Goal: Task Accomplishment & Management: Complete application form

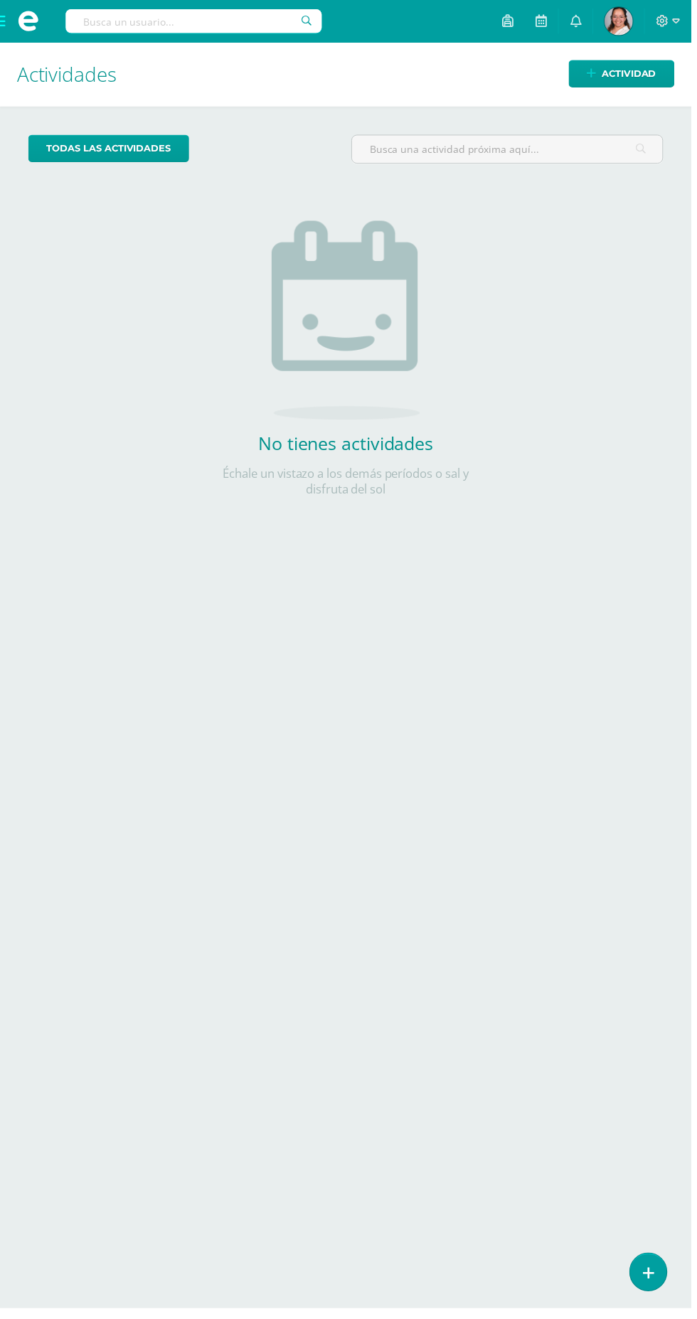
click at [16, 65] on div "Actividades Actividad" at bounding box center [348, 75] width 697 height 65
click at [17, 23] on span at bounding box center [28, 21] width 57 height 43
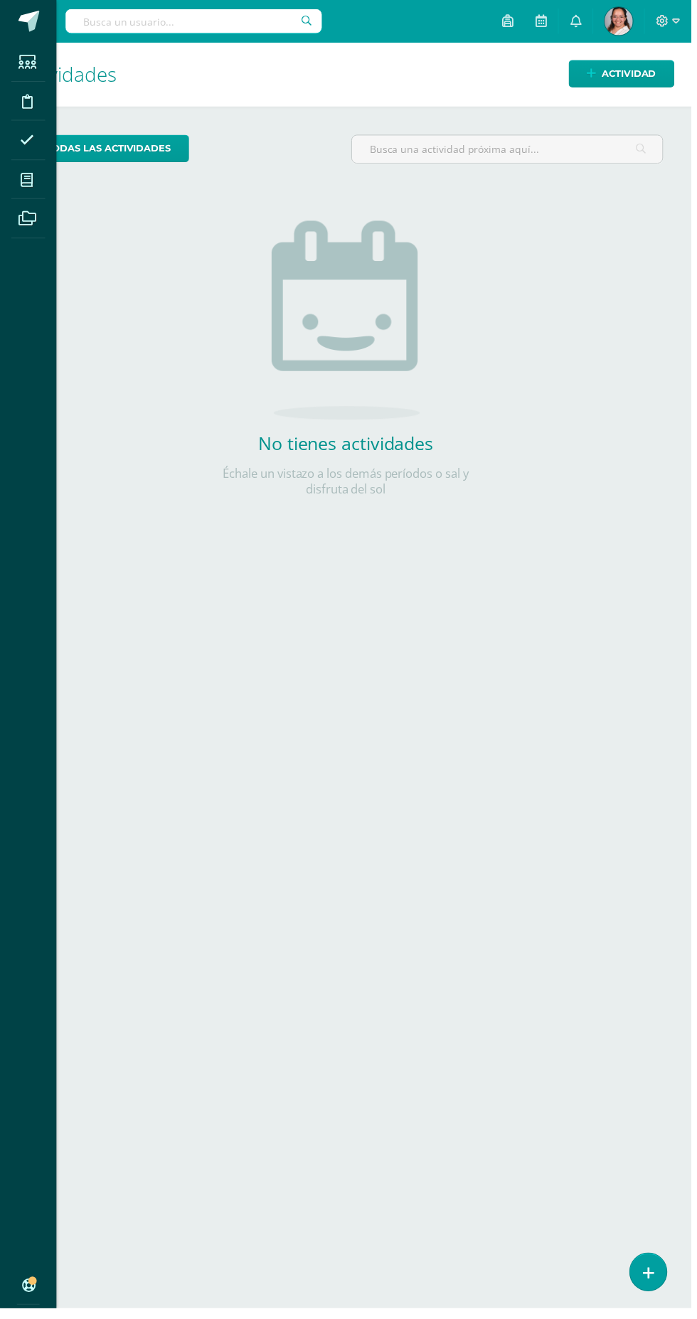
click at [27, 181] on icon at bounding box center [27, 181] width 13 height 14
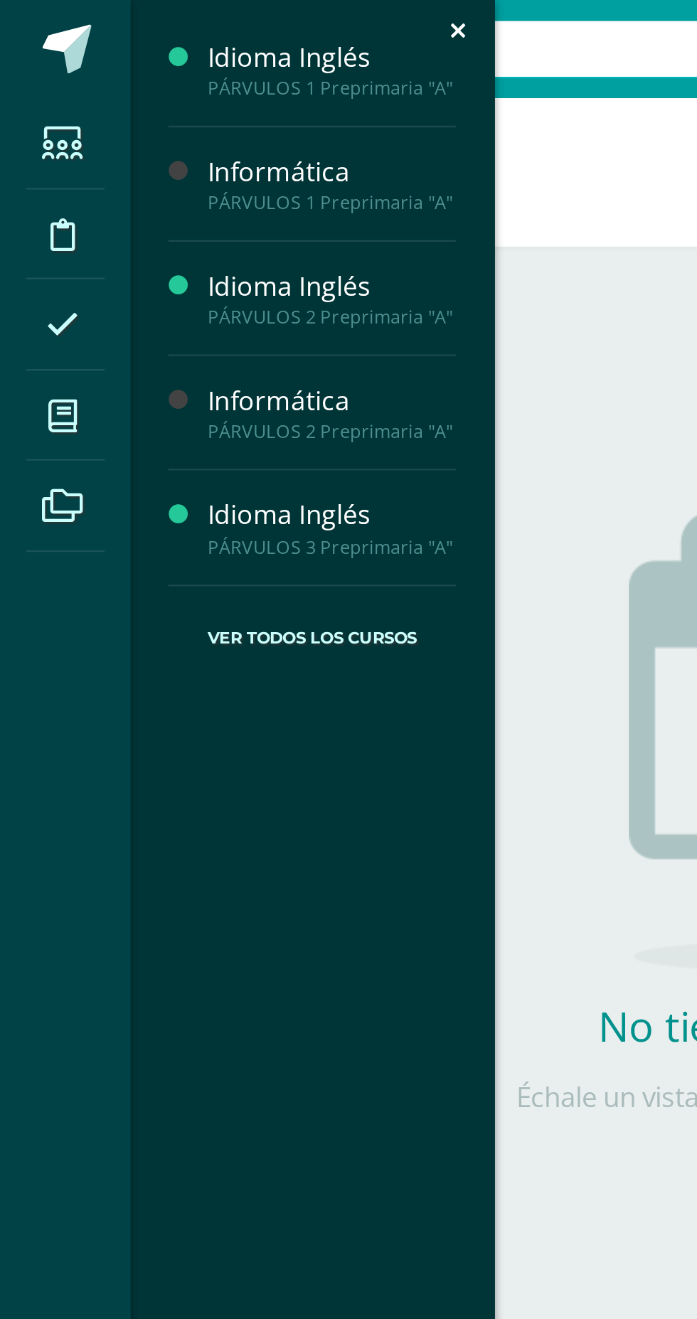
click at [101, 65] on link "Actividades" at bounding box center [144, 63] width 108 height 16
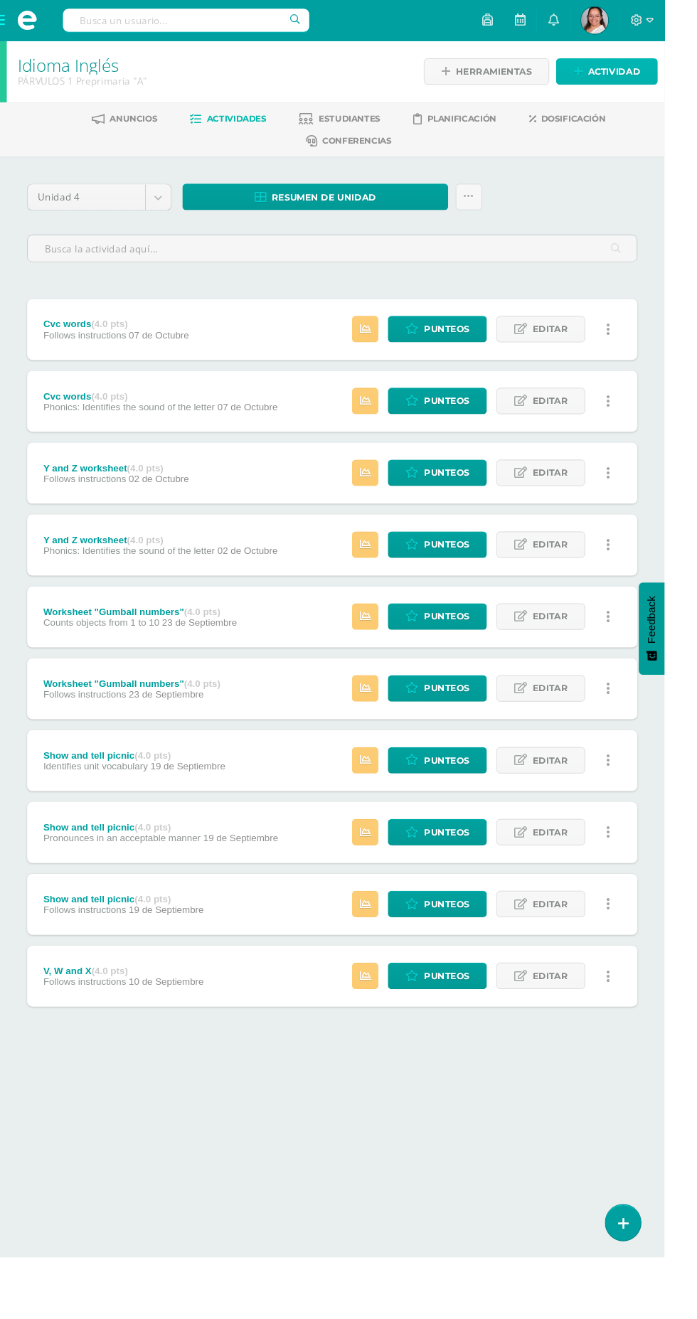
click at [626, 82] on span "Actividad" at bounding box center [643, 75] width 55 height 26
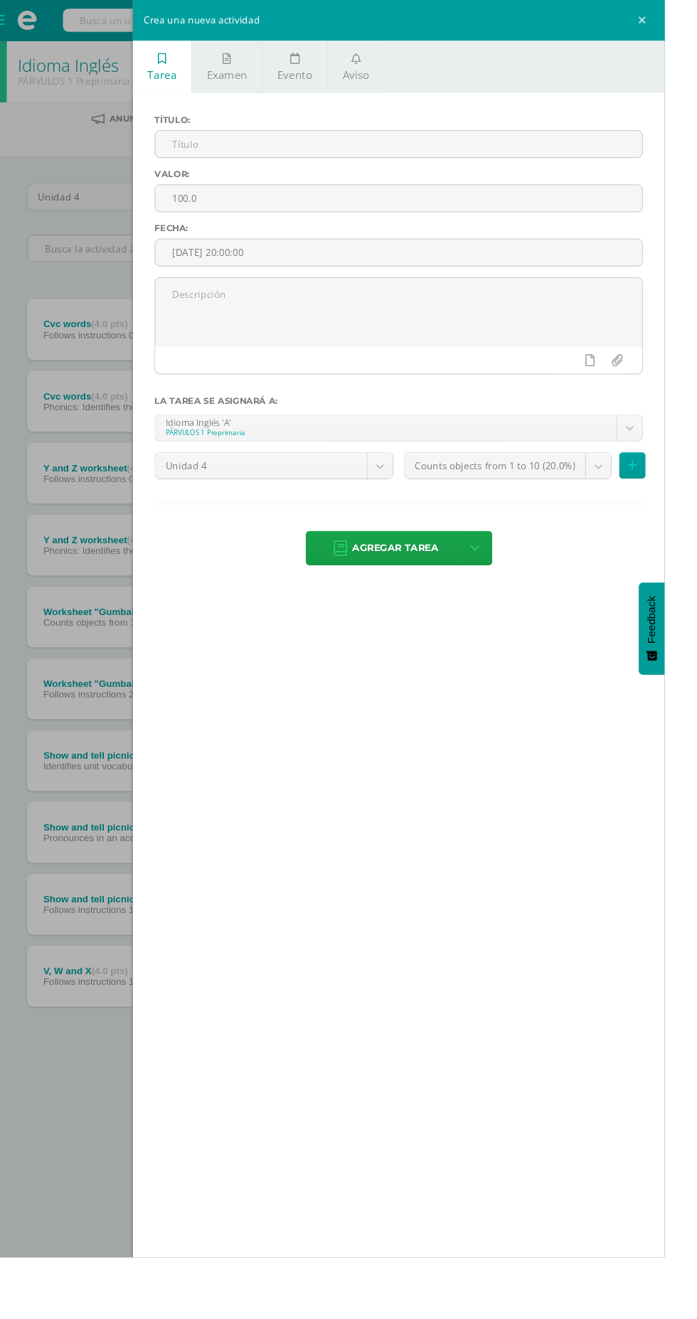
click at [205, 146] on input "text" at bounding box center [418, 151] width 510 height 28
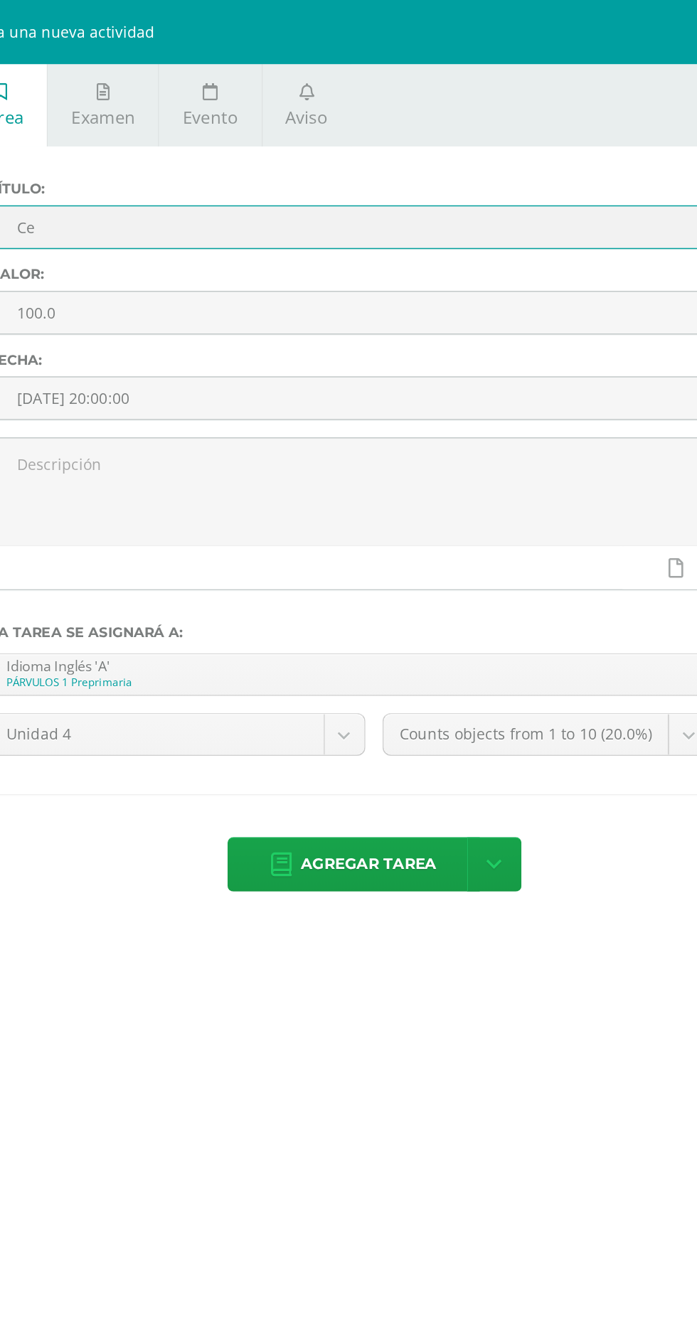
type input "C"
type input "Numerical ice cream (cierre)"
click at [235, 208] on input "100.0" at bounding box center [418, 208] width 510 height 28
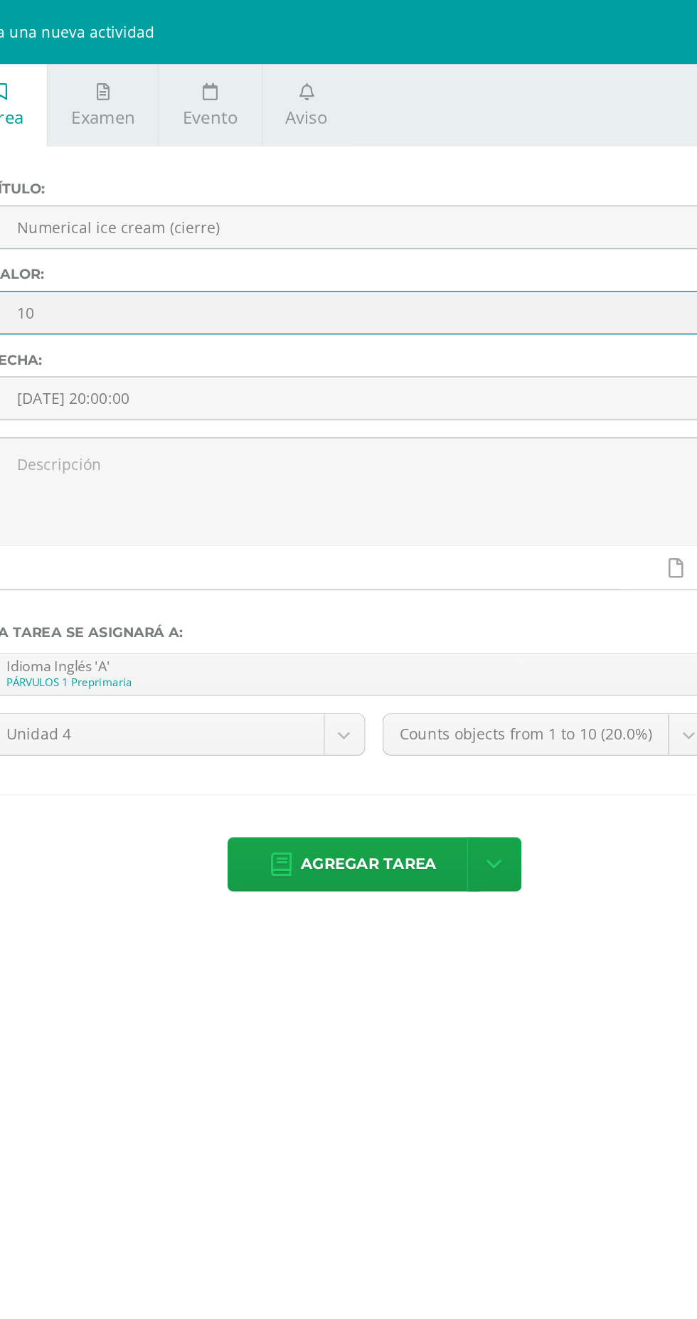
type input "1"
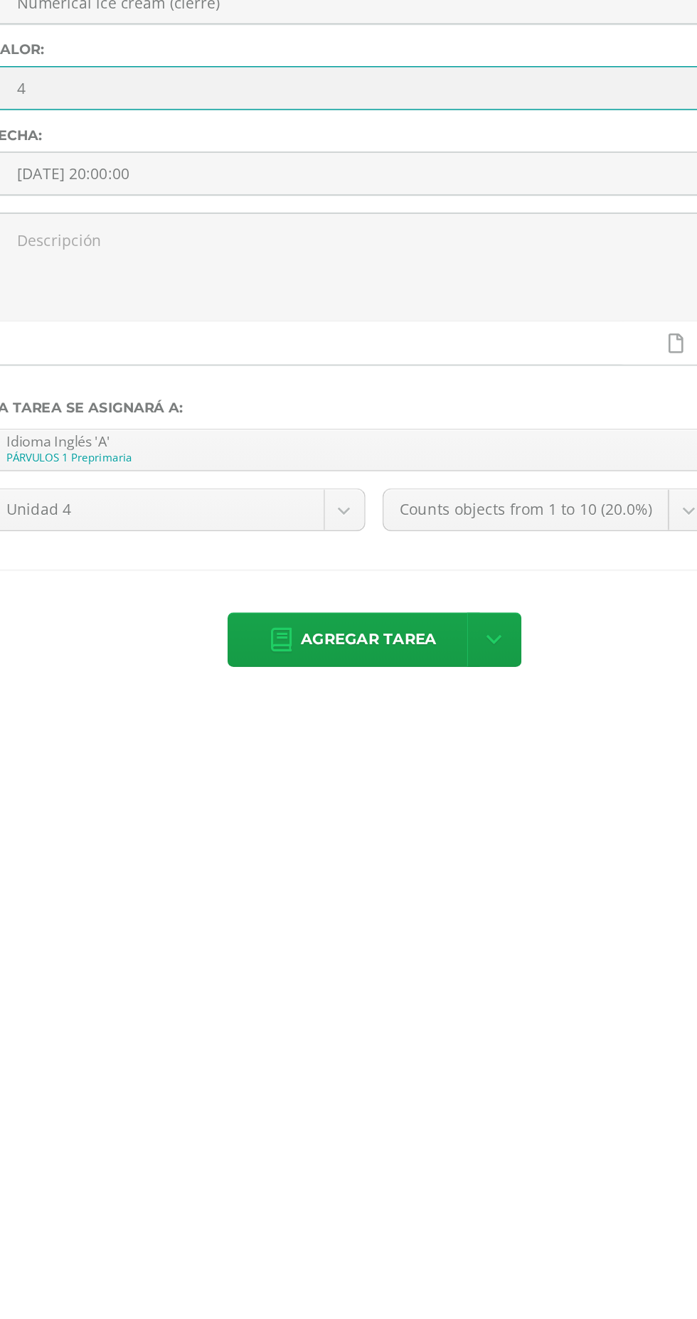
type input "4"
click at [199, 267] on input "[DATE] 20:00:00" at bounding box center [418, 265] width 510 height 28
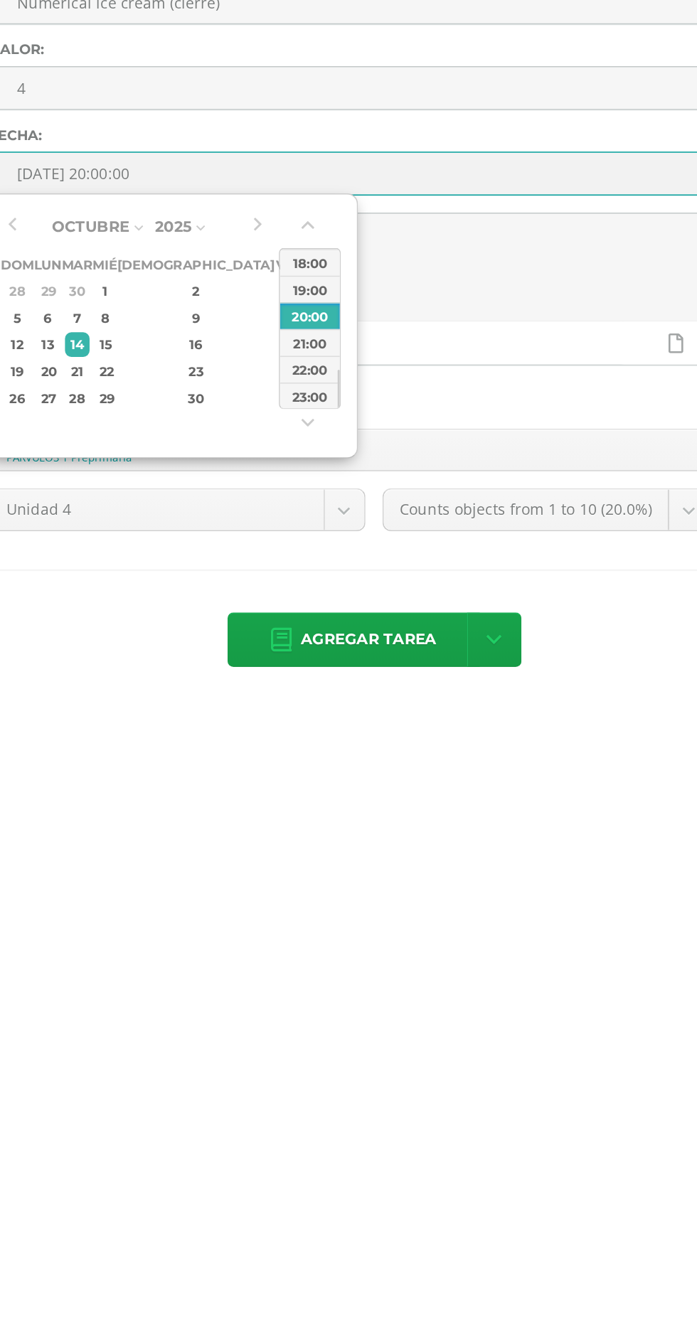
type input "2025-10-10 20:00"
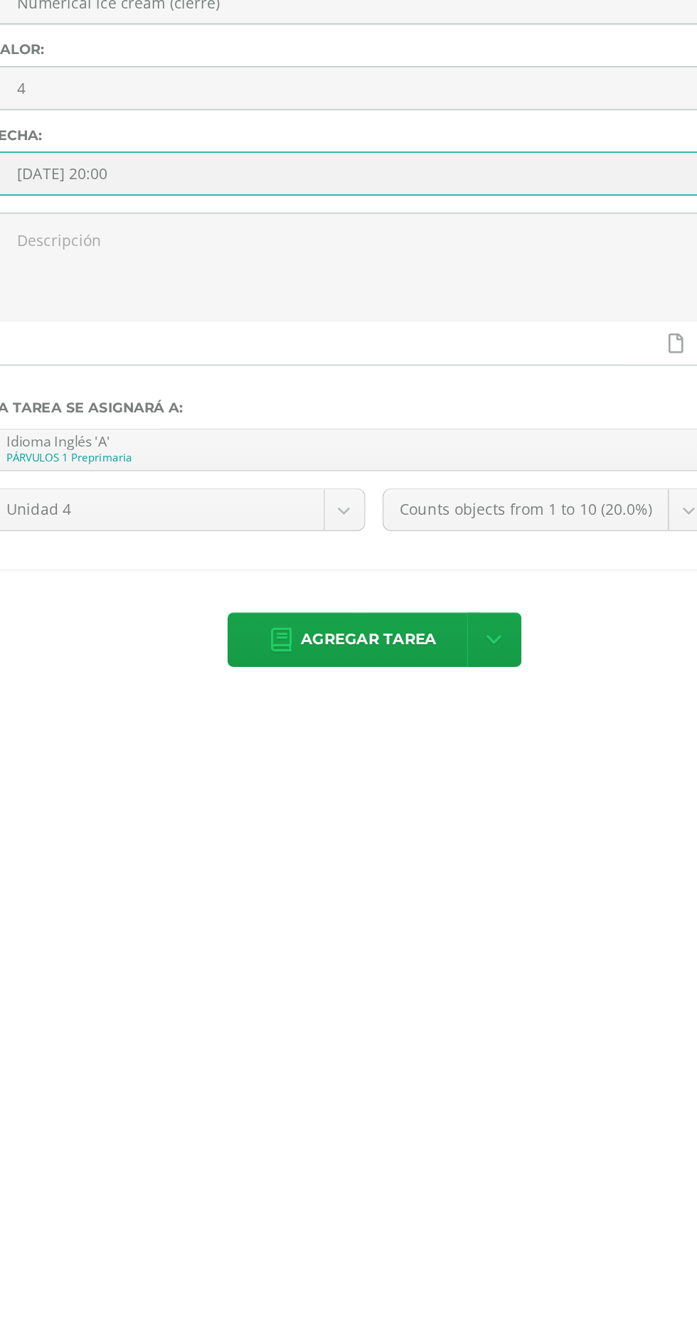
click at [465, 376] on div at bounding box center [418, 377] width 510 height 29
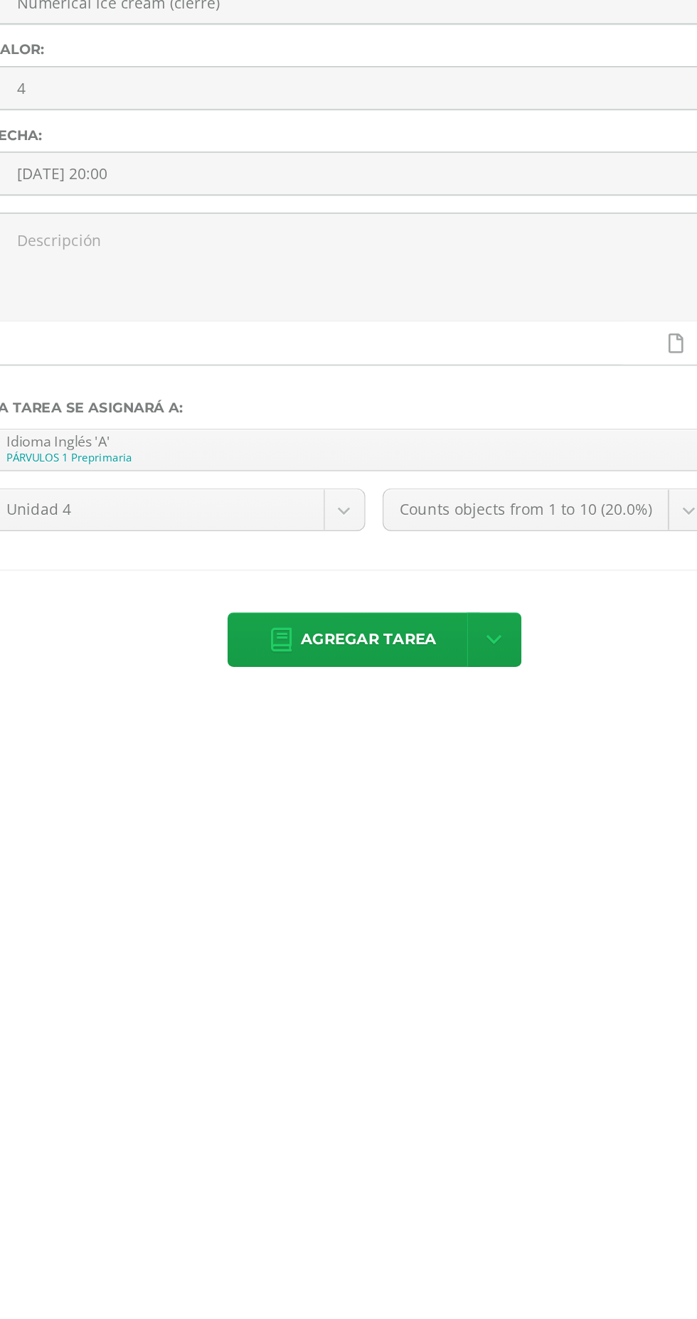
click at [392, 558] on span "Agregar tarea" at bounding box center [415, 574] width 90 height 35
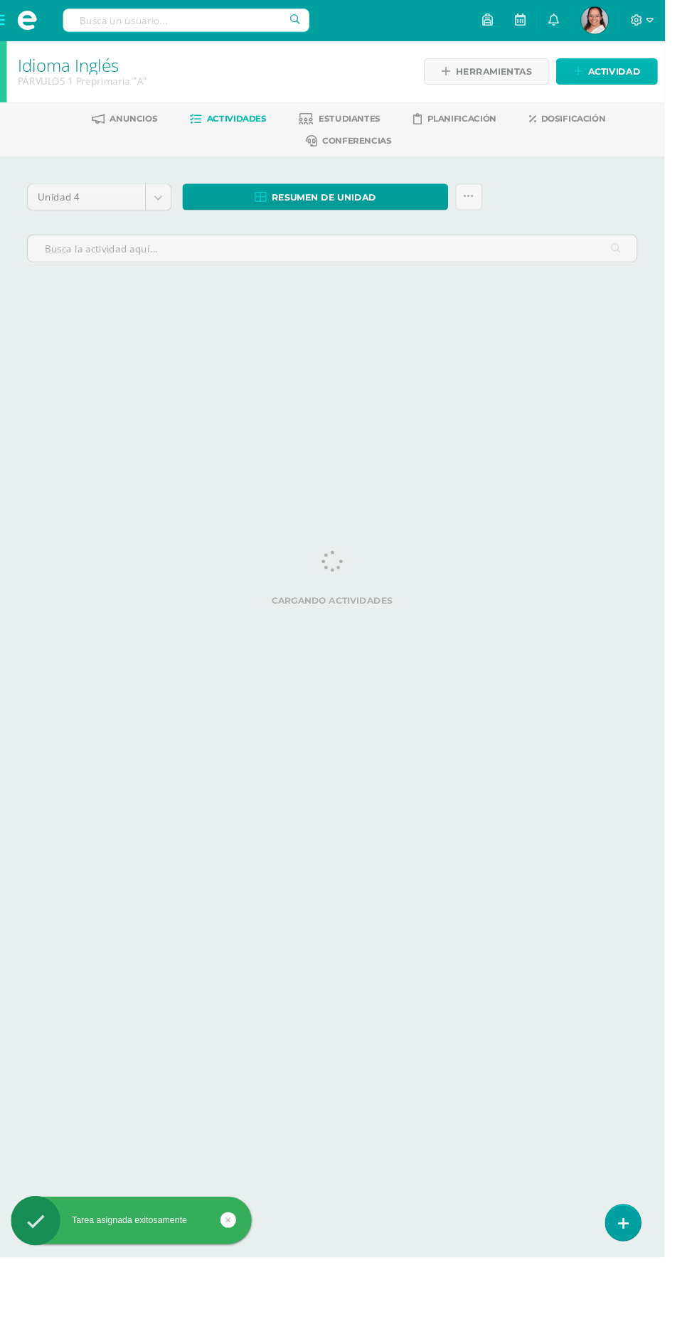
click at [622, 84] on span "Actividad" at bounding box center [643, 75] width 55 height 26
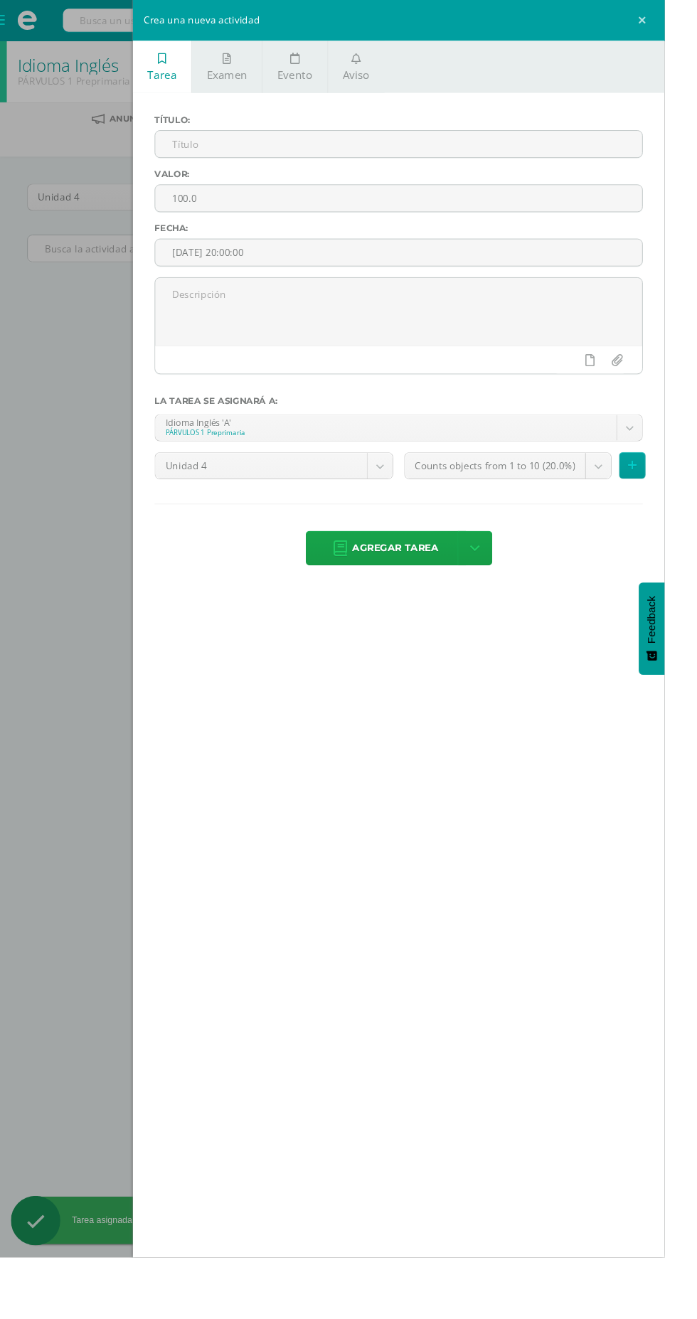
click at [213, 151] on input "text" at bounding box center [418, 151] width 510 height 28
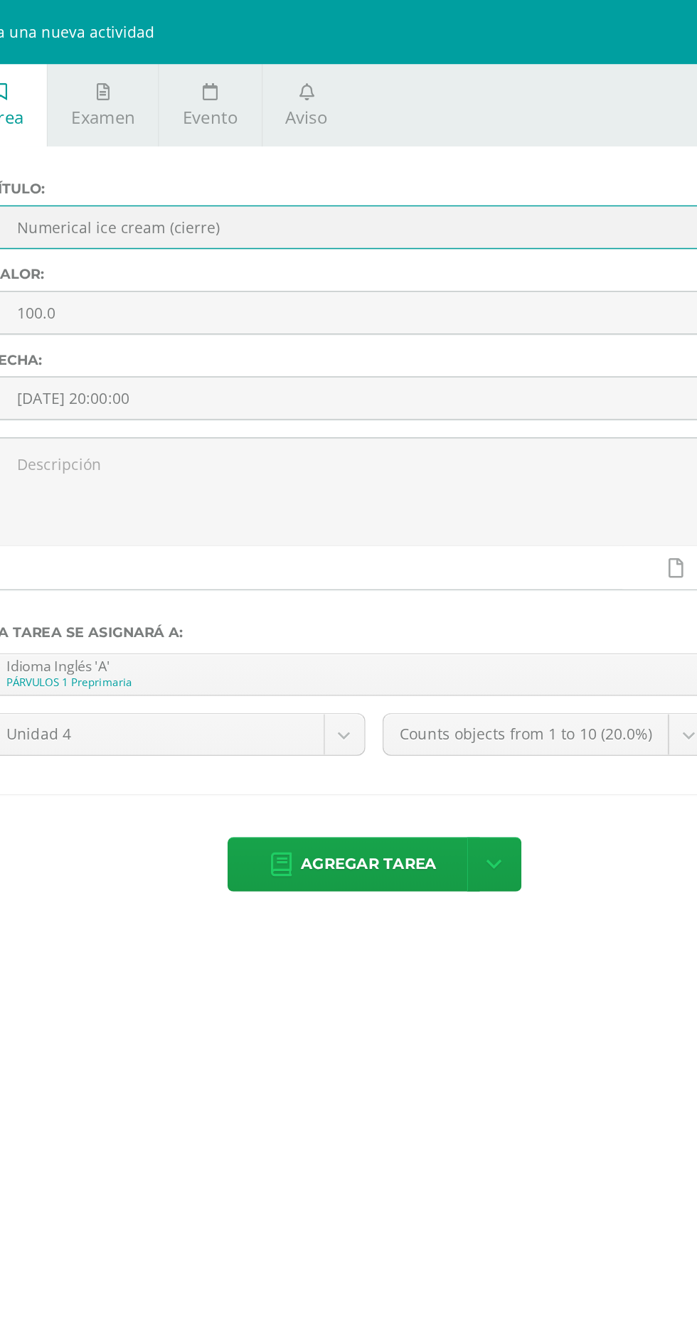
type input "Numerical ice cream (cierre)"
click at [205, 208] on input "100.0" at bounding box center [418, 208] width 510 height 28
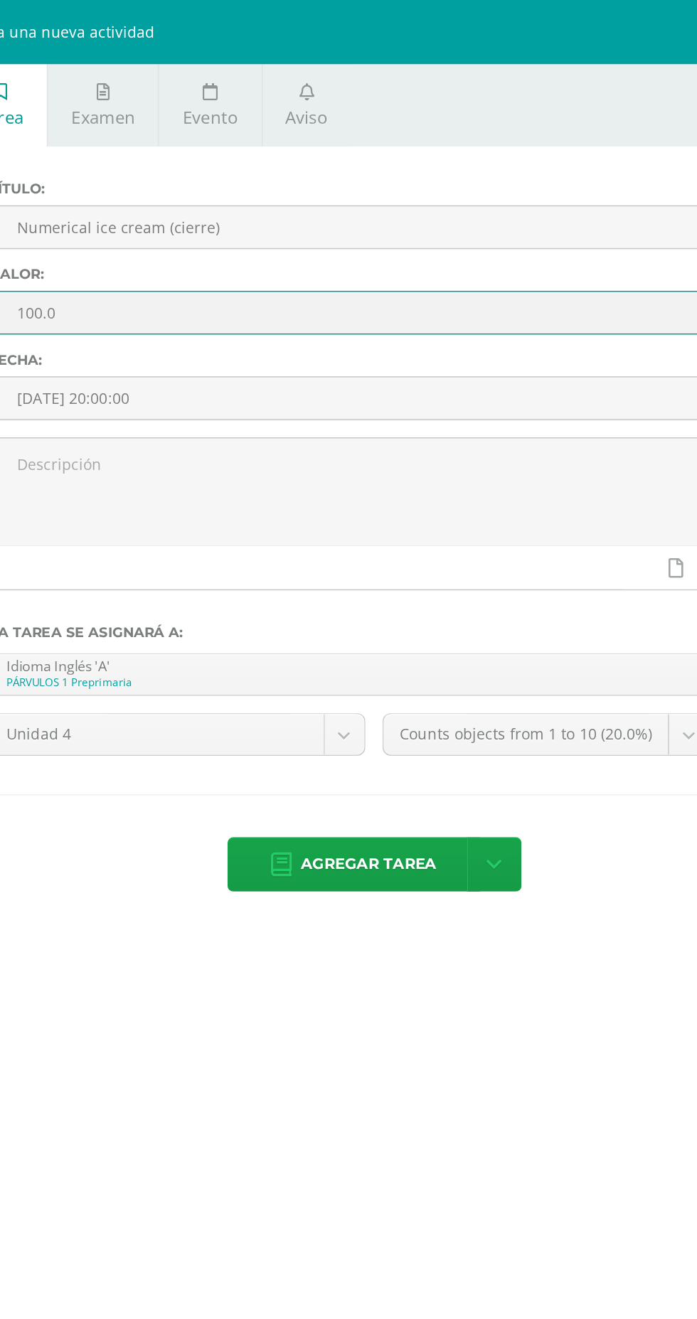
click at [235, 206] on input "100.0" at bounding box center [418, 208] width 510 height 28
type input "1"
type input "4"
click at [214, 262] on input "[DATE] 20:00:00" at bounding box center [418, 265] width 510 height 28
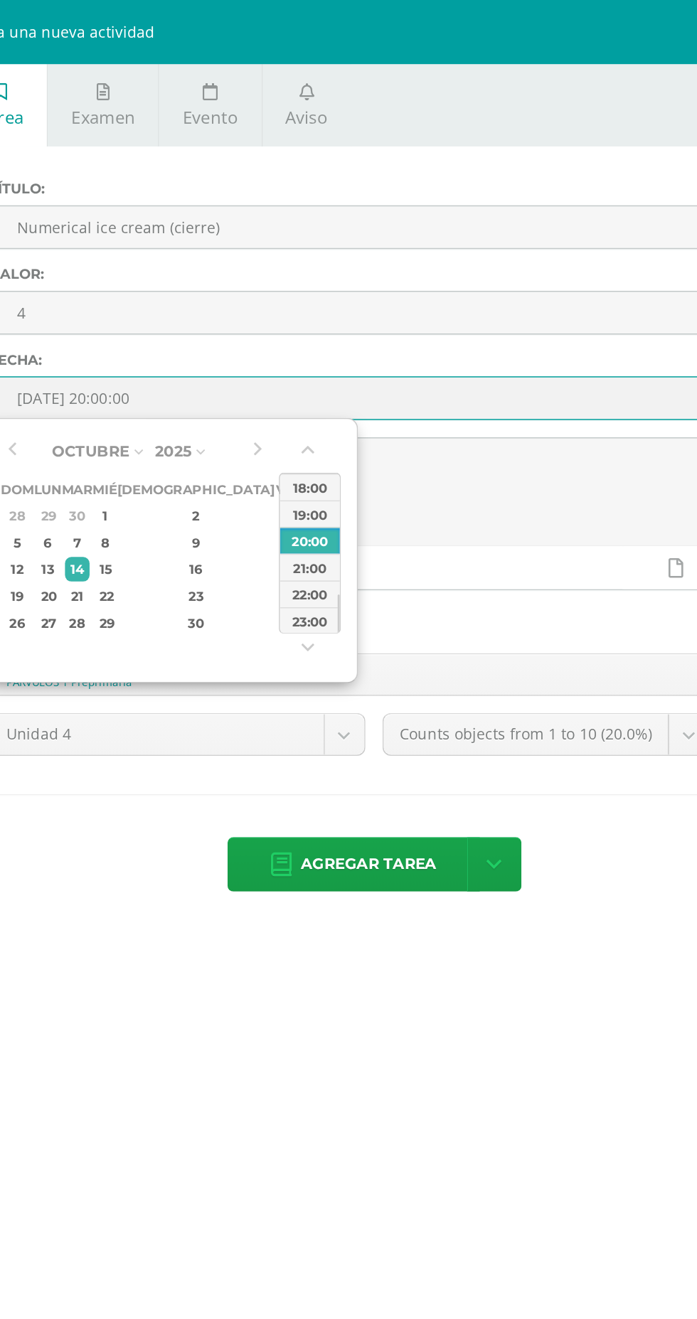
type input "2025-10-10 20:00"
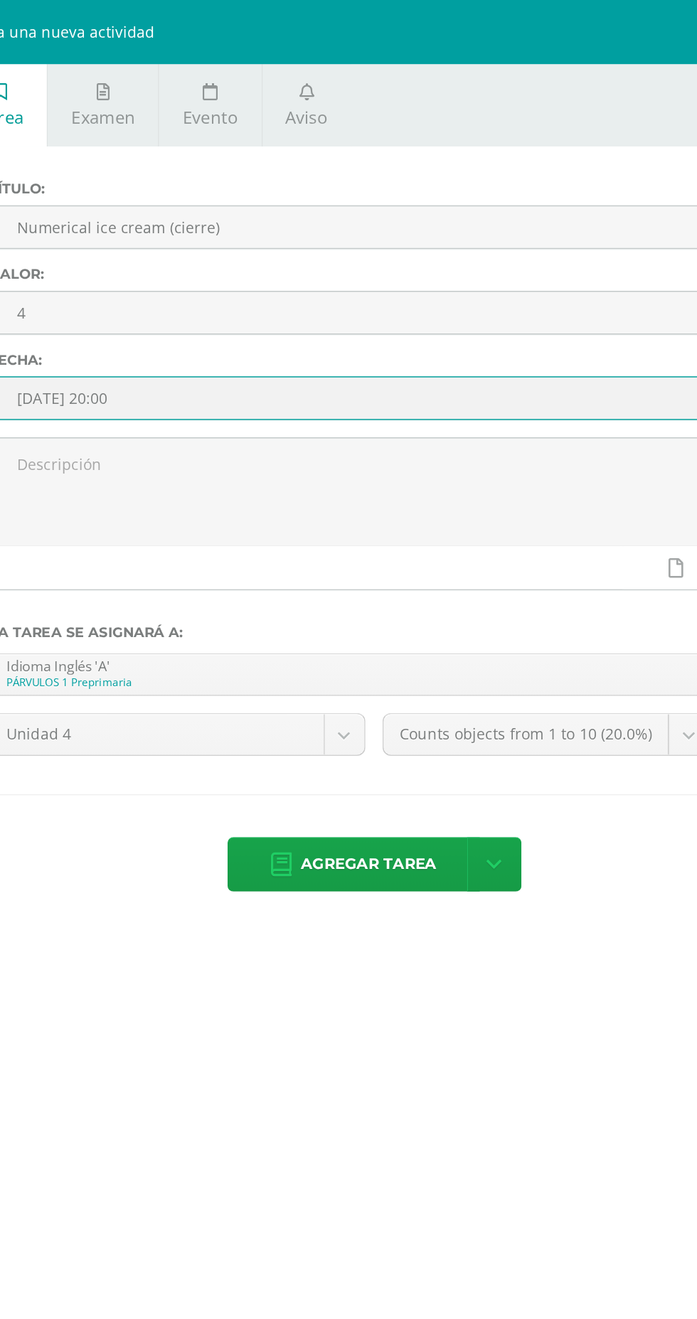
click at [569, 672] on div "Tarea Examen Evento Aviso Título: Numerical ice cream (cierre) Valor: 4 Fecha: …" at bounding box center [417, 659] width 557 height 1319
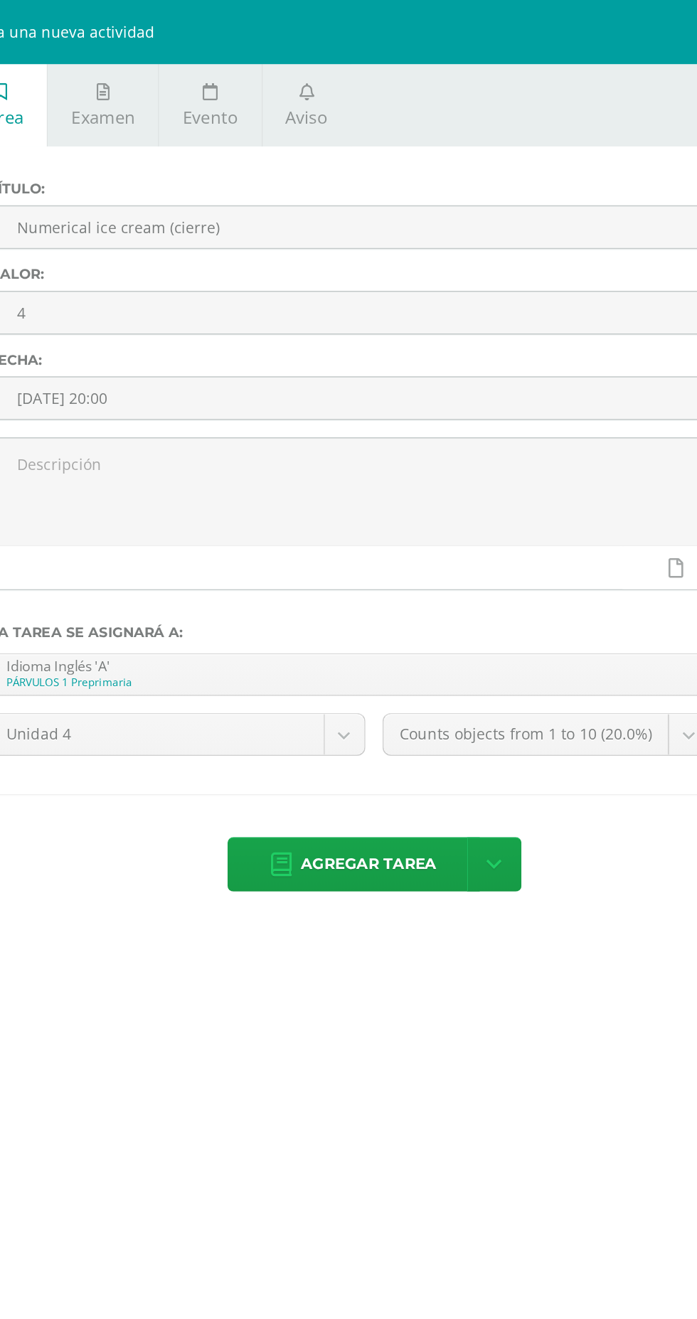
click at [469, 491] on body "Tarea asignada exitosamente Estudiantes Disciplina Asistencia Mis cursos Archiv…" at bounding box center [348, 572] width 697 height 1145
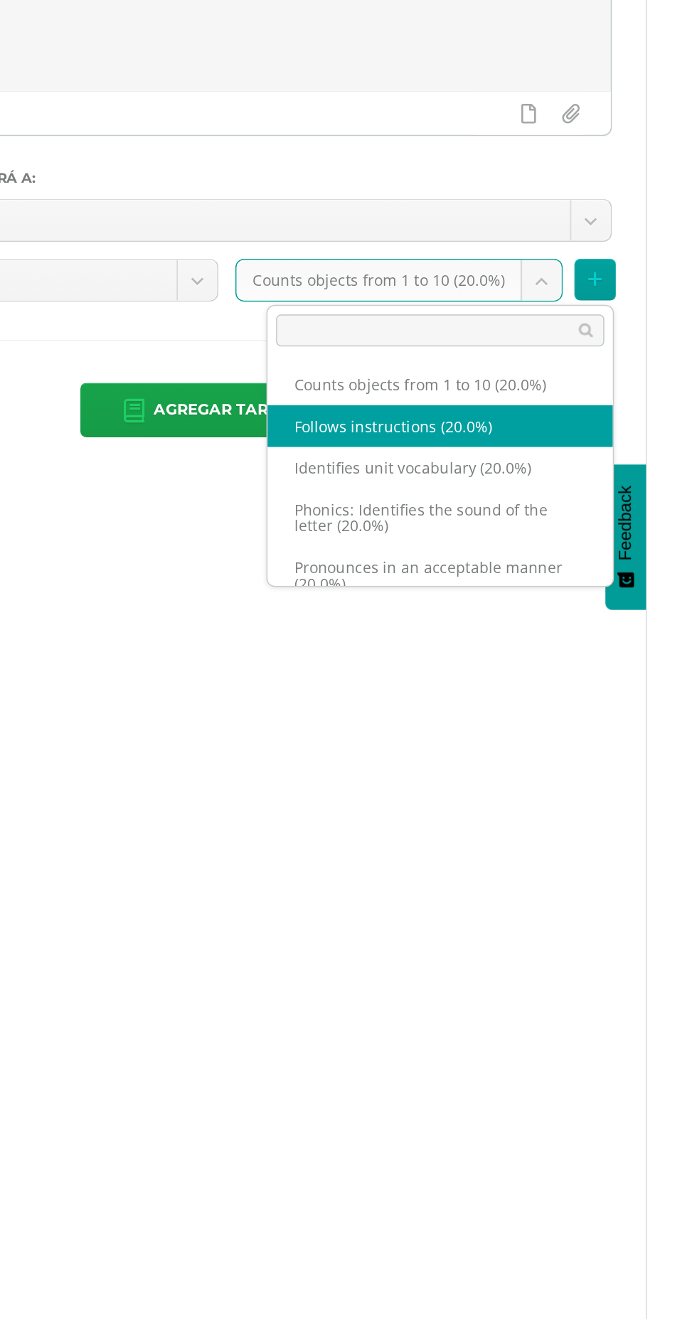
select select "105958"
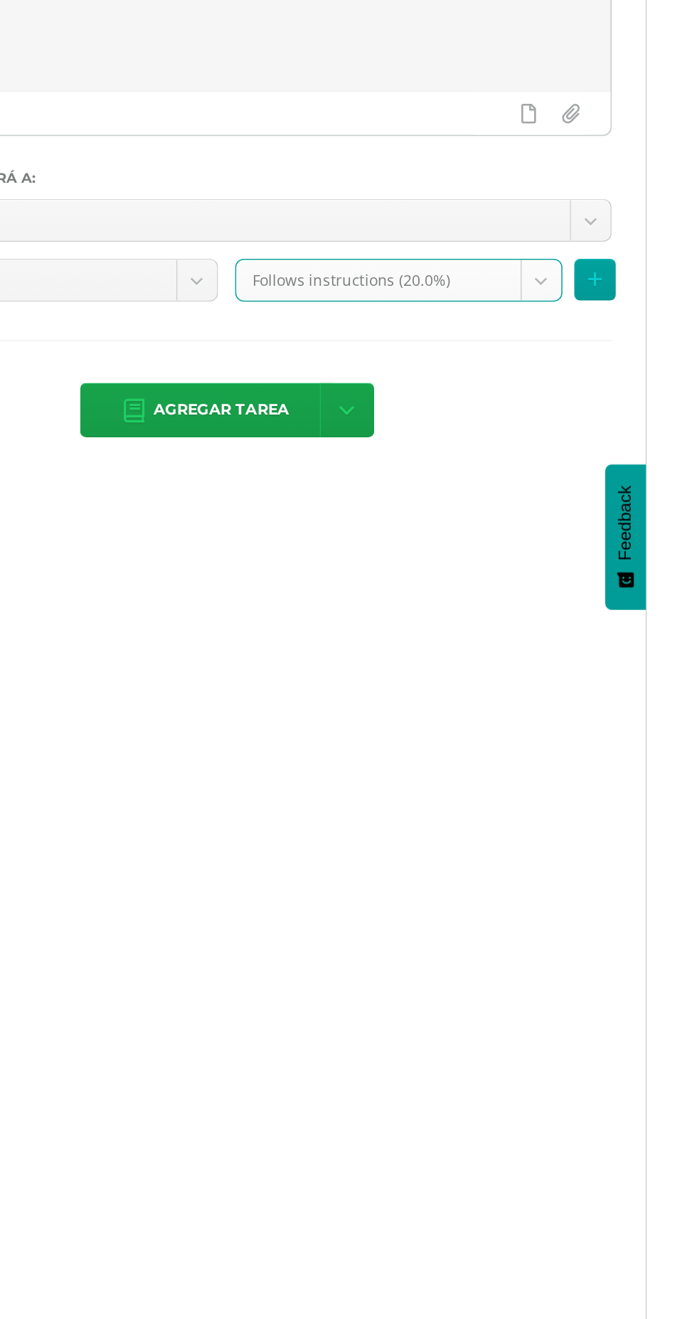
click at [404, 577] on span "Agregar tarea" at bounding box center [415, 574] width 90 height 35
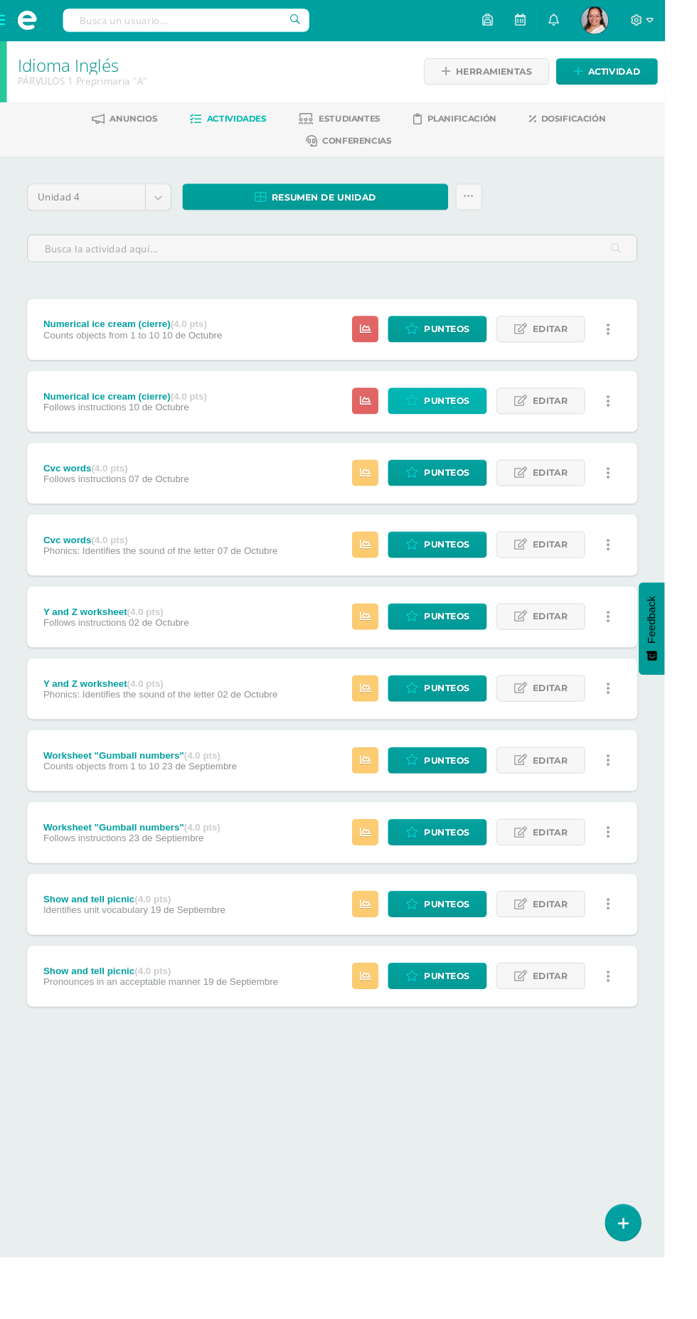
click at [452, 422] on span "Punteos" at bounding box center [468, 420] width 48 height 26
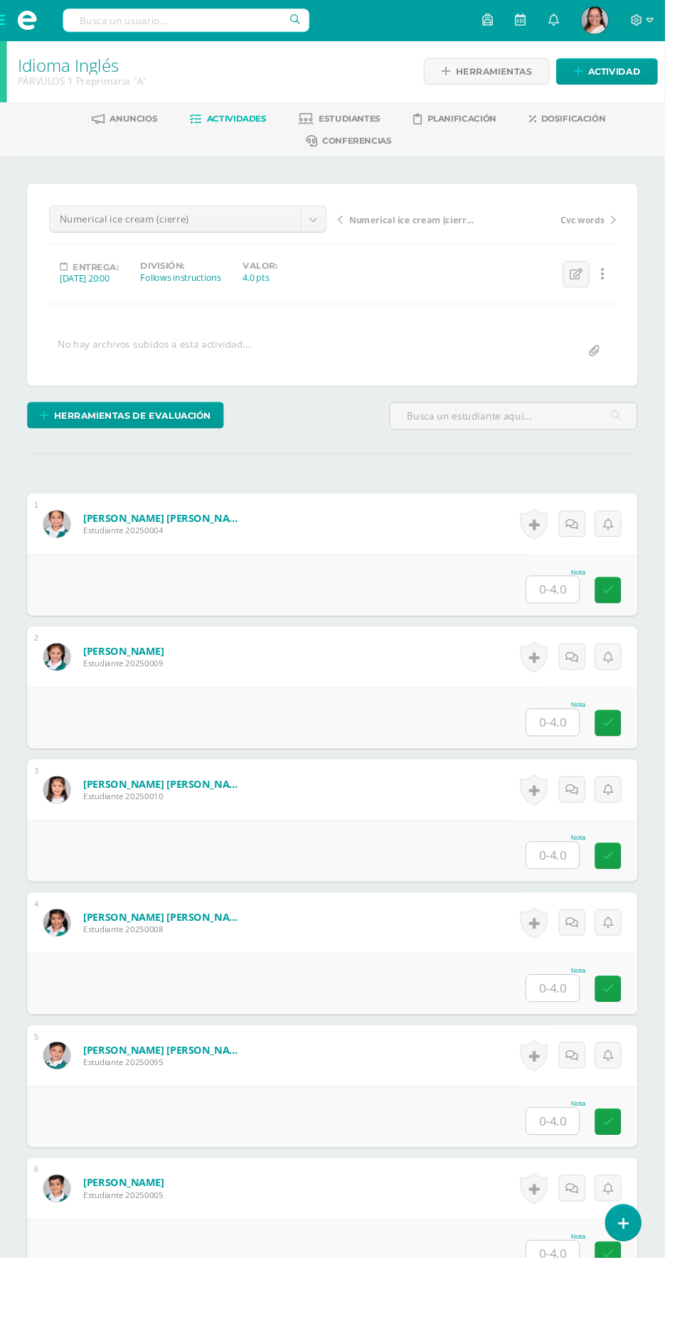
scroll to position [1, 0]
click at [576, 611] on input "text" at bounding box center [579, 618] width 55 height 28
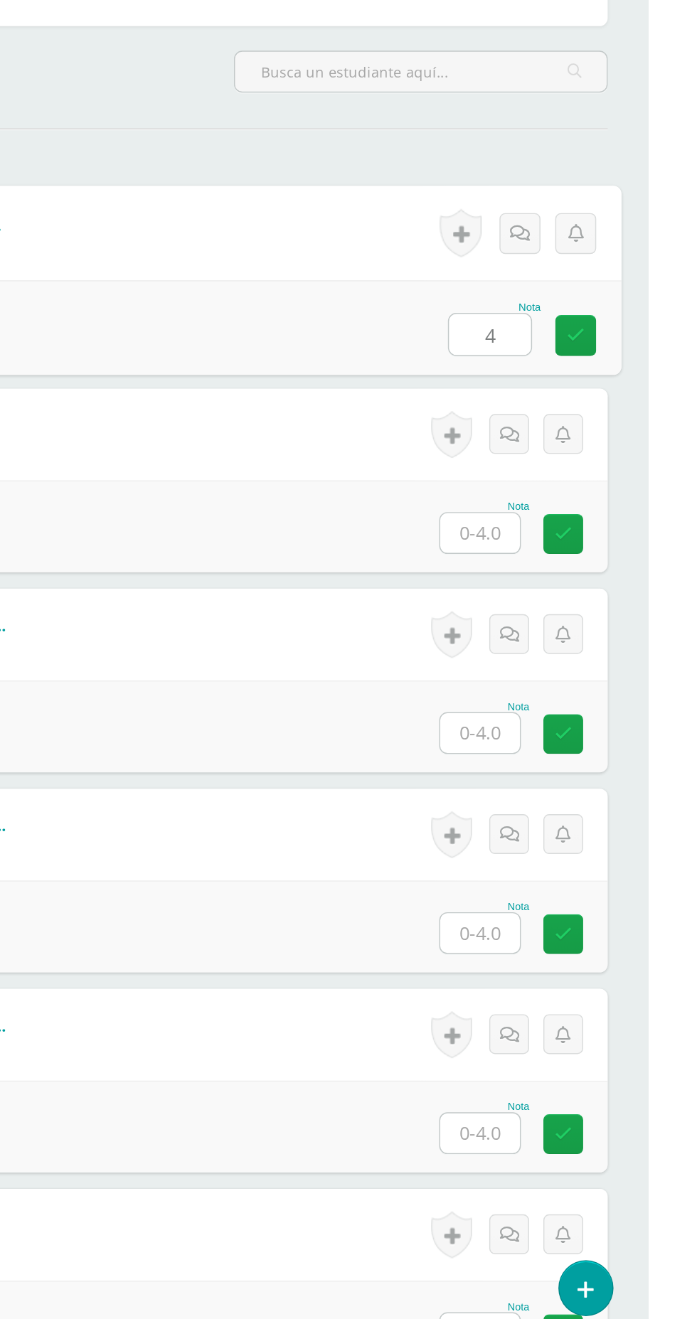
type input "4"
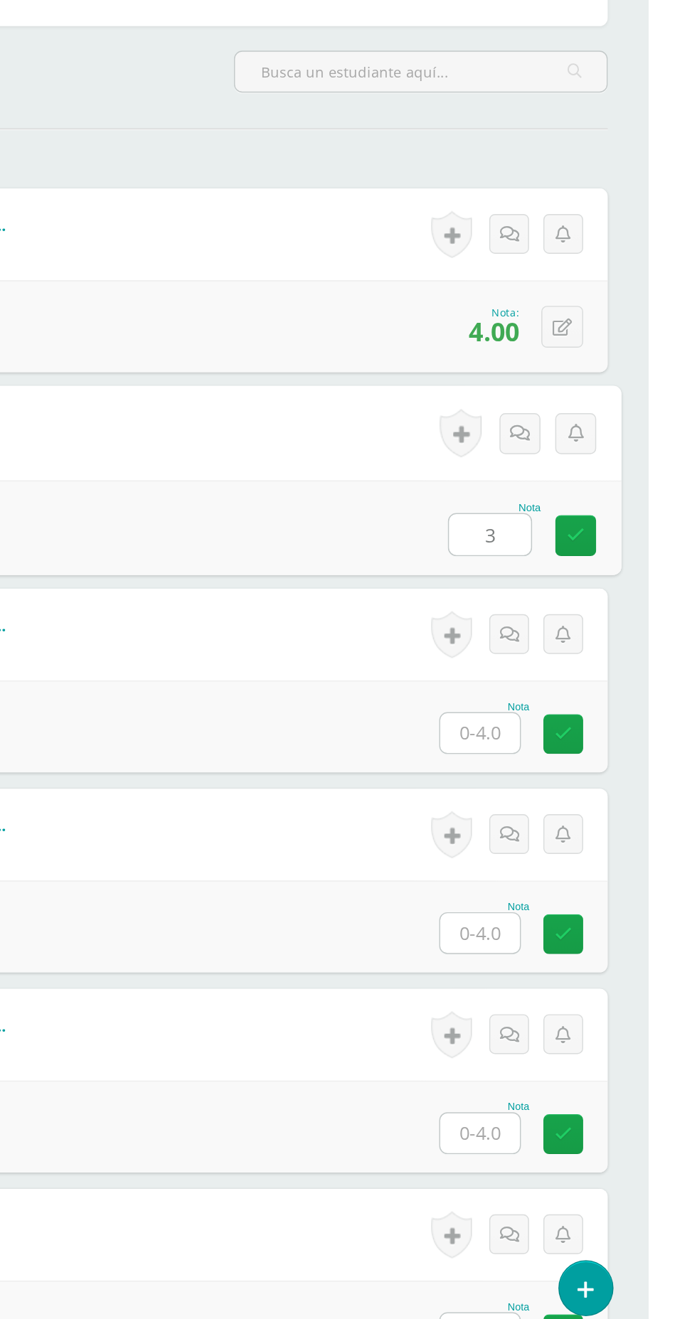
type input "3"
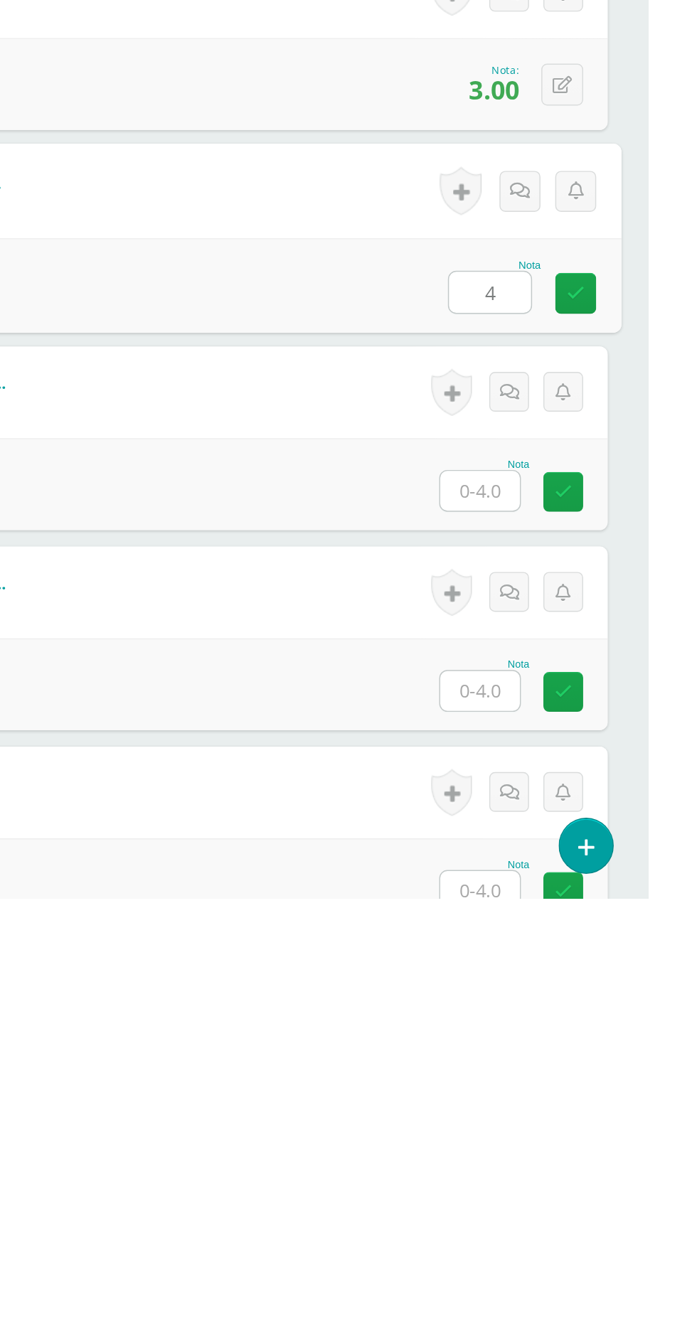
scroll to position [1, 0]
type input "4"
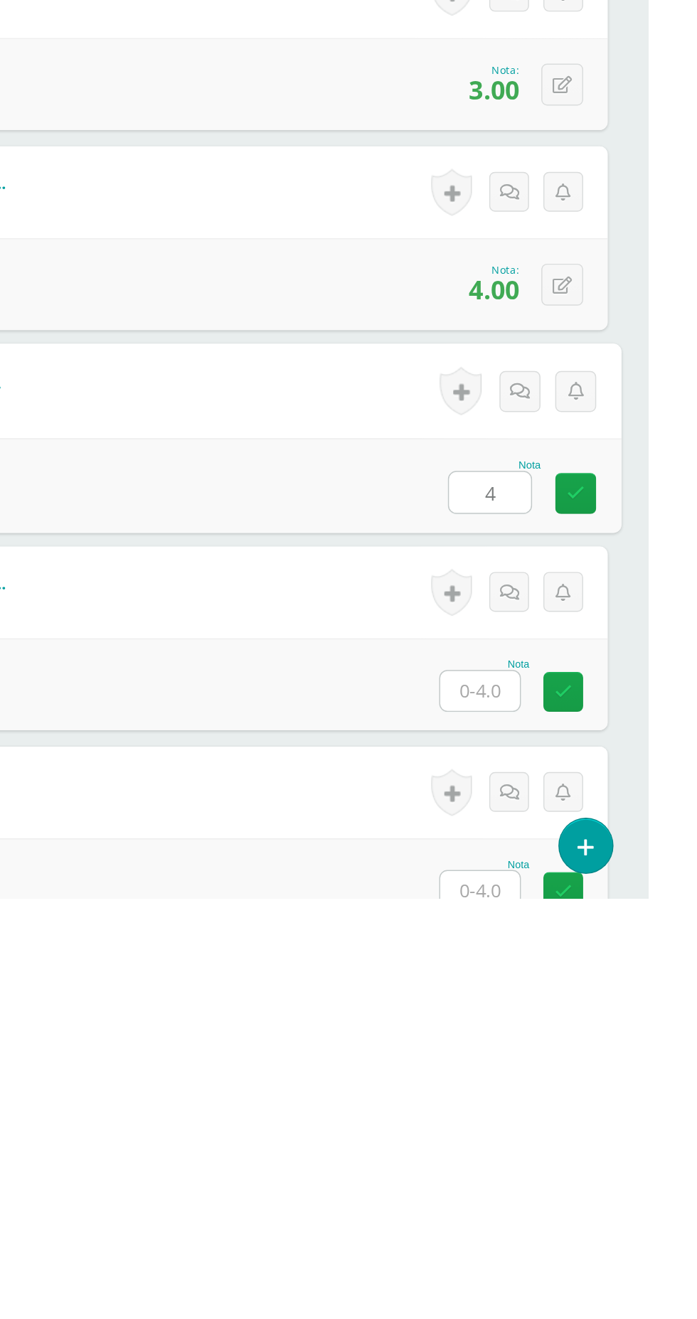
type input "4"
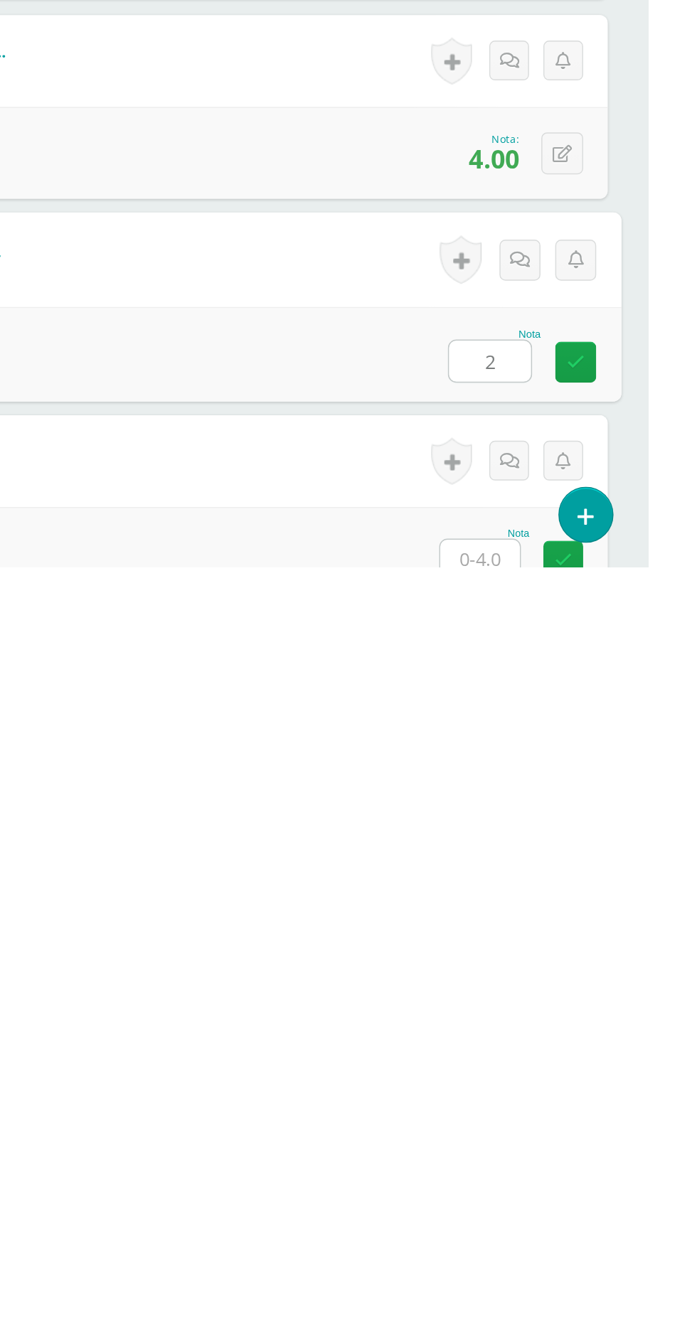
type input "2"
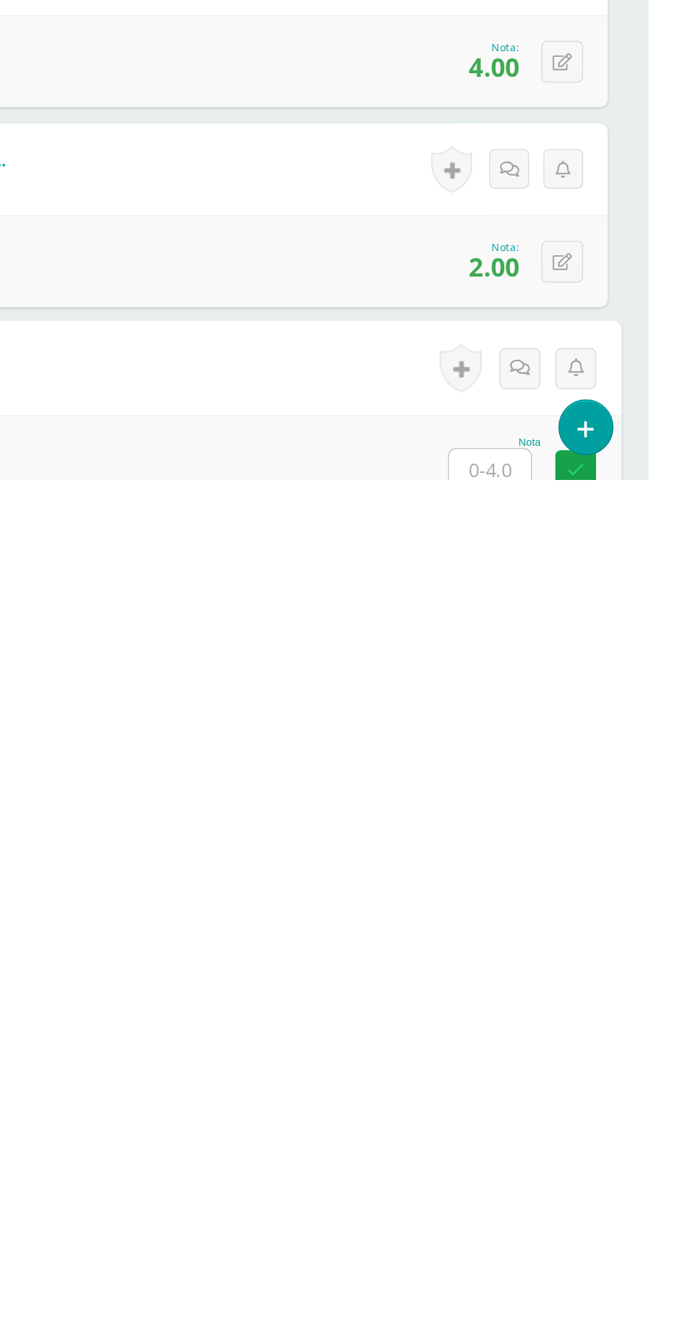
scroll to position [129, 0]
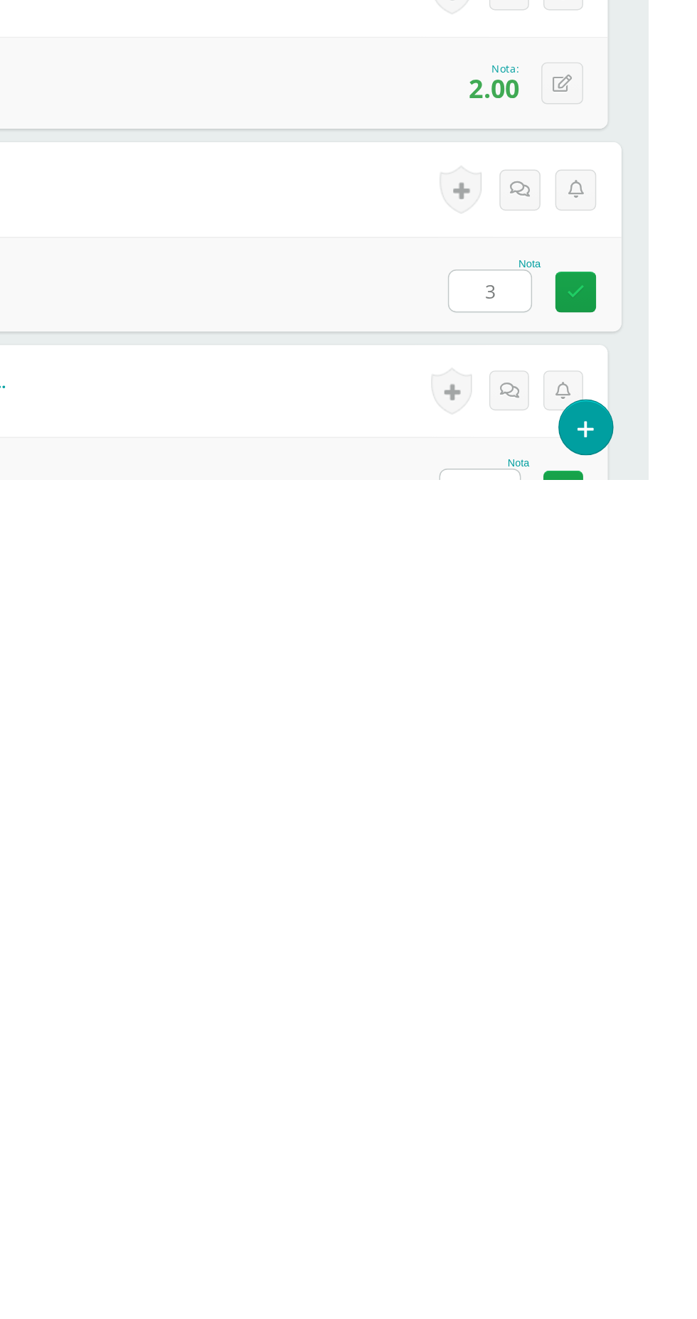
type input "3"
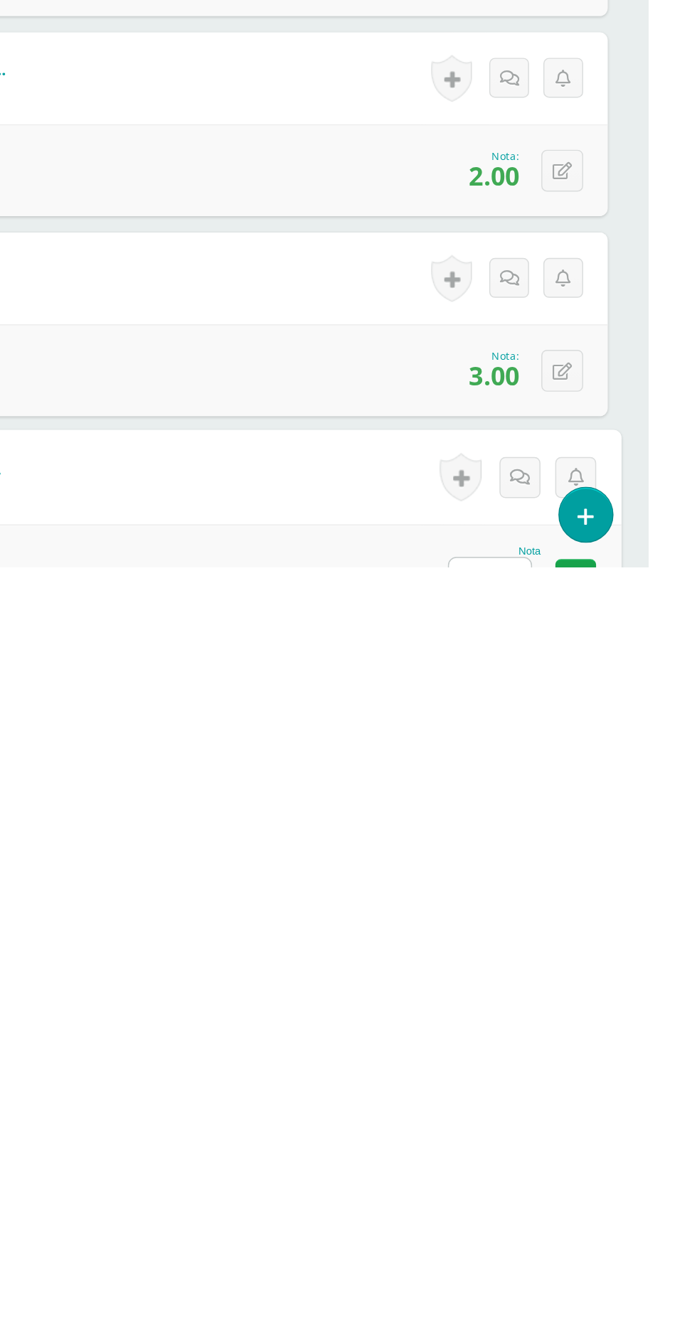
scroll to position [268, 0]
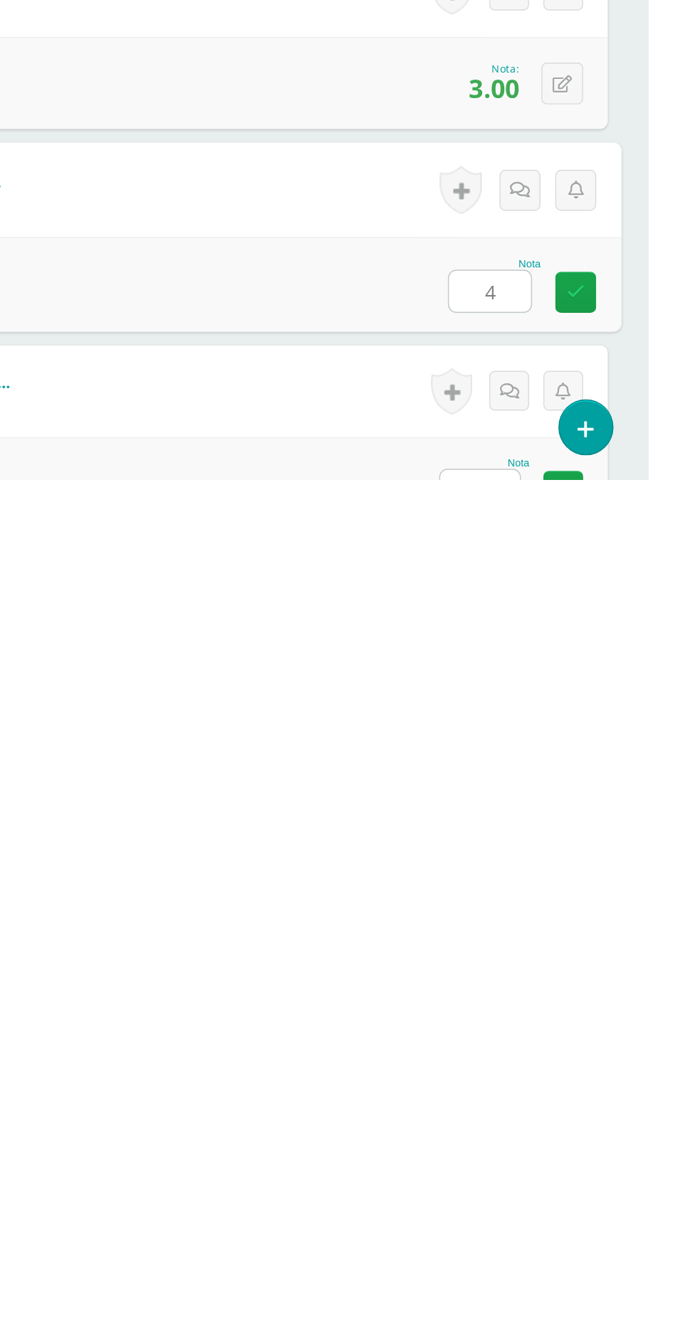
type input "4"
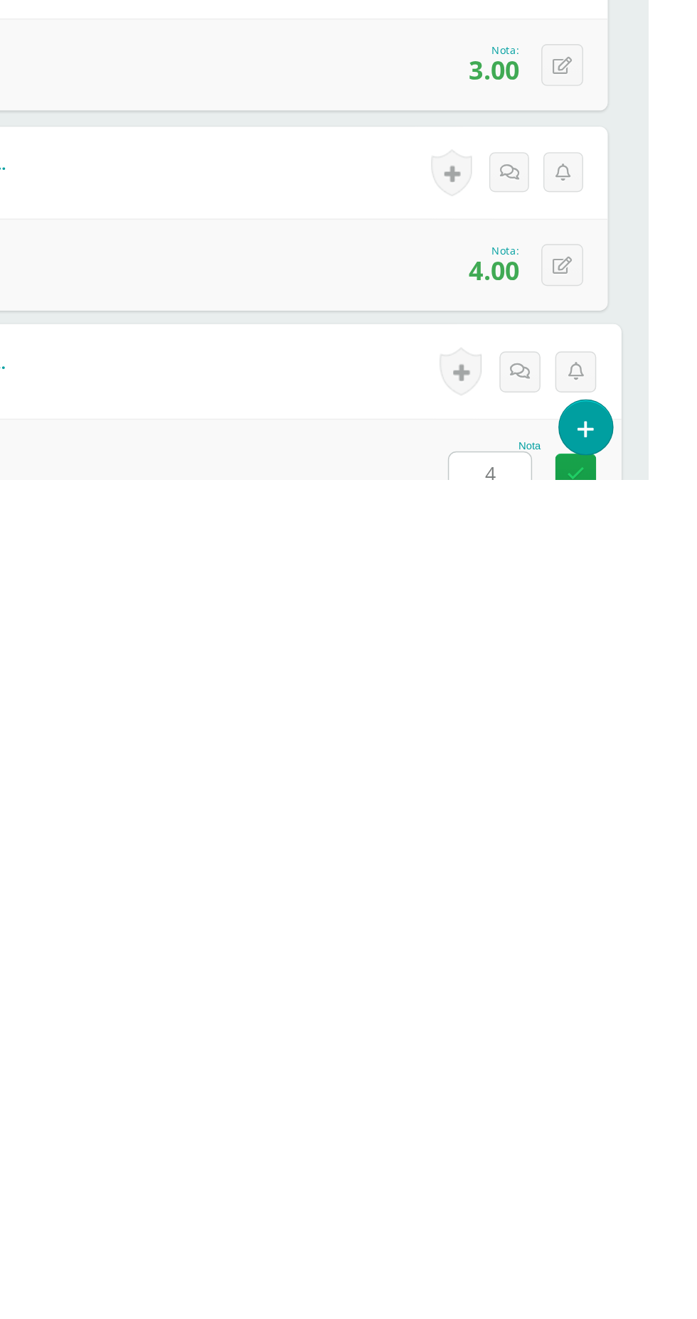
type input "4"
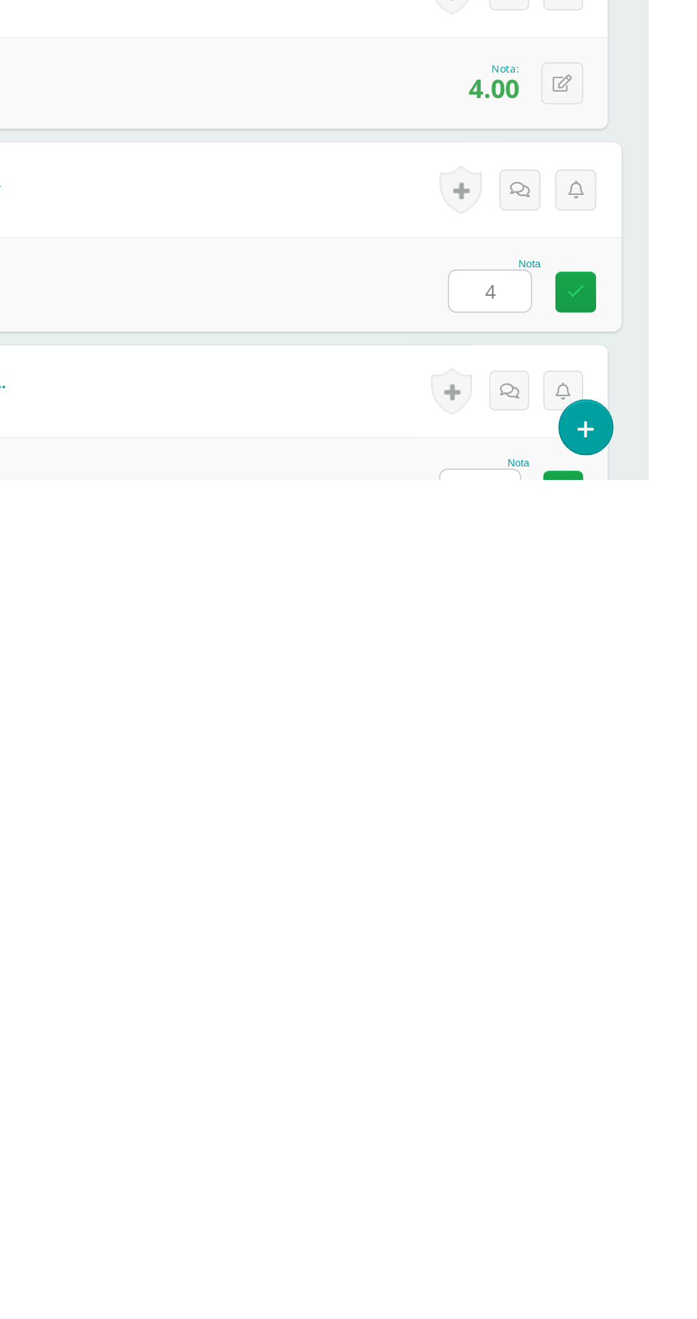
type input "4"
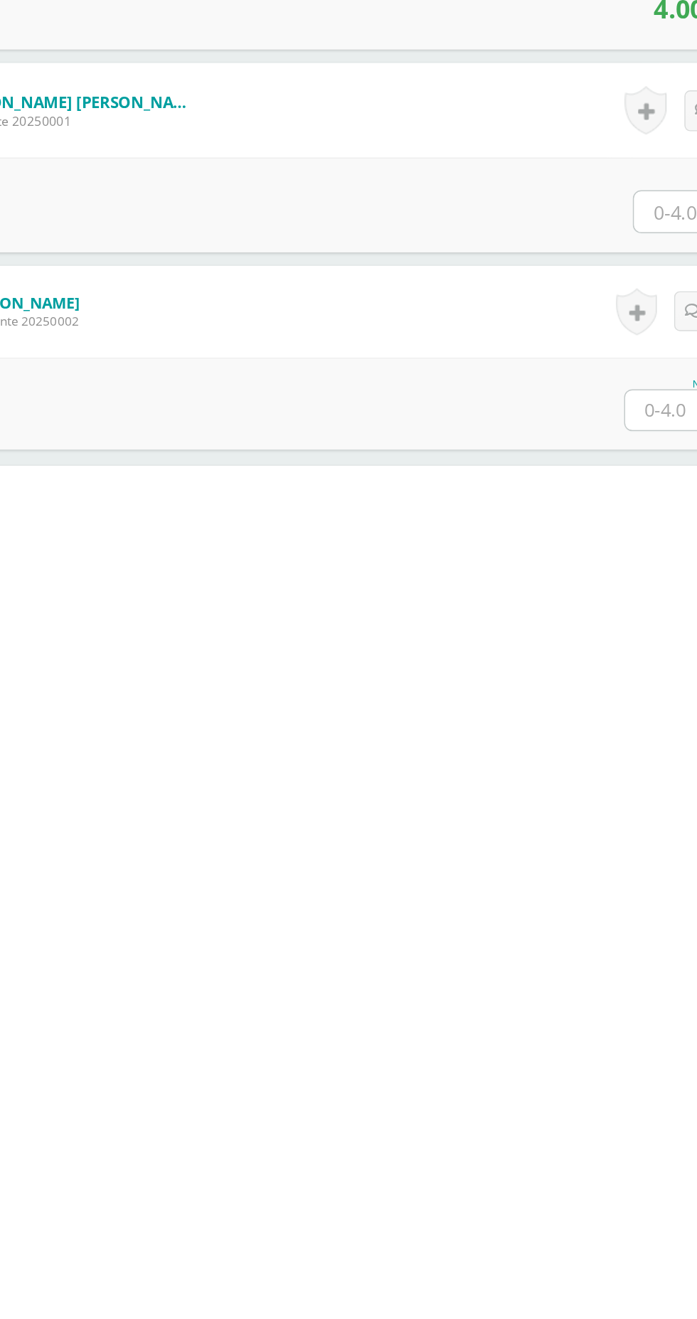
scroll to position [756, 0]
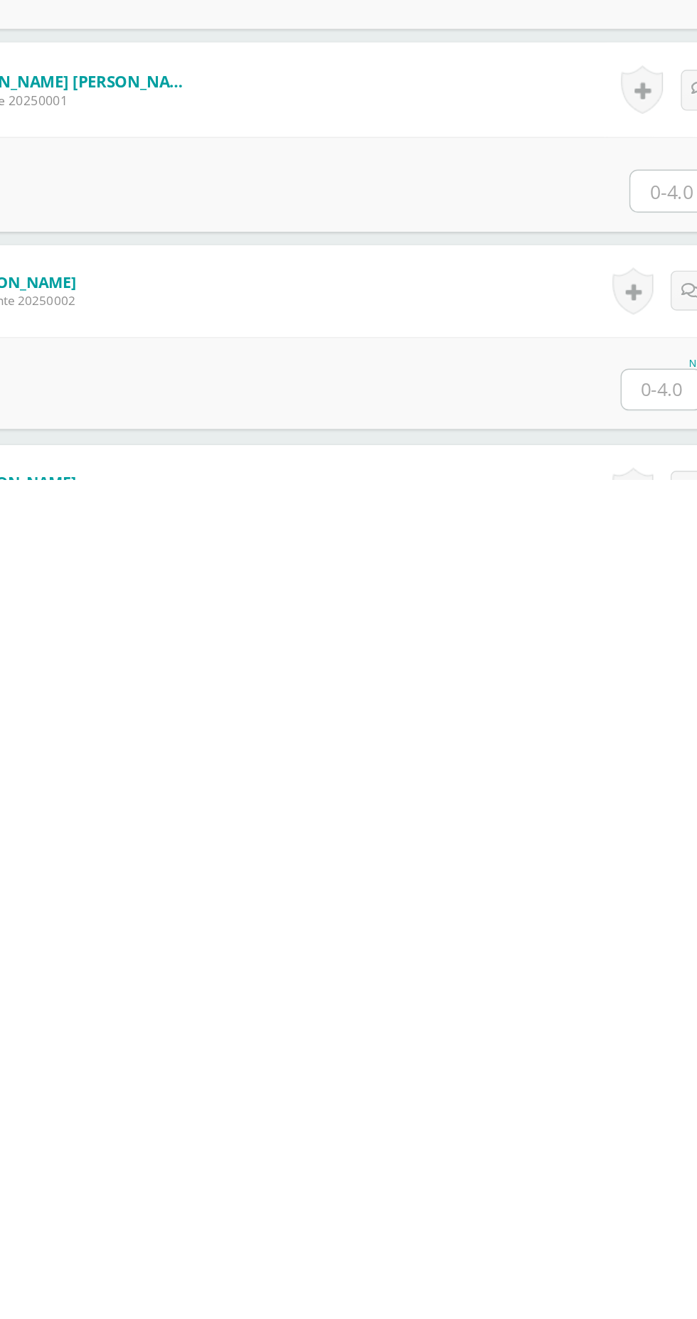
click at [569, 1258] on input "text" at bounding box center [579, 1256] width 55 height 28
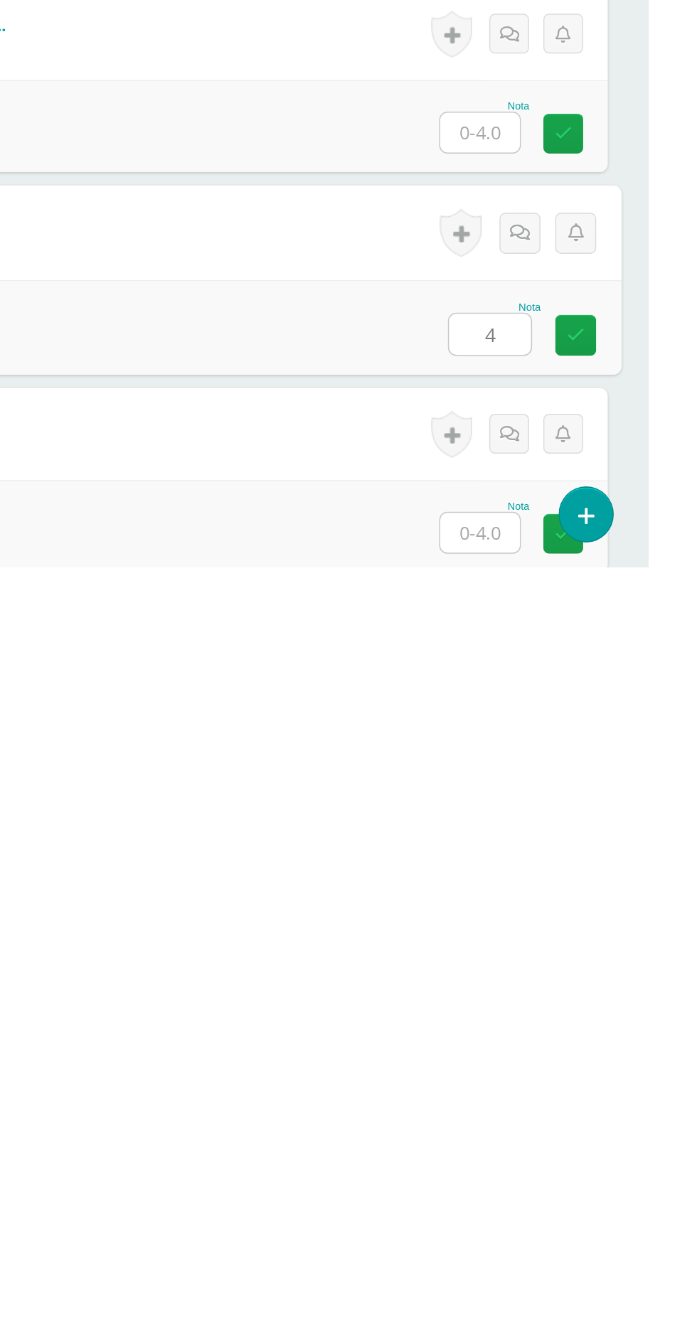
type input "4"
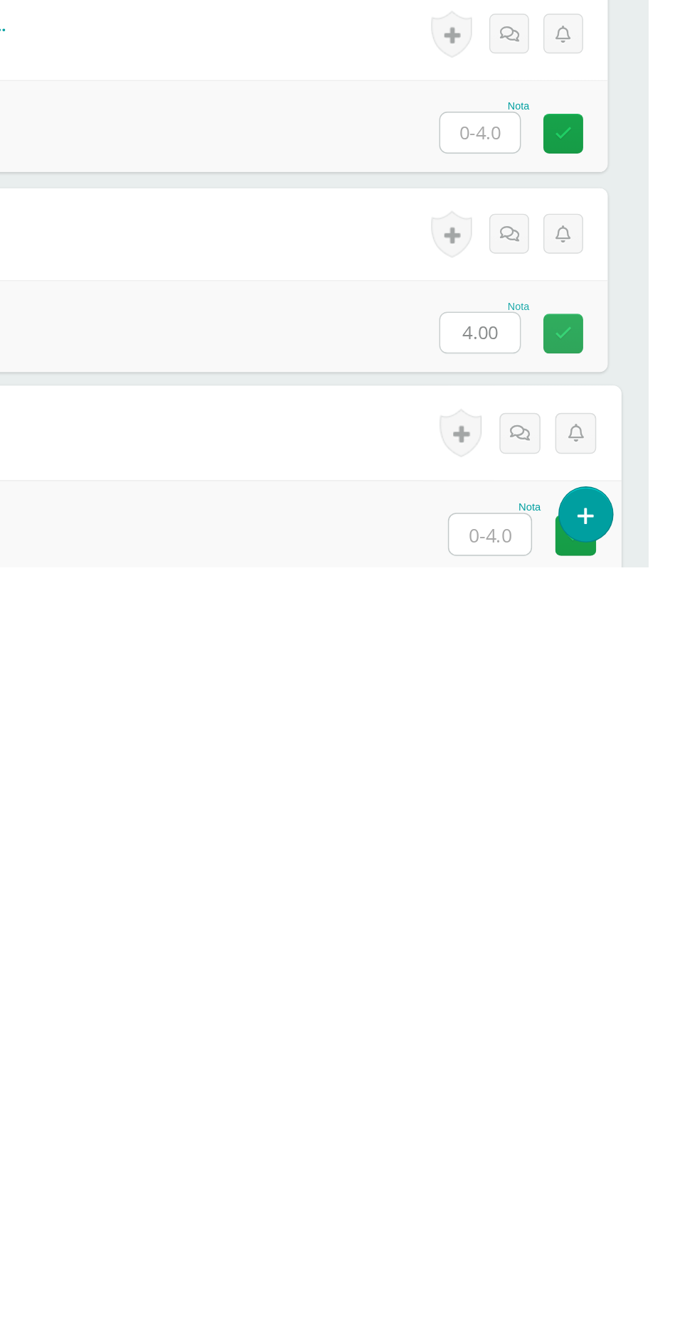
type input "3"
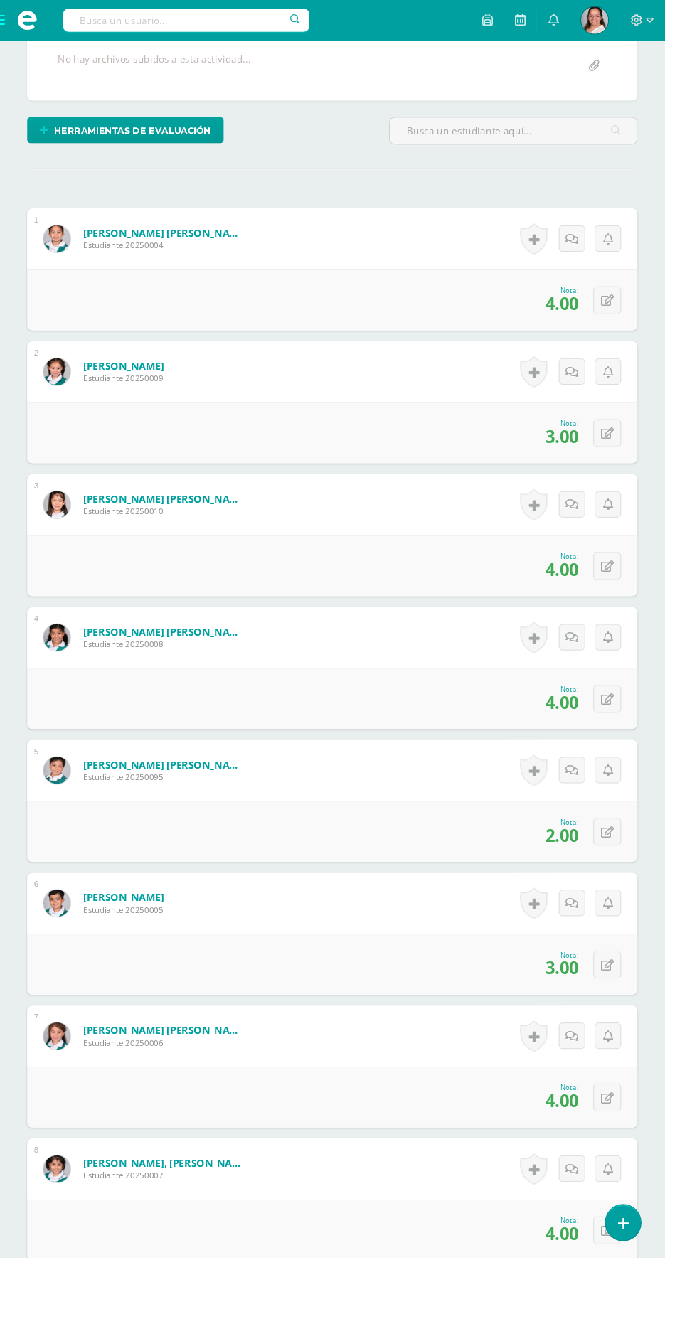
scroll to position [0, 0]
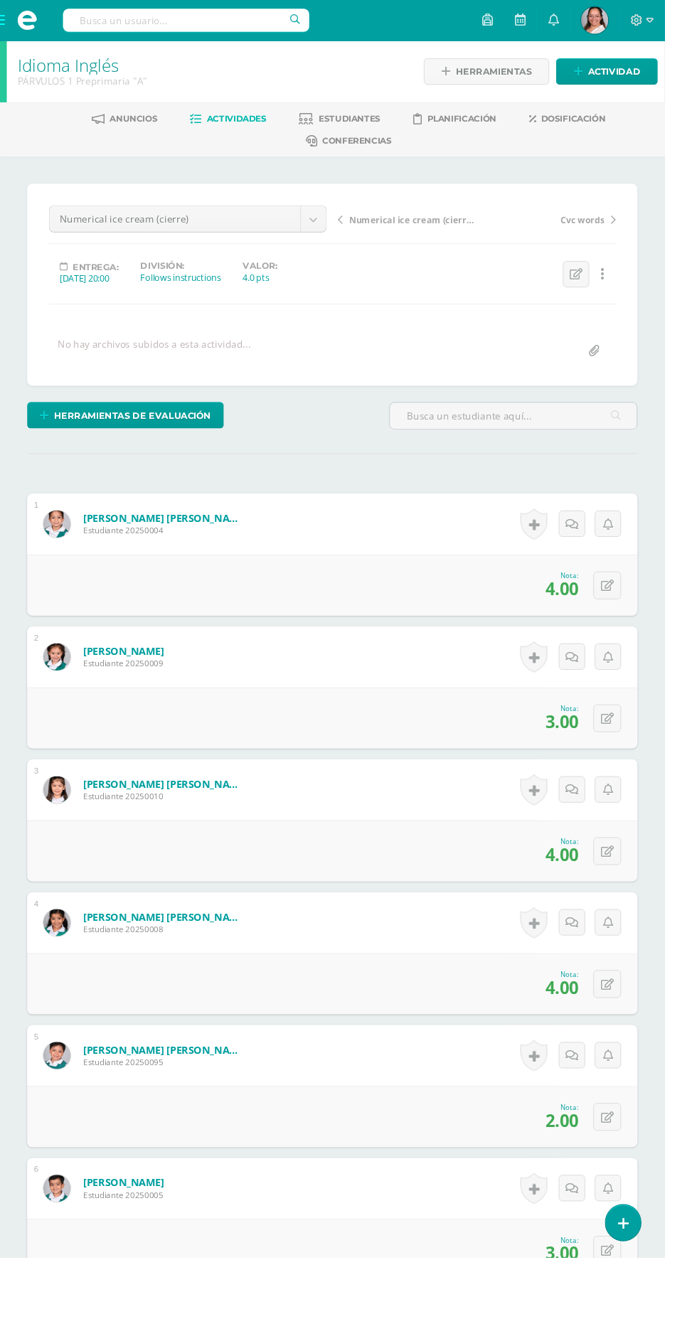
click at [446, 229] on span "Numerical ice cream (cierre)" at bounding box center [432, 230] width 132 height 13
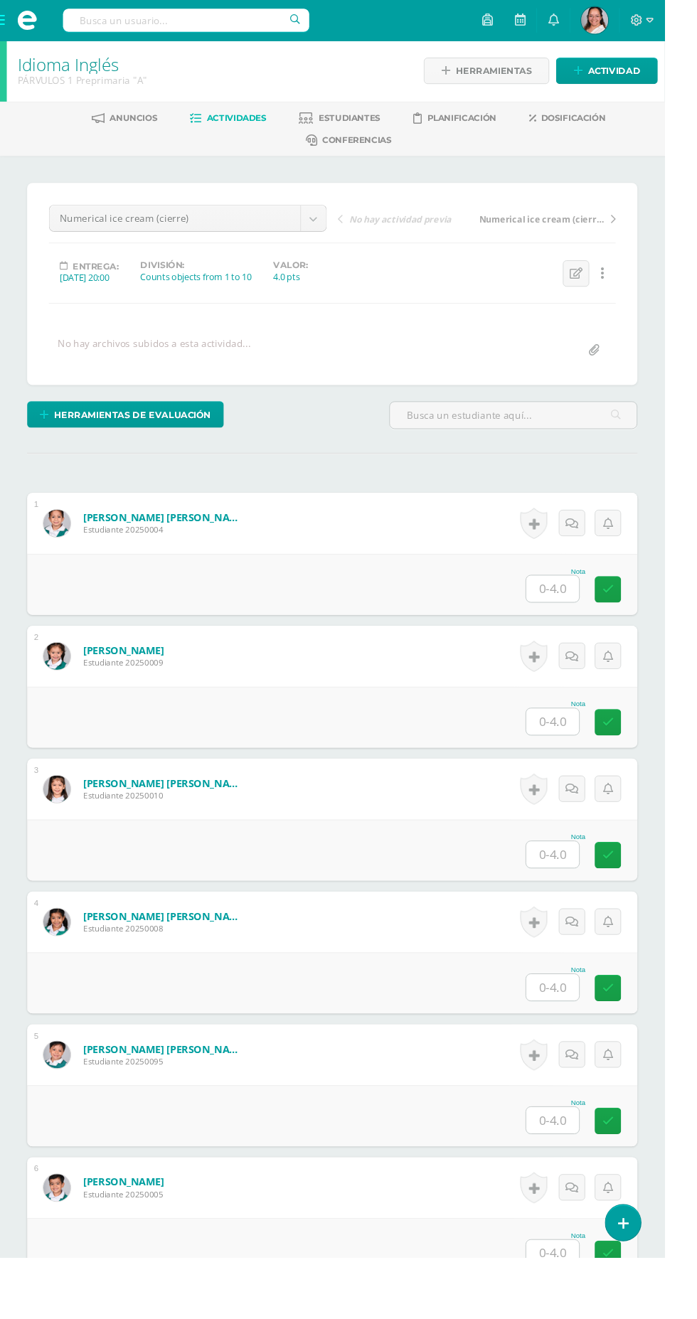
scroll to position [1, 0]
click at [592, 631] on input "text" at bounding box center [579, 617] width 55 height 28
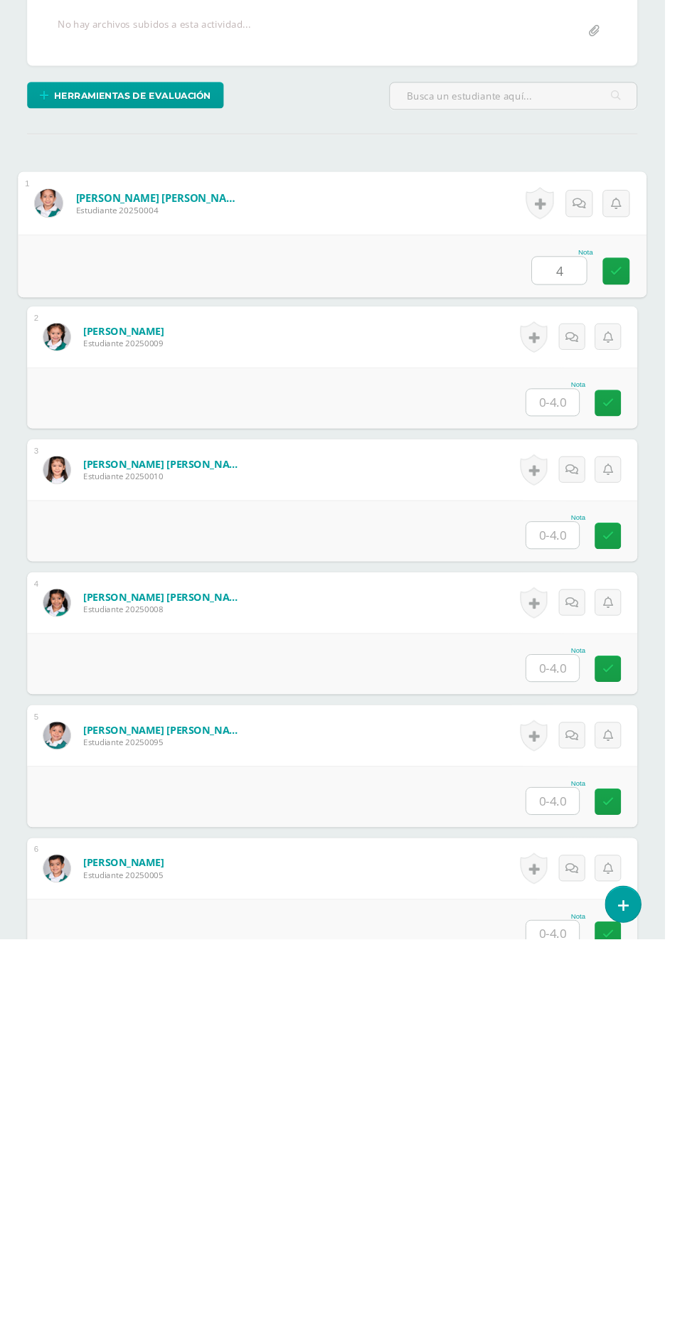
type input "4"
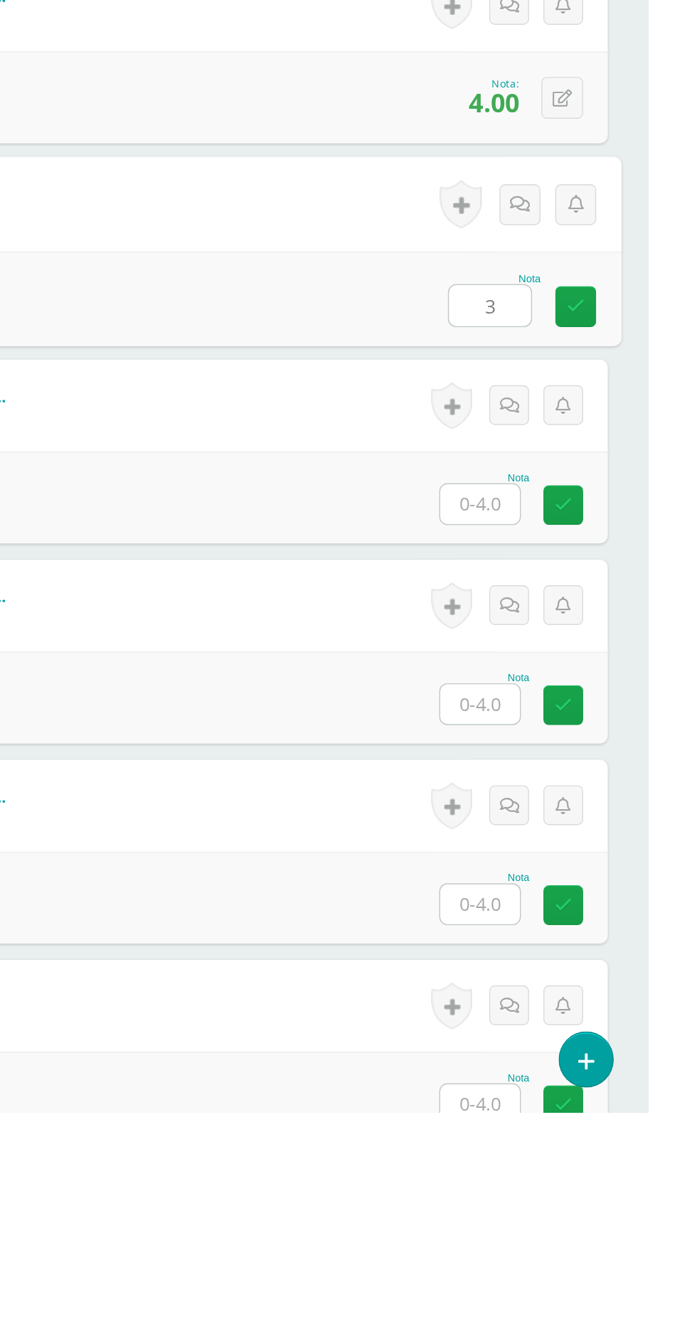
type input "3"
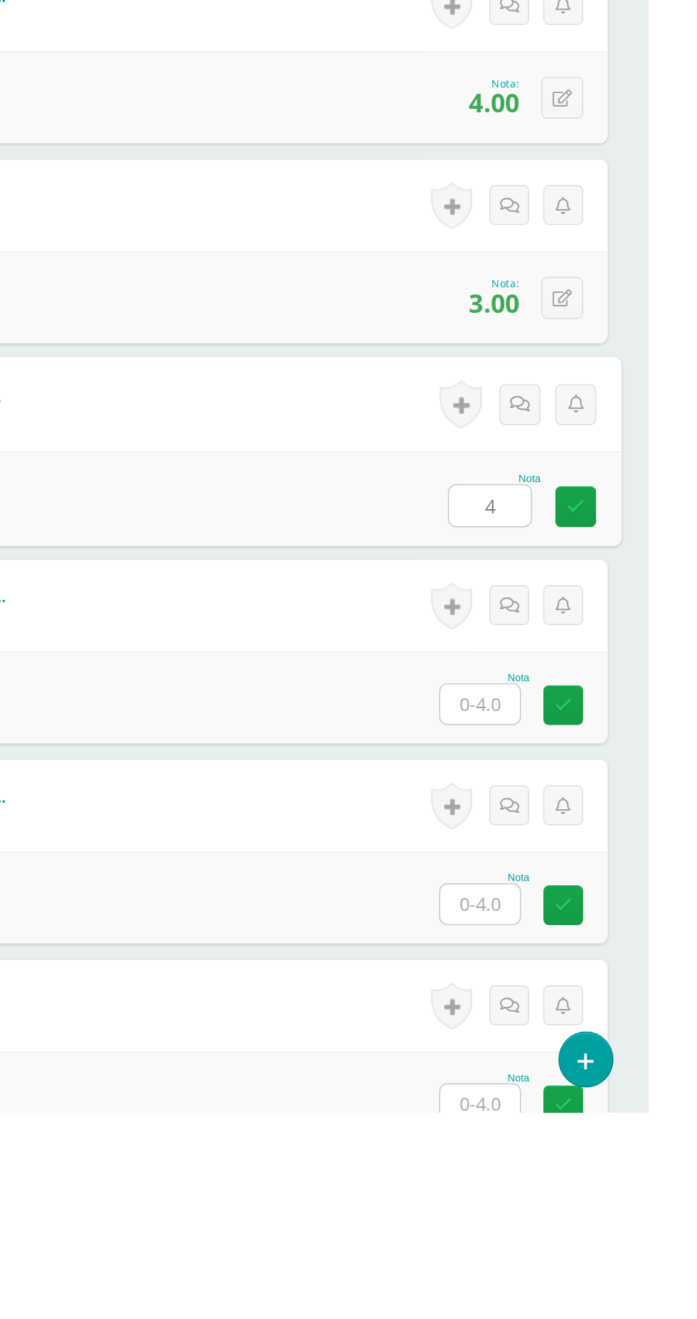
type input "4"
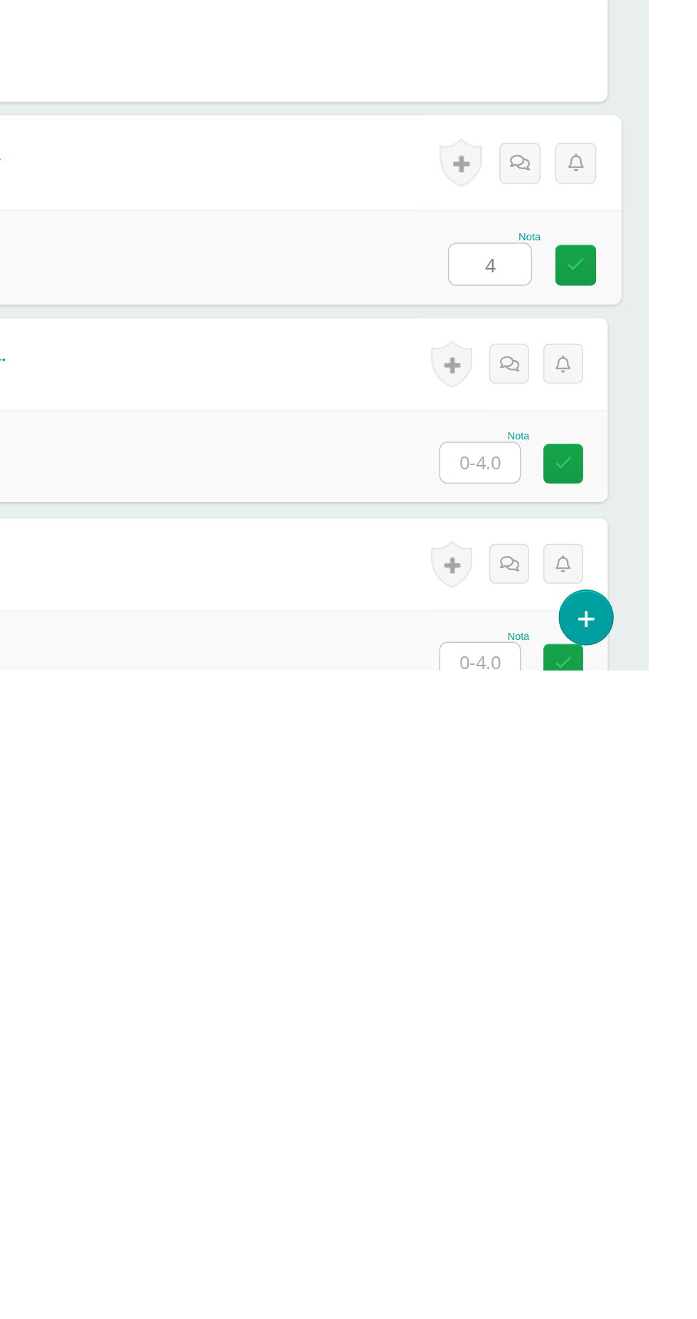
type input "4"
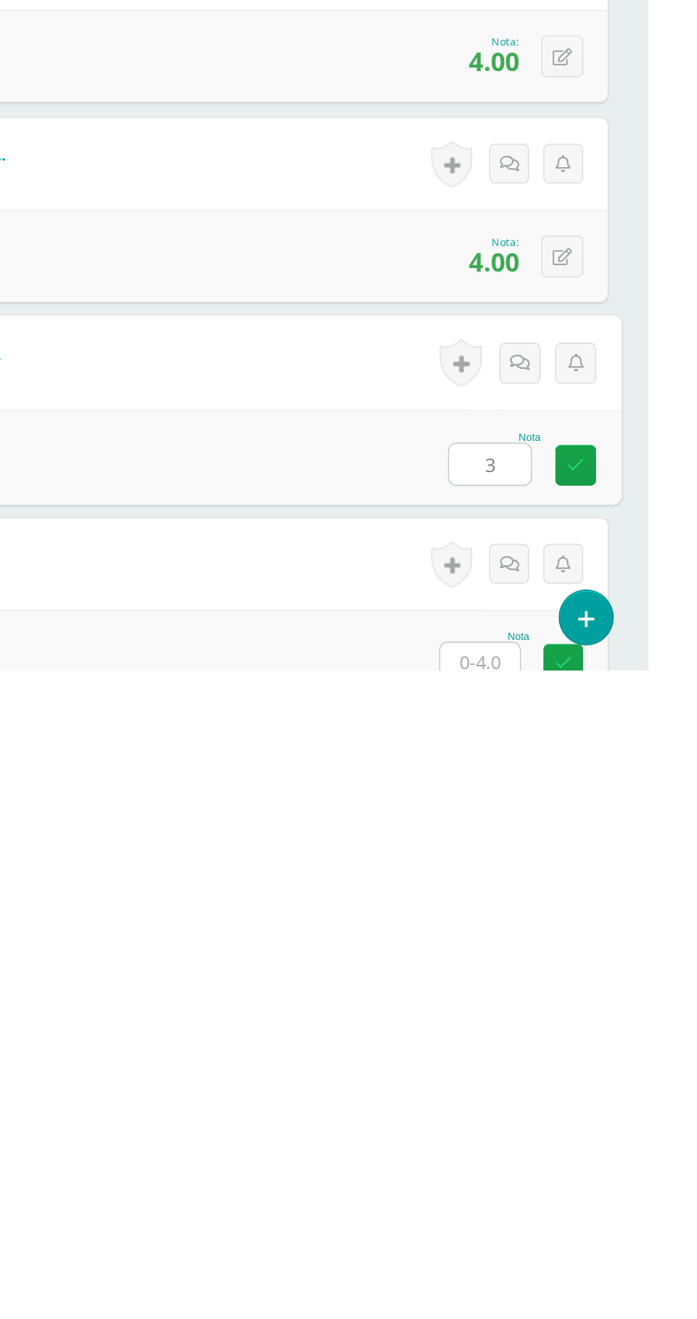
type input "3"
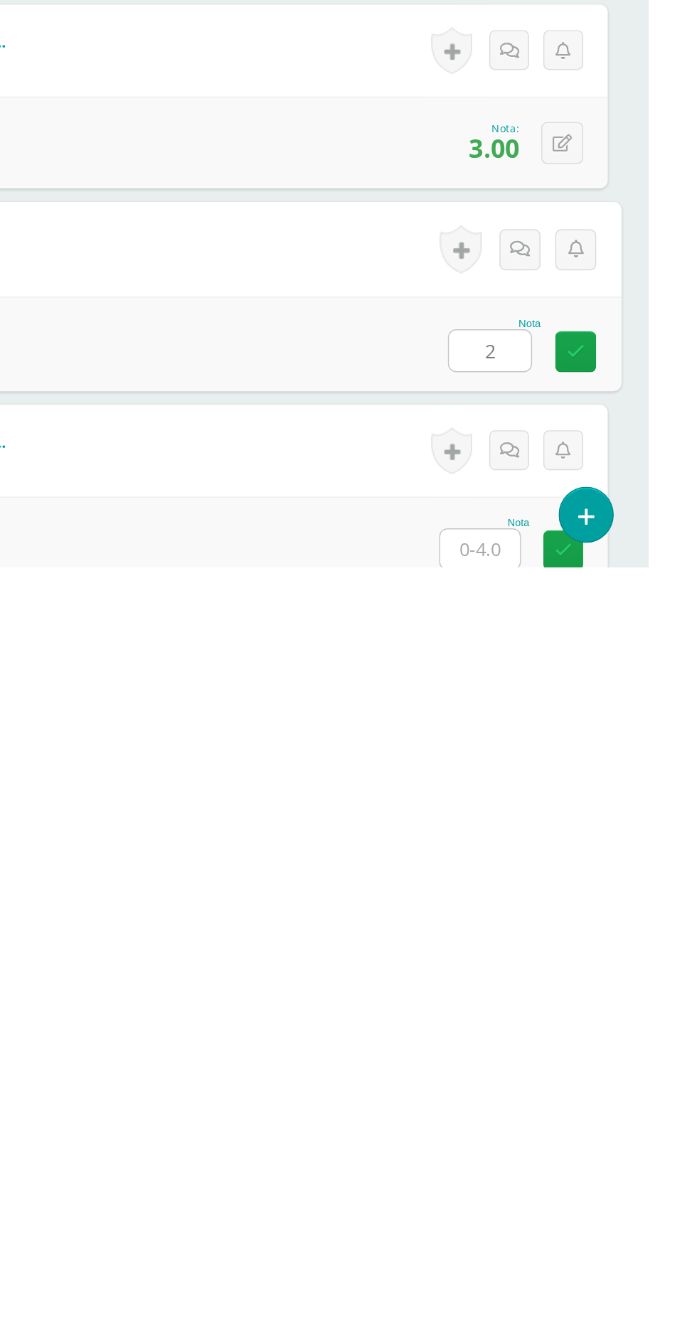
type input "2"
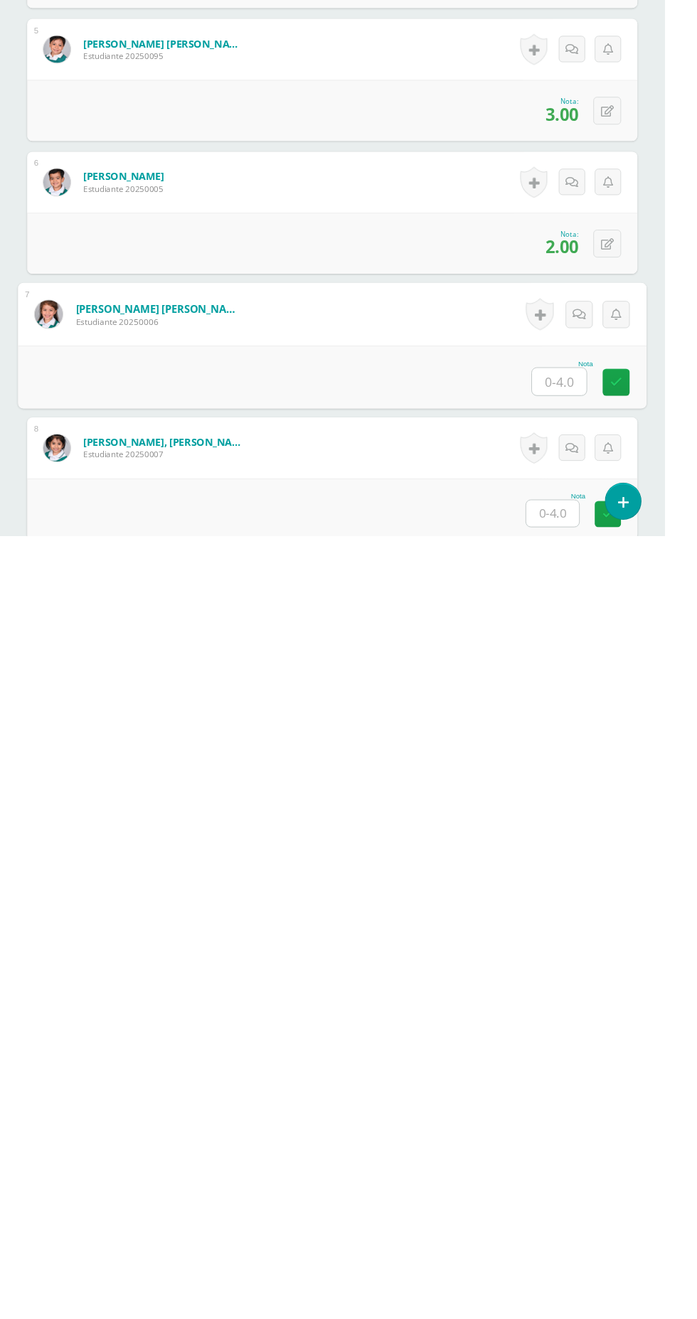
scroll to position [299, 0]
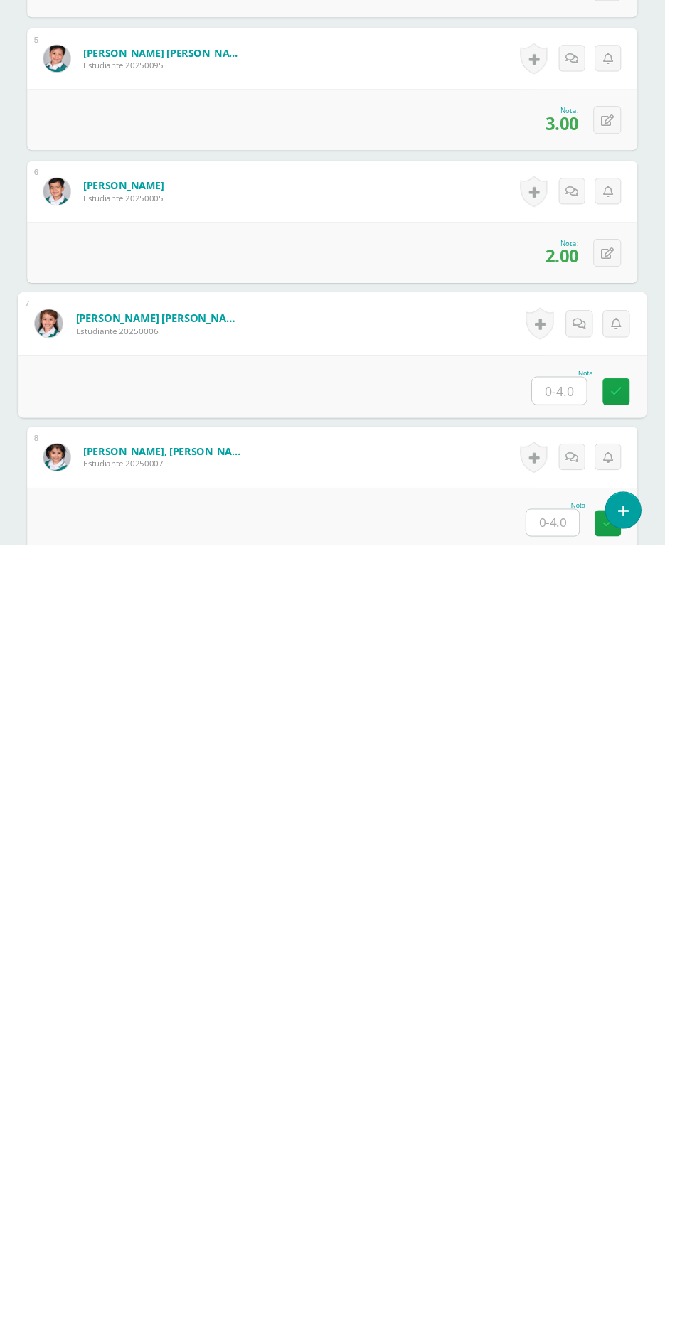
click at [585, 1171] on input "text" at bounding box center [586, 1157] width 57 height 28
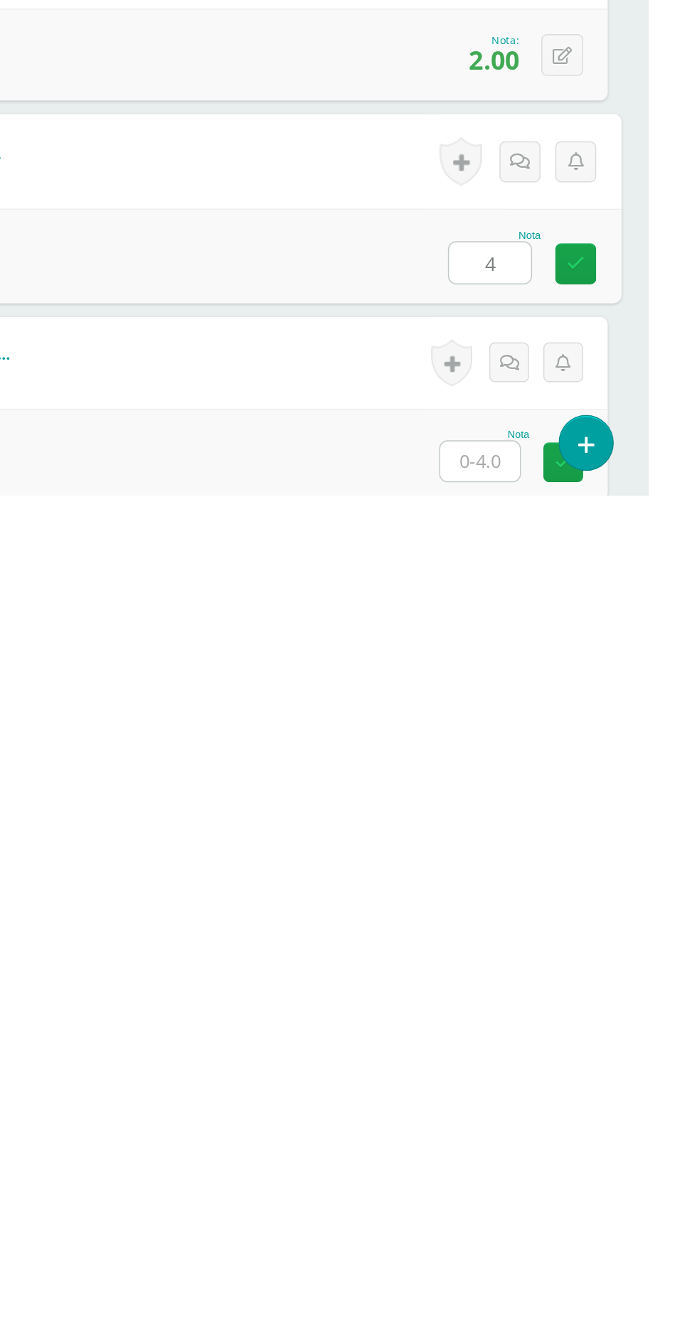
type input "4"
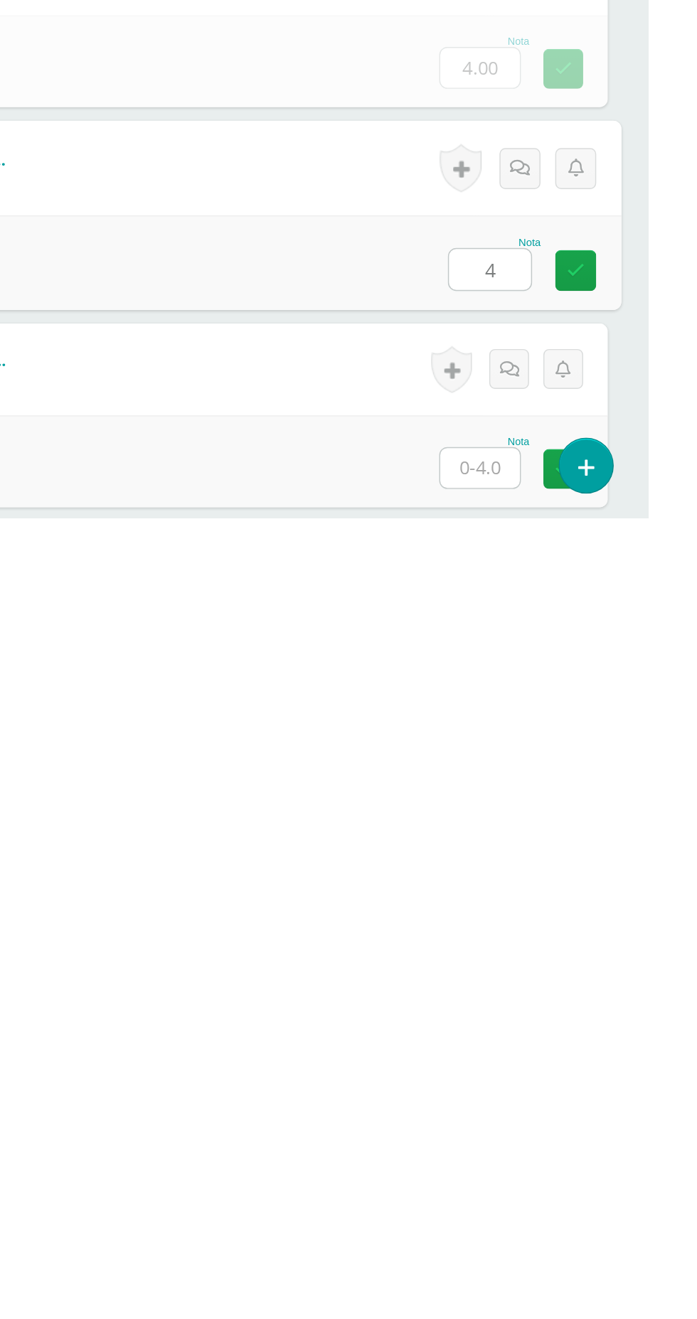
type input "4"
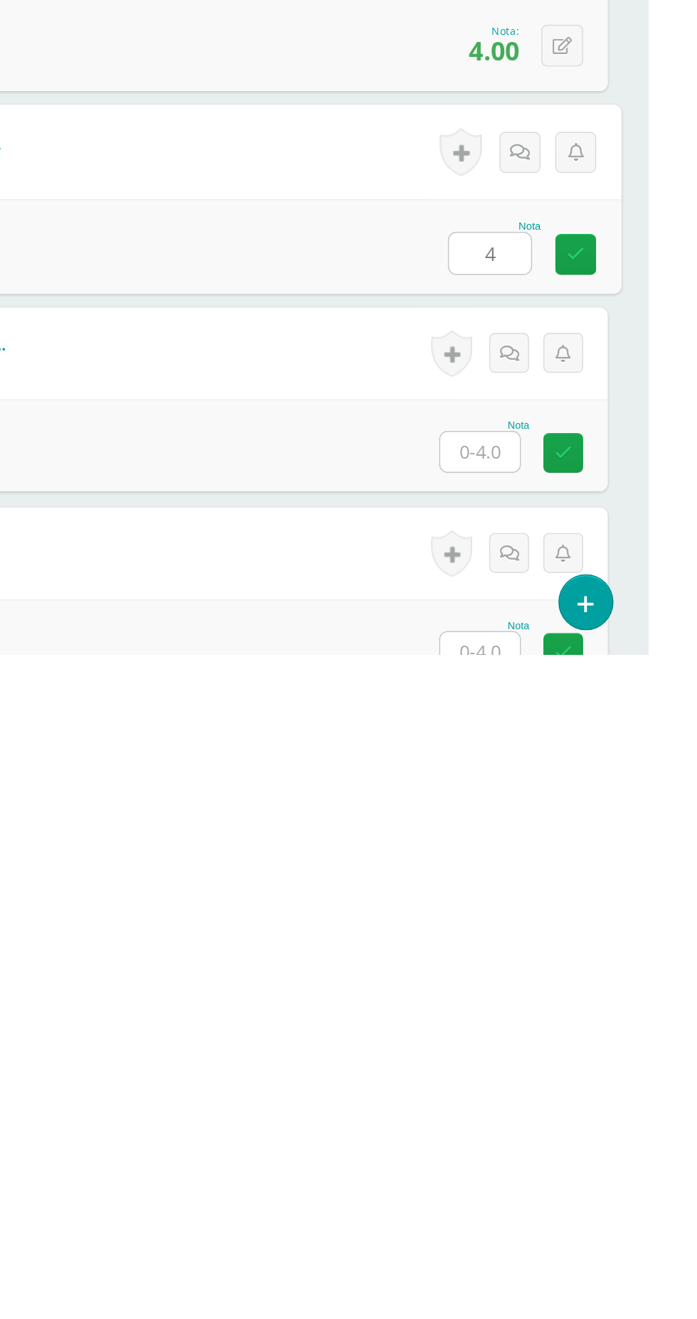
type input "4"
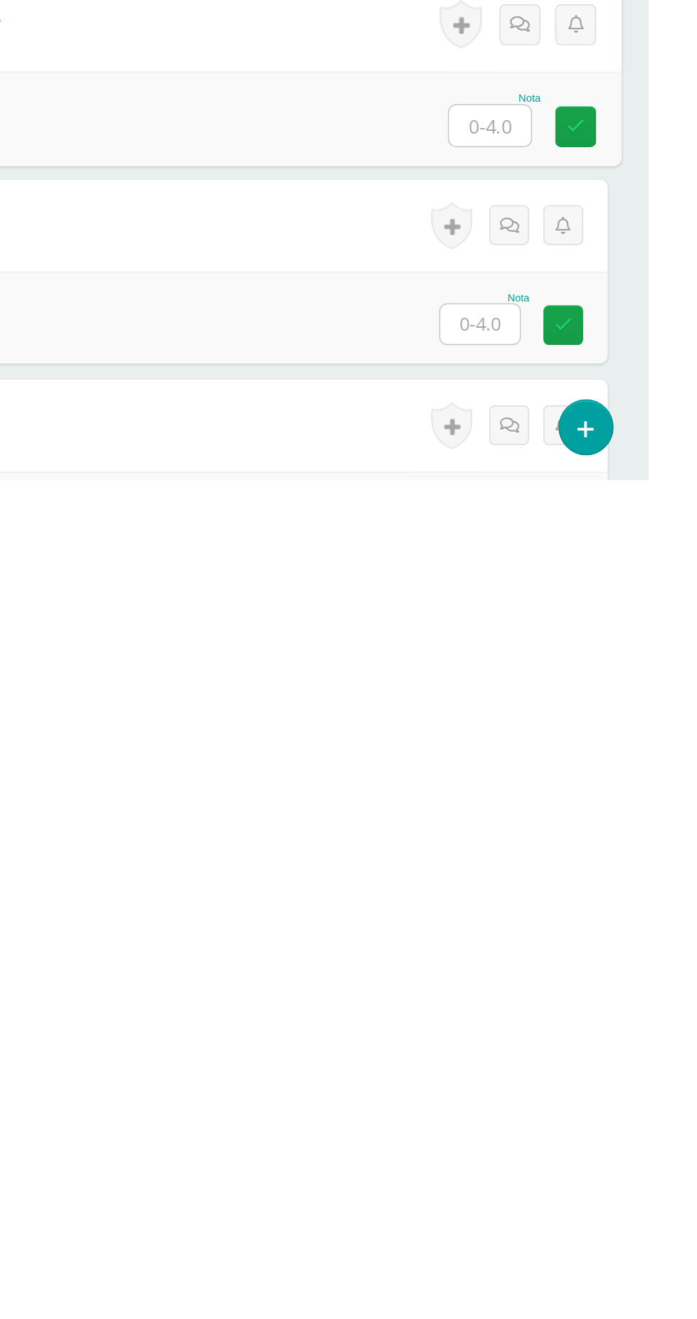
click at [572, 1224] on input "text" at bounding box center [579, 1211] width 55 height 28
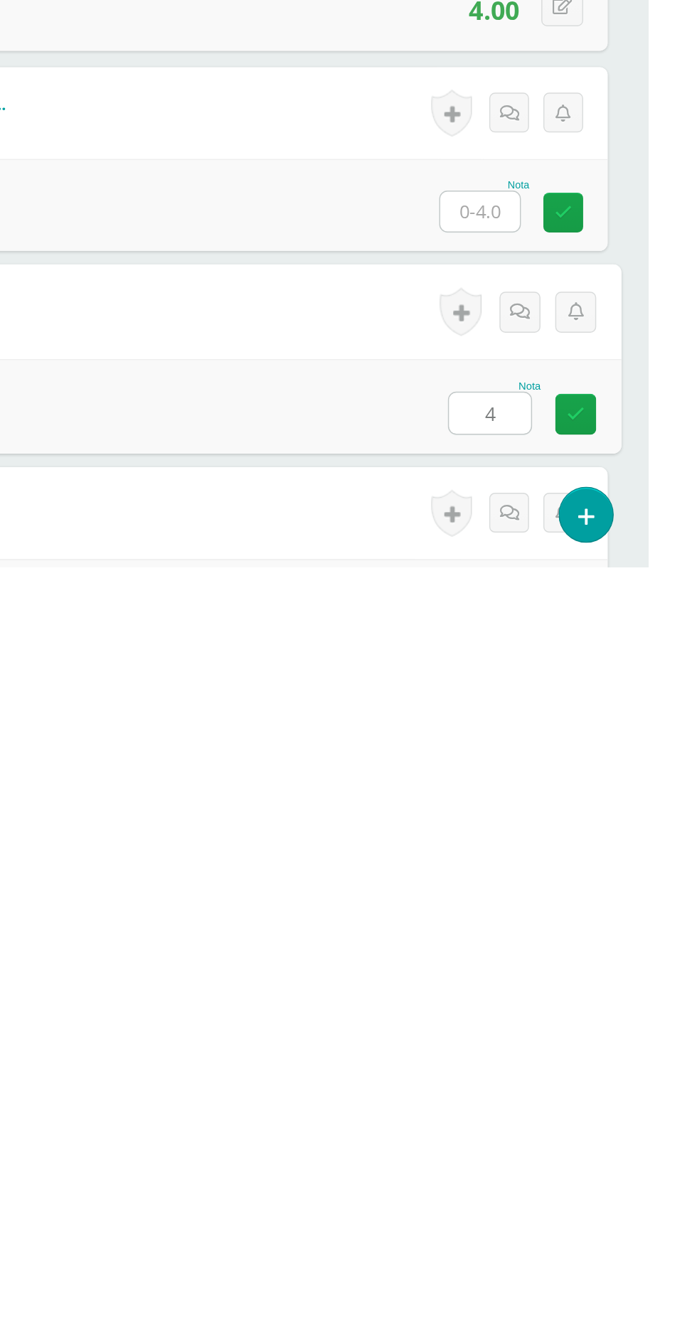
type input "4"
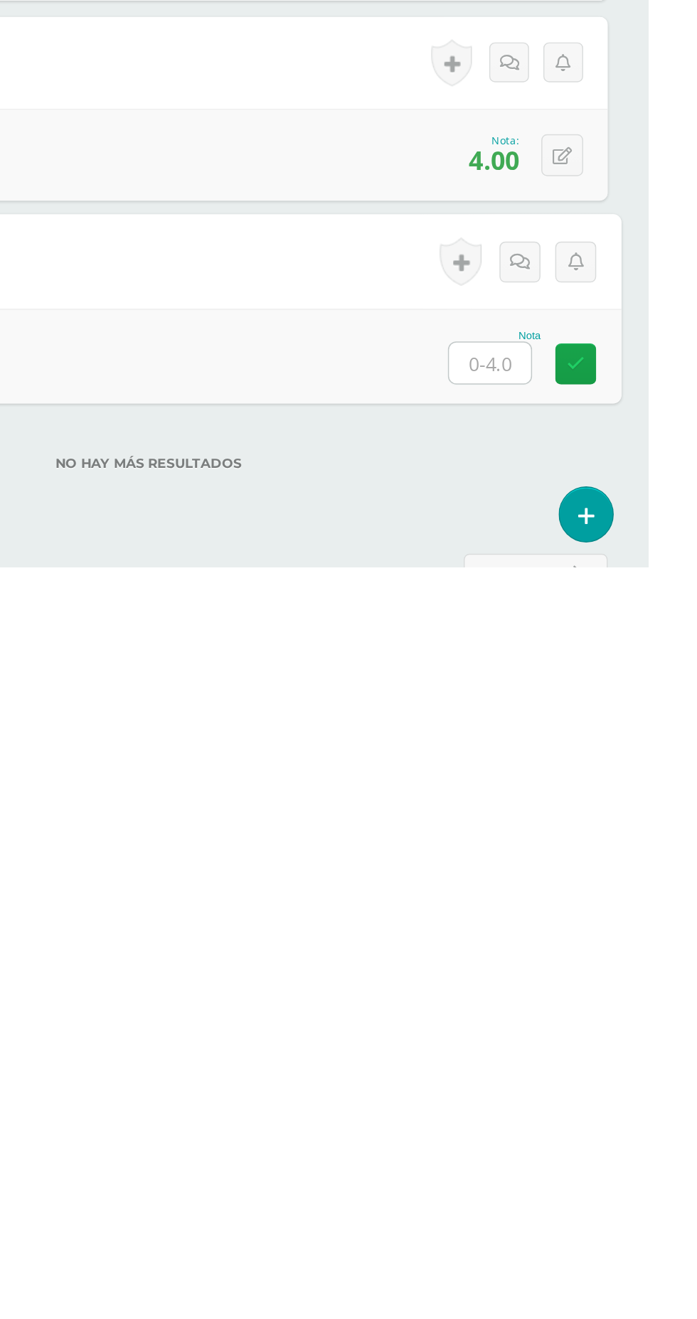
type input "2"
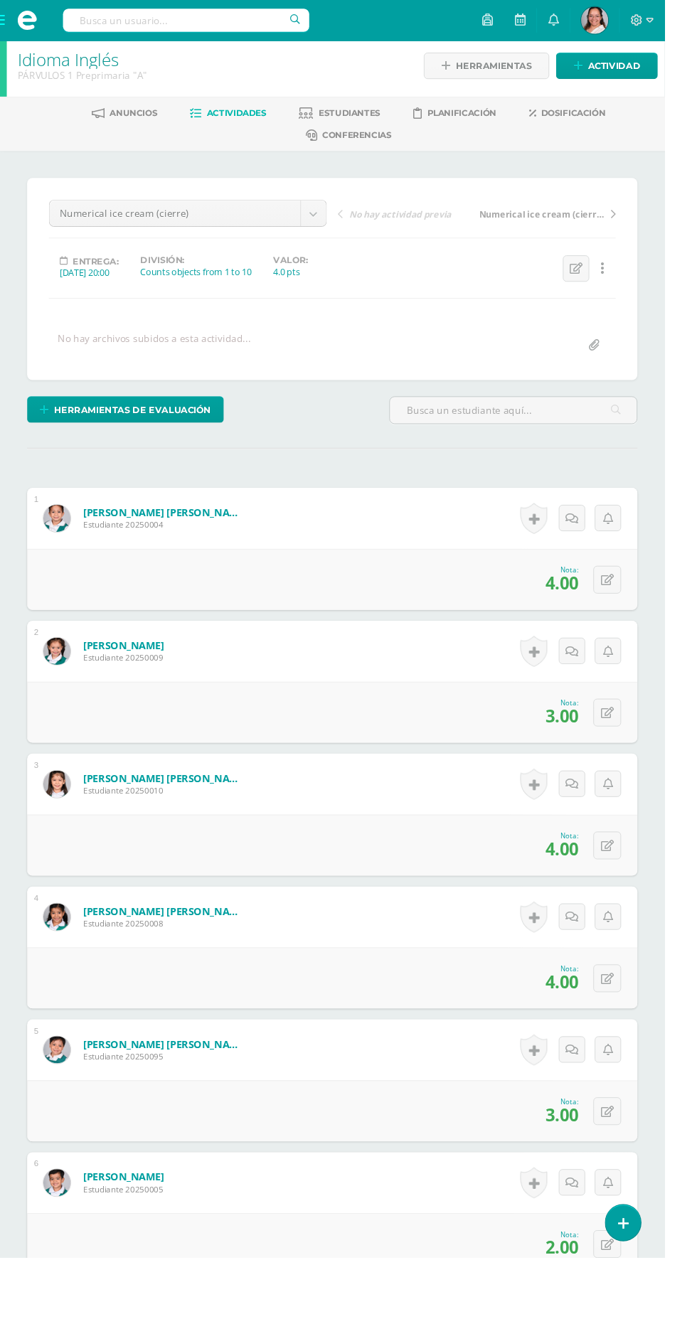
scroll to position [1, 0]
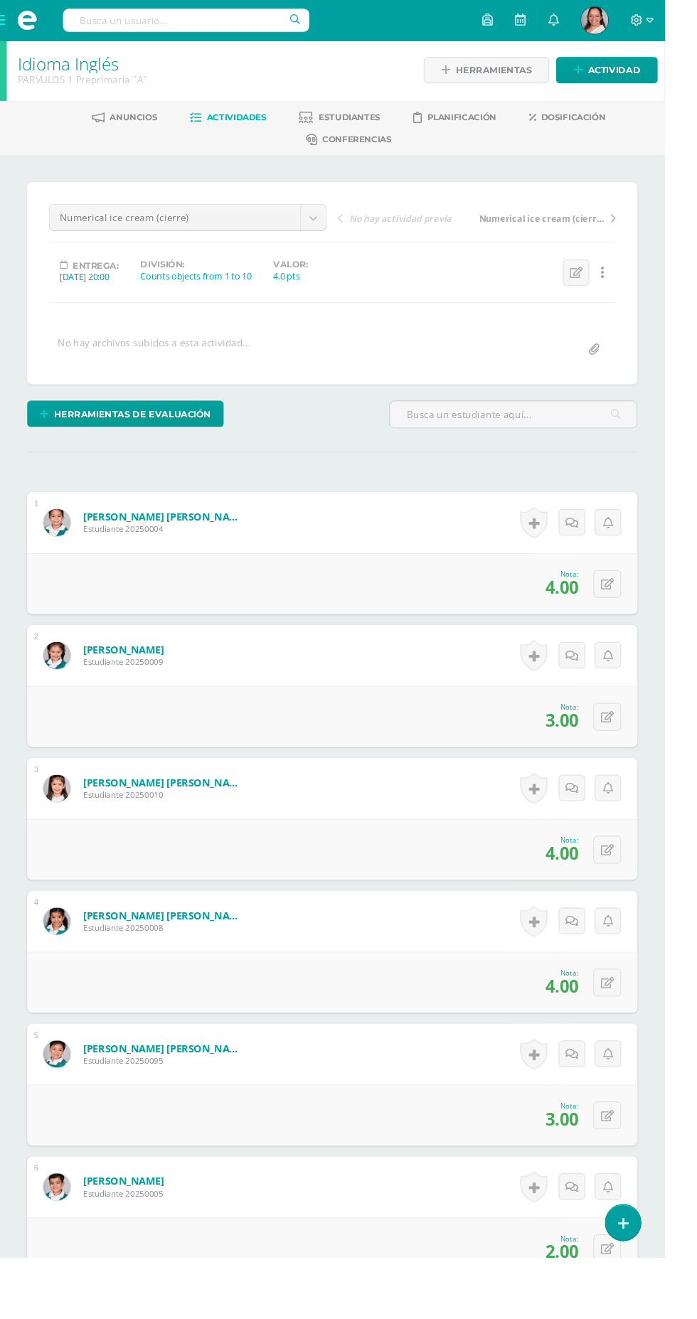
click at [26, 21] on span at bounding box center [28, 21] width 21 height 21
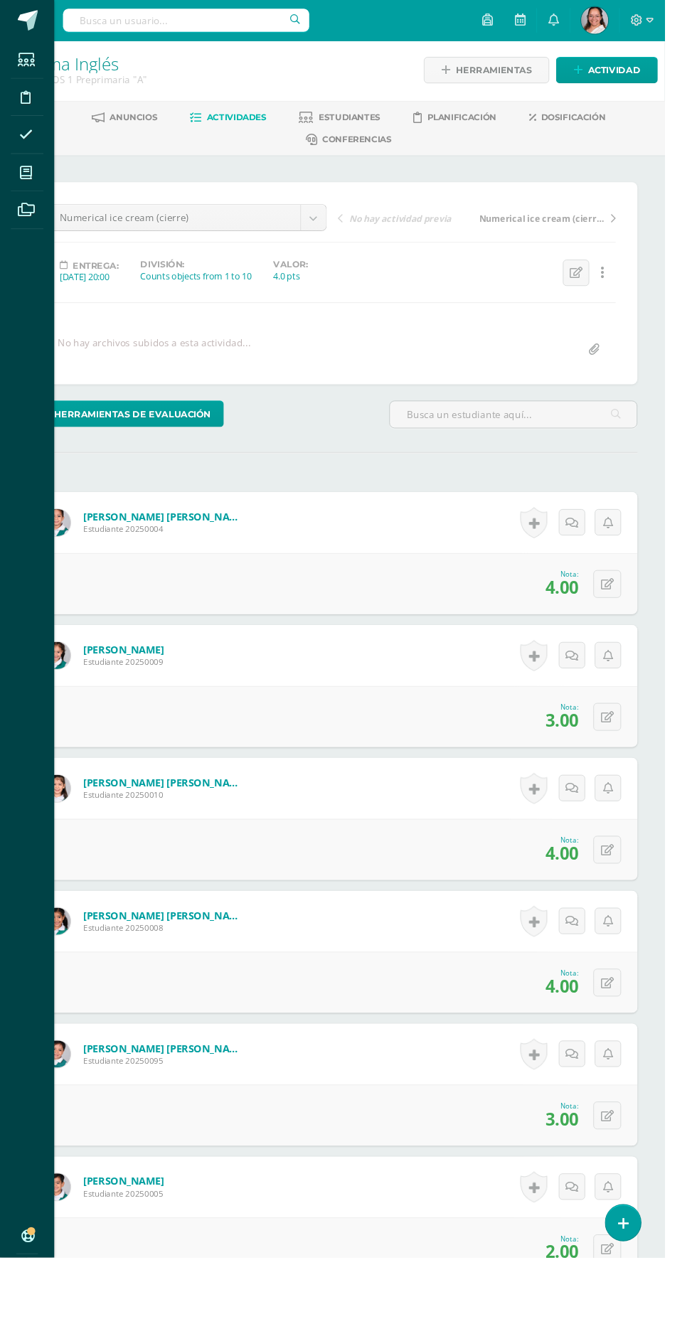
click at [28, 183] on icon at bounding box center [27, 181] width 13 height 14
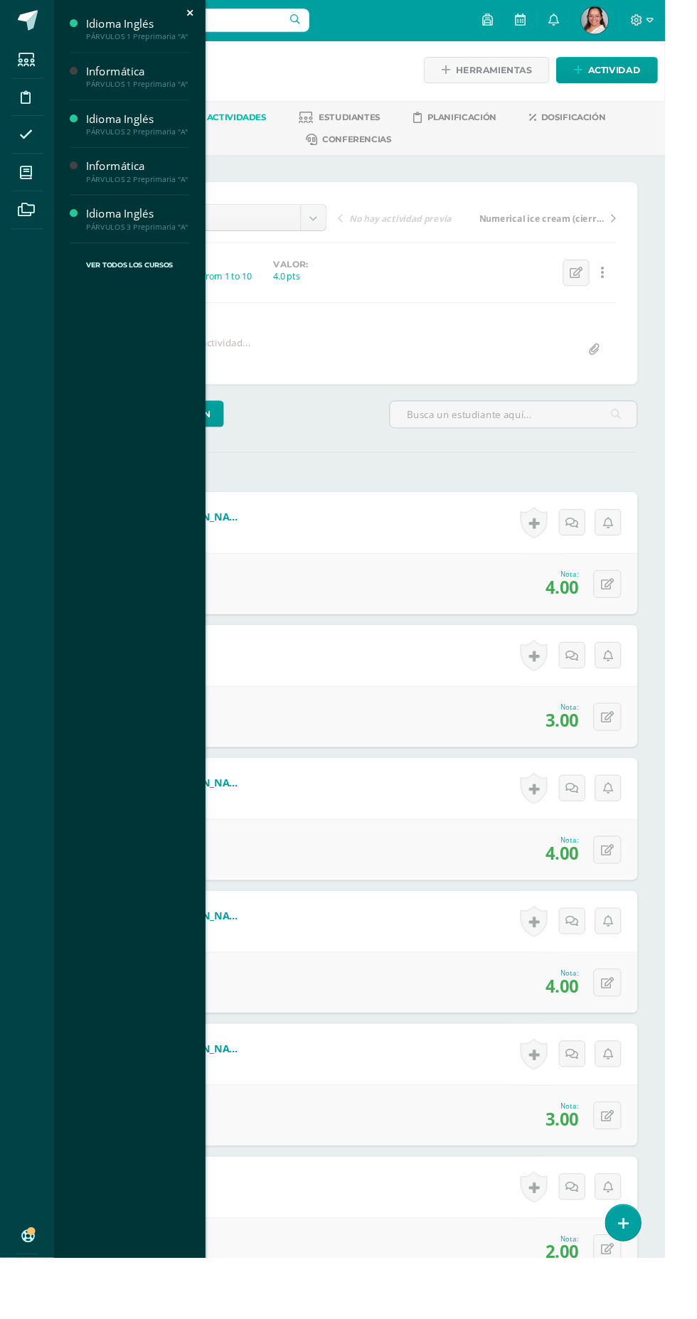
scroll to position [0, 0]
click at [148, 159] on span "Actividades" at bounding box center [133, 163] width 55 height 14
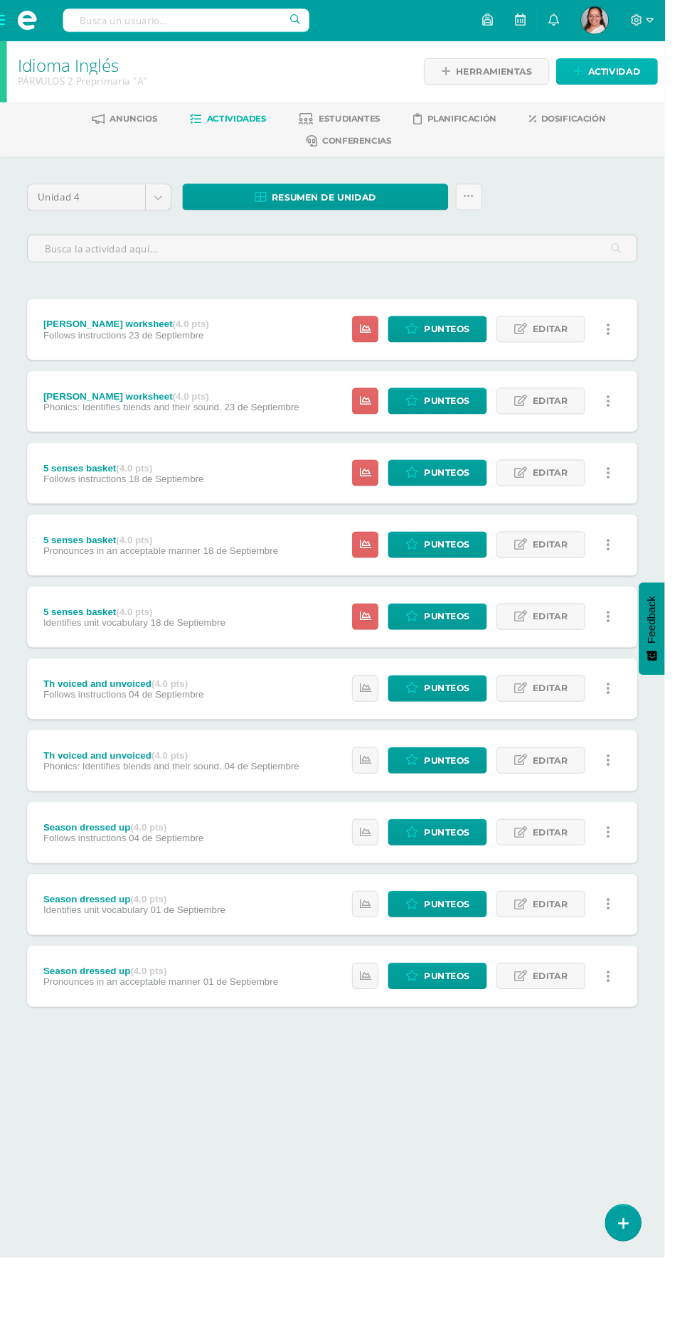
click at [622, 80] on span "Actividad" at bounding box center [643, 75] width 55 height 26
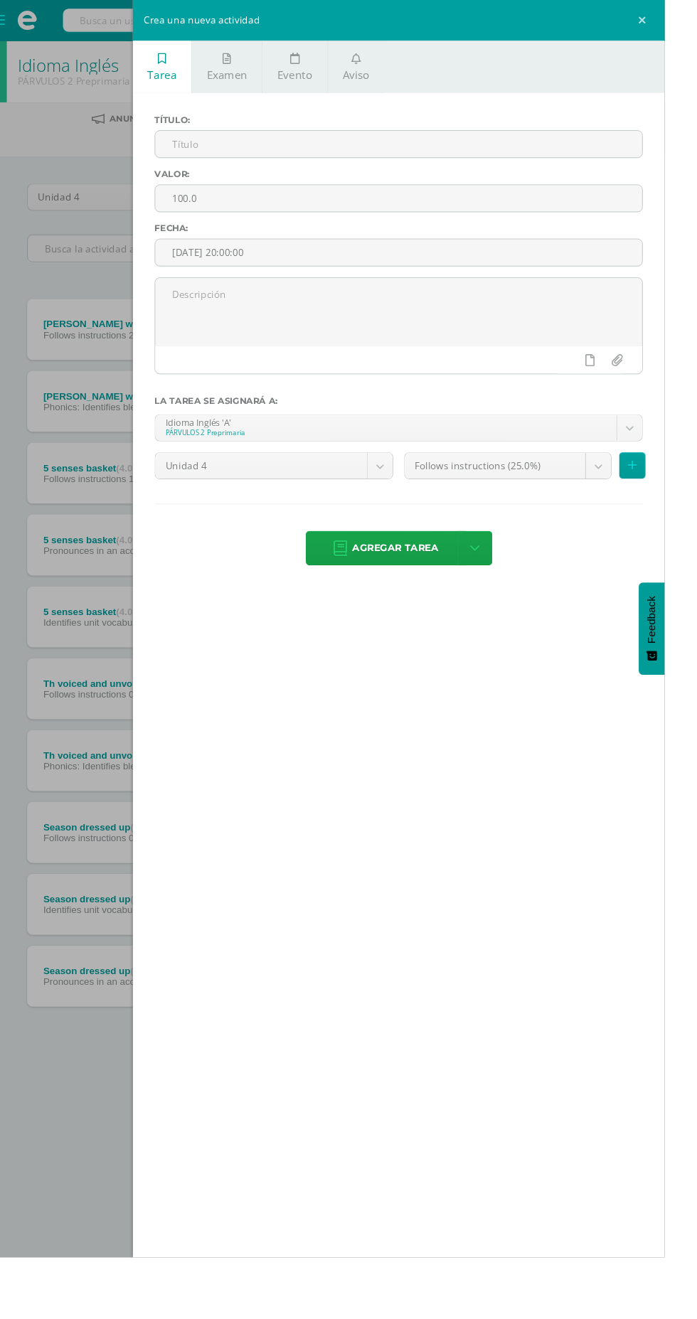
click at [442, 151] on input "text" at bounding box center [418, 151] width 510 height 28
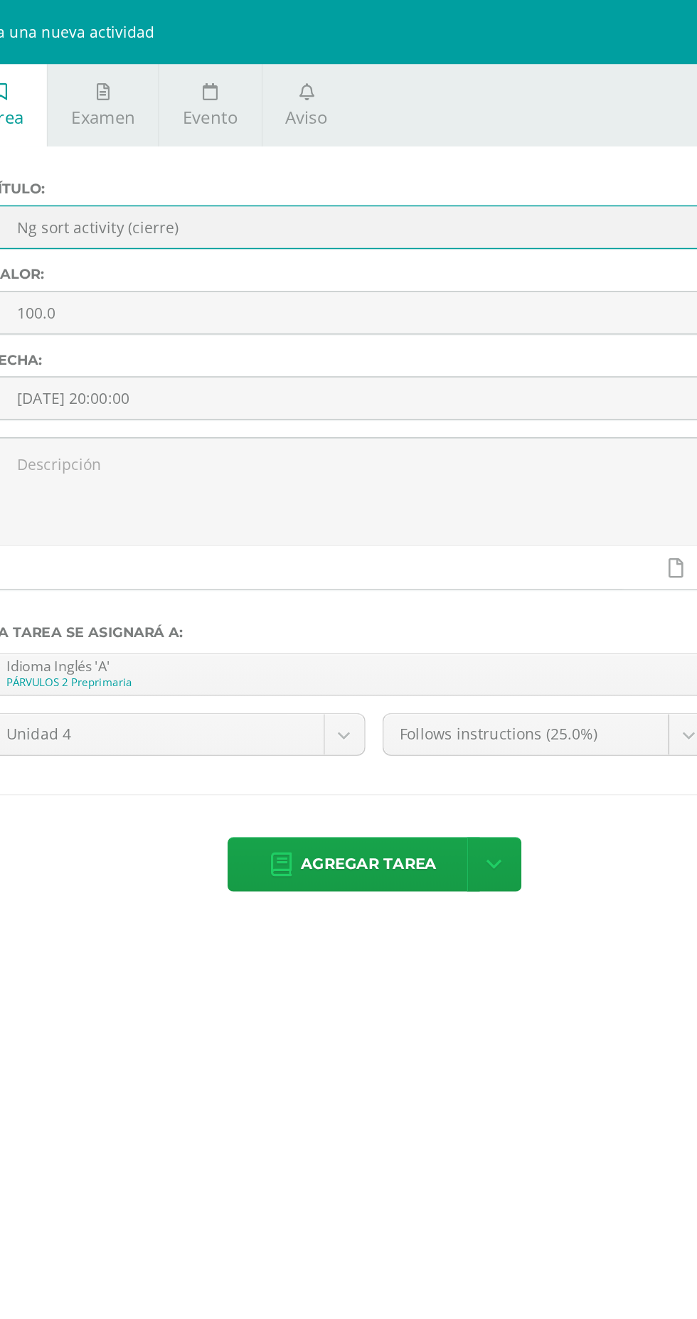
type input "Ng sort activity (cierre)"
click at [213, 210] on input "100.0" at bounding box center [418, 208] width 510 height 28
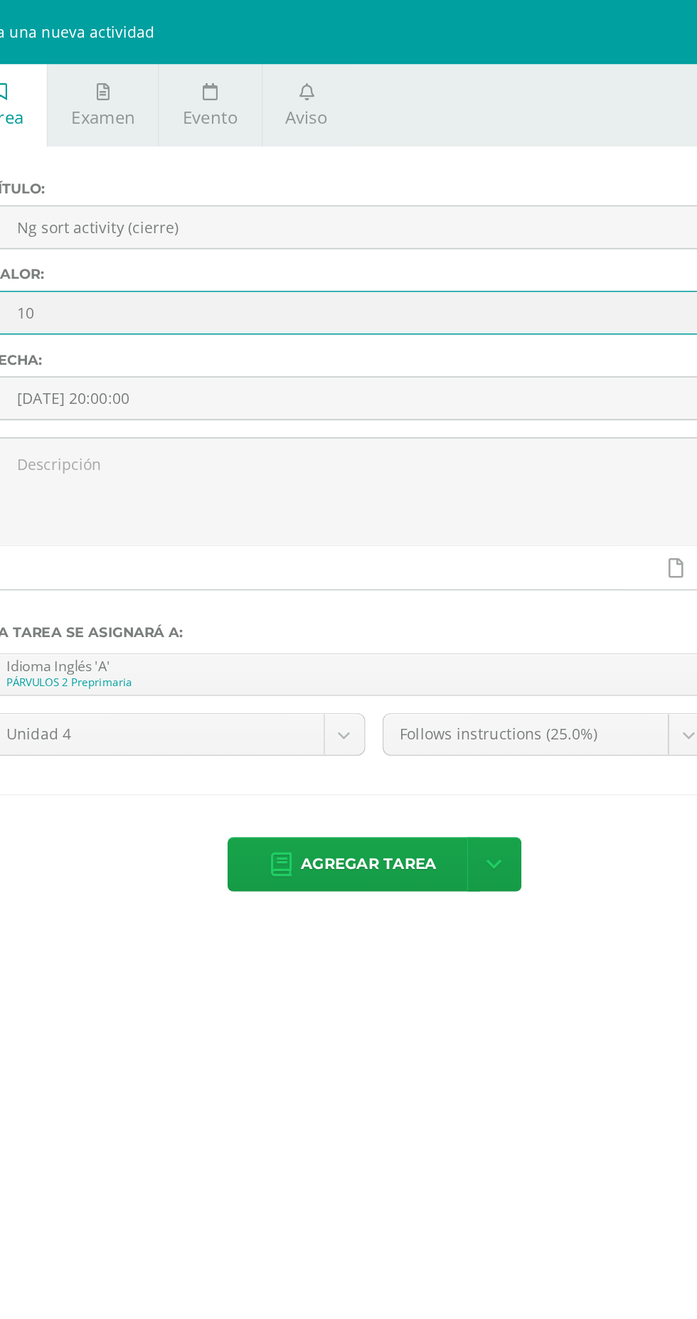
type input "1"
type input "4"
click at [246, 268] on input "[DATE] 20:00:00" at bounding box center [418, 265] width 510 height 28
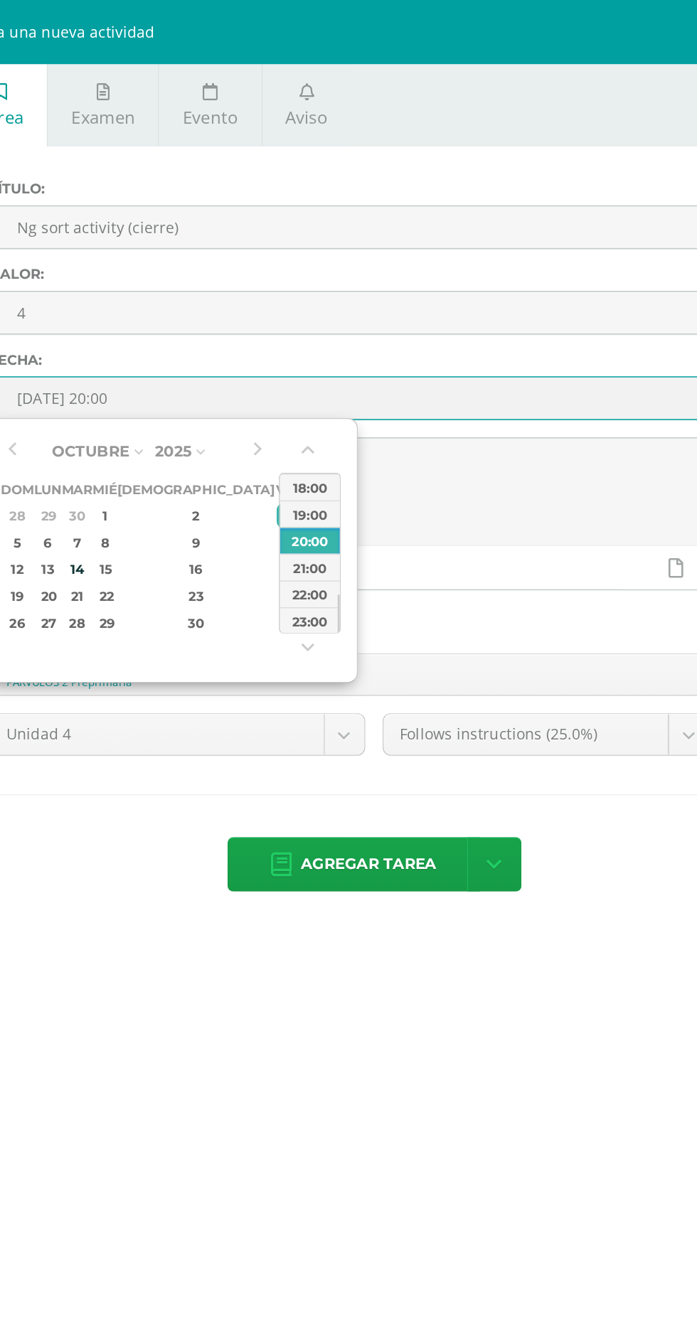
type input "[DATE] 20:00"
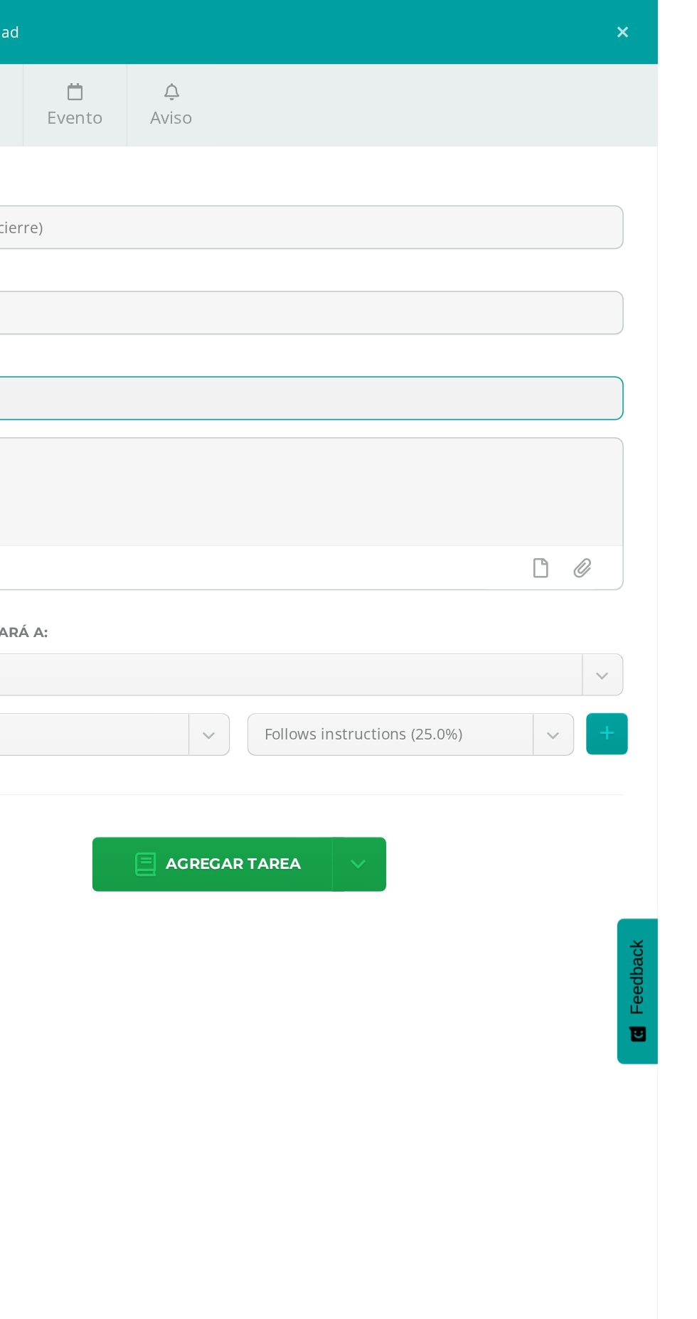
click at [442, 573] on span "Agregar tarea" at bounding box center [415, 574] width 90 height 35
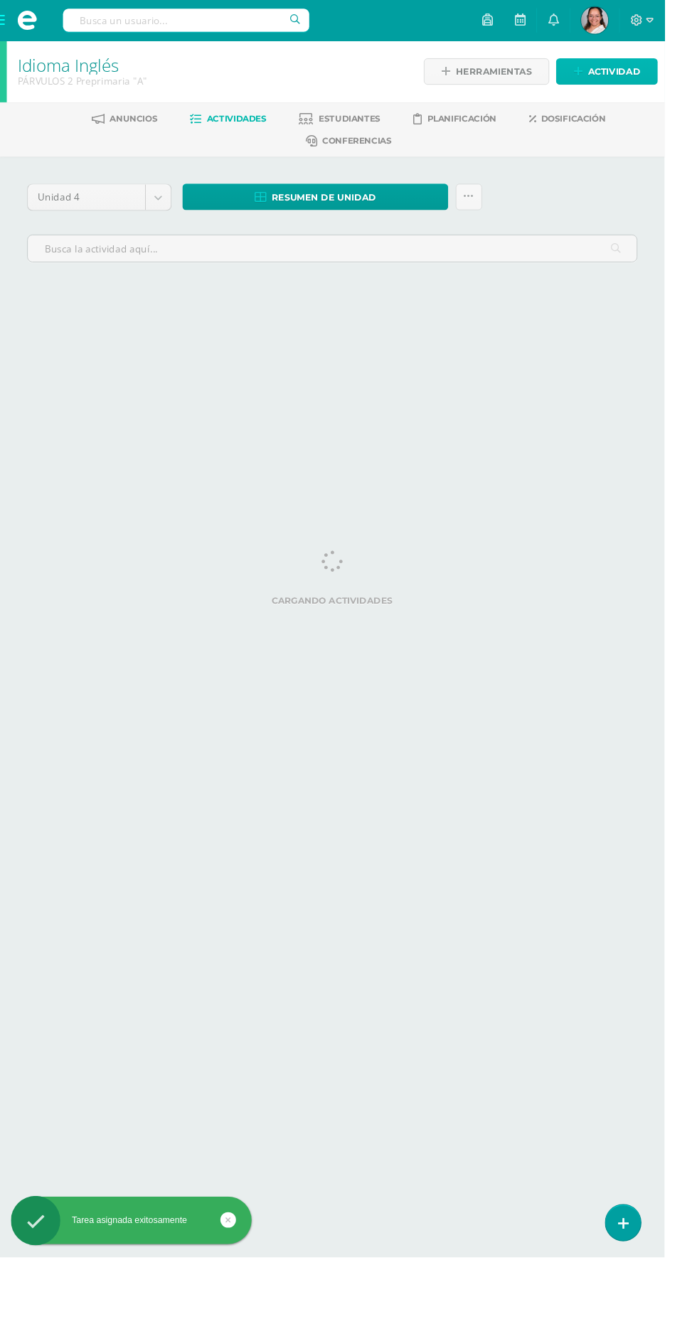
click at [606, 74] on icon at bounding box center [605, 75] width 9 height 12
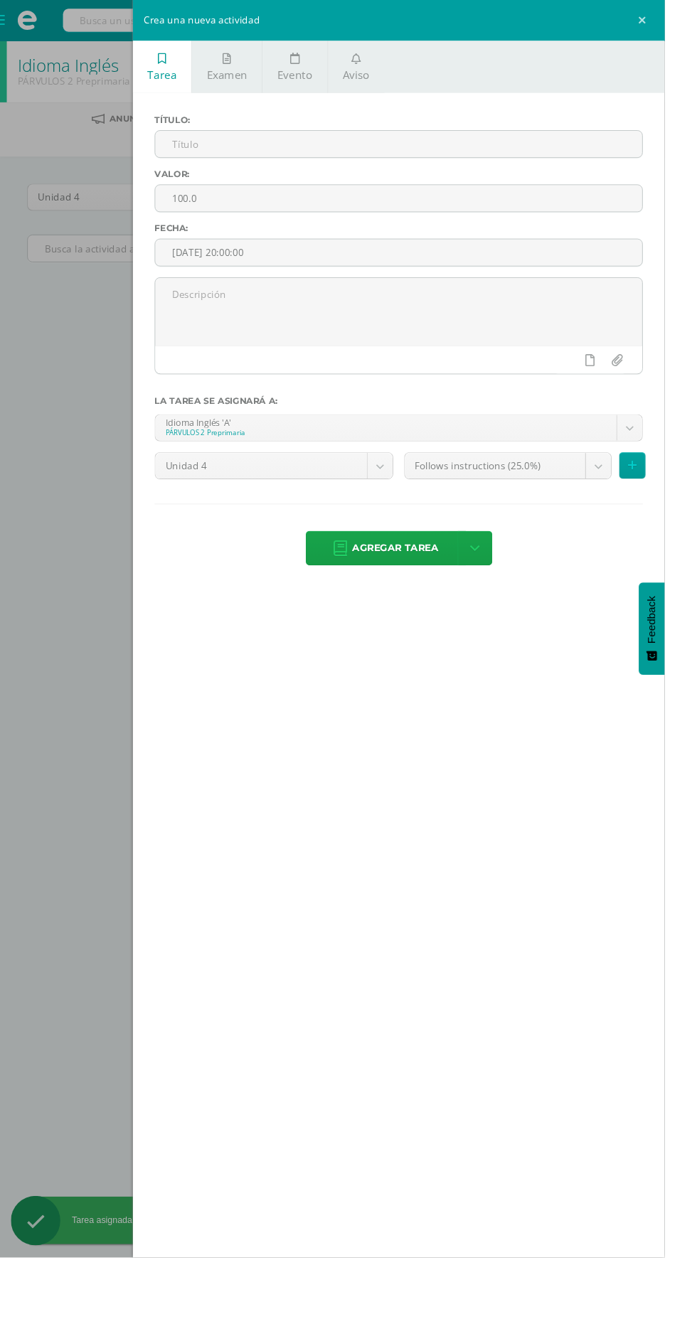
click at [210, 152] on input "text" at bounding box center [418, 151] width 510 height 28
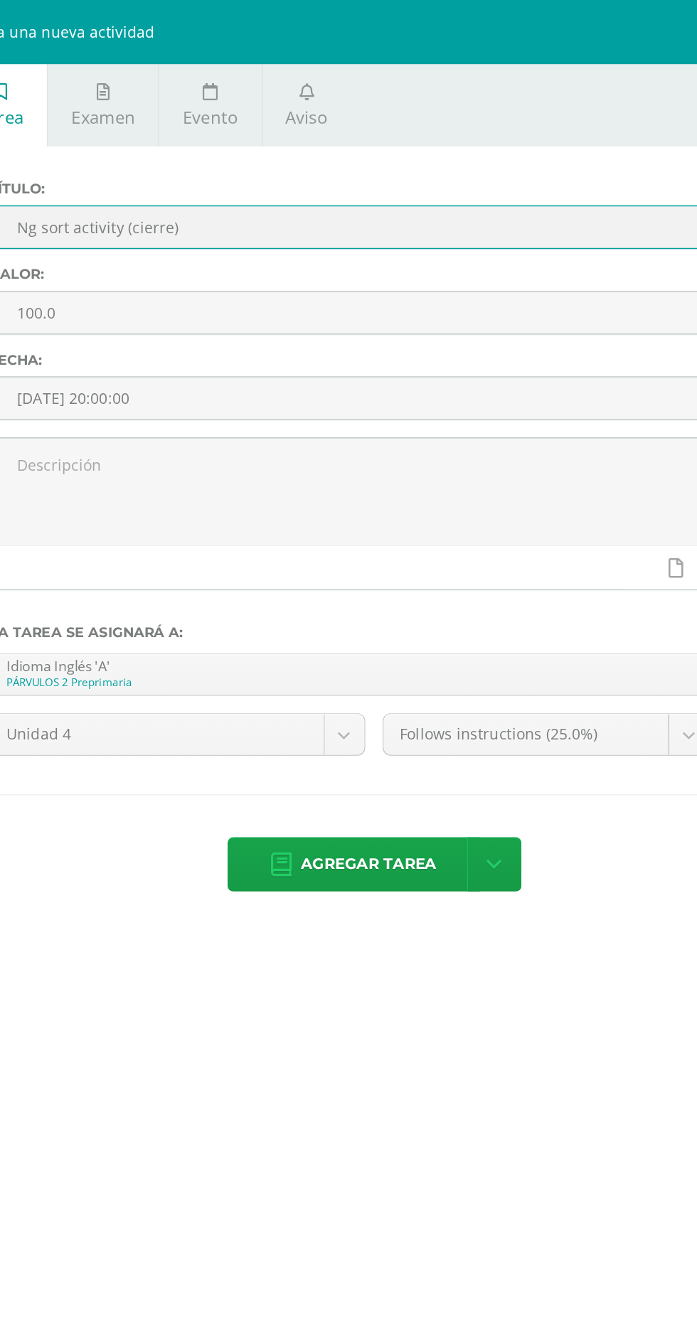
type input "Ng sort activity (cierre)"
click at [237, 210] on input "100.0" at bounding box center [418, 208] width 510 height 28
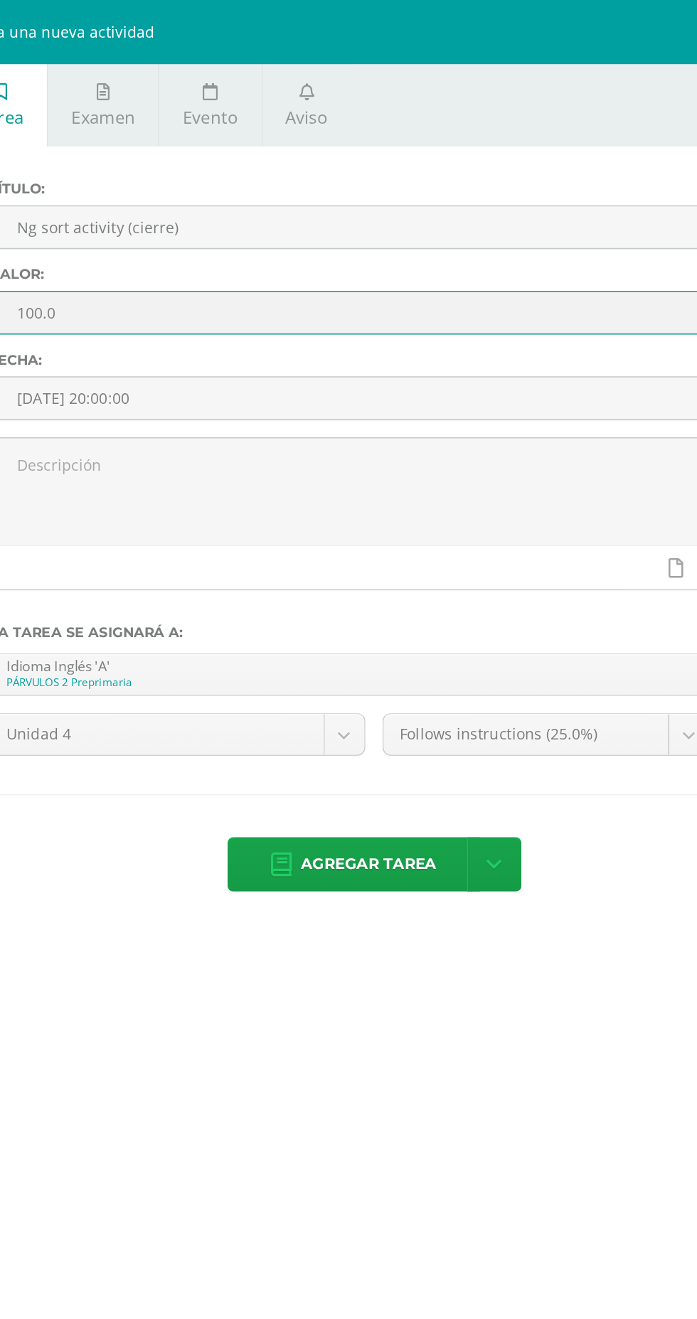
click at [237, 210] on input "100.0" at bounding box center [418, 208] width 510 height 28
type input "1"
type input "4"
click at [264, 262] on input "[DATE] 20:00:00" at bounding box center [418, 265] width 510 height 28
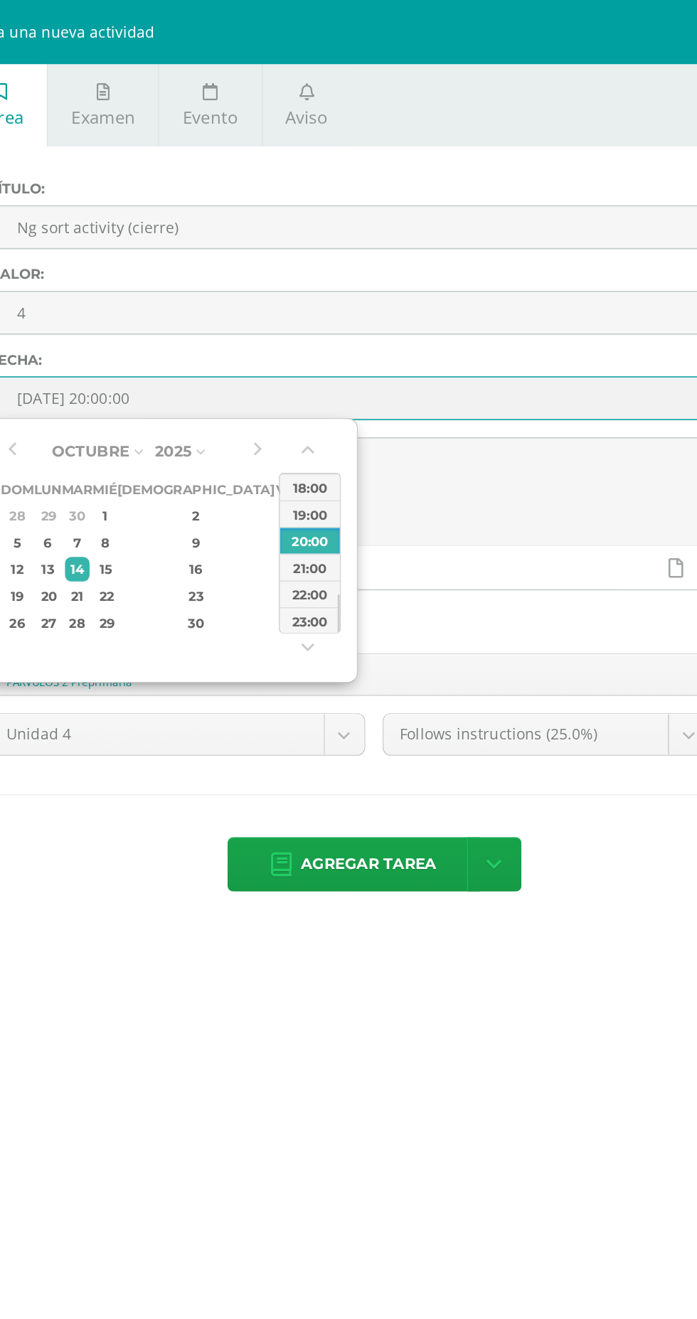
type input "2025-10-10 20:00"
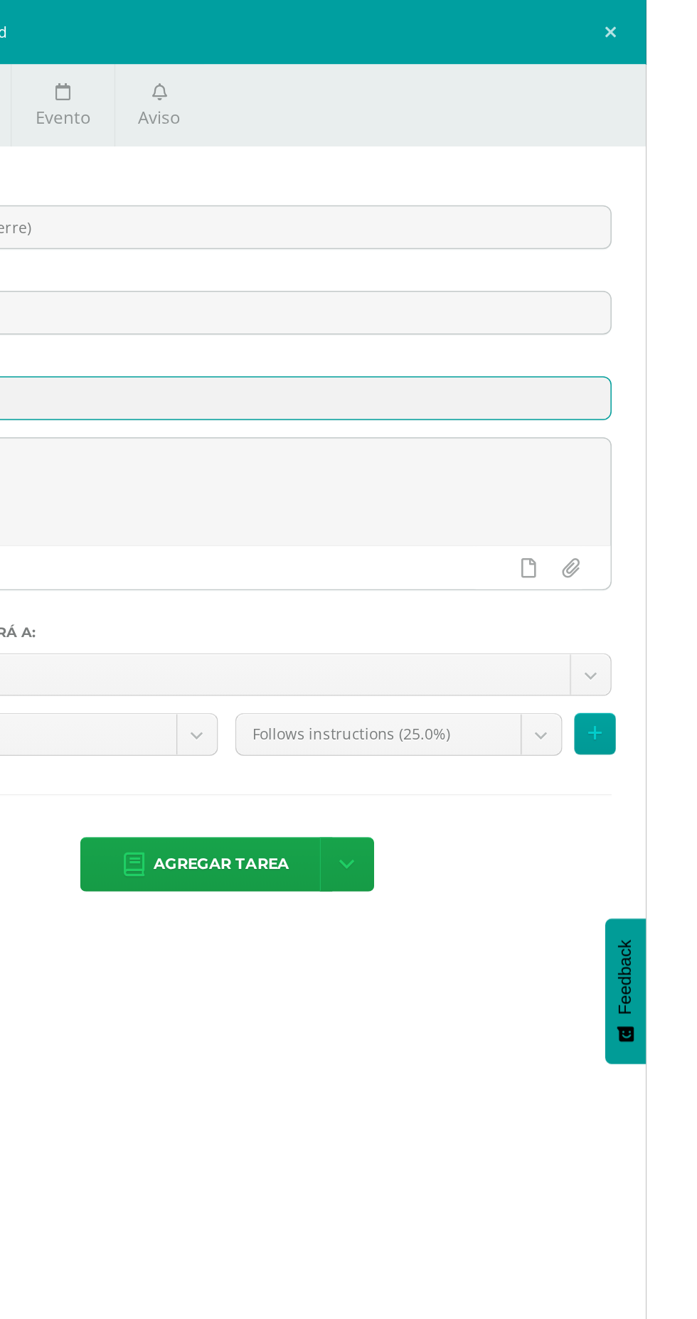
click at [646, 481] on body "Tarea asignada exitosamente Estudiantes Disciplina Asistencia Mis cursos Archiv…" at bounding box center [348, 572] width 697 height 1145
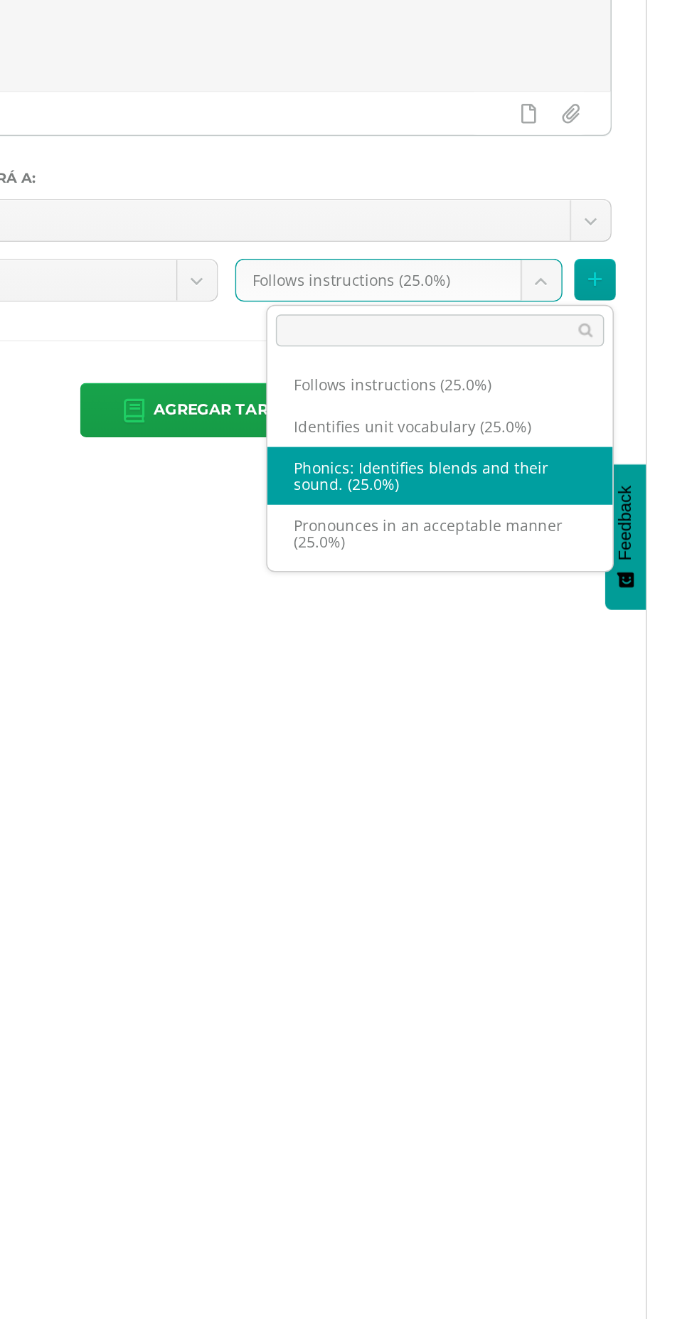
select select "94928"
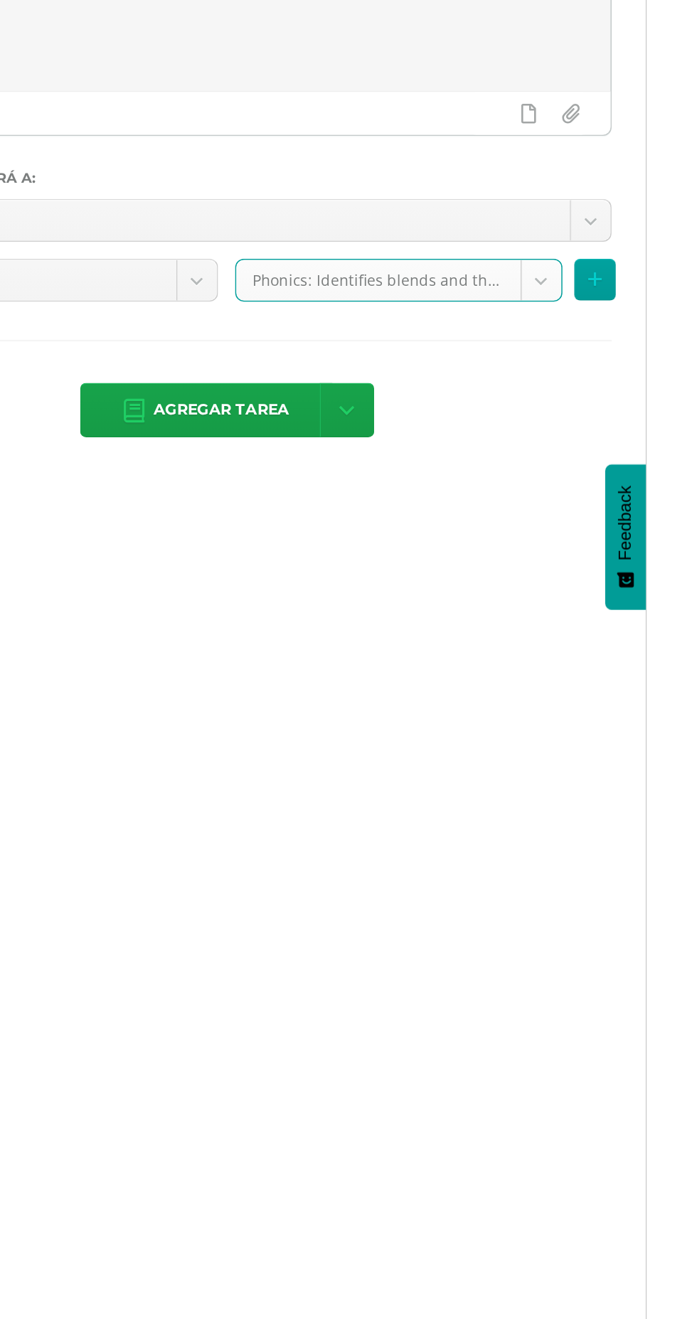
click at [397, 577] on span "Agregar tarea" at bounding box center [415, 574] width 90 height 35
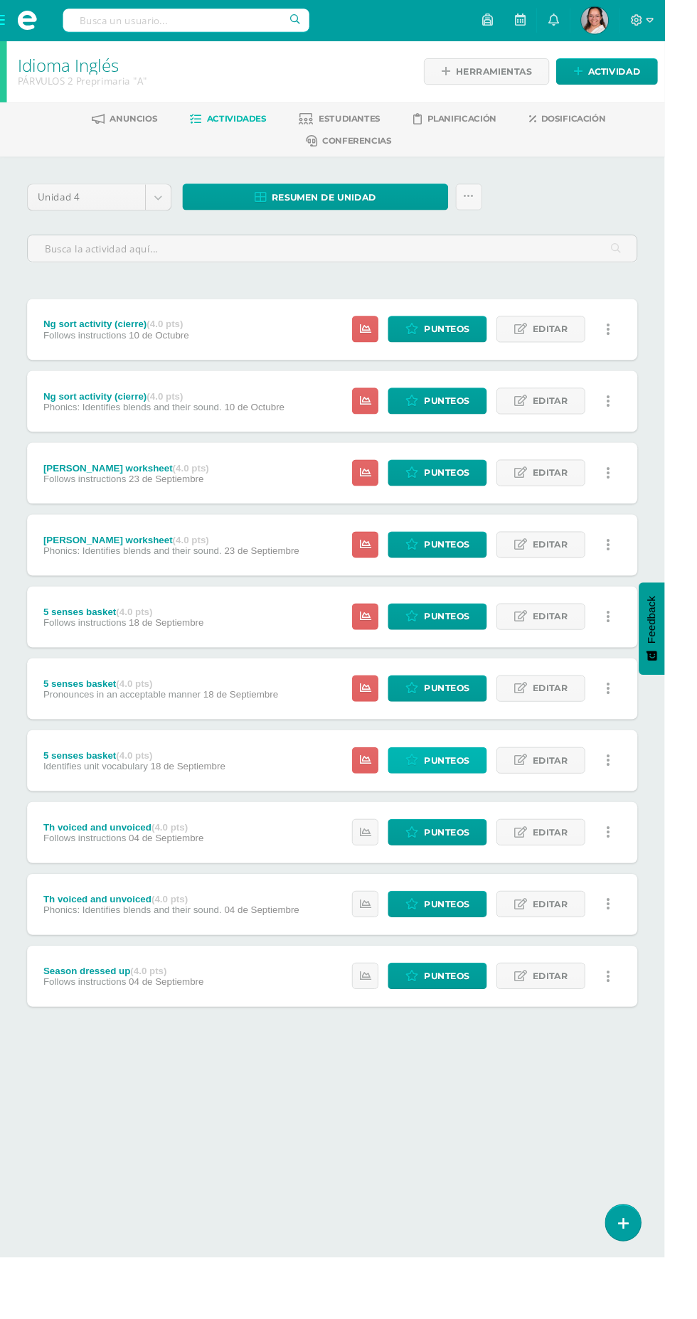
click at [483, 806] on span "Punteos" at bounding box center [468, 797] width 48 height 26
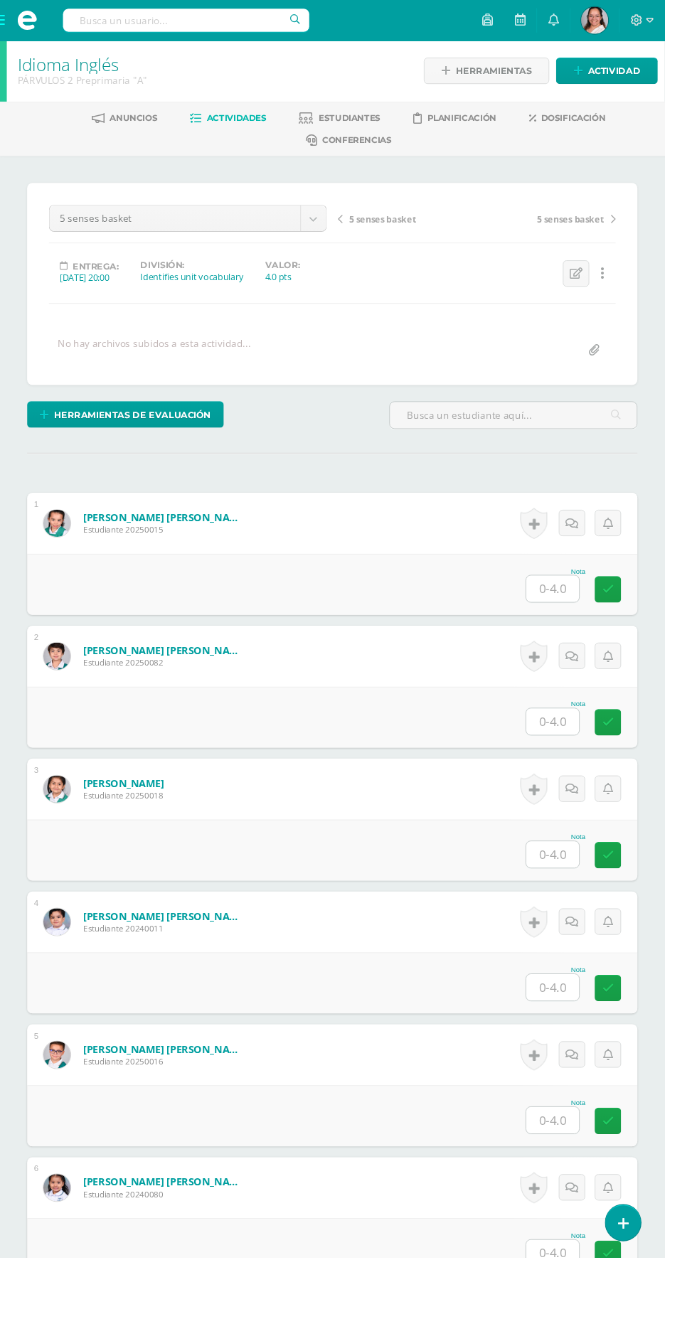
scroll to position [1, 0]
click at [592, 613] on input "text" at bounding box center [579, 617] width 55 height 28
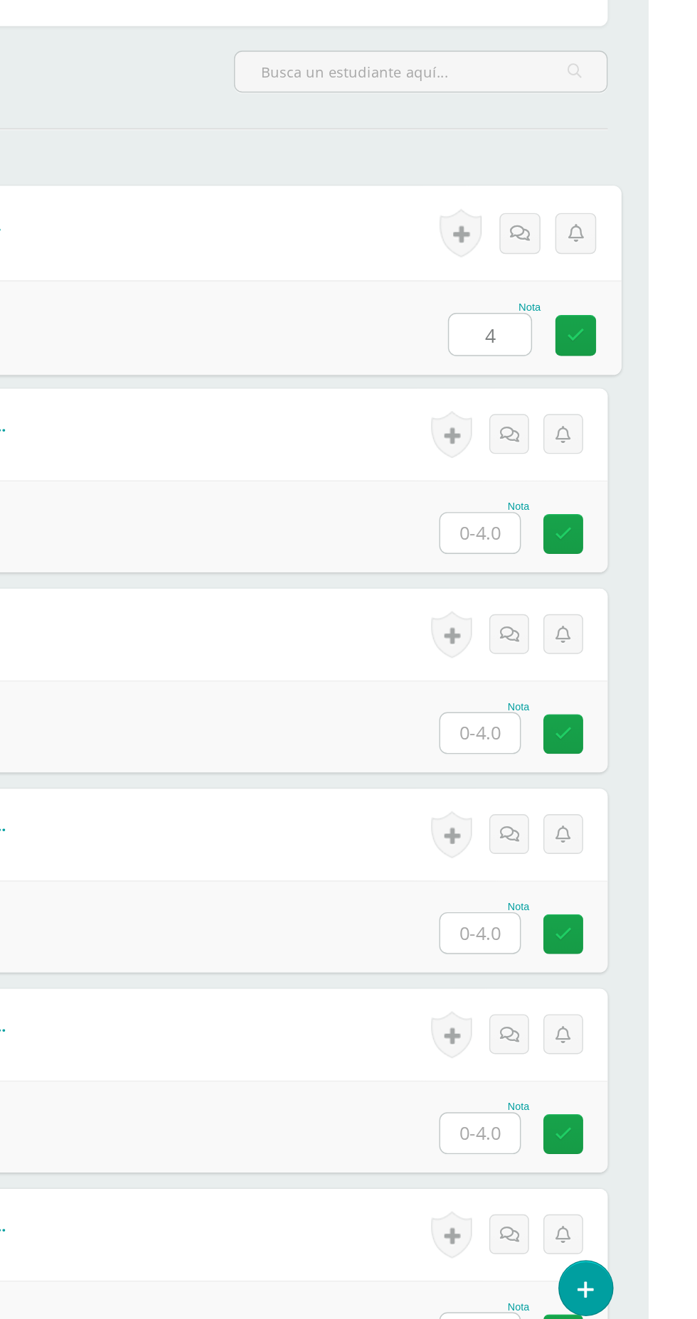
type input "4"
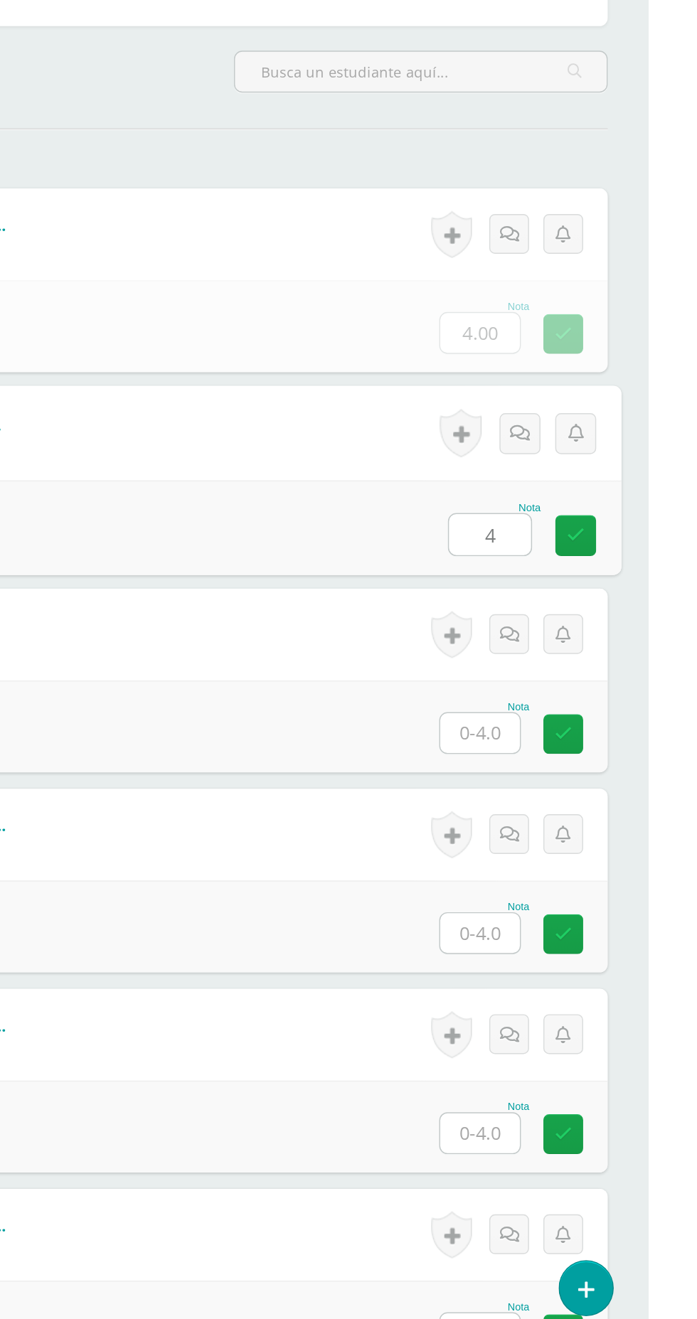
type input "4"
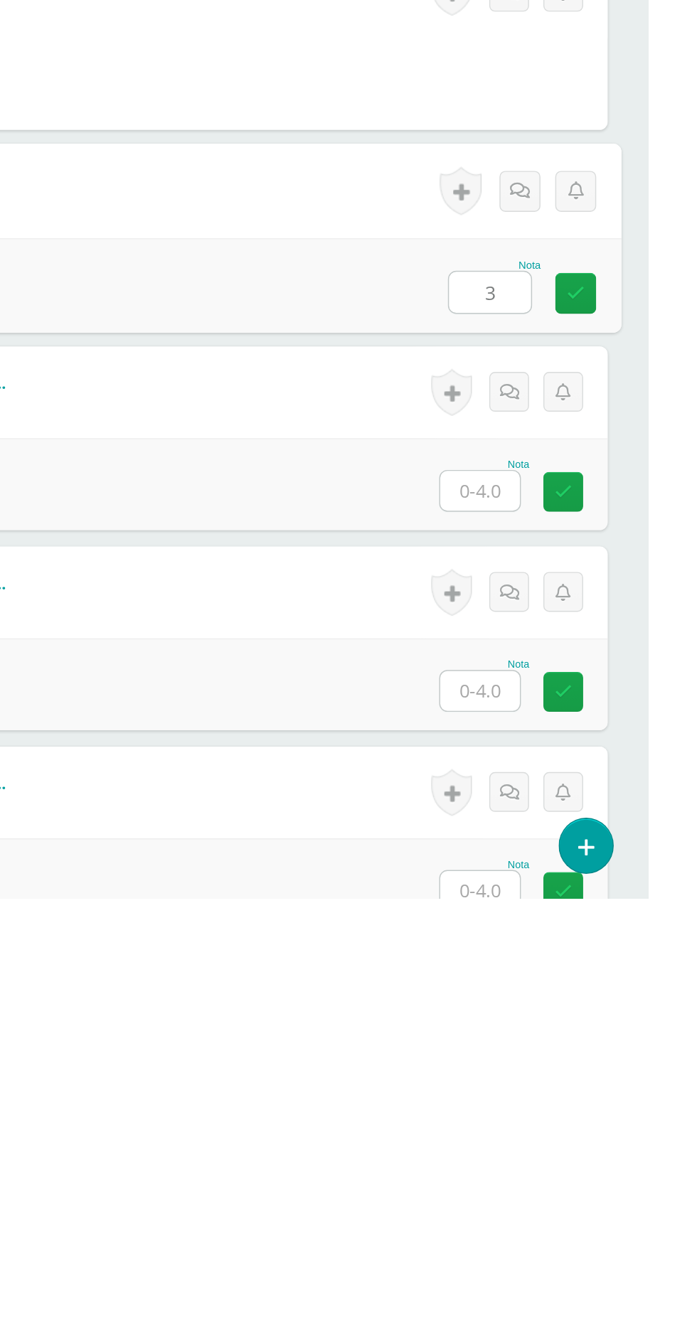
type input "3"
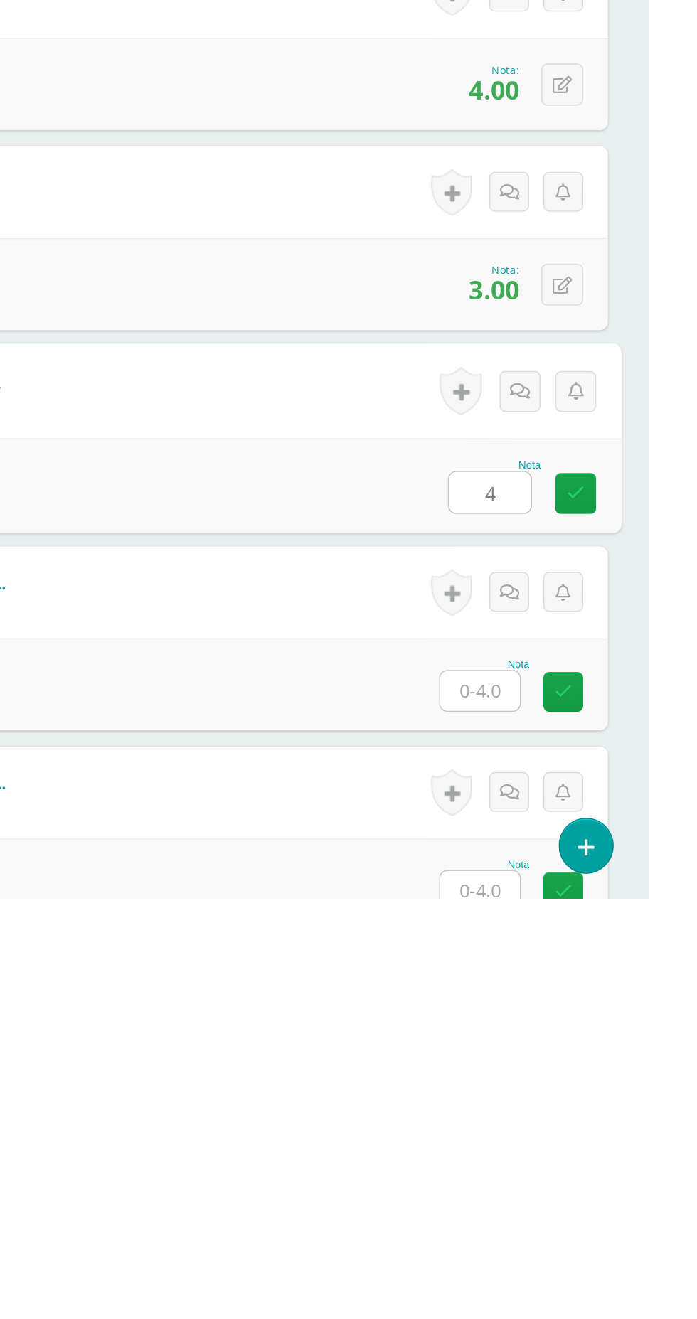
type input "4"
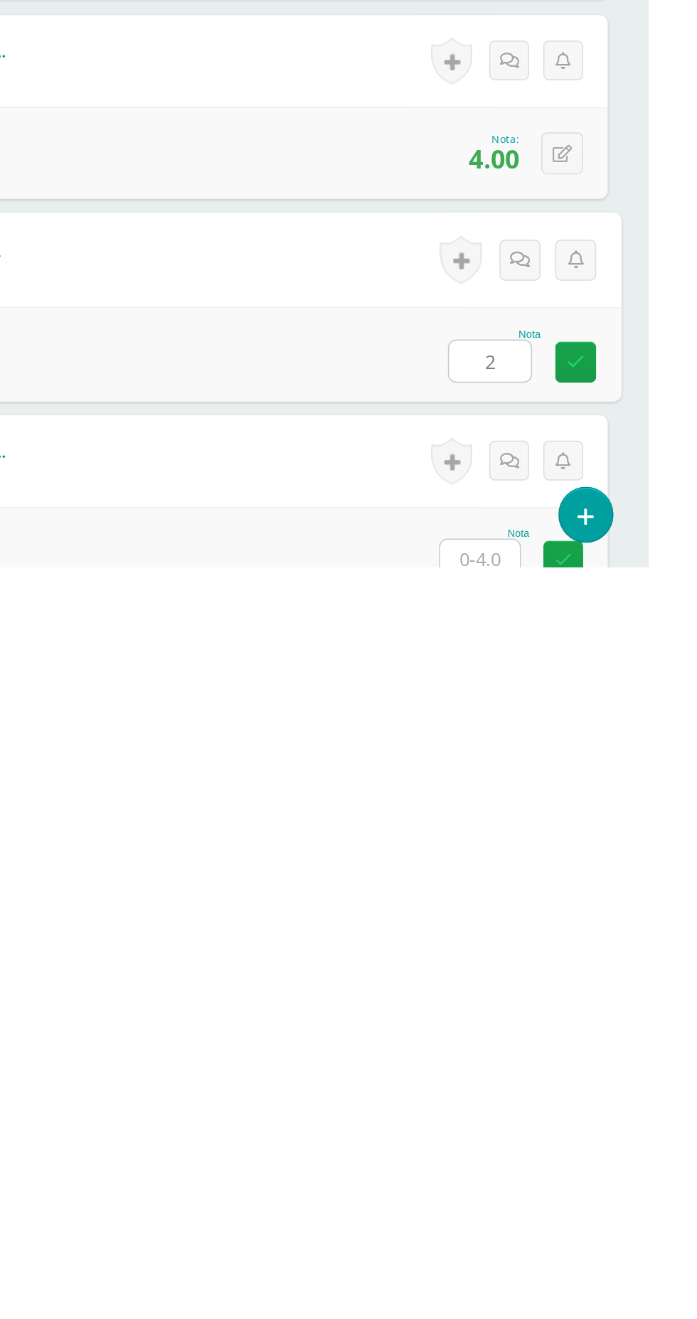
type input "2"
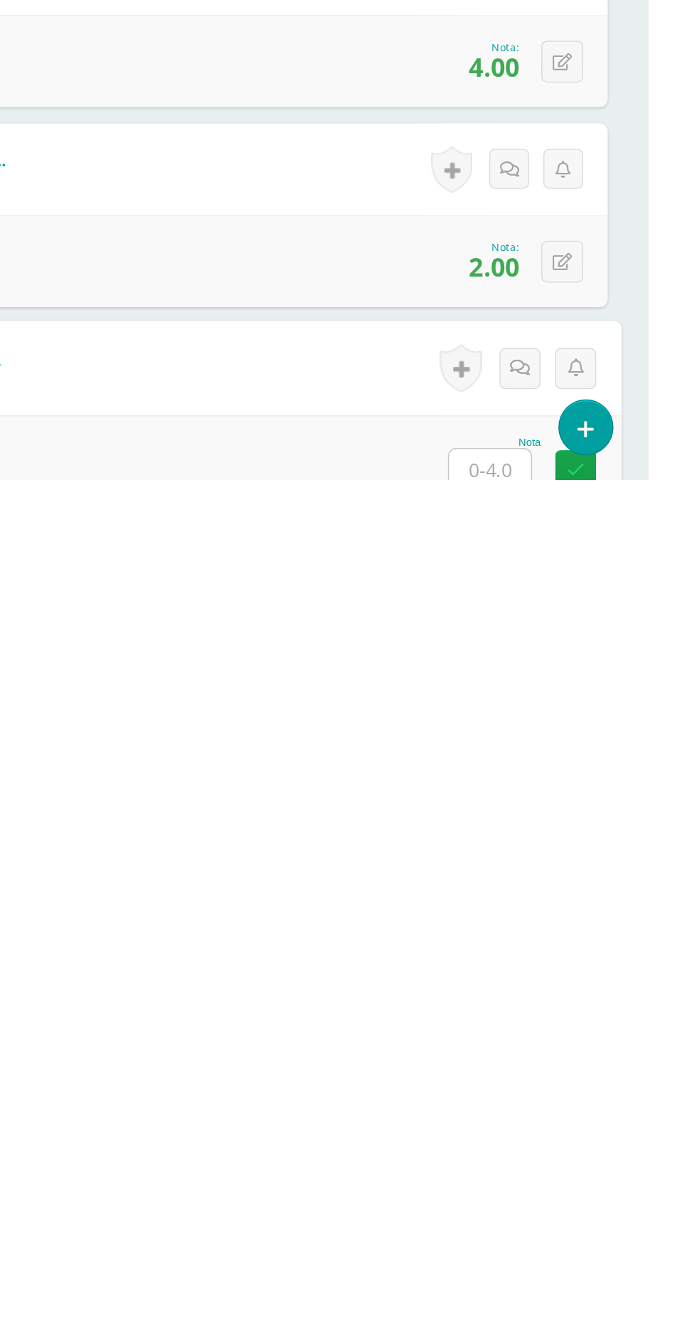
scroll to position [129, 0]
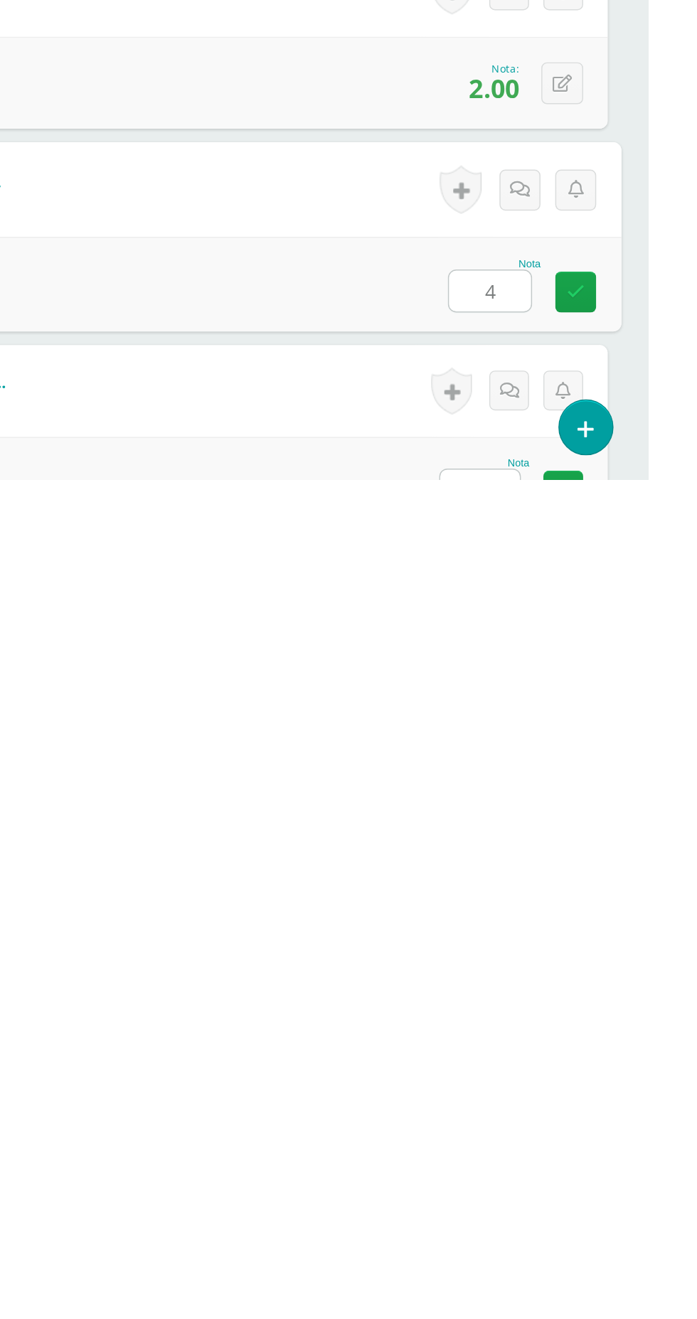
type input "4"
type input "3"
type input "4"
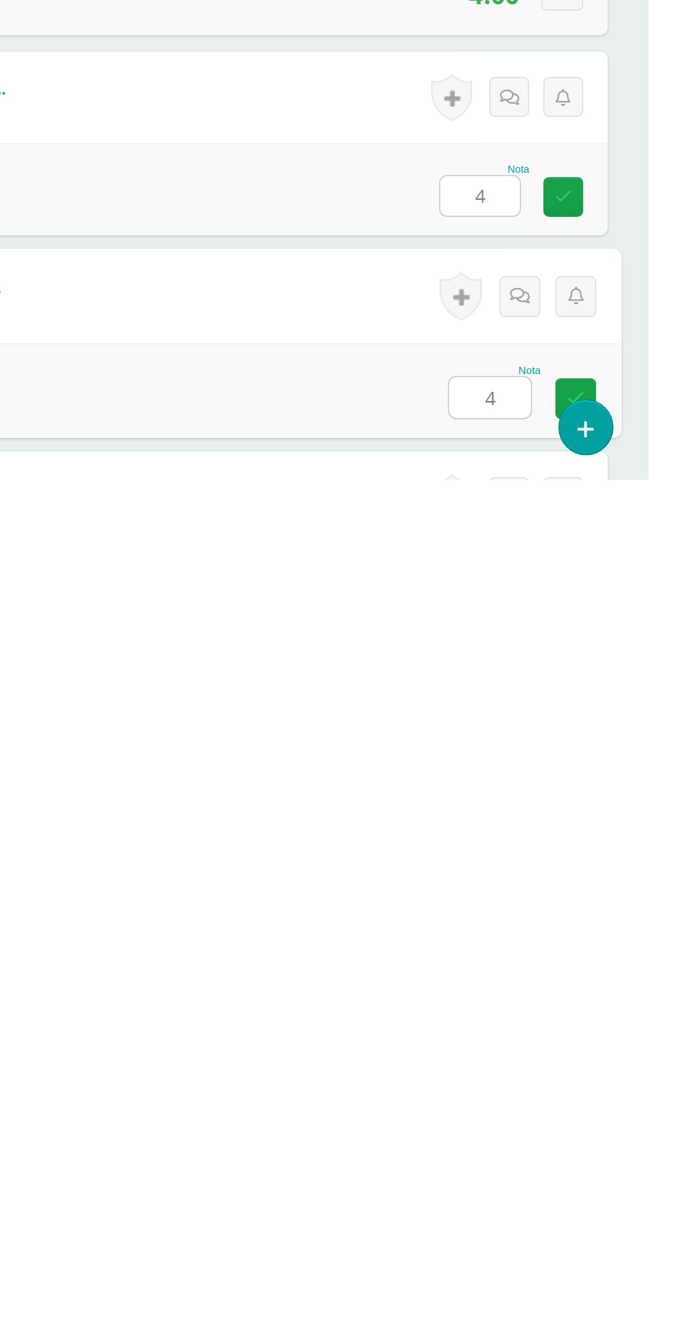
type input "4"
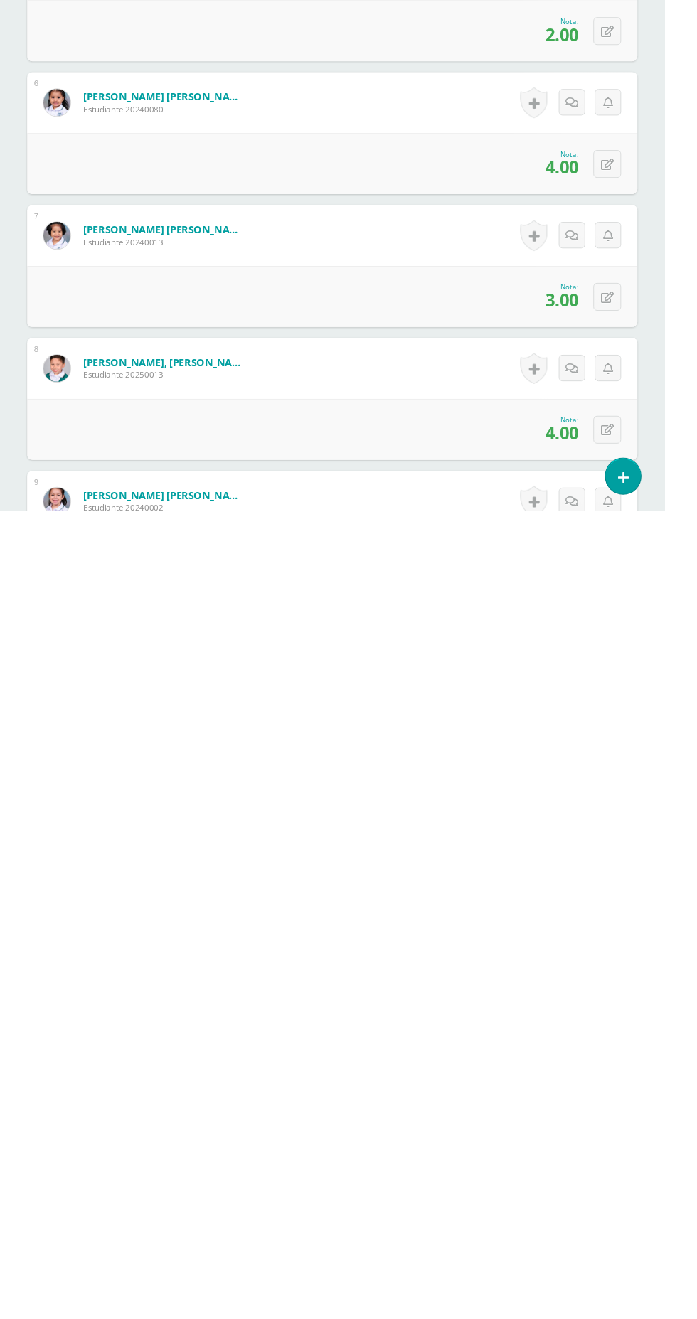
scroll to position [363, 0]
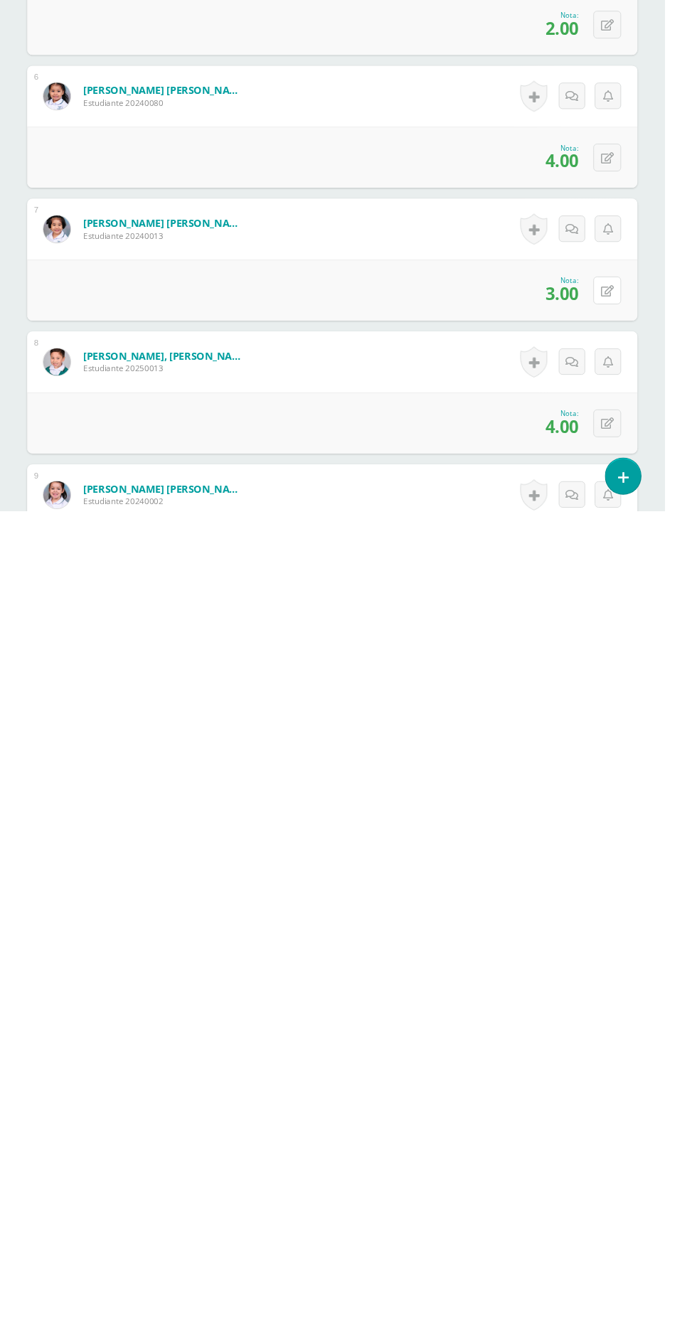
click at [629, 1084] on button at bounding box center [636, 1087] width 29 height 29
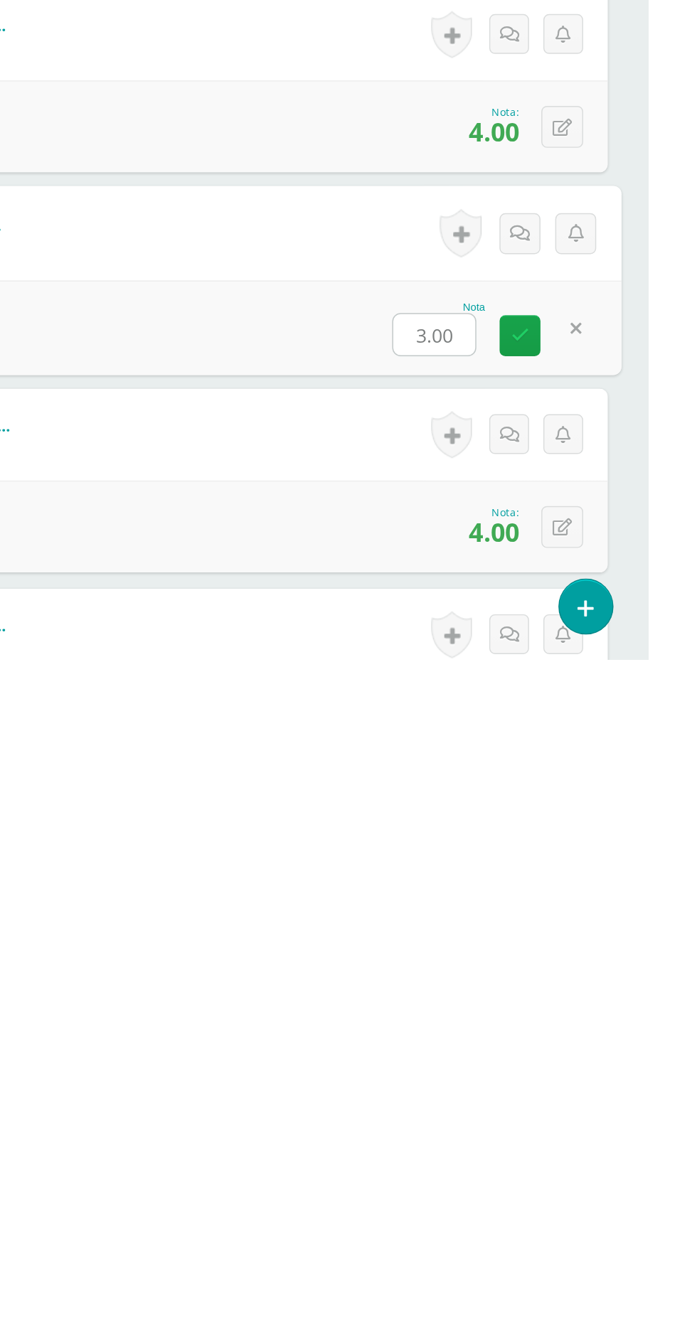
type input "4"
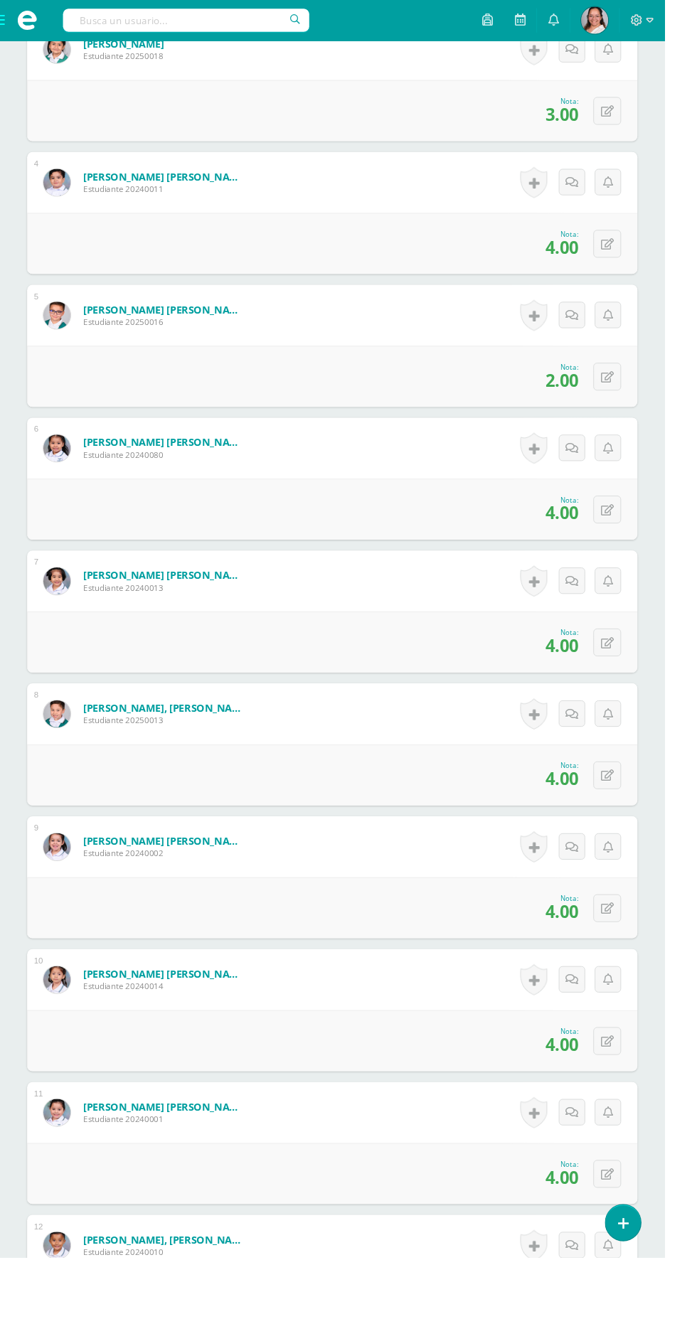
scroll to position [779, 0]
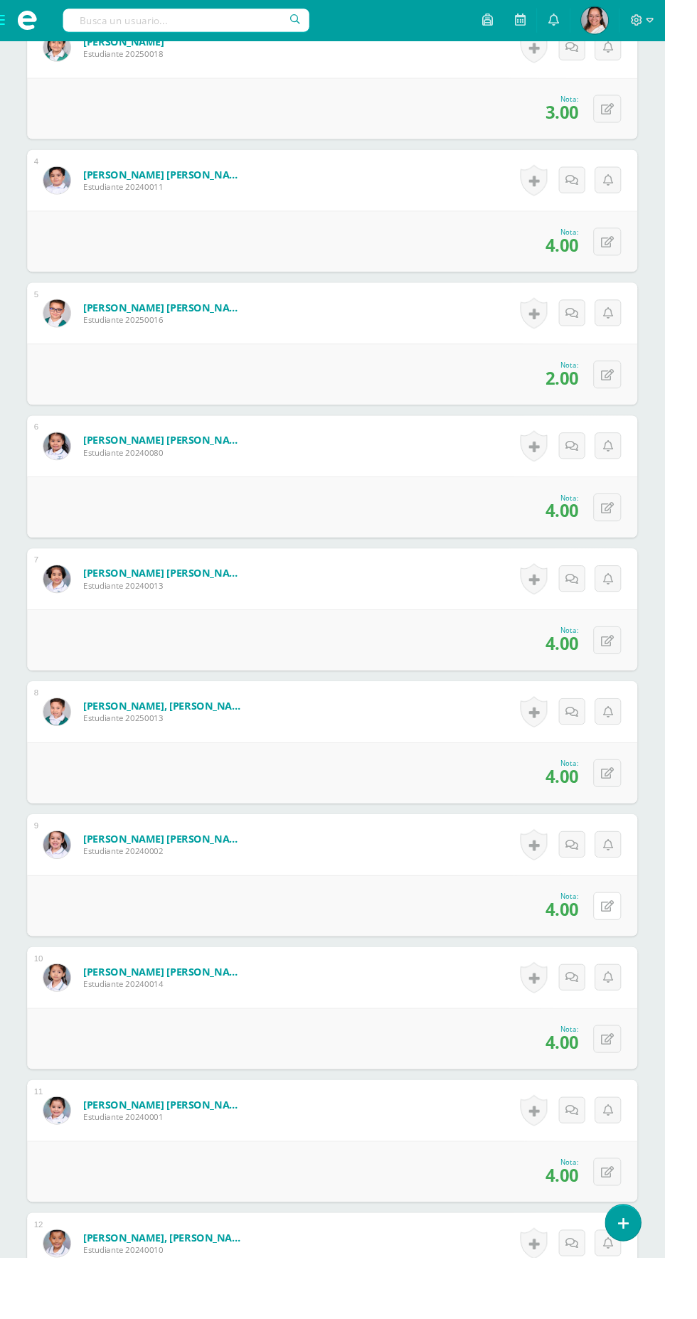
click at [645, 946] on button at bounding box center [636, 950] width 29 height 29
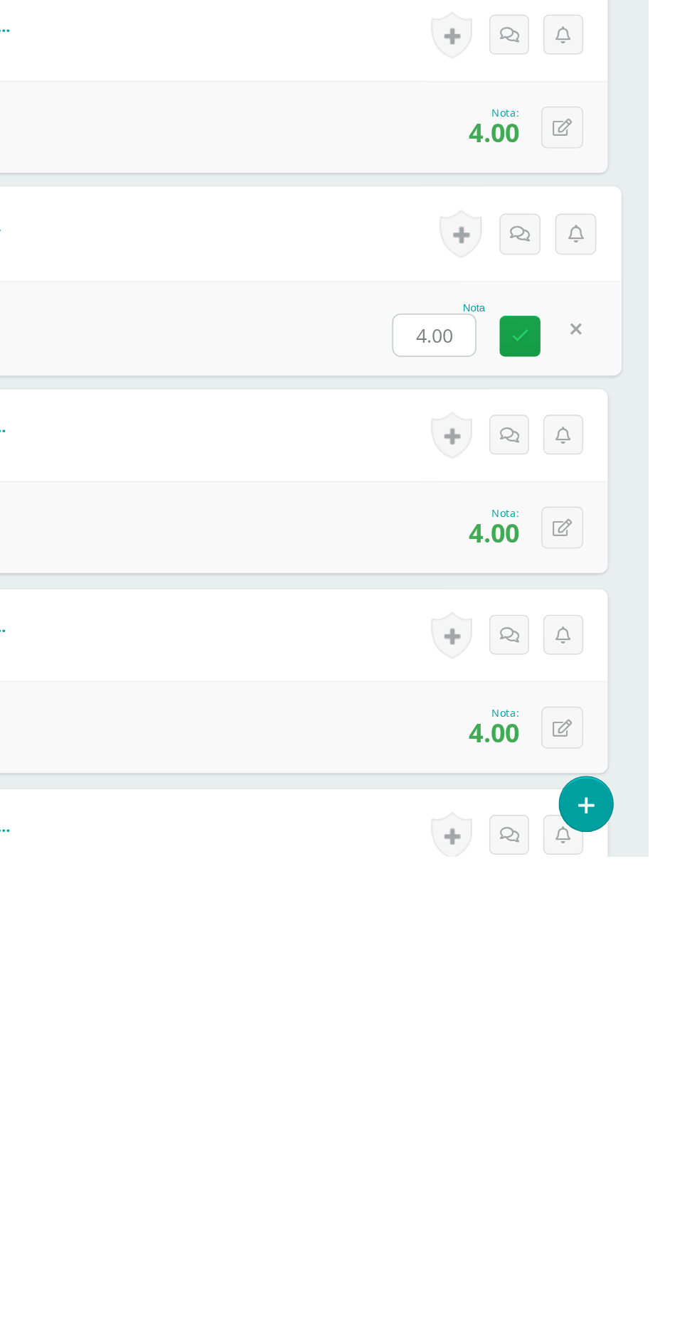
type input "3"
click at [600, 953] on link at bounding box center [607, 956] width 28 height 28
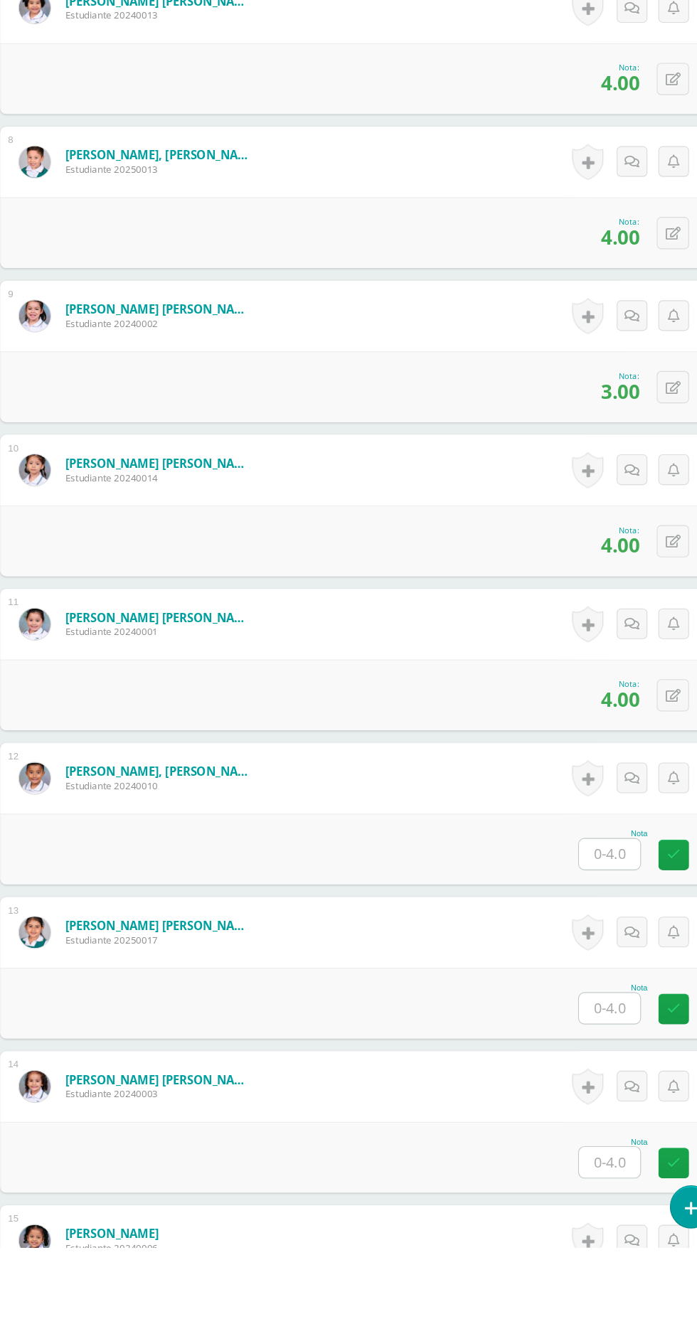
scroll to position [1188, 0]
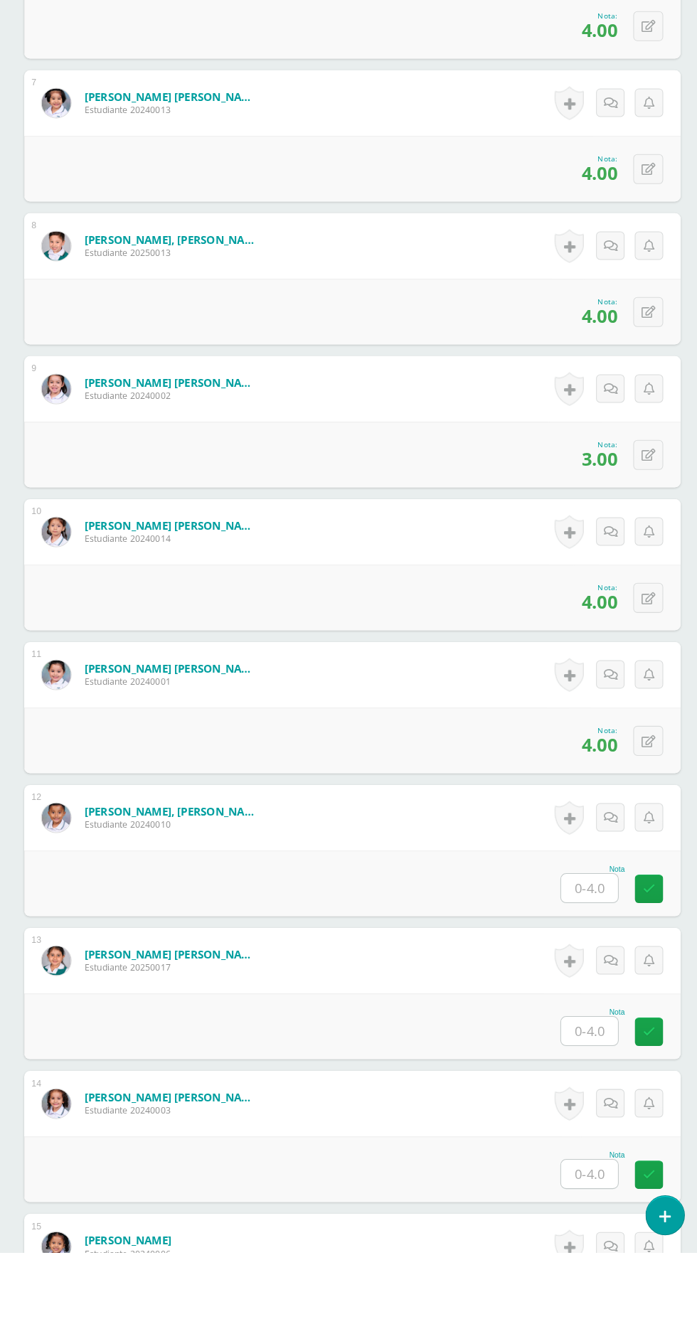
click at [570, 1238] on input "text" at bounding box center [579, 1242] width 55 height 28
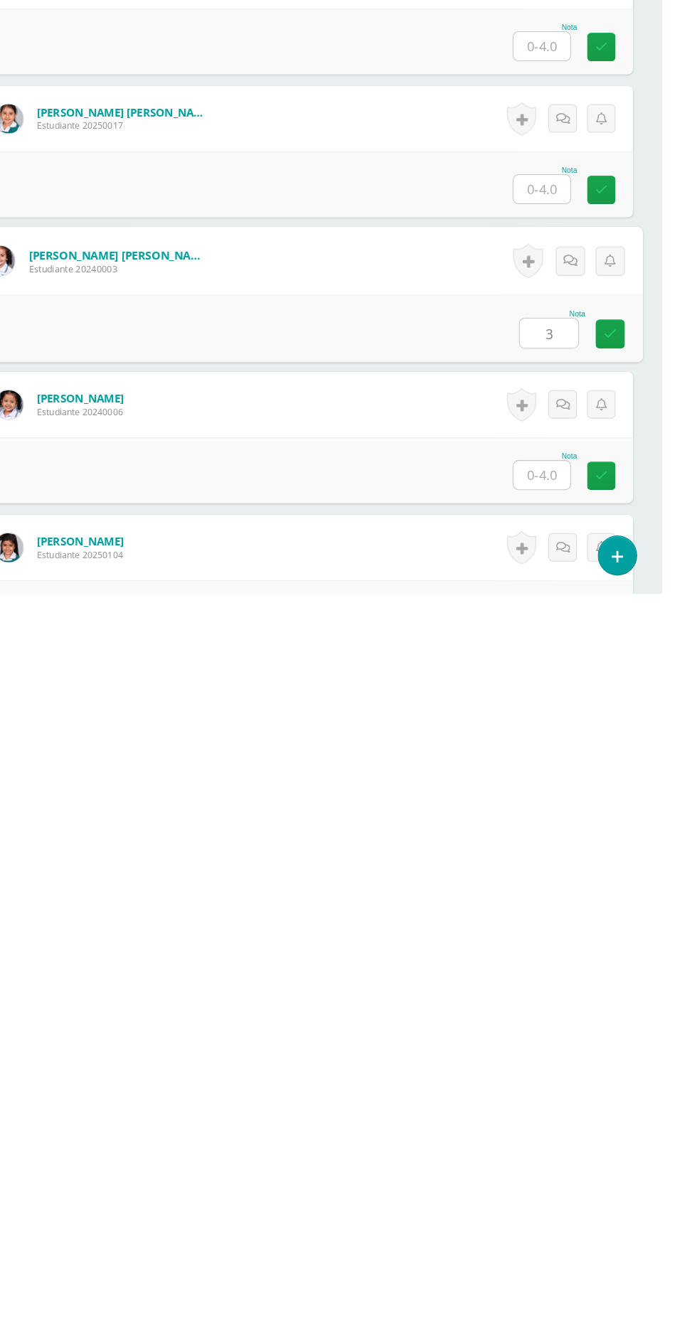
type input "3"
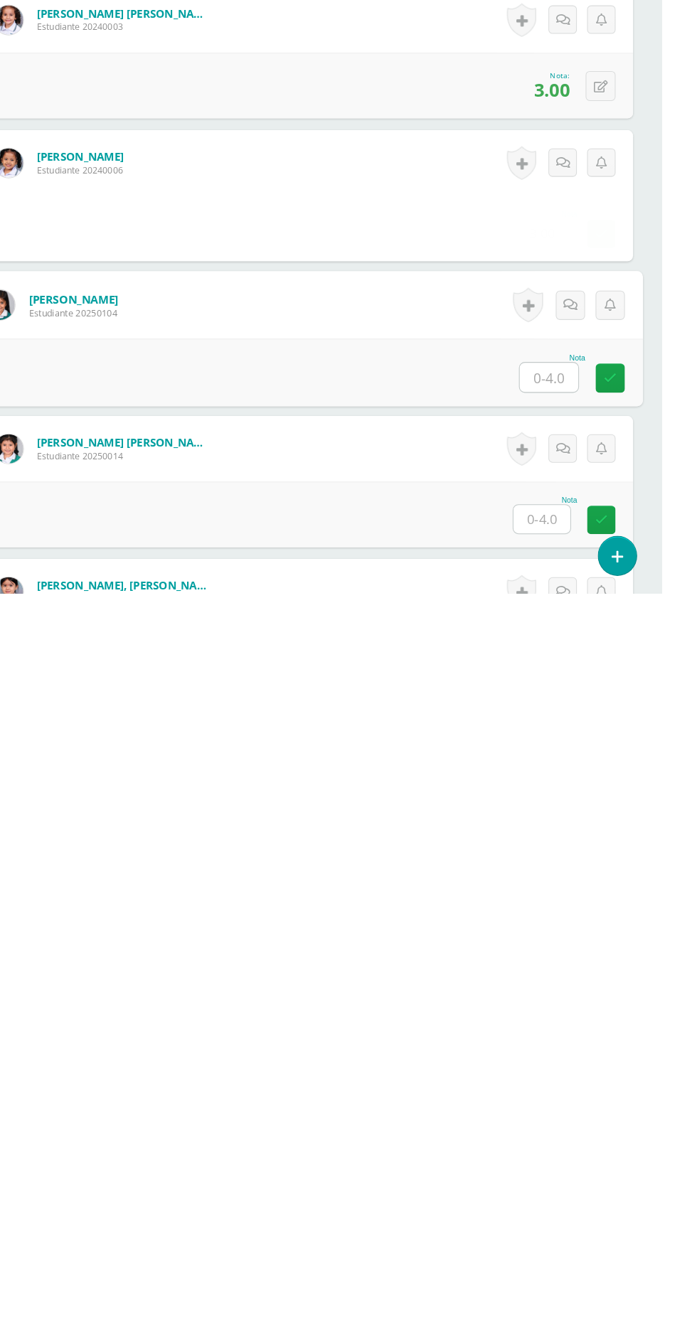
scroll to position [1600, 0]
type input "4"
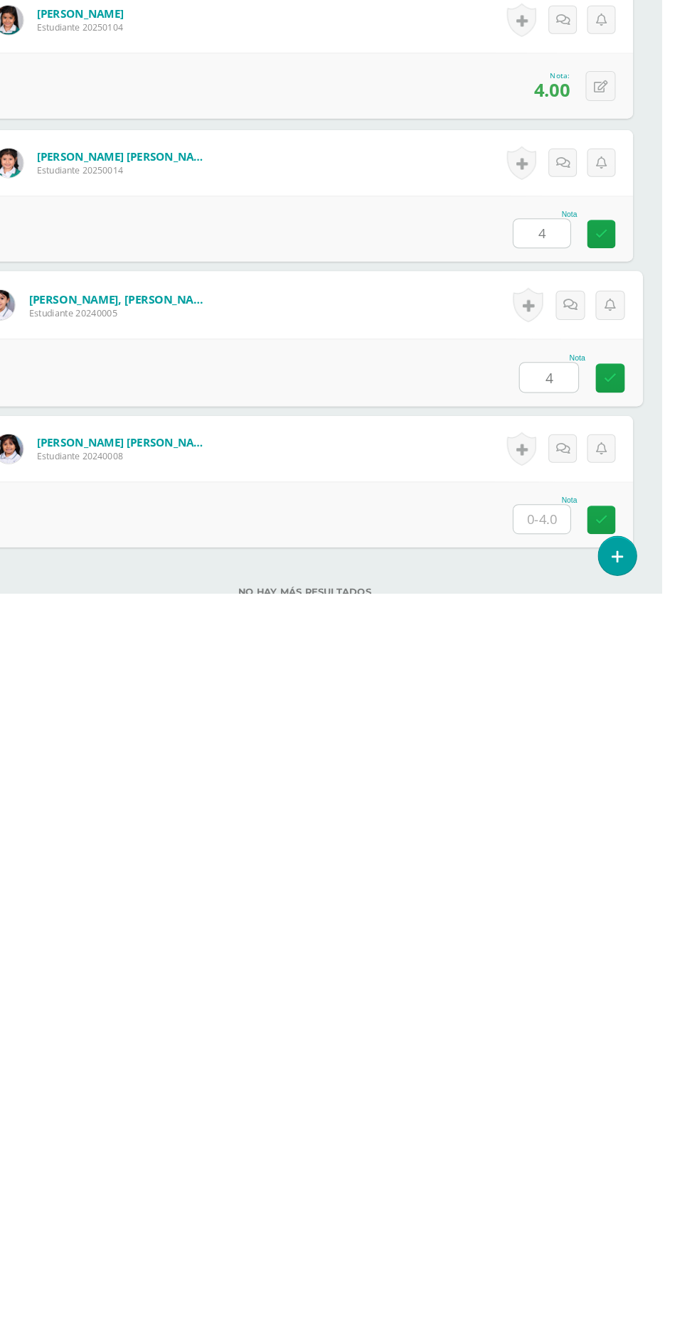
type input "4"
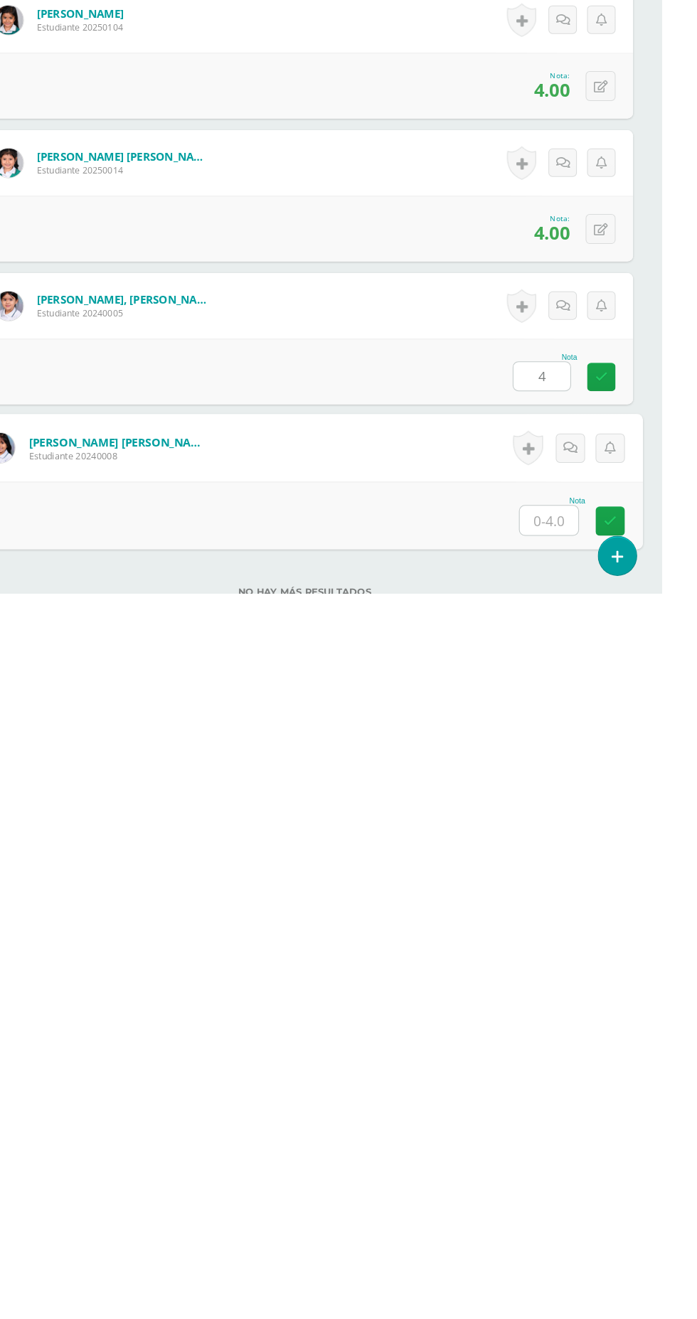
scroll to position [1879, 0]
type input "4"
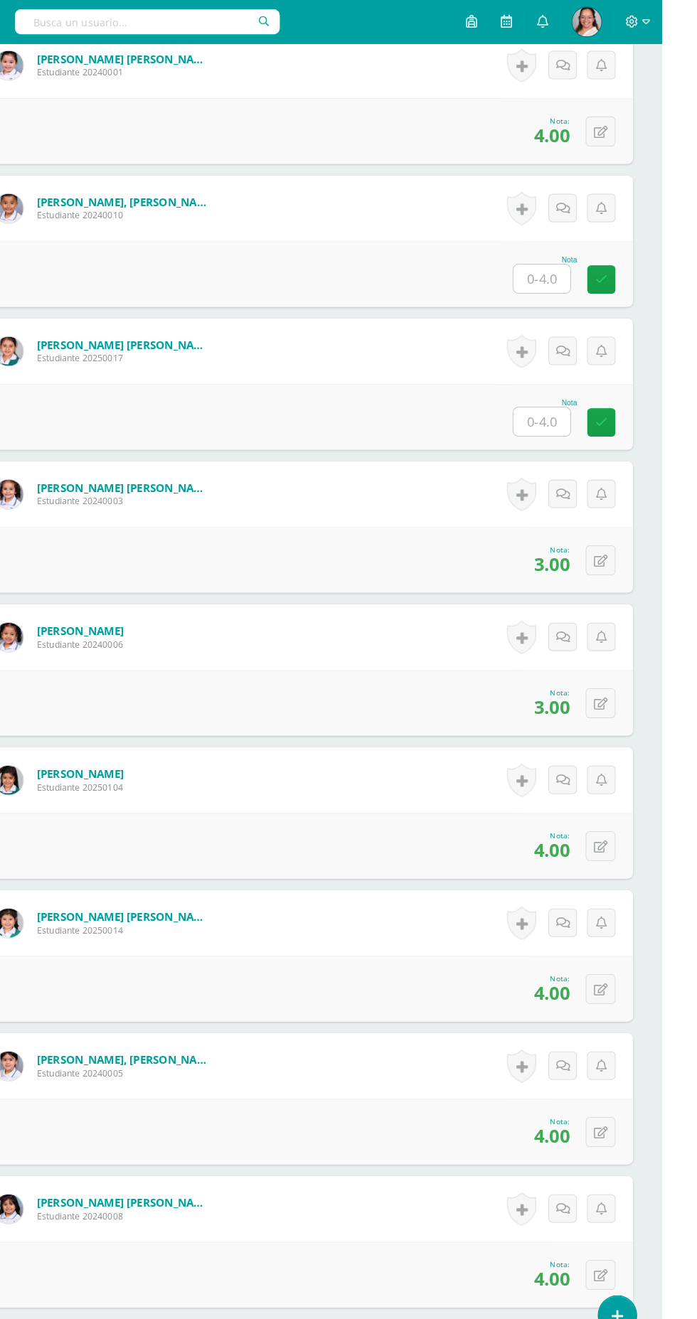
scroll to position [1817, 0]
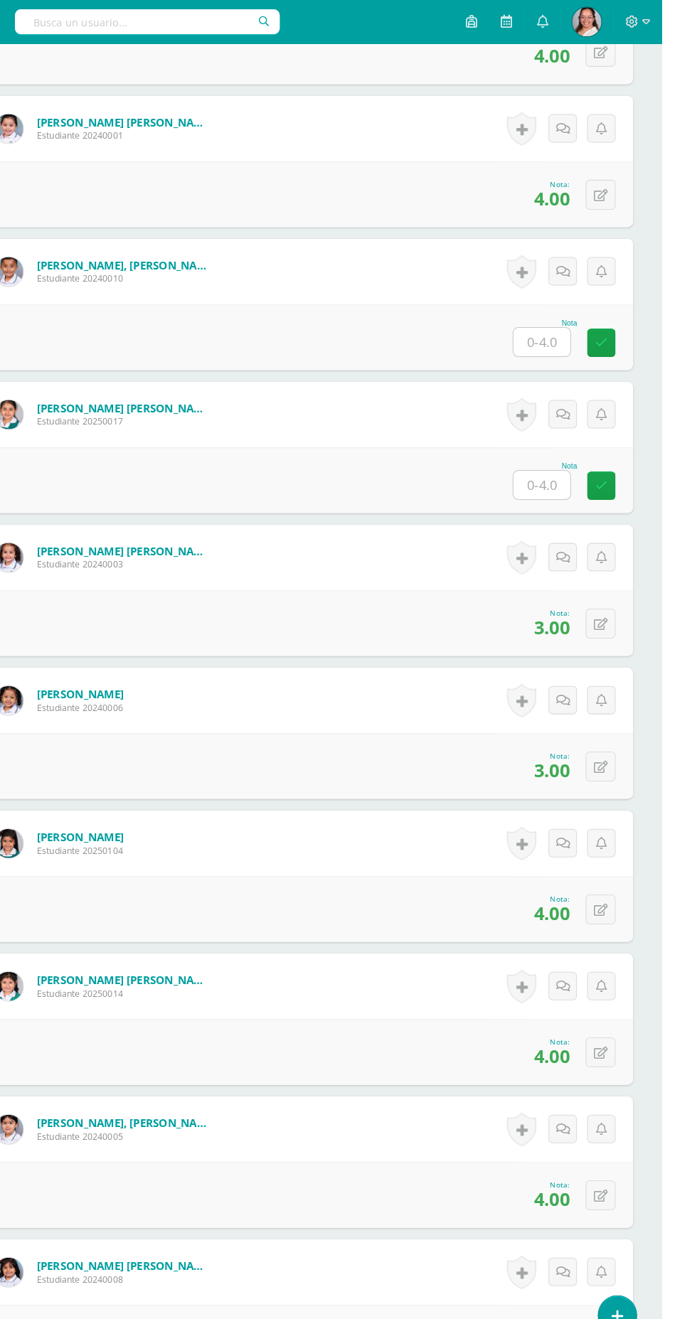
click at [575, 330] on input "text" at bounding box center [579, 334] width 55 height 28
type input "4"
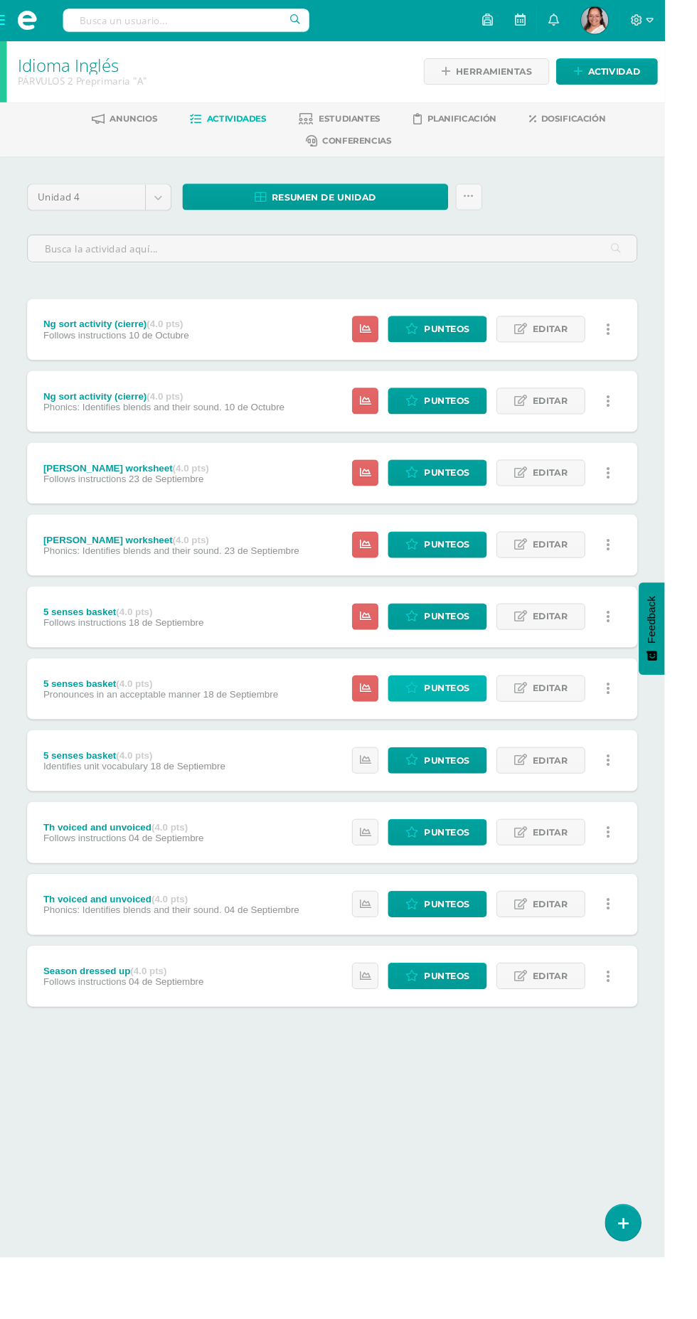
click at [434, 720] on icon at bounding box center [432, 722] width 14 height 12
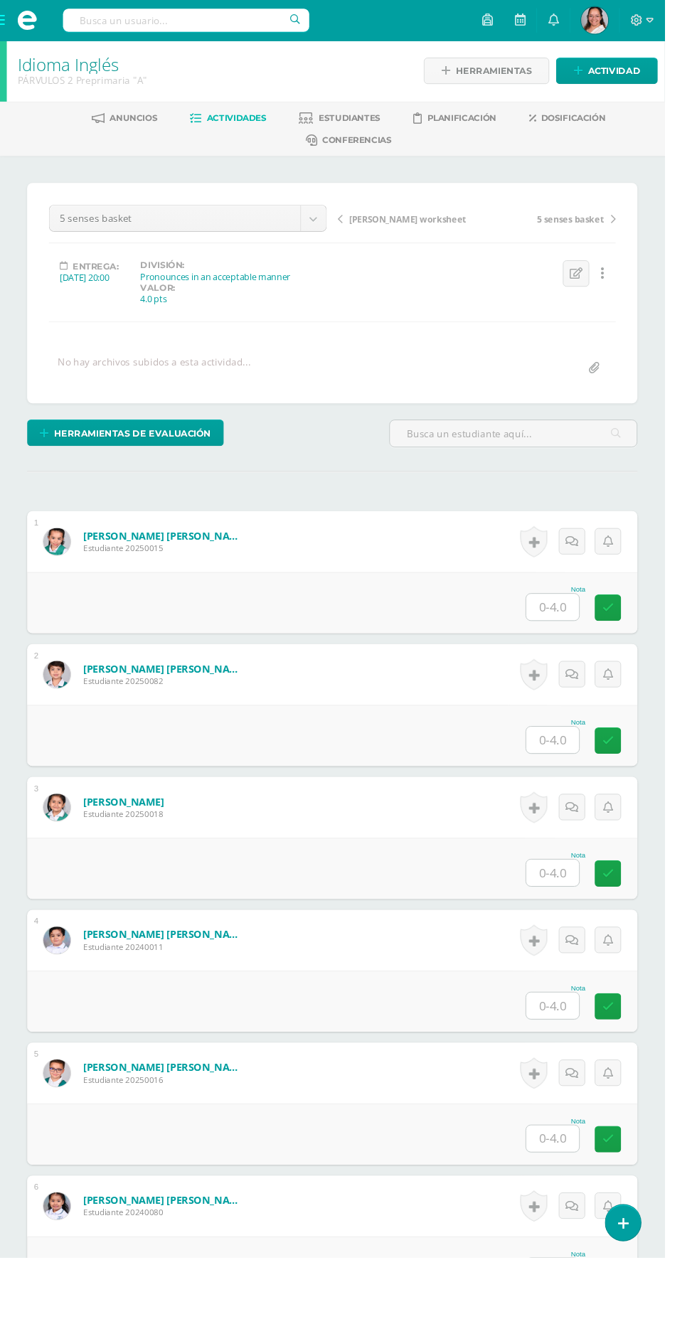
click at [578, 627] on input "text" at bounding box center [579, 637] width 55 height 28
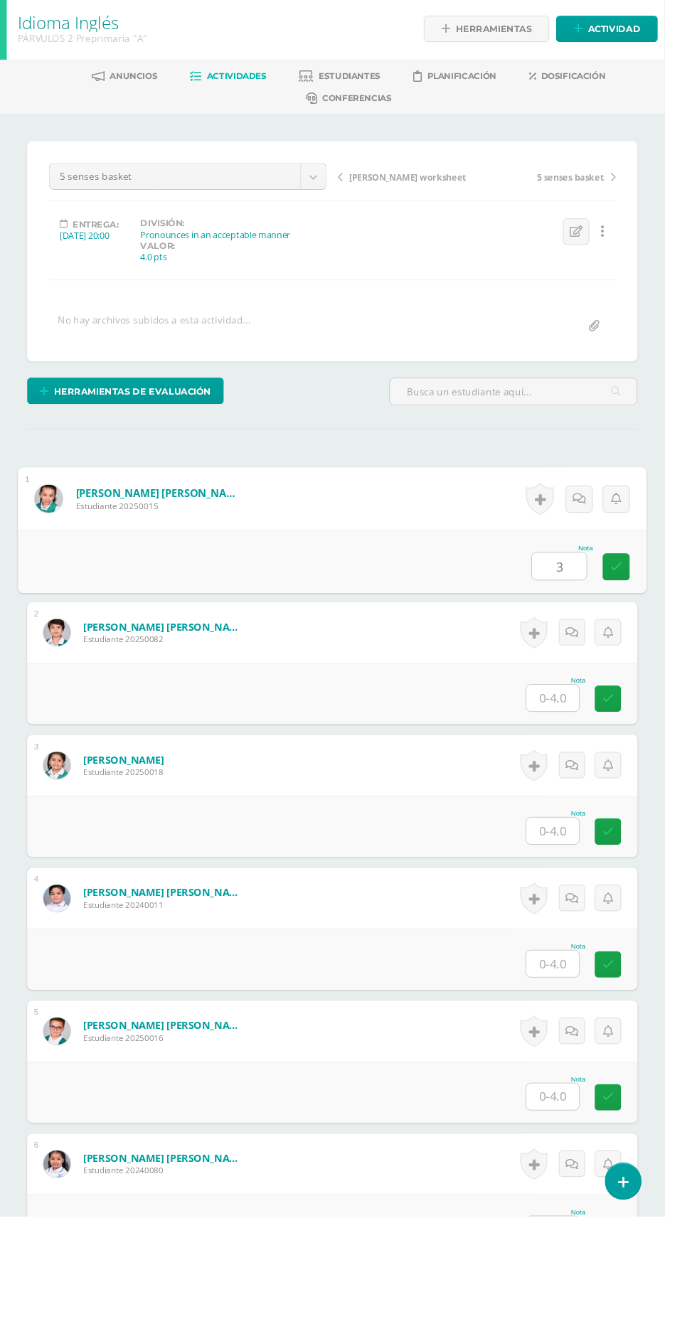
type input "3"
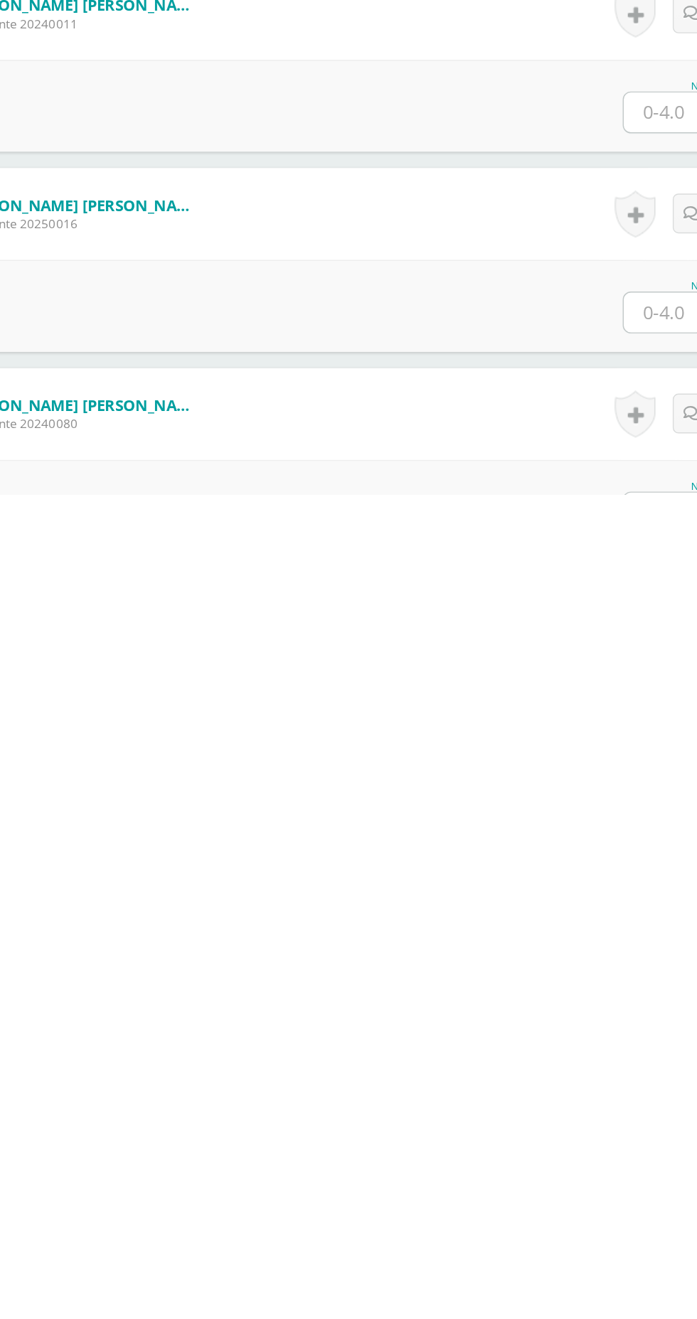
scroll to position [3, 0]
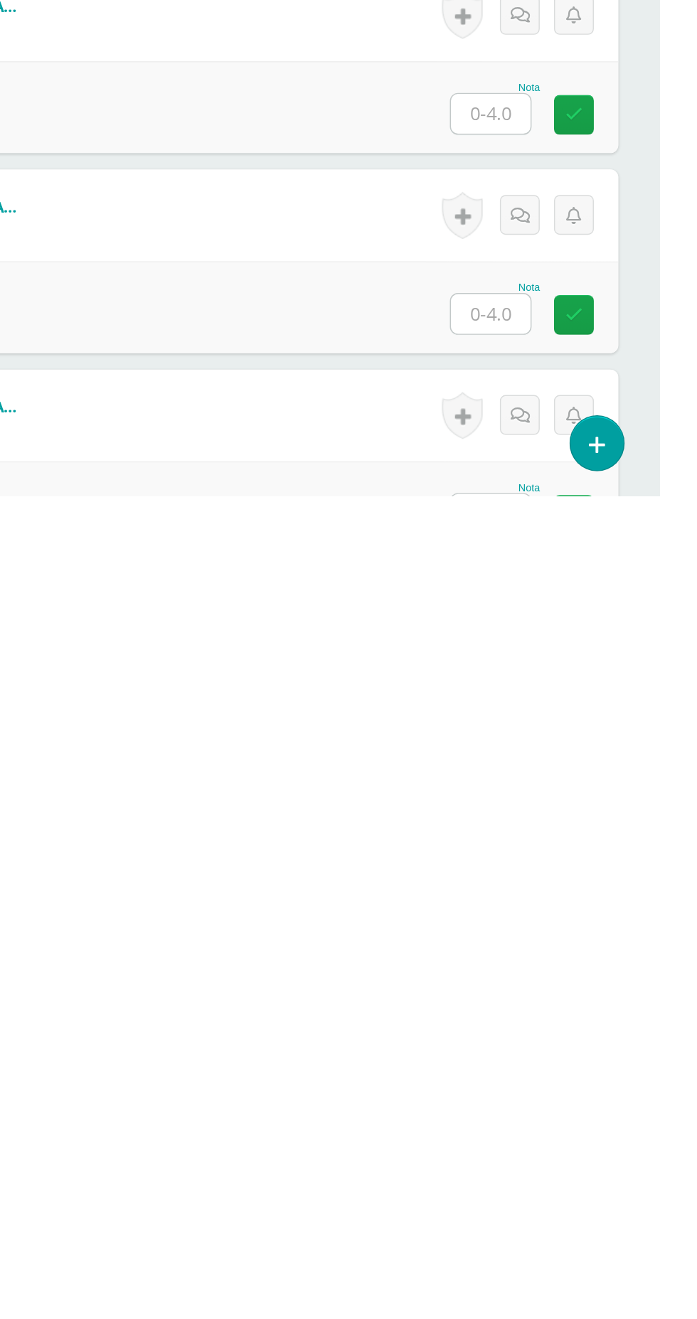
click at [580, 1188] on input "text" at bounding box center [579, 1192] width 55 height 28
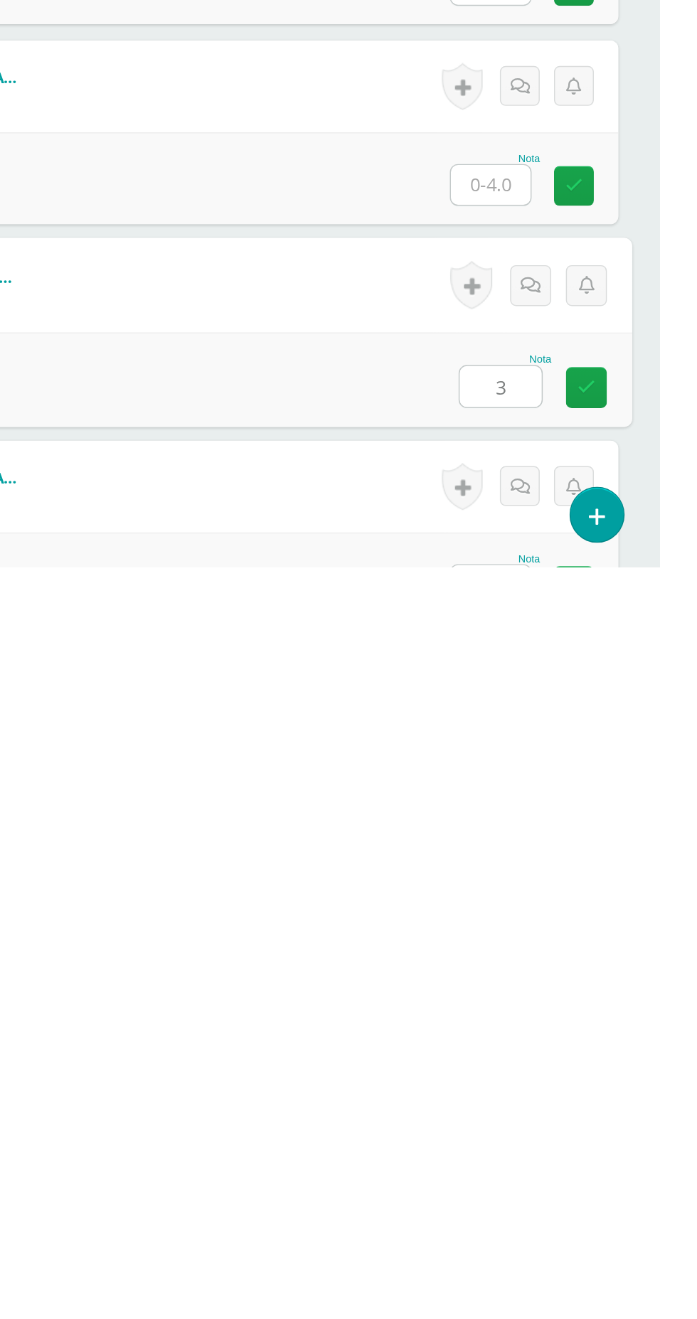
type input "3"
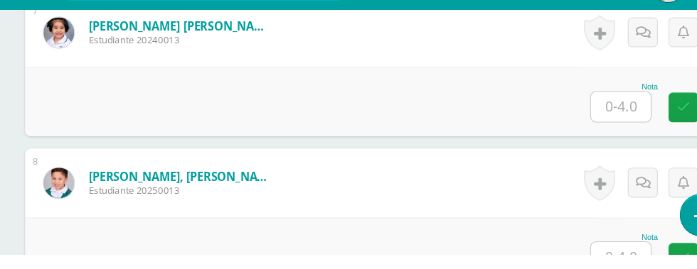
scroll to position [1347, 0]
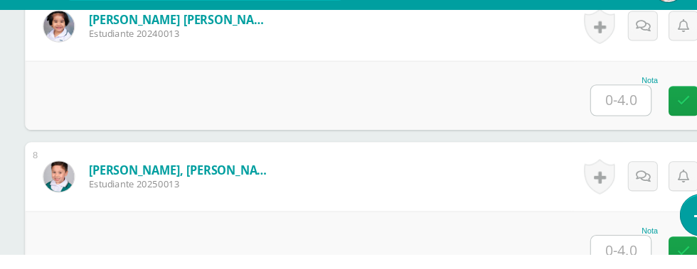
click at [577, 259] on input "text" at bounding box center [579, 266] width 55 height 28
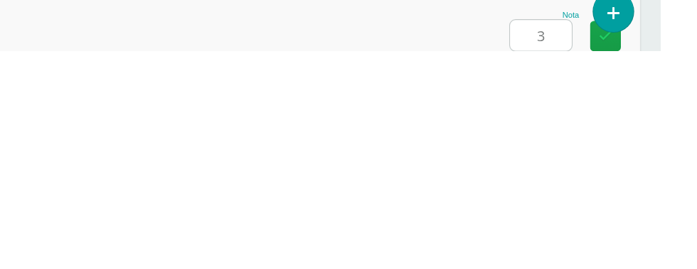
type input "3"
click at [157, 258] on div "Nota" at bounding box center [348, 251] width 659 height 66
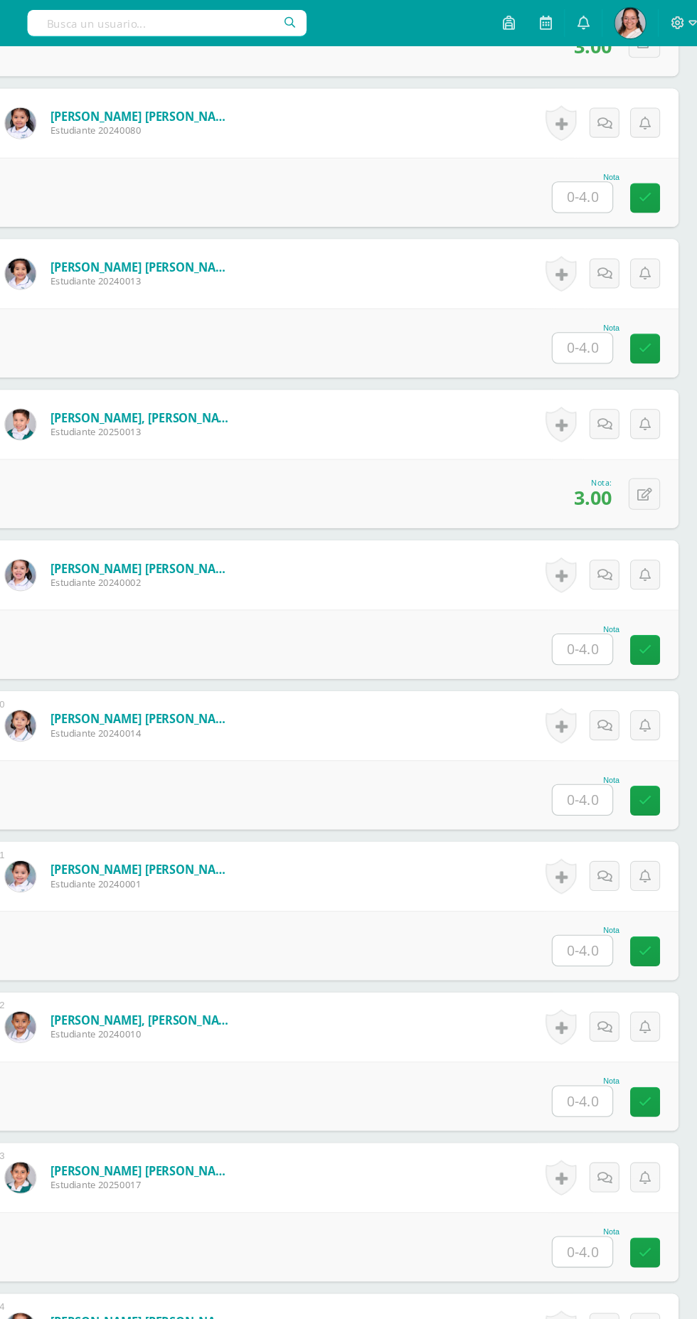
scroll to position [0, 0]
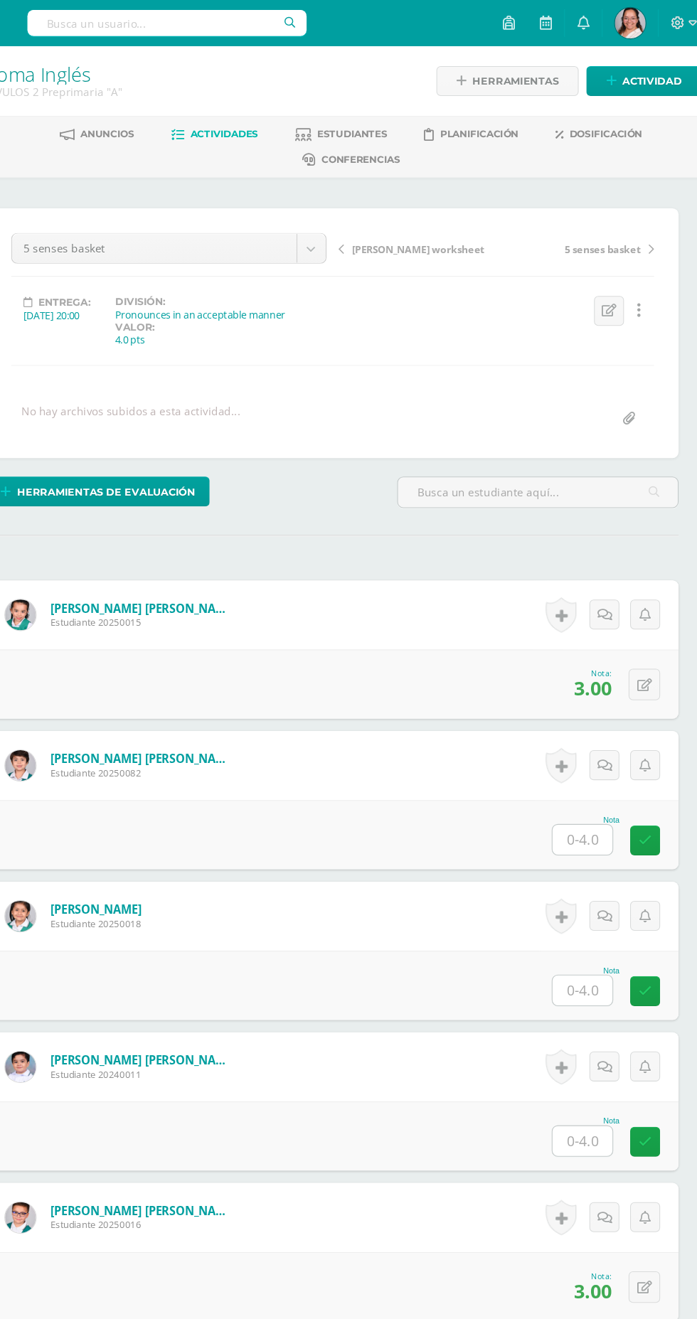
click at [573, 771] on input "text" at bounding box center [579, 777] width 55 height 28
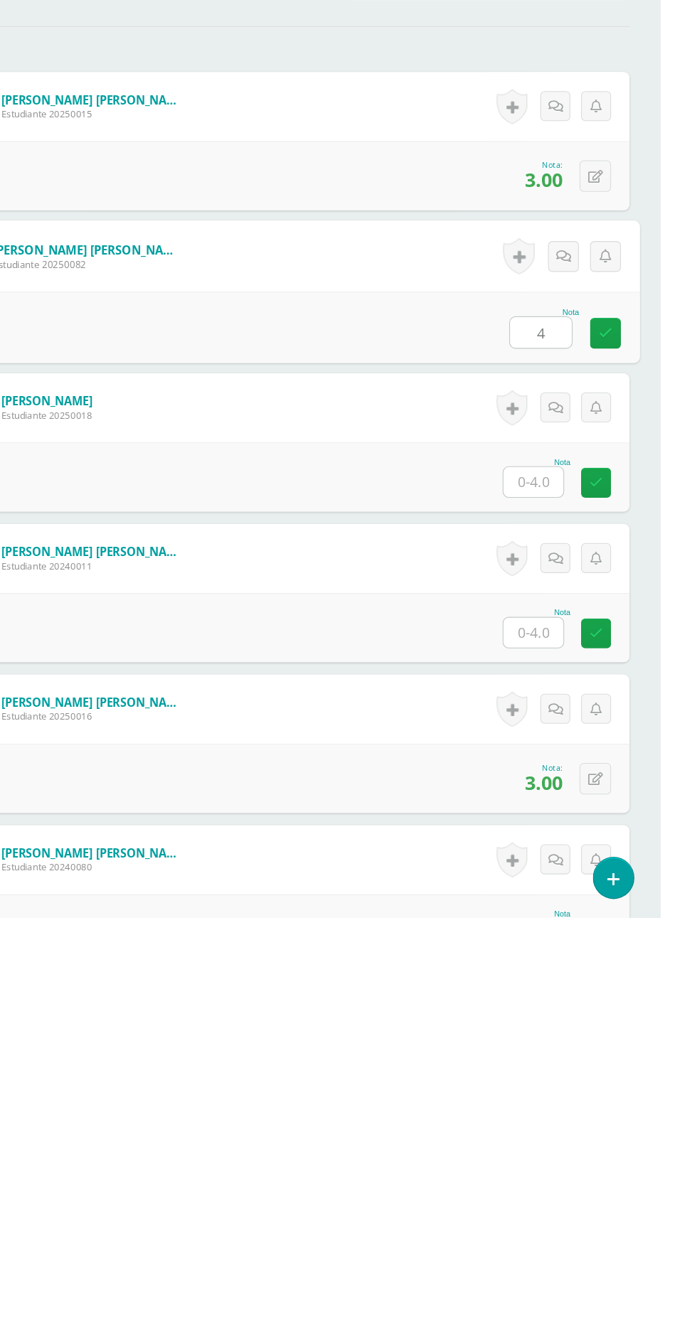
type input "4"
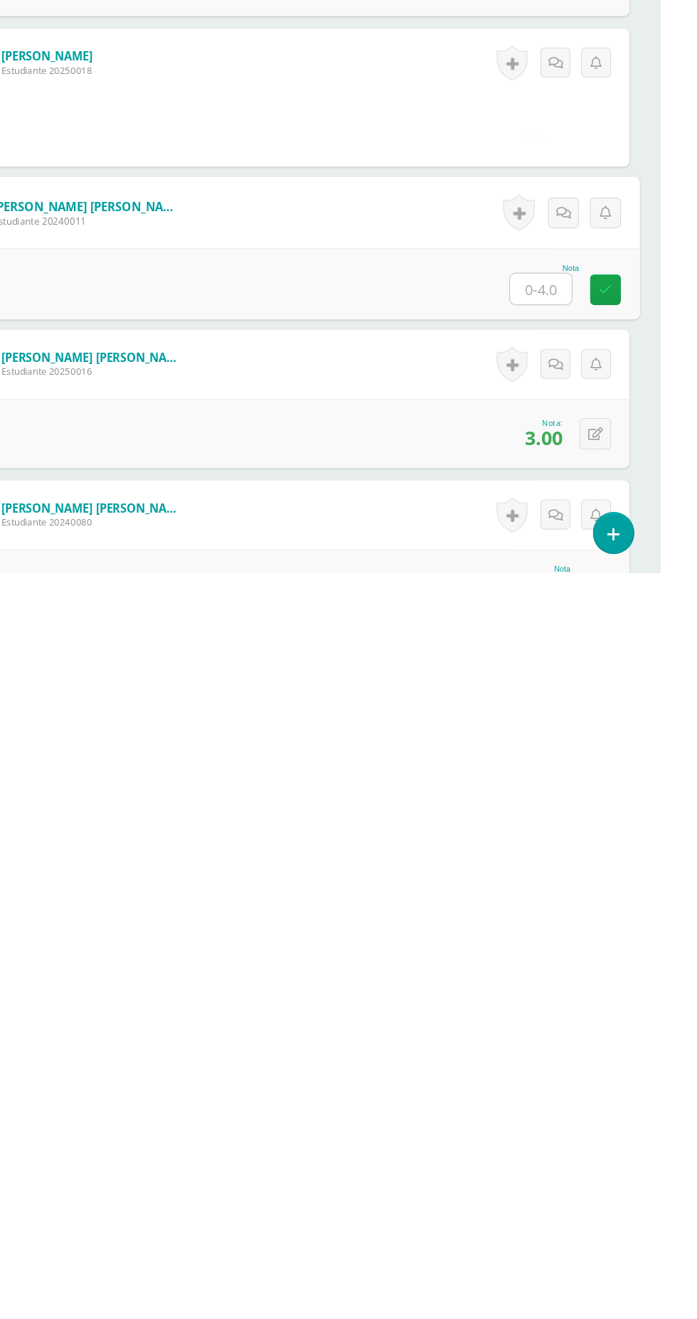
type input "4"
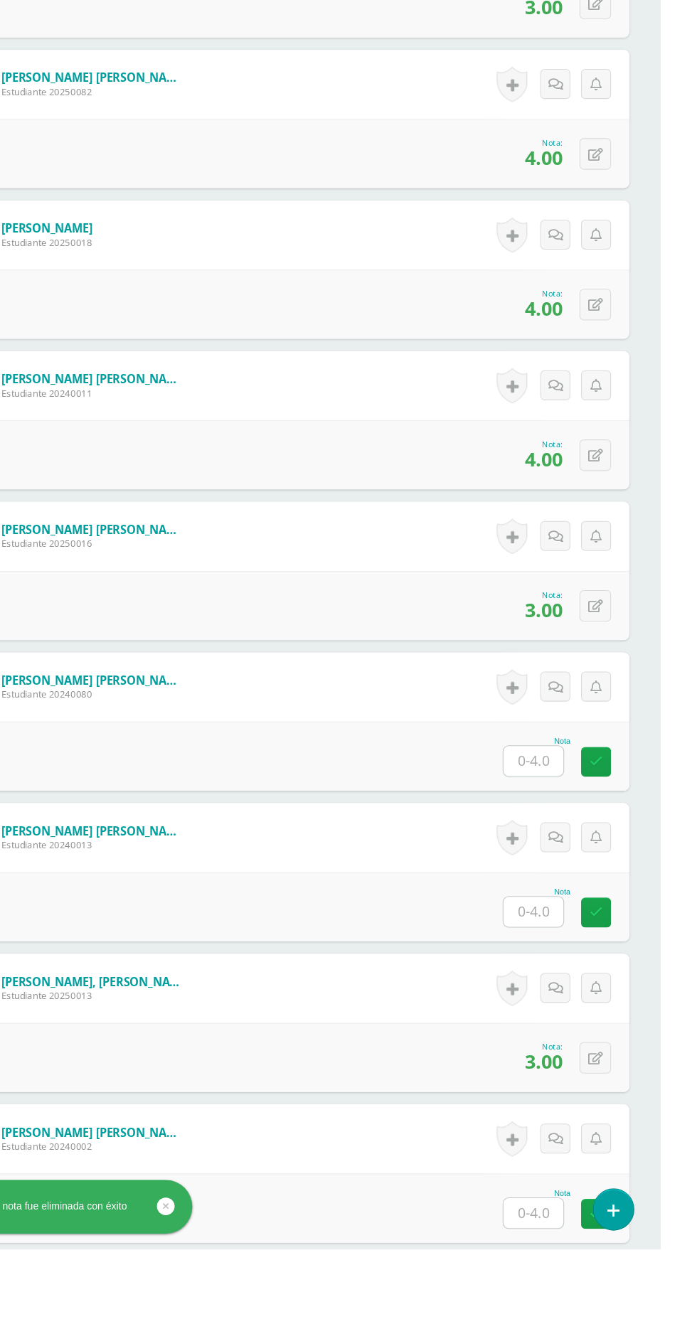
scroll to position [471, 0]
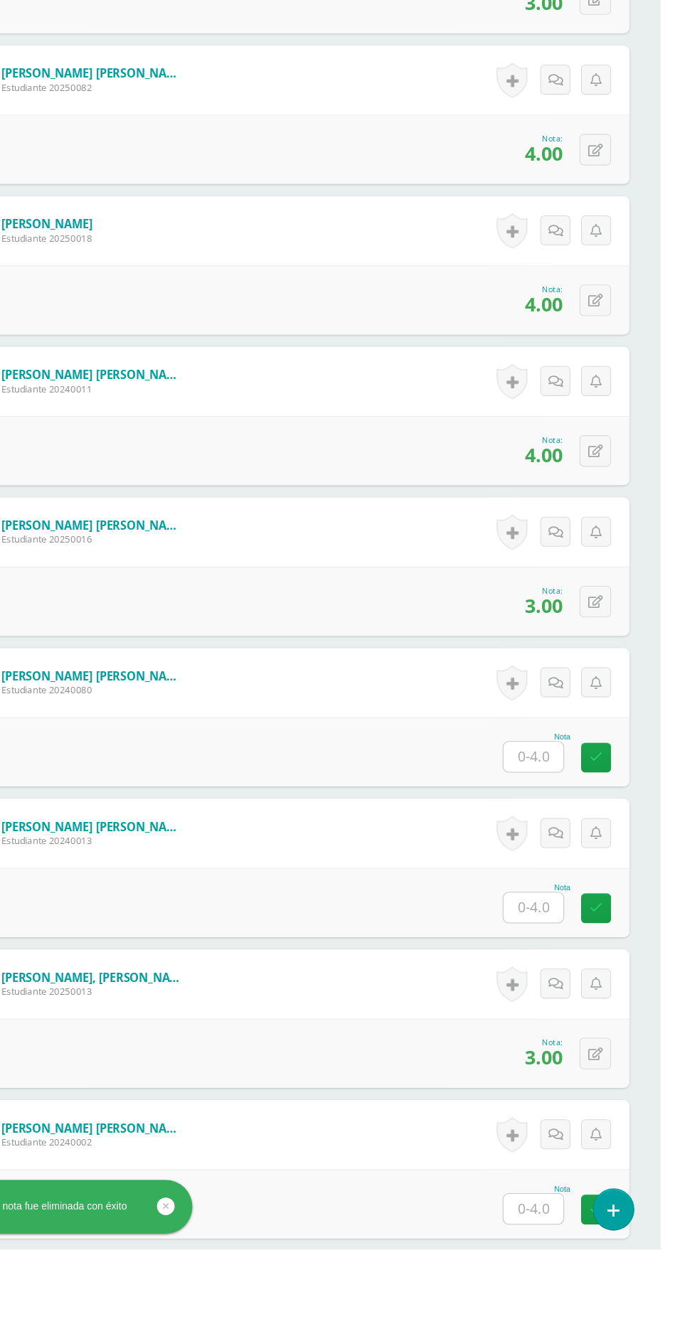
click at [579, 857] on input "text" at bounding box center [579, 864] width 55 height 28
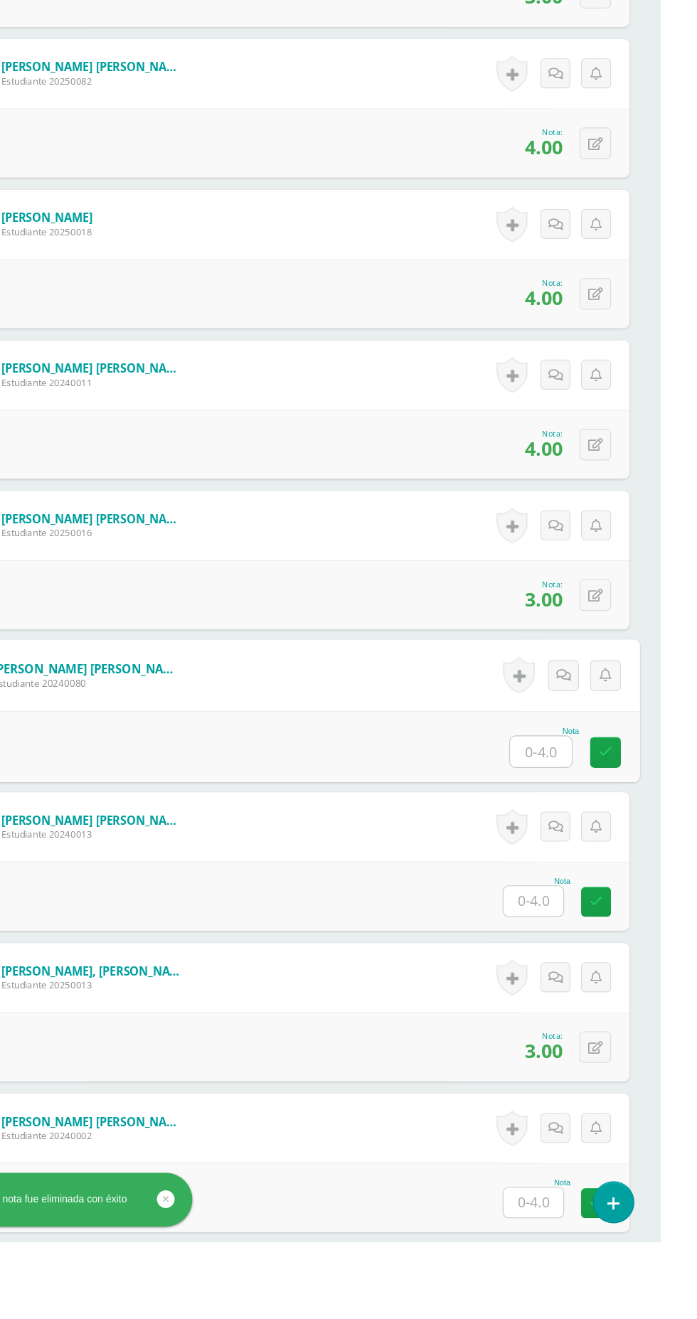
scroll to position [470, 0]
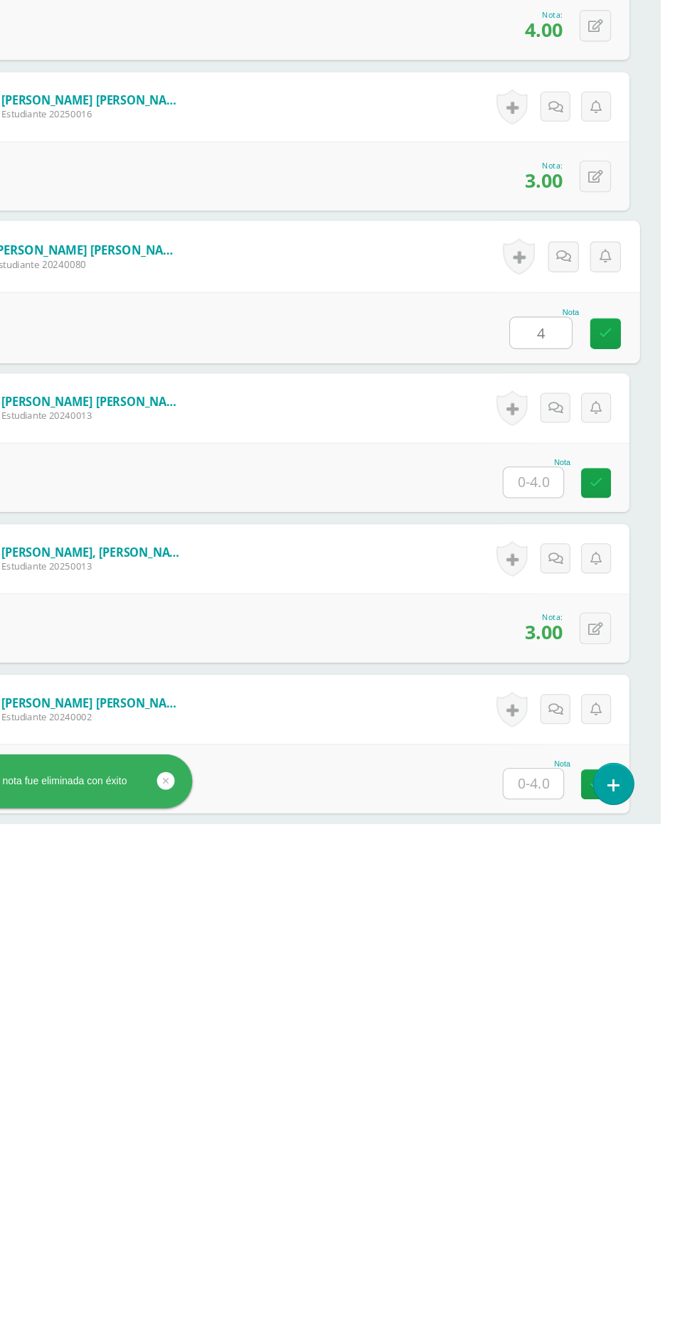
type input "4"
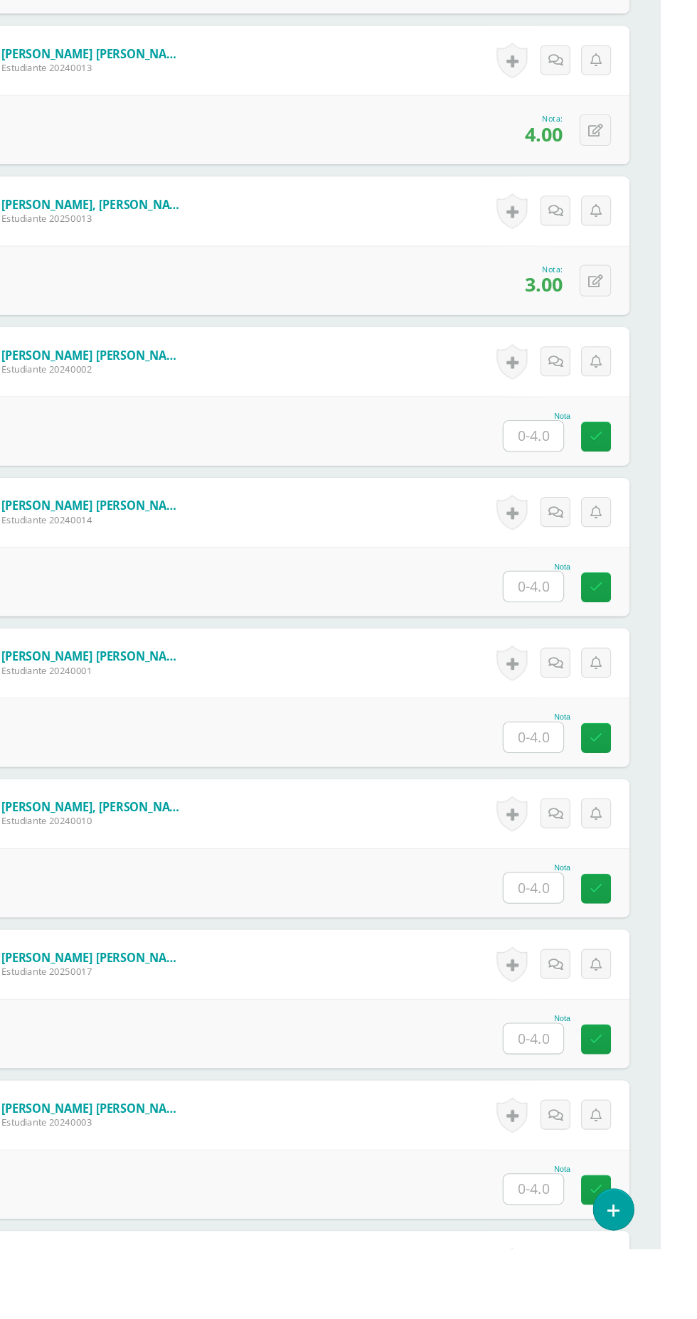
scroll to position [1239, 0]
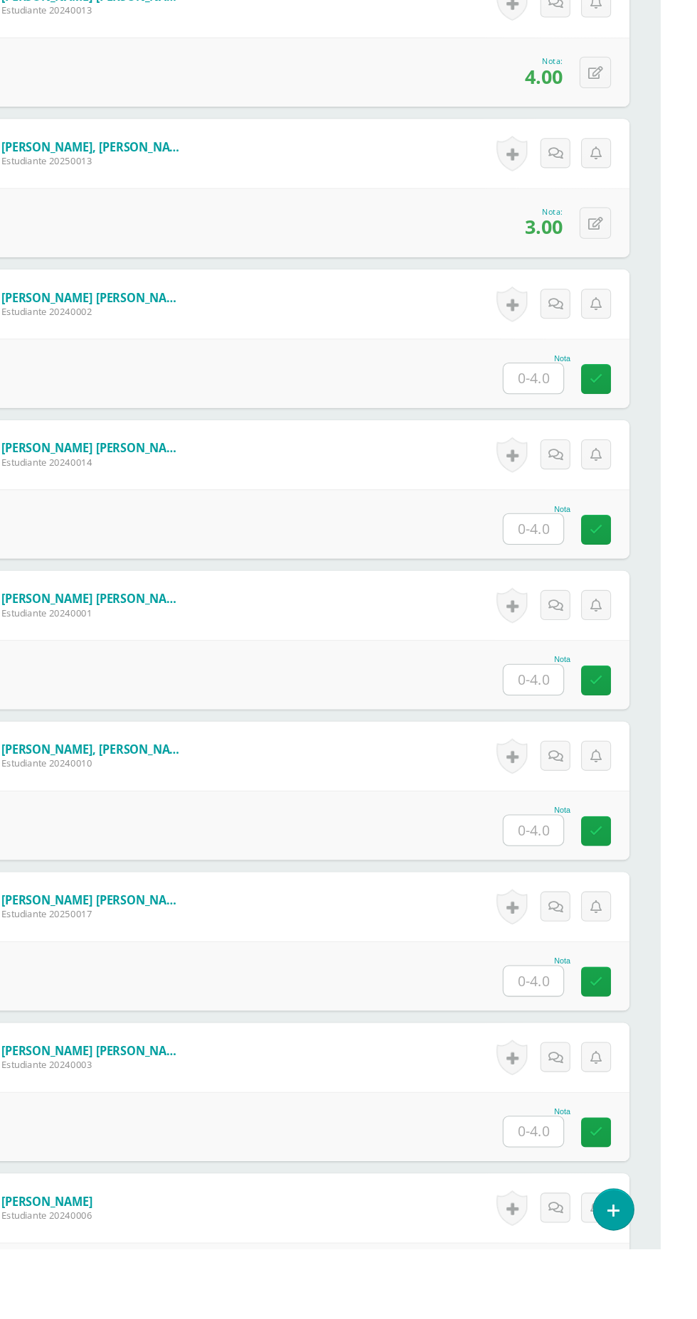
click at [576, 507] on input "text" at bounding box center [579, 514] width 55 height 28
type input "4"
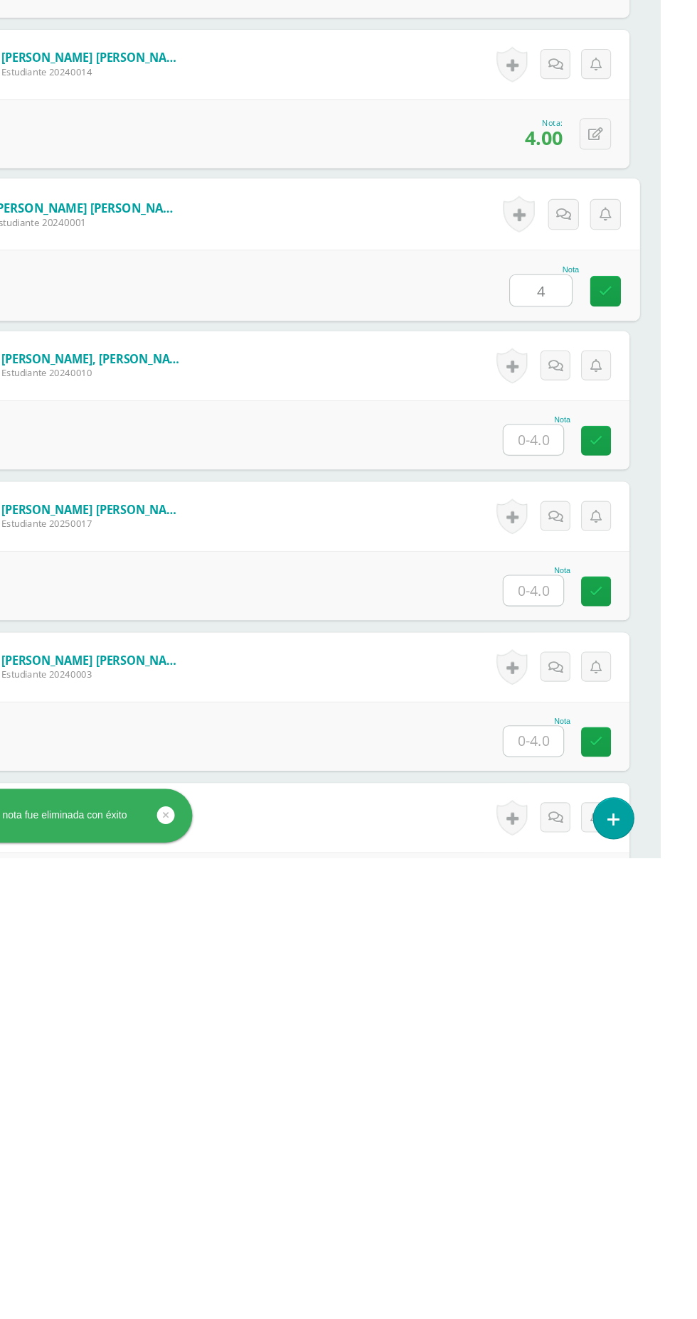
type input "4"
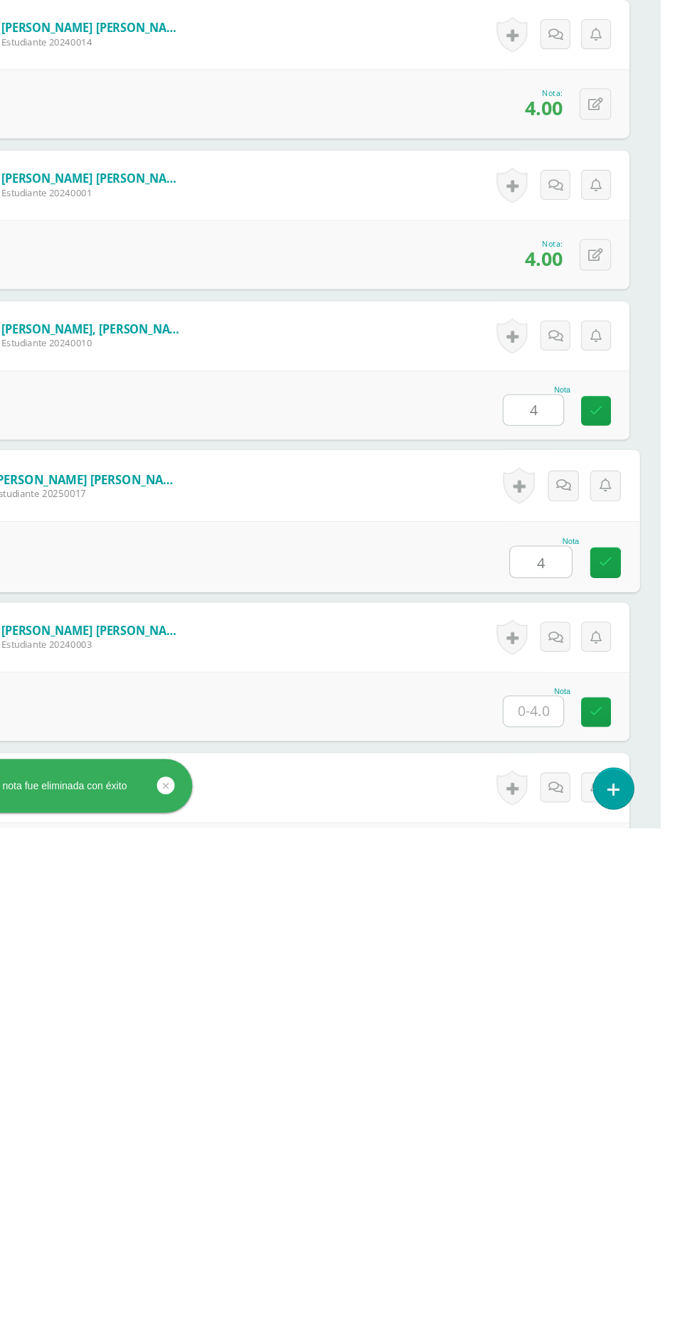
type input "4"
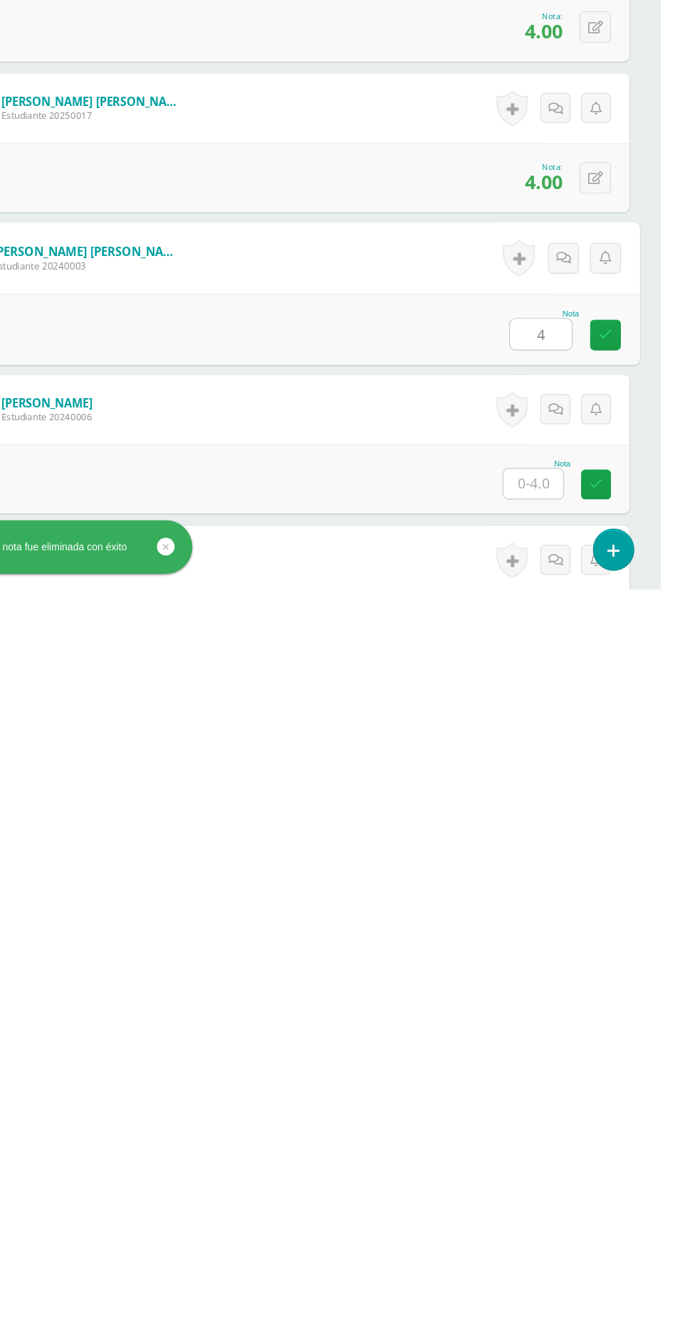
type input "4"
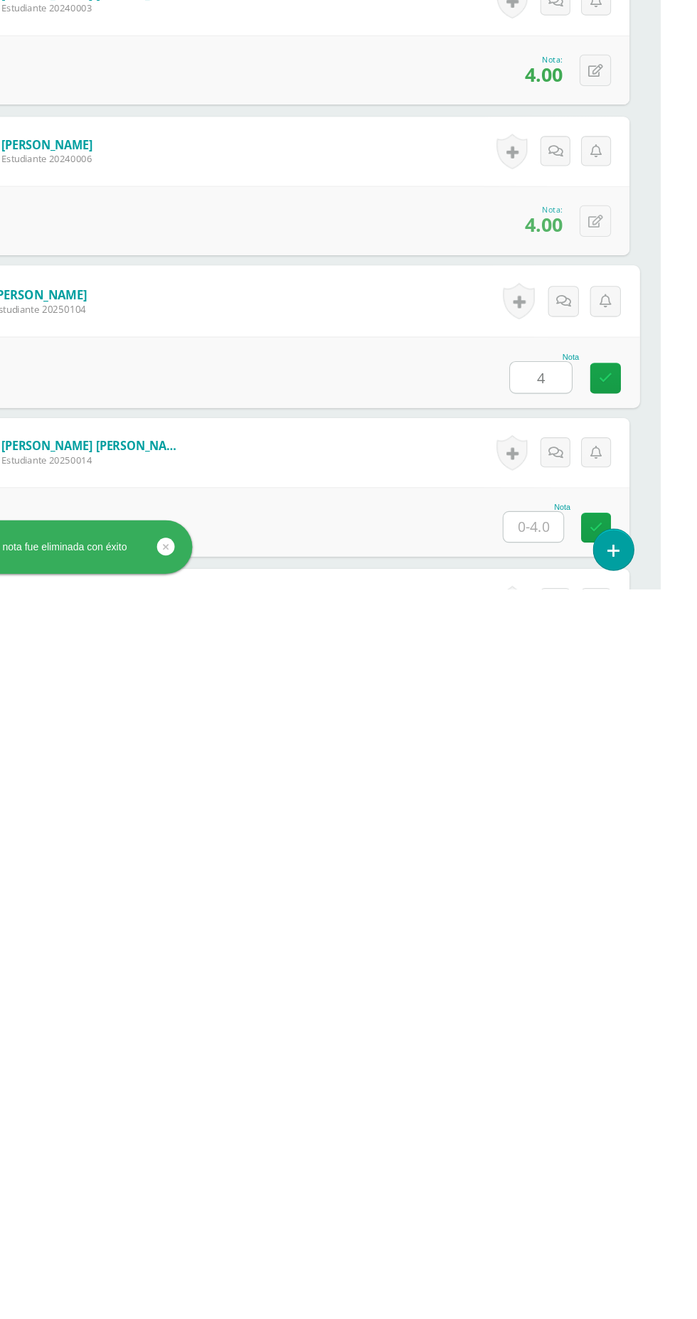
type input "4"
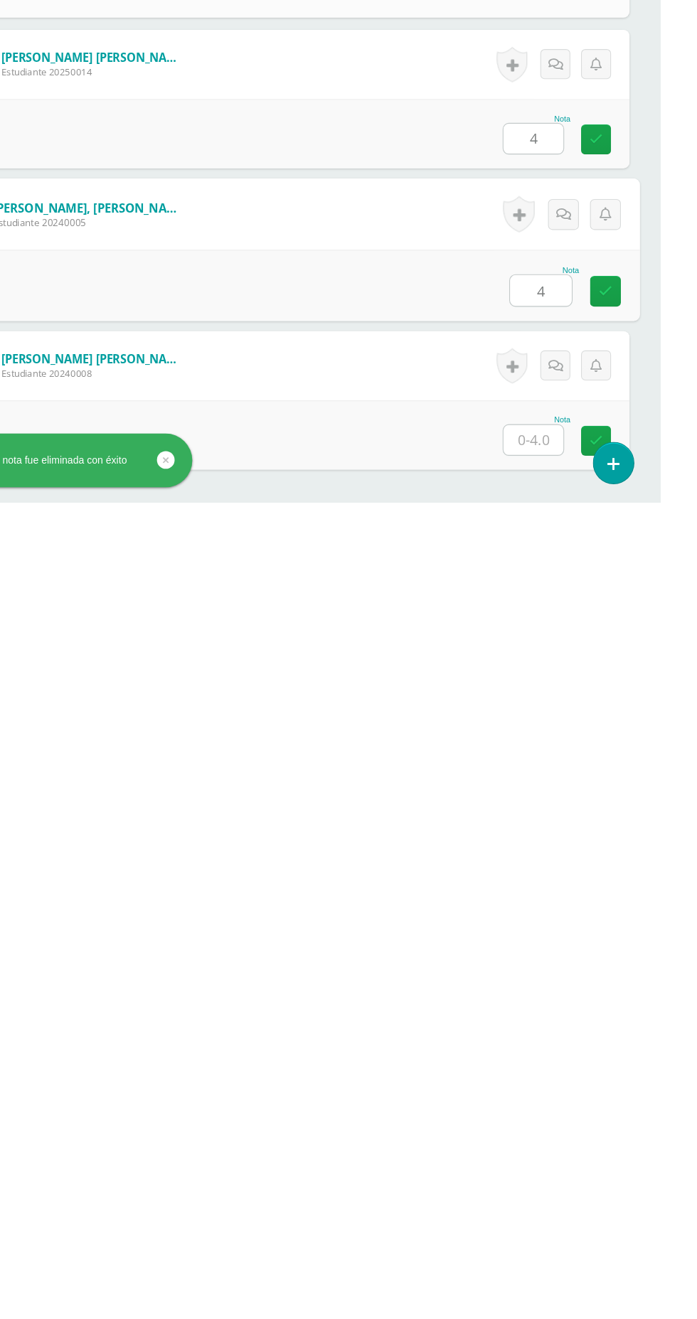
type input "4"
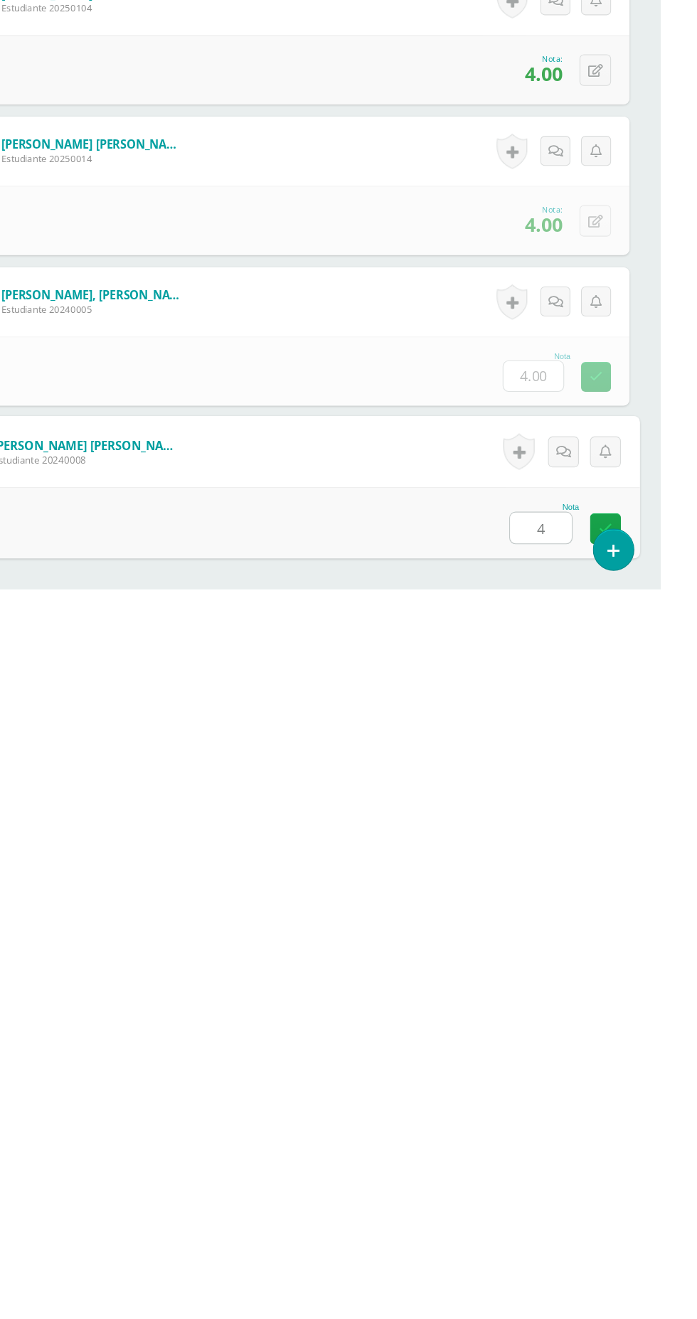
type input "44"
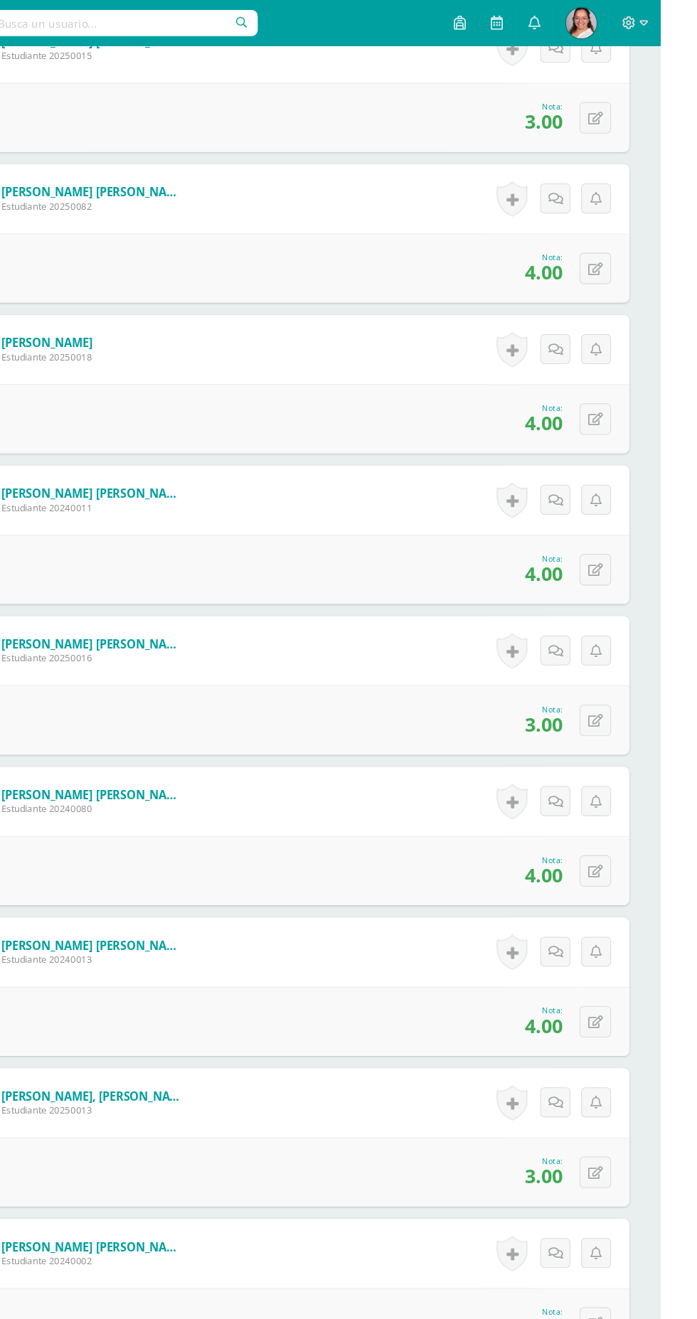
scroll to position [0, 0]
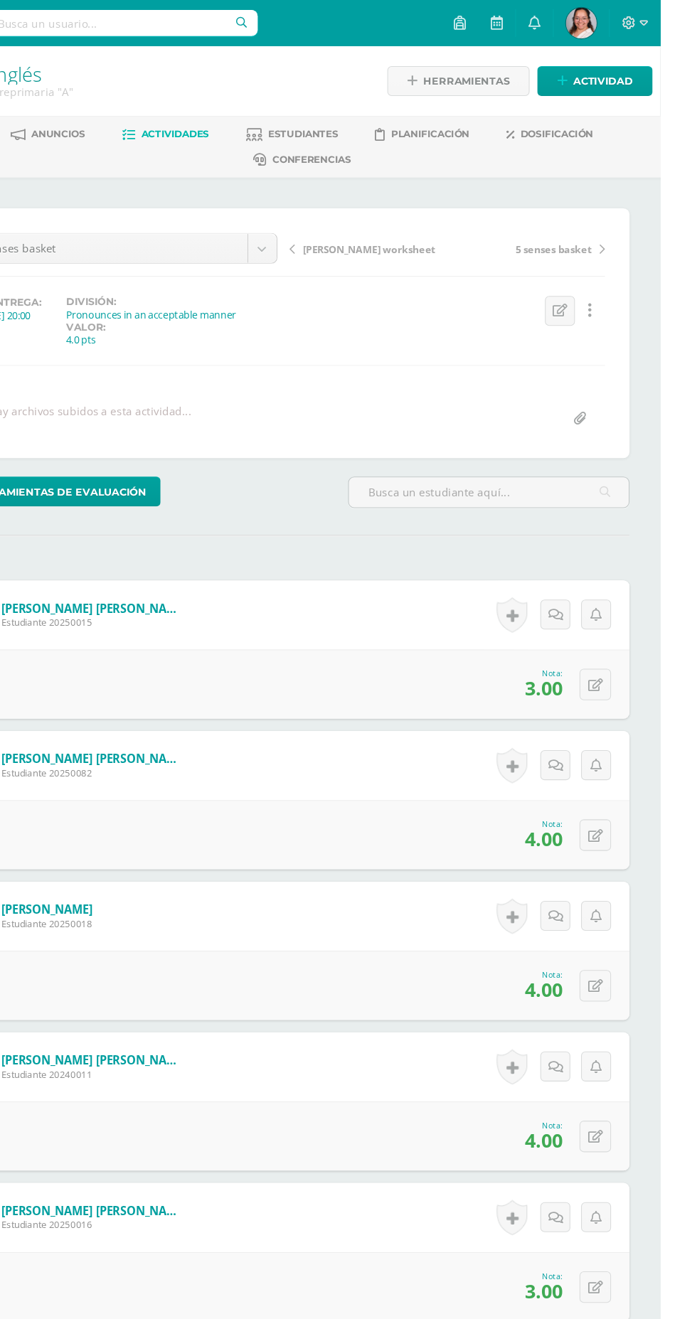
click at [391, 229] on span "[PERSON_NAME] worksheet" at bounding box center [427, 230] width 123 height 13
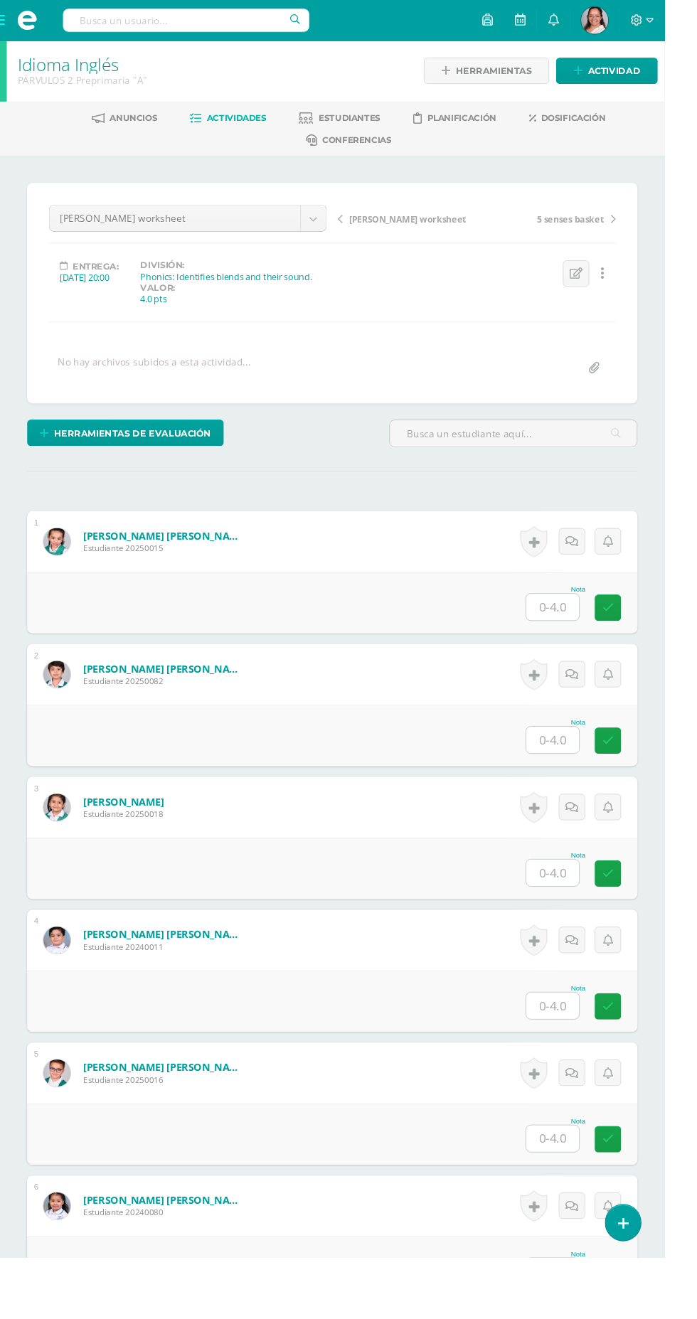
scroll to position [1, 0]
click at [585, 1191] on input "text" at bounding box center [579, 1194] width 55 height 28
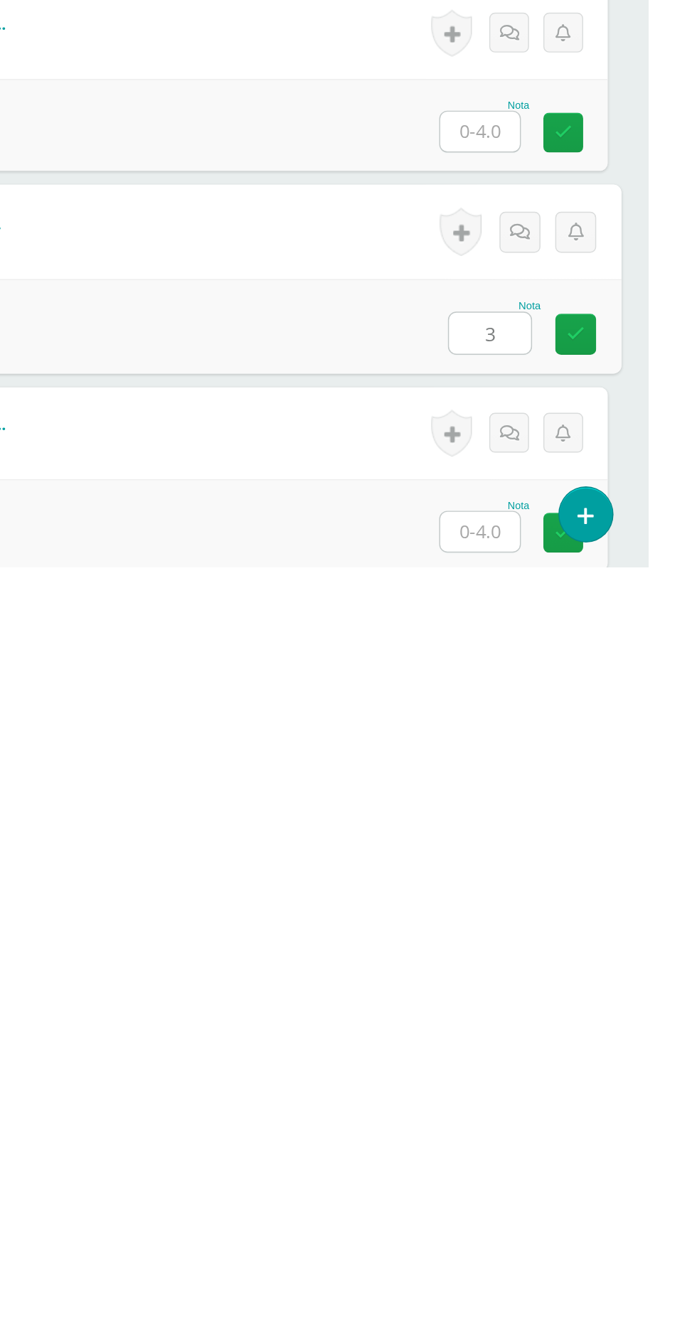
type input "3"
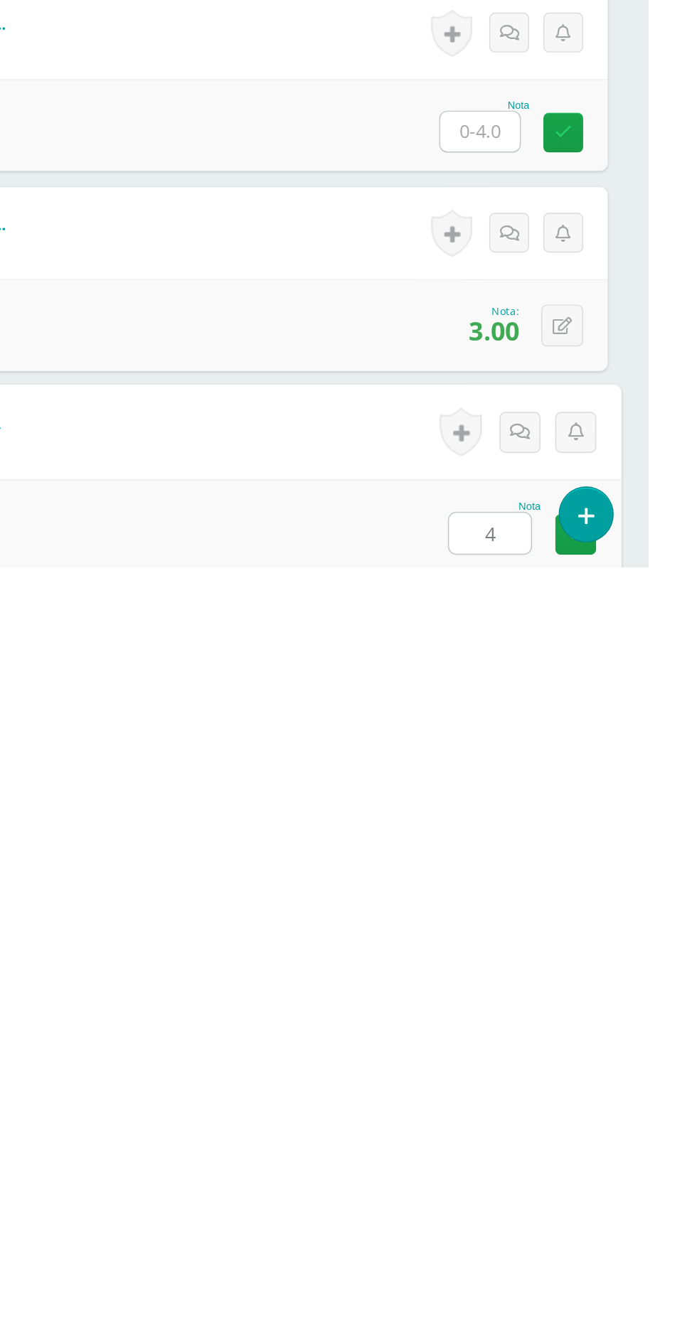
type input "4"
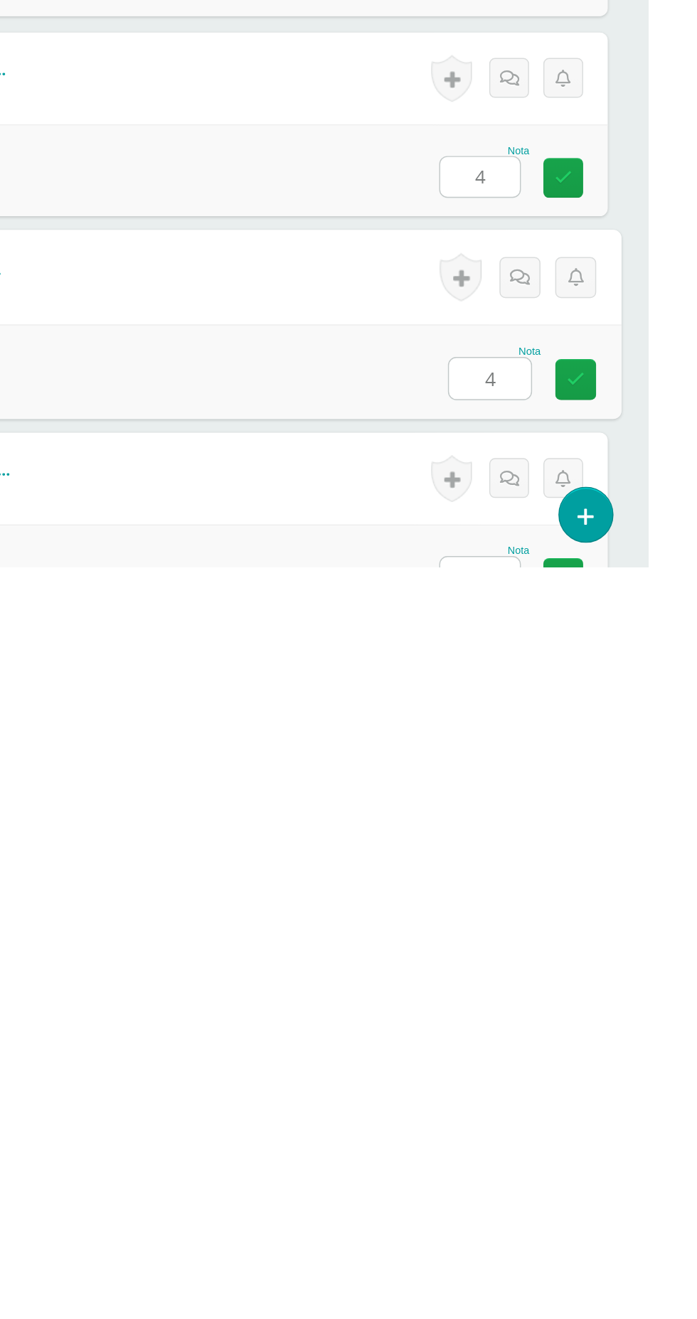
type input "4"
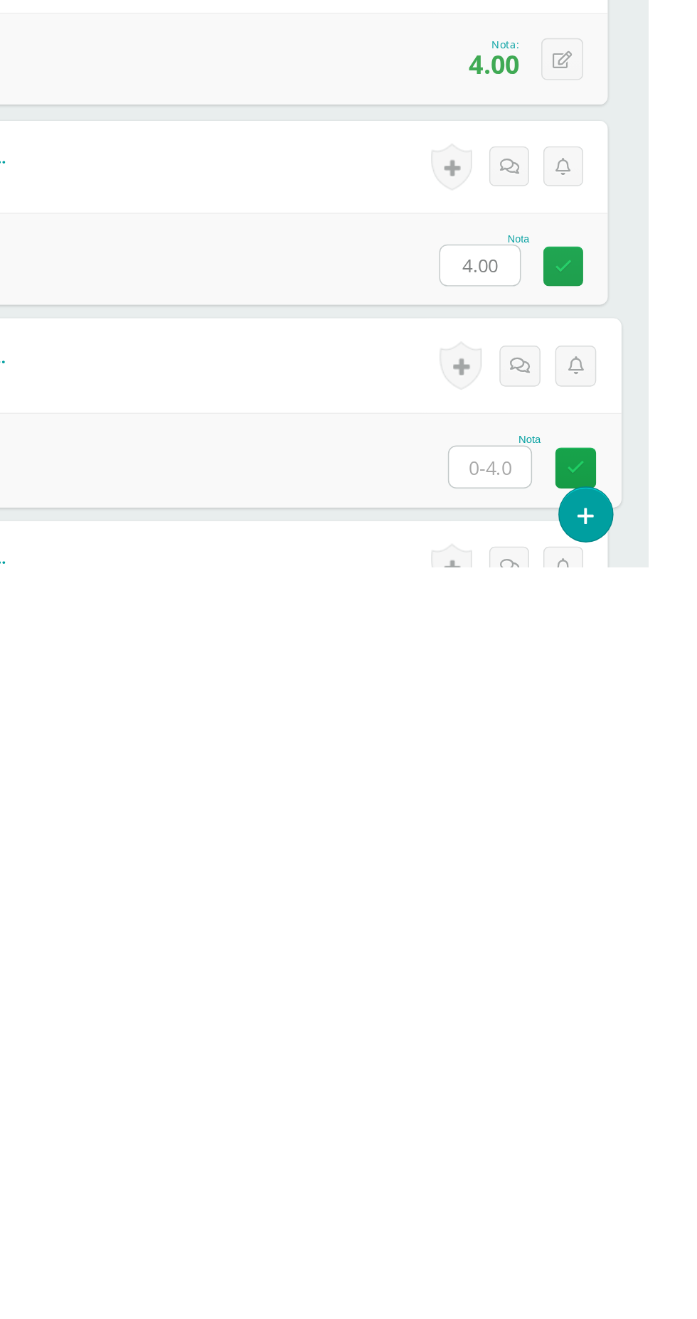
scroll to position [488, 0]
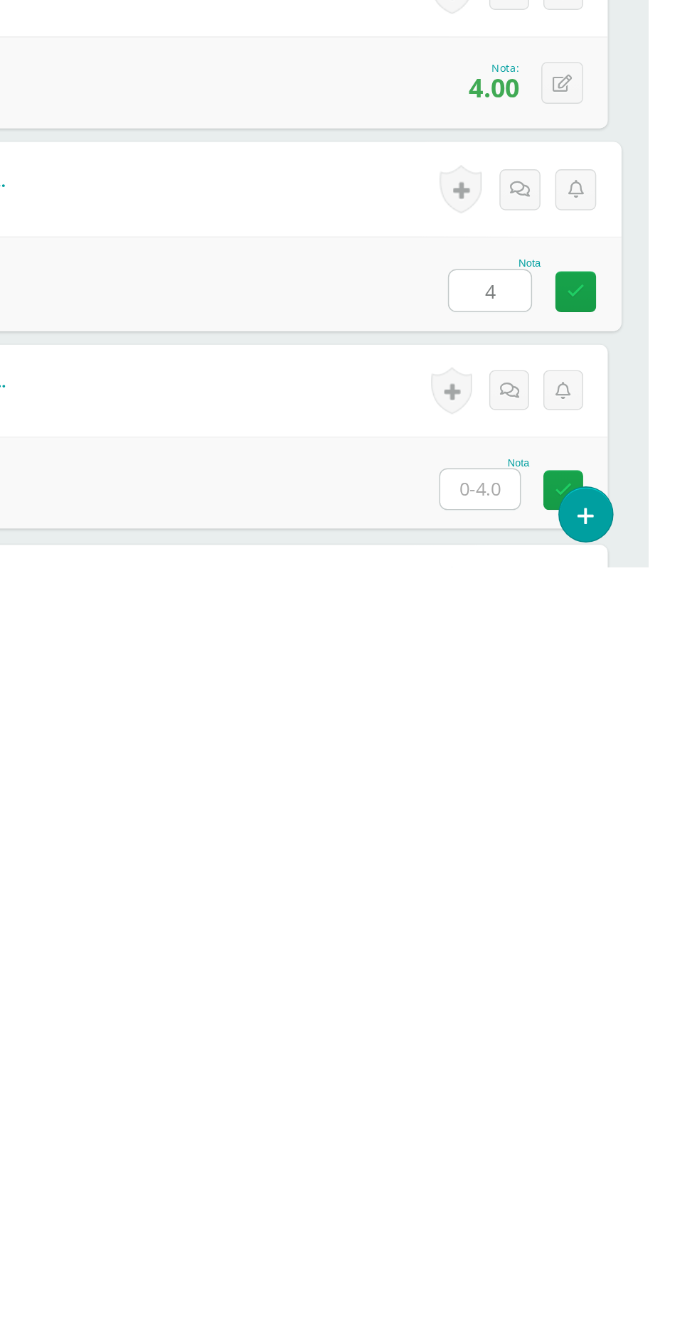
type input "4"
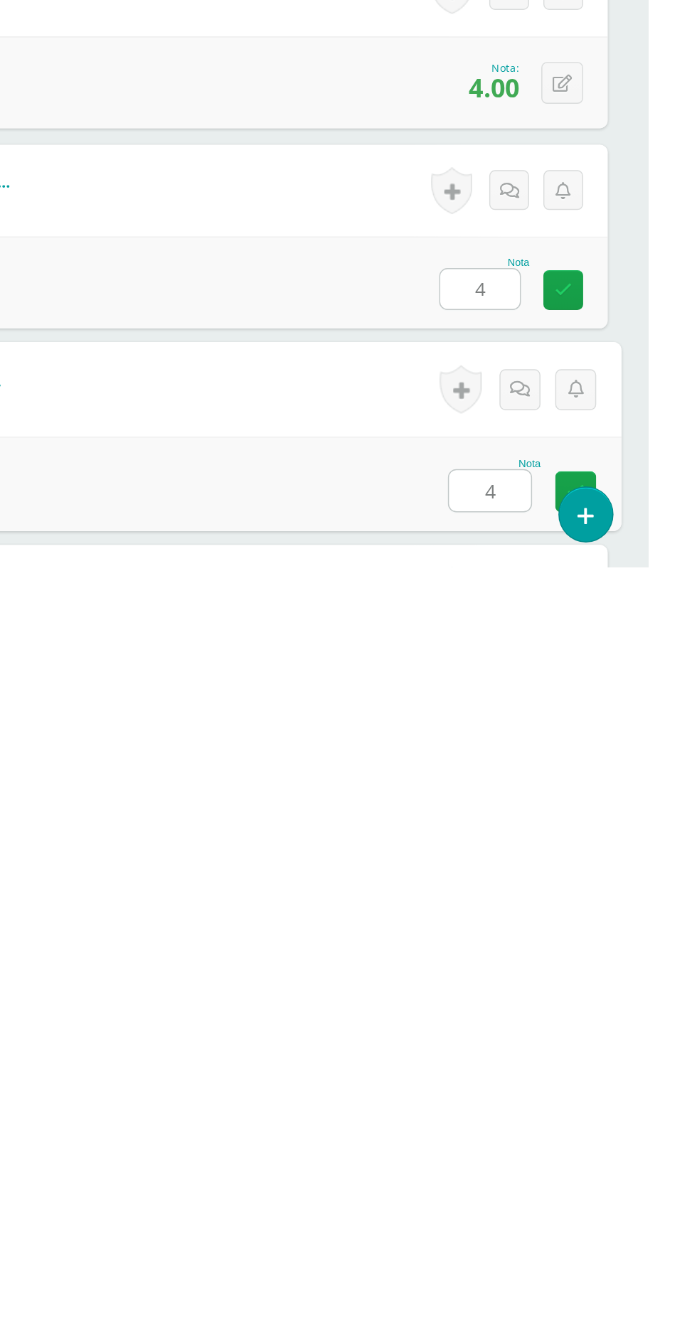
type input "4"
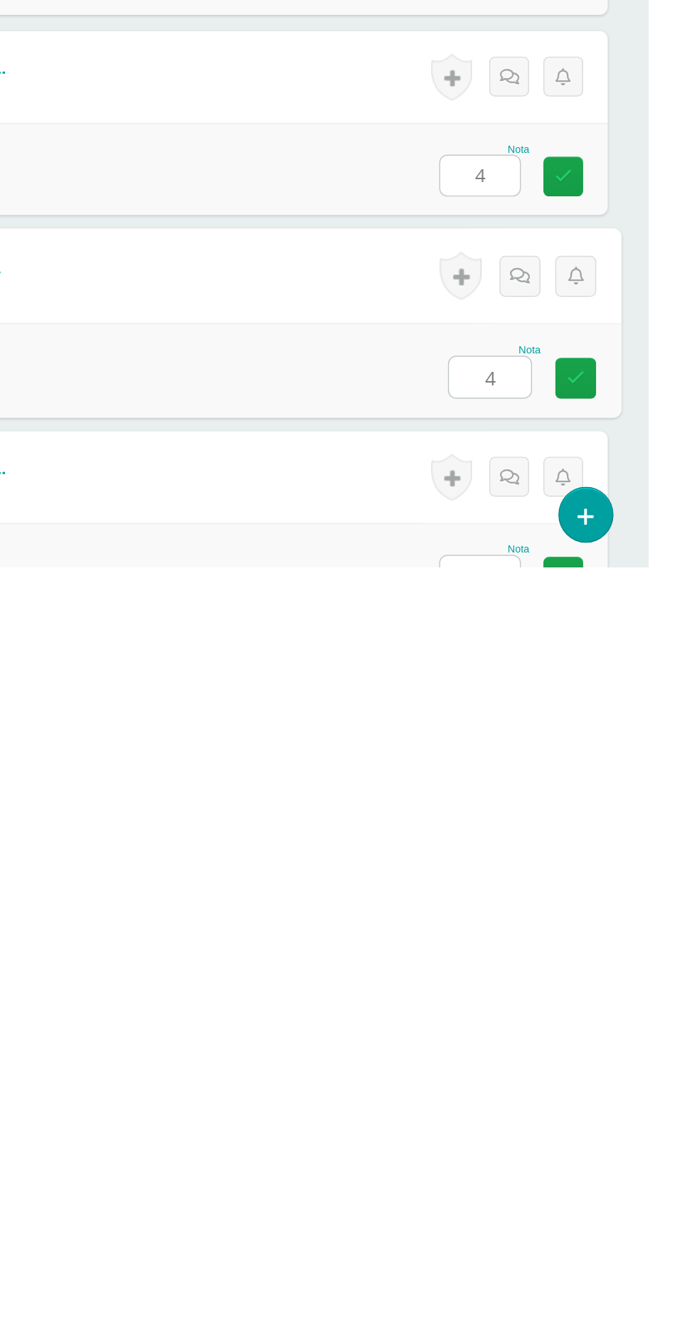
type input "4"
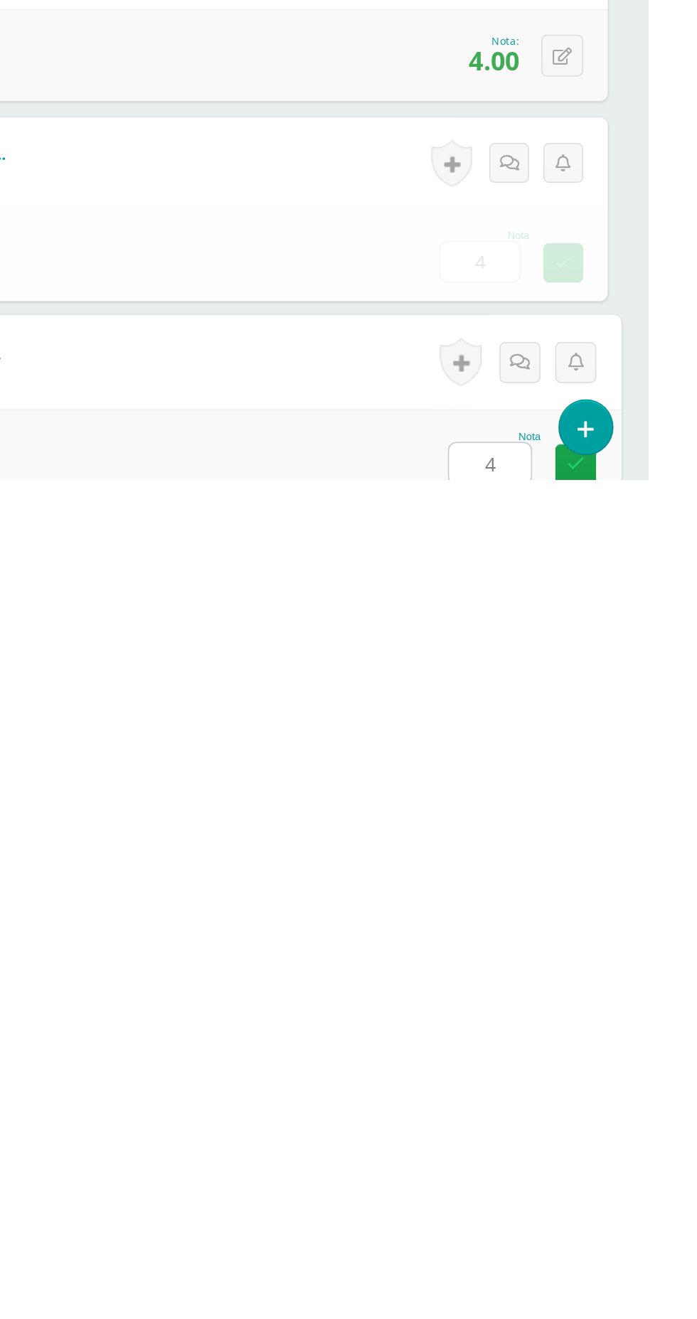
type input "4"
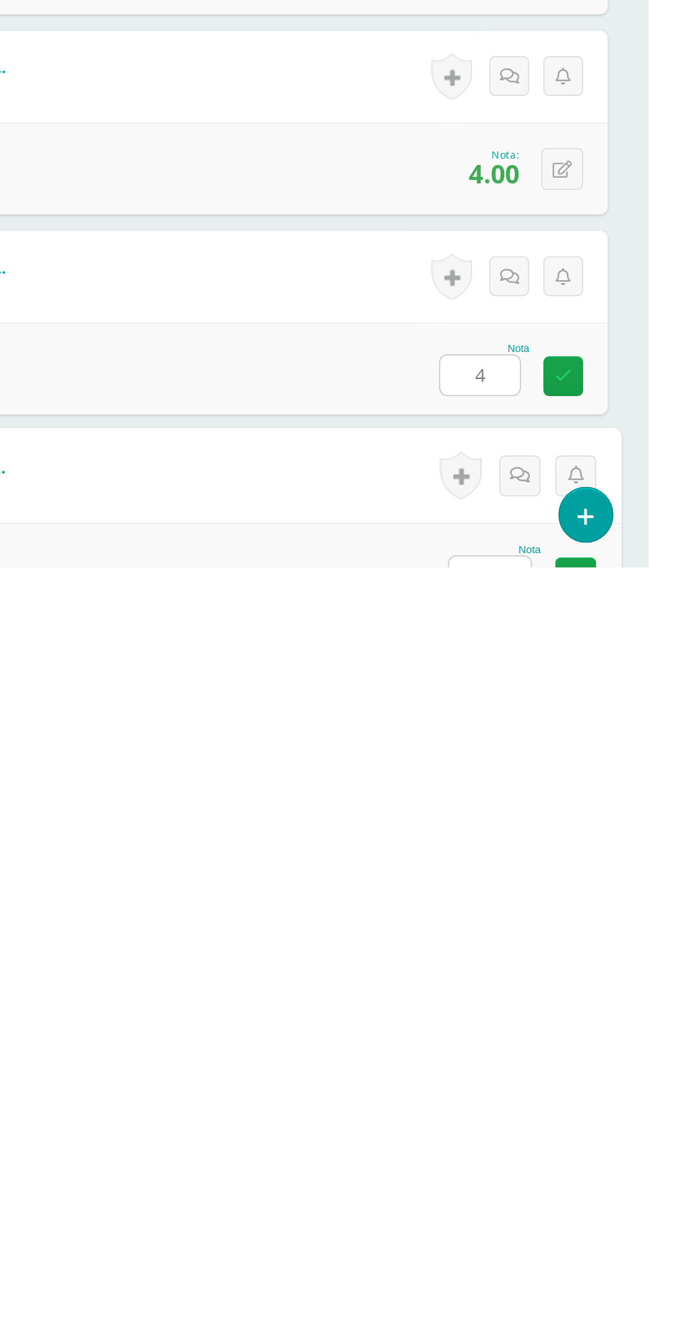
type input "4"
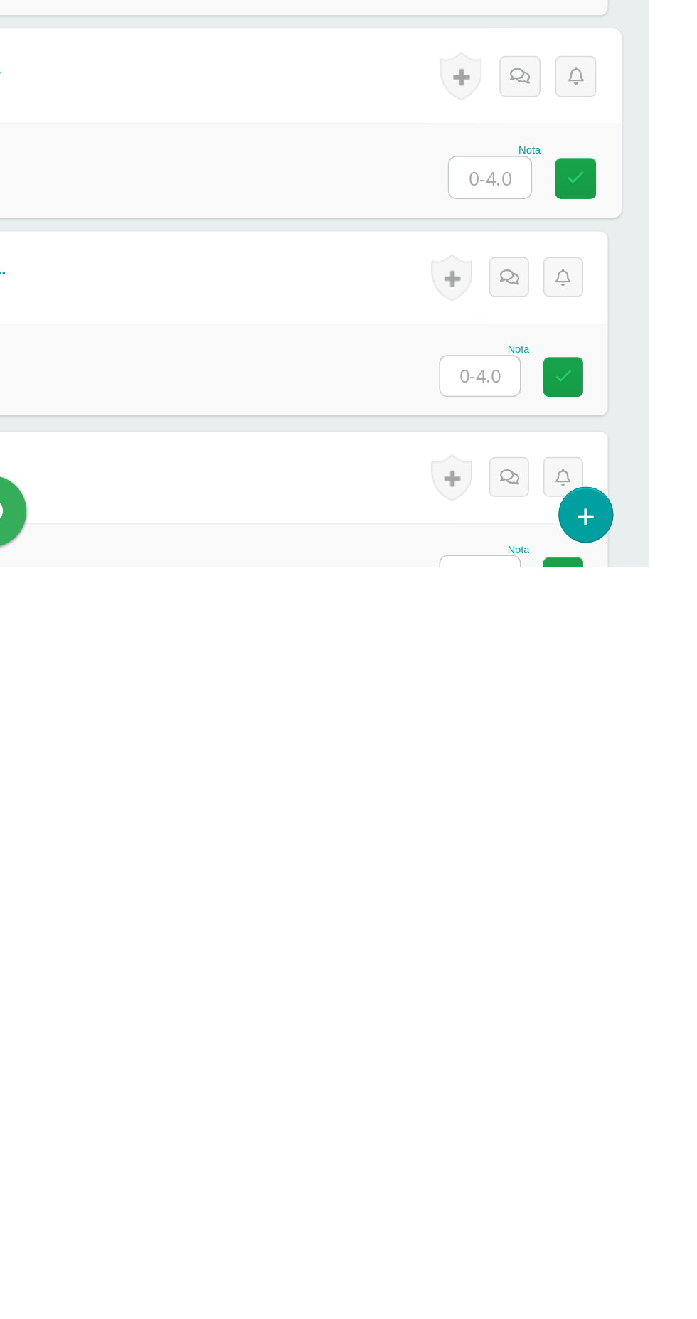
scroll to position [1263, 0]
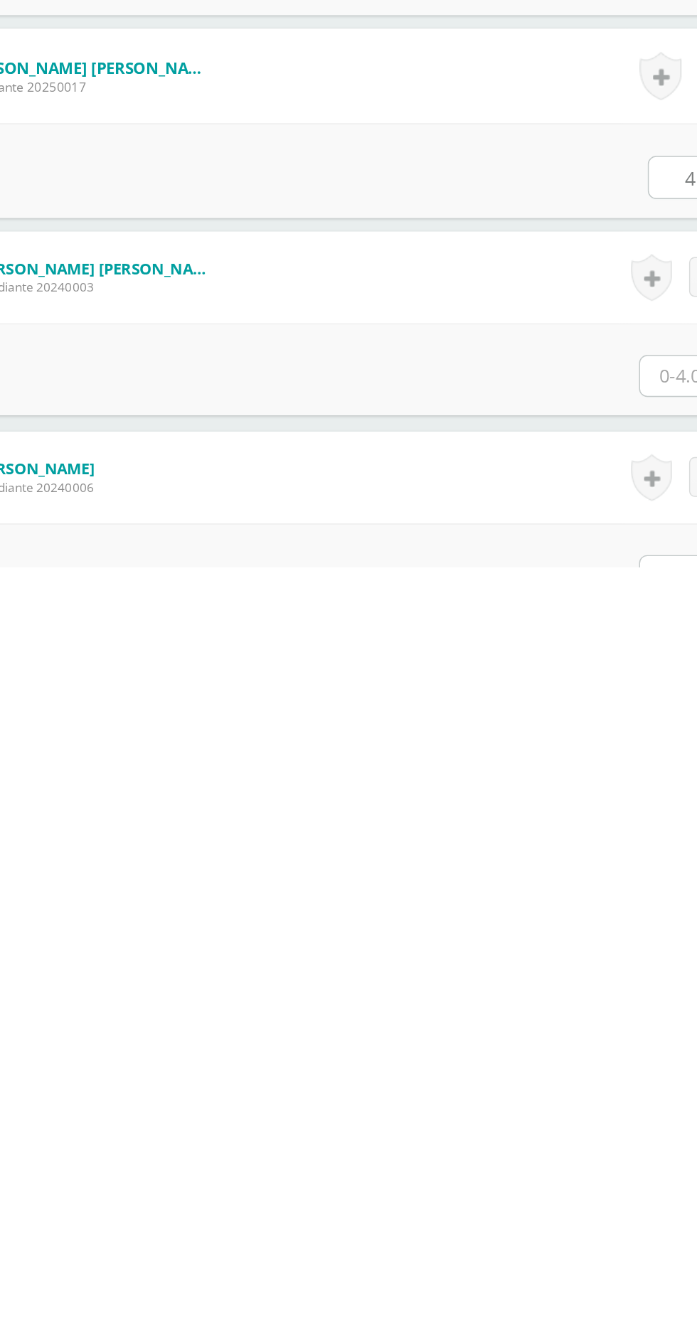
type input "4"
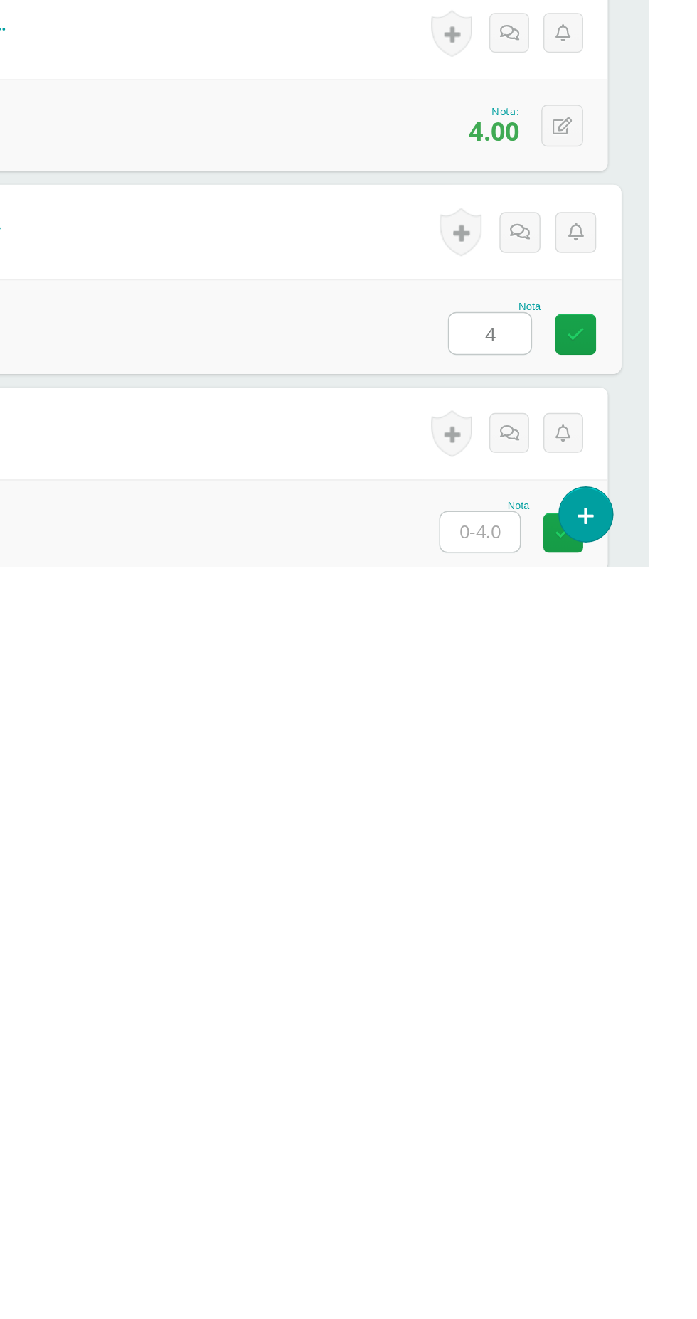
type input "4"
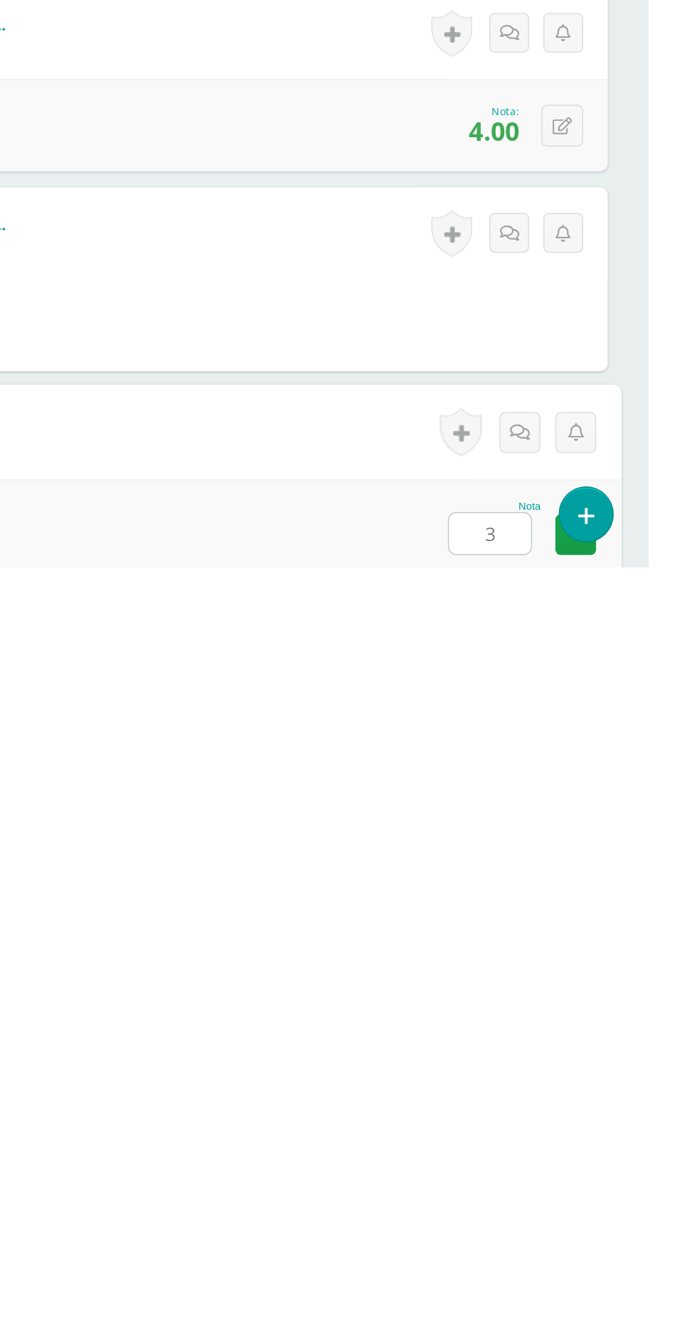
type input "3"
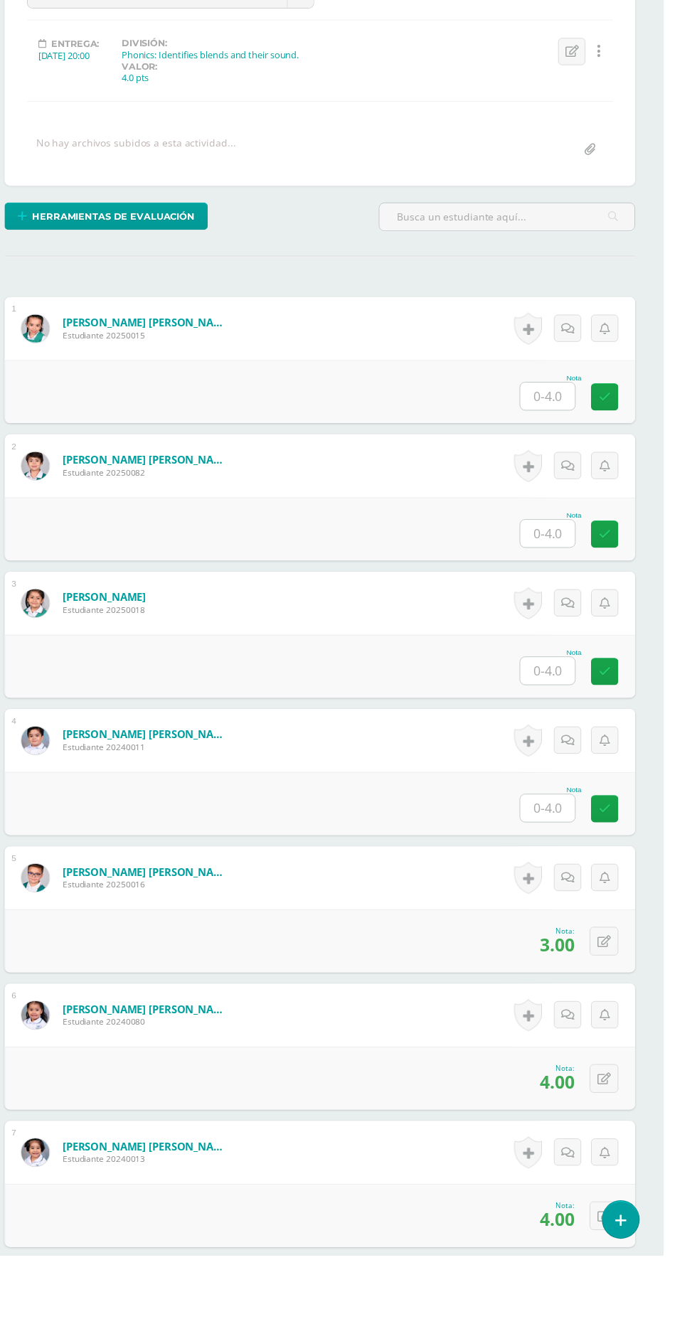
scroll to position [210, 0]
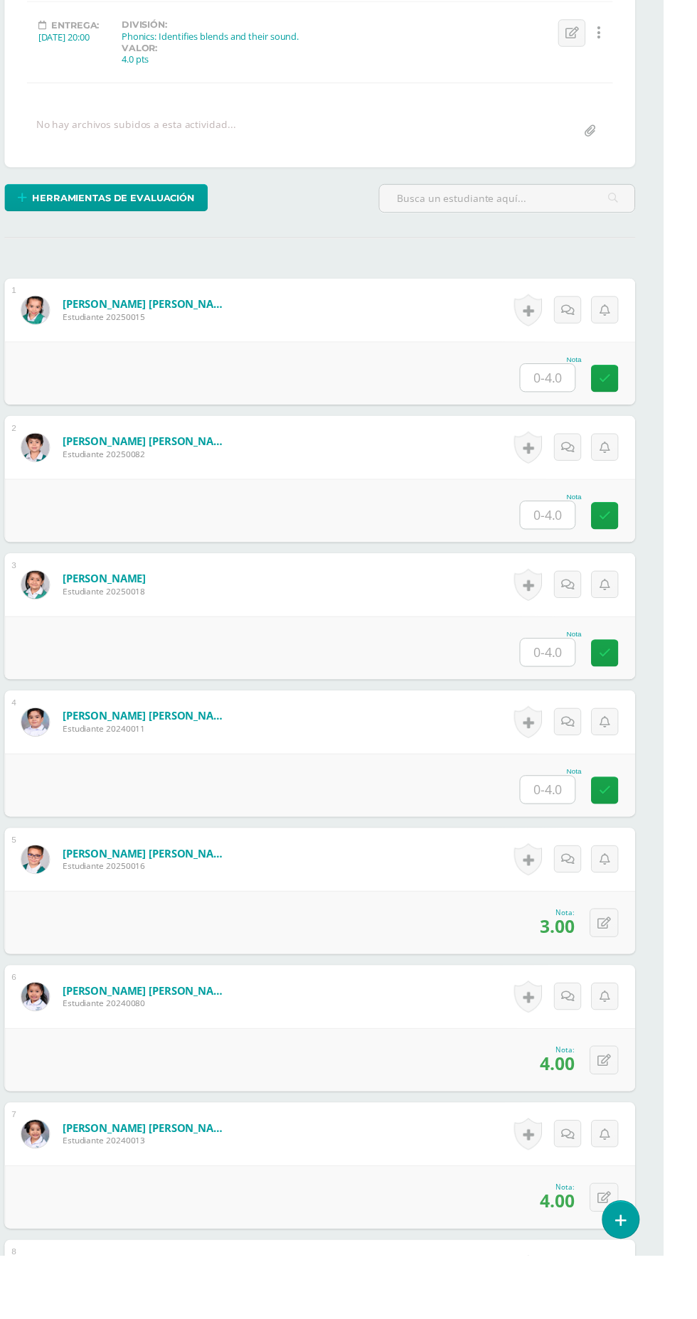
click at [573, 425] on input "text" at bounding box center [579, 428] width 55 height 28
type input "4"
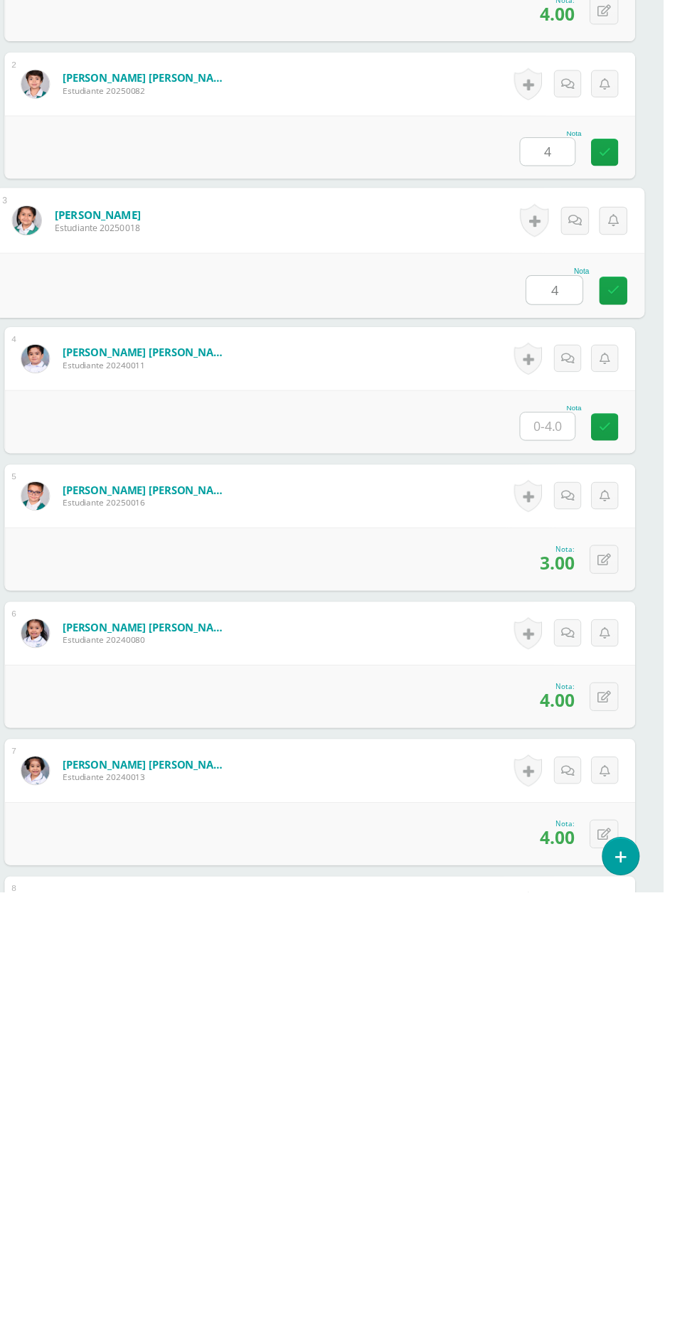
type input "4"
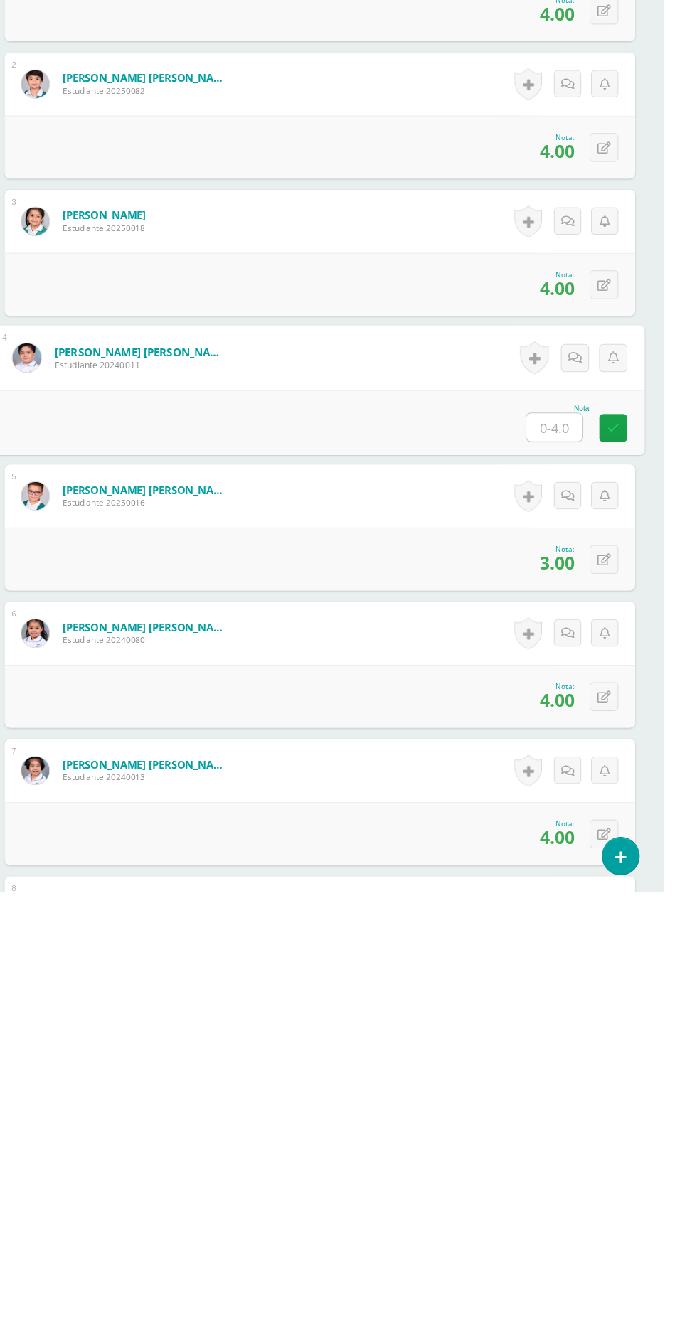
scroll to position [210, 0]
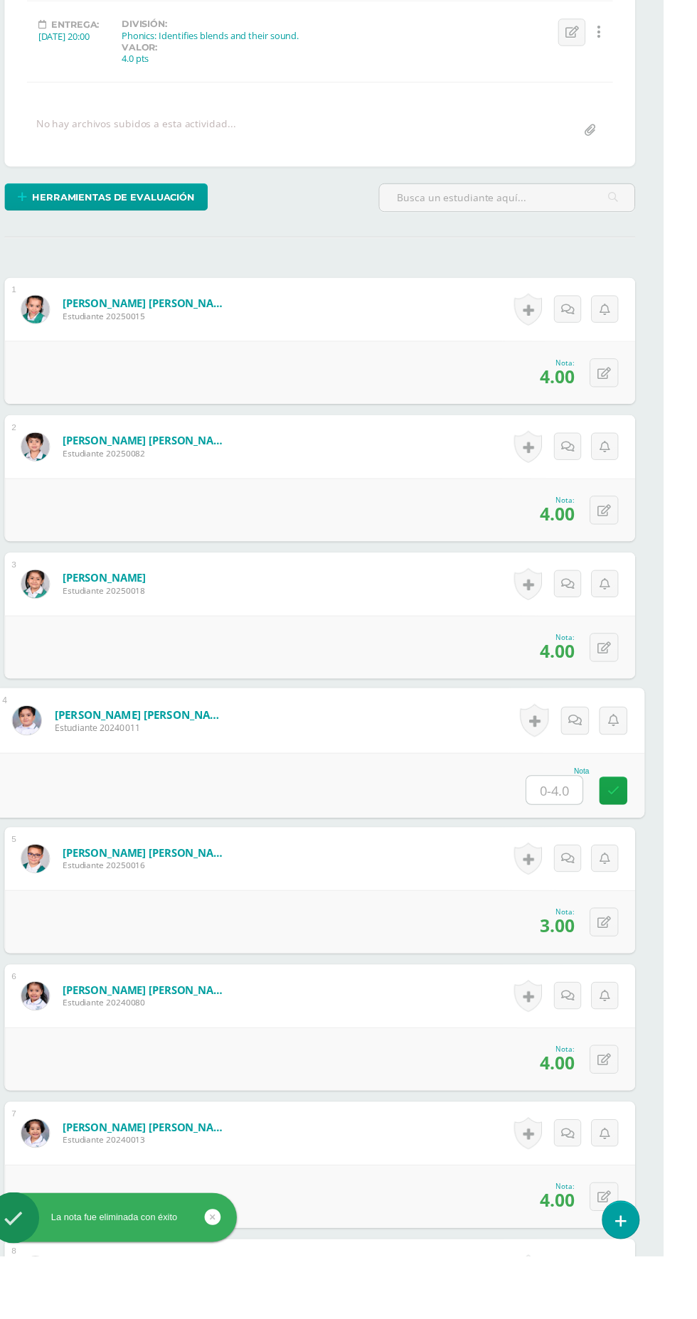
click at [596, 839] on input "text" at bounding box center [586, 846] width 57 height 28
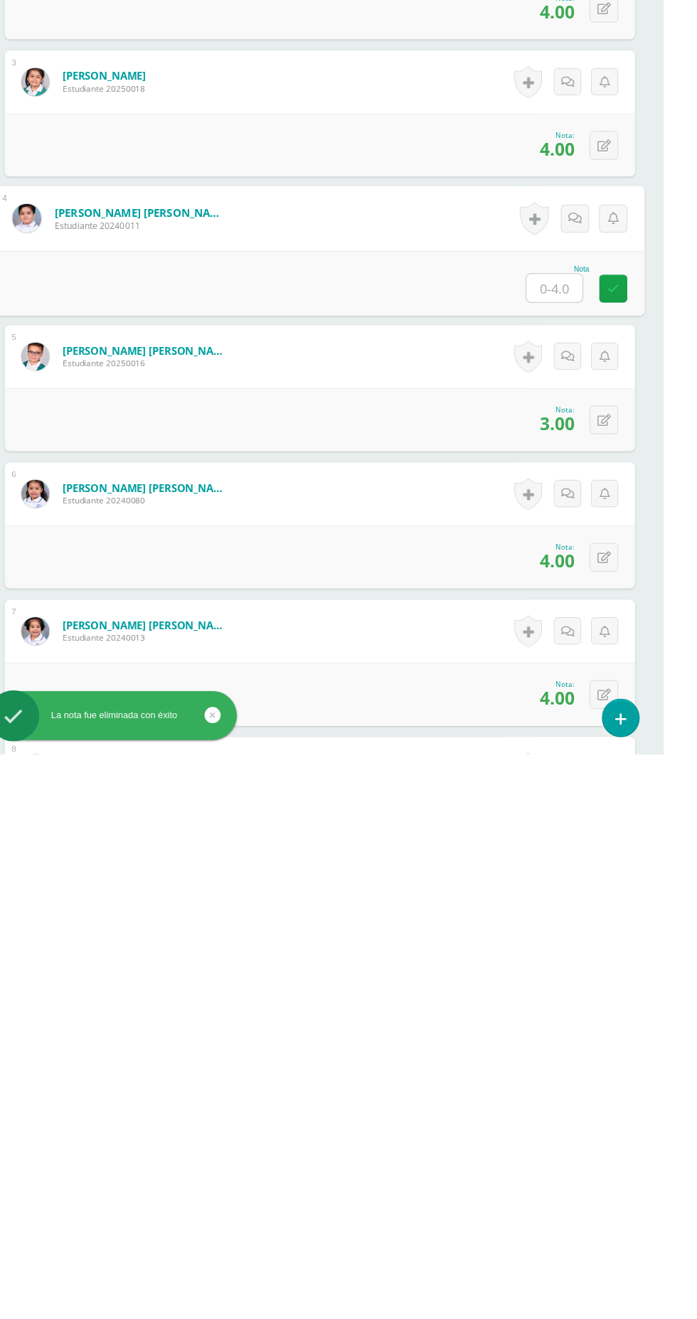
type input "4"
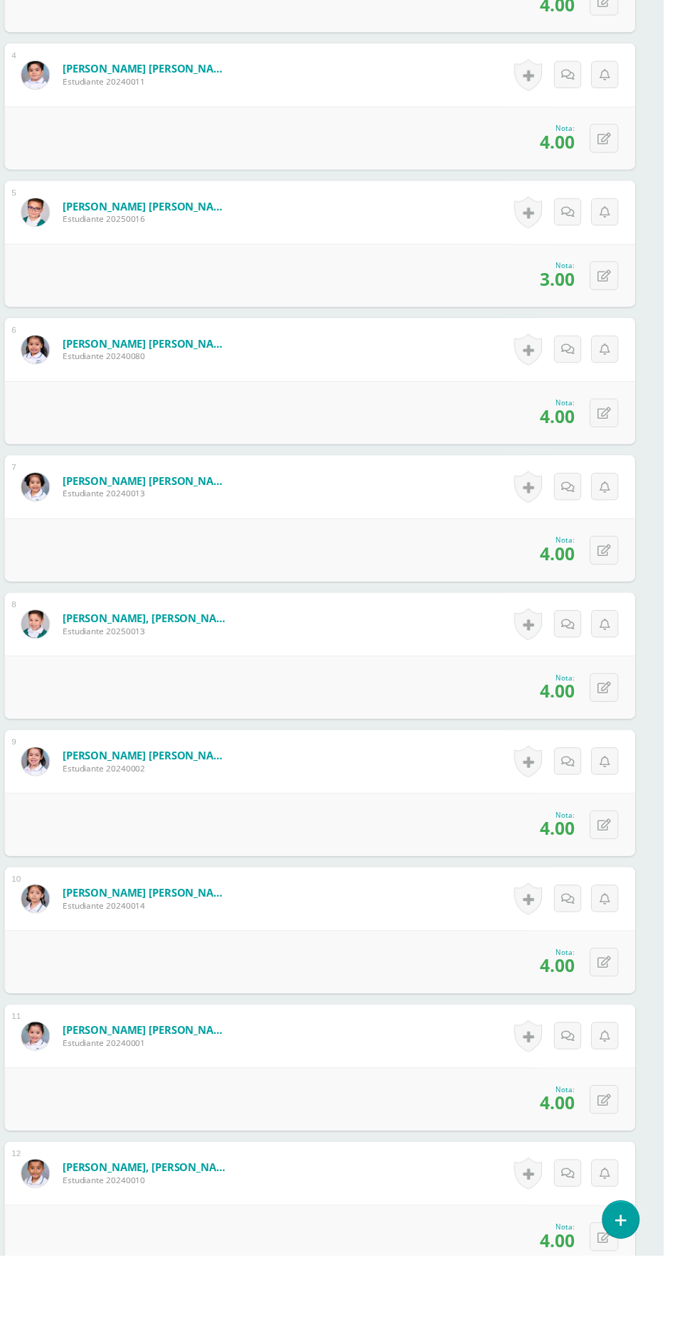
scroll to position [866, 0]
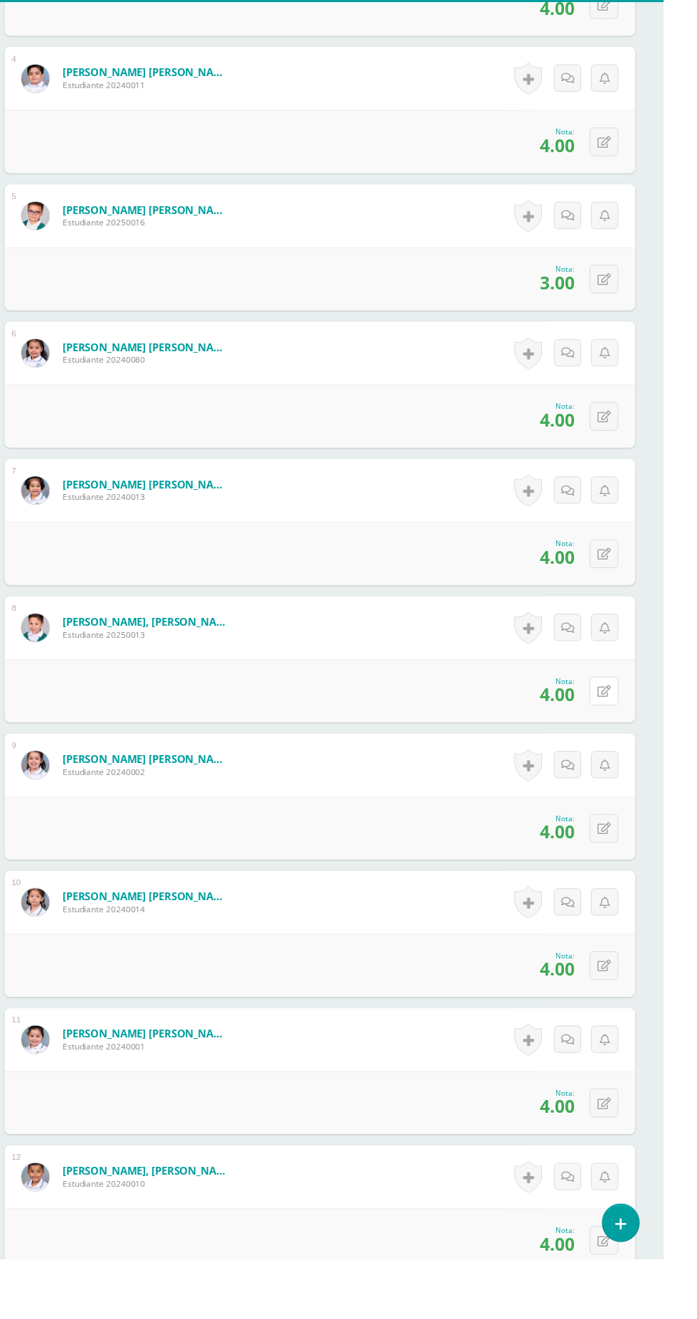
click at [645, 748] on button at bounding box center [636, 742] width 29 height 29
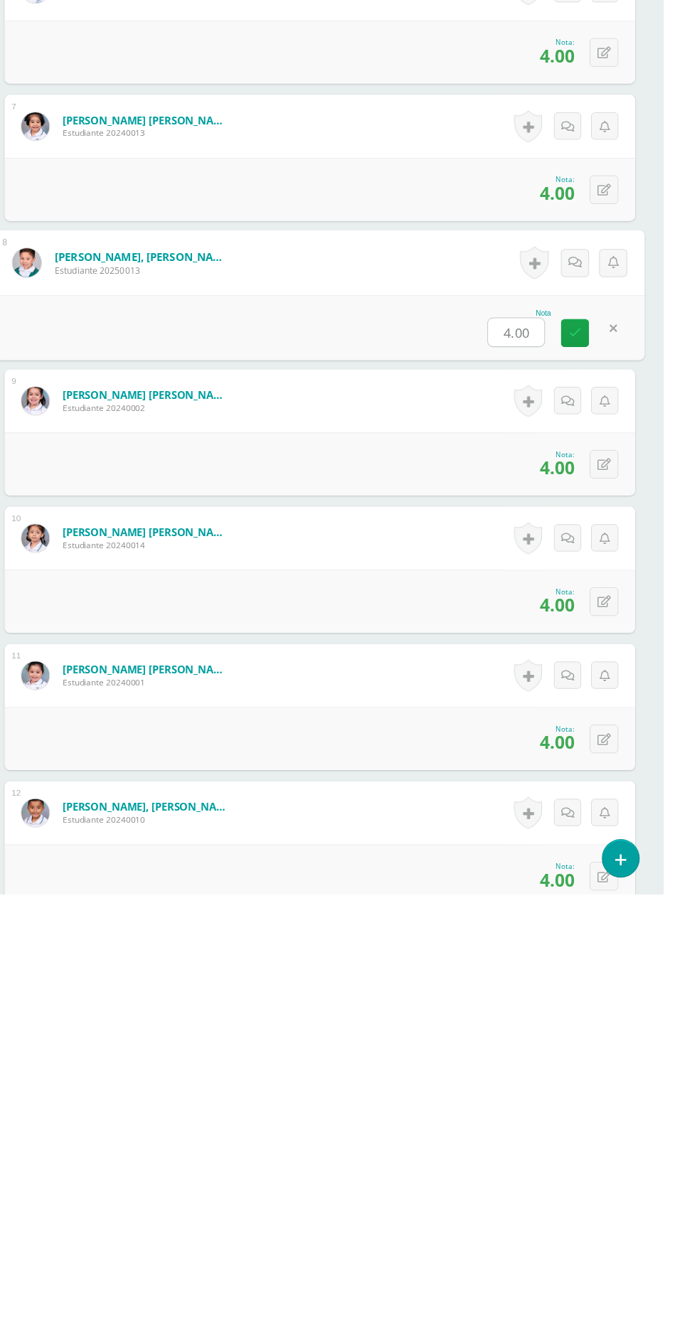
type input "3"
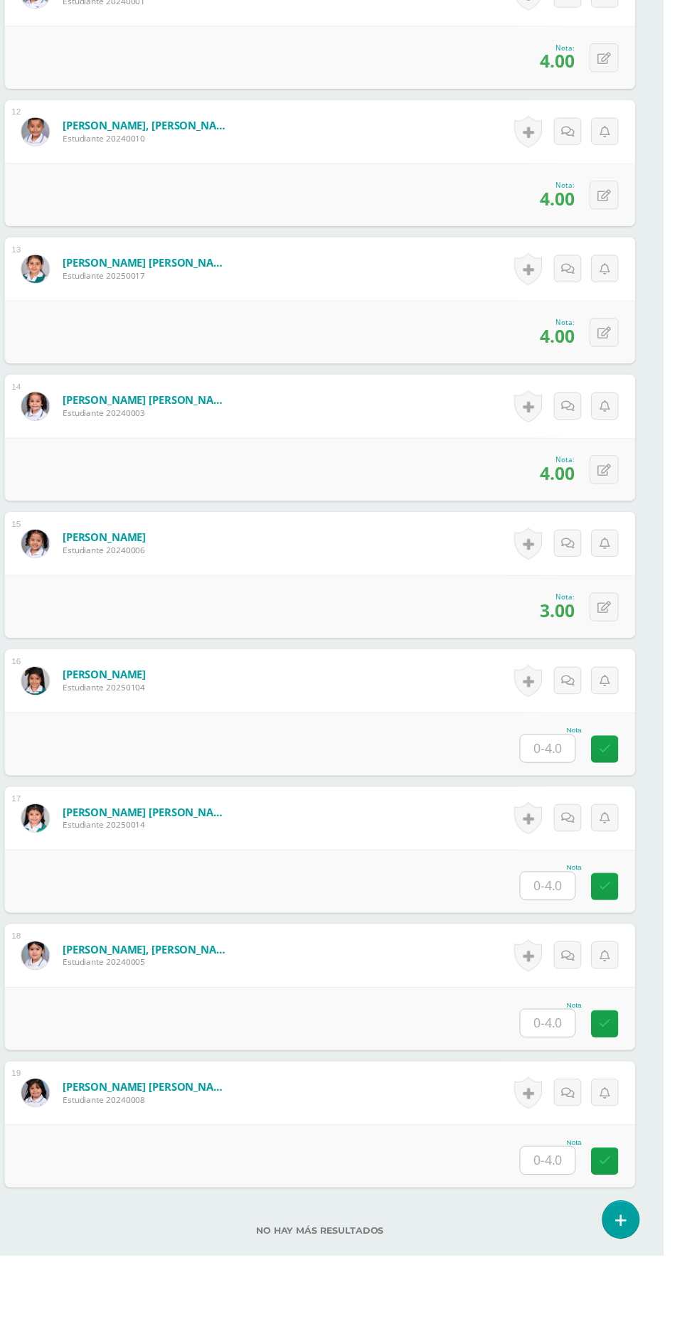
scroll to position [1927, 0]
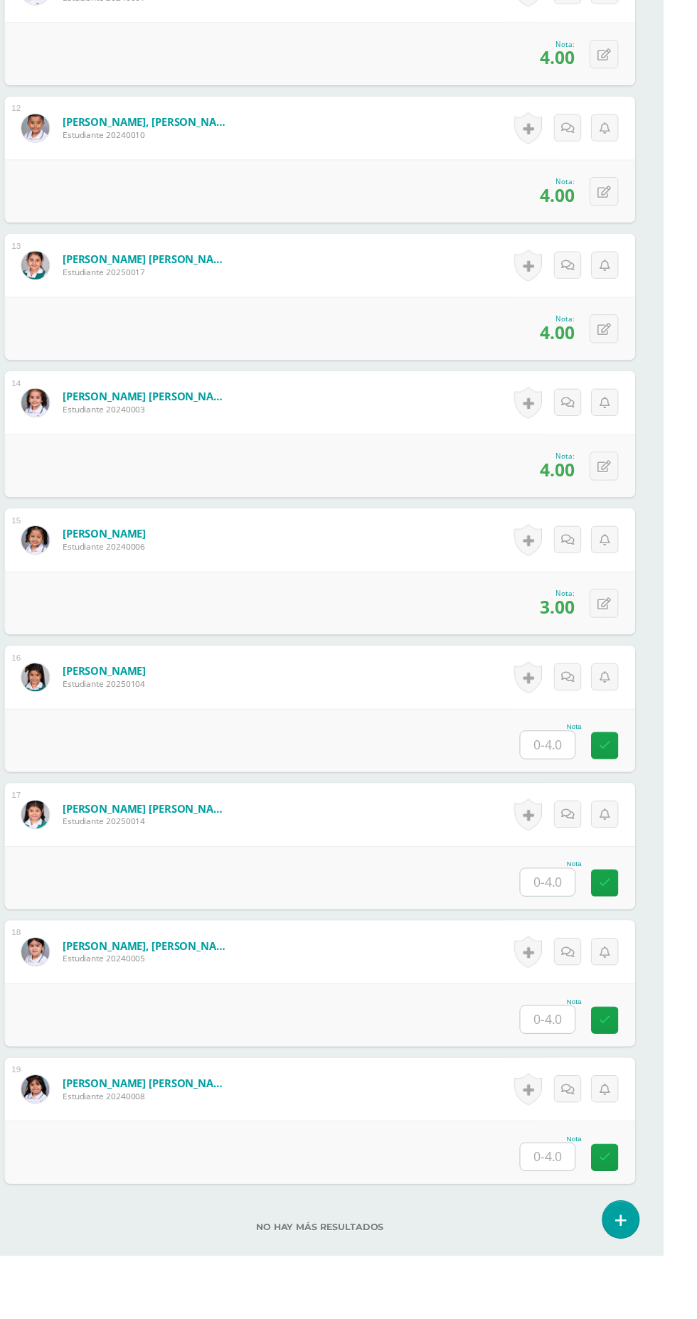
click at [595, 791] on input "text" at bounding box center [579, 800] width 55 height 28
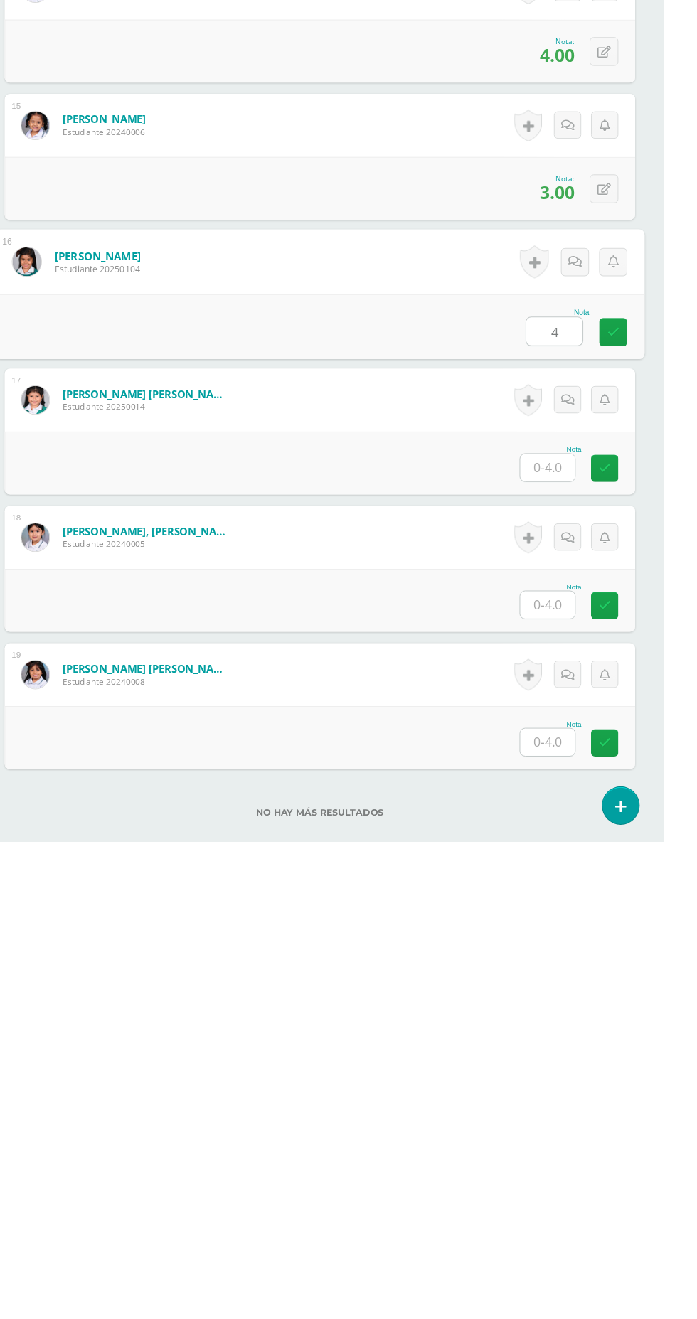
type input "4"
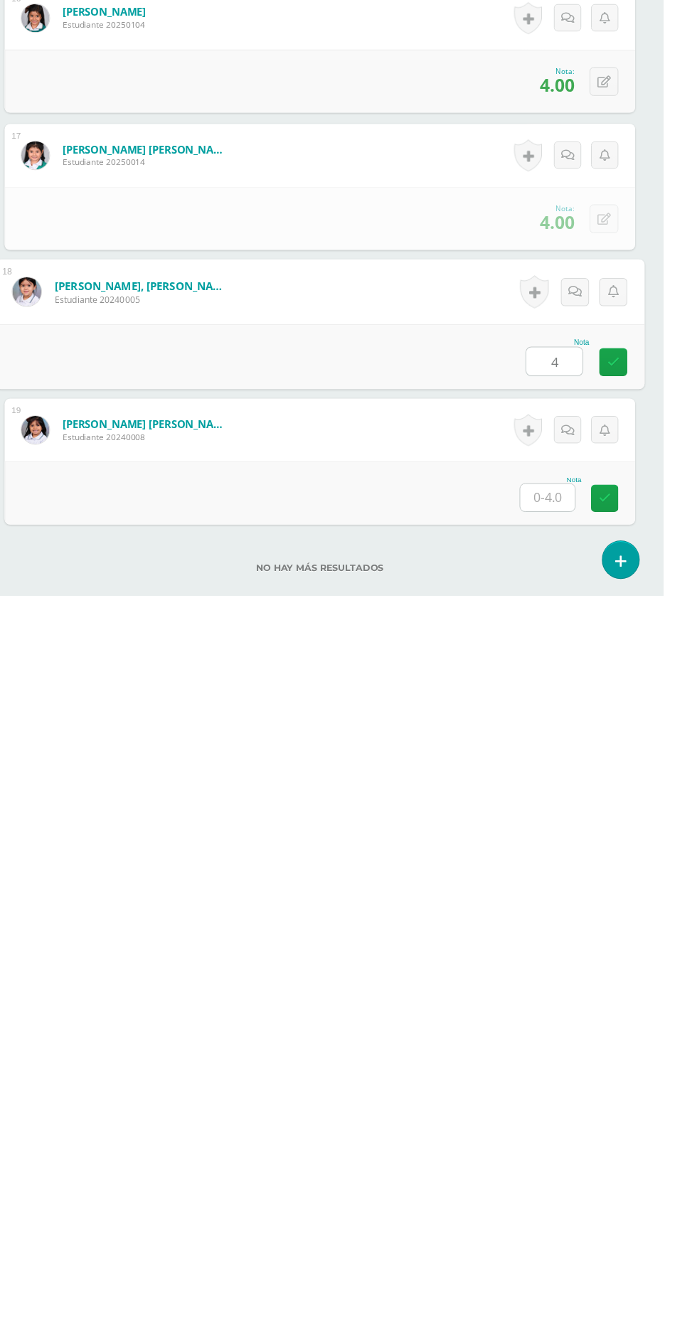
type input "4"
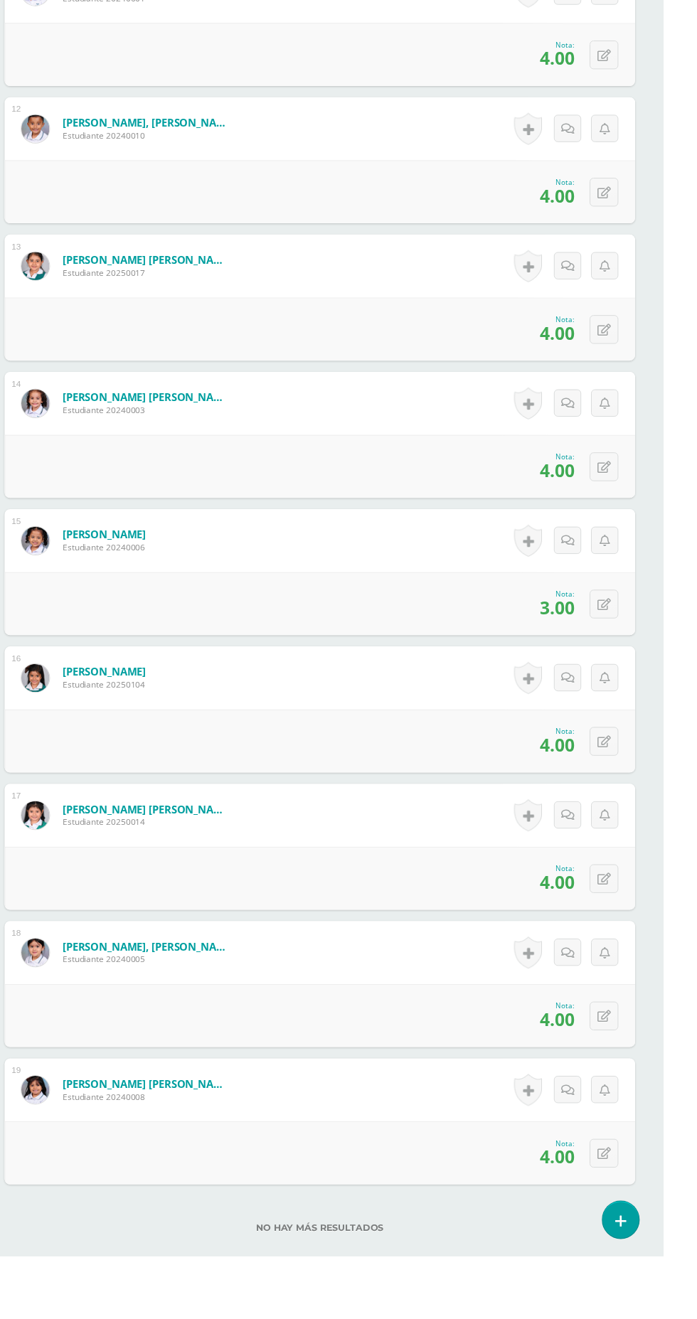
scroll to position [0, 0]
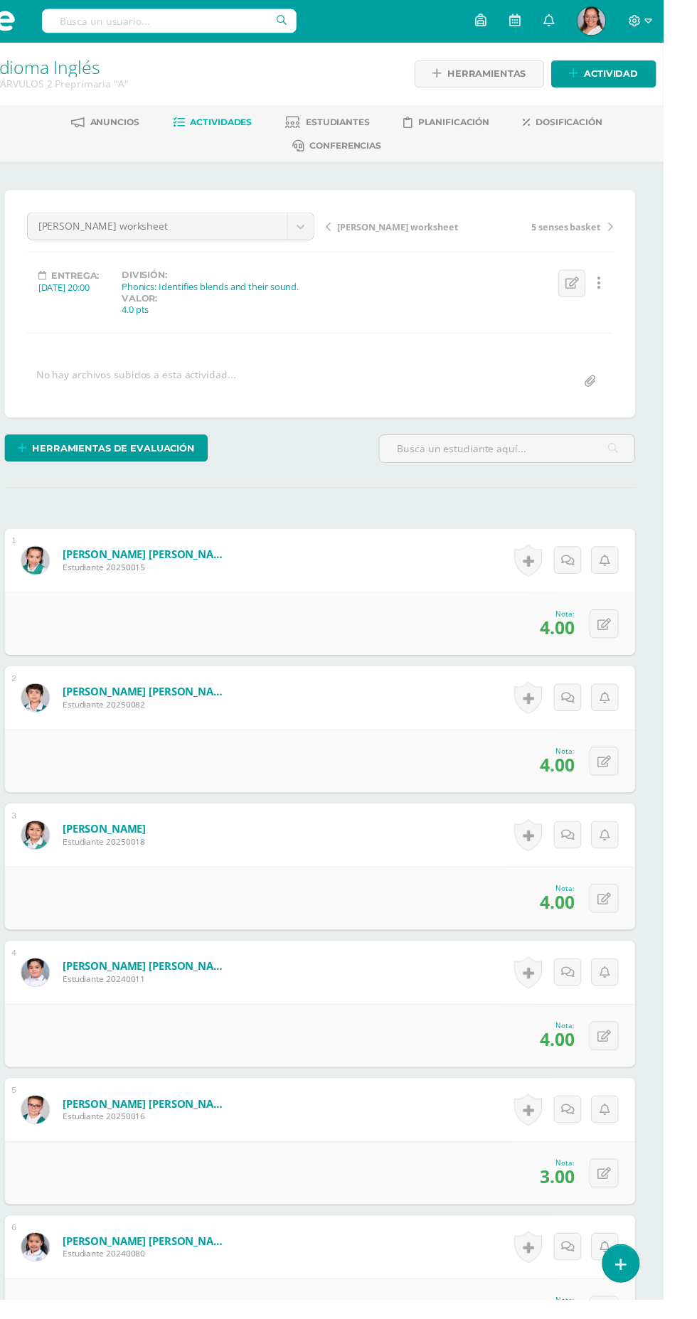
click at [392, 230] on span "[PERSON_NAME] worksheet" at bounding box center [427, 230] width 123 height 13
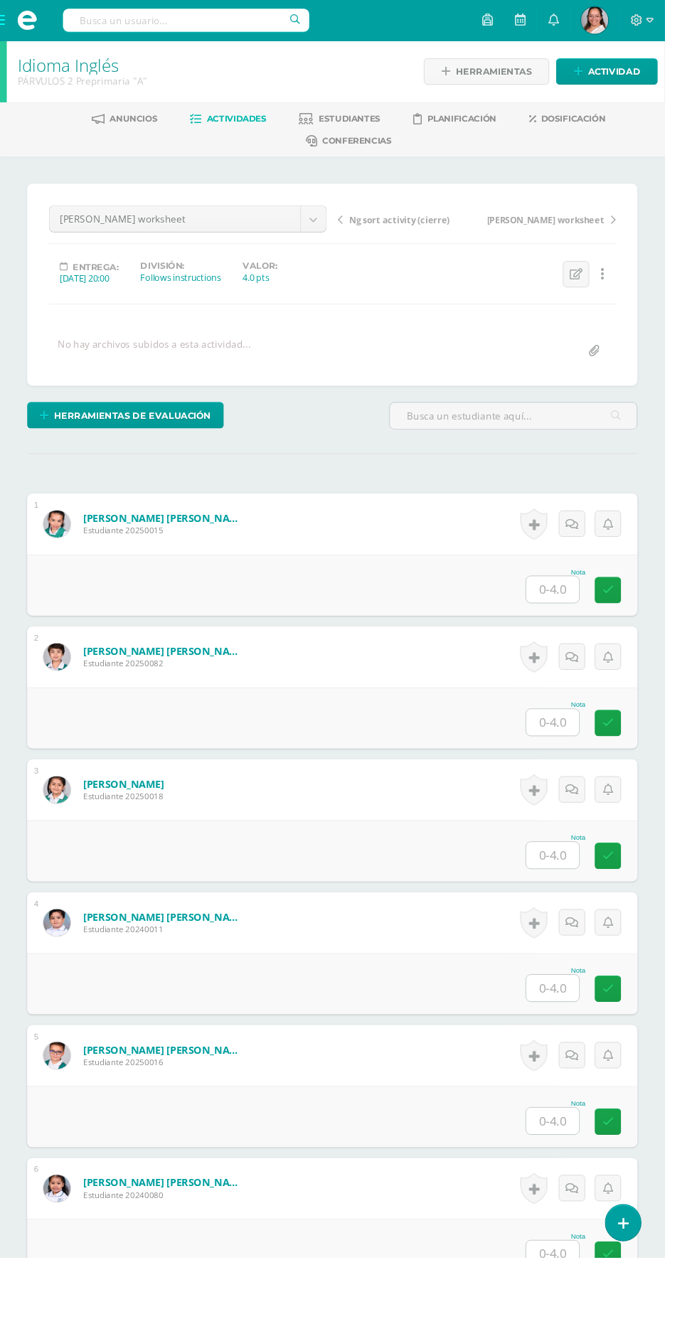
scroll to position [1, 0]
click at [565, 614] on input "text" at bounding box center [579, 618] width 55 height 28
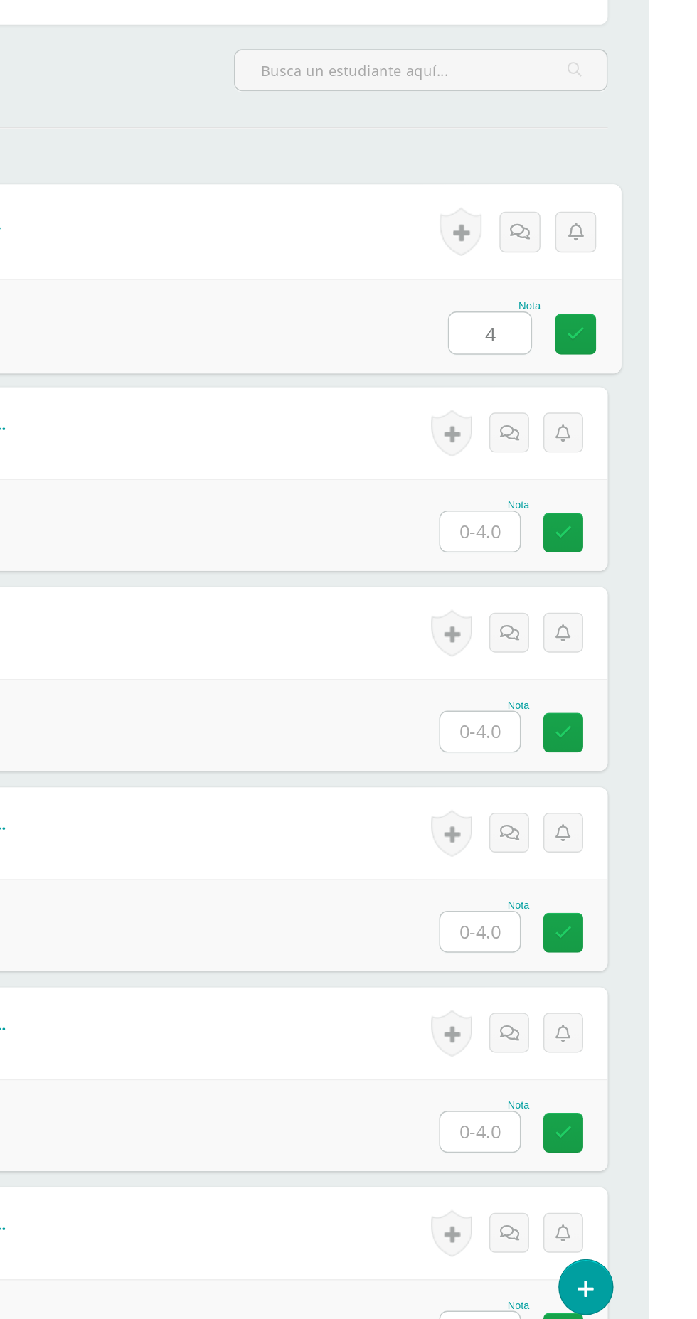
type input "4"
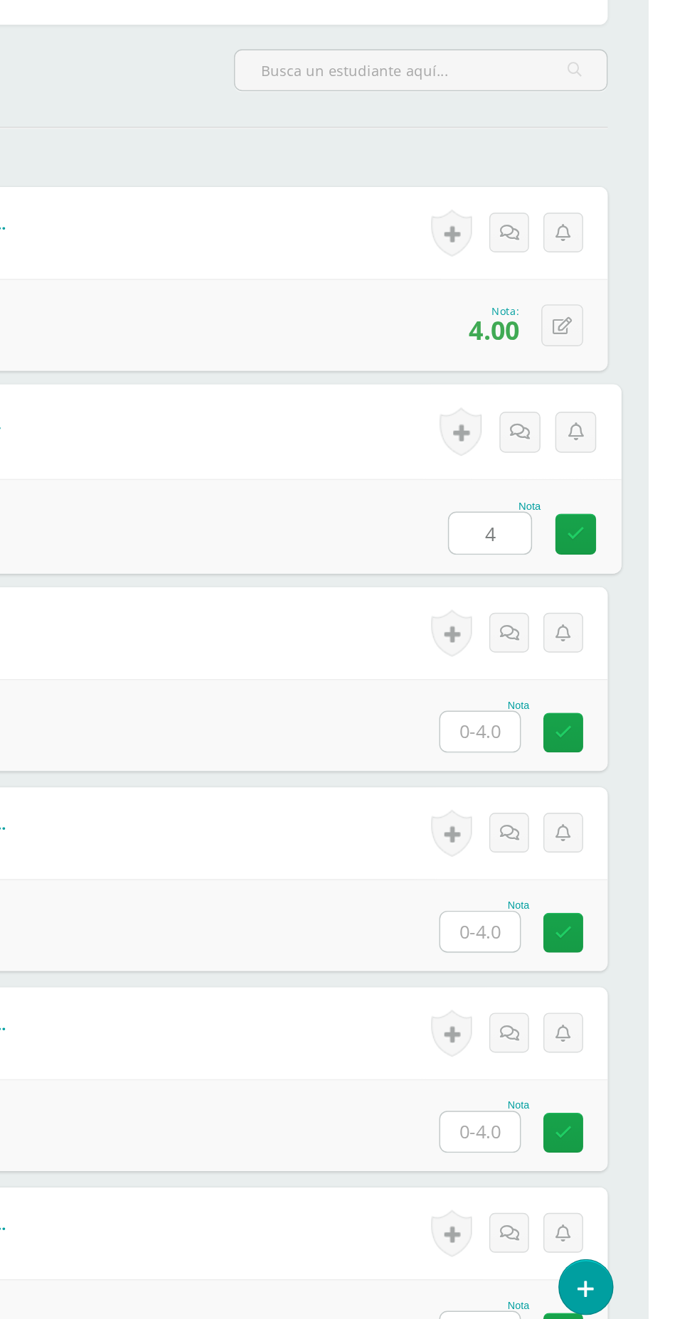
type input "4"
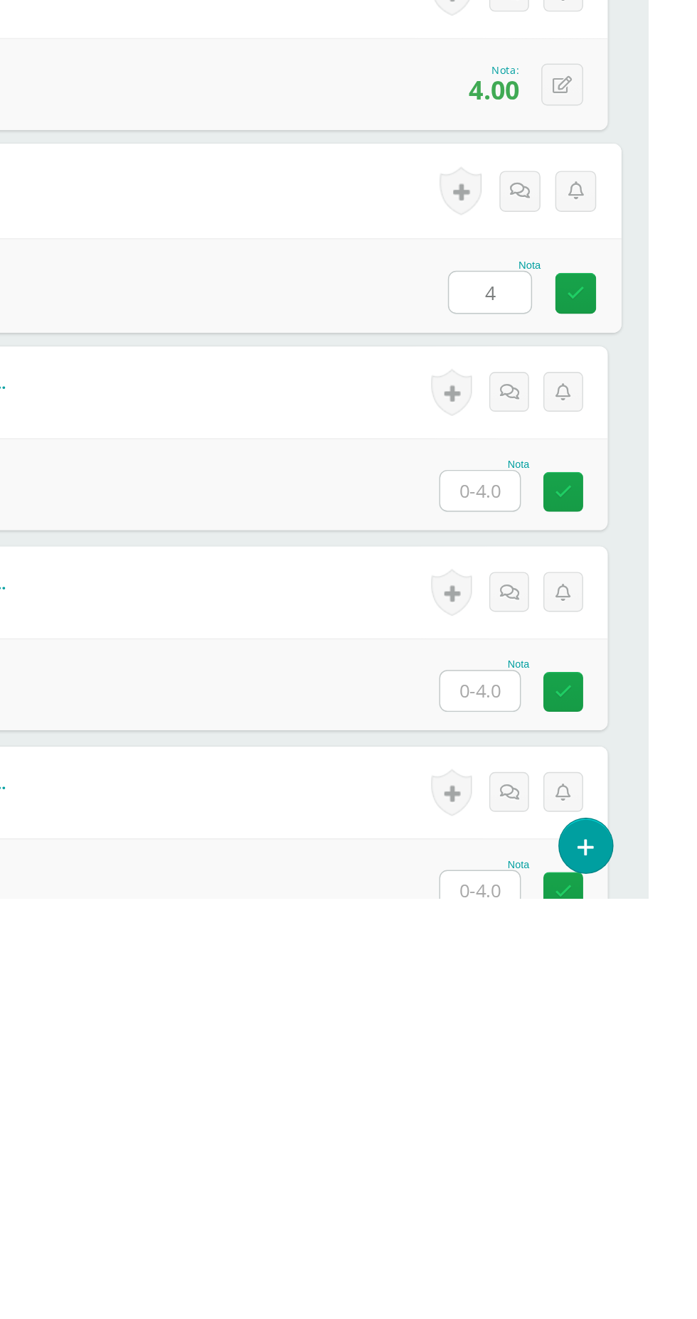
type input "4"
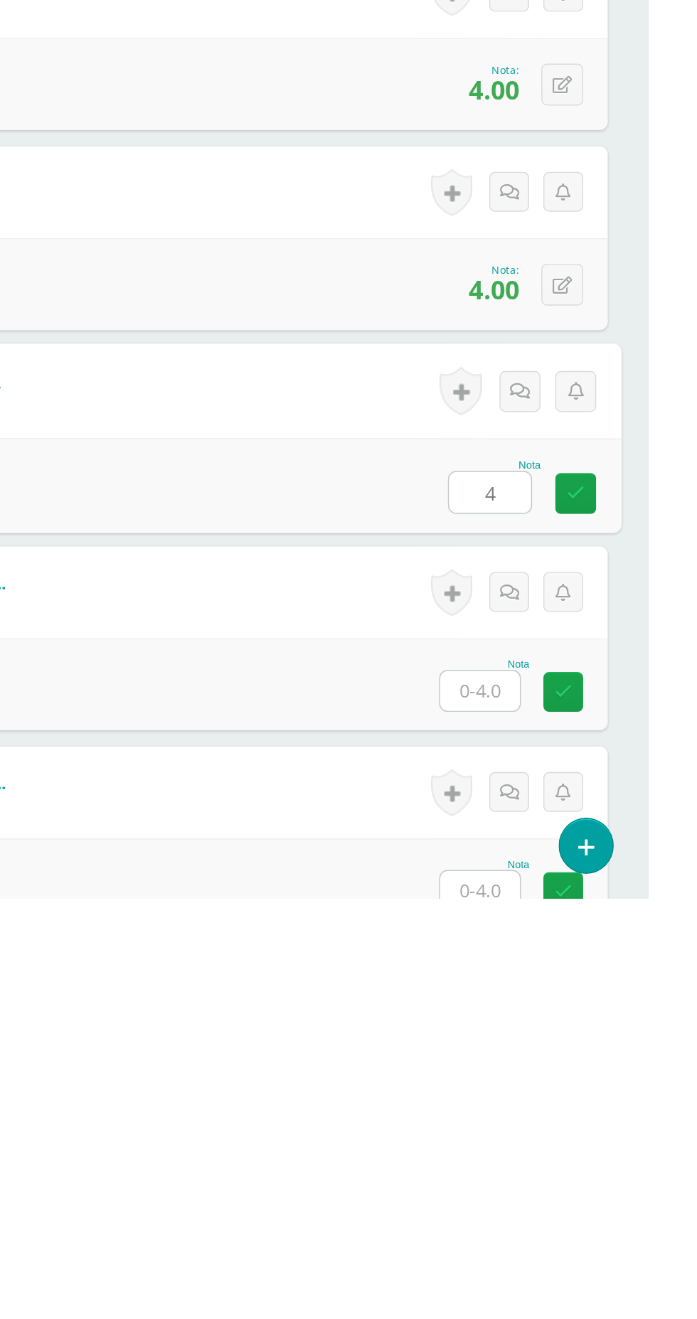
type input "4"
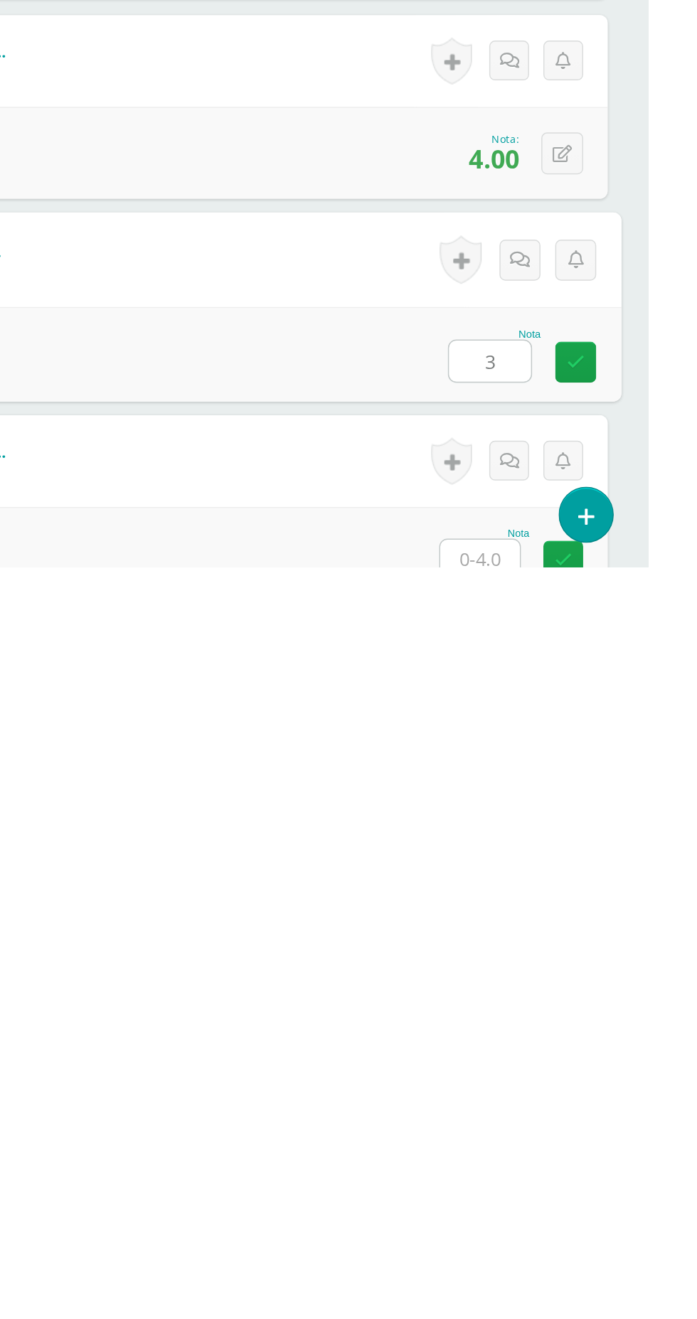
type input "3"
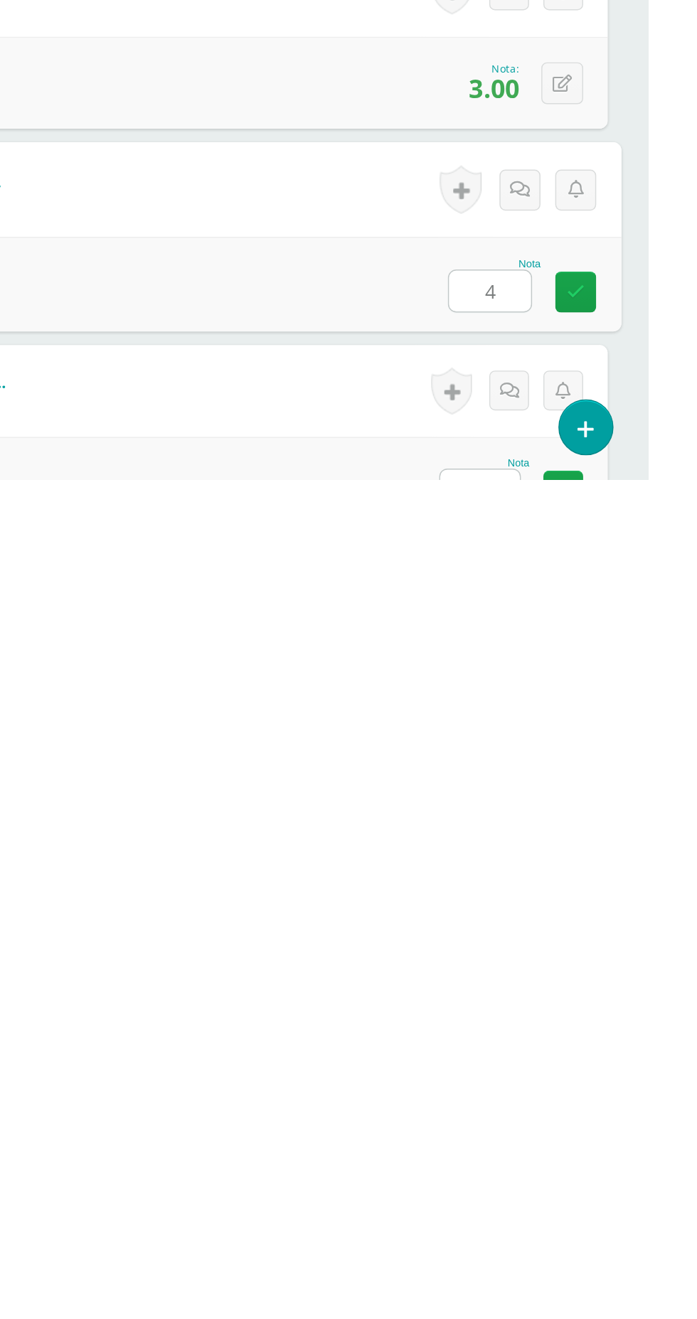
type input "4"
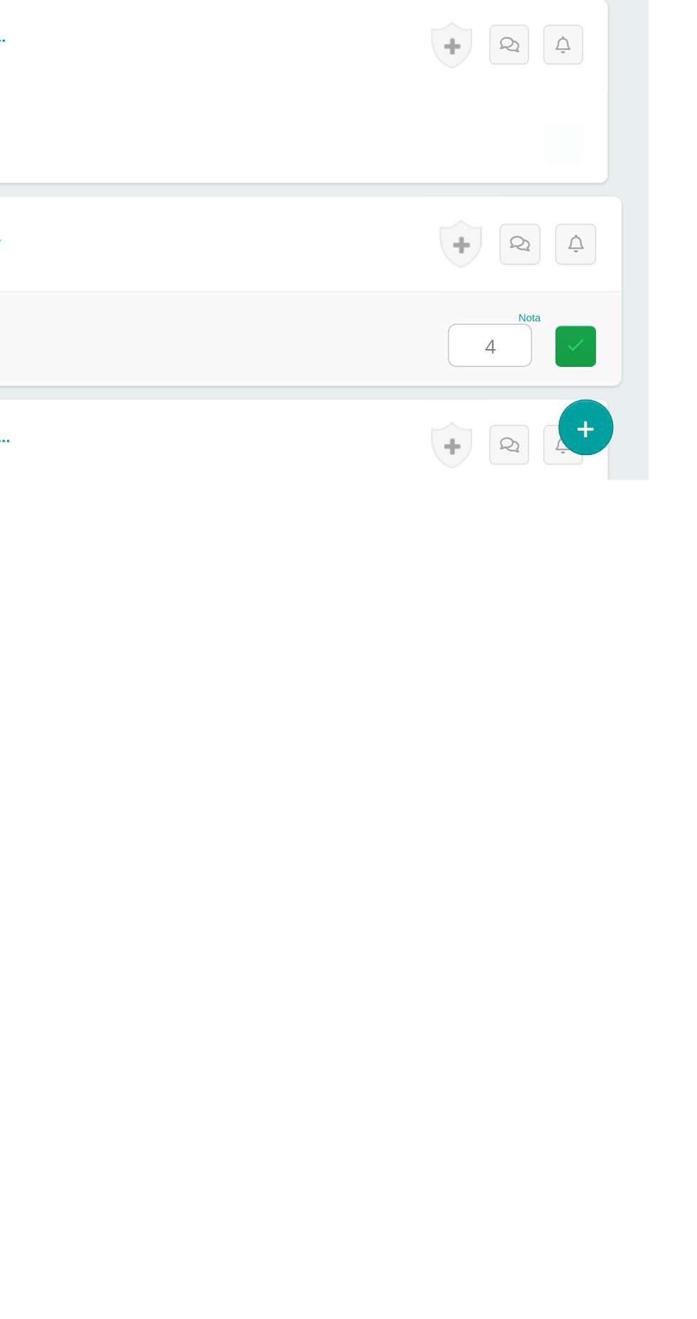
type input "4"
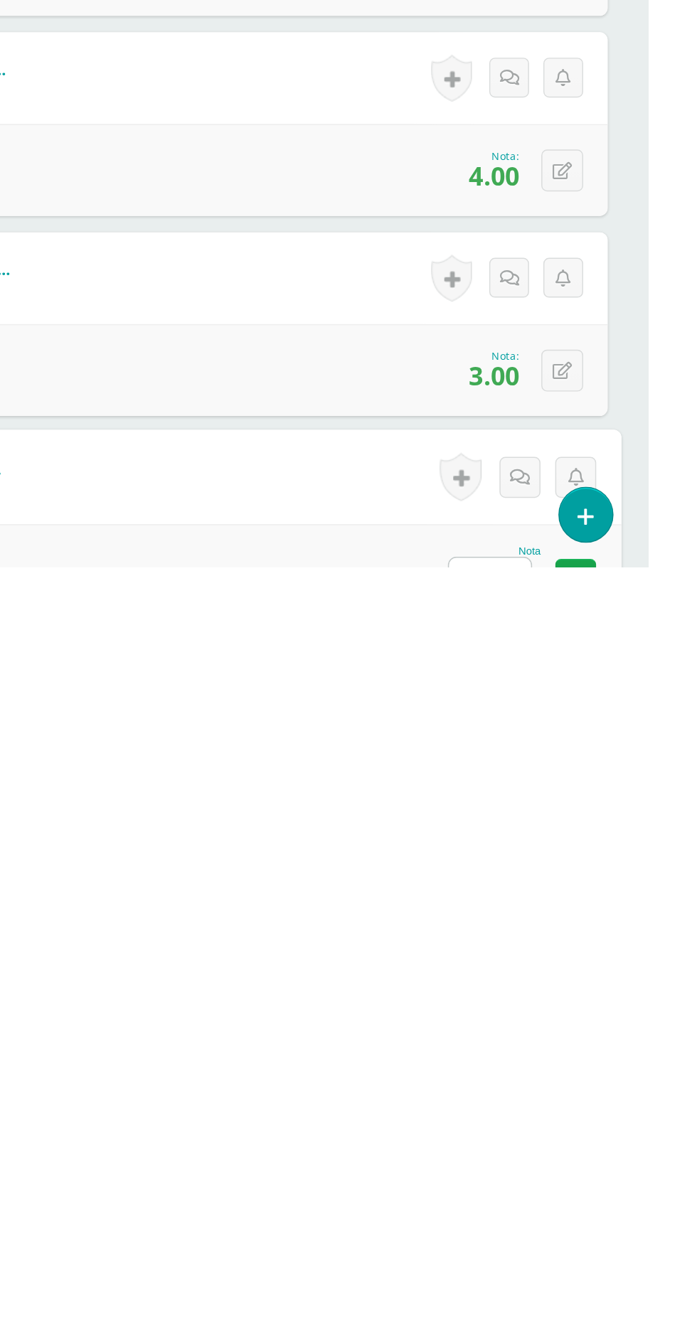
scroll to position [547, 0]
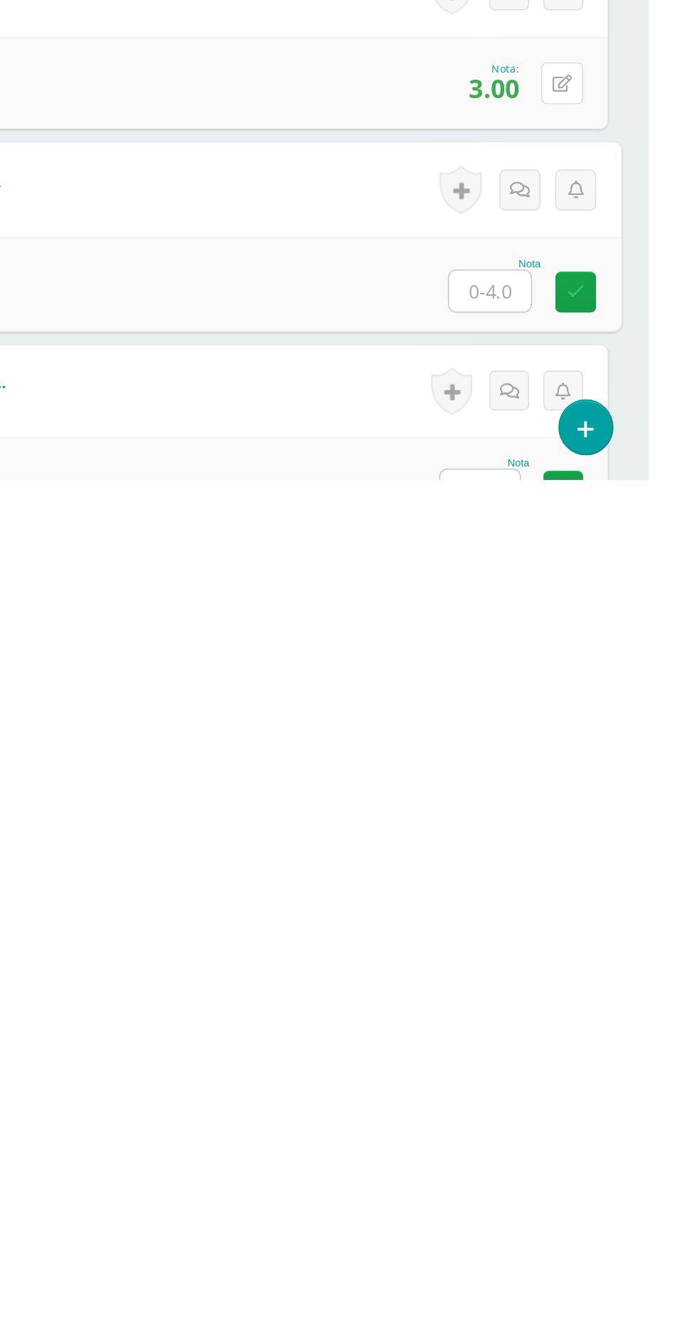
click at [637, 1040] on icon at bounding box center [637, 1043] width 14 height 12
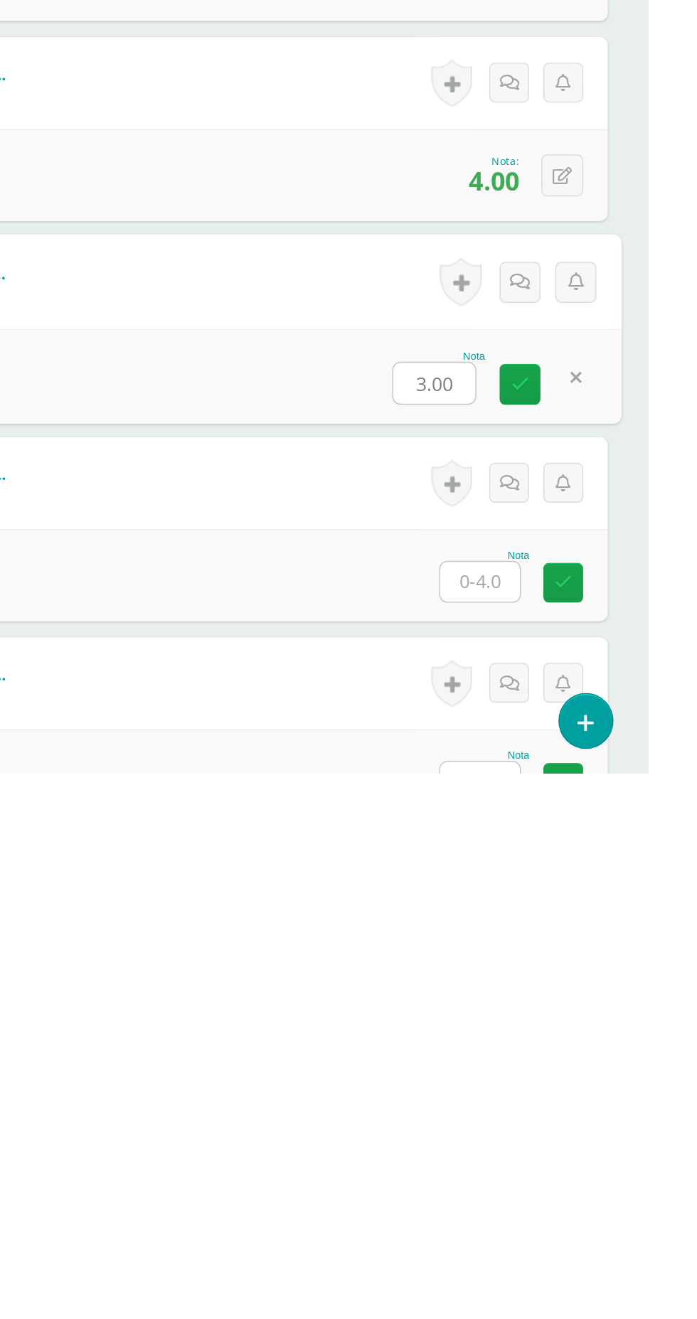
scroll to position [547, 0]
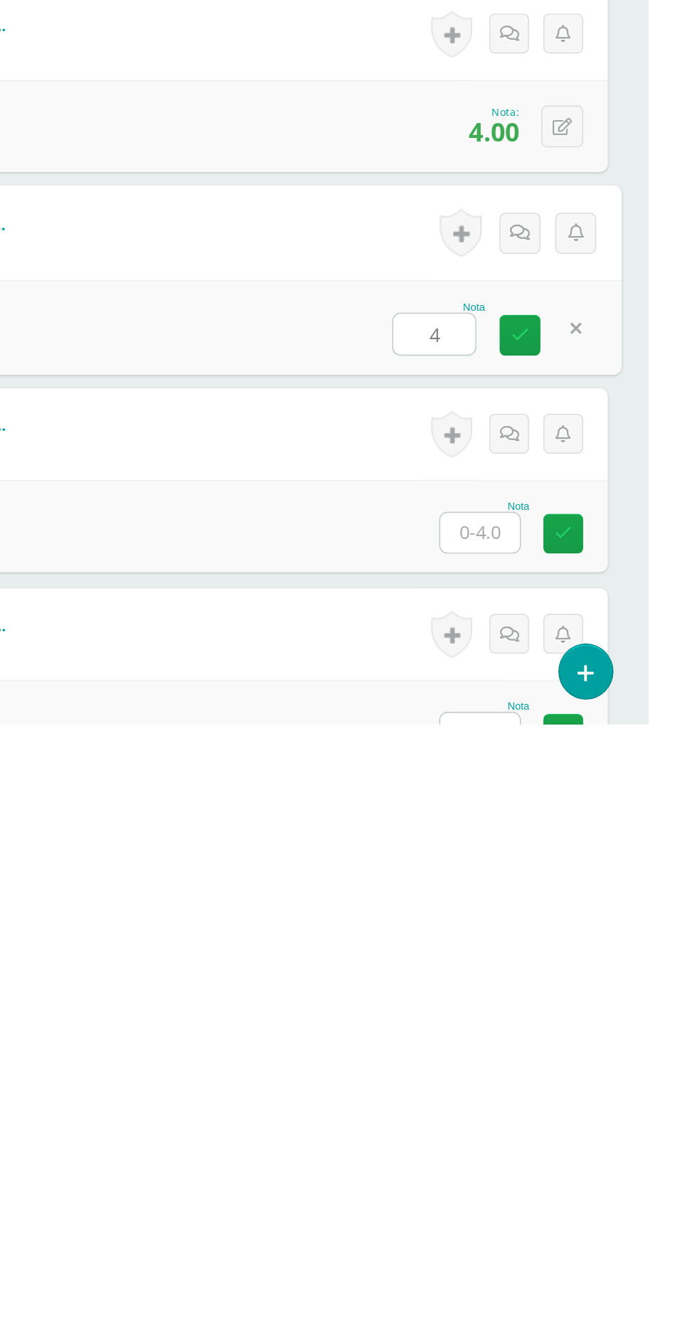
type input "4"
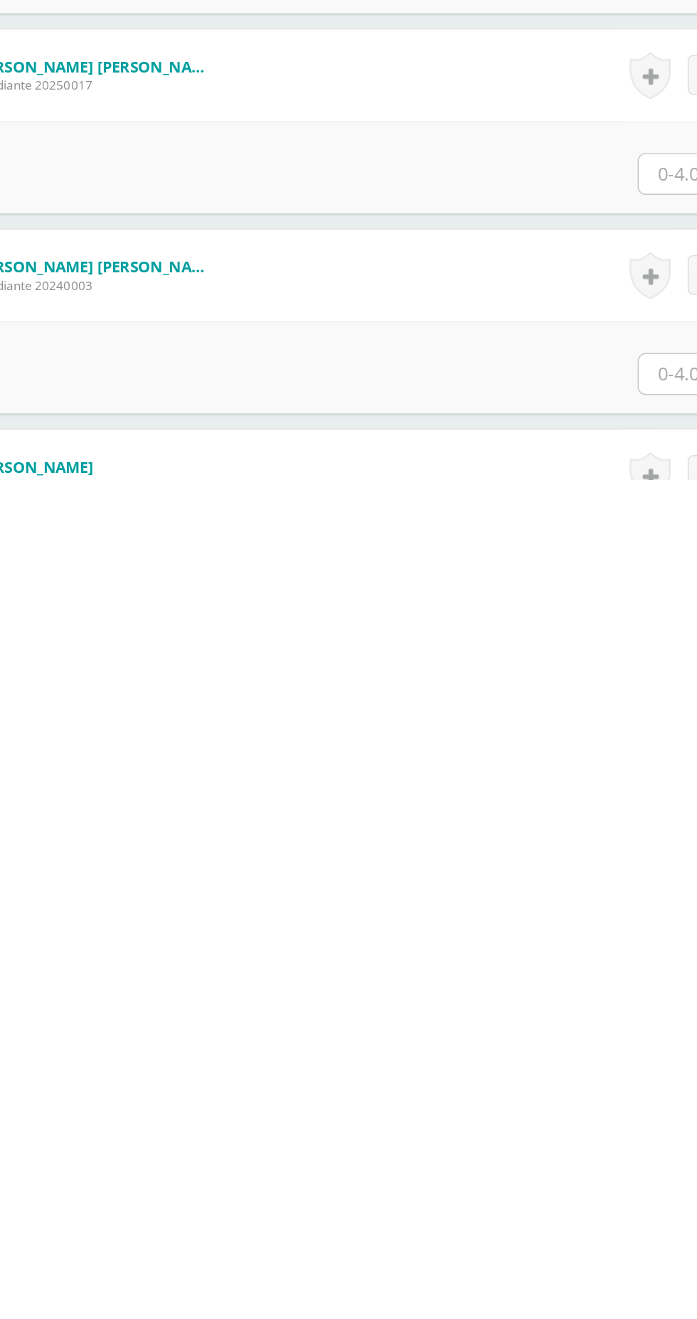
scroll to position [1186, 0]
click at [561, 1236] on input "text" at bounding box center [579, 1244] width 55 height 28
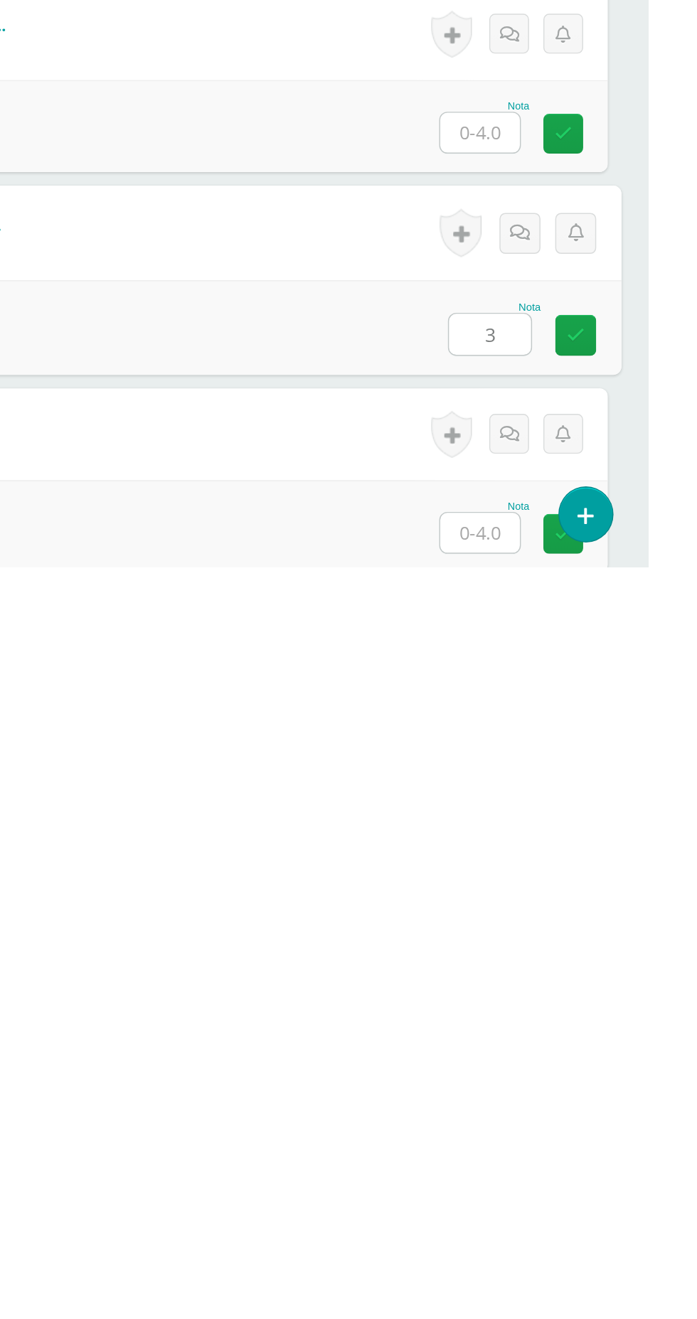
type input "3"
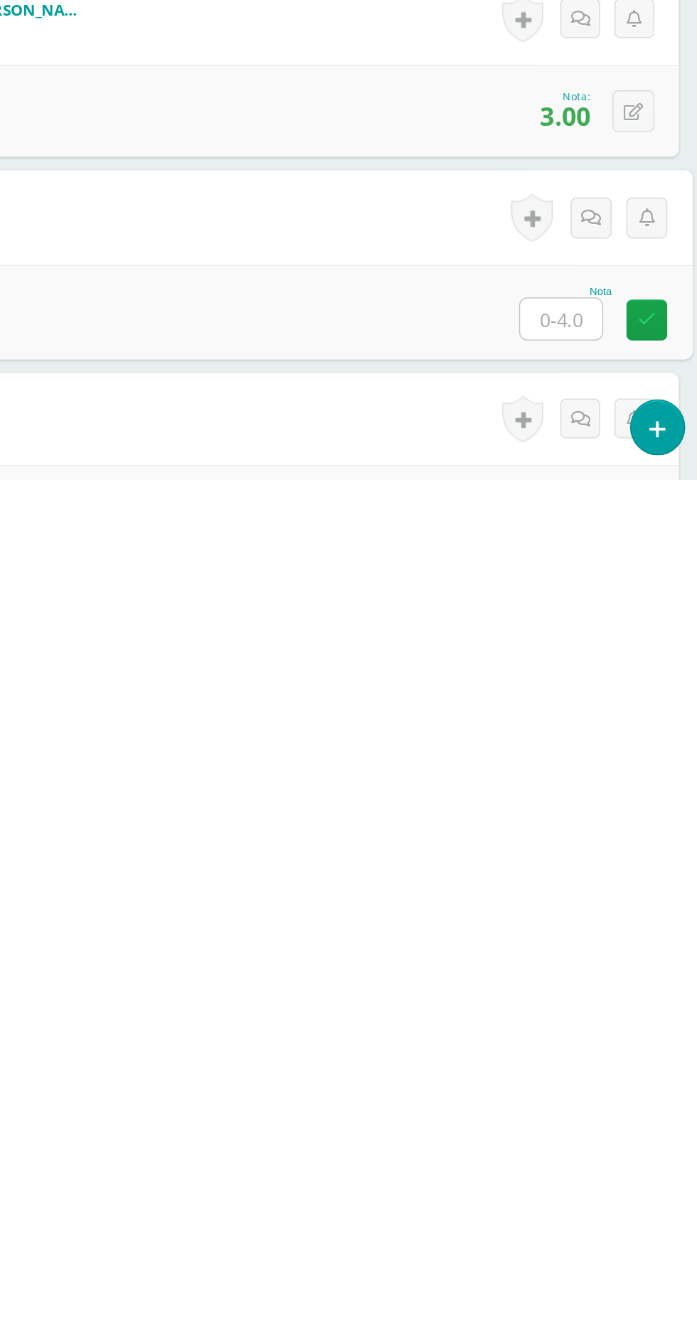
scroll to position [1379, 0]
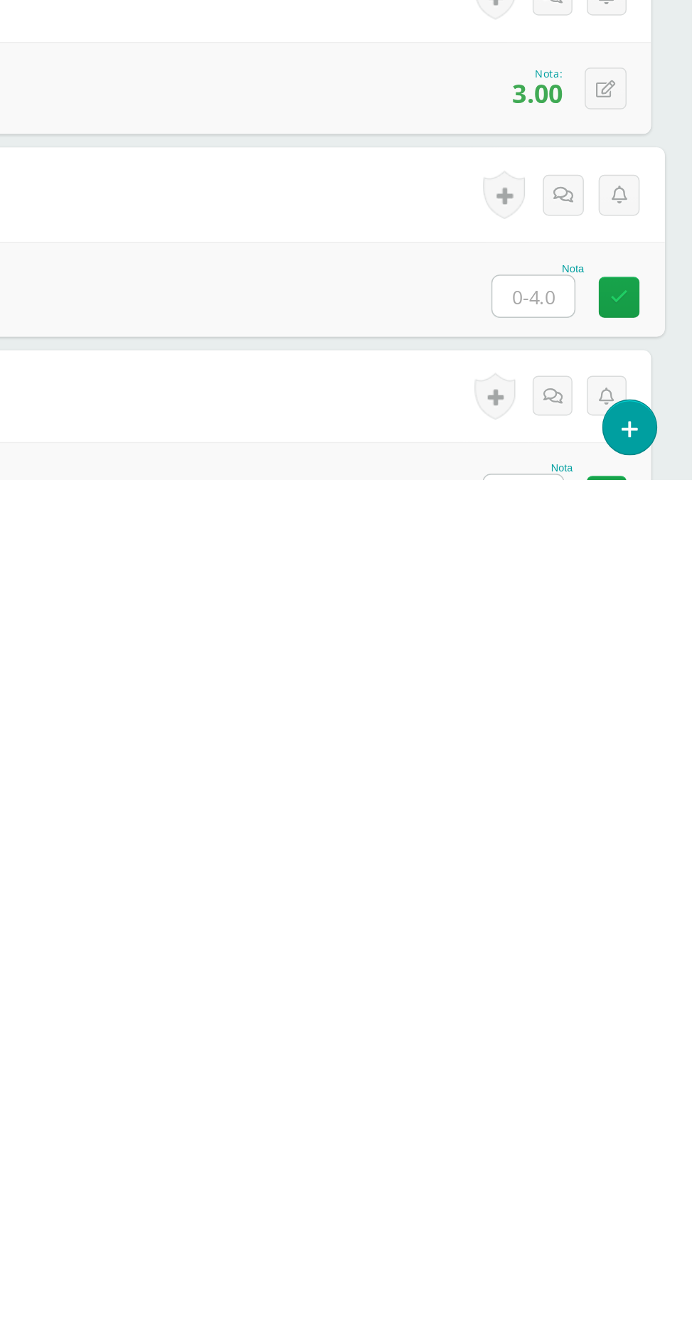
click at [571, 1318] on input "text" at bounding box center [579, 1329] width 55 height 28
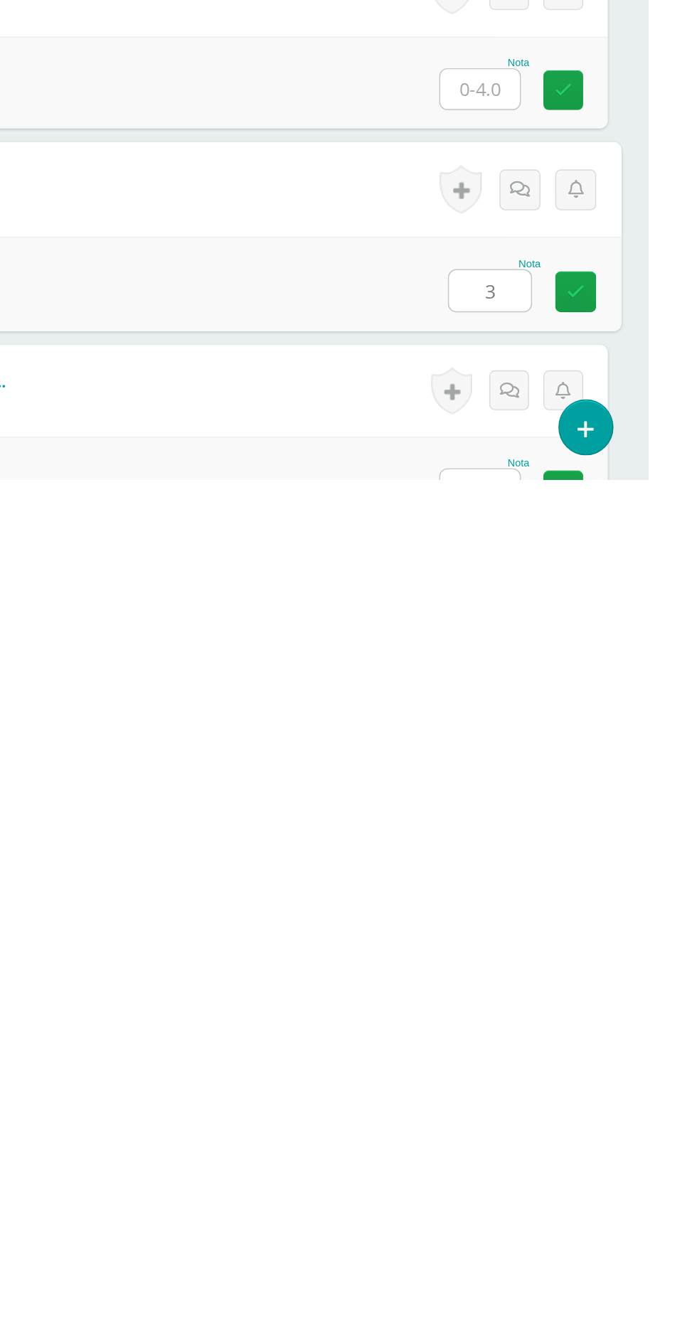
type input "3"
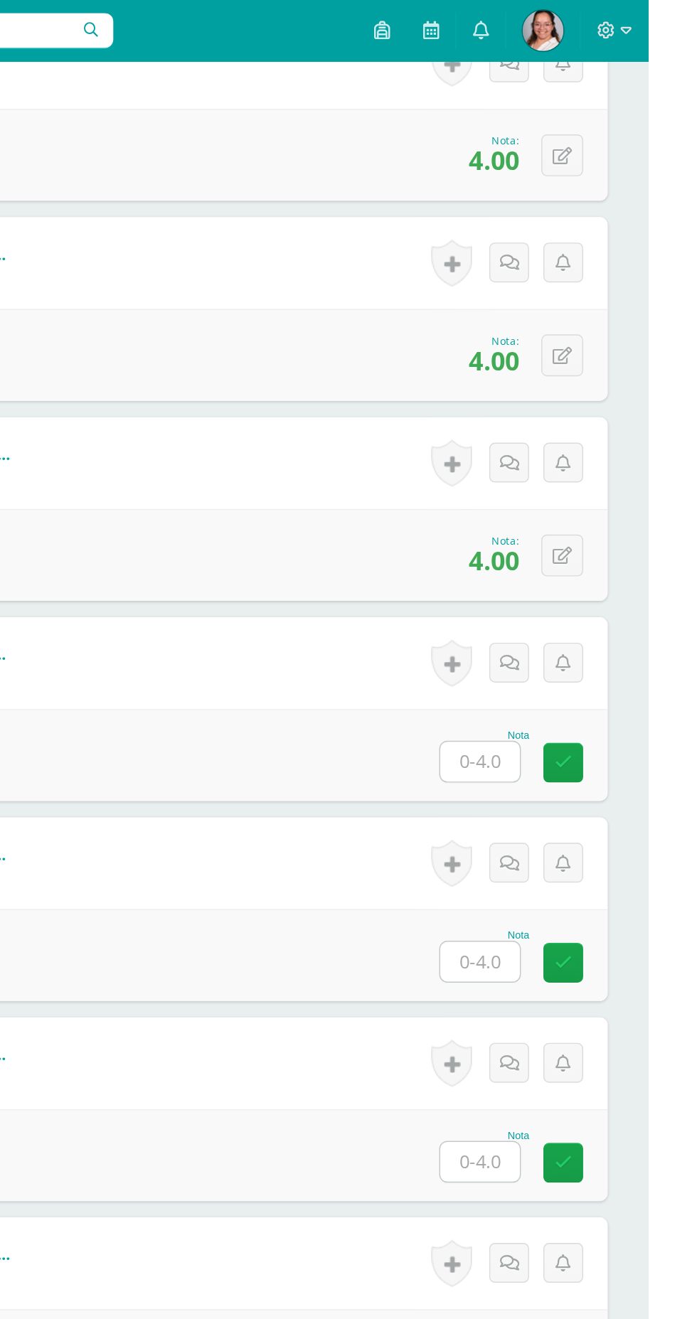
scroll to position [1198, 0]
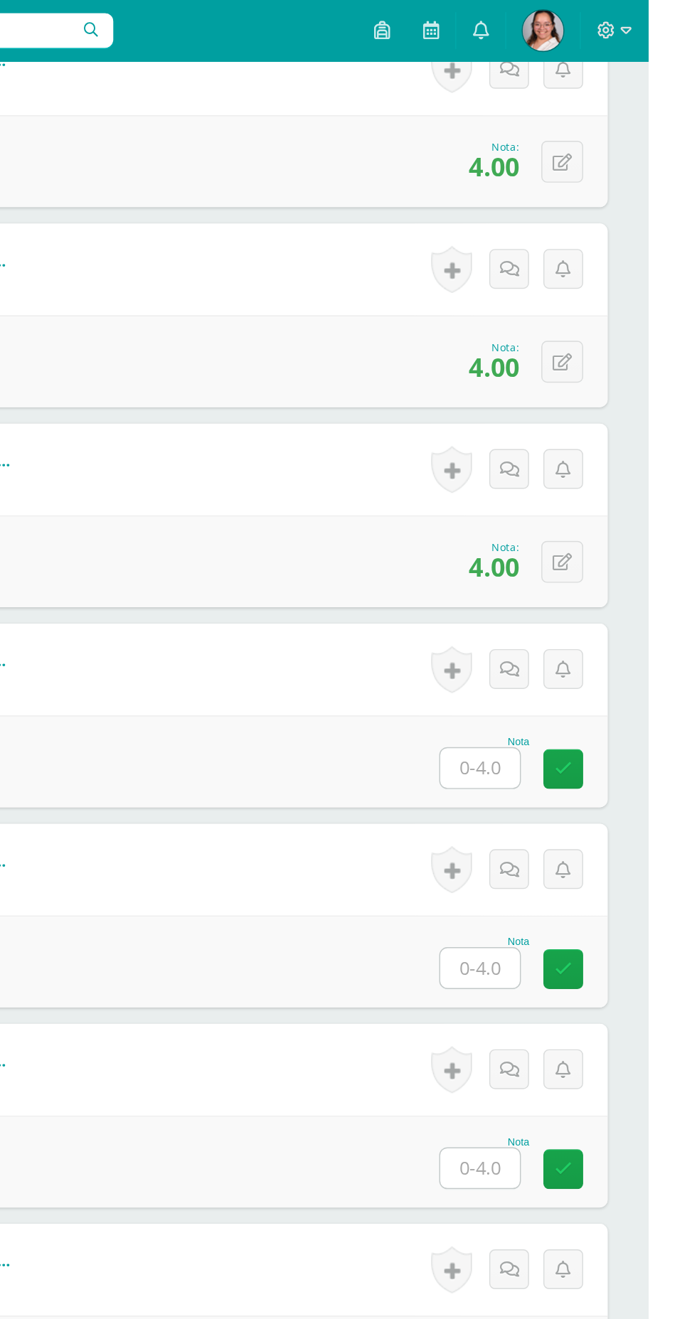
click at [574, 526] on input "text" at bounding box center [579, 535] width 55 height 28
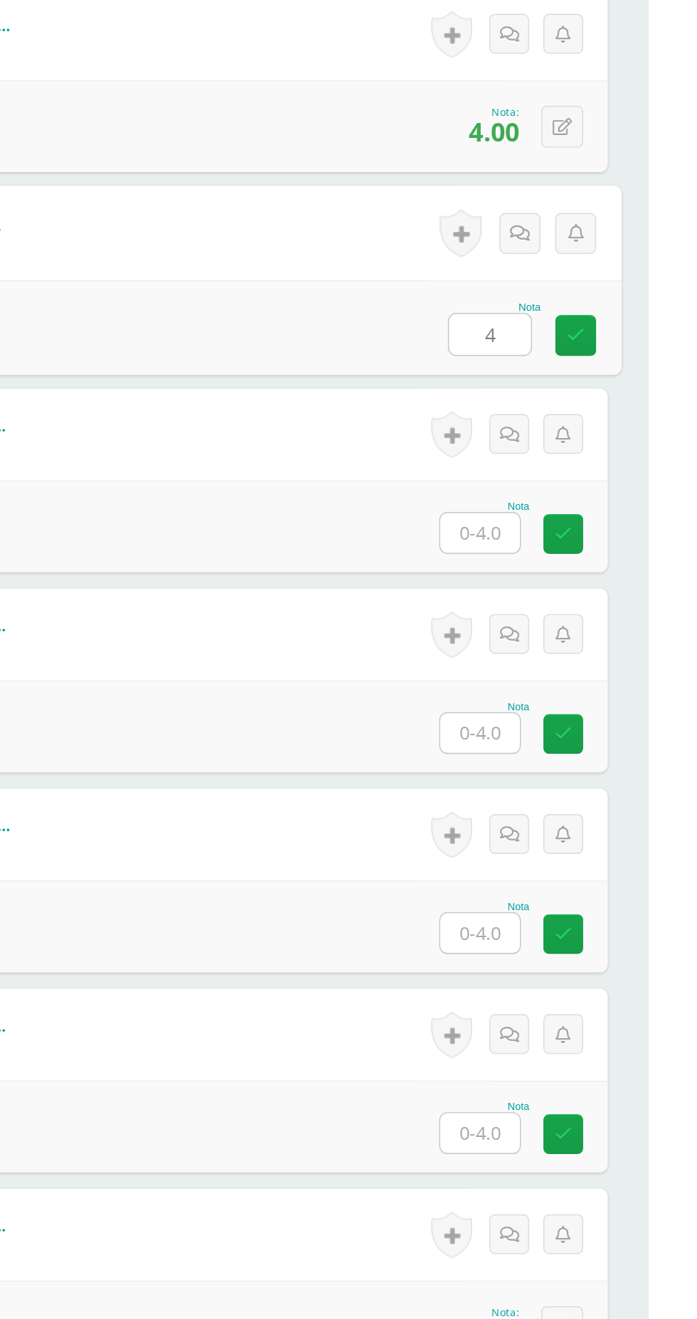
type input "4"
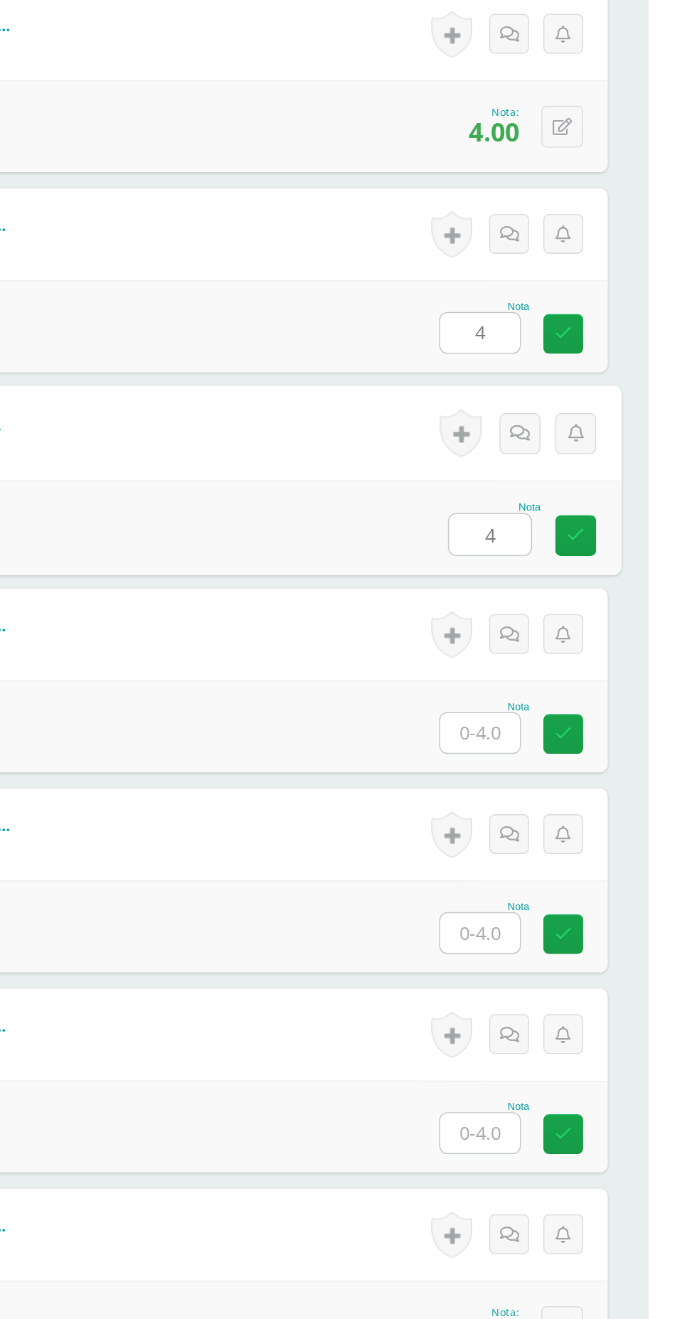
type input "4"
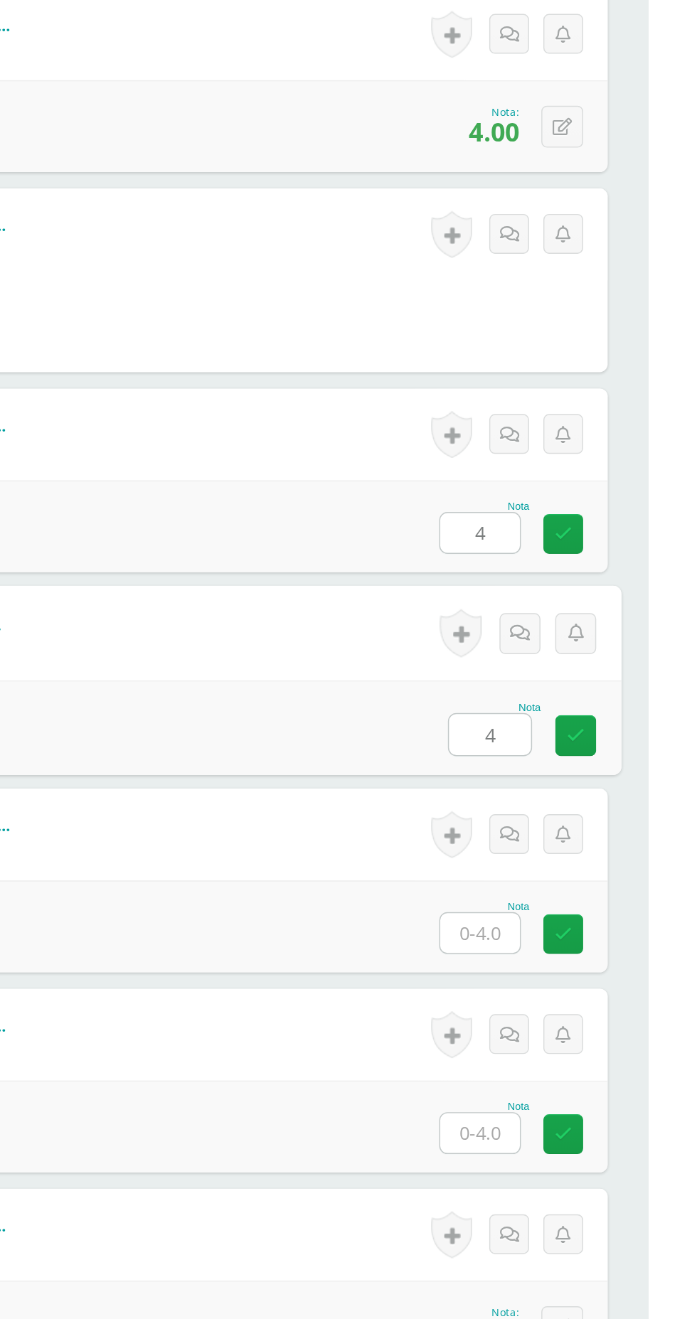
type input "4"
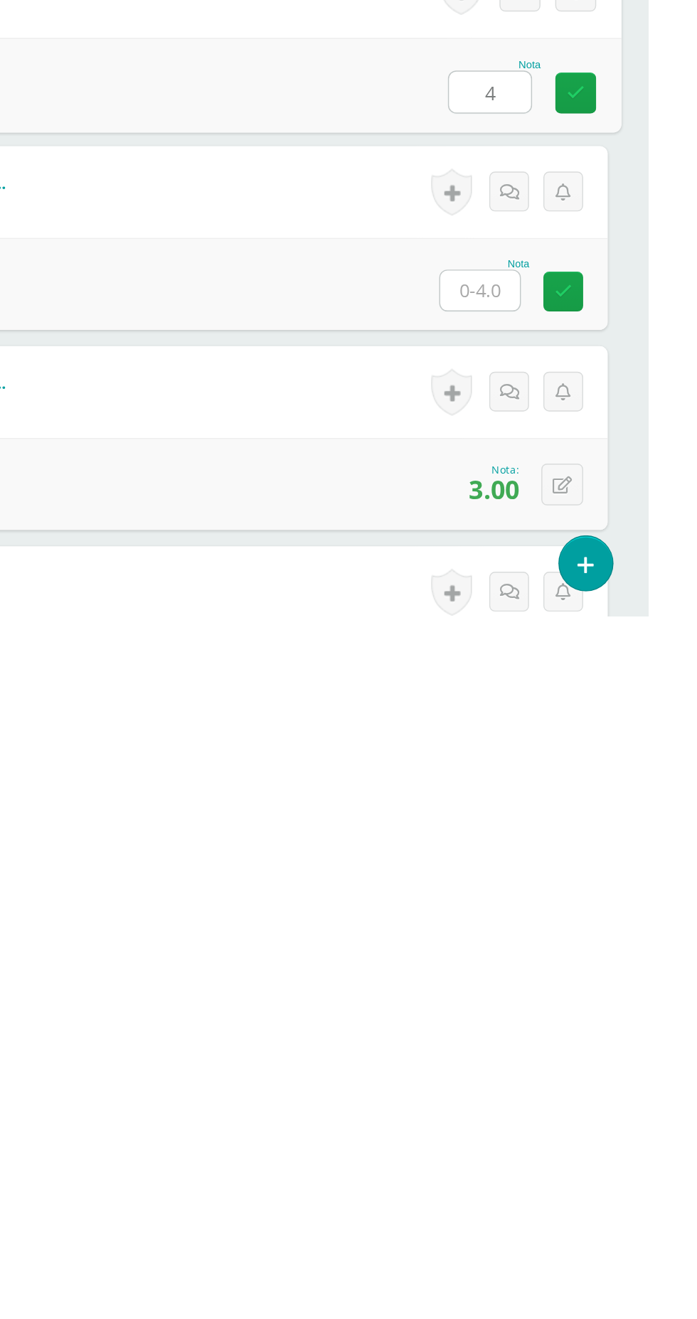
type input "4"
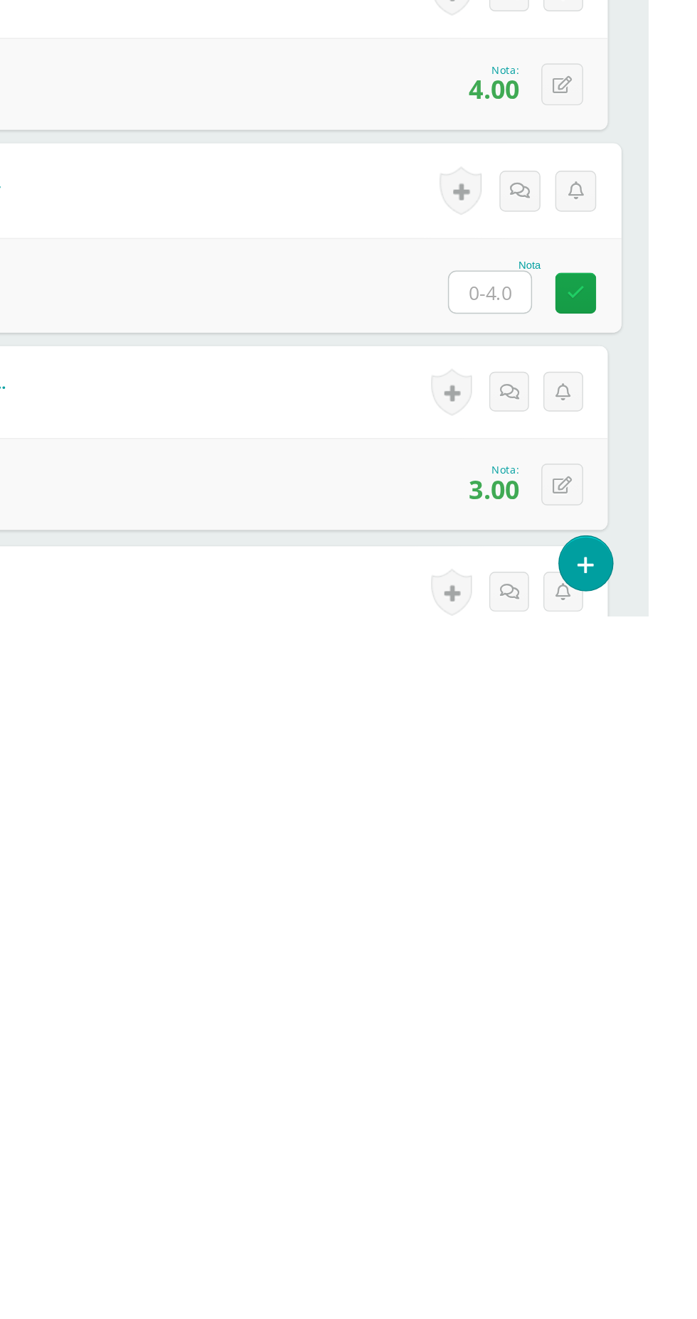
type input "4"
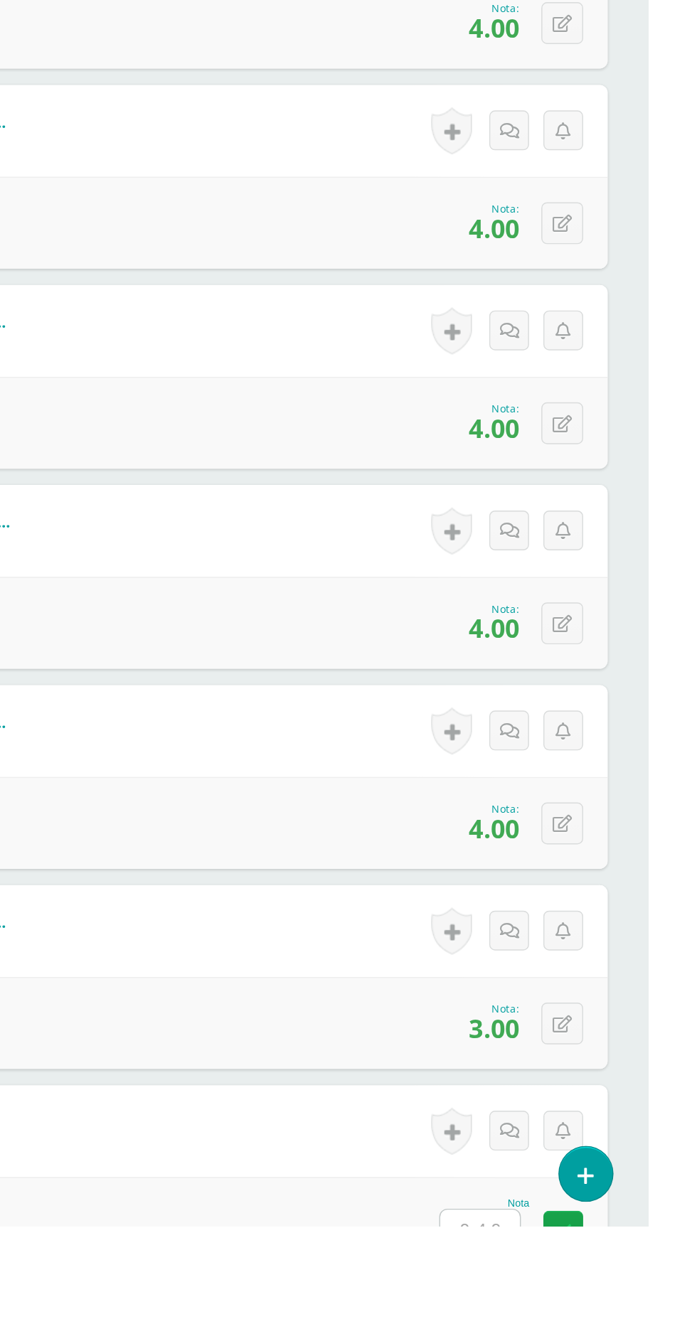
scroll to position [1251, 0]
click at [583, 1309] on input "text" at bounding box center [579, 1319] width 55 height 28
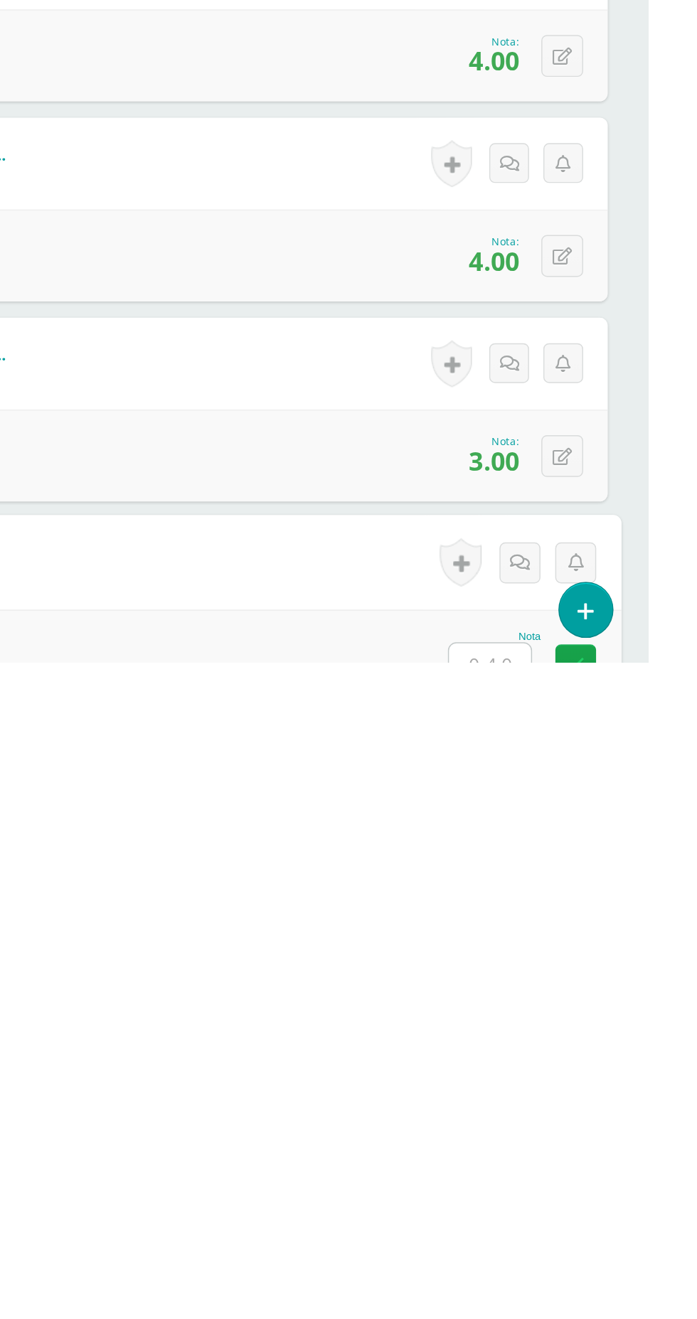
scroll to position [1413, 0]
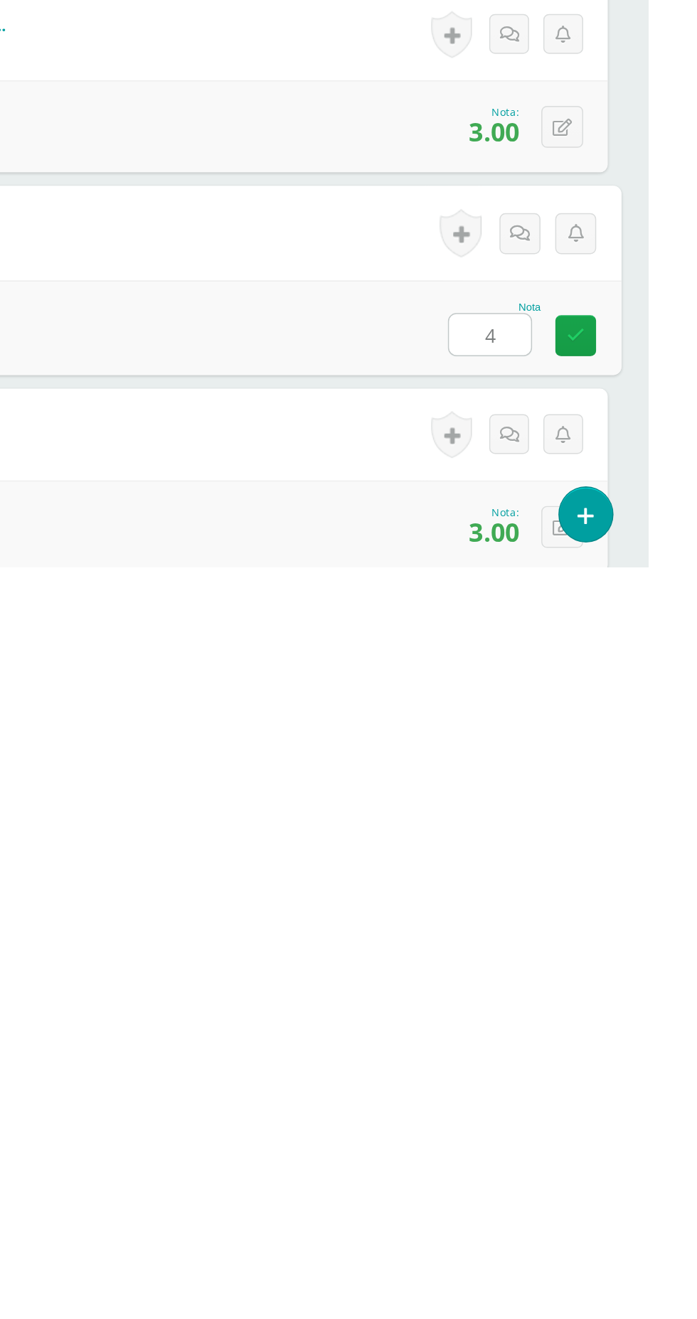
type input "44"
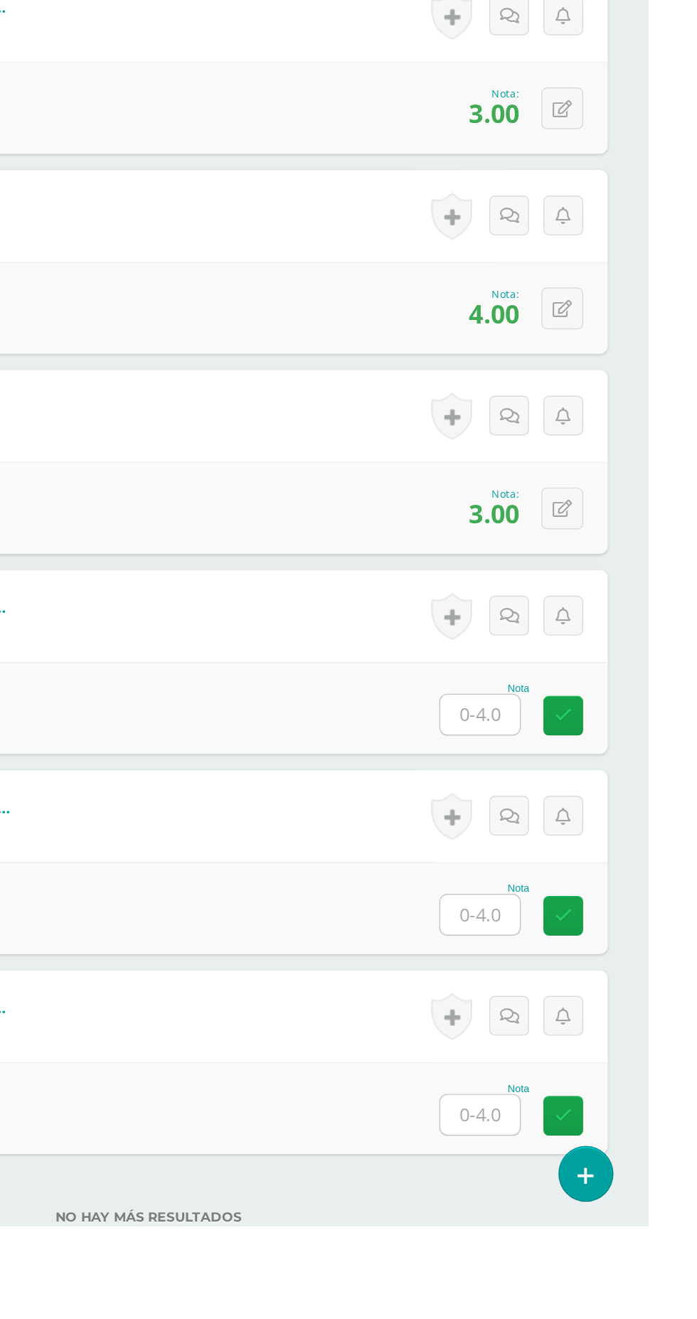
scroll to position [1890, 0]
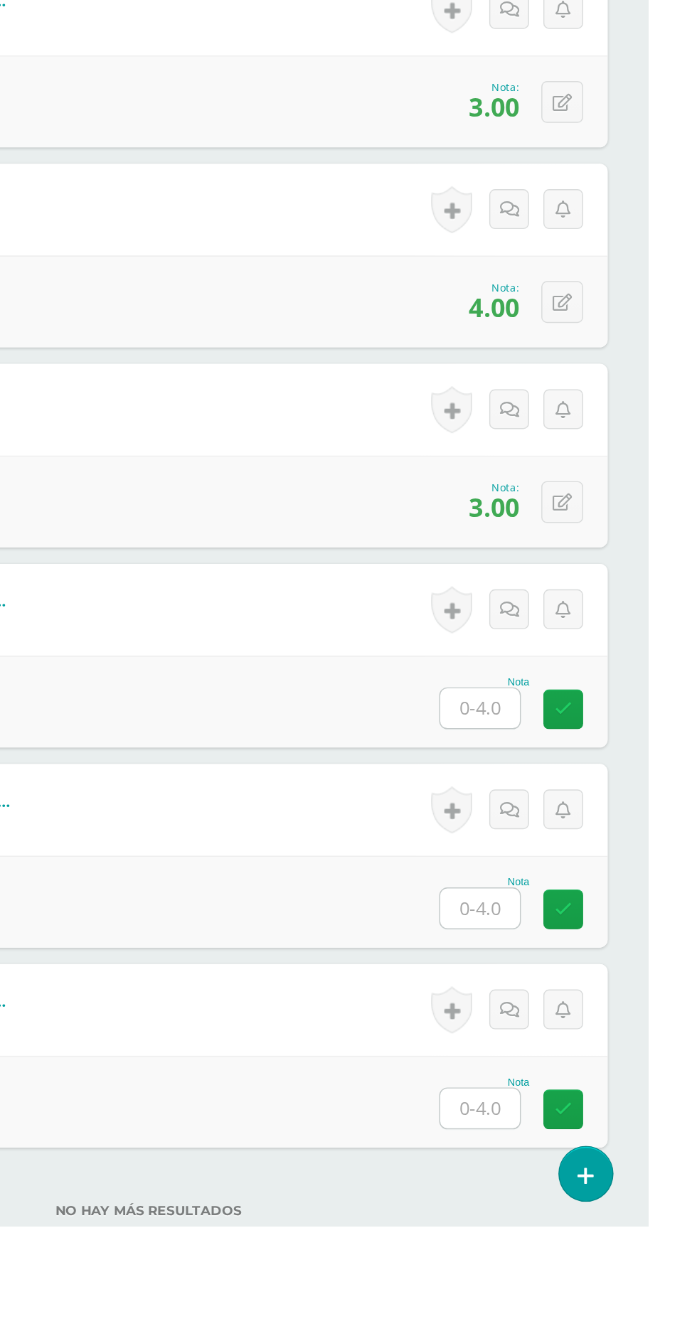
click at [560, 954] on input "text" at bounding box center [579, 958] width 55 height 28
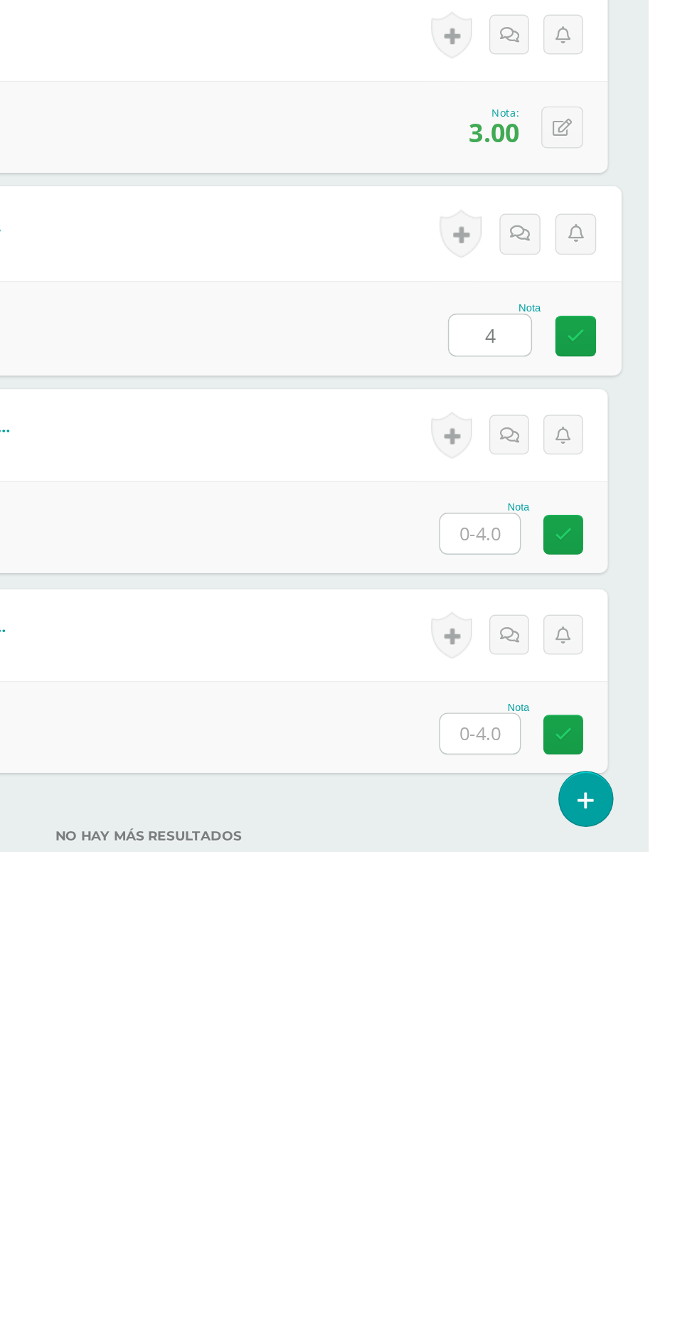
type input "4"
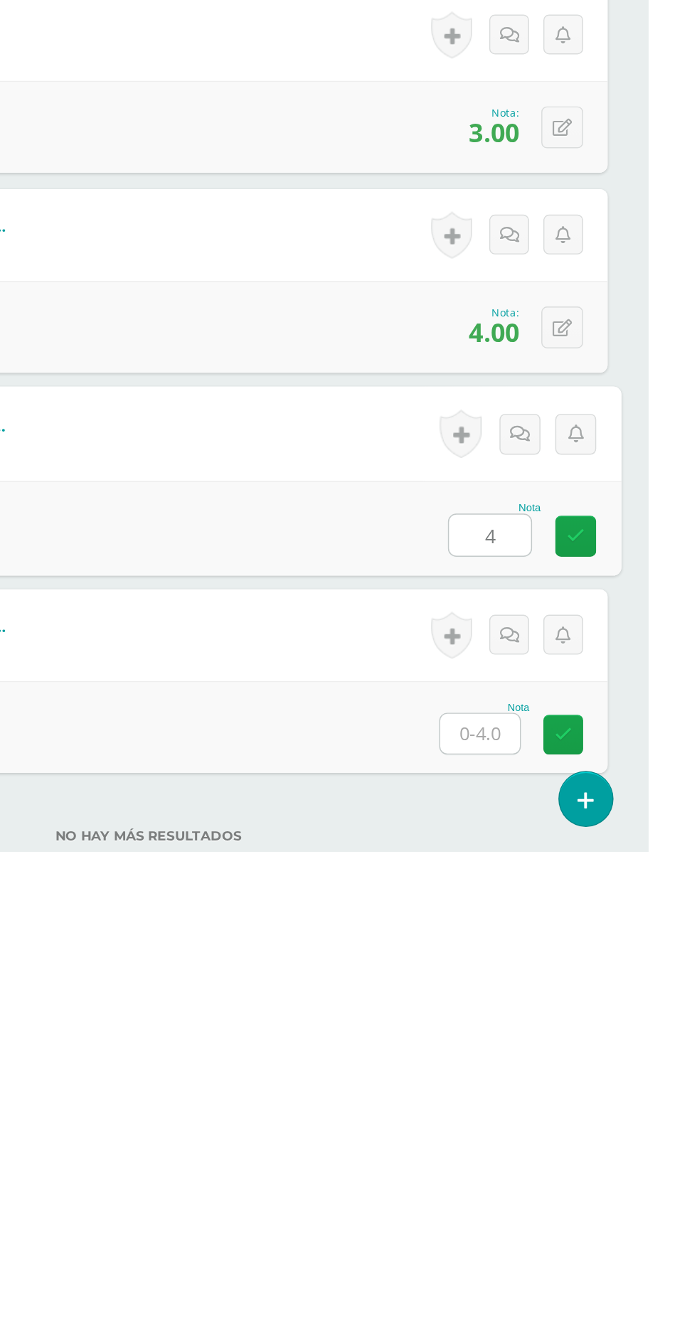
type input "4"
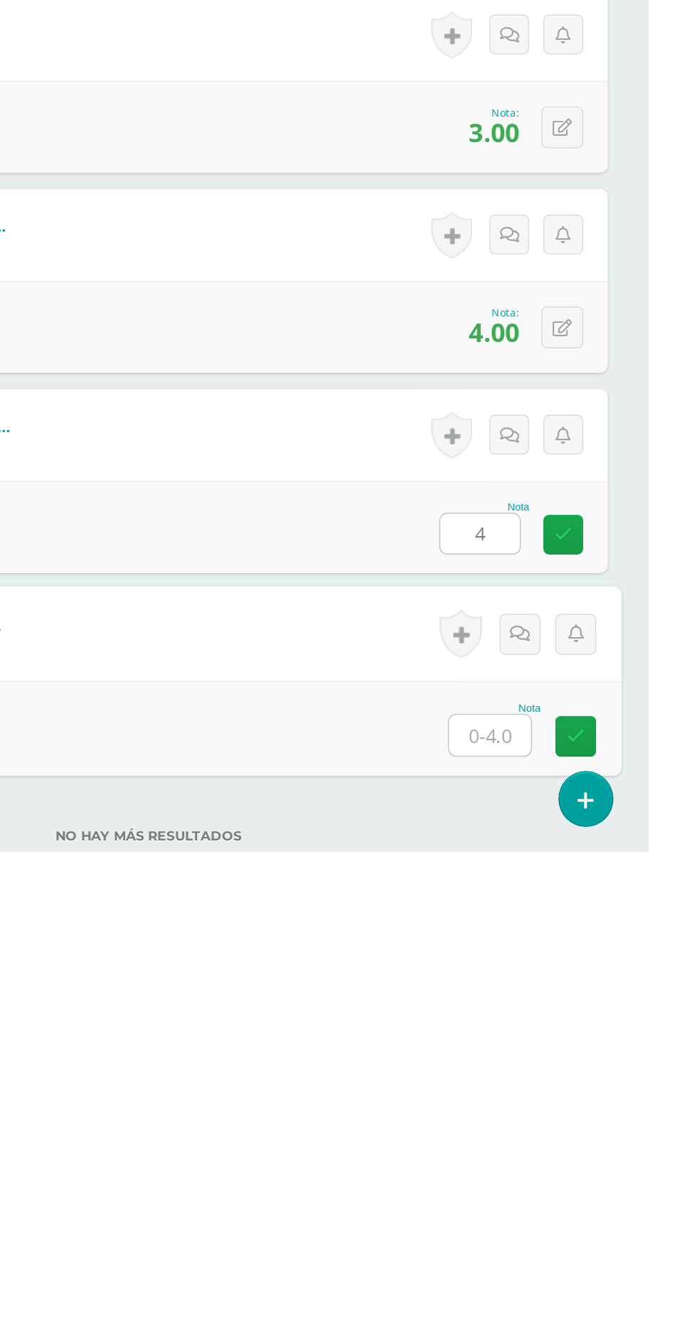
scroll to position [1931, 0]
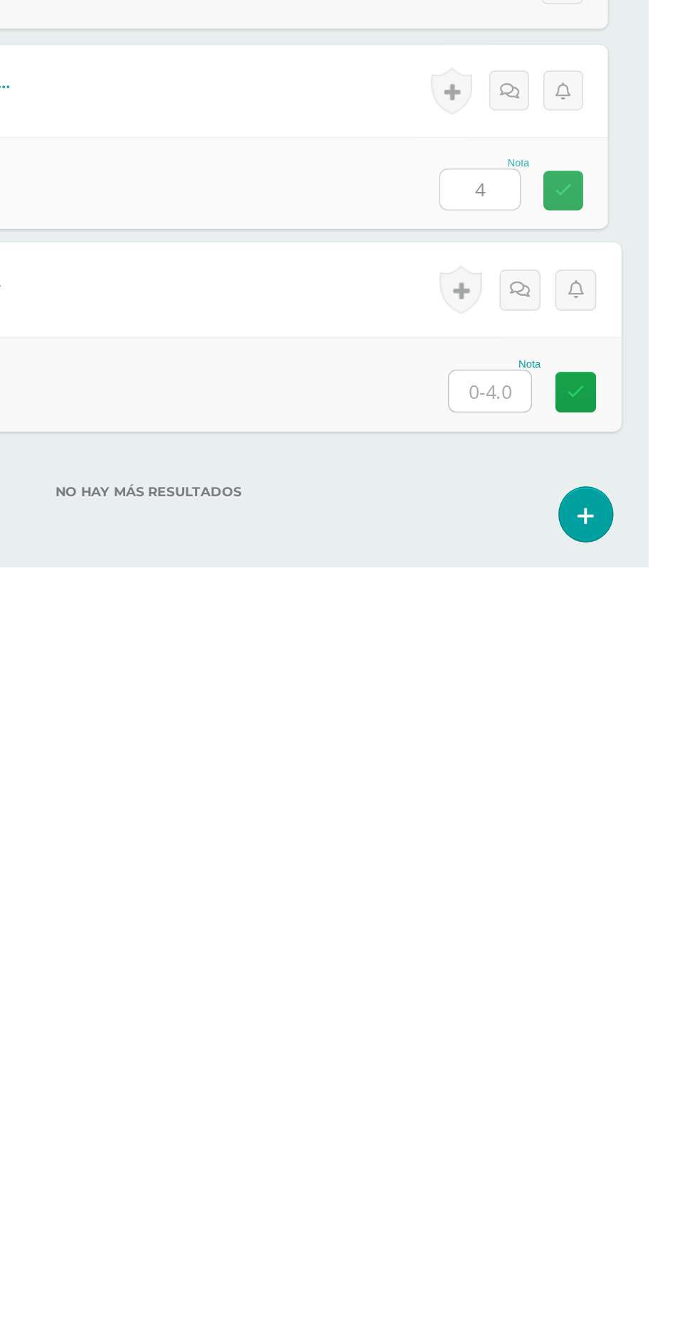
type input "4"
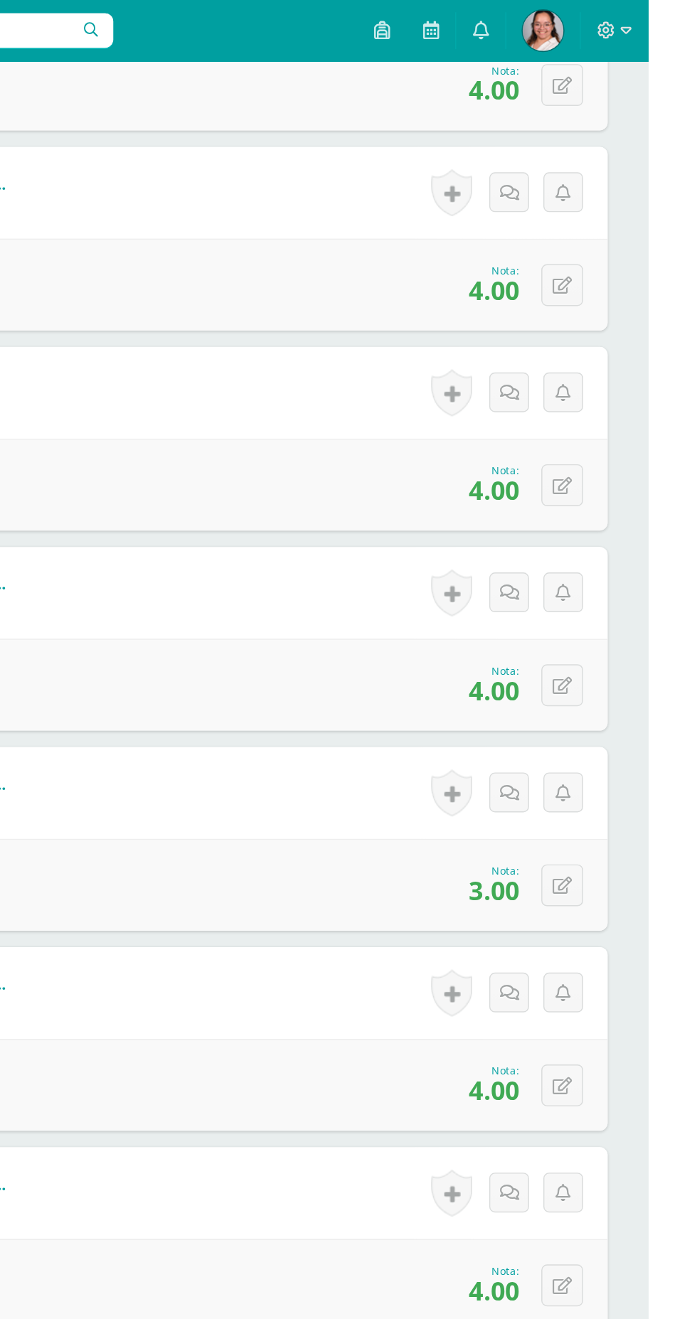
scroll to position [0, 0]
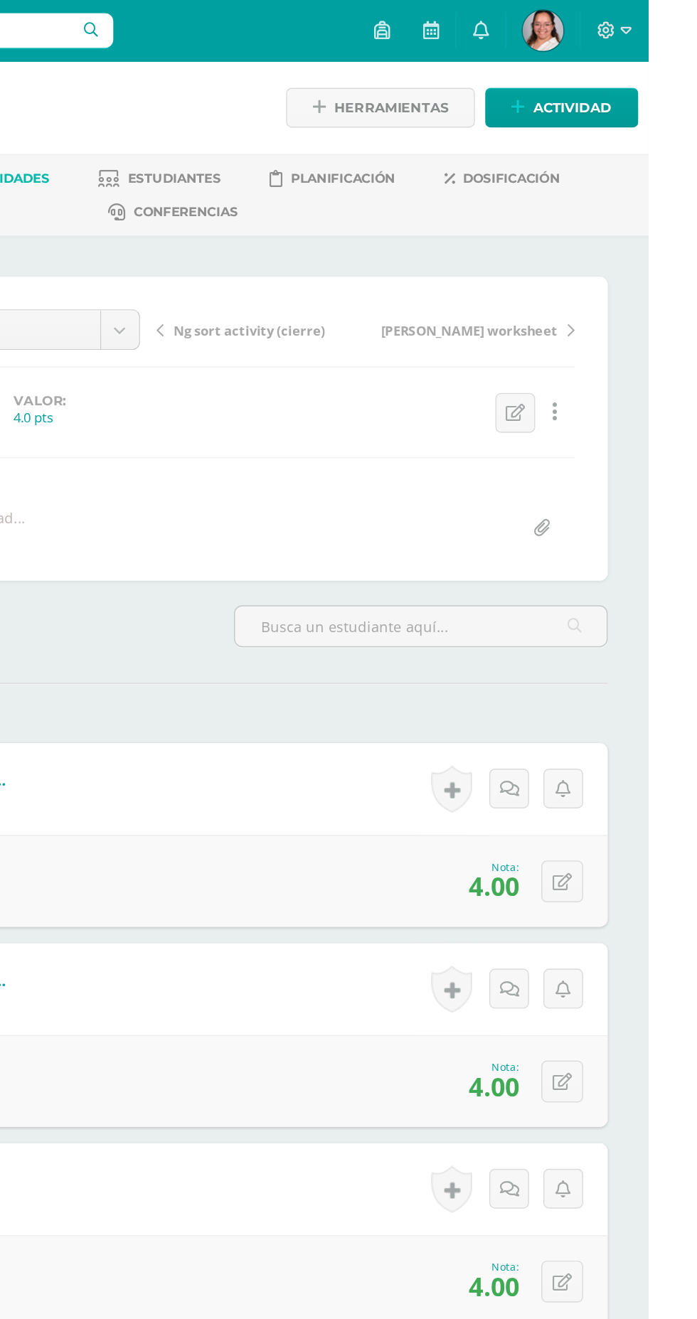
click at [392, 224] on span "Ng sort activity (cierre)" at bounding box center [418, 230] width 105 height 13
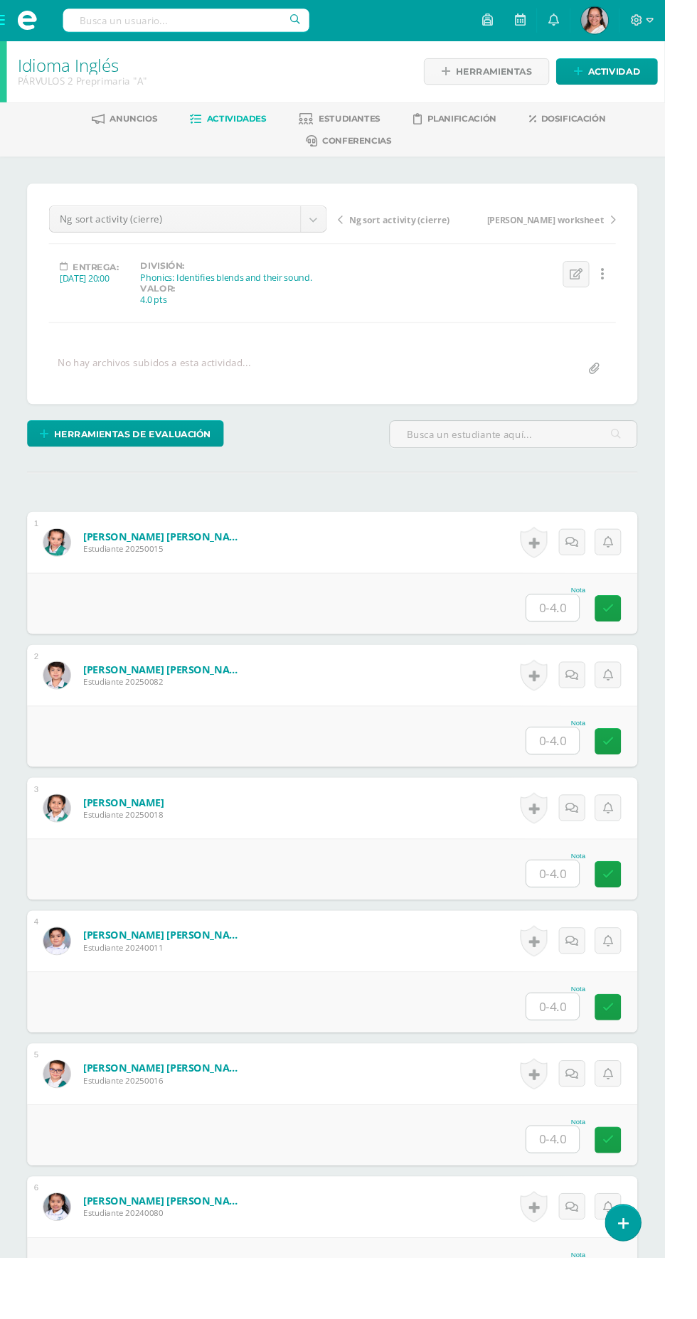
scroll to position [1, 0]
click at [587, 637] on input "text" at bounding box center [579, 637] width 55 height 28
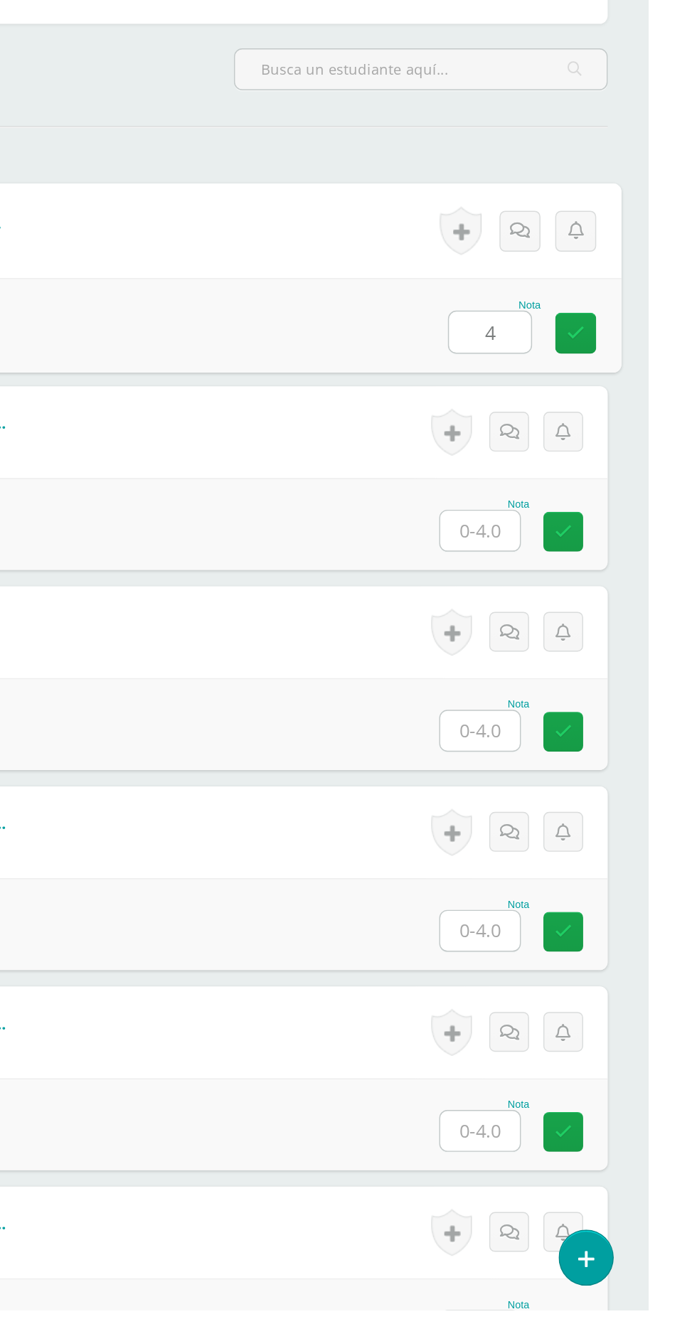
type input "4"
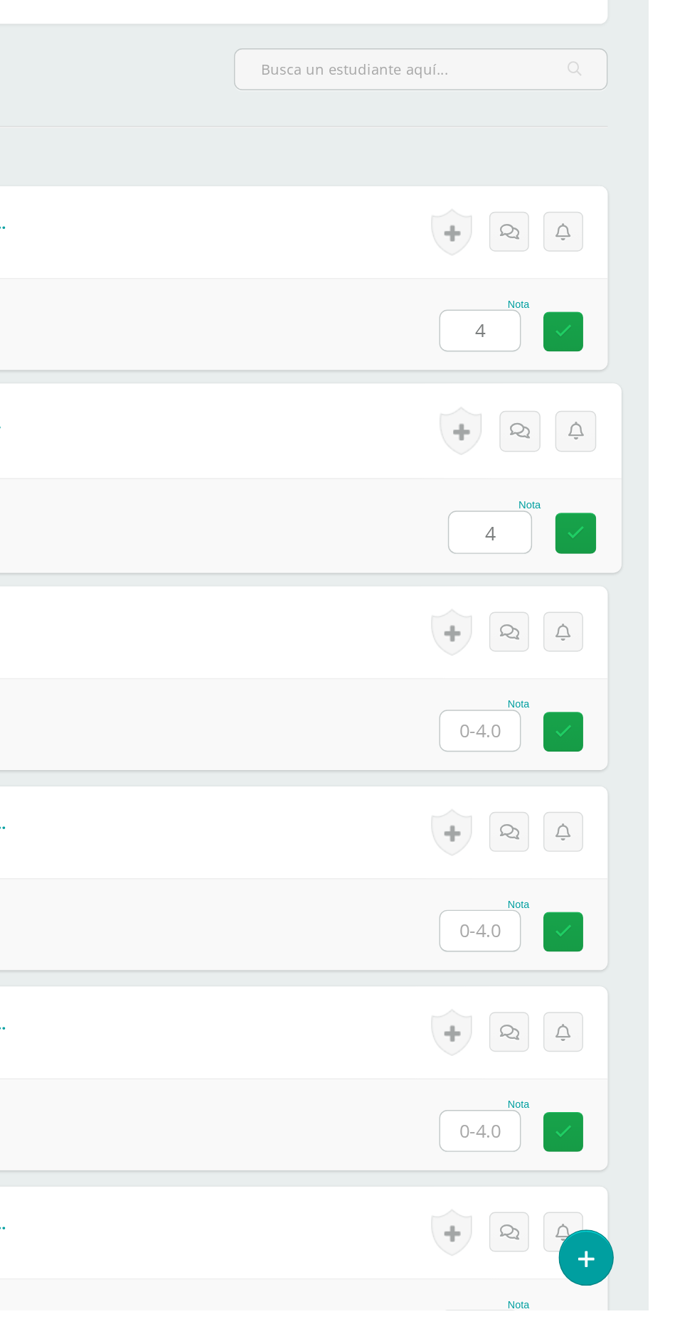
type input "4"
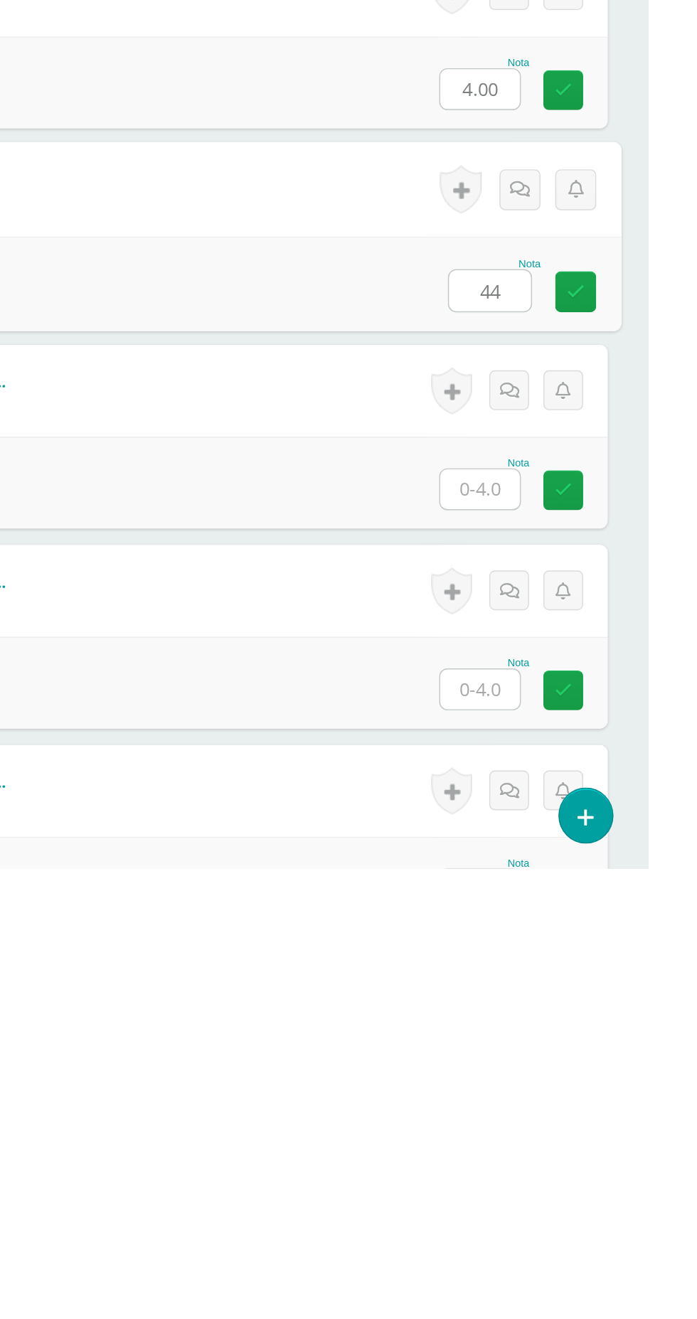
type input "44"
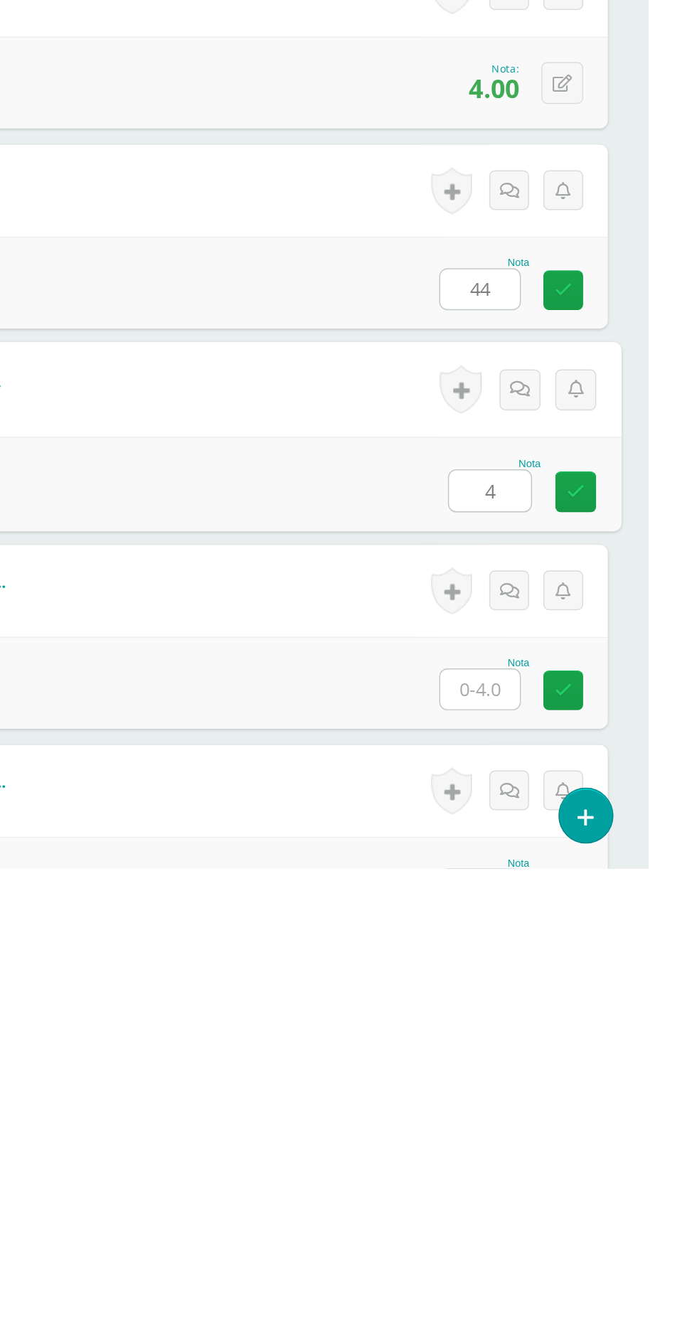
type input "4"
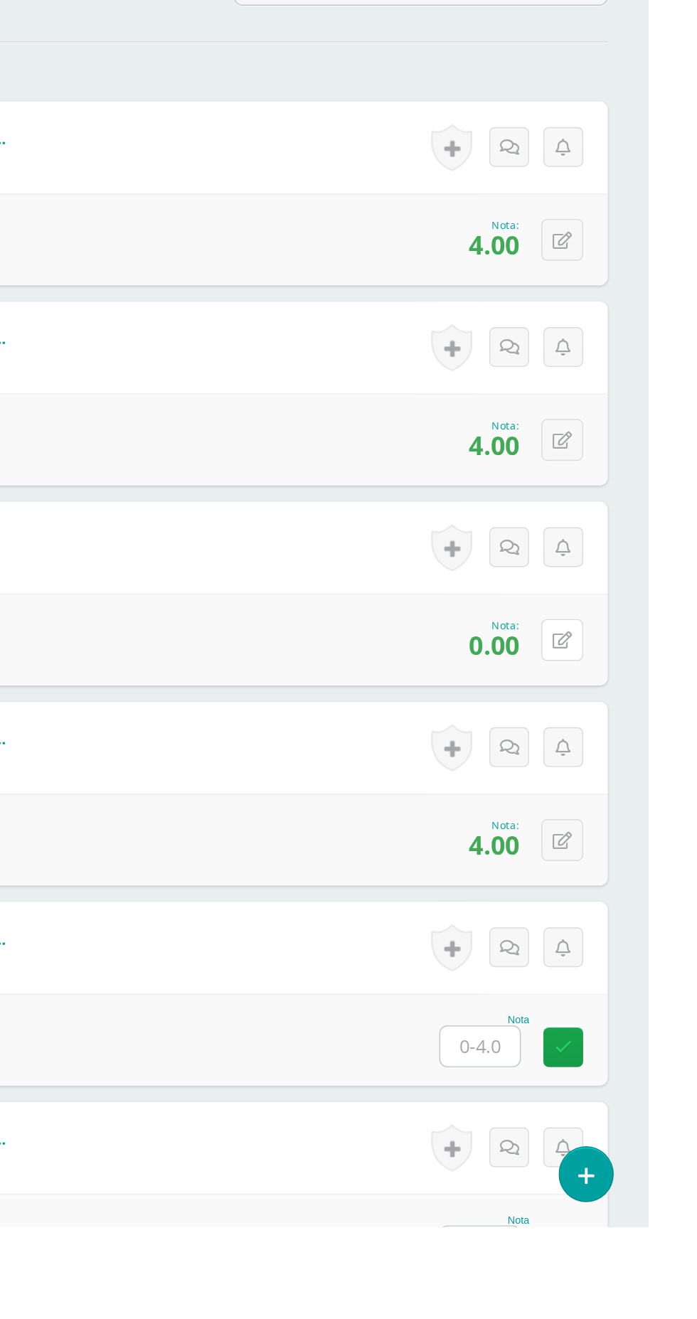
click at [641, 911] on icon at bounding box center [637, 911] width 14 height 12
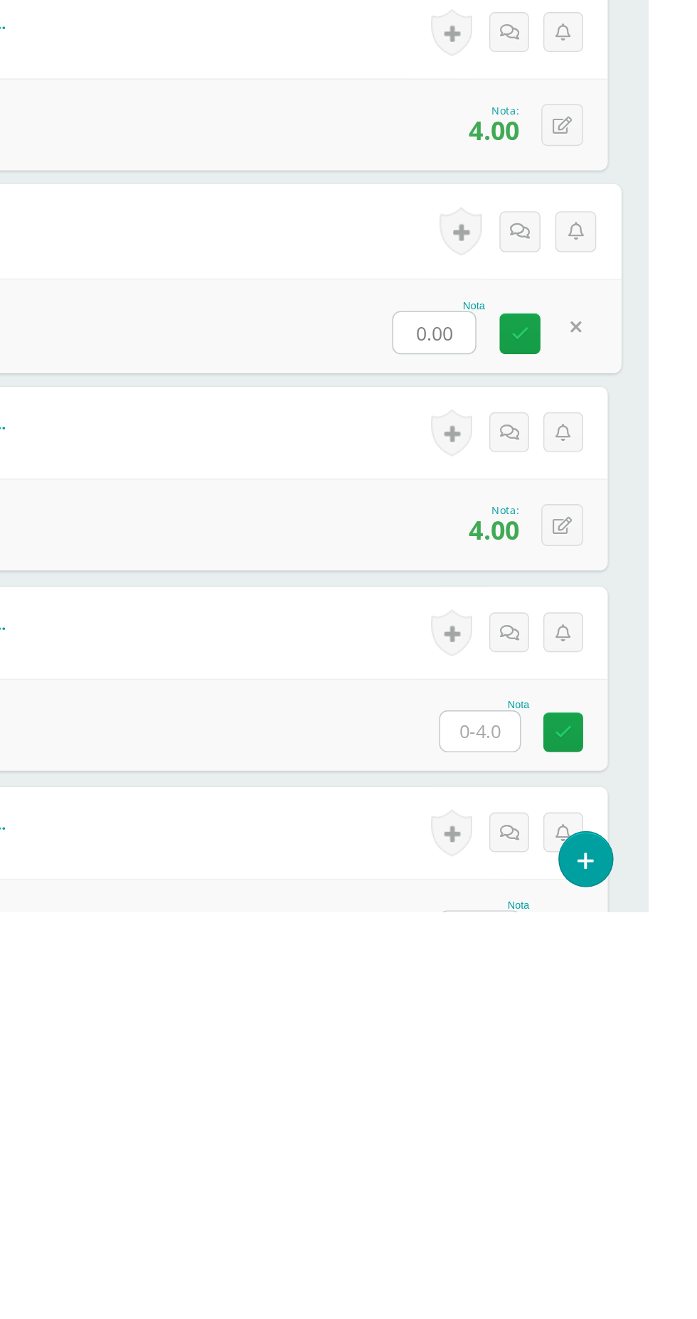
type input "4"
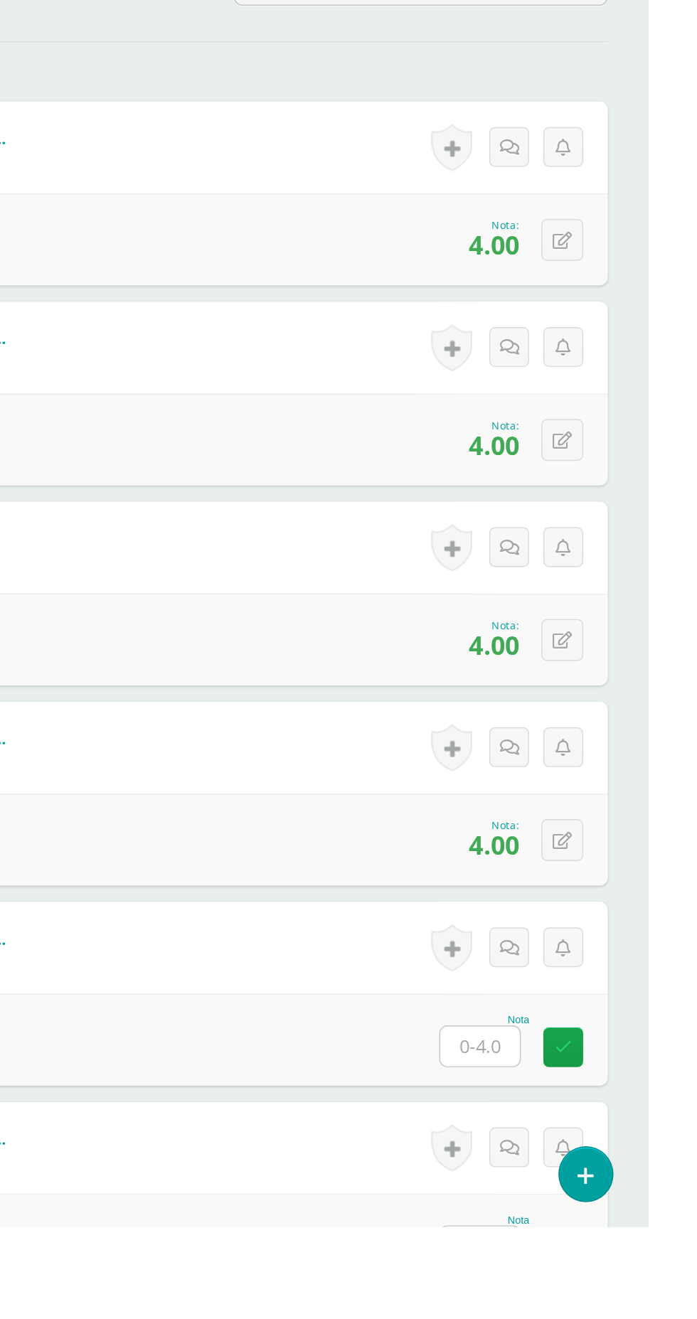
click at [579, 1187] on input "text" at bounding box center [579, 1194] width 55 height 28
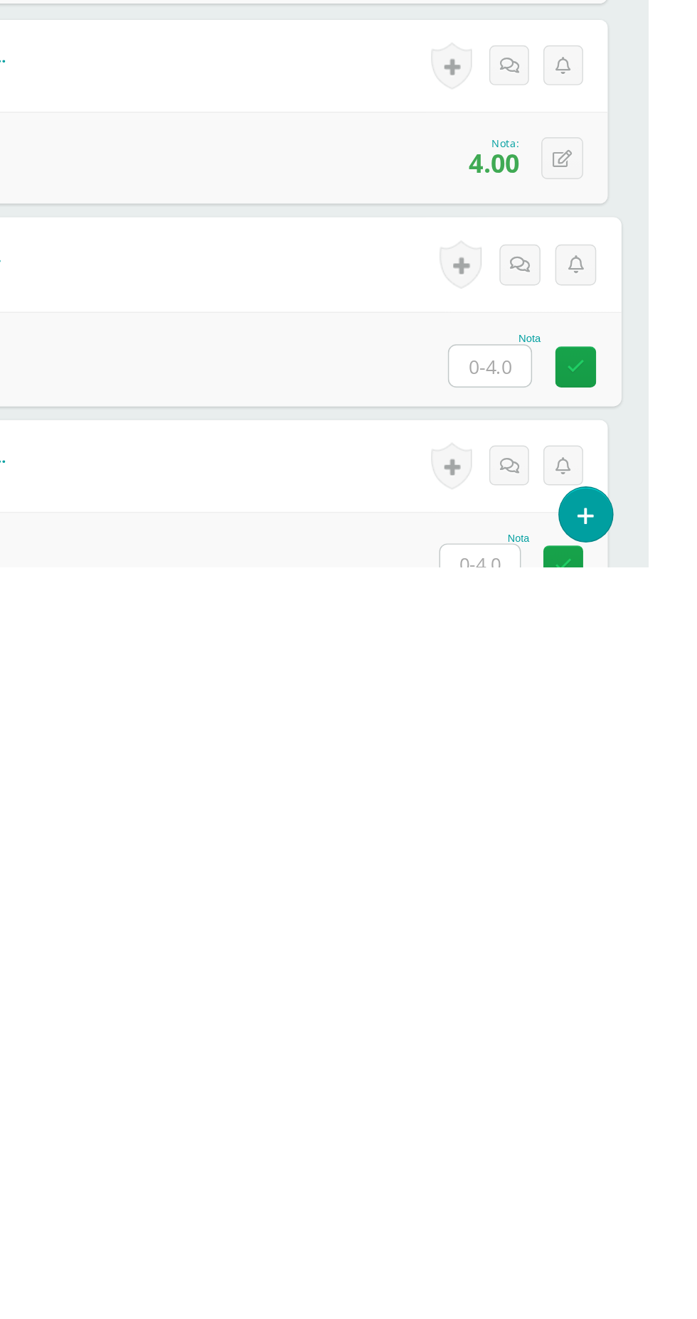
scroll to position [40, 0]
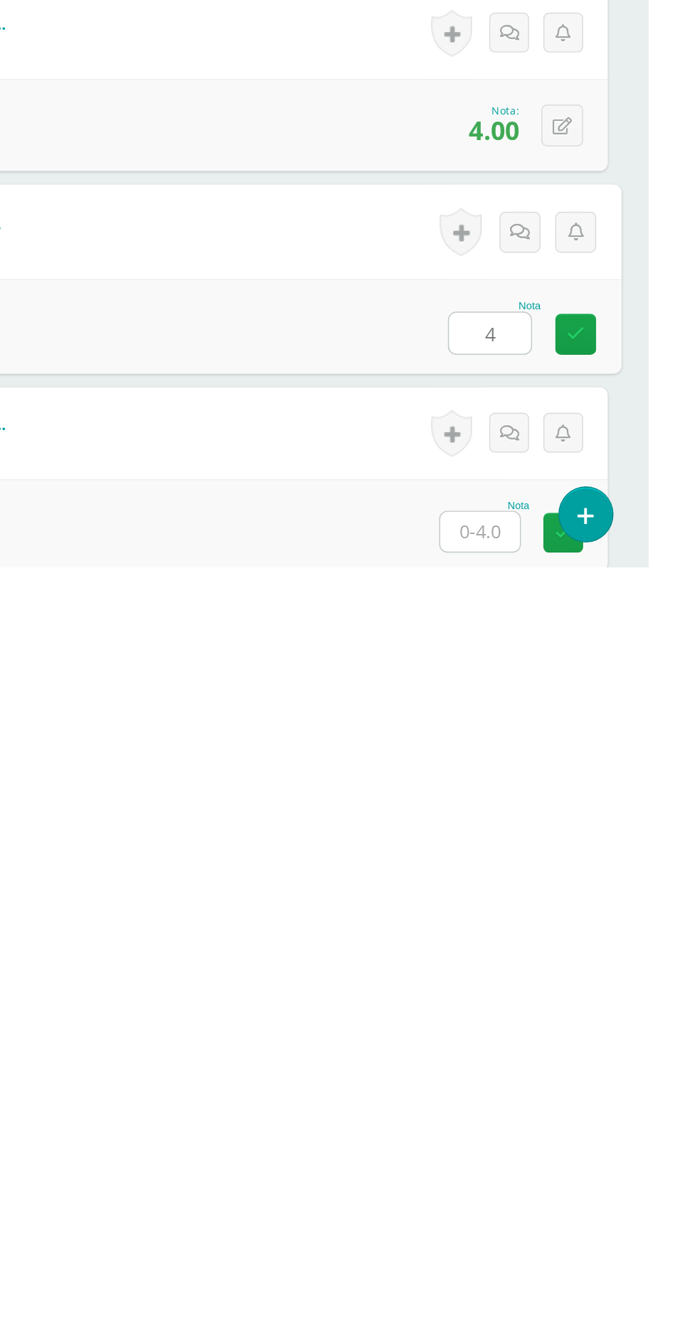
type input "4"
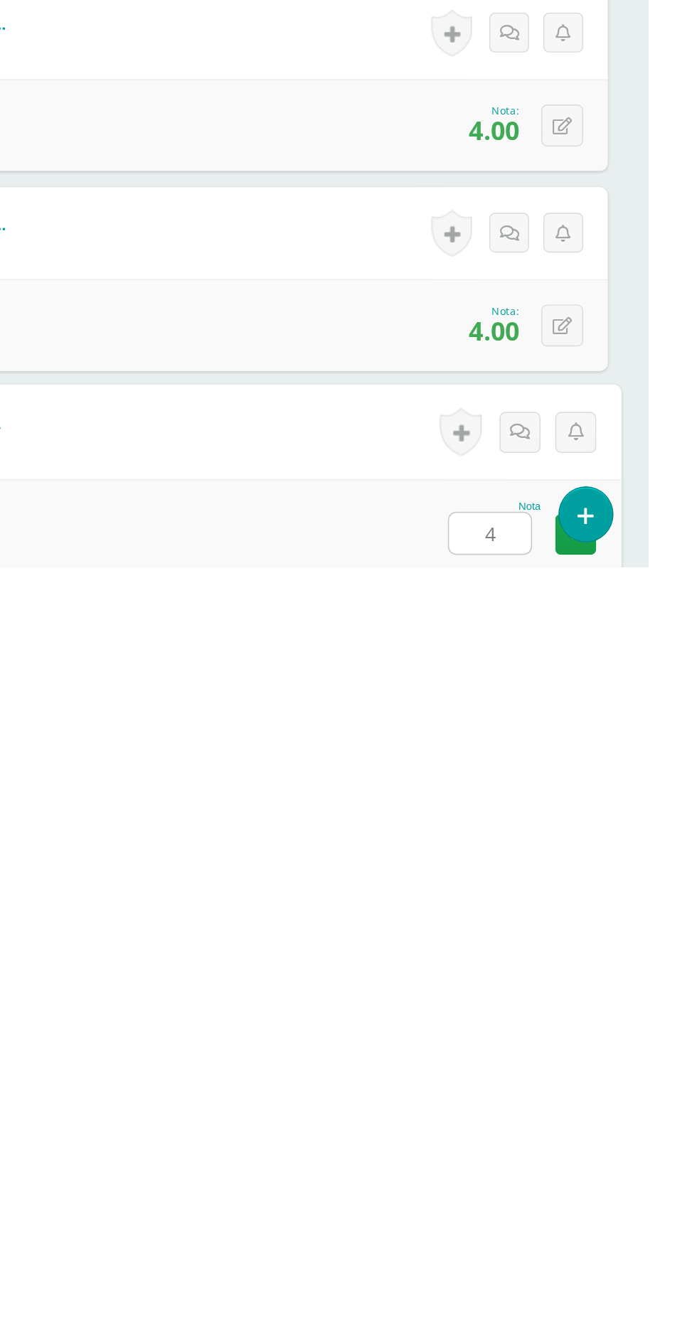
type input "4"
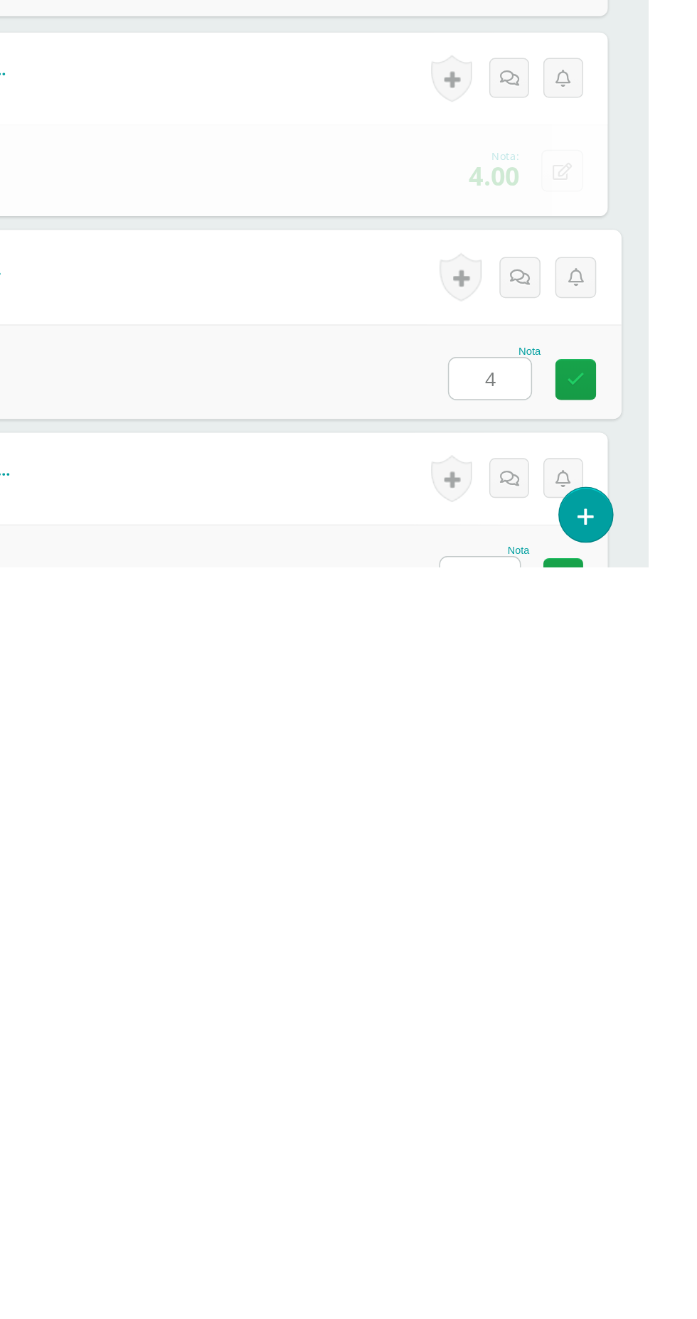
type input "4"
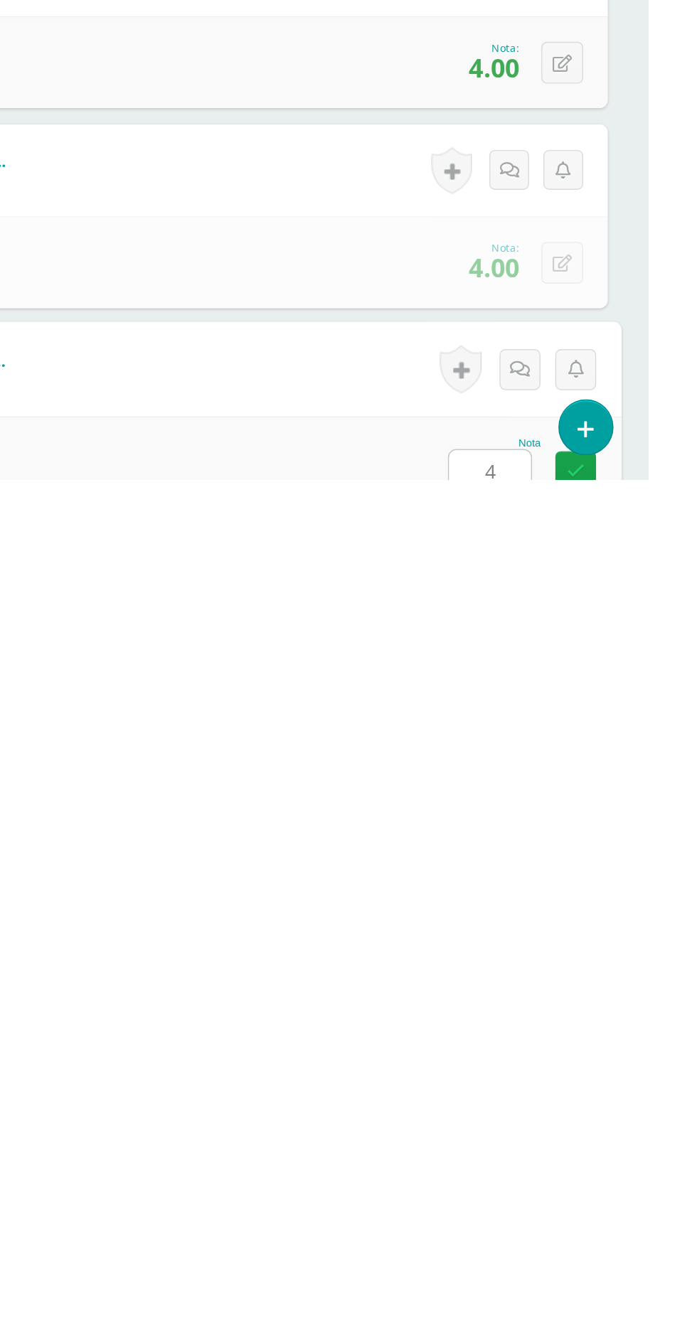
type input "4"
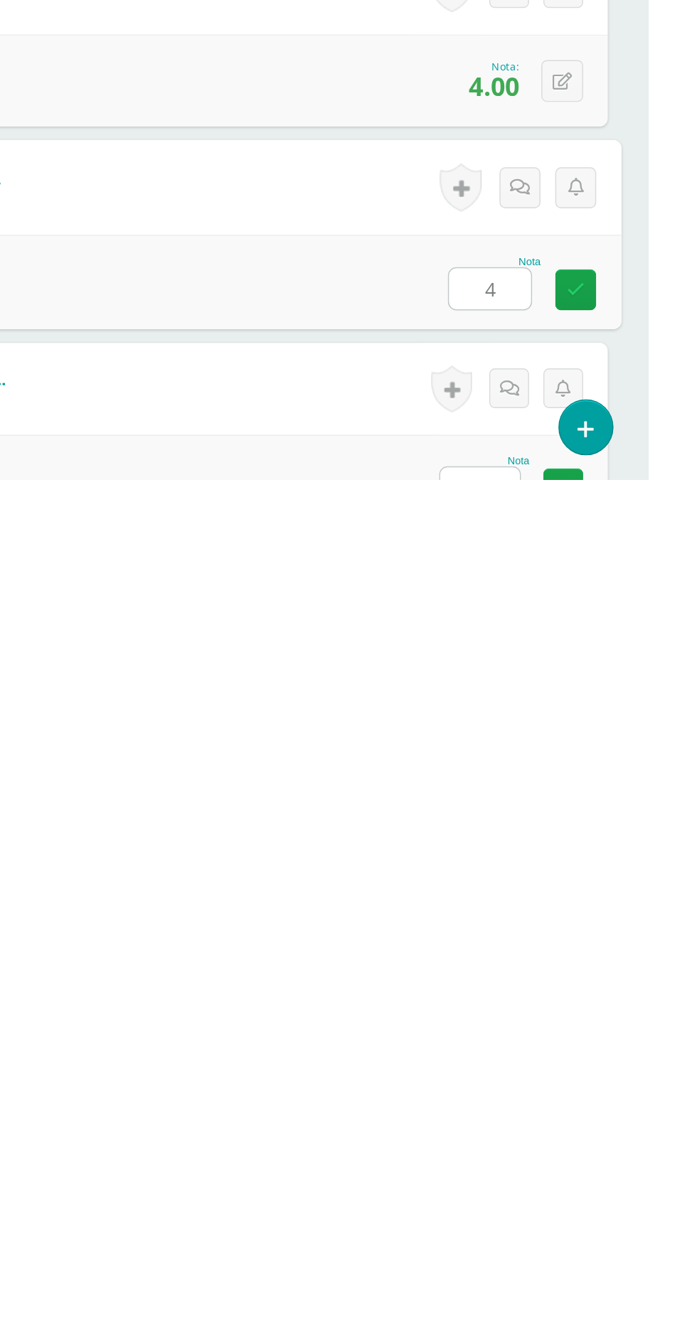
type input "4"
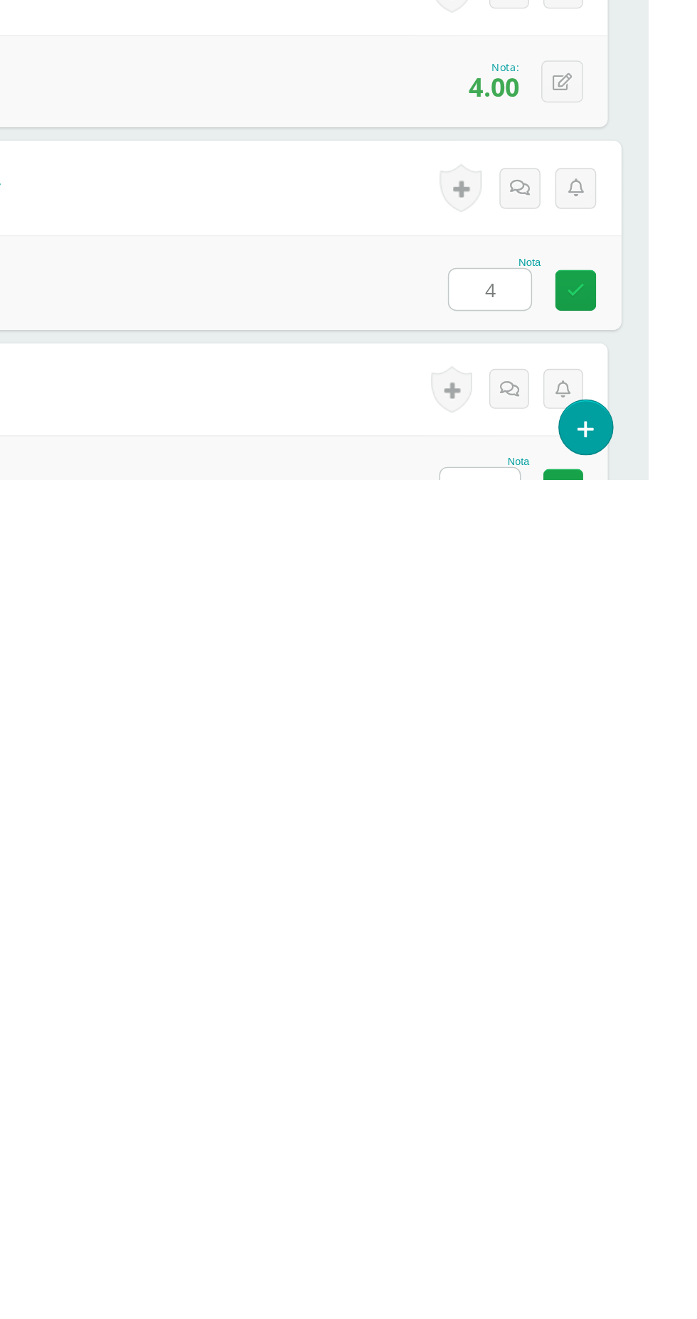
type input "4"
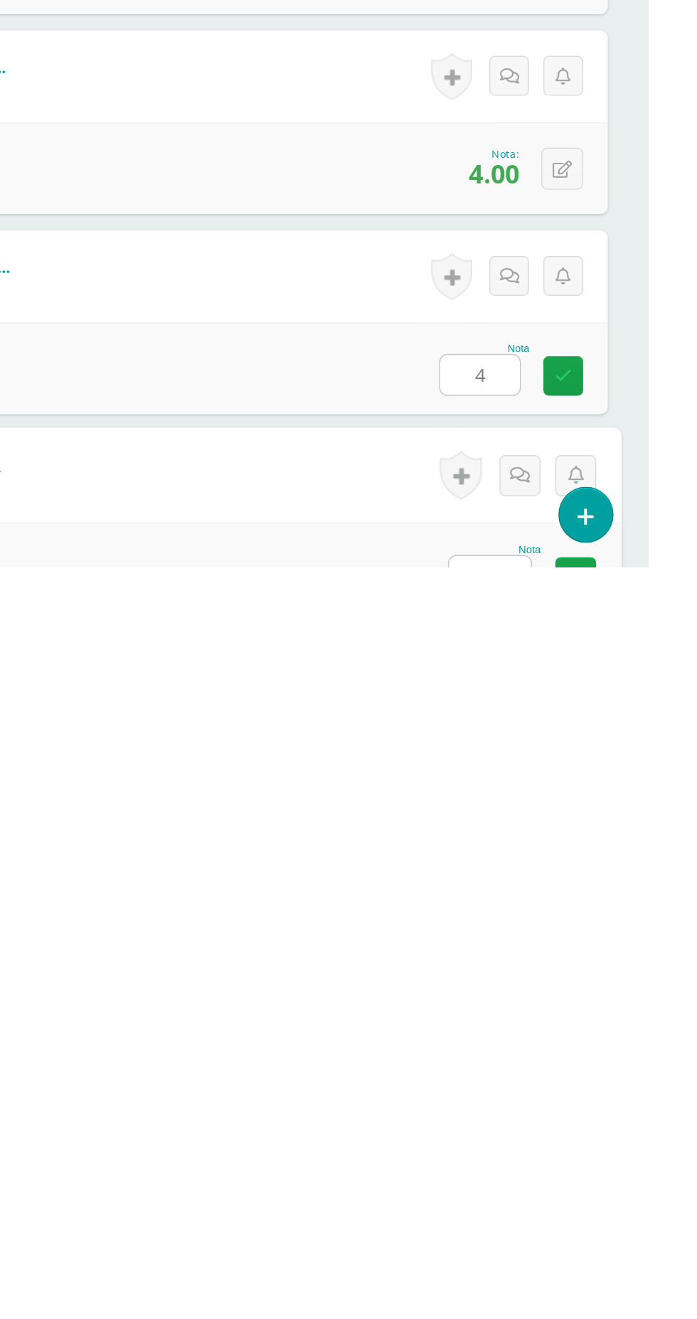
type input "4"
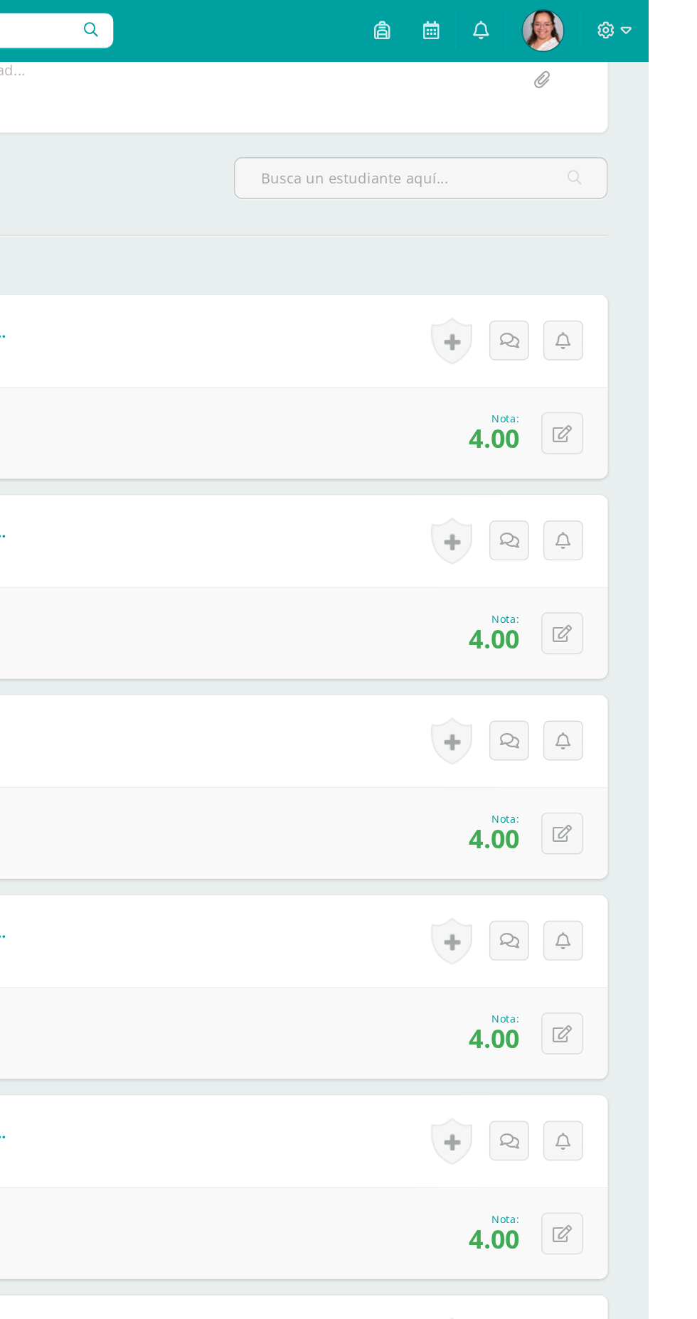
scroll to position [0, 0]
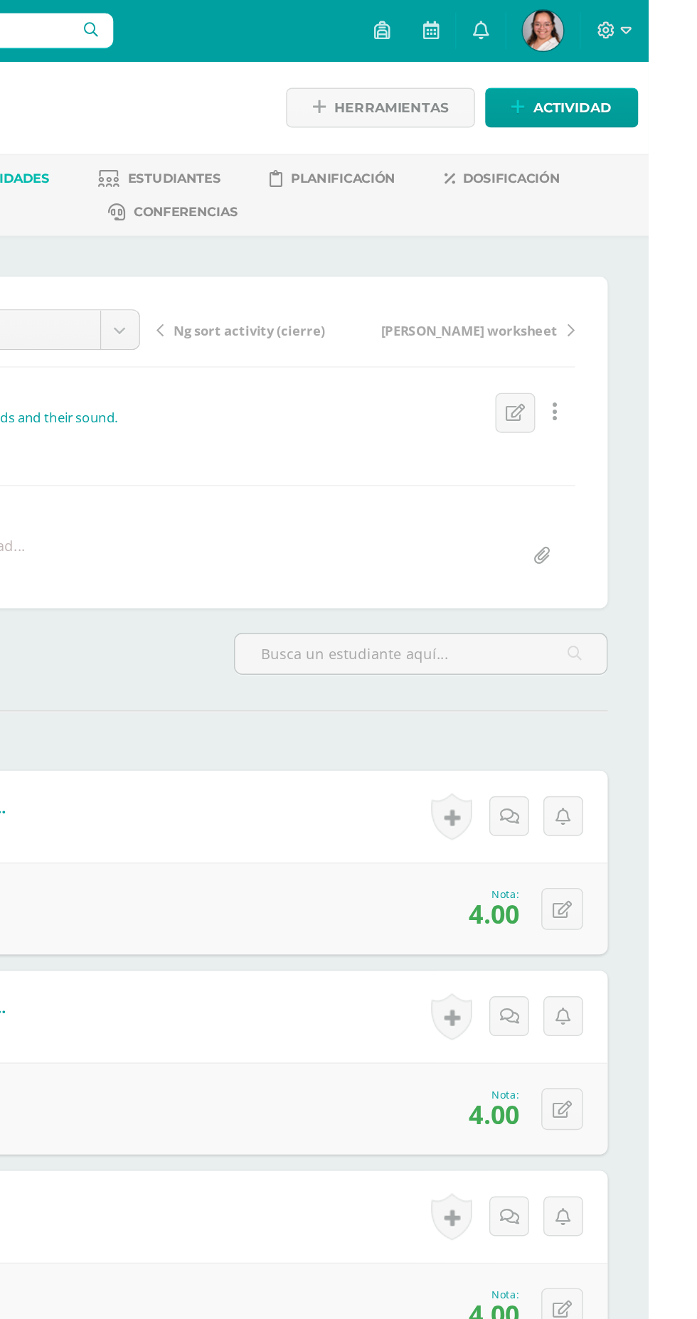
click at [387, 230] on span "Ng sort activity (cierre)" at bounding box center [418, 230] width 105 height 13
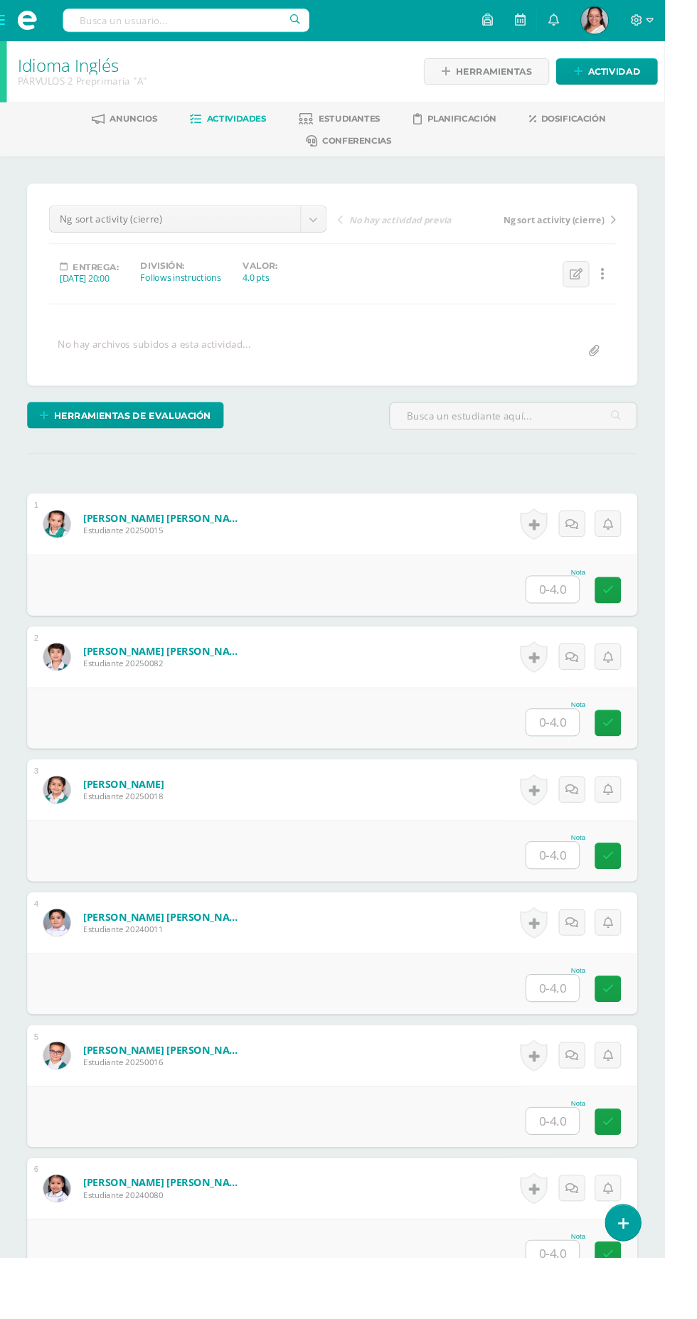
scroll to position [1, 0]
click at [568, 1169] on input "text" at bounding box center [579, 1175] width 55 height 28
type input "3"
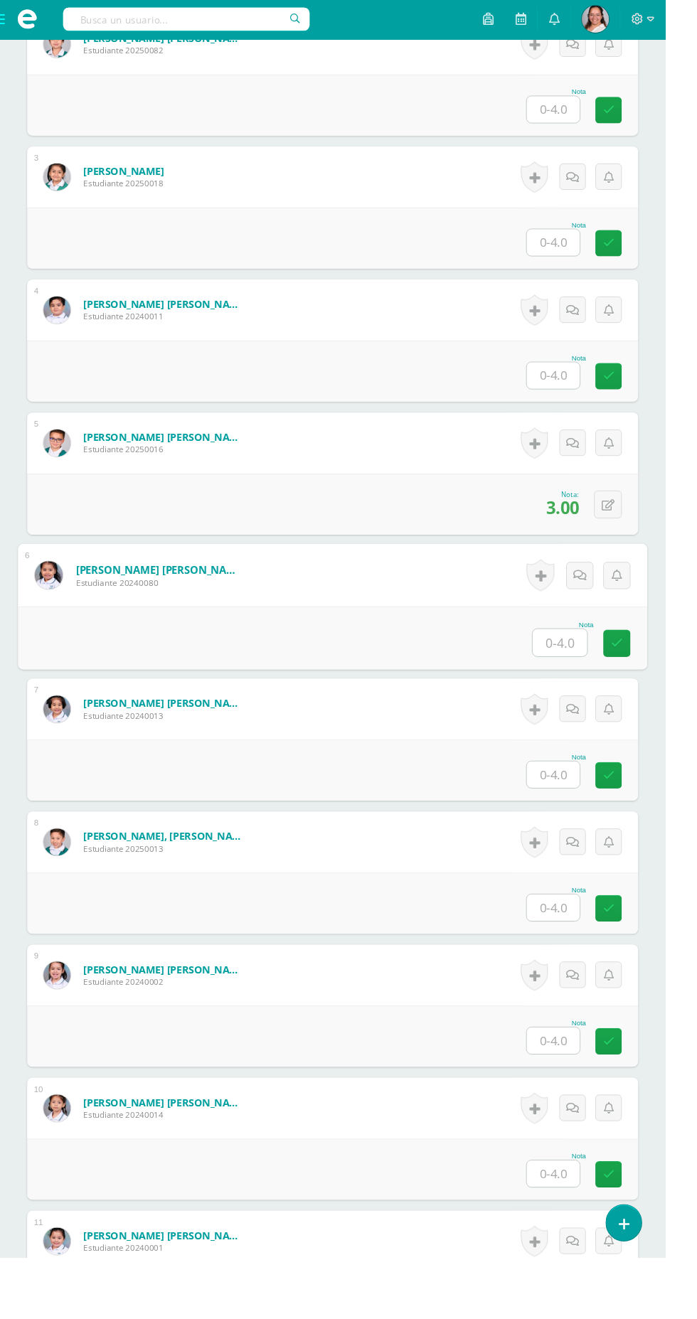
scroll to position [644, 0]
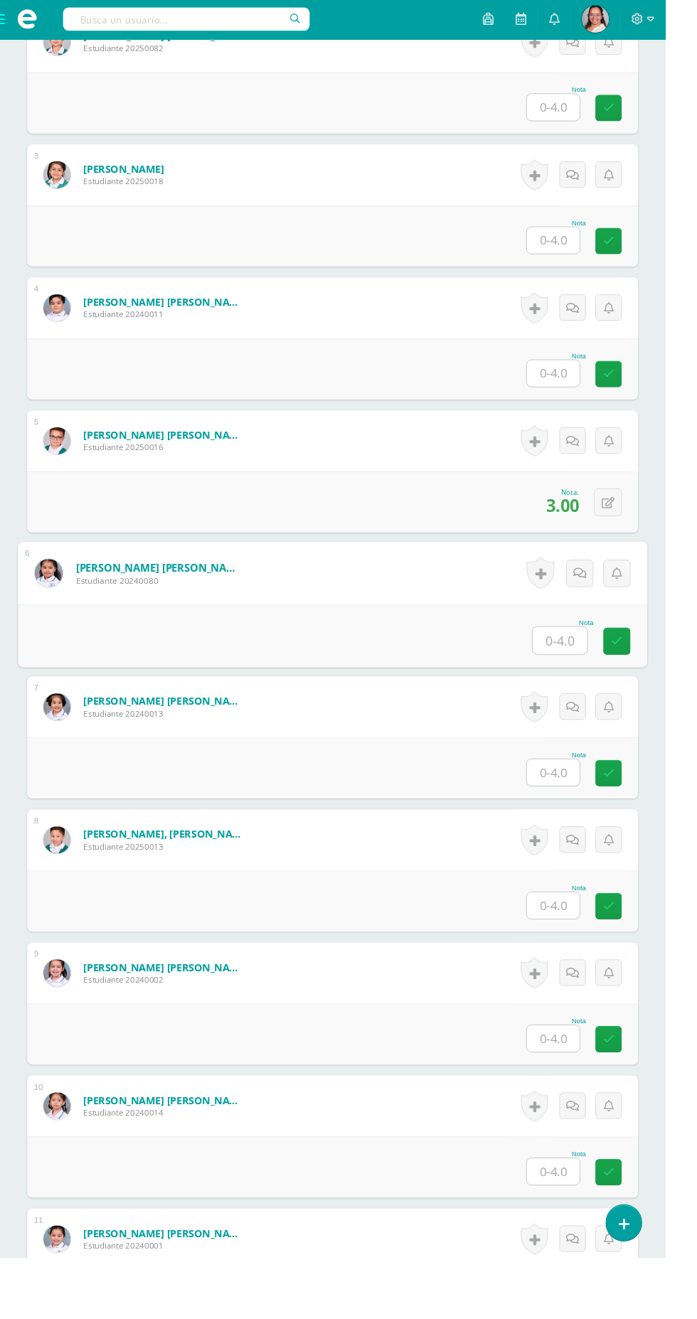
click at [576, 1083] on input "text" at bounding box center [579, 1089] width 55 height 28
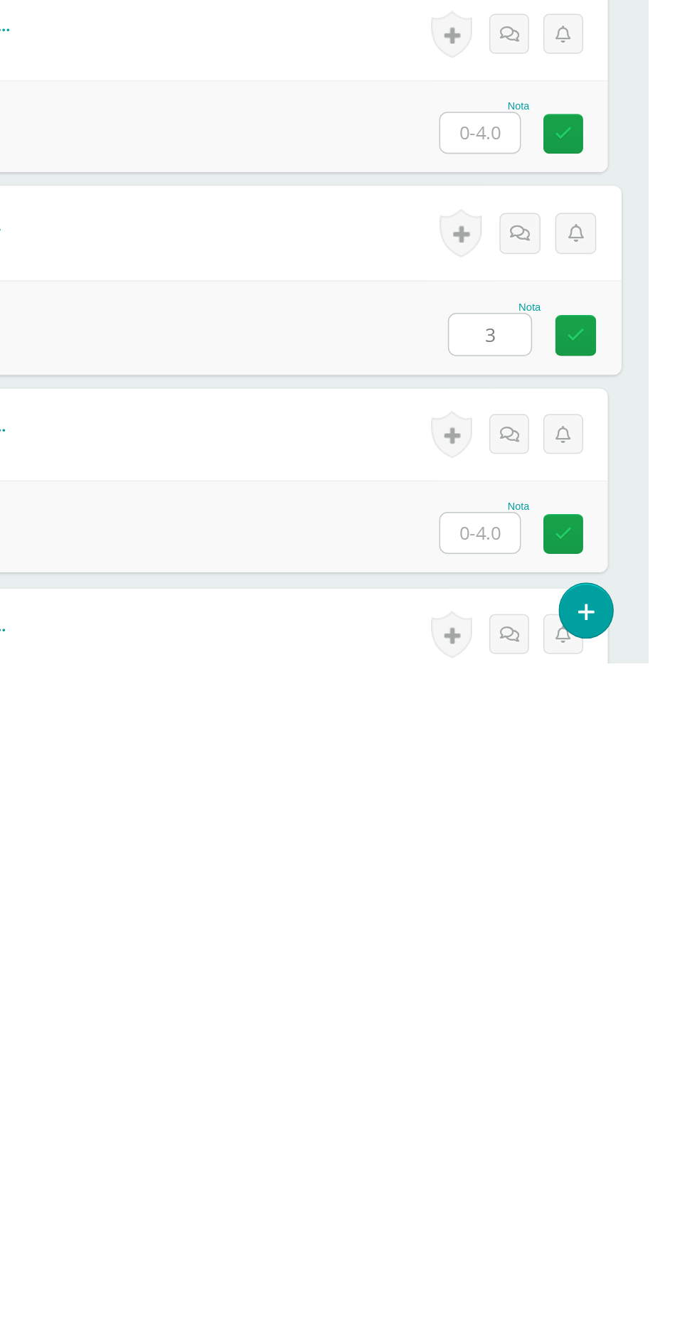
type input "3"
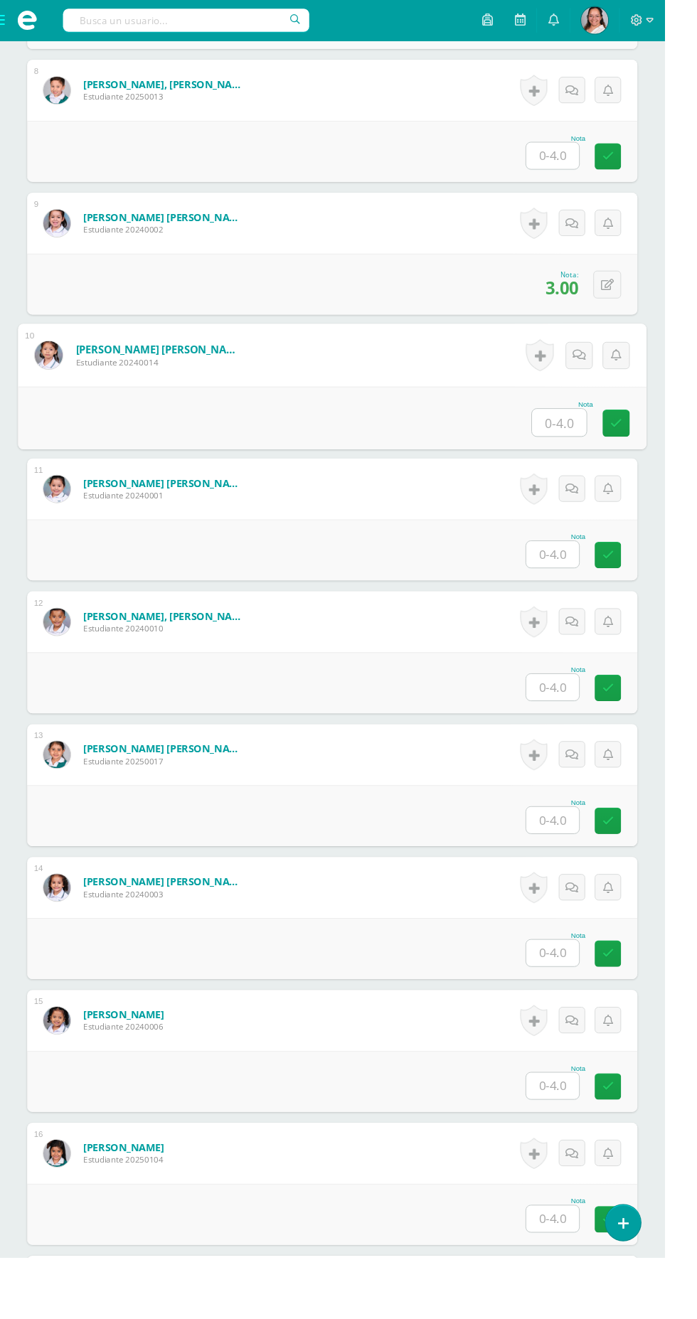
scroll to position [1433, 0]
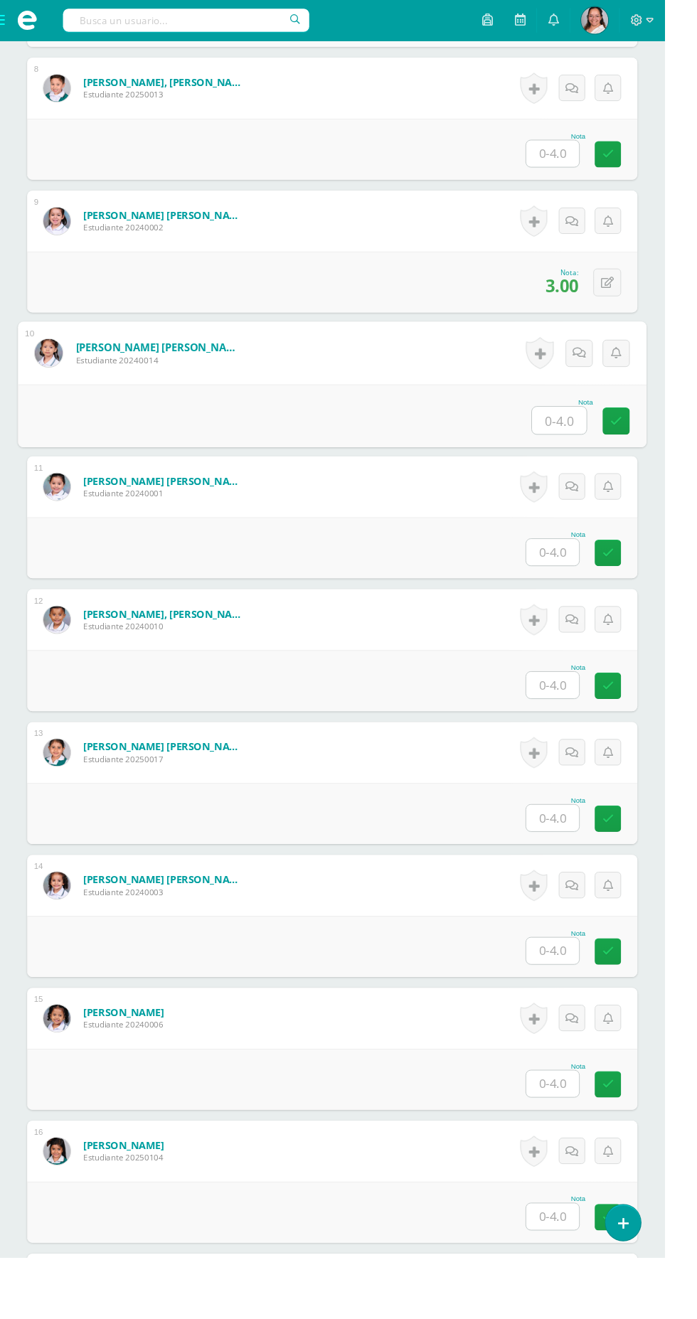
click at [579, 994] on input "text" at bounding box center [579, 997] width 55 height 28
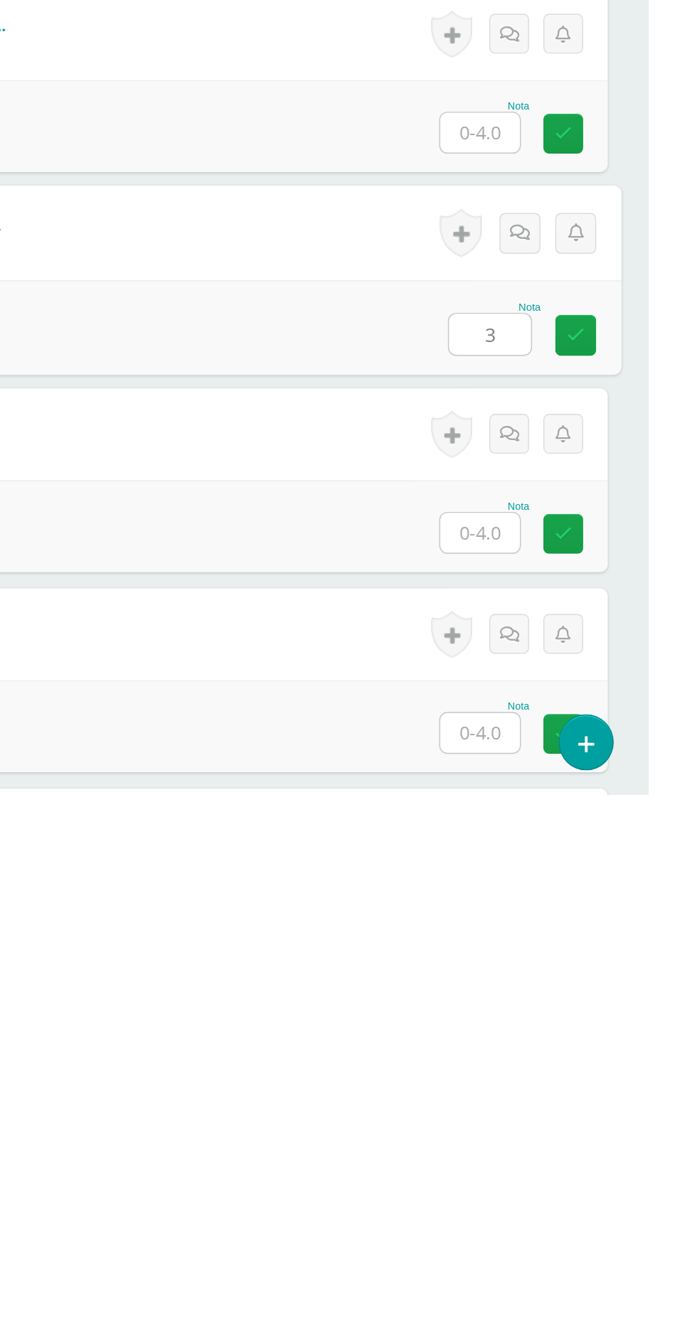
type input "3"
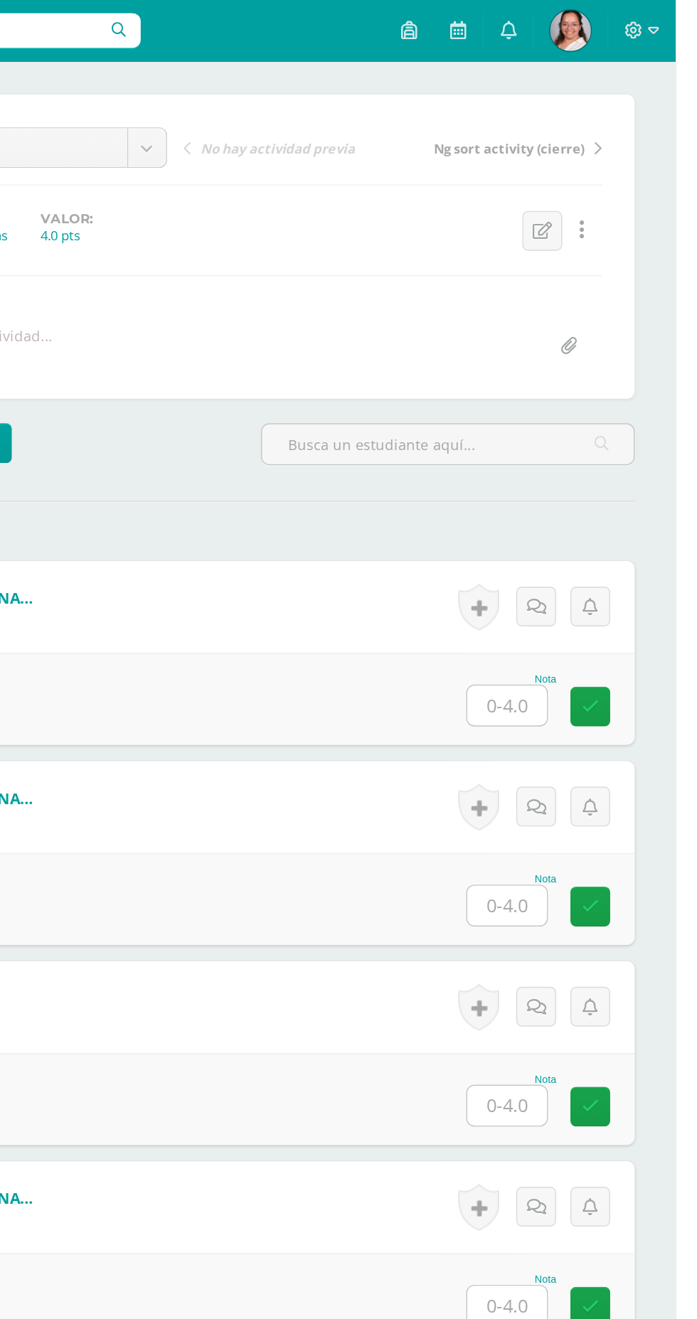
scroll to position [126, 0]
click at [590, 484] on input "text" at bounding box center [579, 492] width 55 height 28
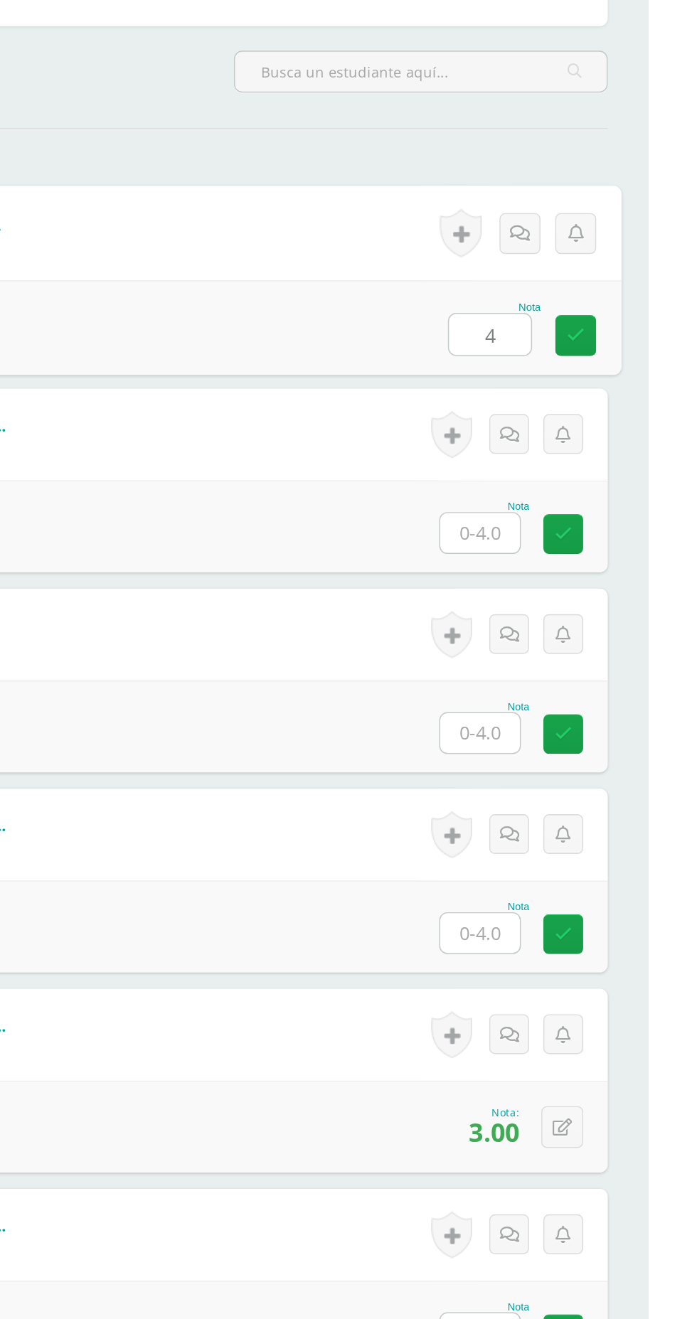
type input "4"
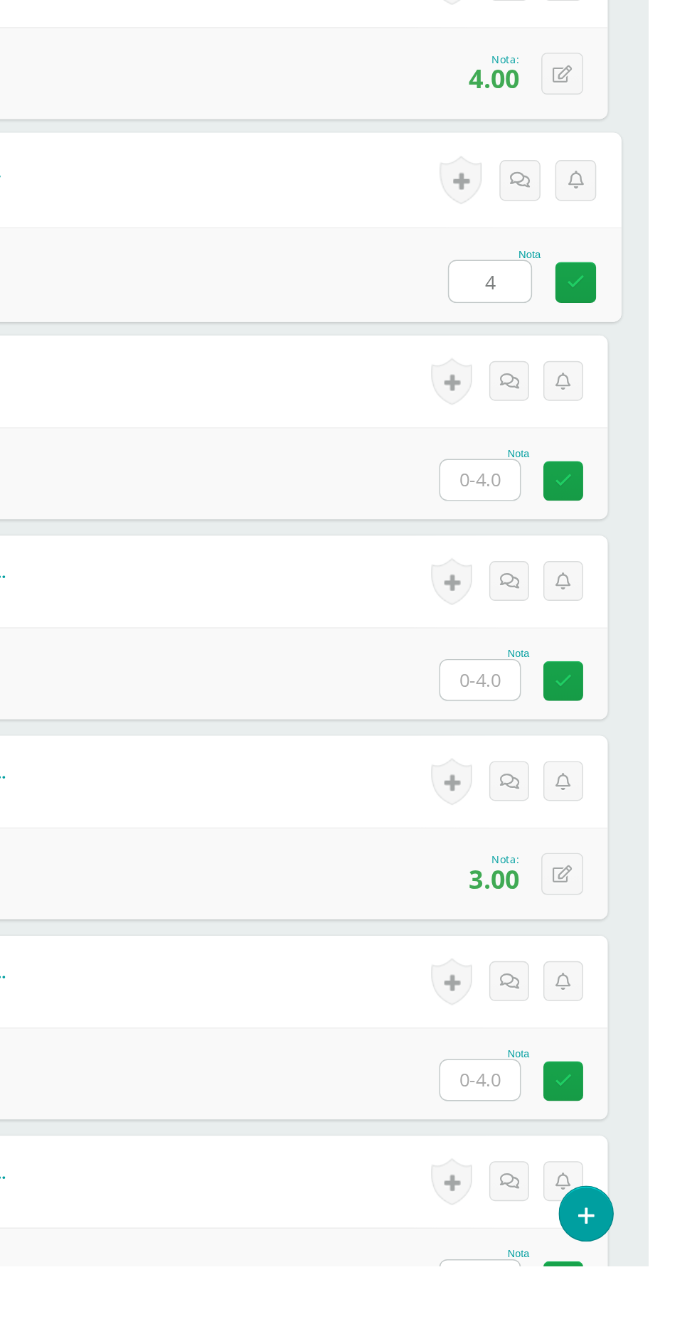
type input "4"
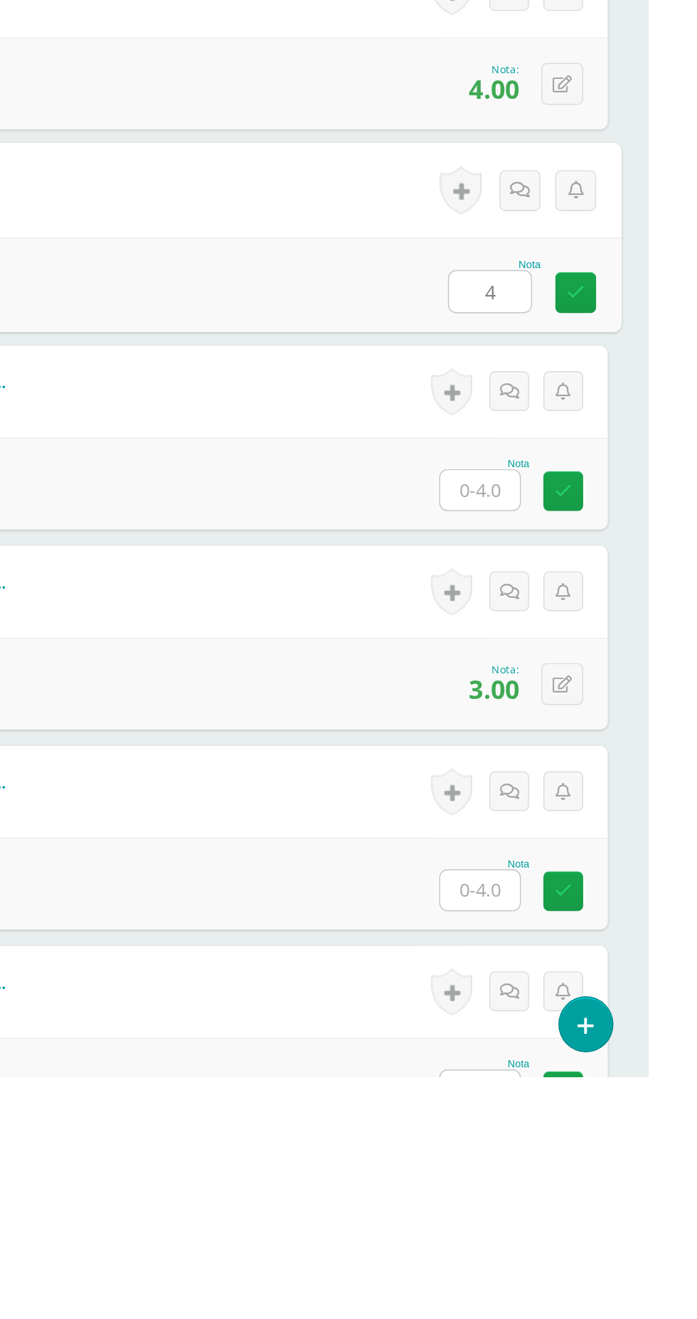
type input "4"
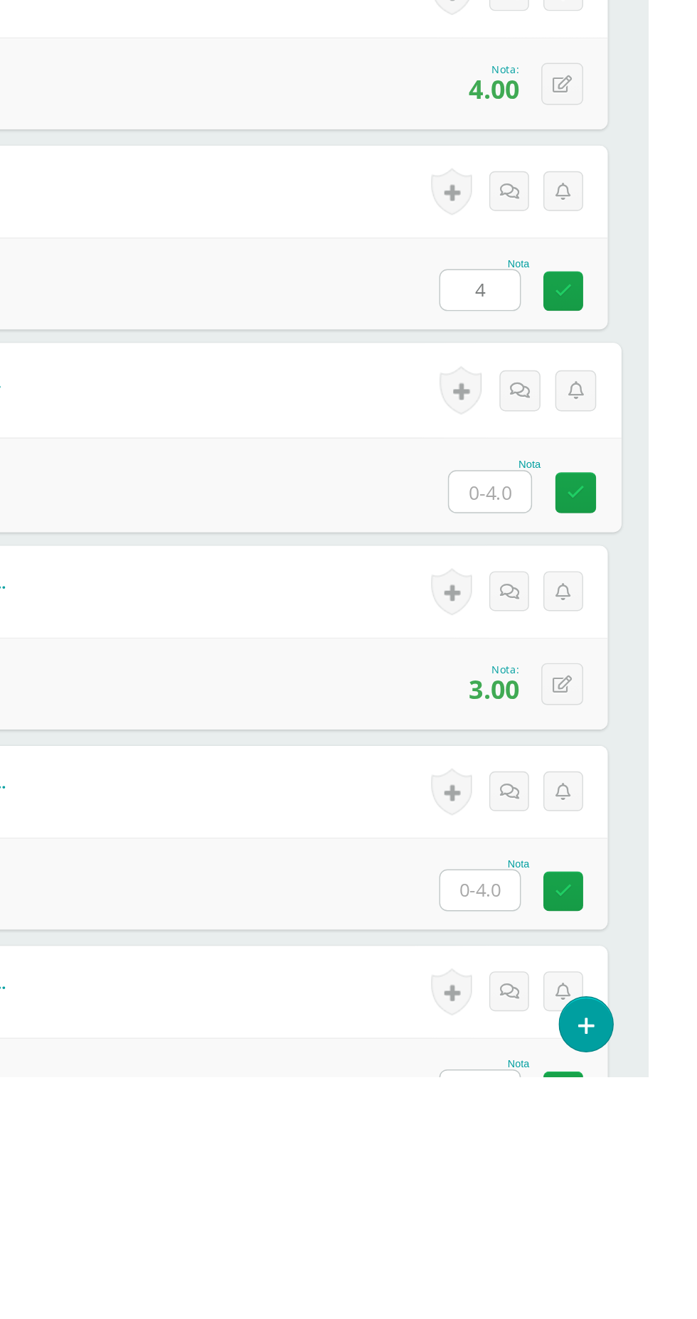
type input "4"
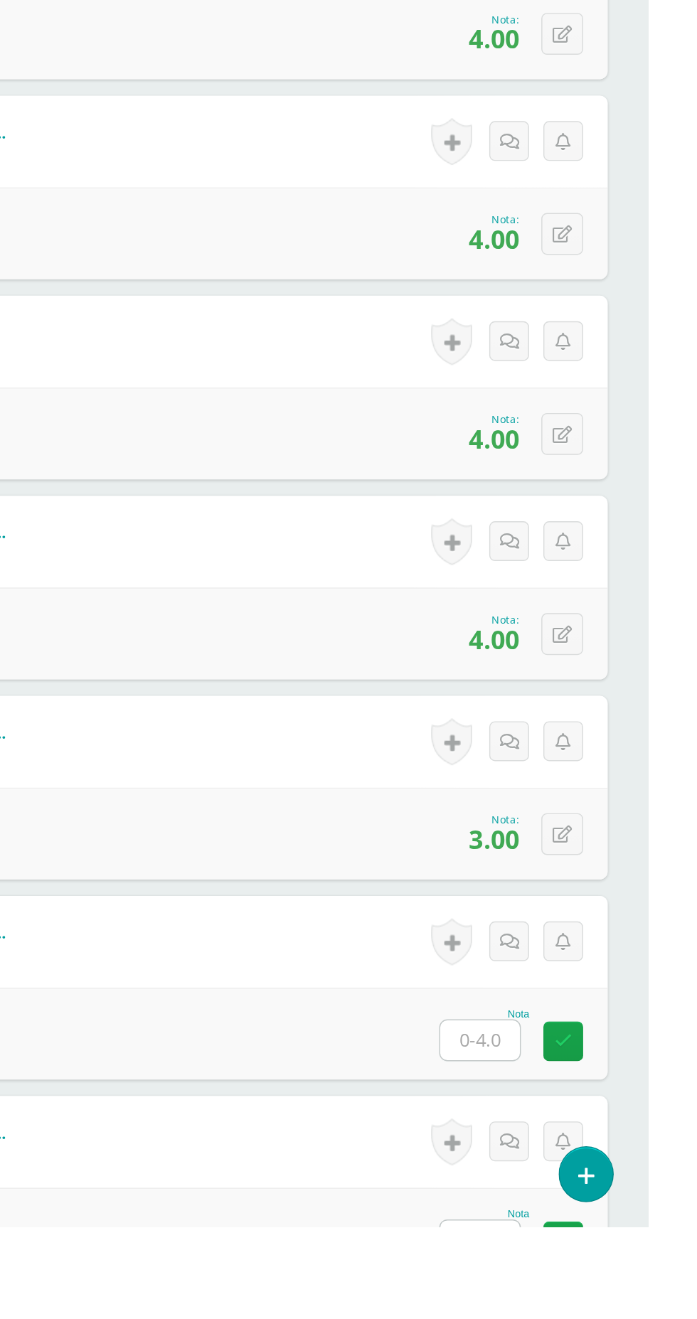
click at [659, 1291] on icon at bounding box center [653, 1283] width 11 height 15
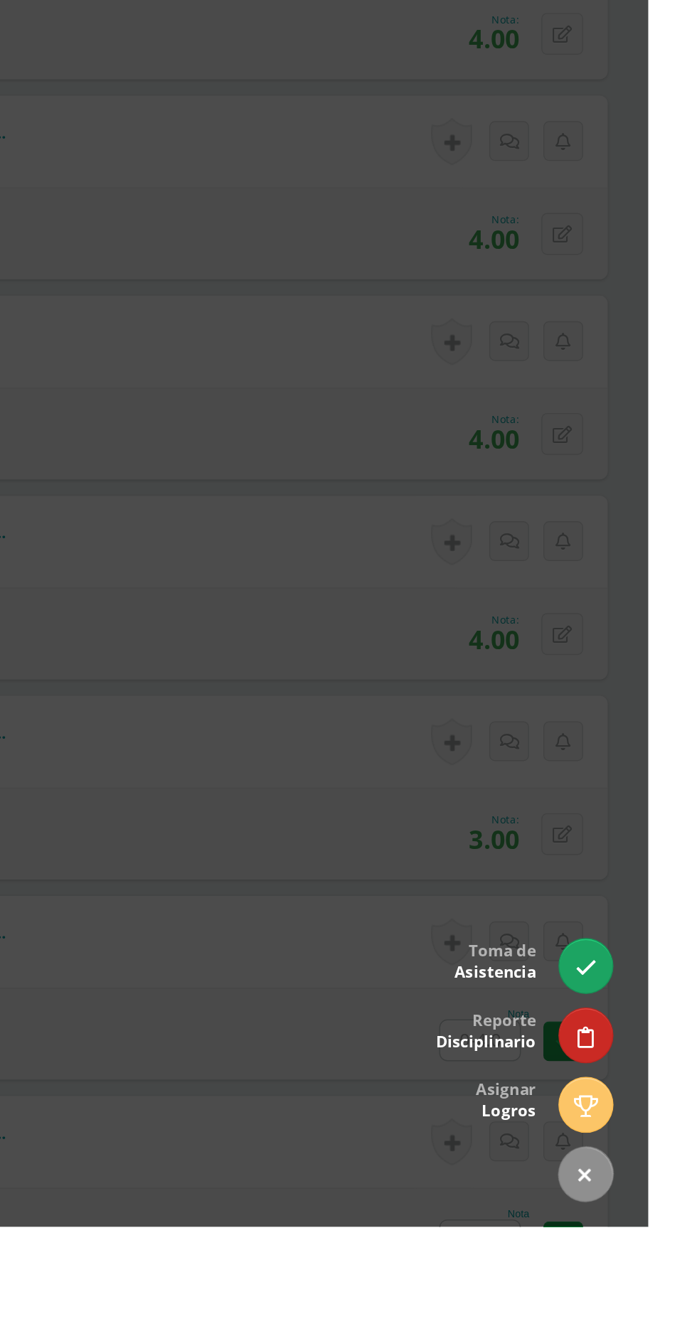
click at [381, 1012] on div at bounding box center [348, 659] width 697 height 1319
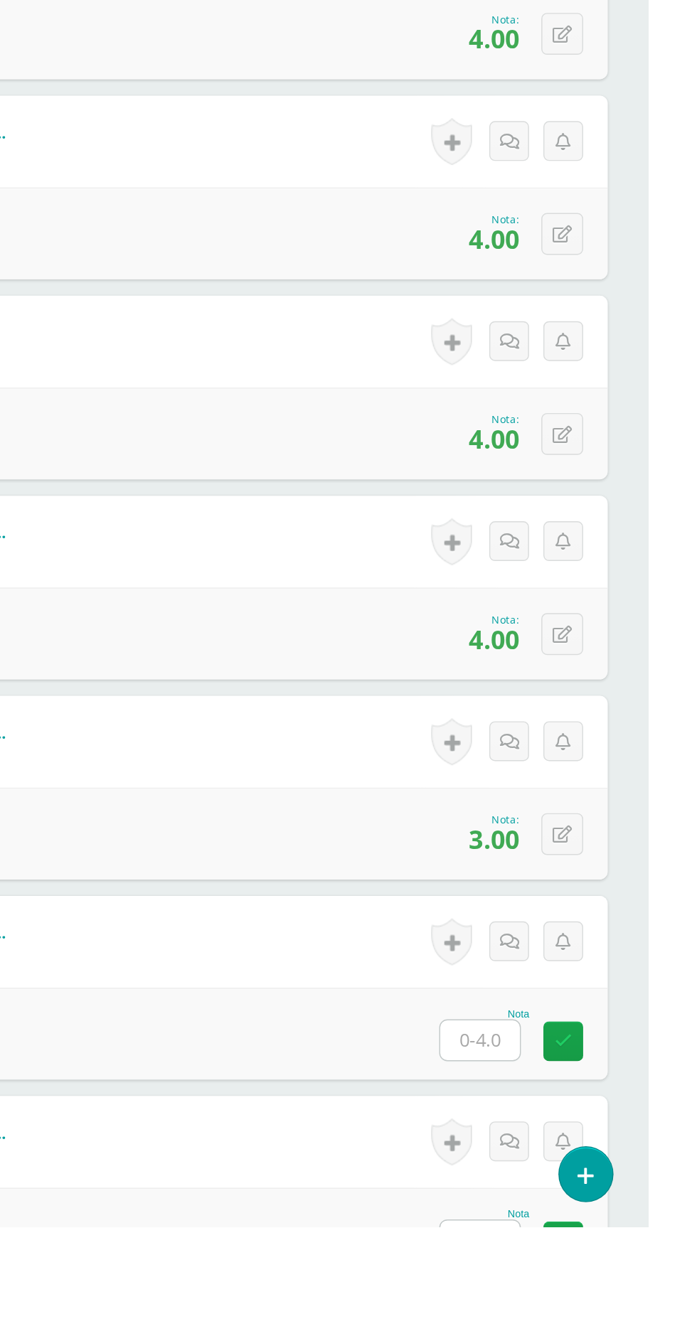
click at [585, 1181] on input "text" at bounding box center [579, 1189] width 55 height 28
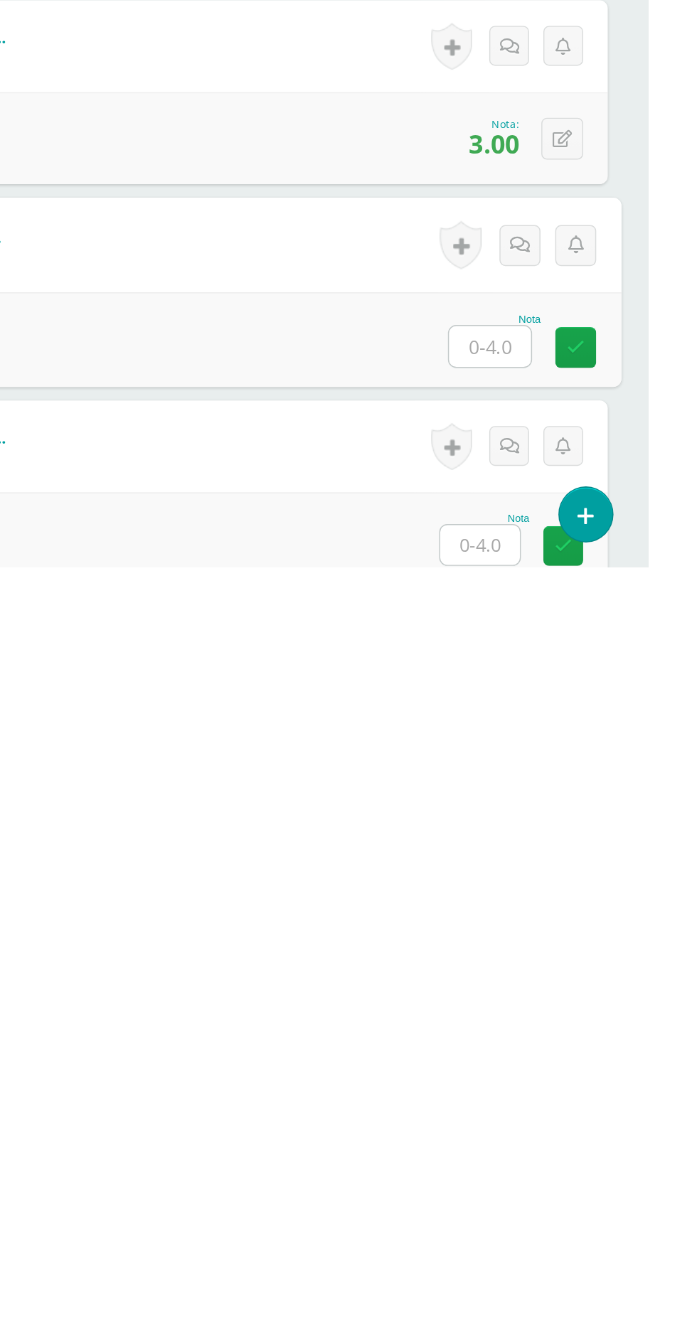
scroll to position [159, 0]
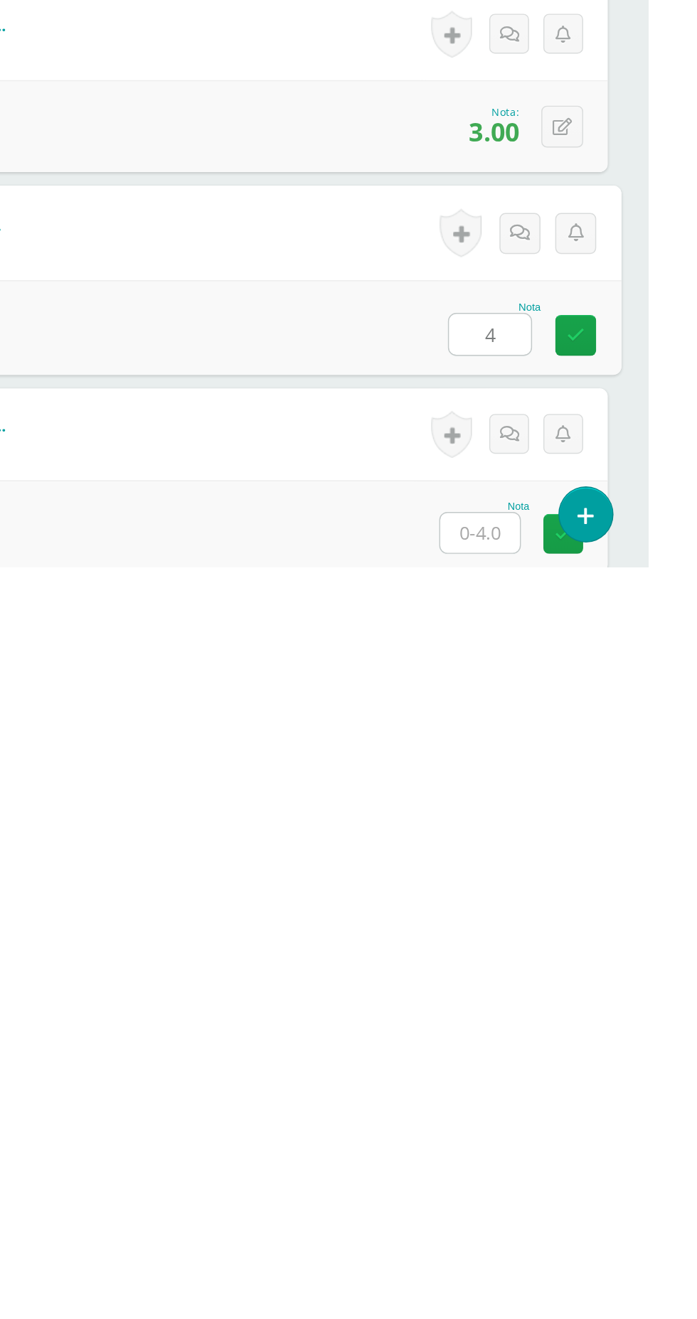
type input "4"
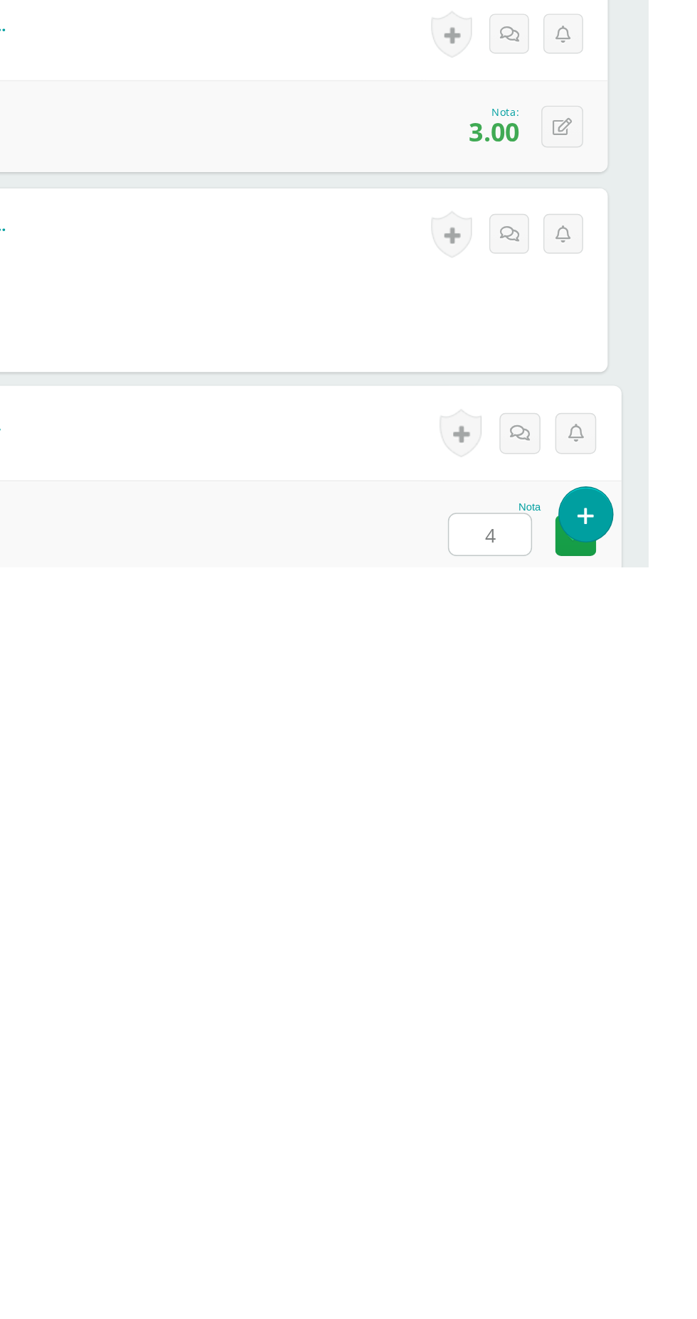
type input "4"
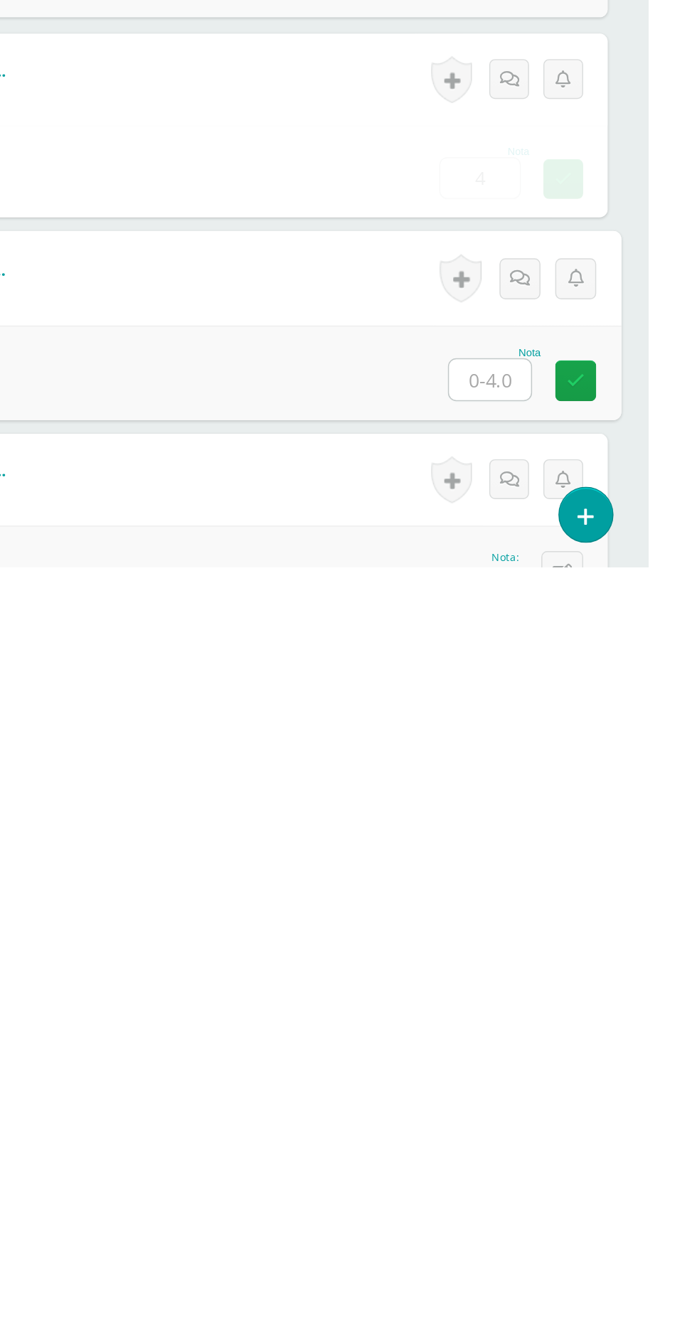
type input "4"
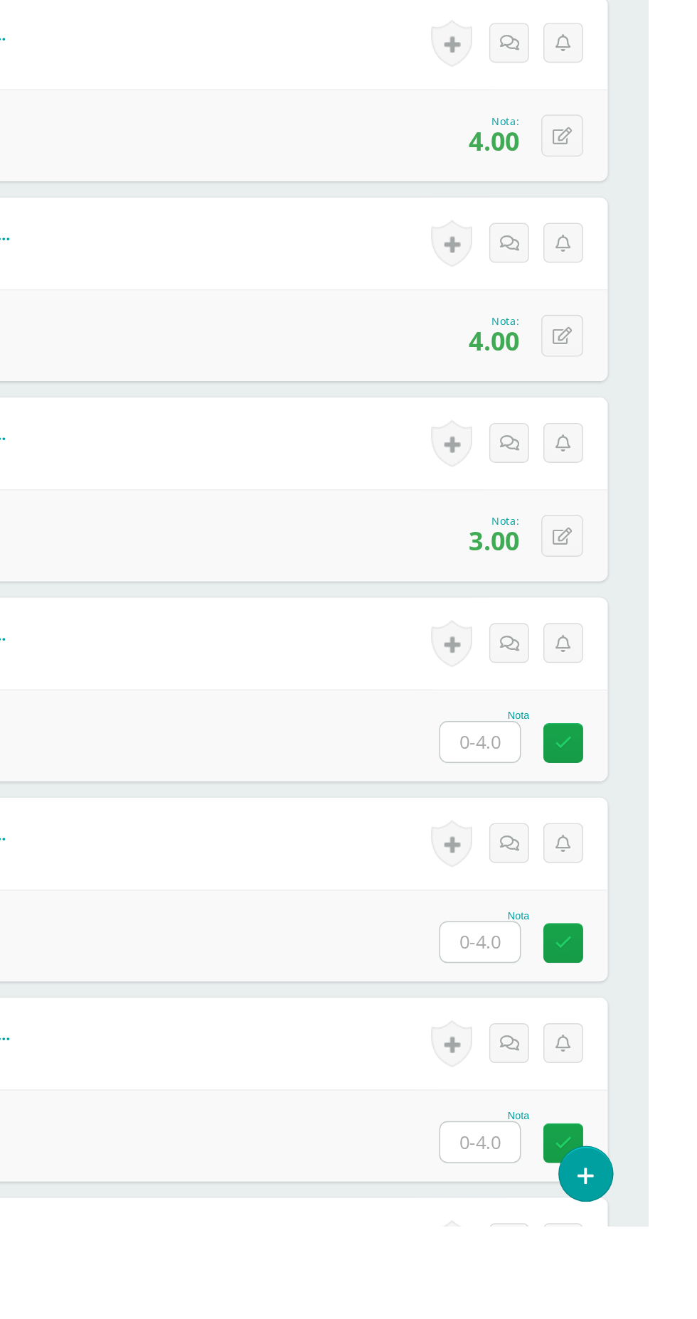
scroll to position [894, 0]
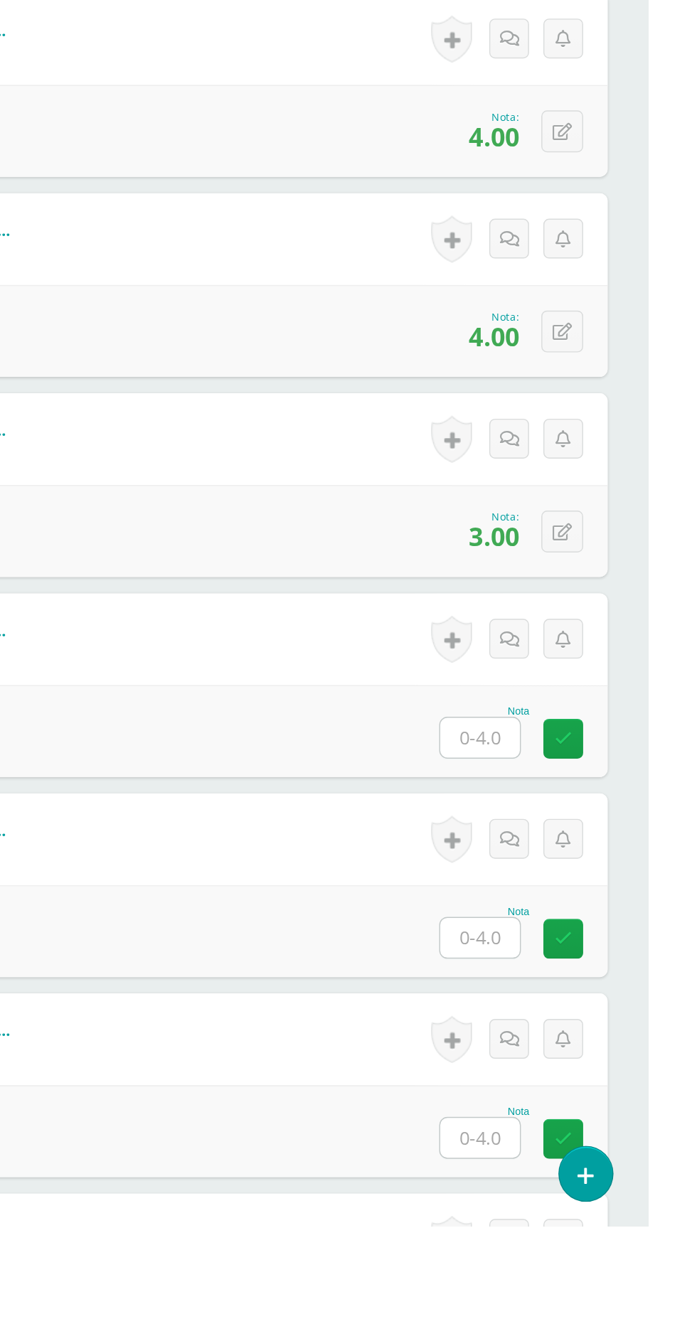
click at [561, 980] on input "text" at bounding box center [579, 979] width 55 height 28
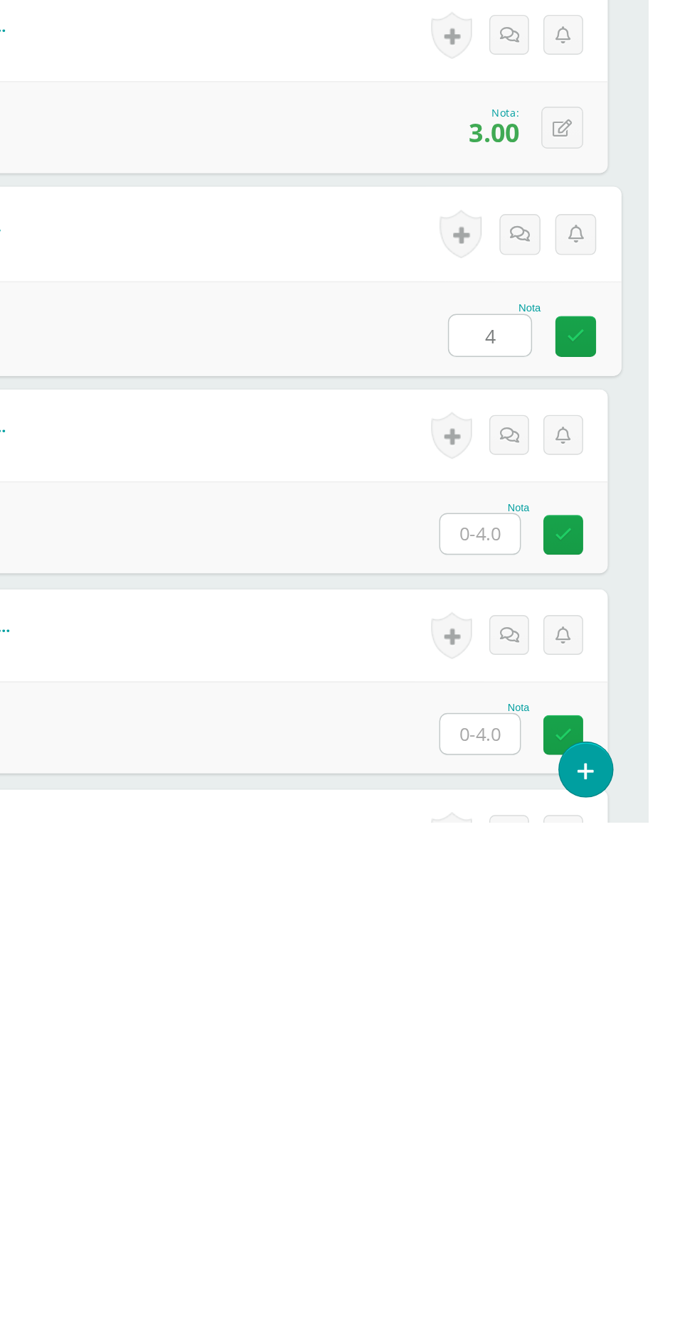
type input "4"
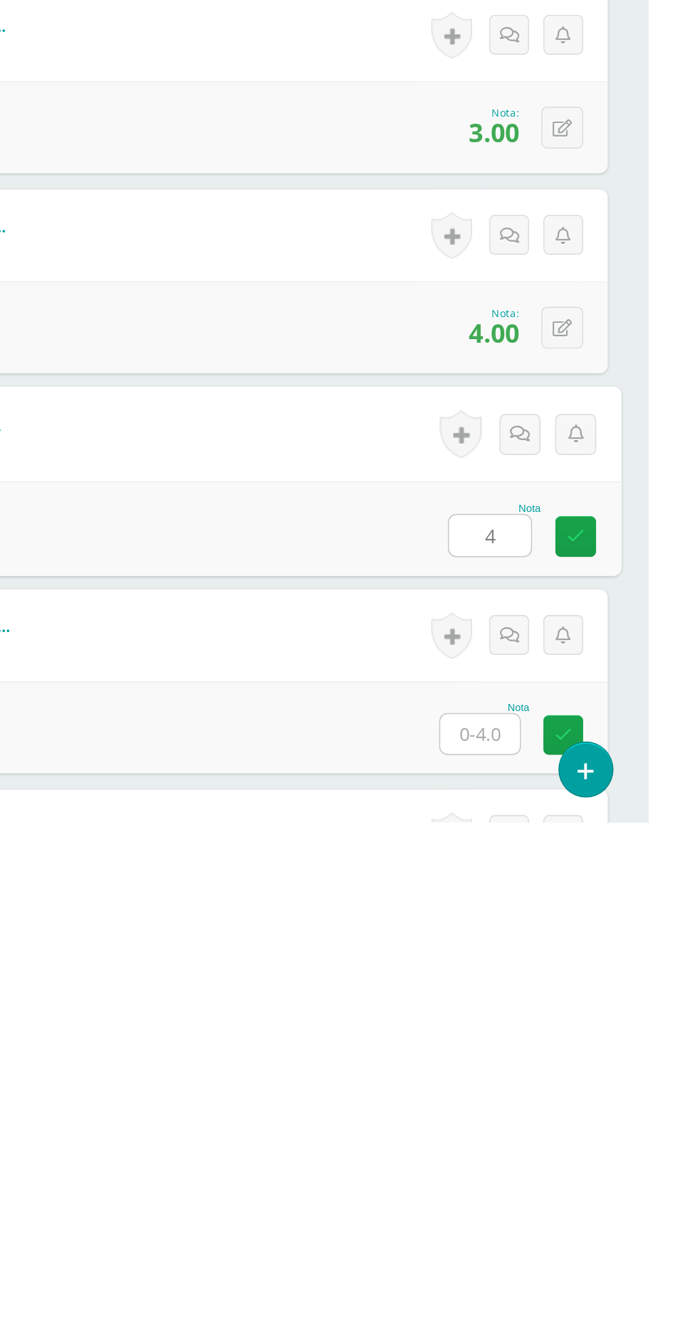
type input "4"
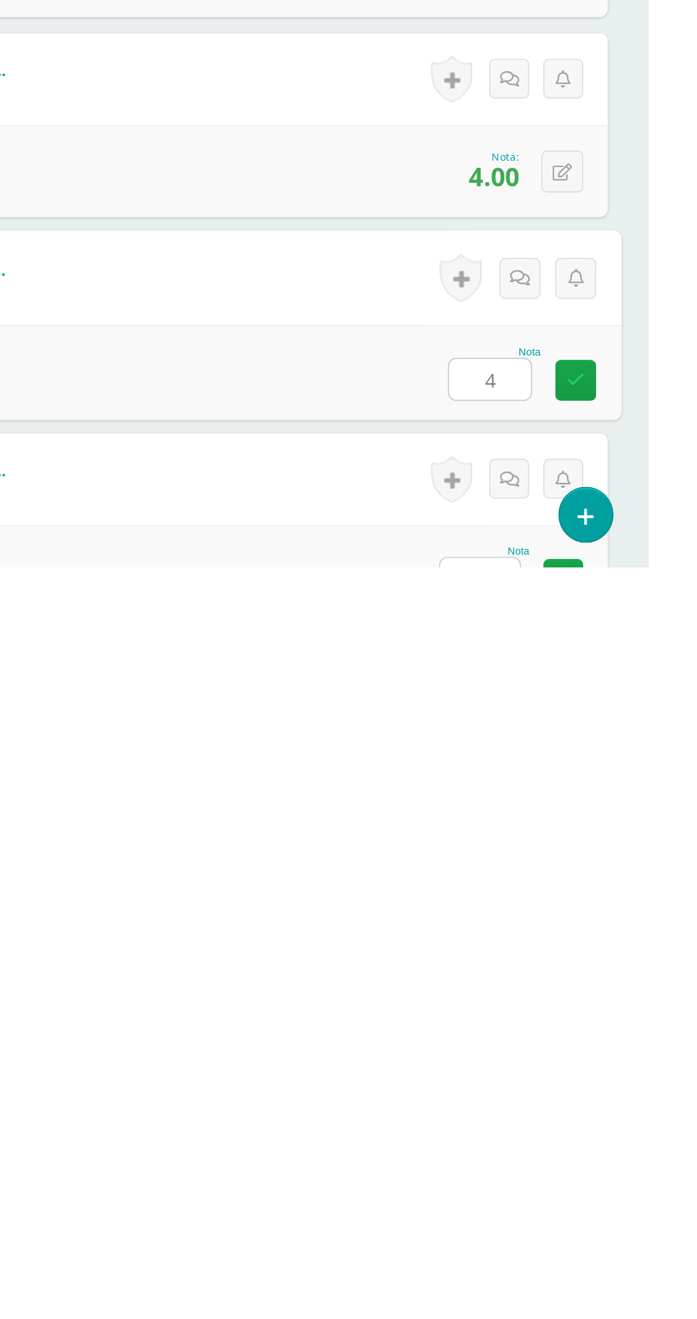
type input "4"
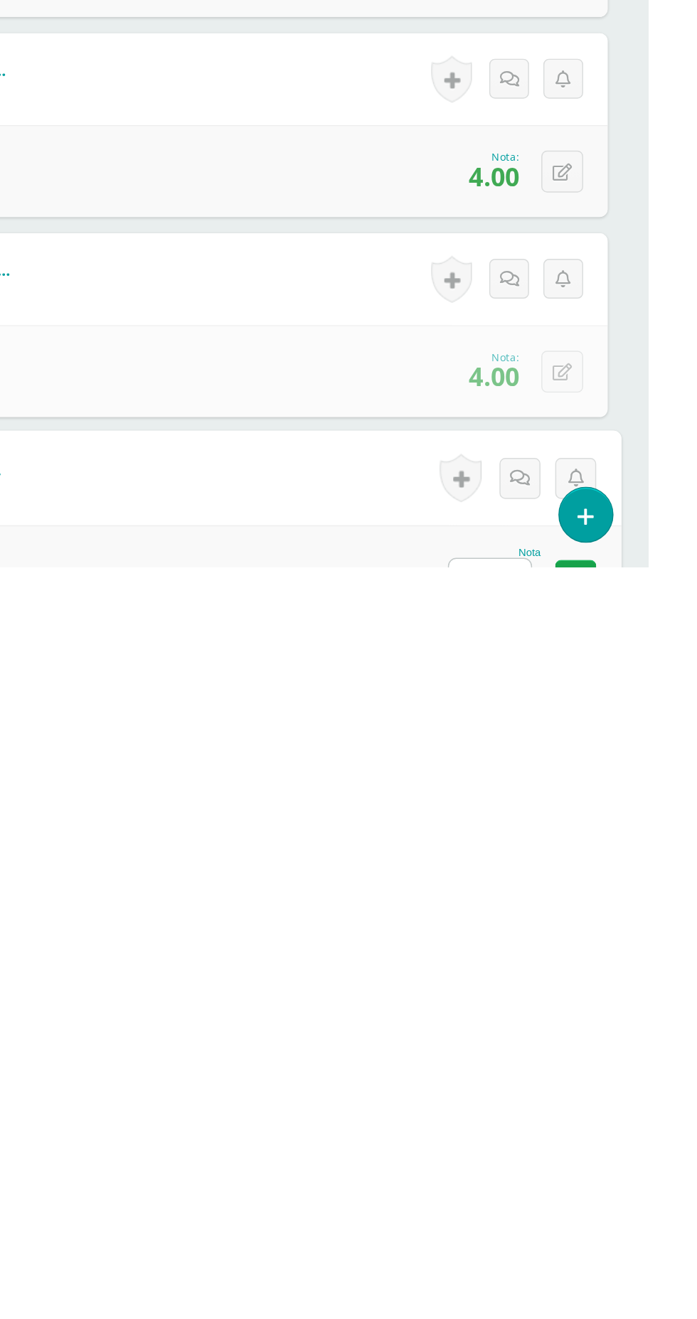
type input "4"
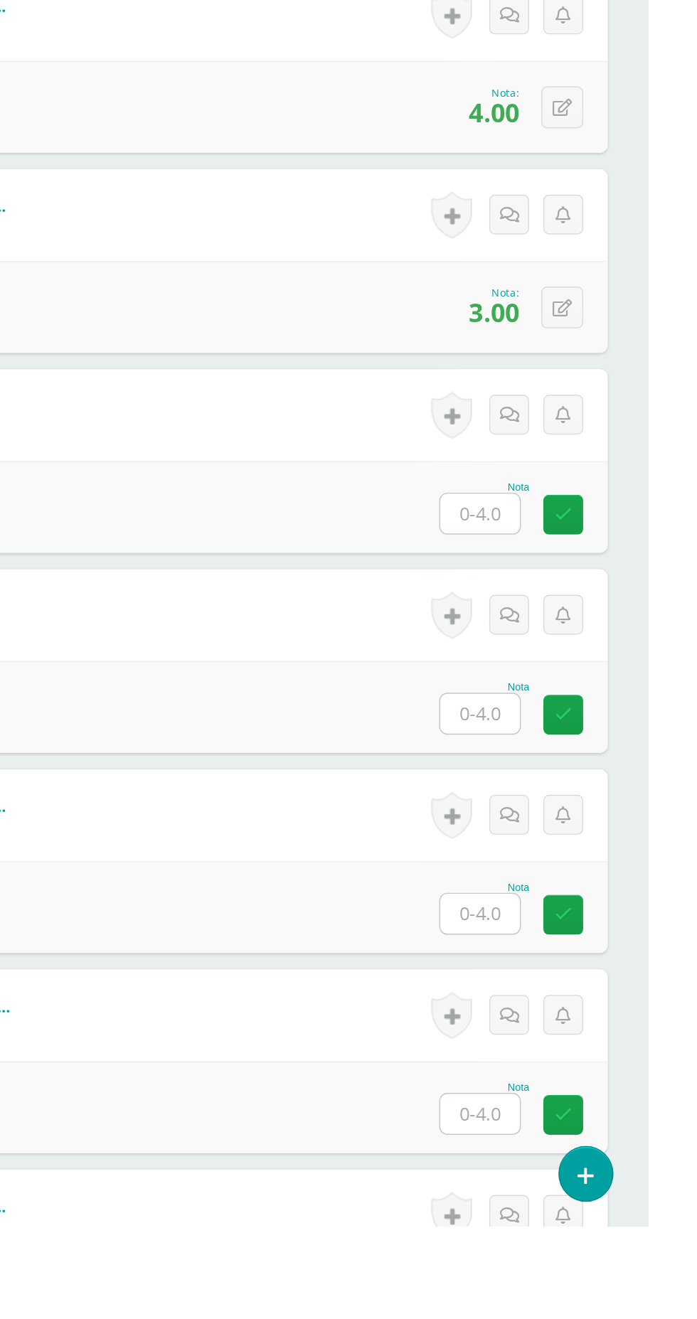
scroll to position [1748, 0]
click at [593, 811] on input "text" at bounding box center [579, 822] width 55 height 28
type input "4"
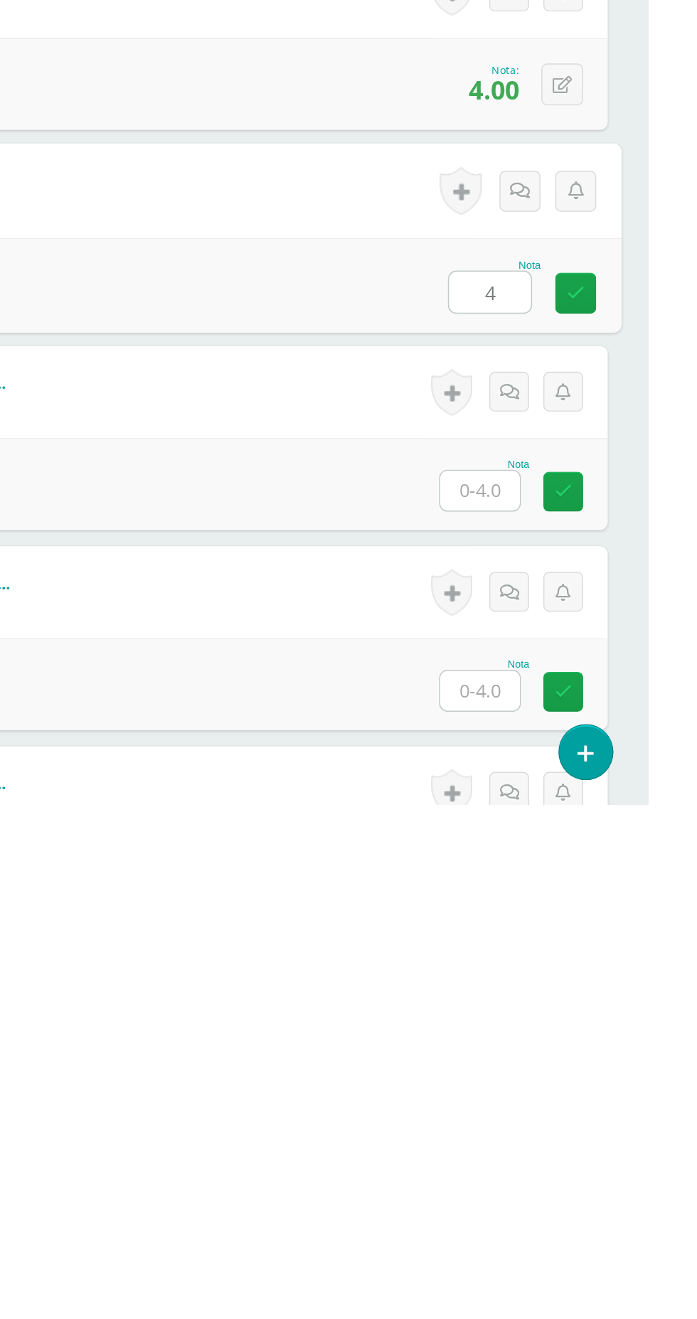
type input "4"
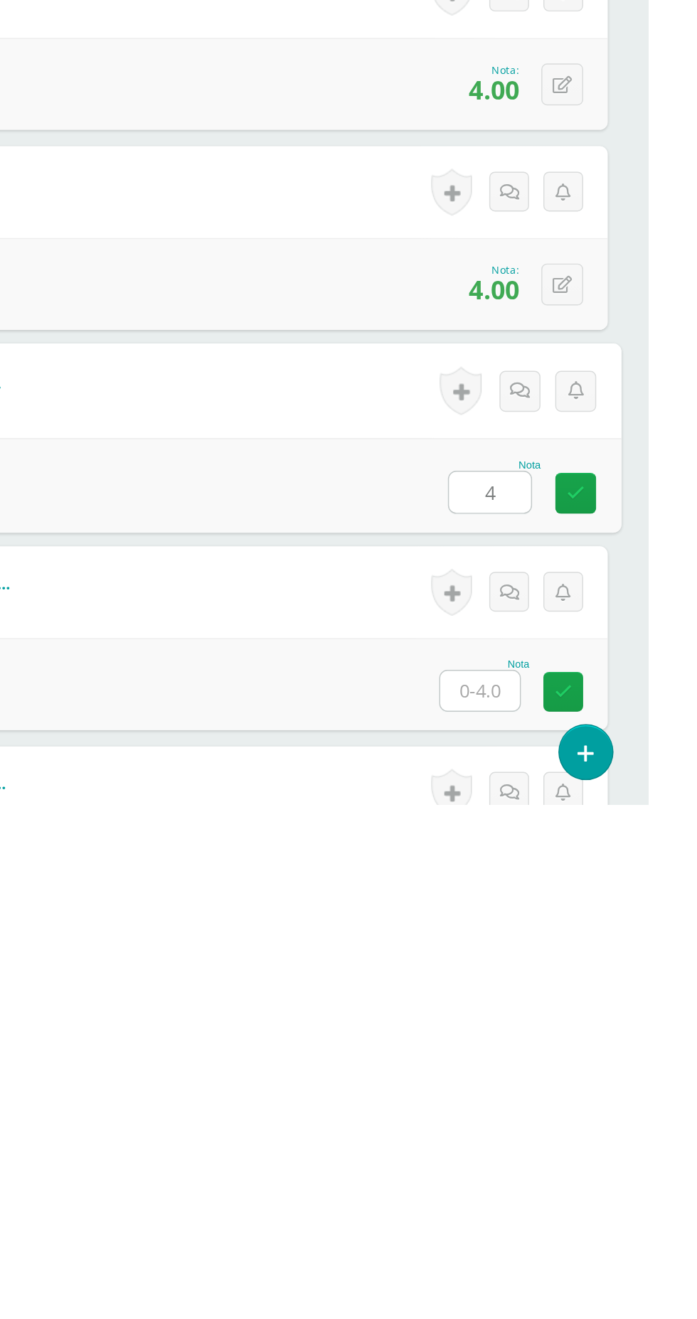
type input "4"
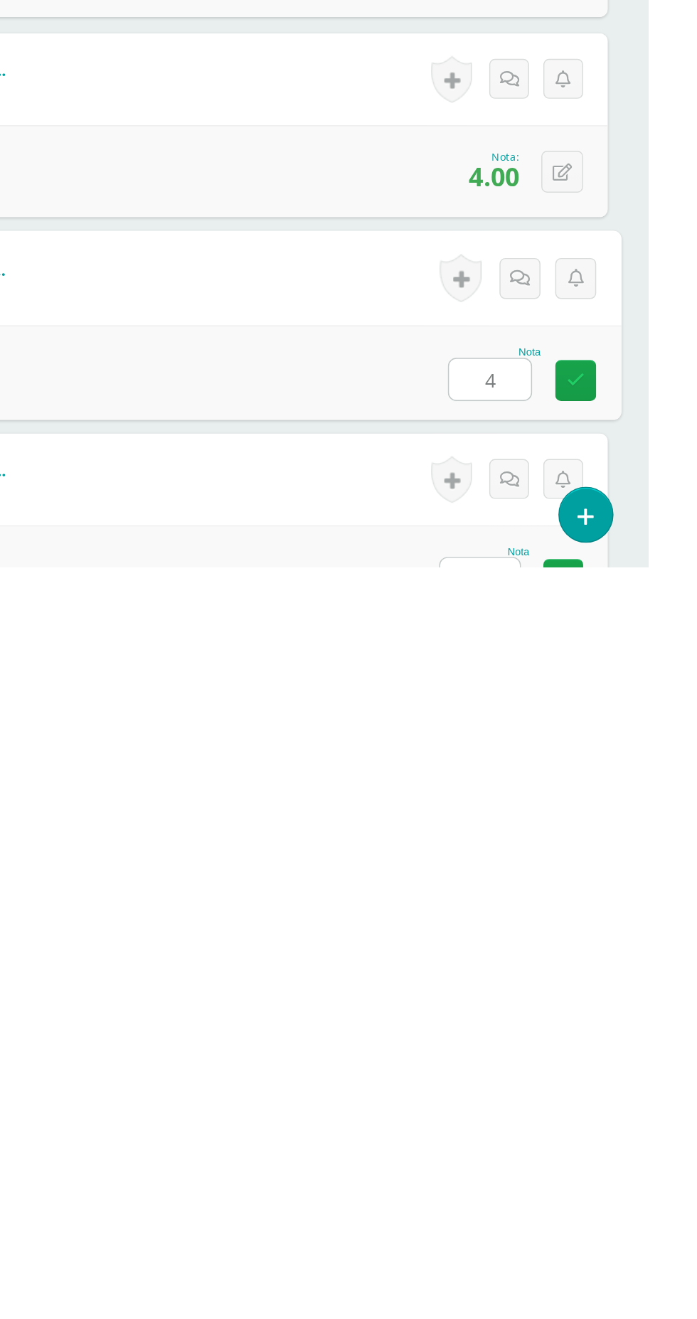
type input "4"
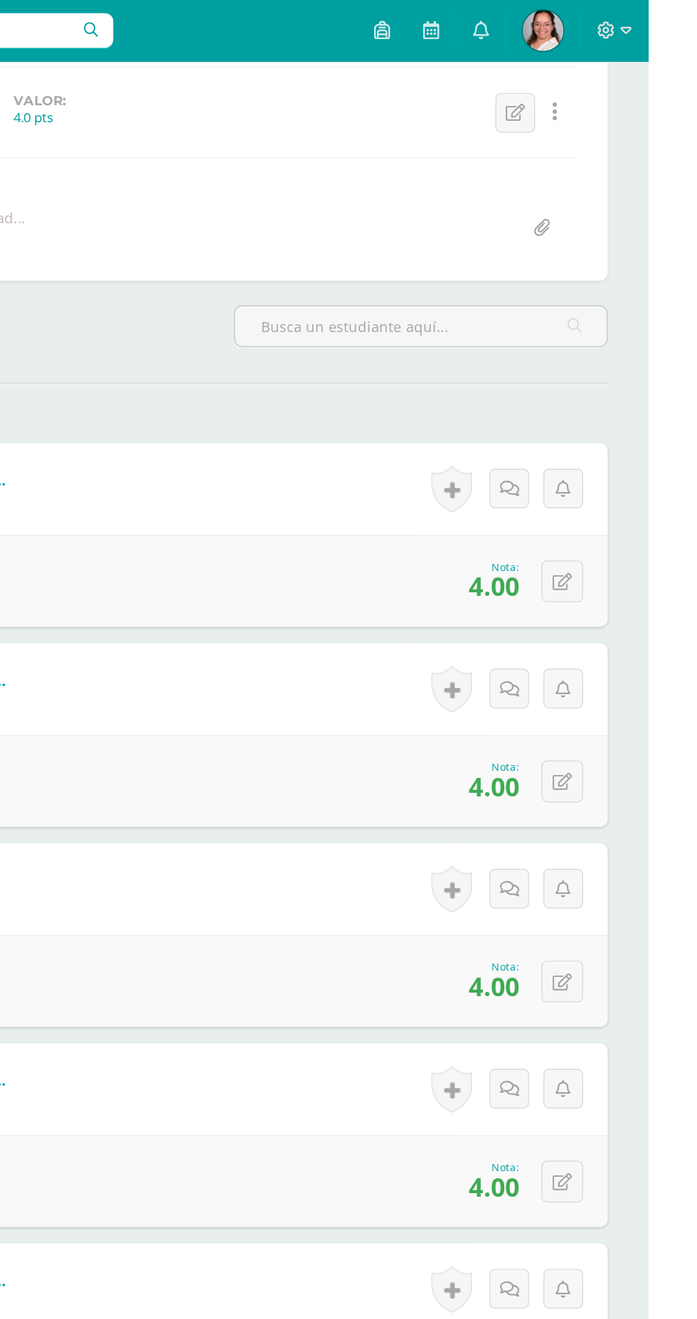
scroll to position [0, 0]
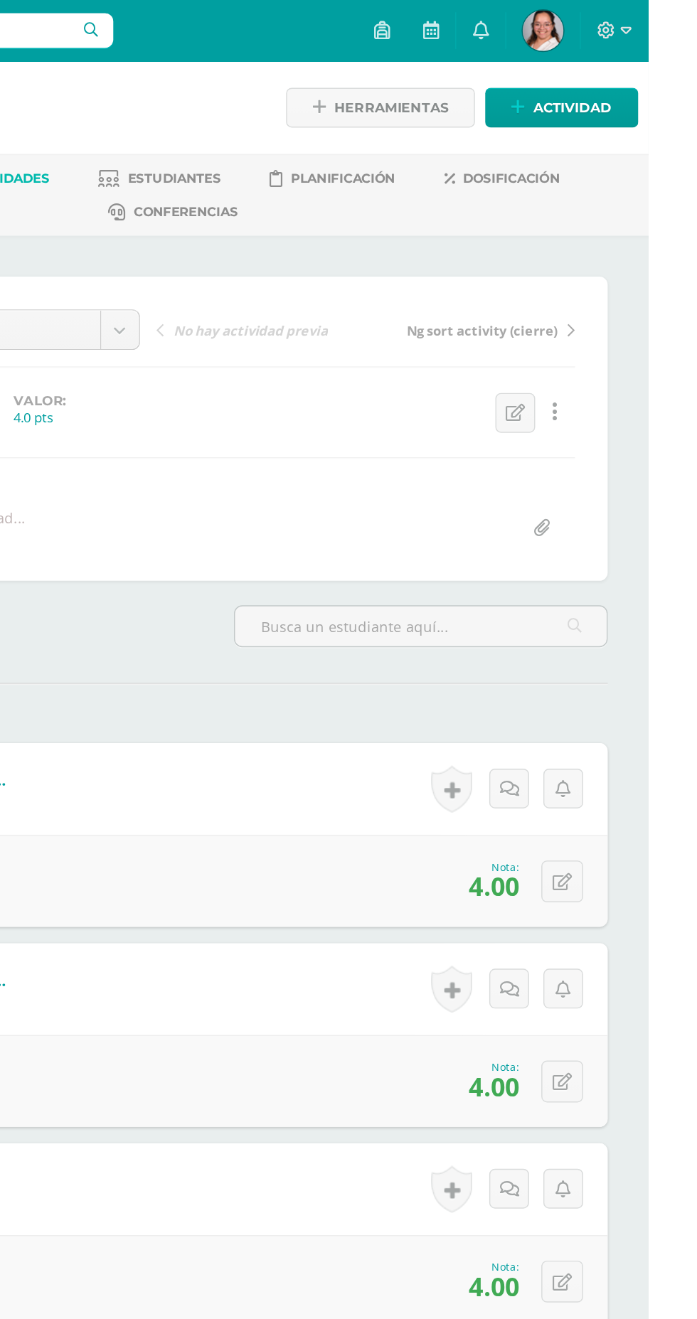
click at [260, 124] on span "Actividades" at bounding box center [248, 124] width 63 height 11
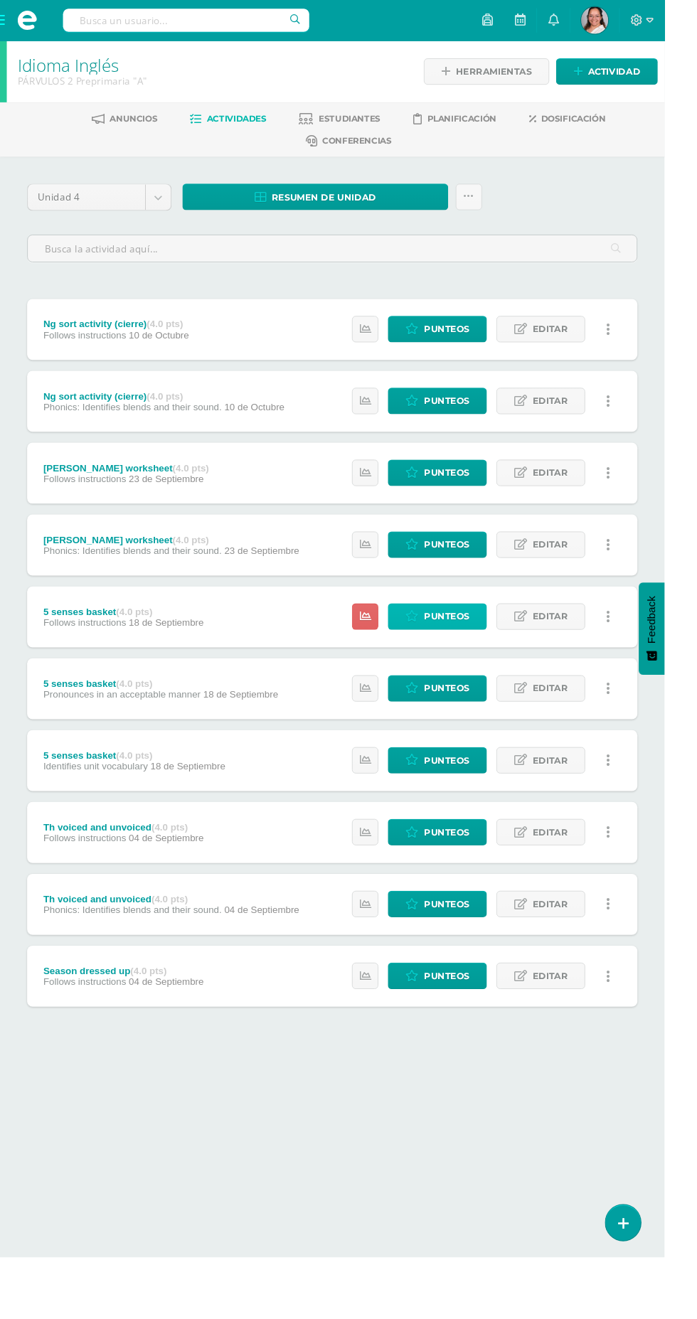
click at [456, 639] on span "Punteos" at bounding box center [468, 646] width 48 height 26
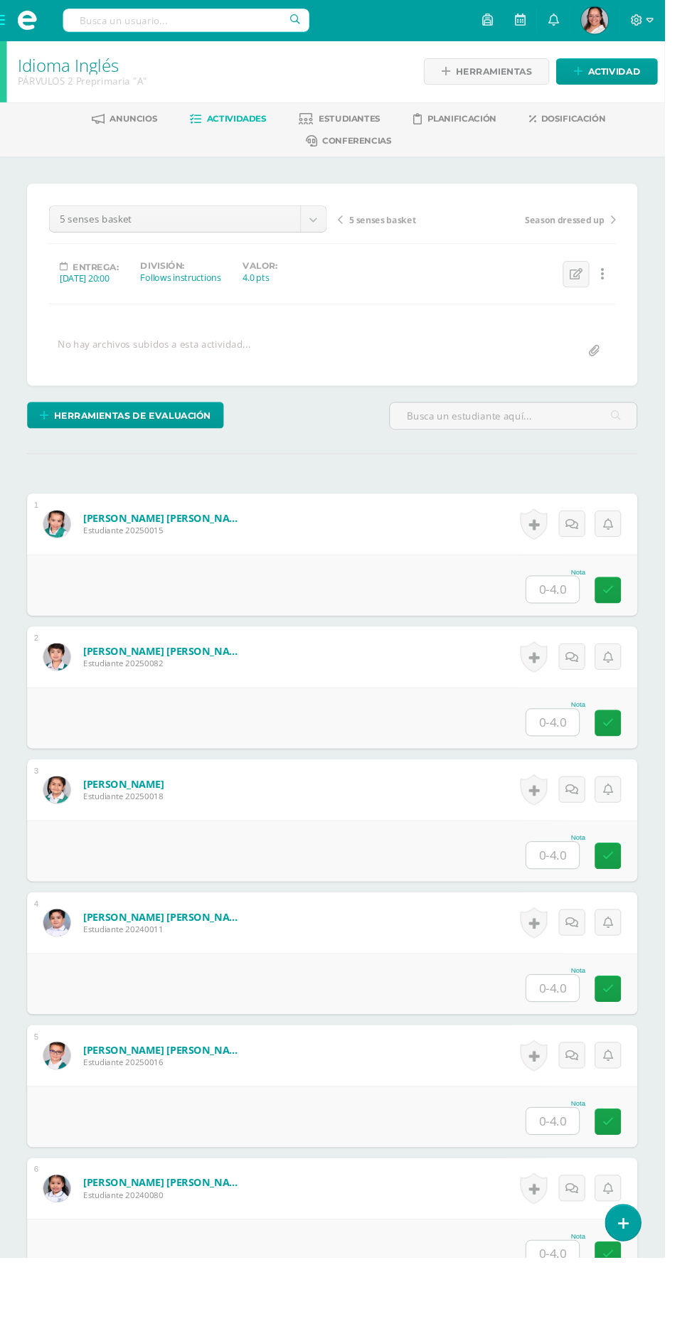
scroll to position [1, 0]
click at [596, 1163] on input "text" at bounding box center [579, 1175] width 55 height 28
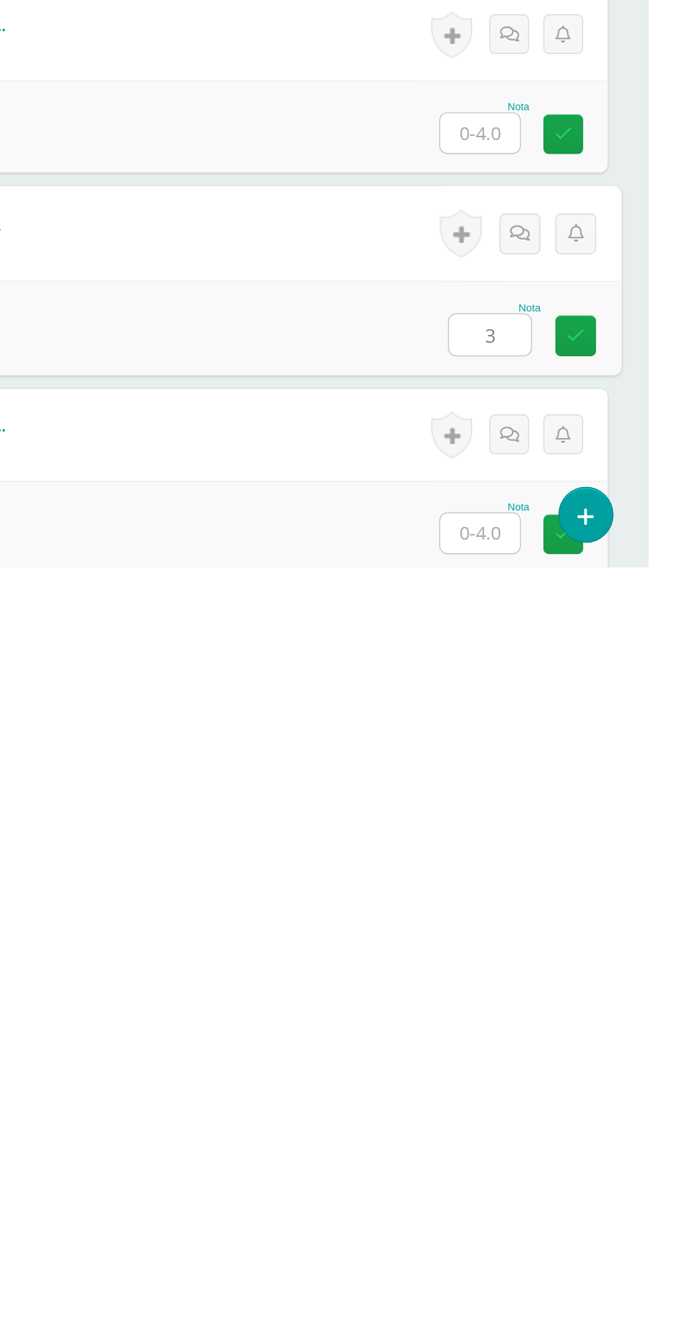
type input "3"
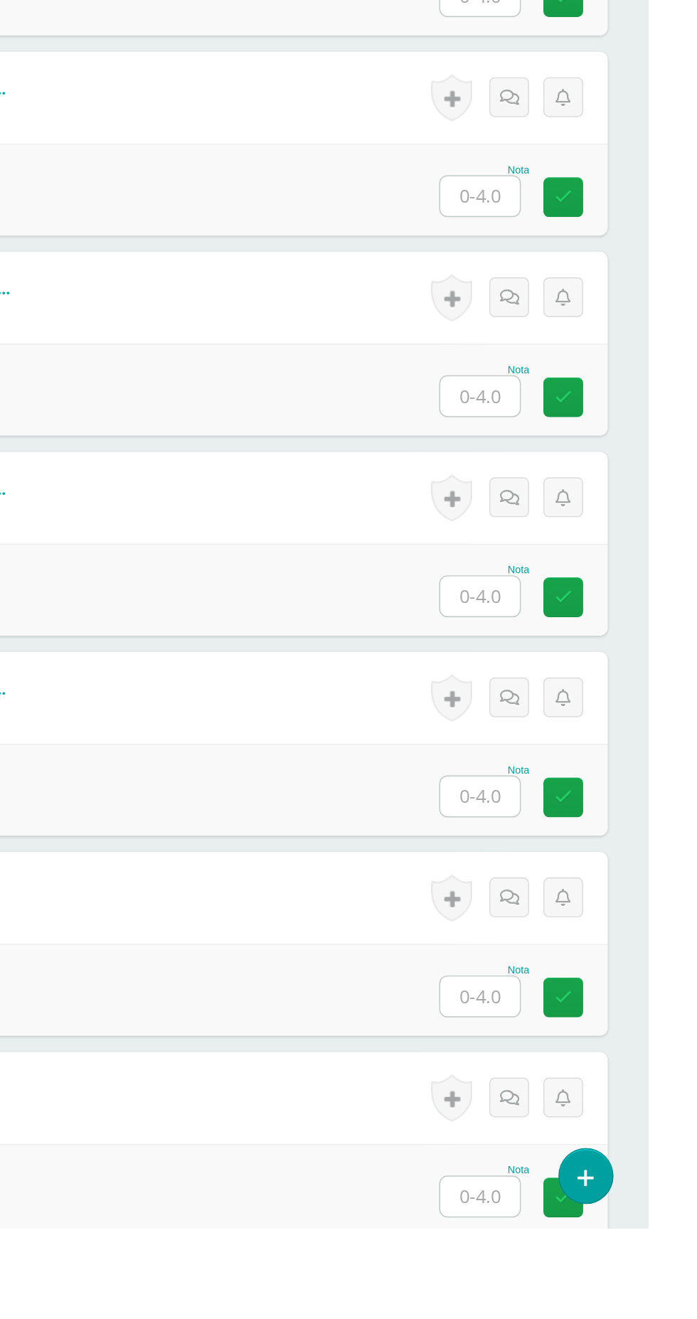
scroll to position [1412, 0]
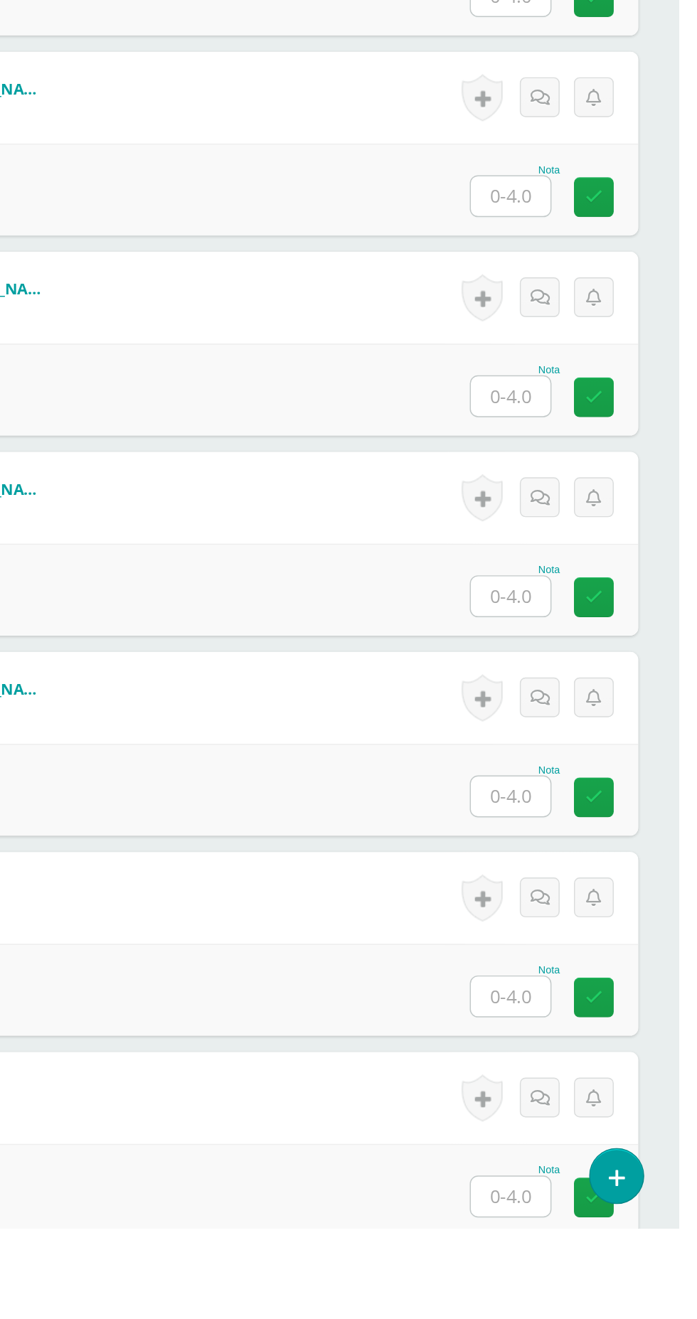
click at [588, 1021] on input "text" at bounding box center [579, 1018] width 55 height 28
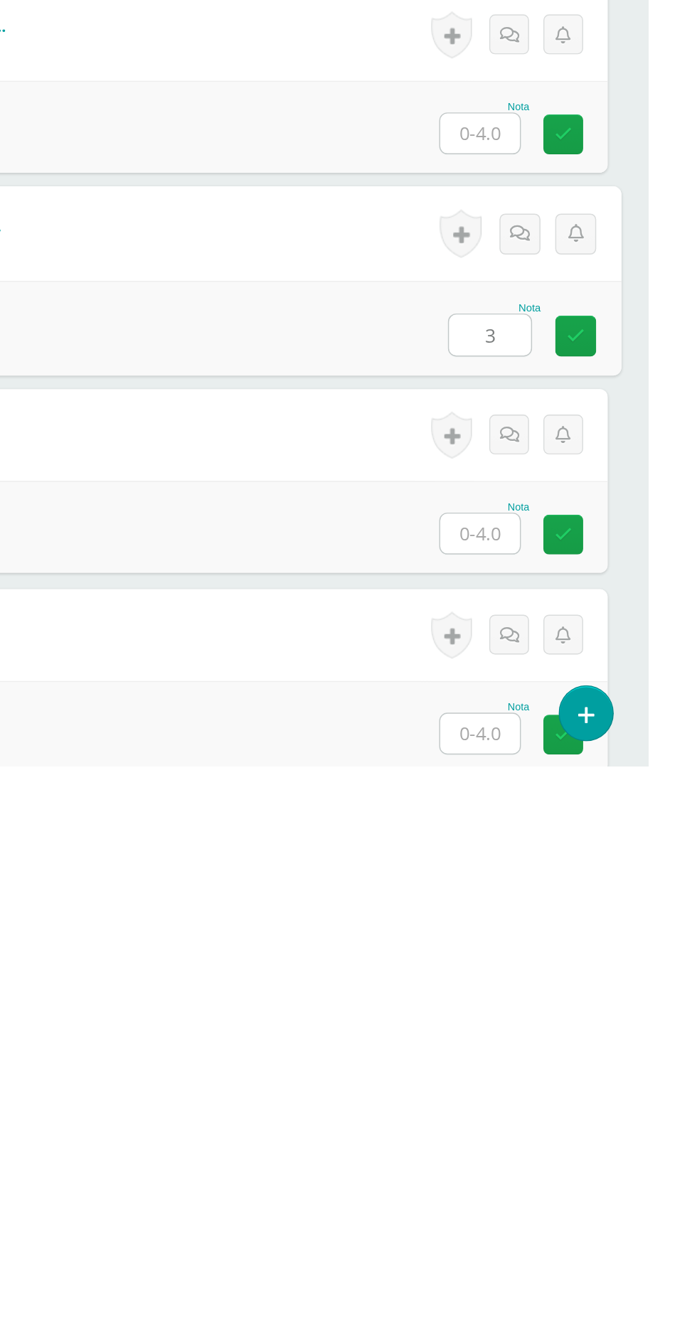
type input "3"
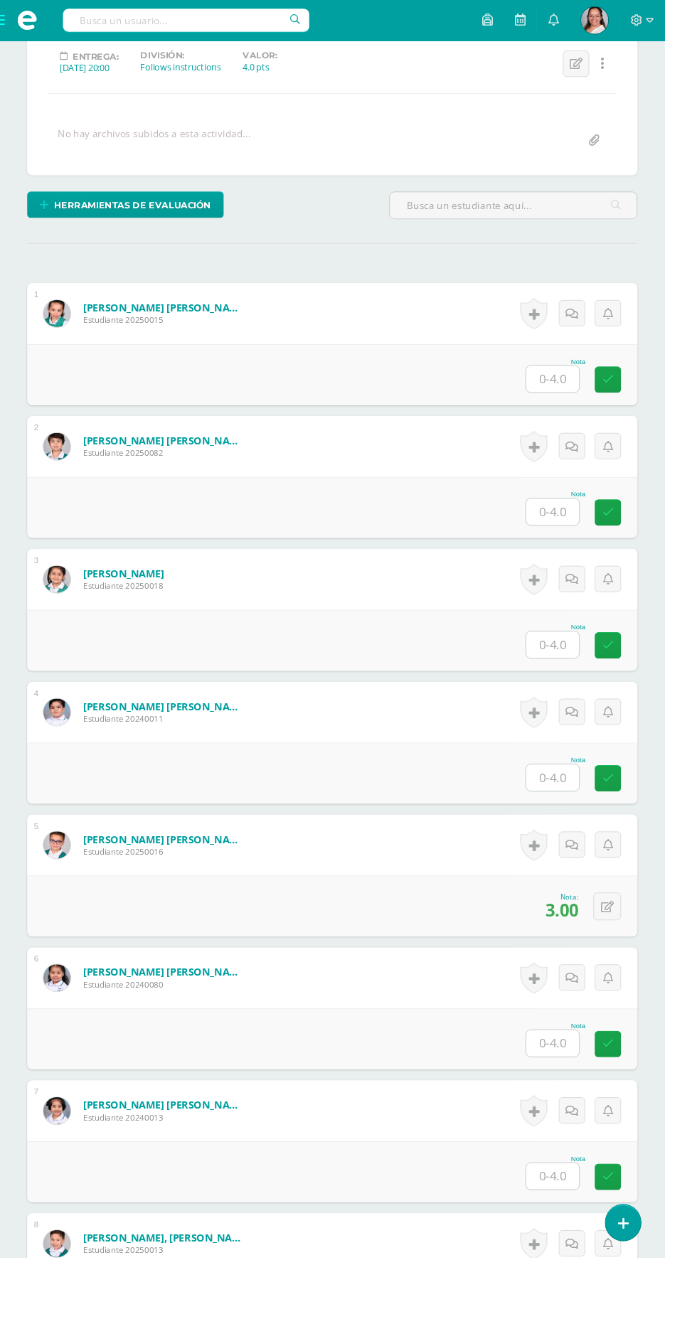
scroll to position [0, 0]
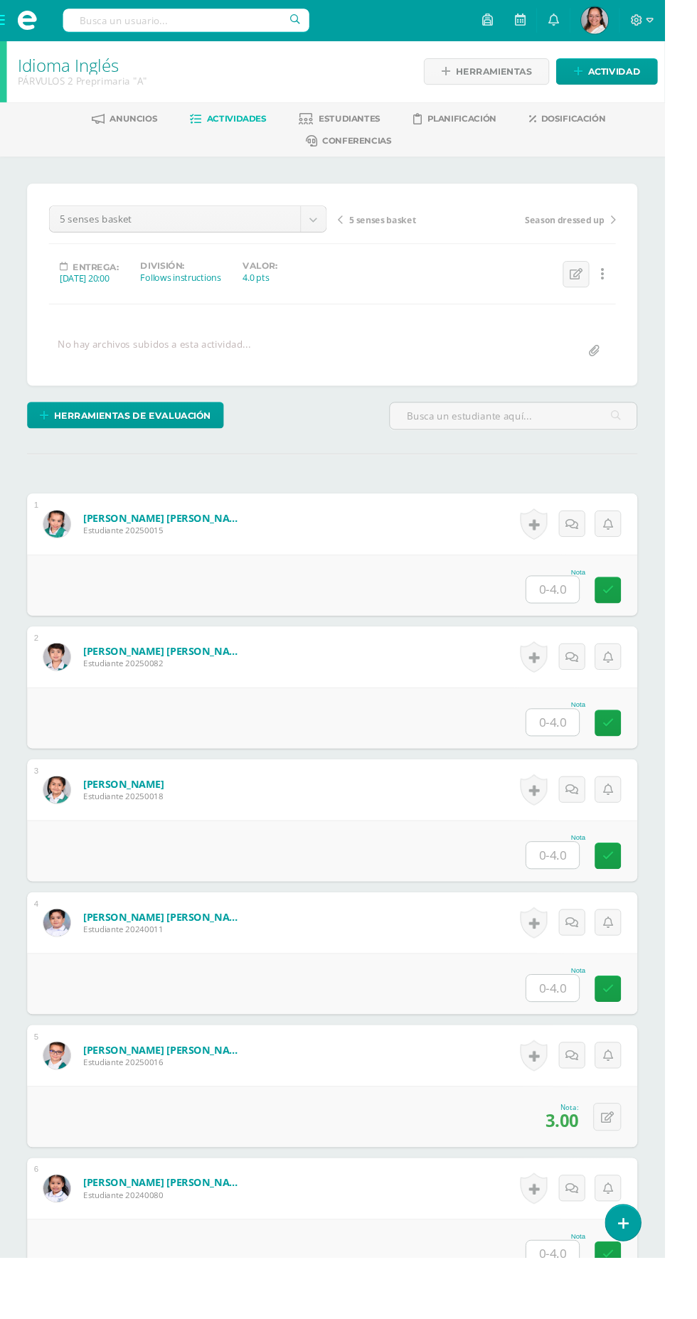
click at [572, 619] on input "text" at bounding box center [579, 618] width 55 height 28
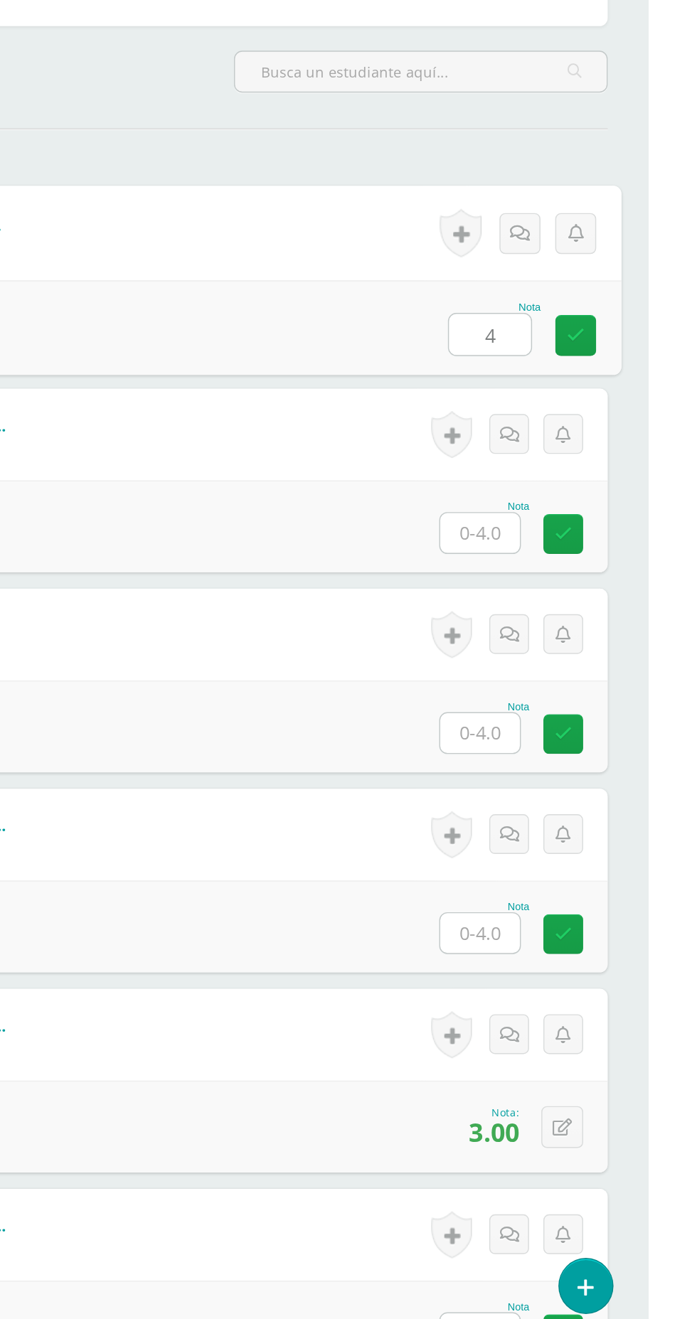
type input "4"
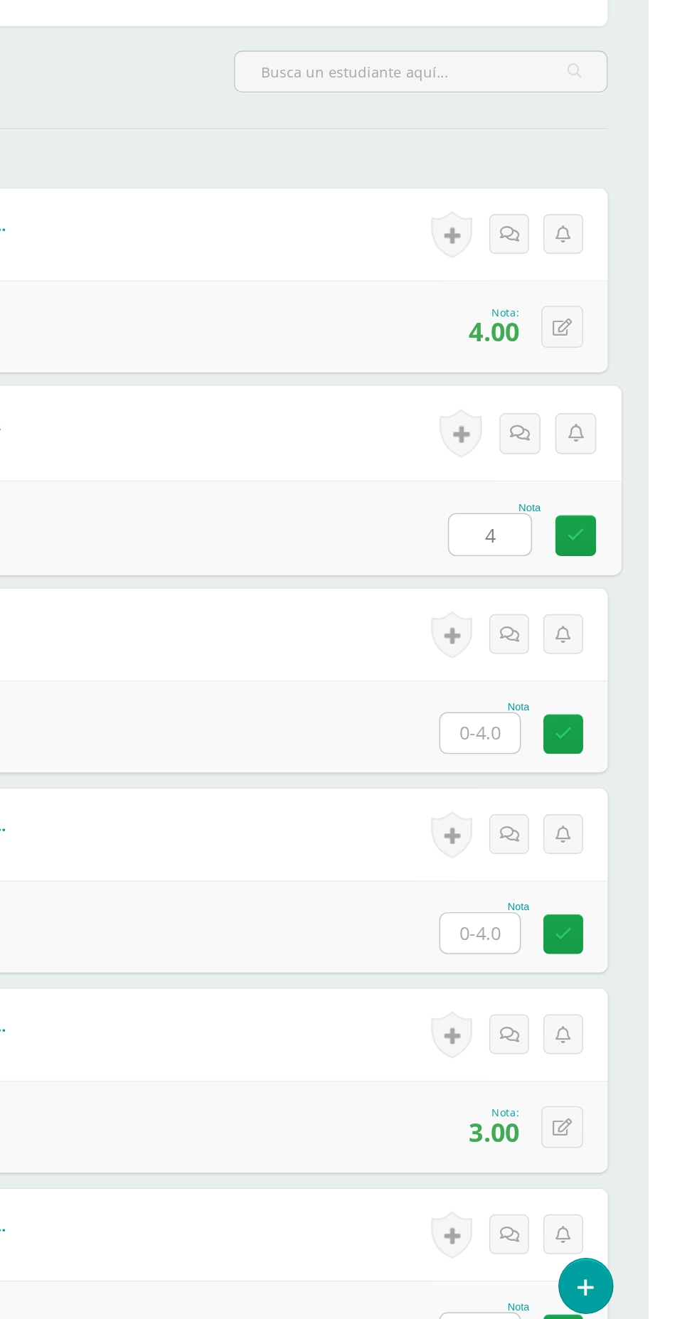
type input "4"
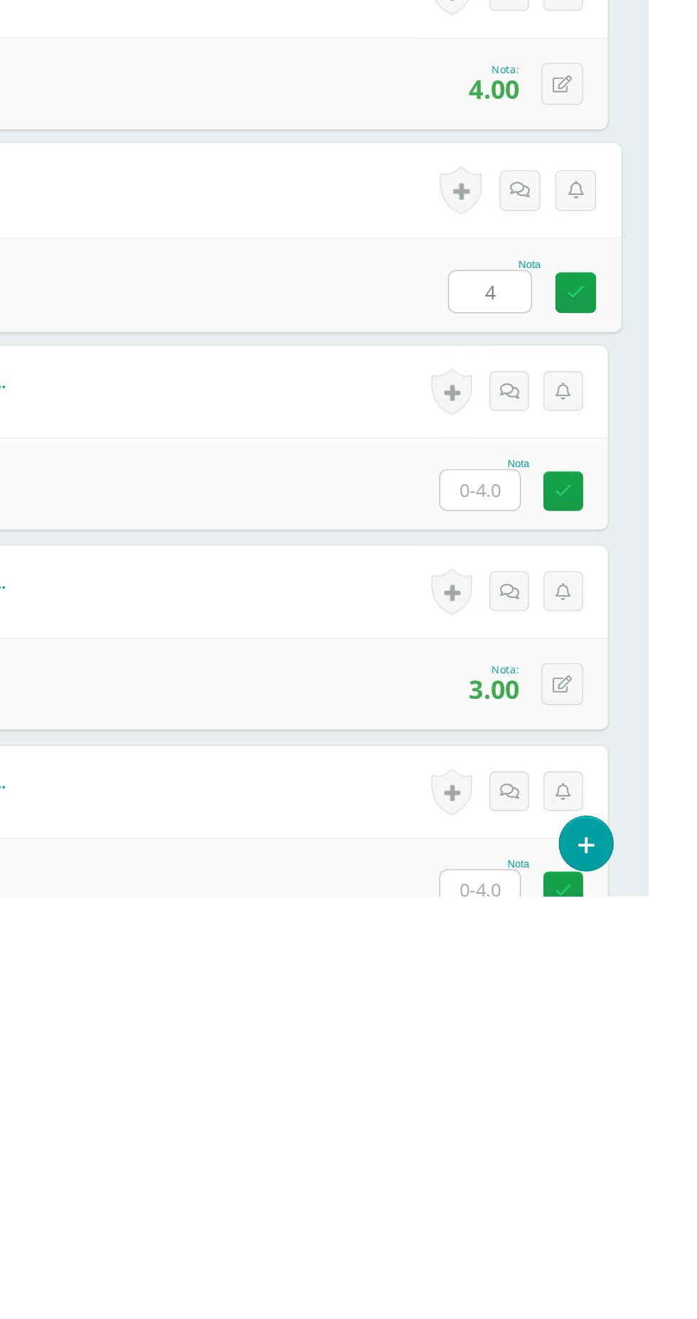
type input "4"
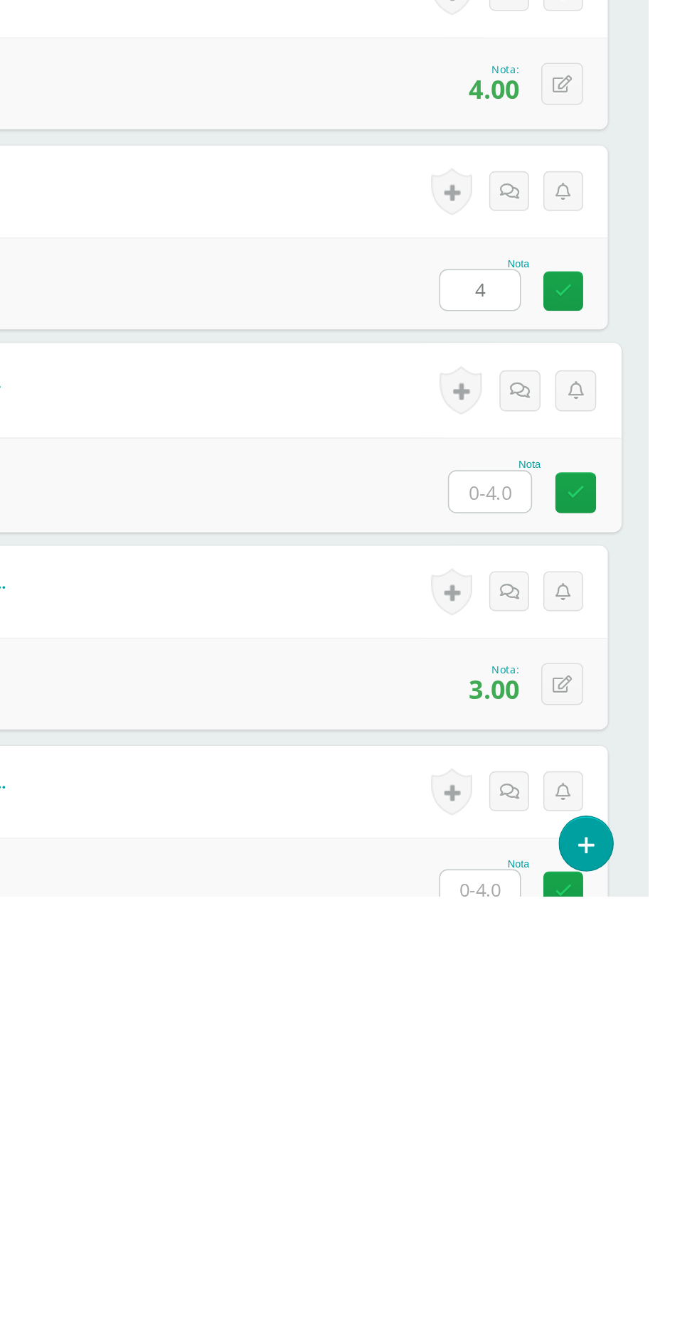
type input "4"
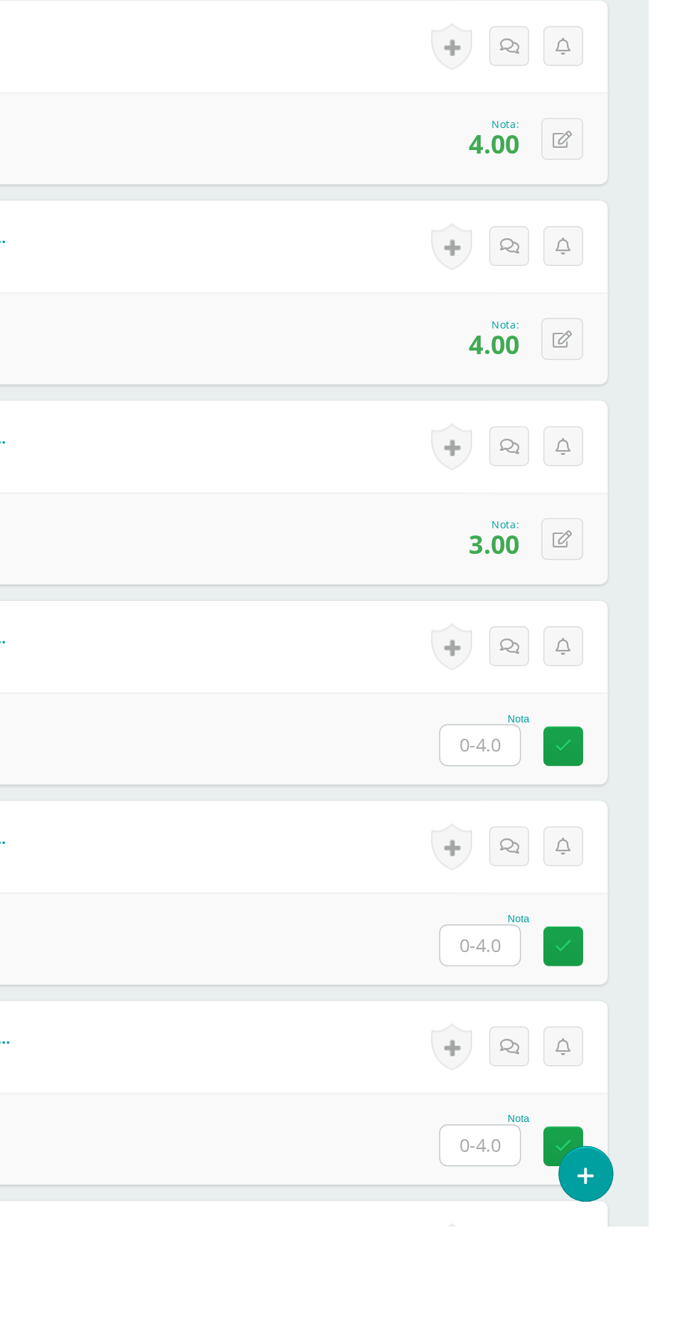
click at [570, 977] on input "text" at bounding box center [579, 984] width 55 height 28
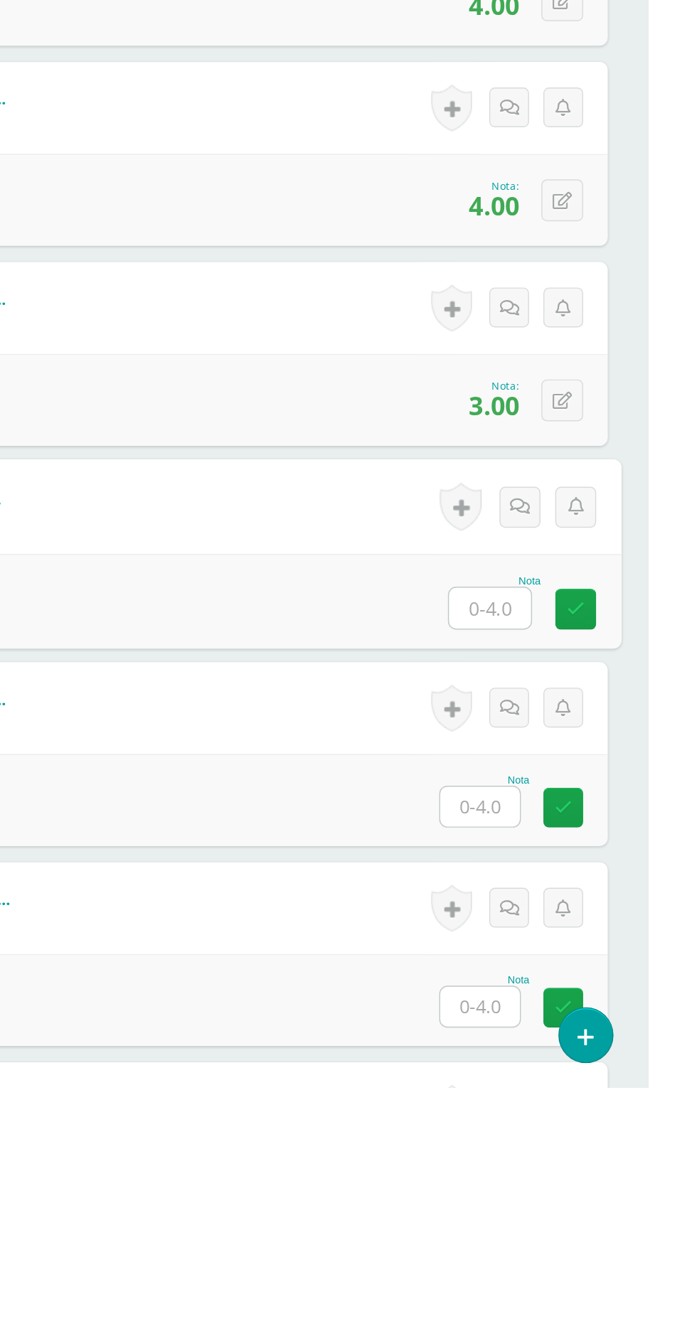
scroll to position [331, 0]
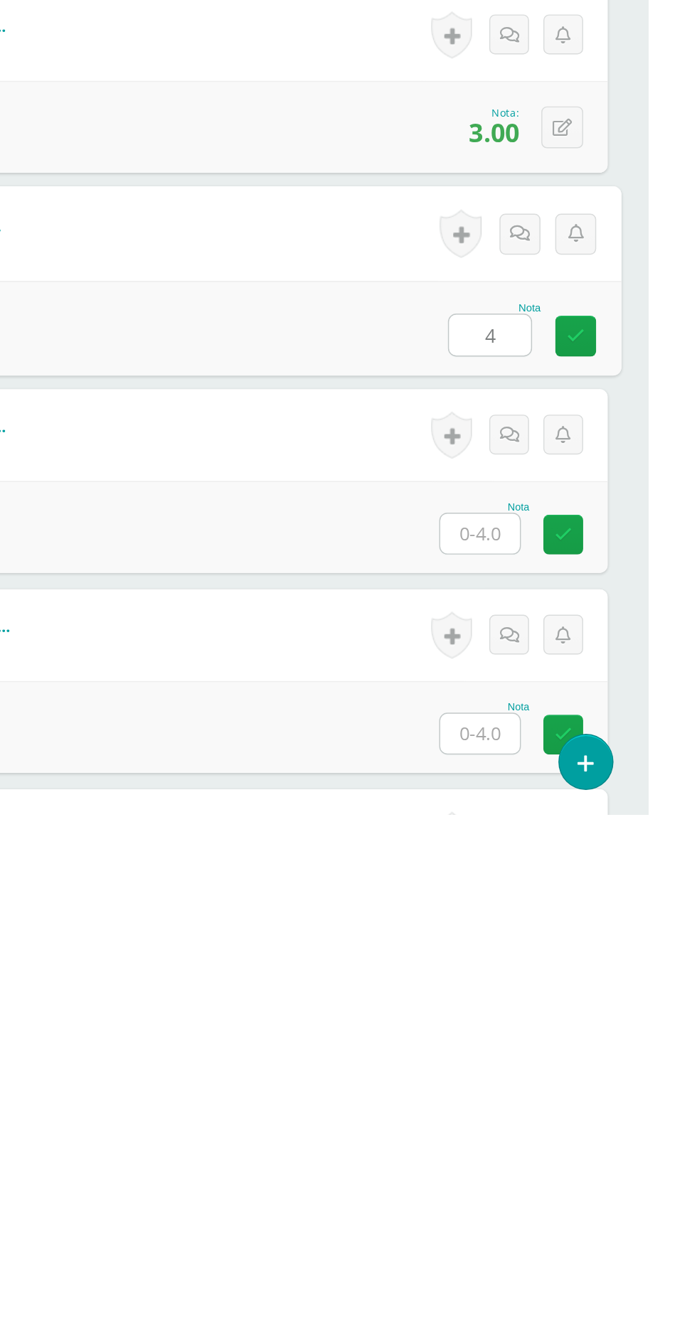
type input "4"
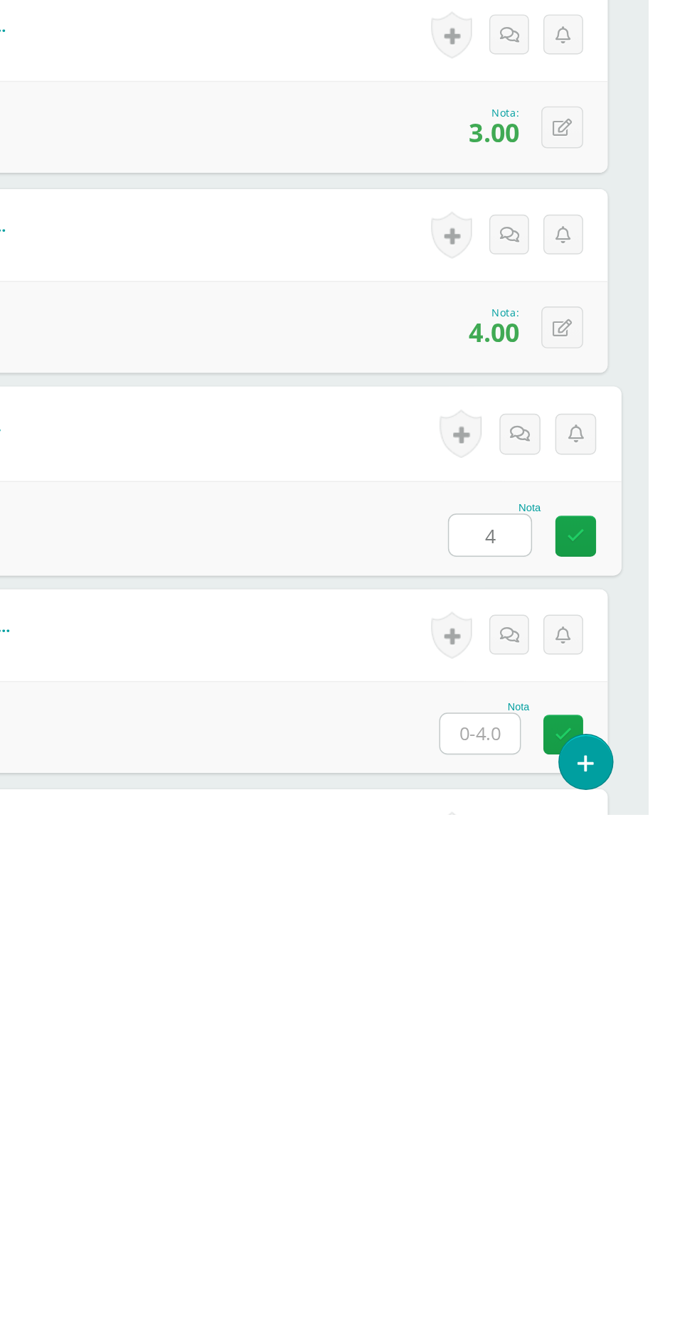
type input "4"
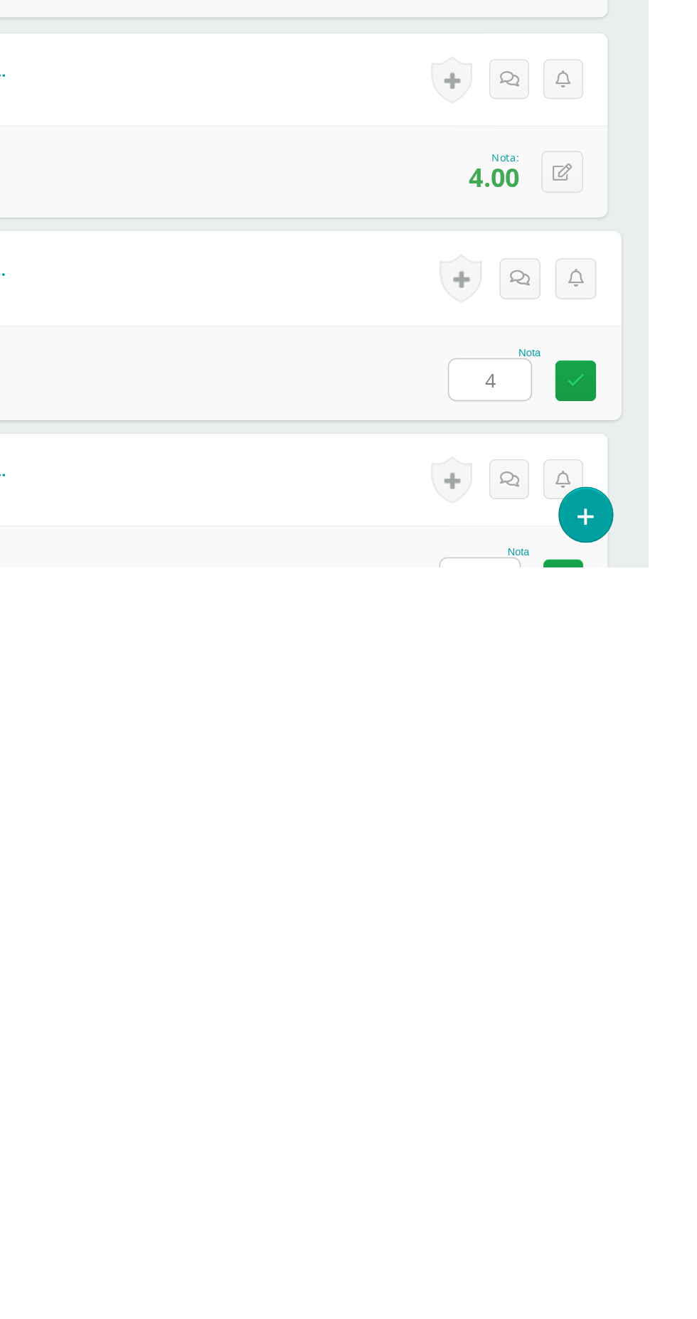
type input "4"
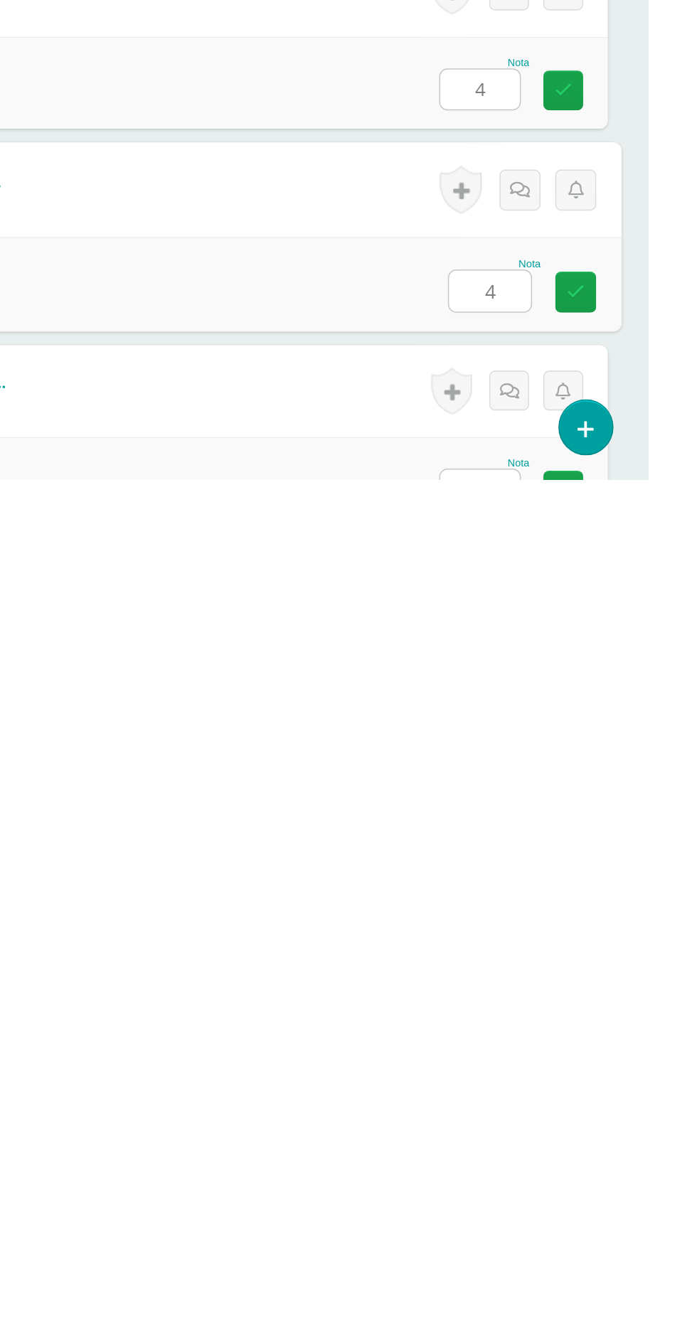
type input "4"
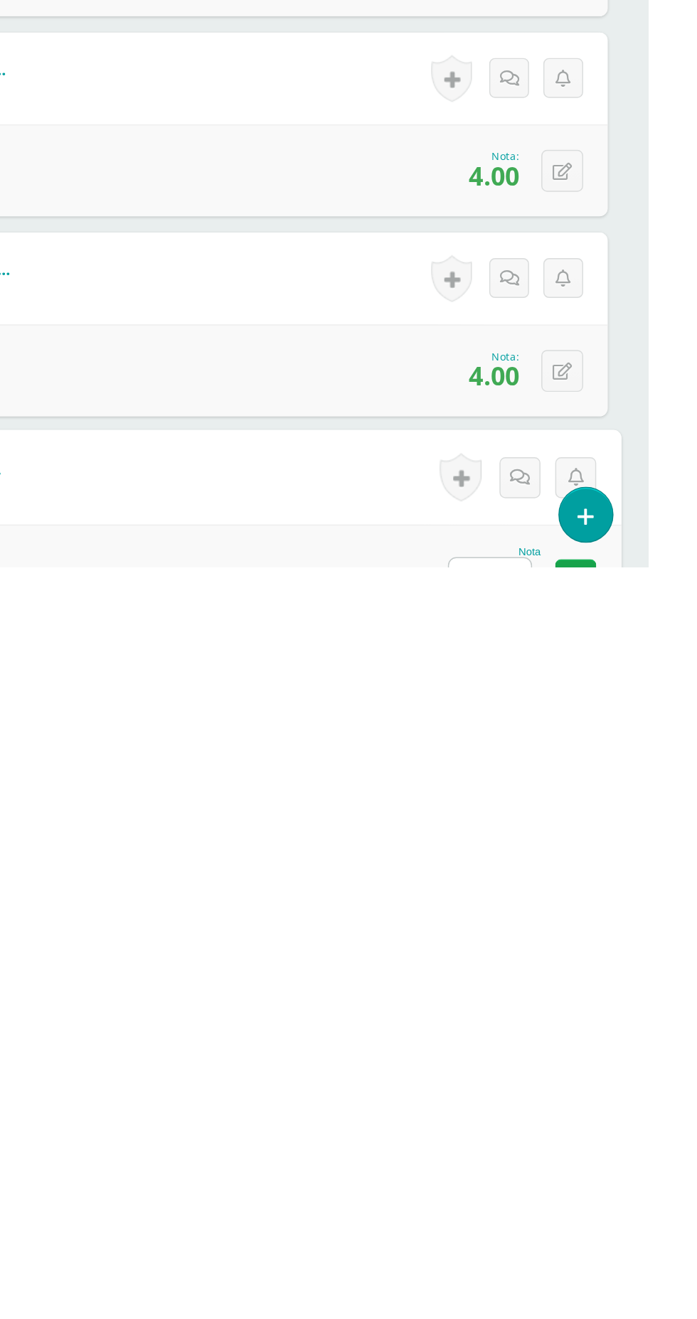
scroll to position [1104, 0]
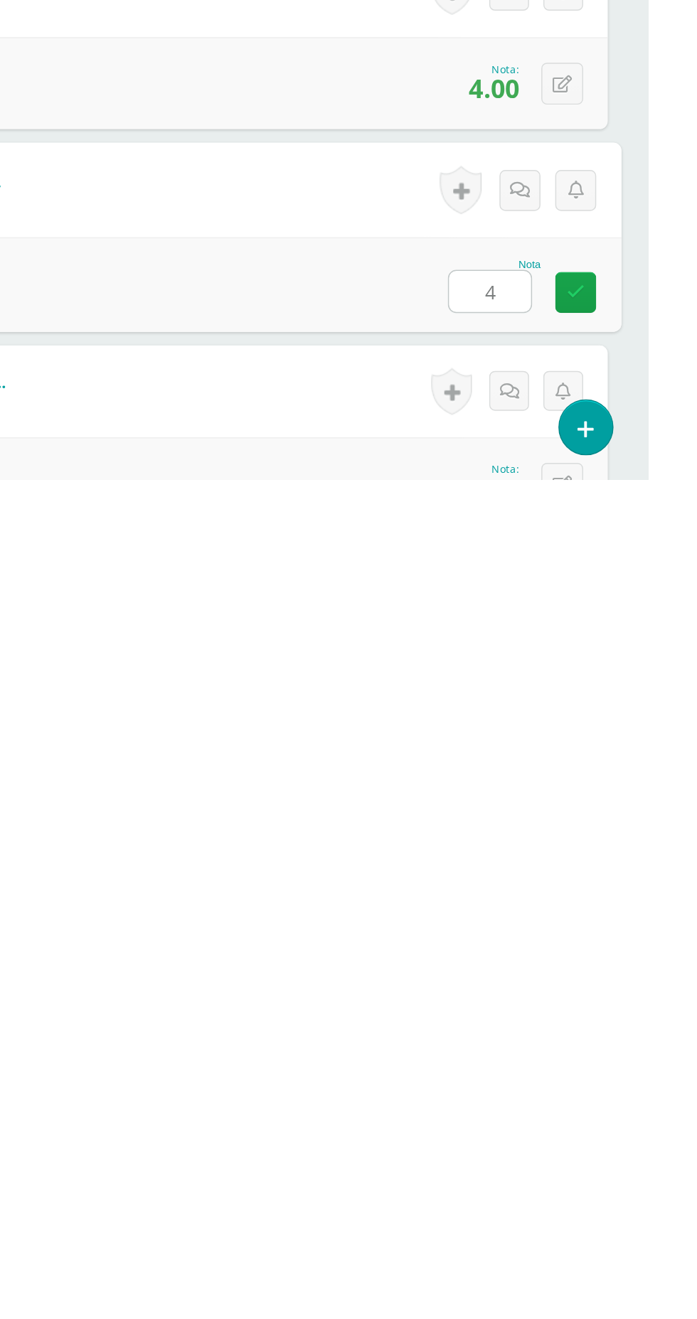
type input "44"
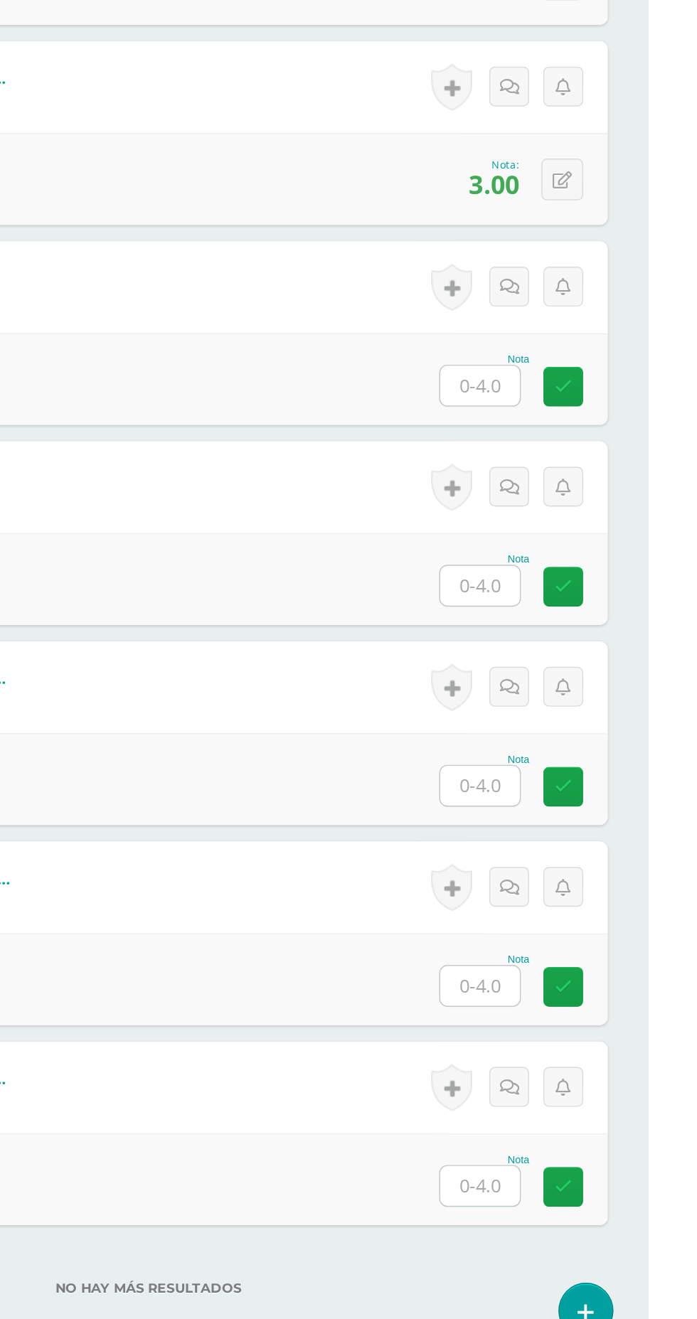
scroll to position [1931, 0]
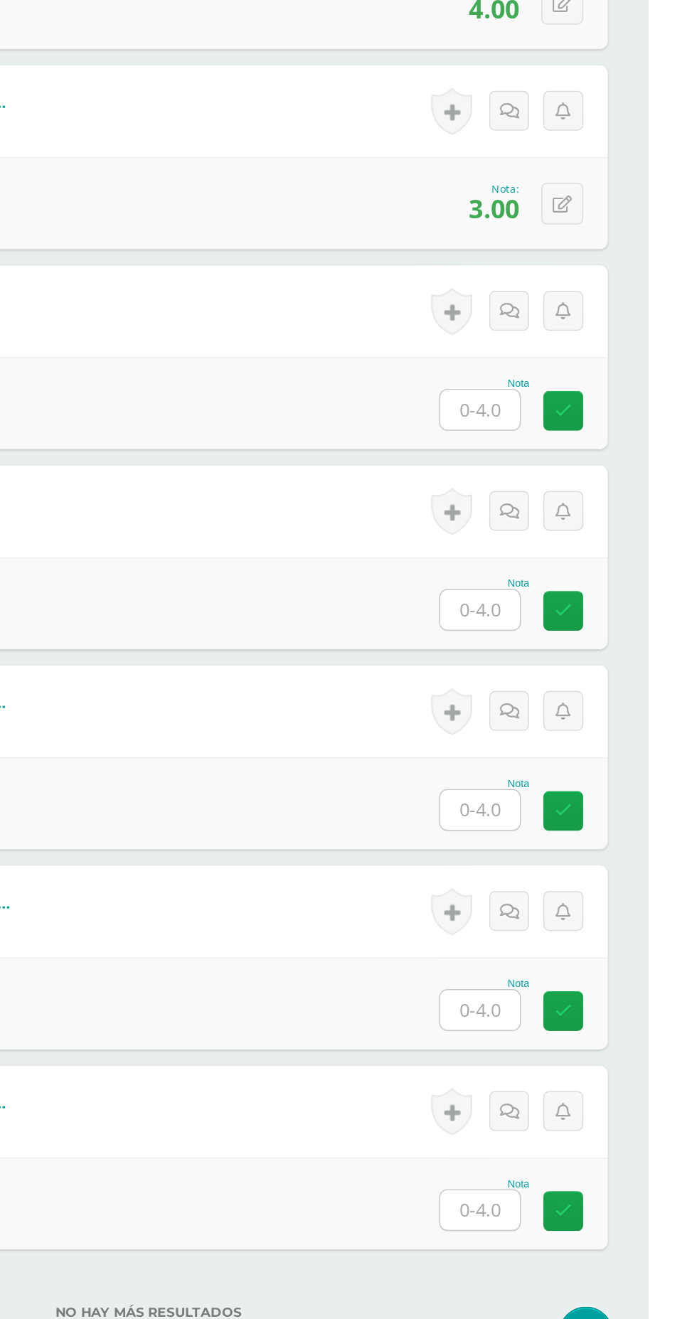
click at [566, 638] on input "text" at bounding box center [579, 638] width 55 height 28
type input "4"
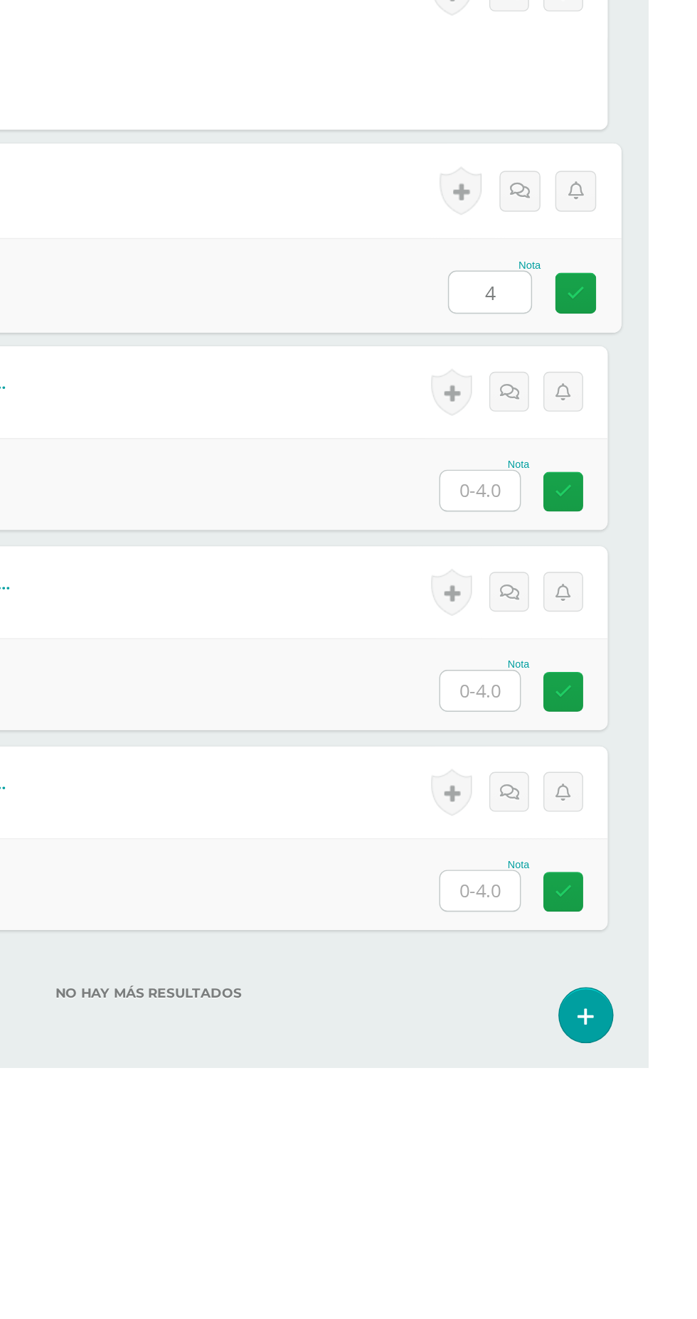
type input "4"
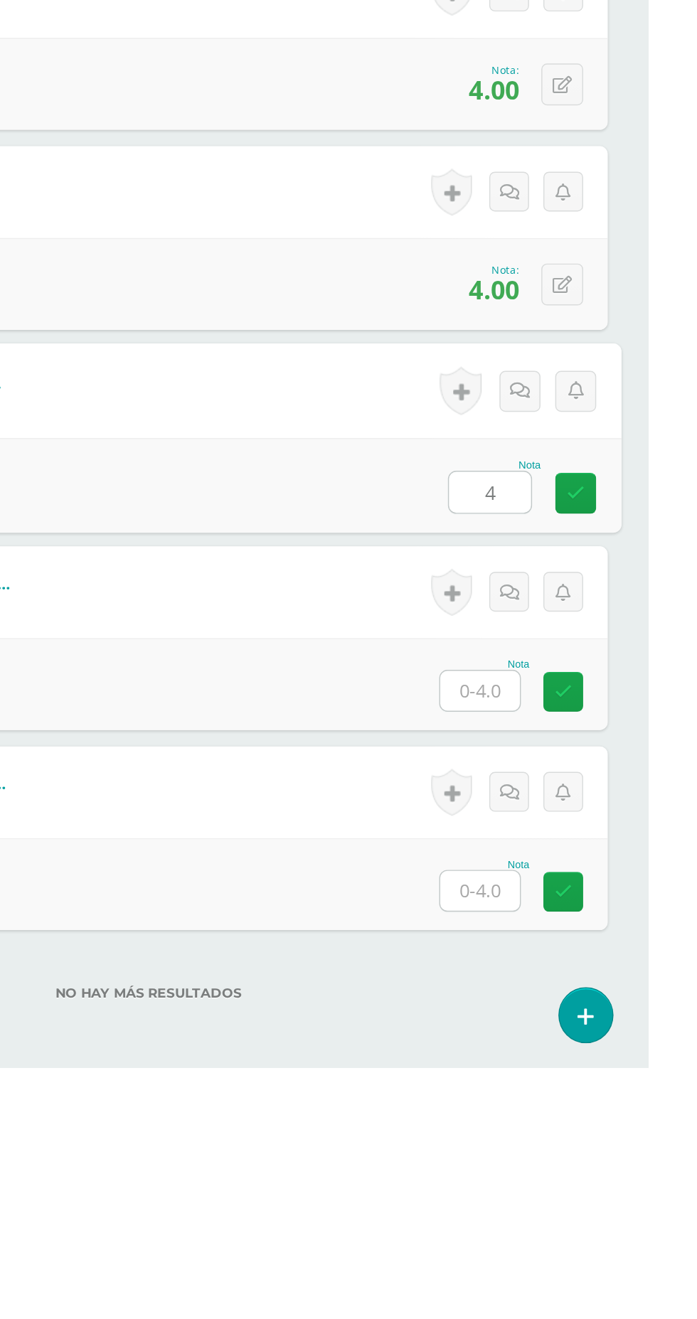
type input "4"
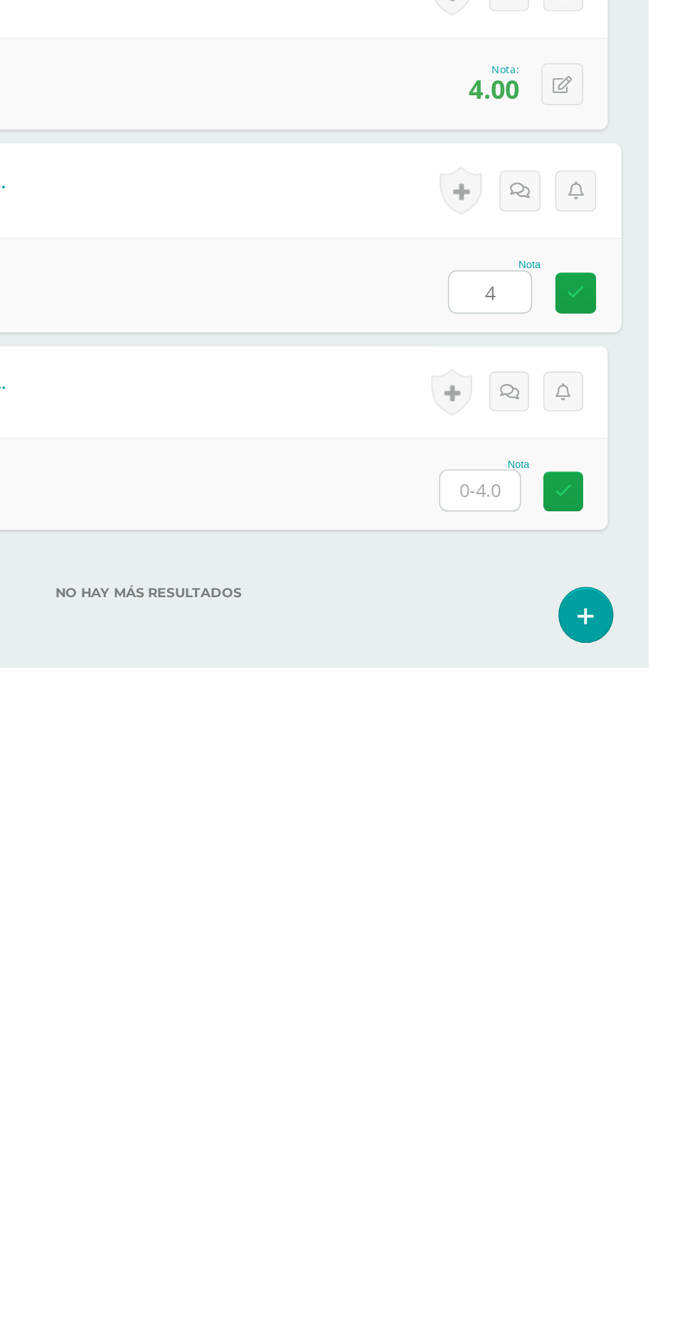
type input "4"
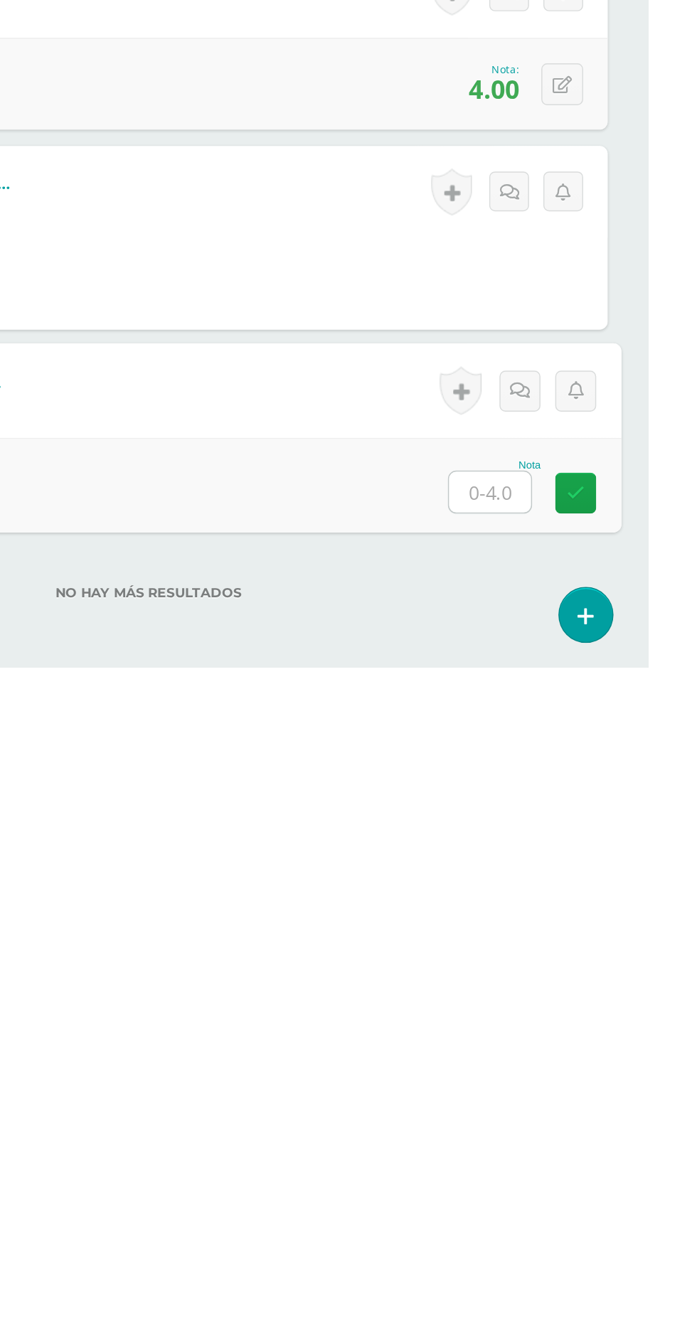
type input "4"
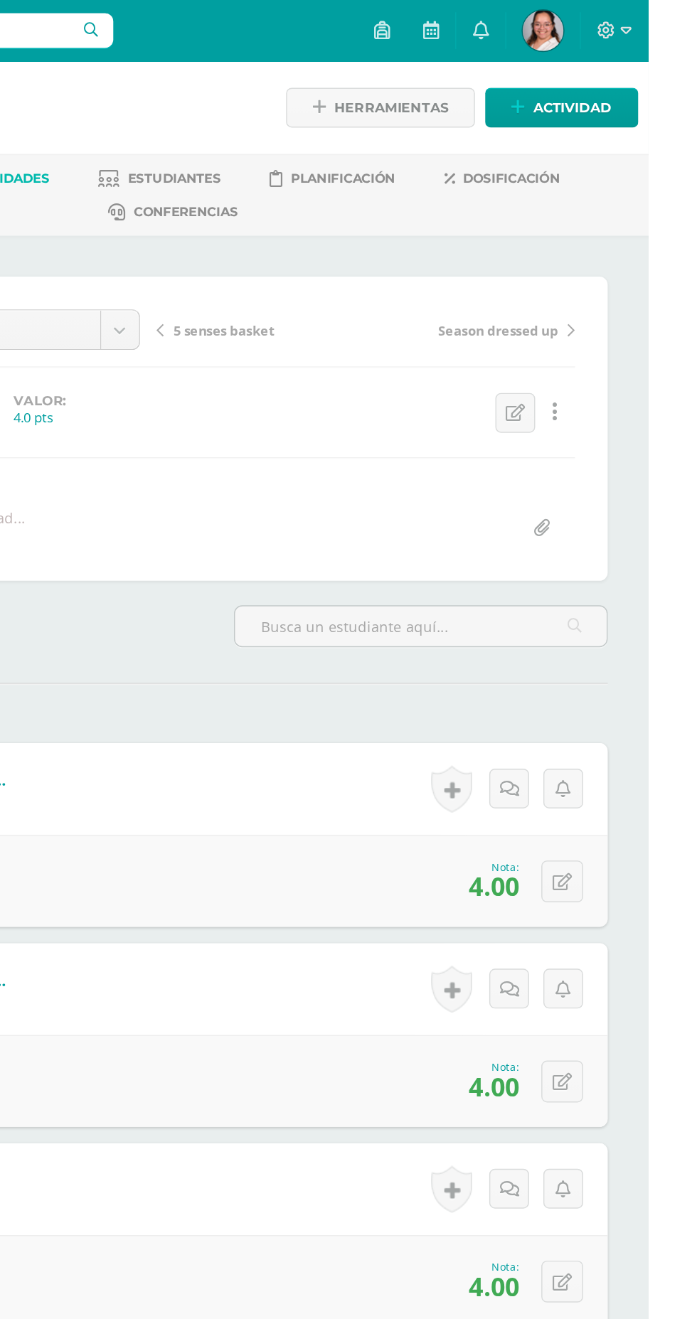
scroll to position [0, 0]
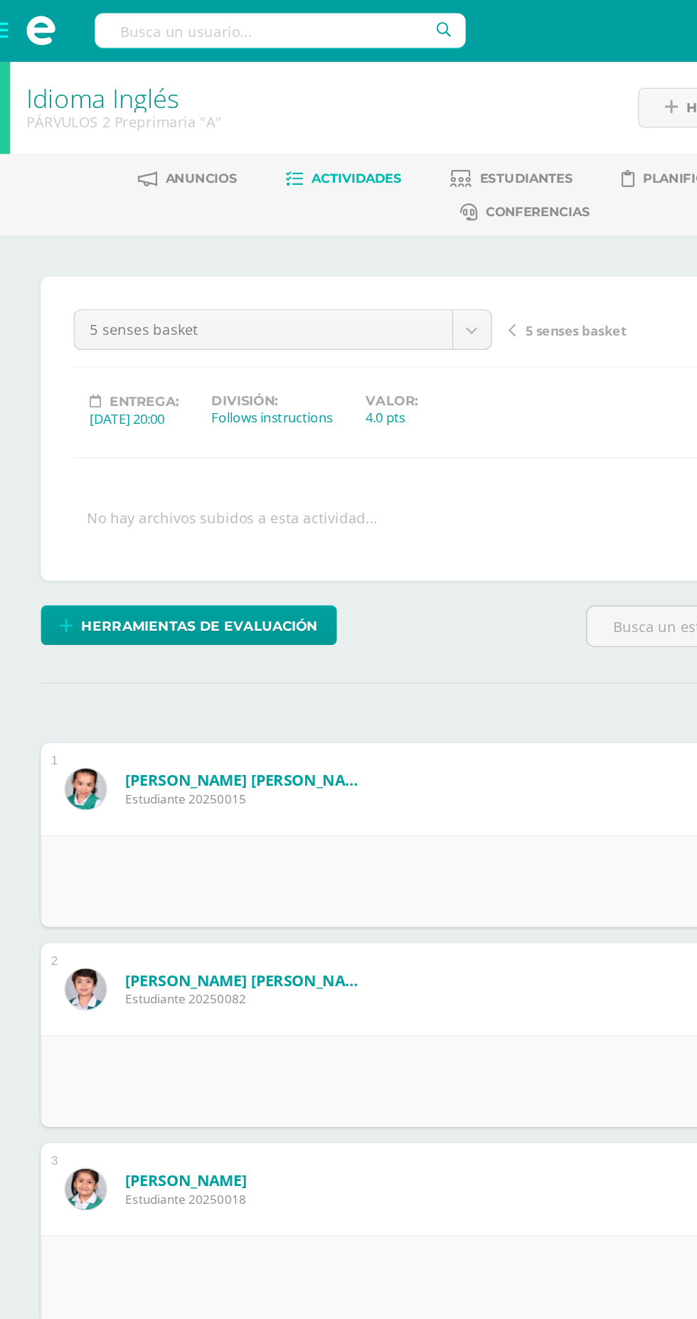
click at [5, 26] on span at bounding box center [28, 21] width 57 height 43
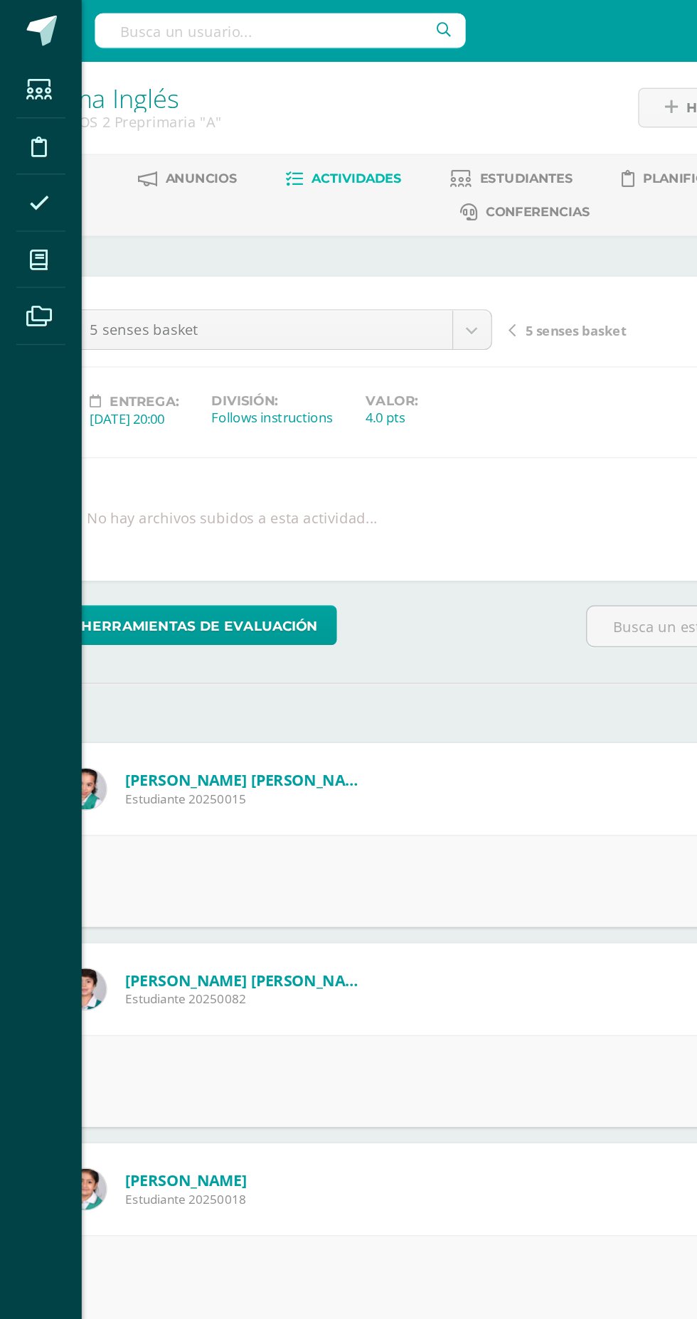
click at [28, 182] on icon at bounding box center [27, 181] width 13 height 14
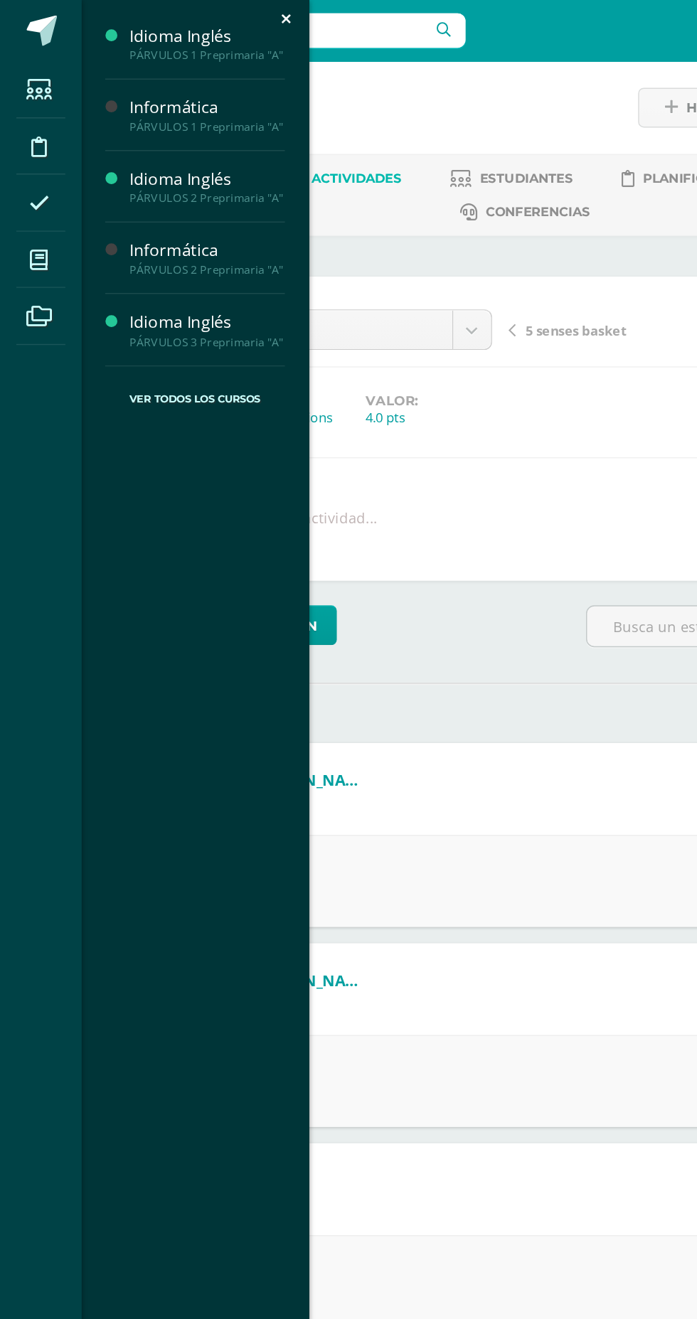
click at [119, 267] on span "Actividades" at bounding box center [133, 263] width 55 height 14
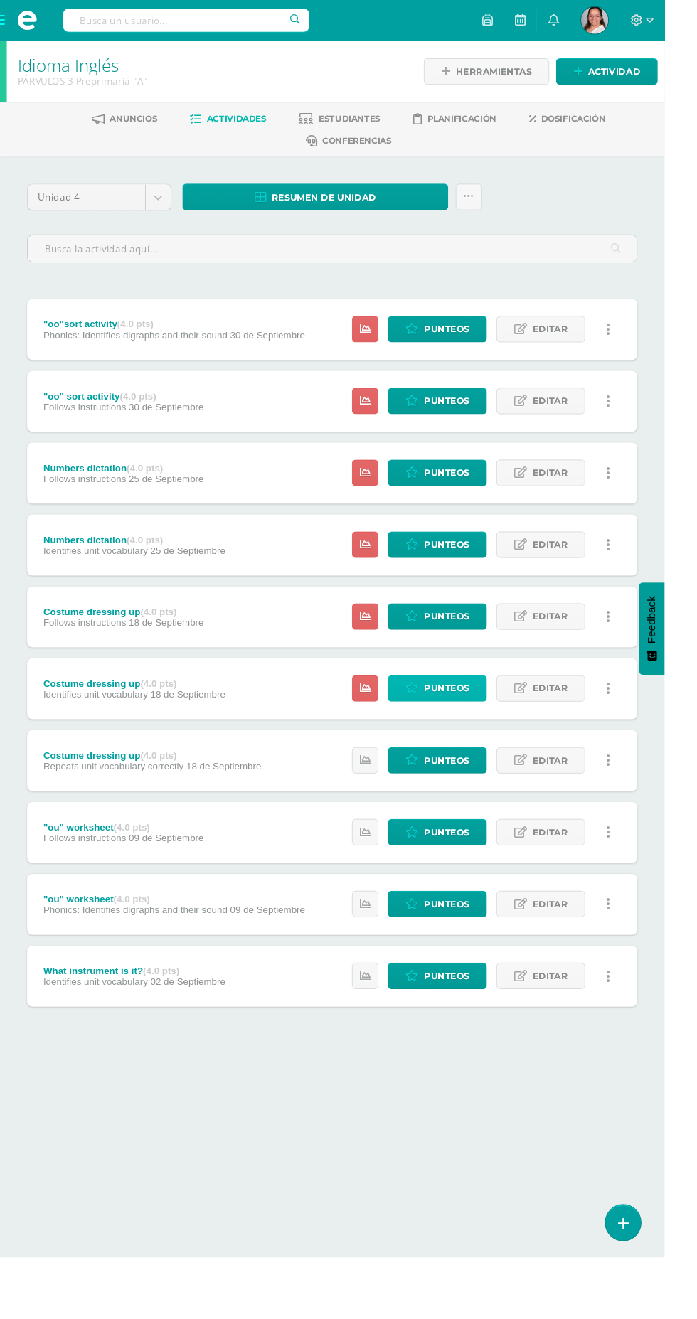
click at [476, 719] on span "Punteos" at bounding box center [468, 722] width 48 height 26
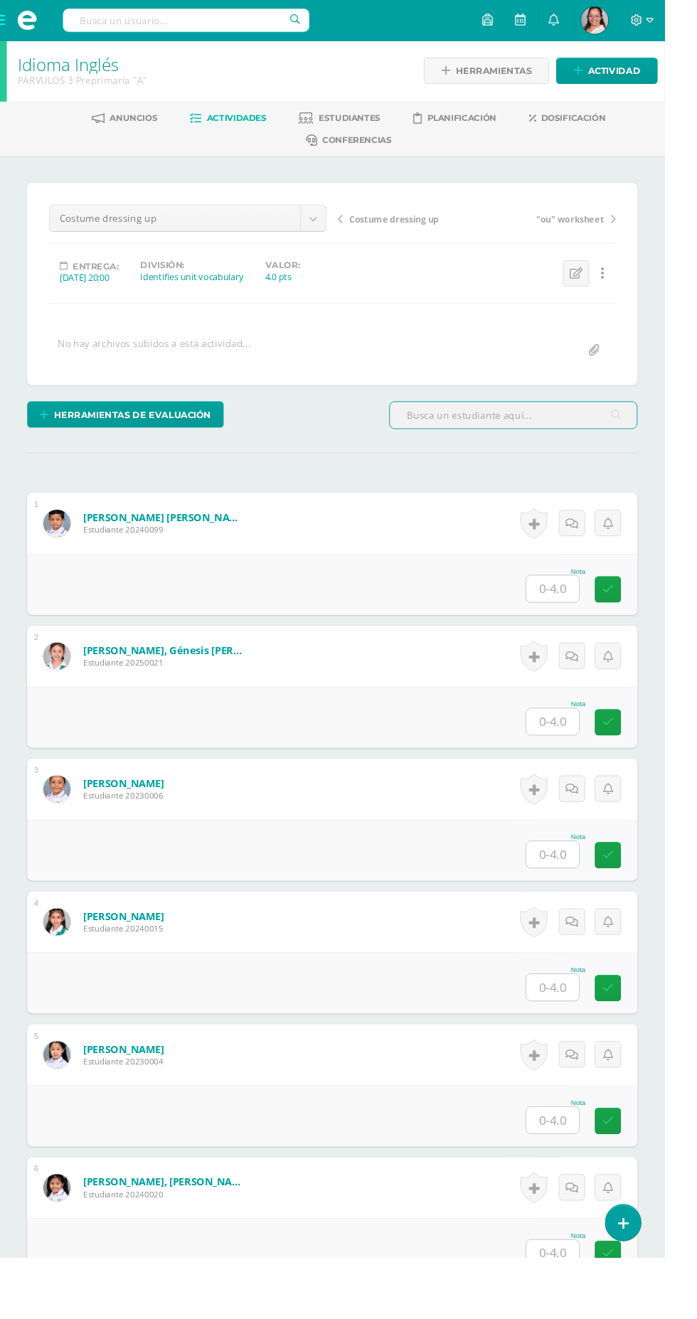
scroll to position [1, 0]
click at [578, 612] on input "text" at bounding box center [579, 617] width 55 height 28
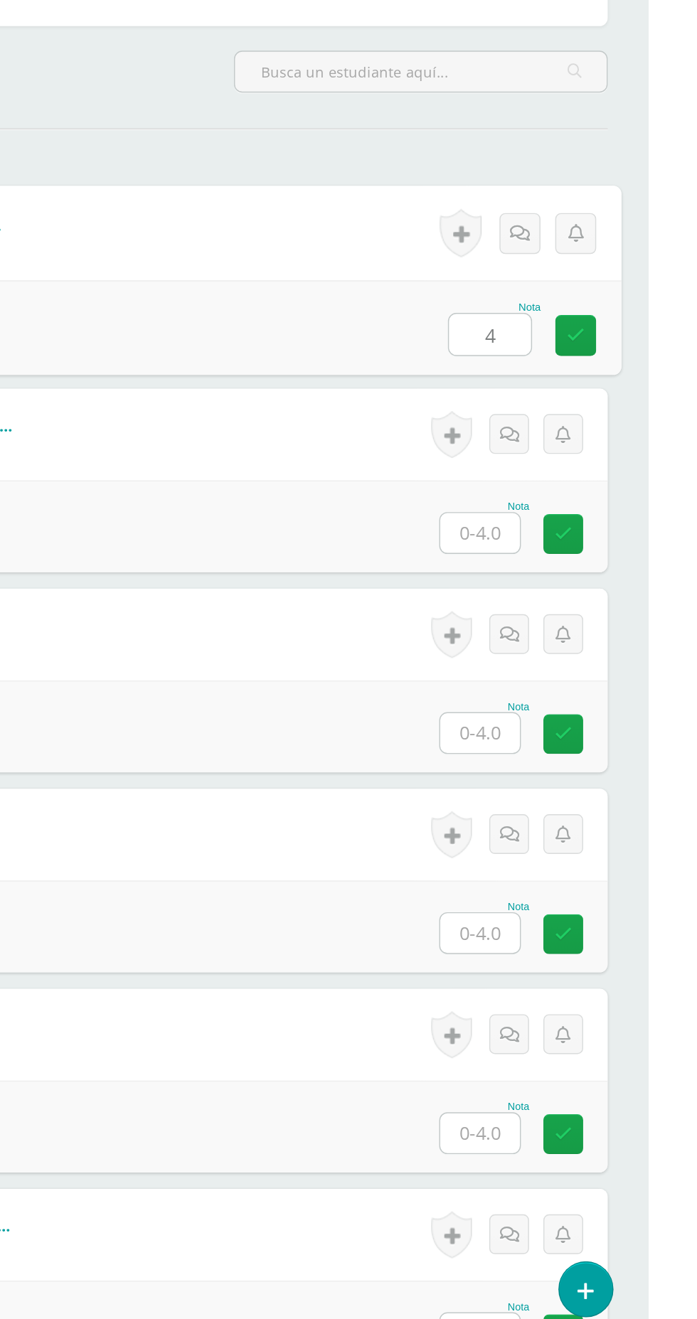
scroll to position [2, 0]
type input "4"
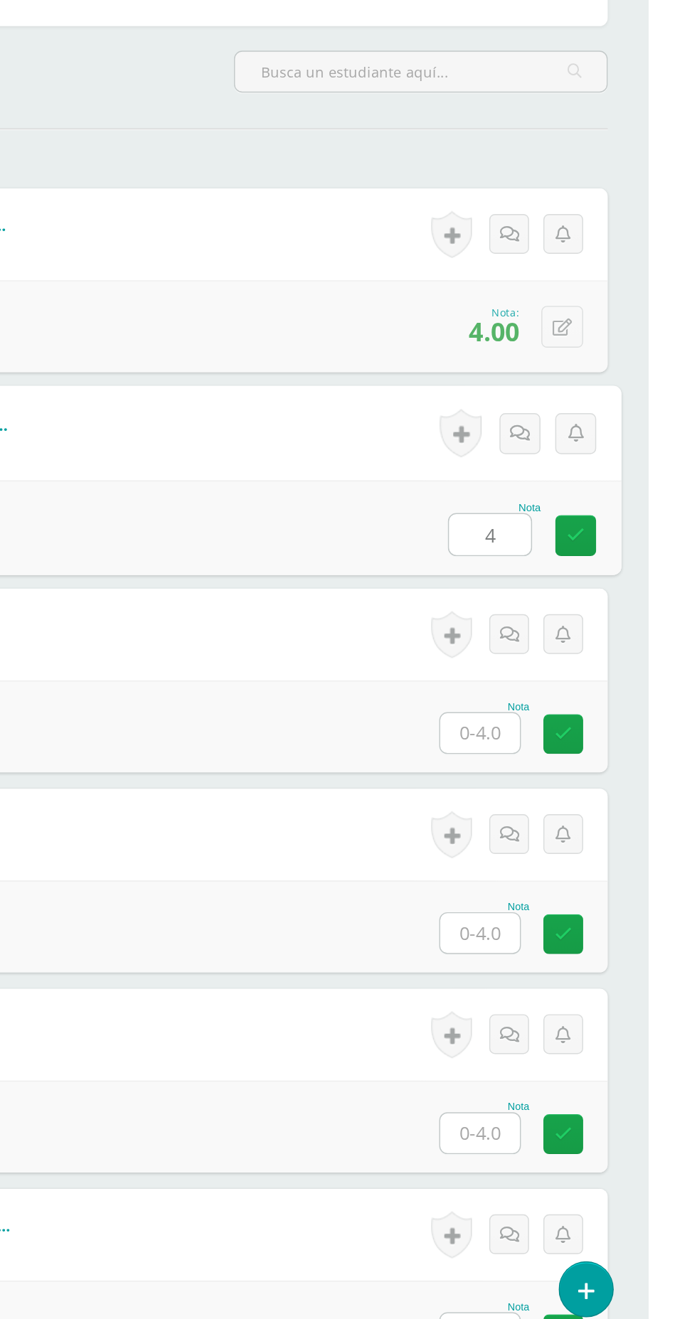
type input "4"
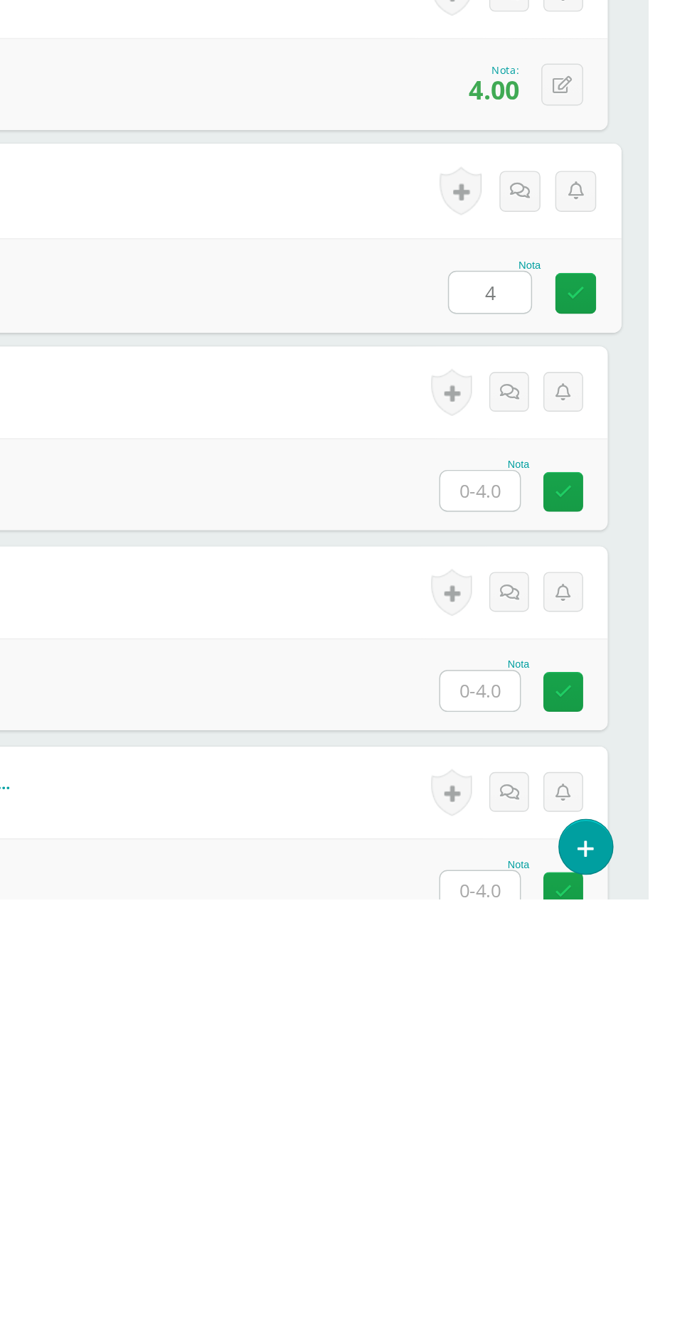
type input "4"
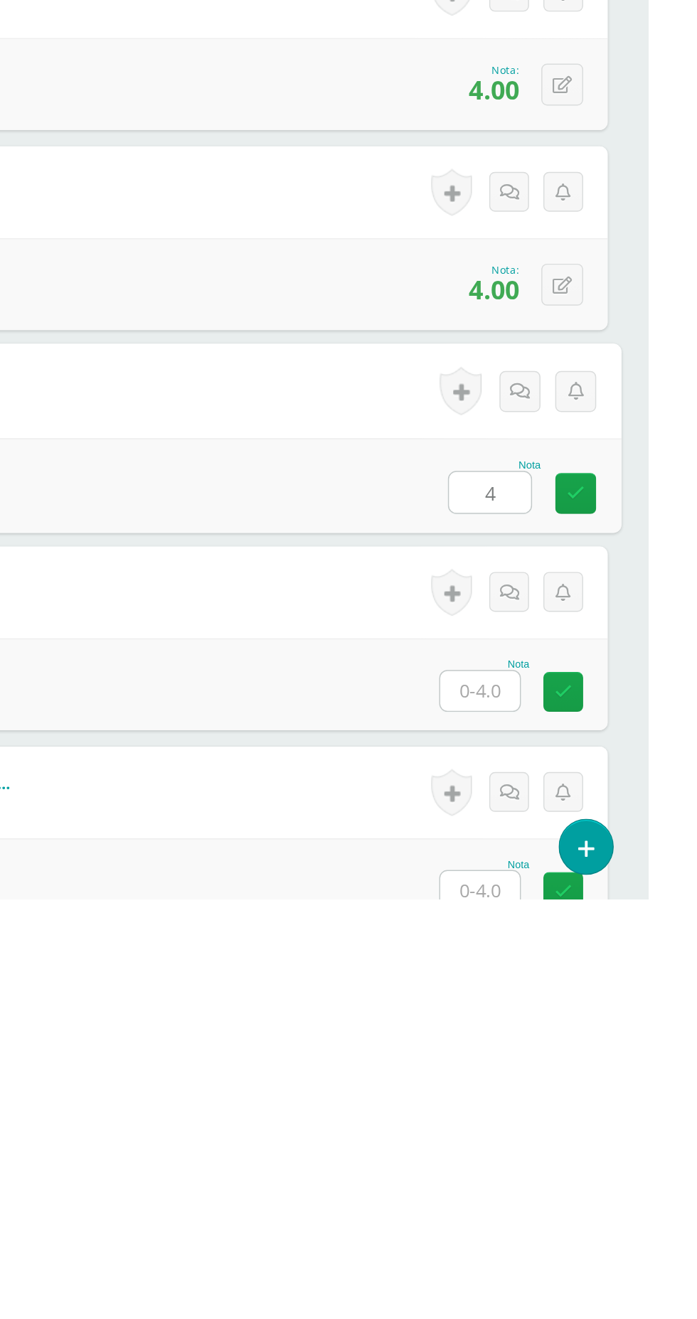
type input "4"
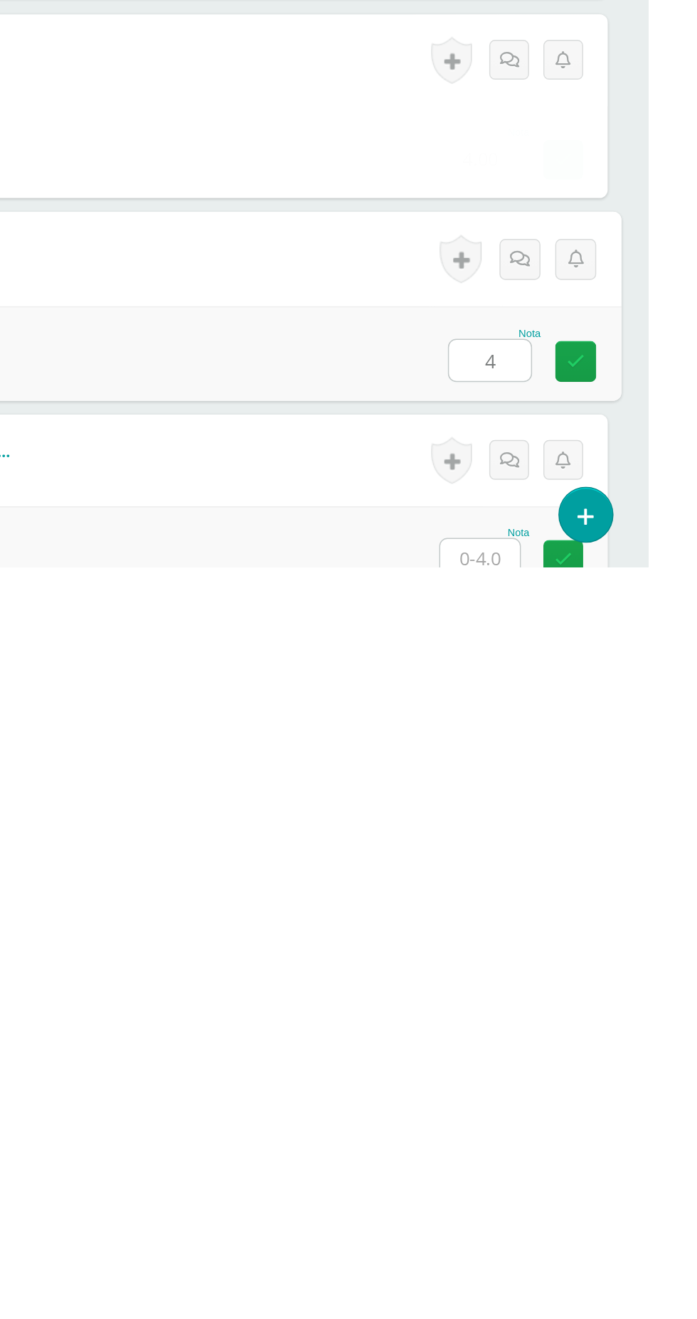
type input "4"
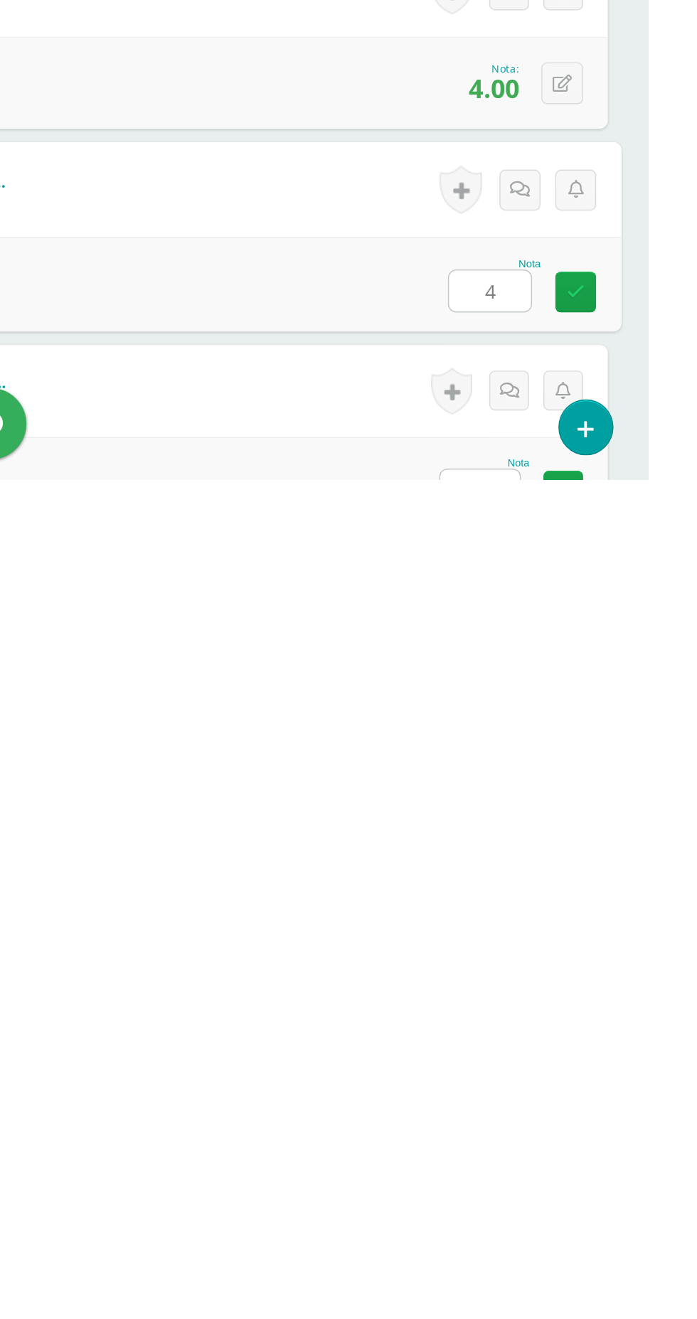
type input "4"
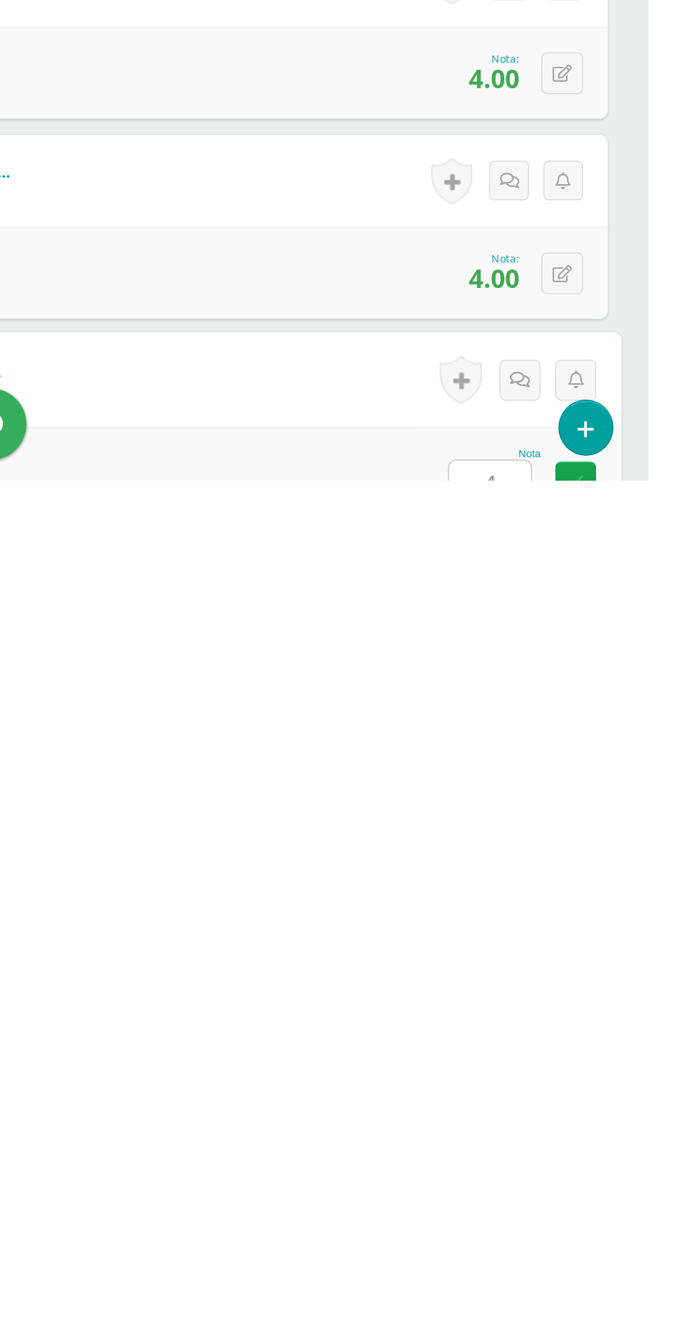
type input "4"
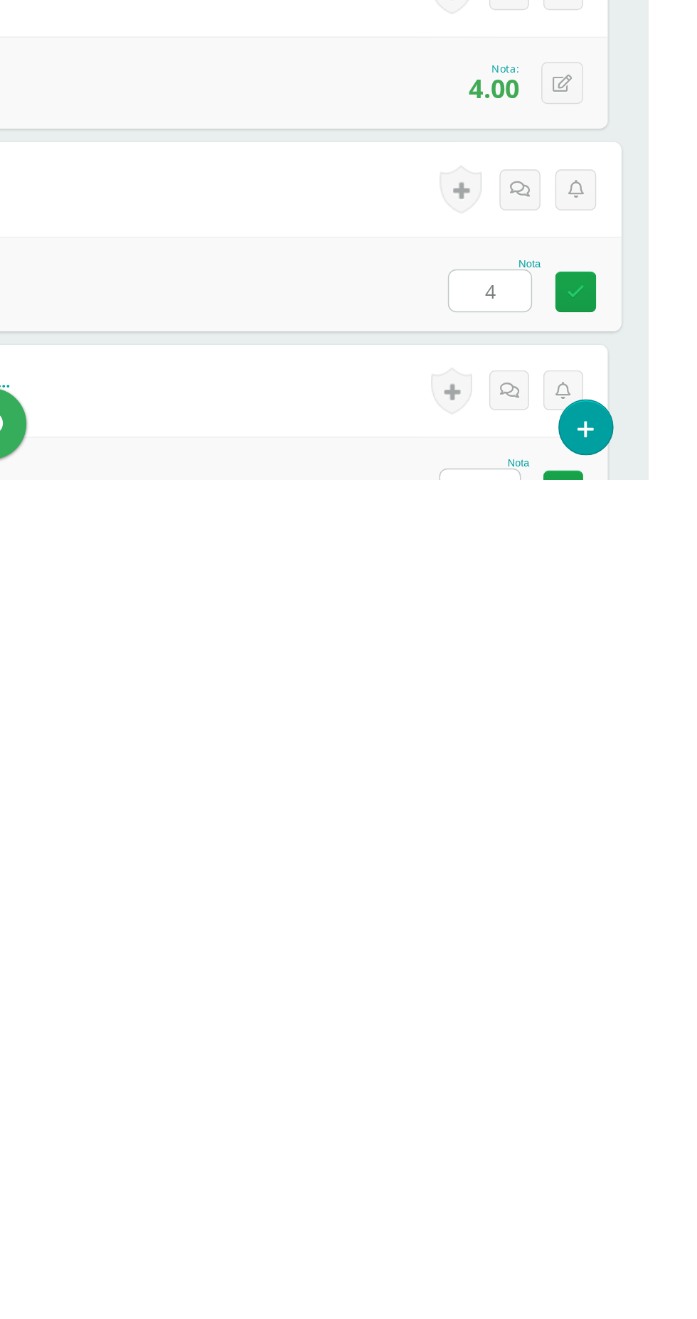
type input "4"
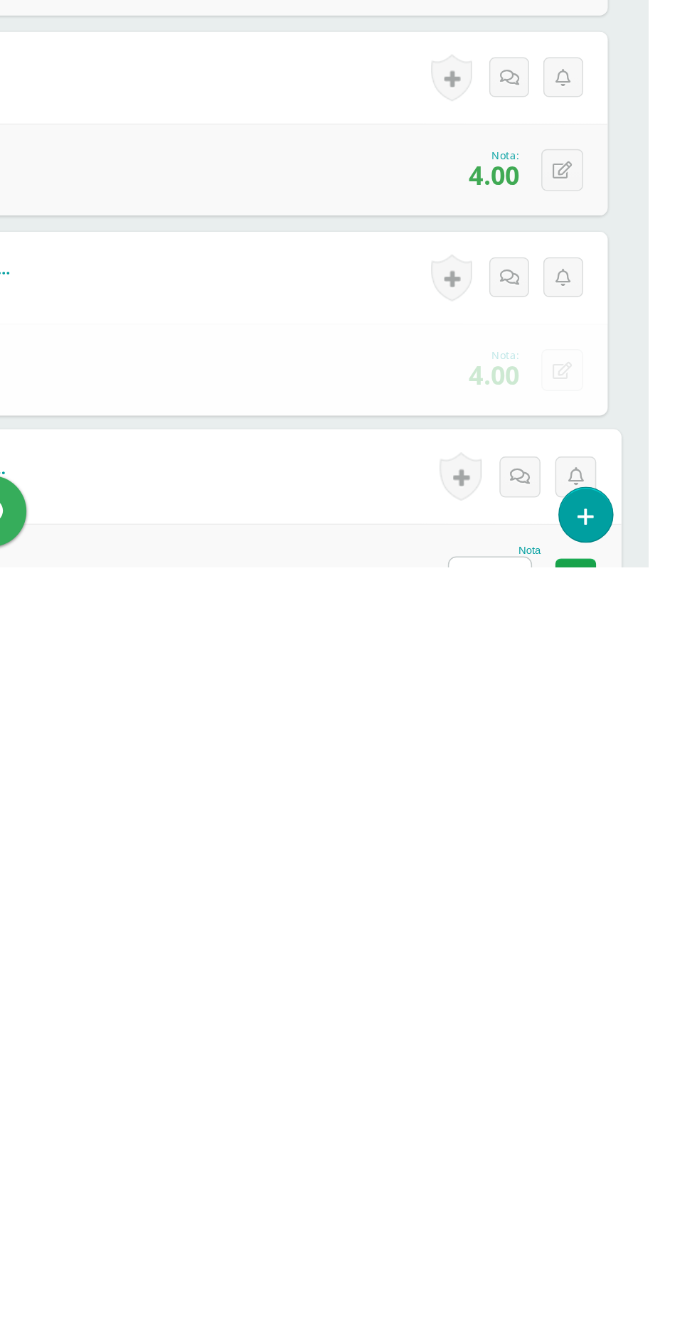
type input "4"
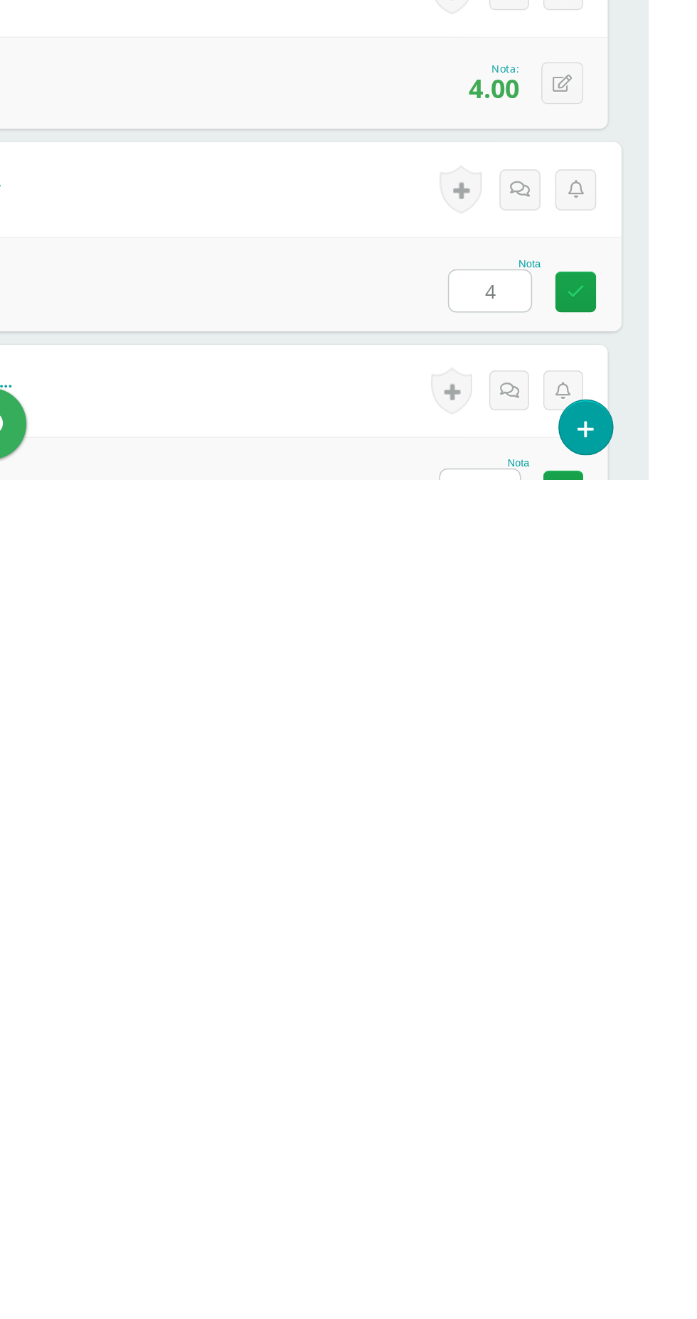
type input "4"
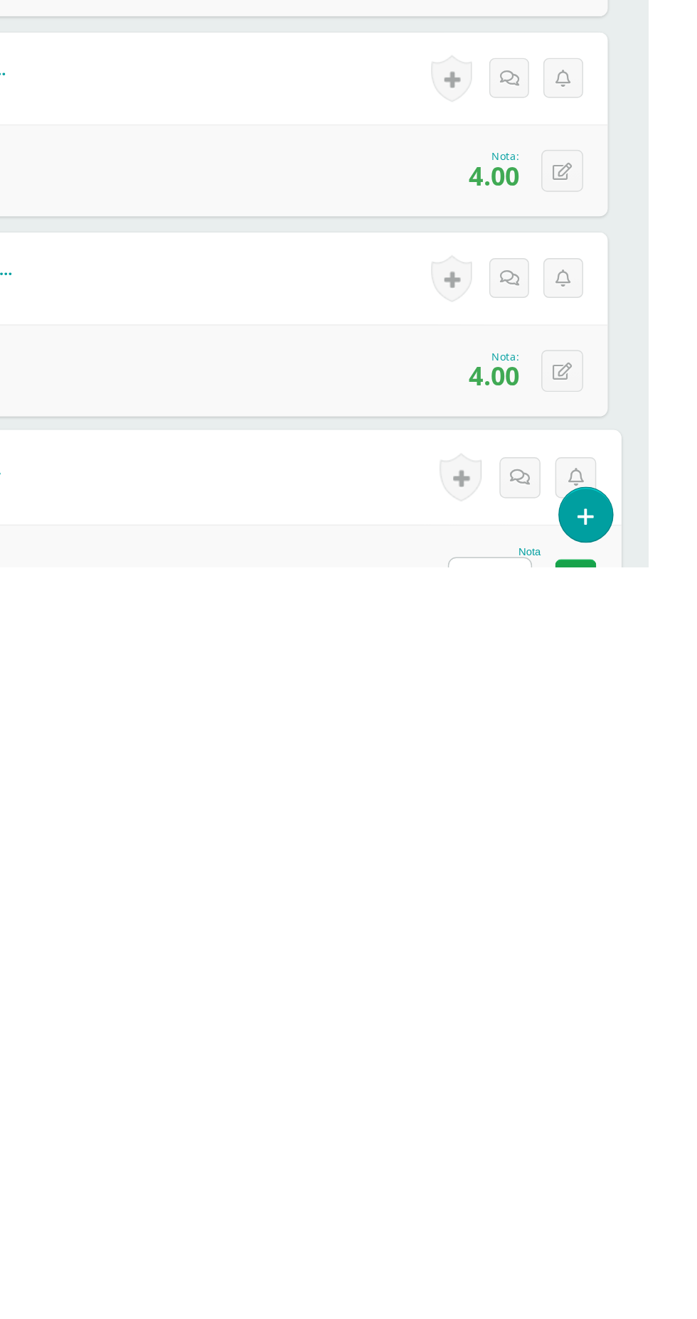
type input "4"
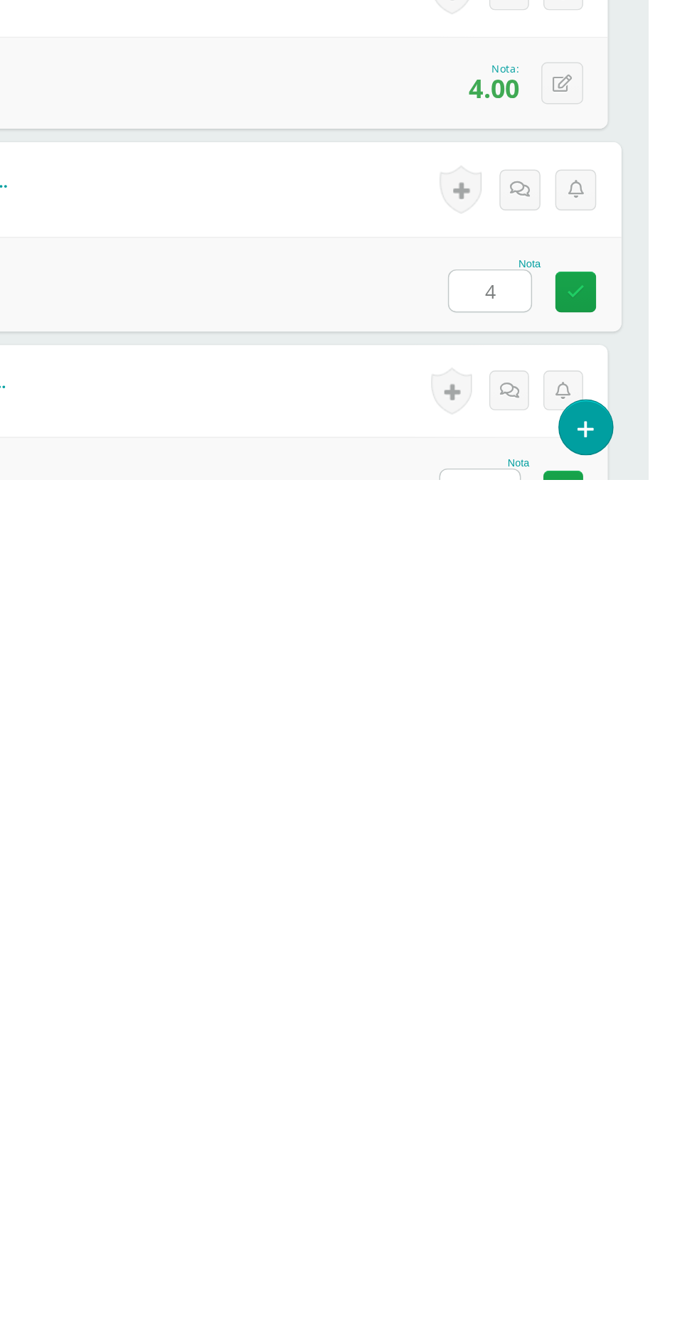
type input "4"
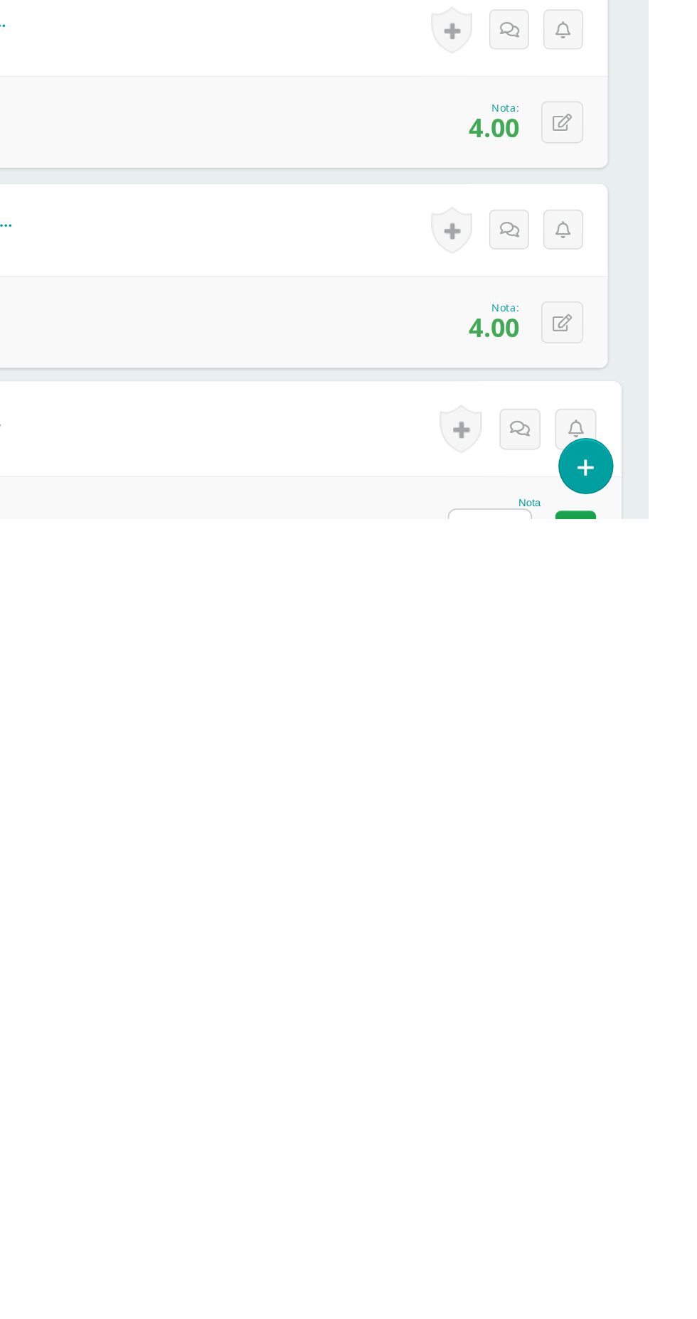
type input "4"
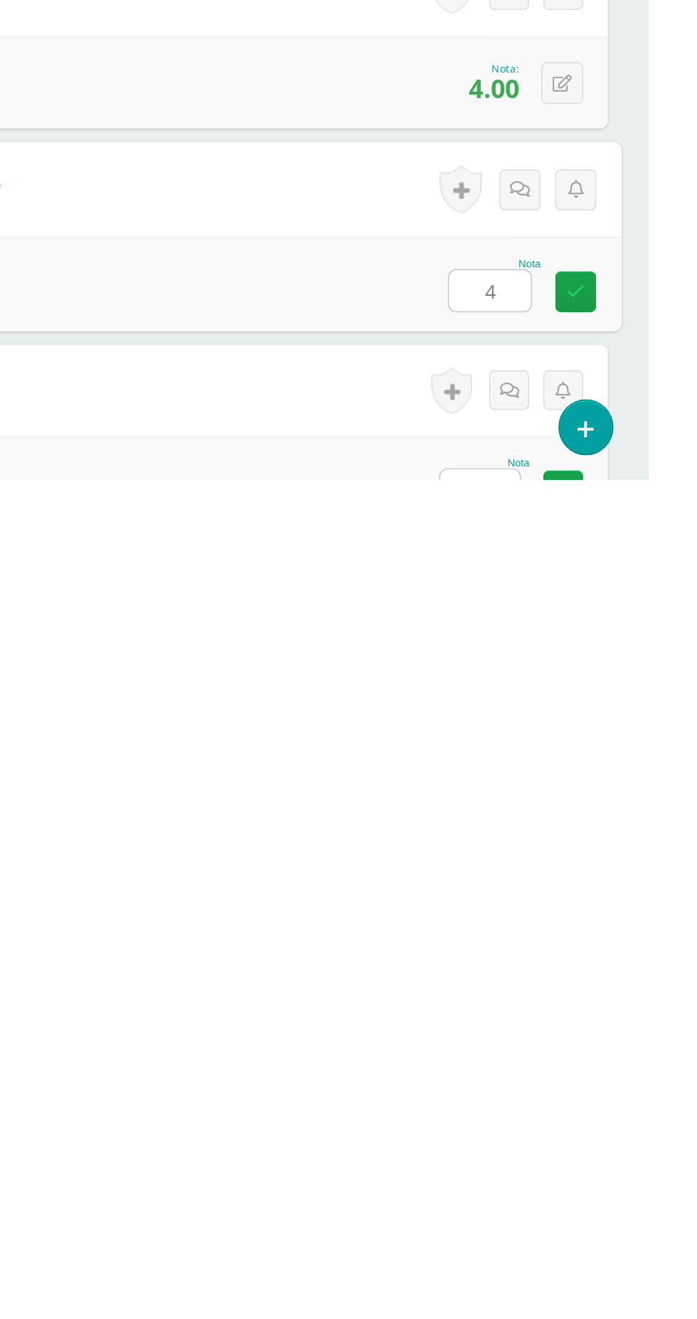
type input "4"
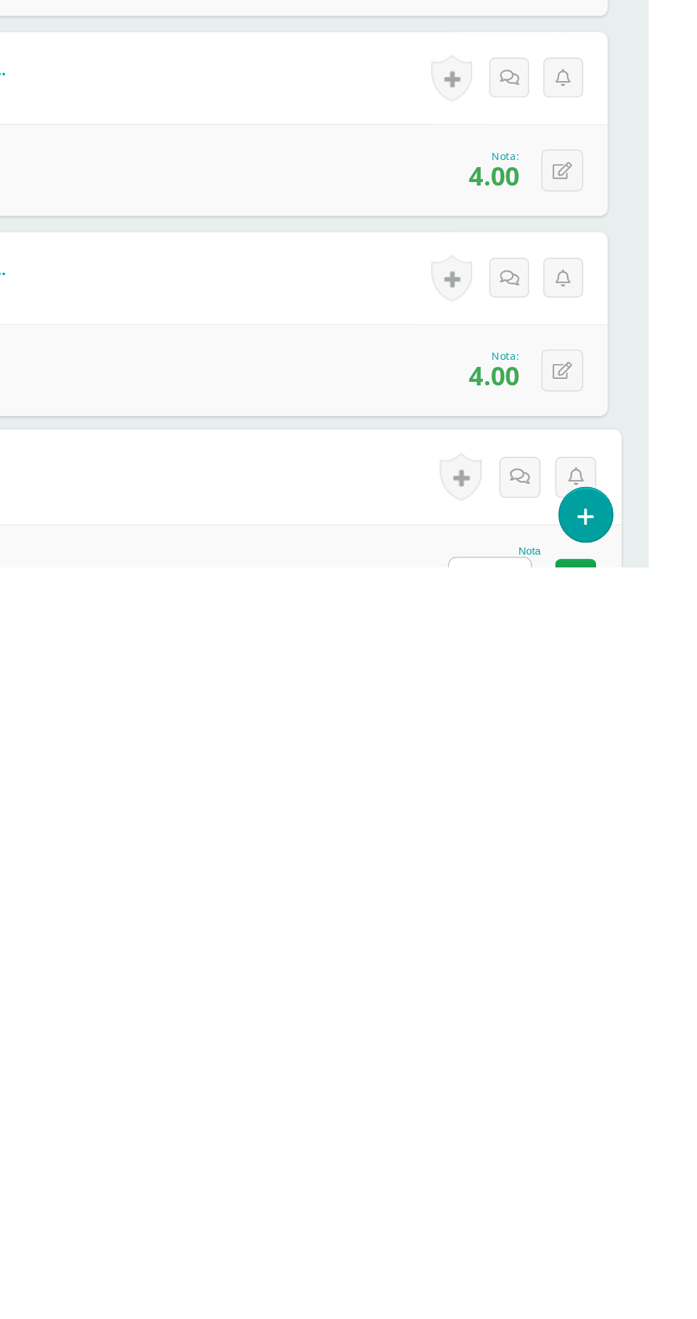
type input "4"
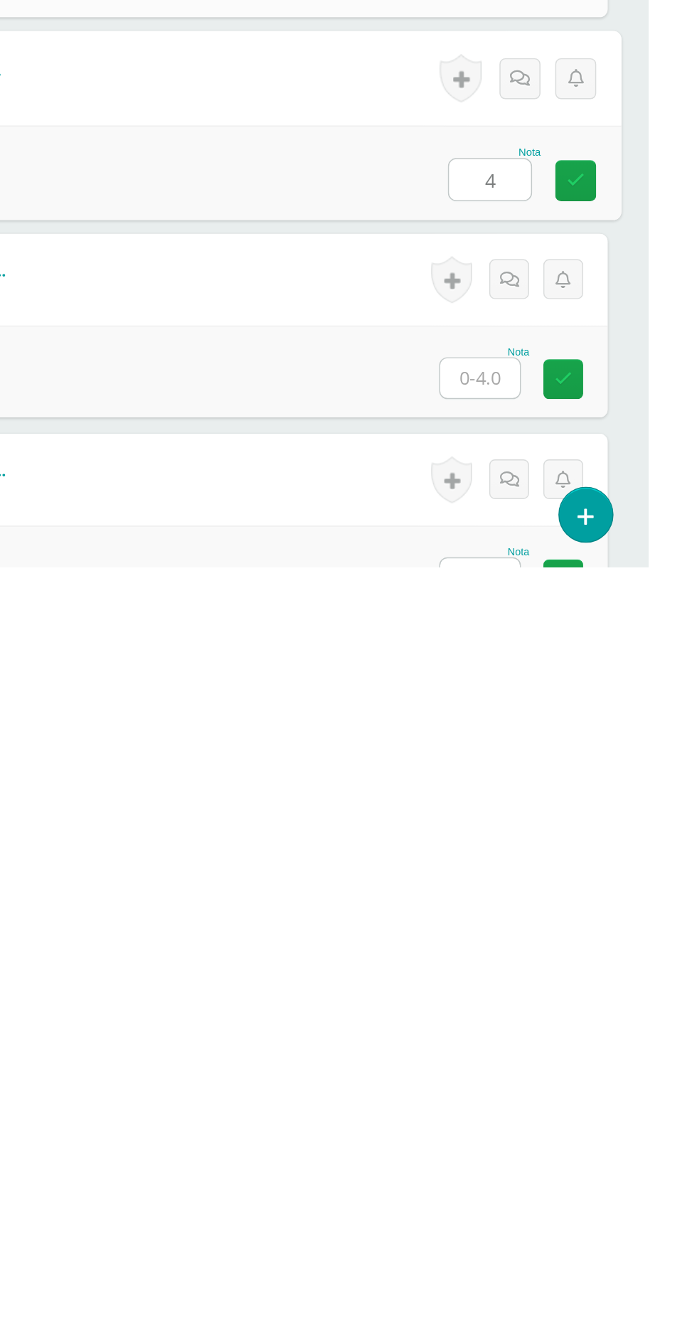
type input "4"
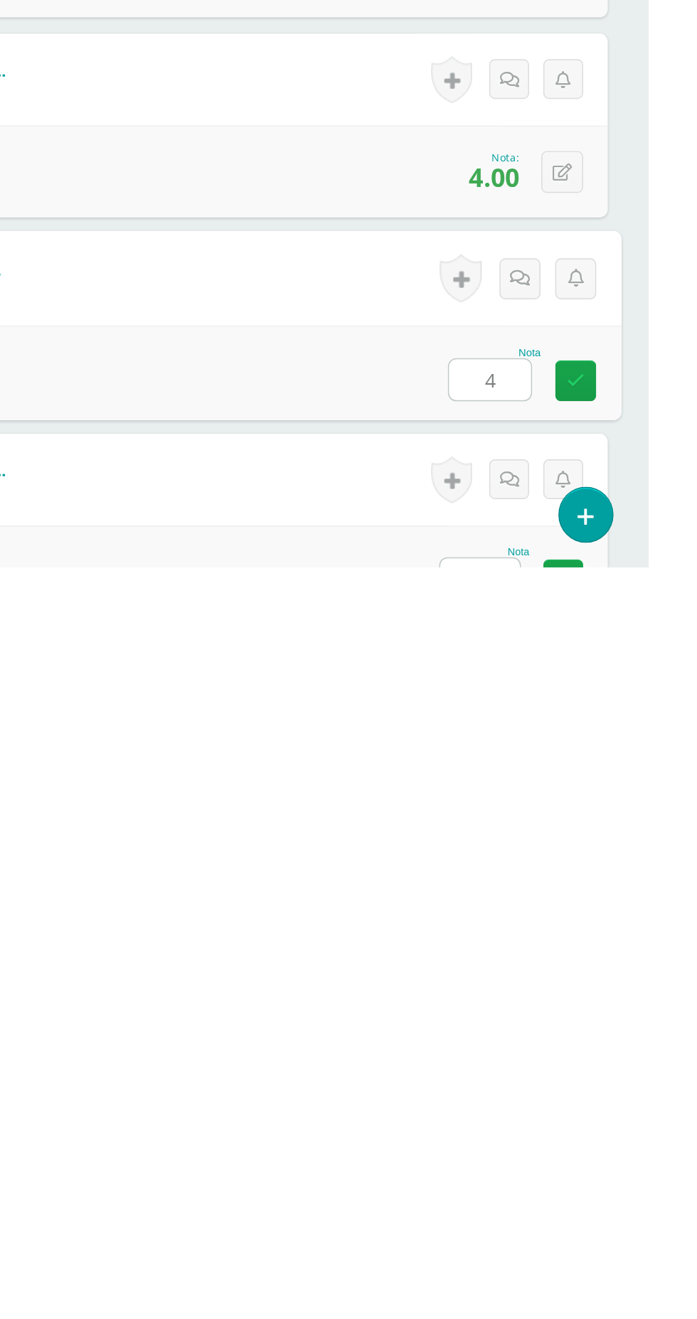
type input "4"
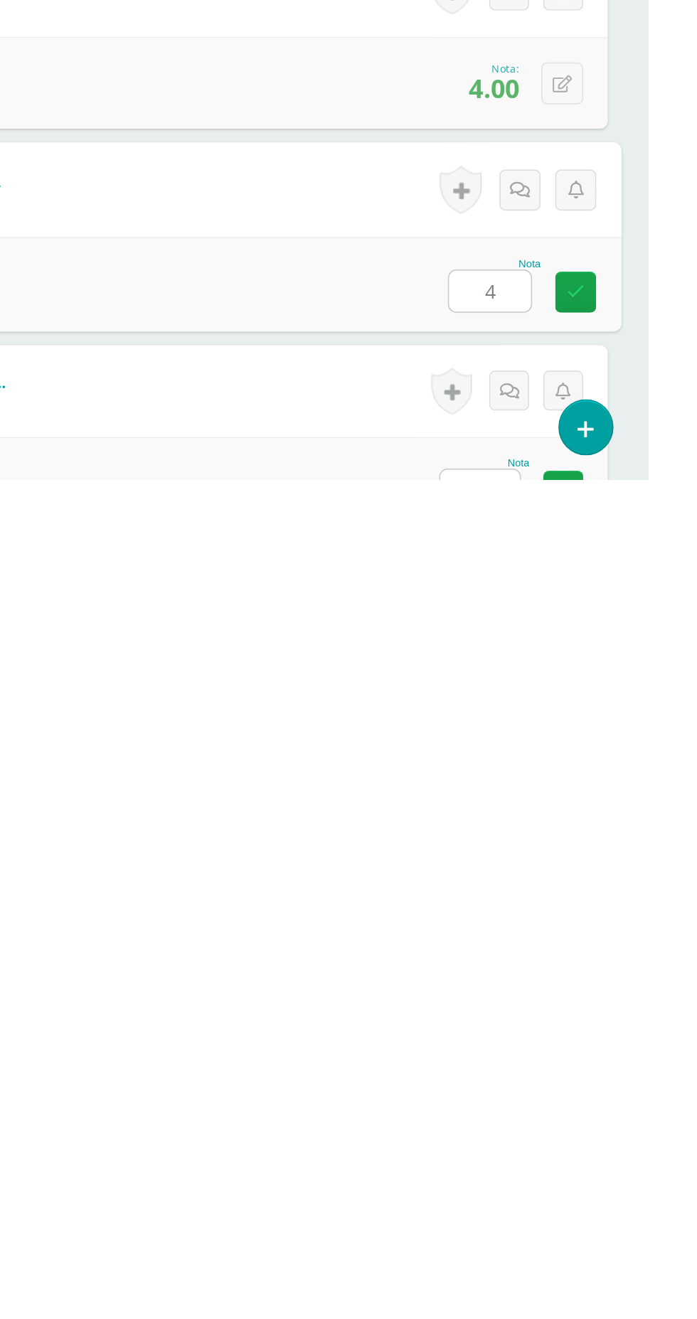
type input "4"
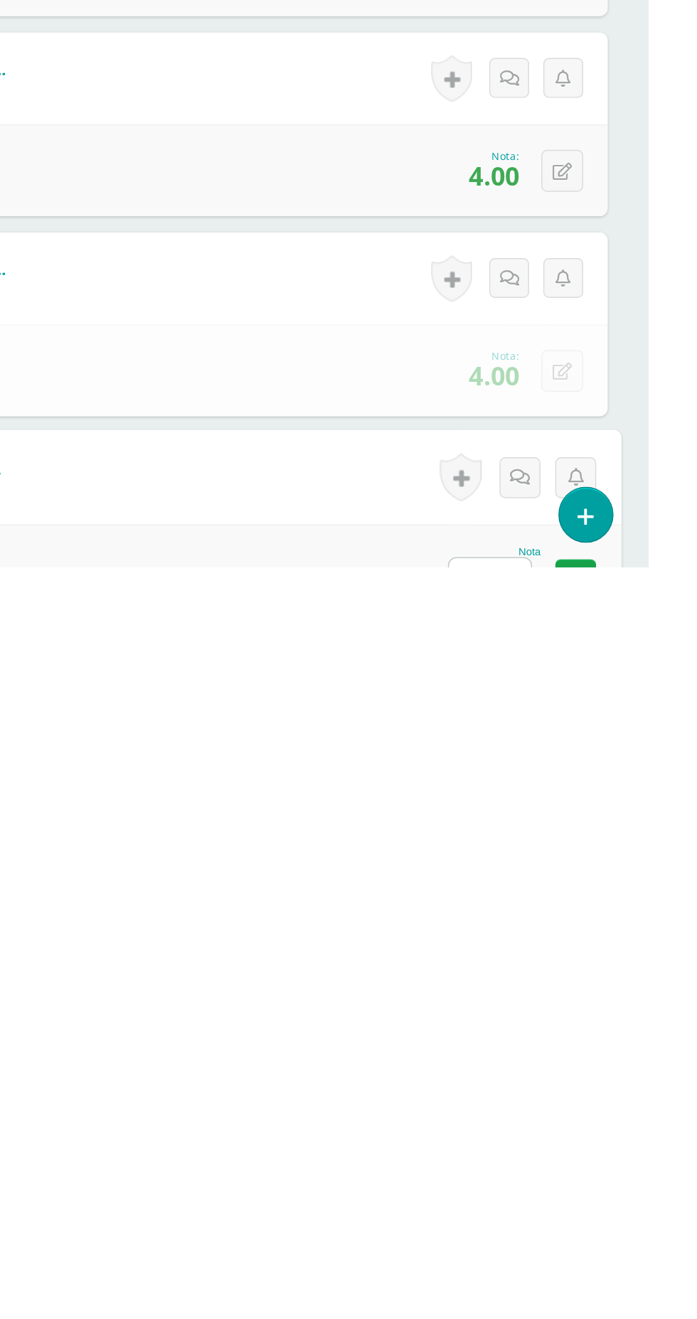
type input "4"
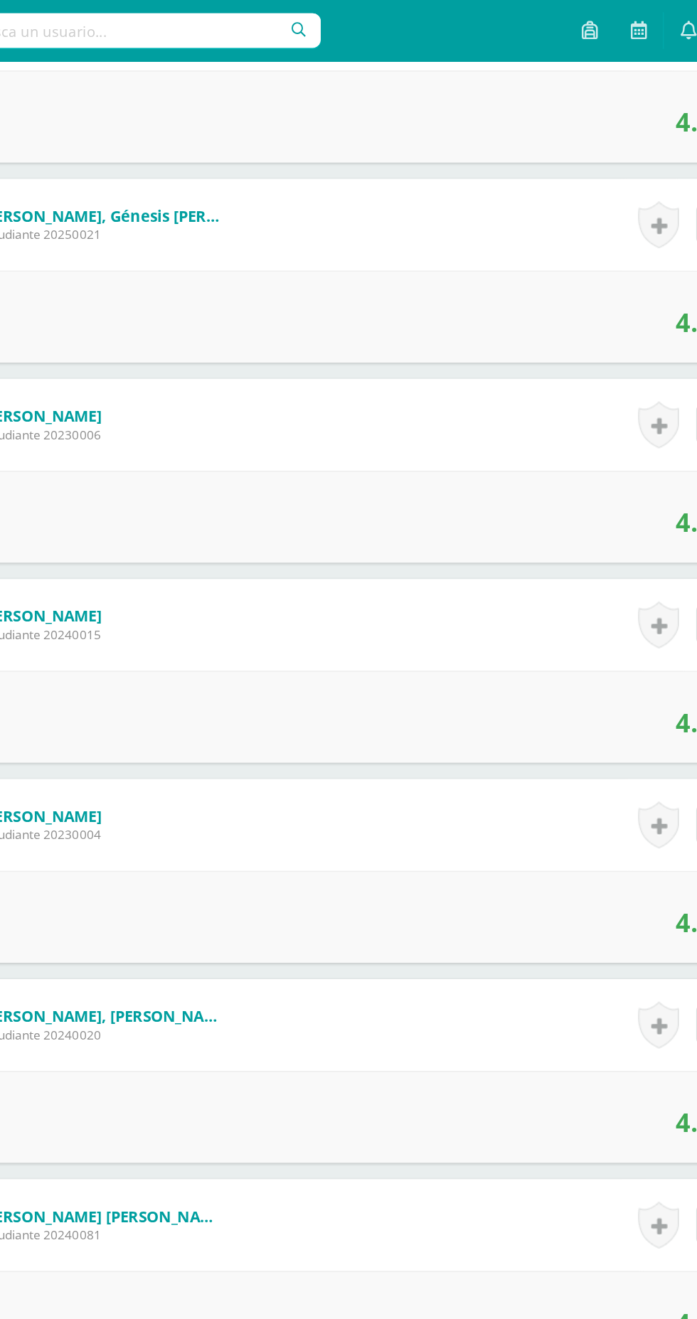
scroll to position [0, 0]
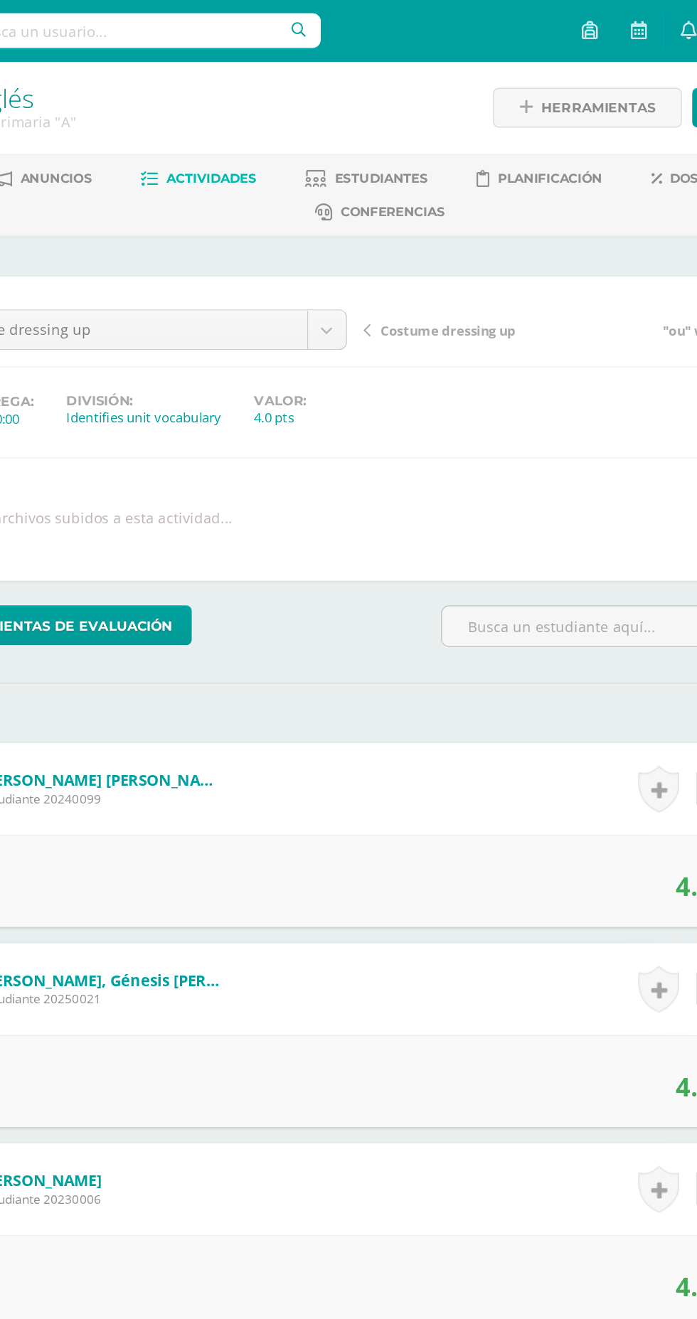
click at [388, 228] on span "Costume dressing up" at bounding box center [413, 230] width 94 height 13
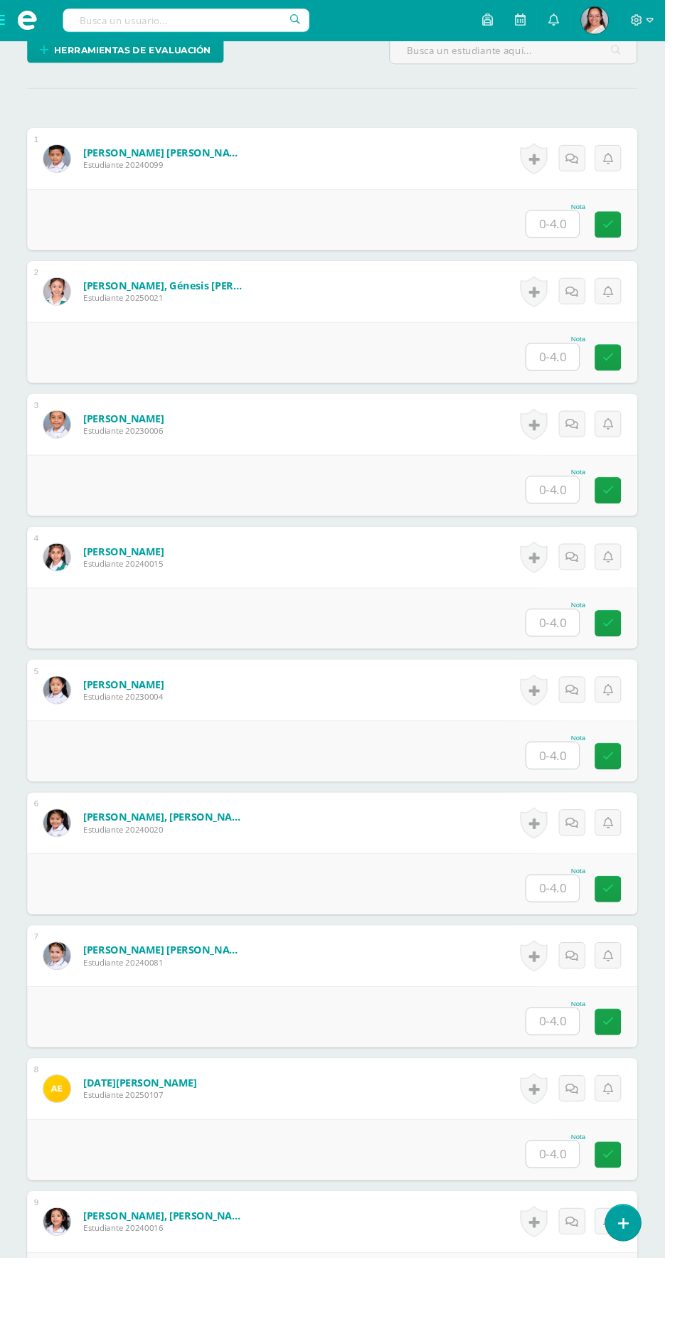
scroll to position [395, 0]
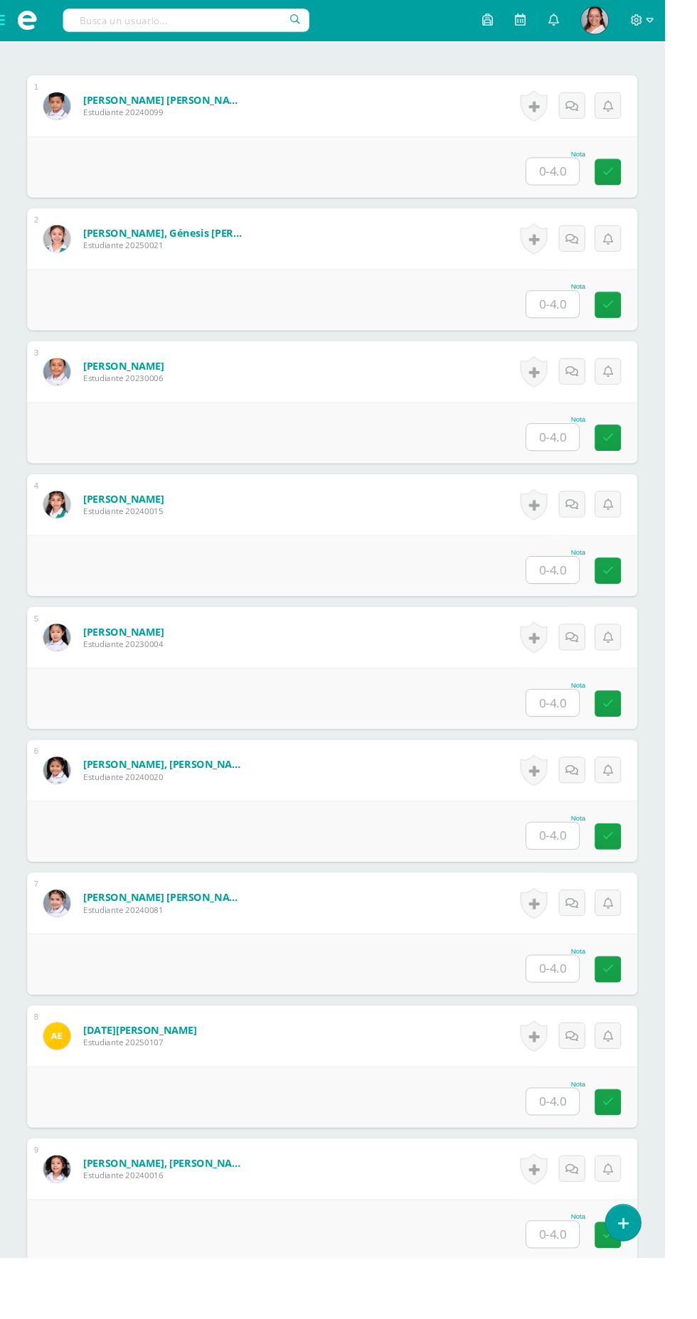
click at [582, 1283] on input "text" at bounding box center [579, 1294] width 55 height 28
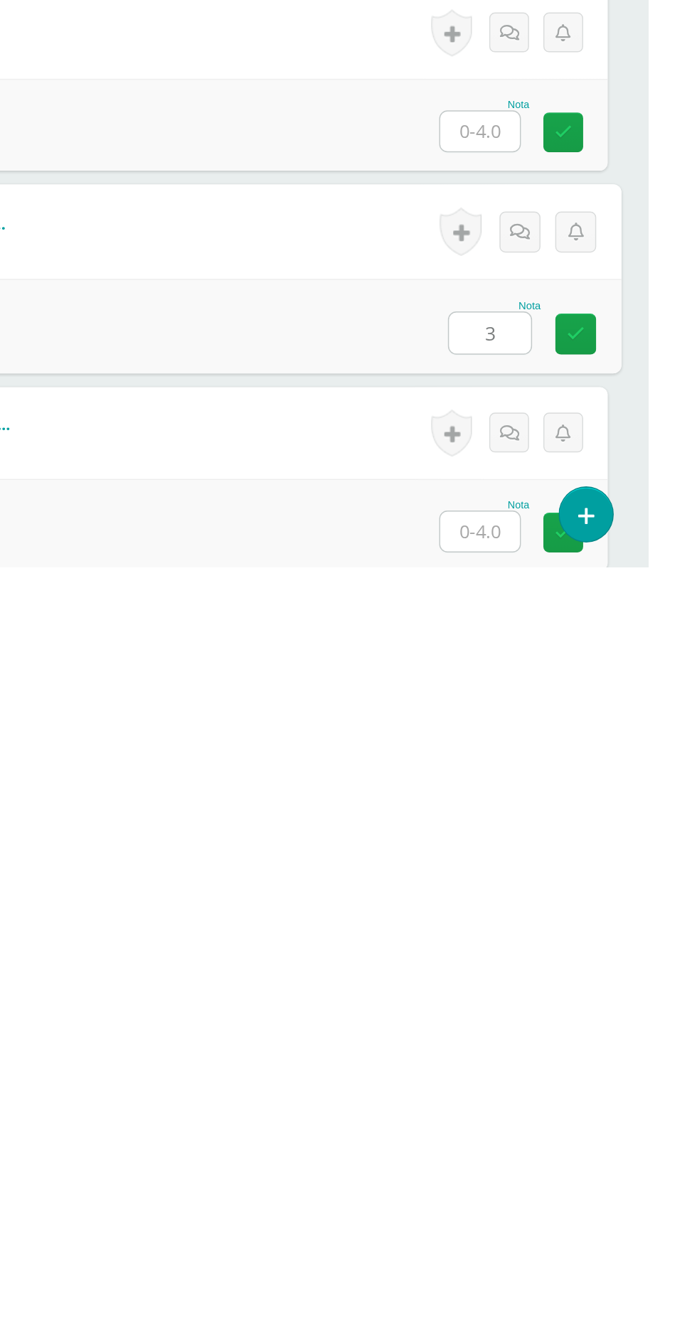
type input "3"
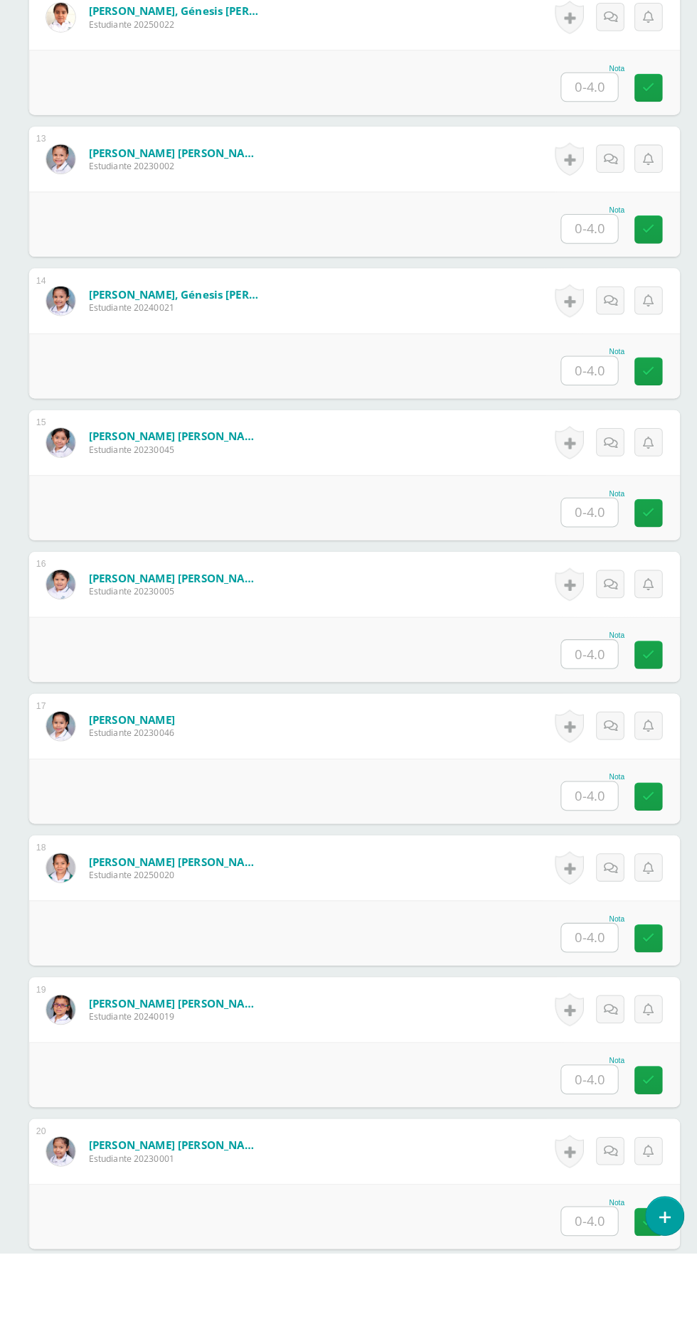
scroll to position [1979, 0]
click at [579, 1135] on input "text" at bounding box center [579, 1147] width 55 height 28
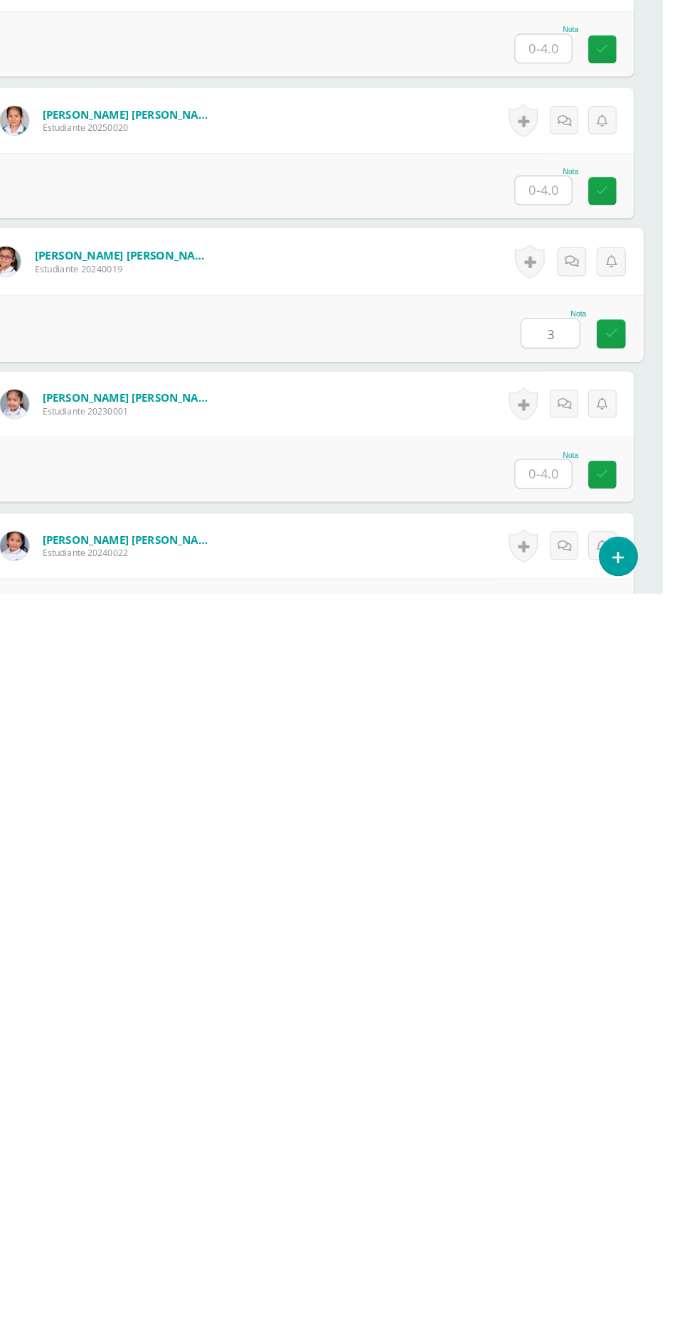
type input "3"
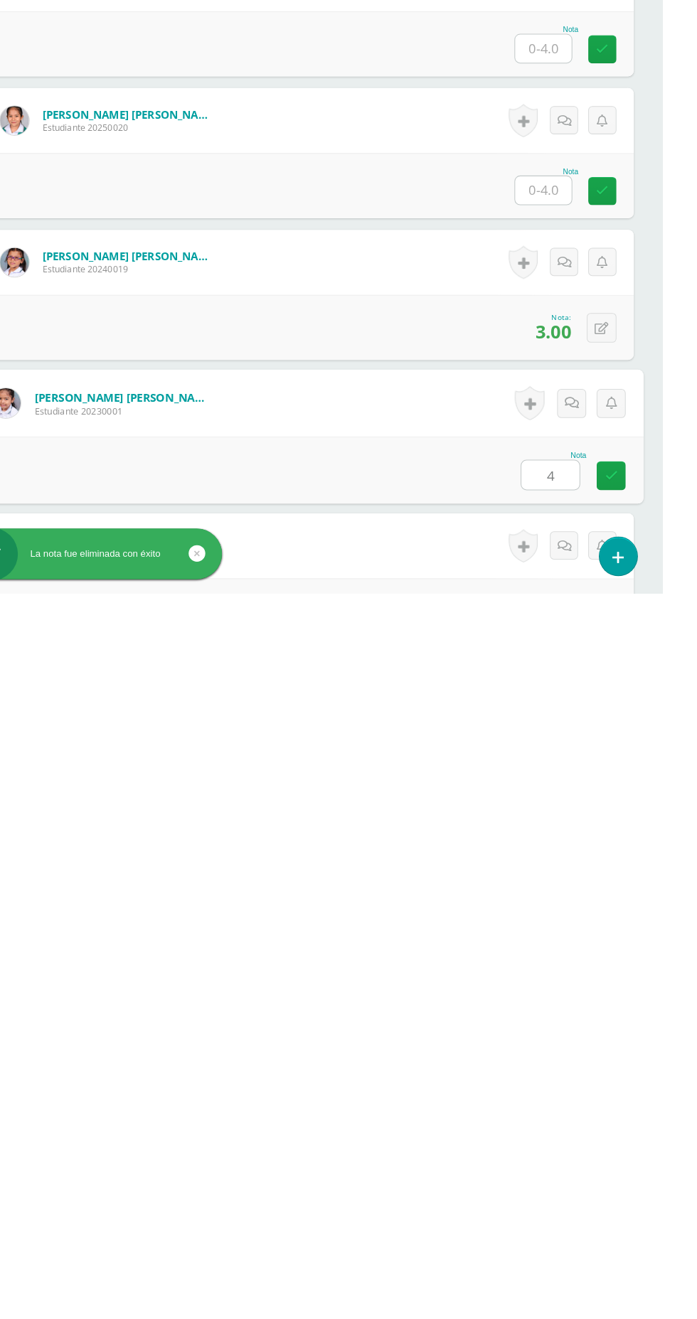
type input "4"
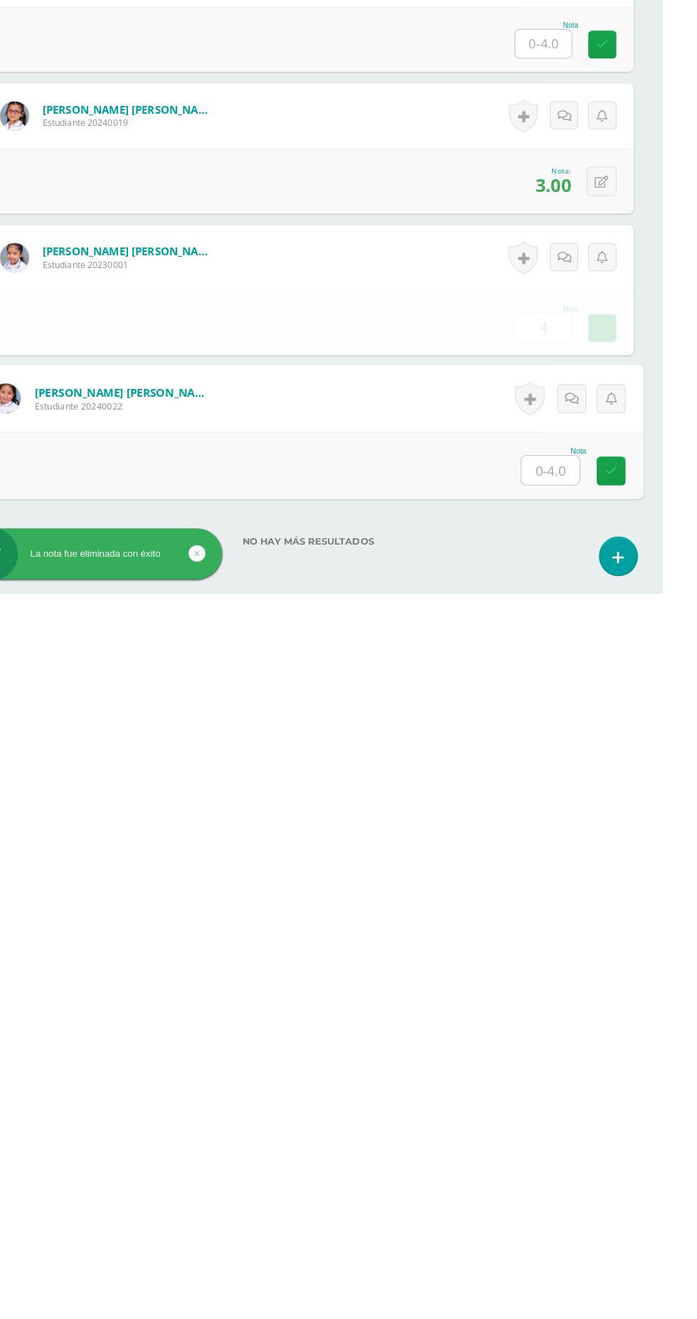
type input "4"
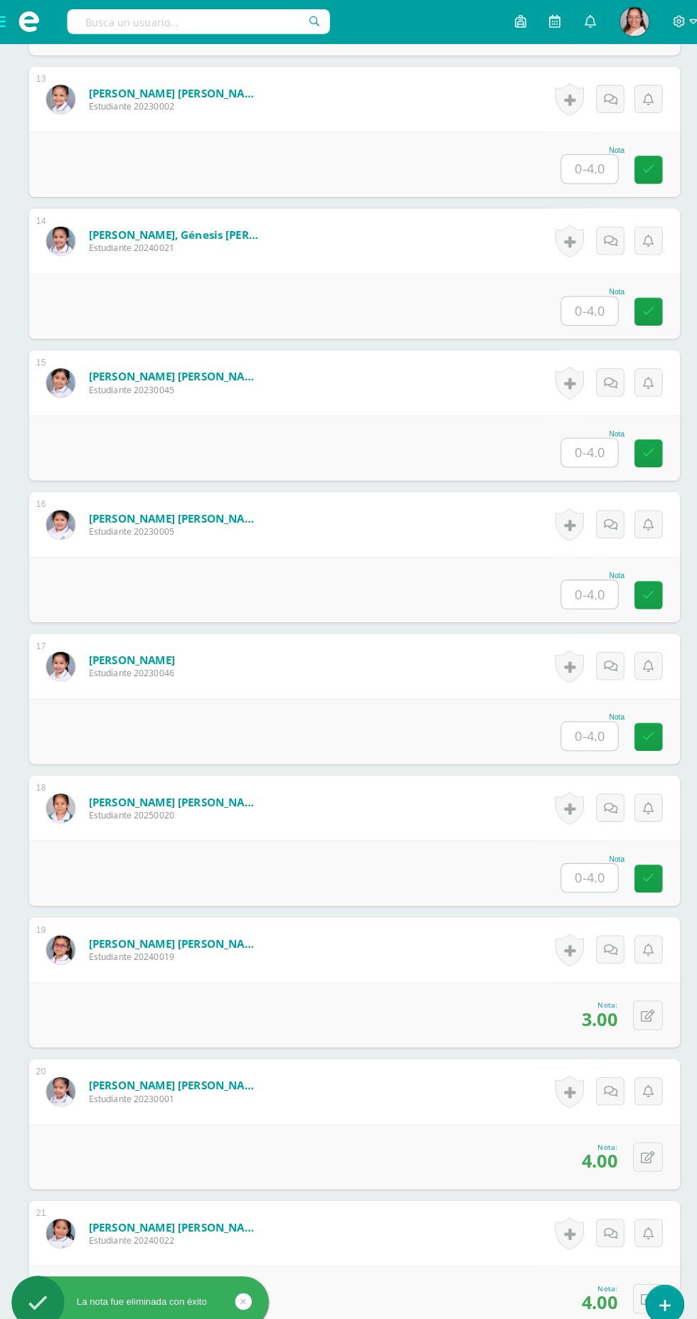
scroll to position [0, 0]
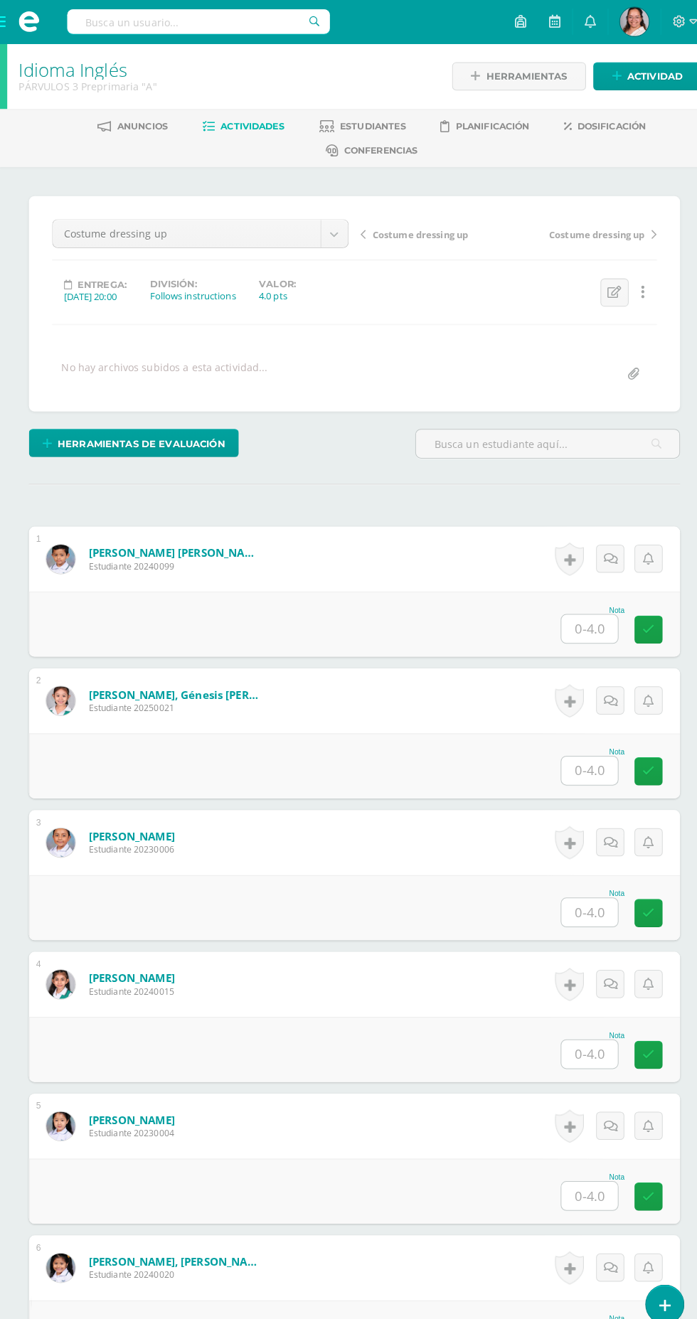
click at [586, 616] on input "text" at bounding box center [579, 618] width 55 height 28
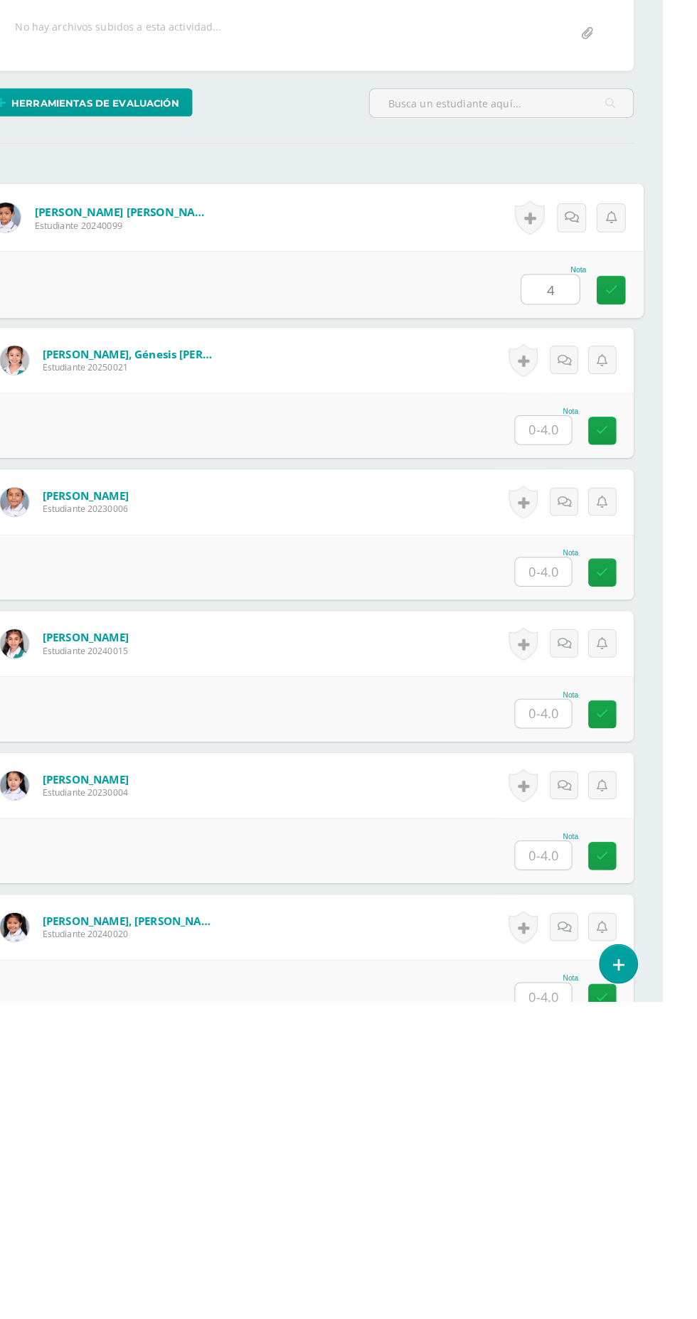
type input "4"
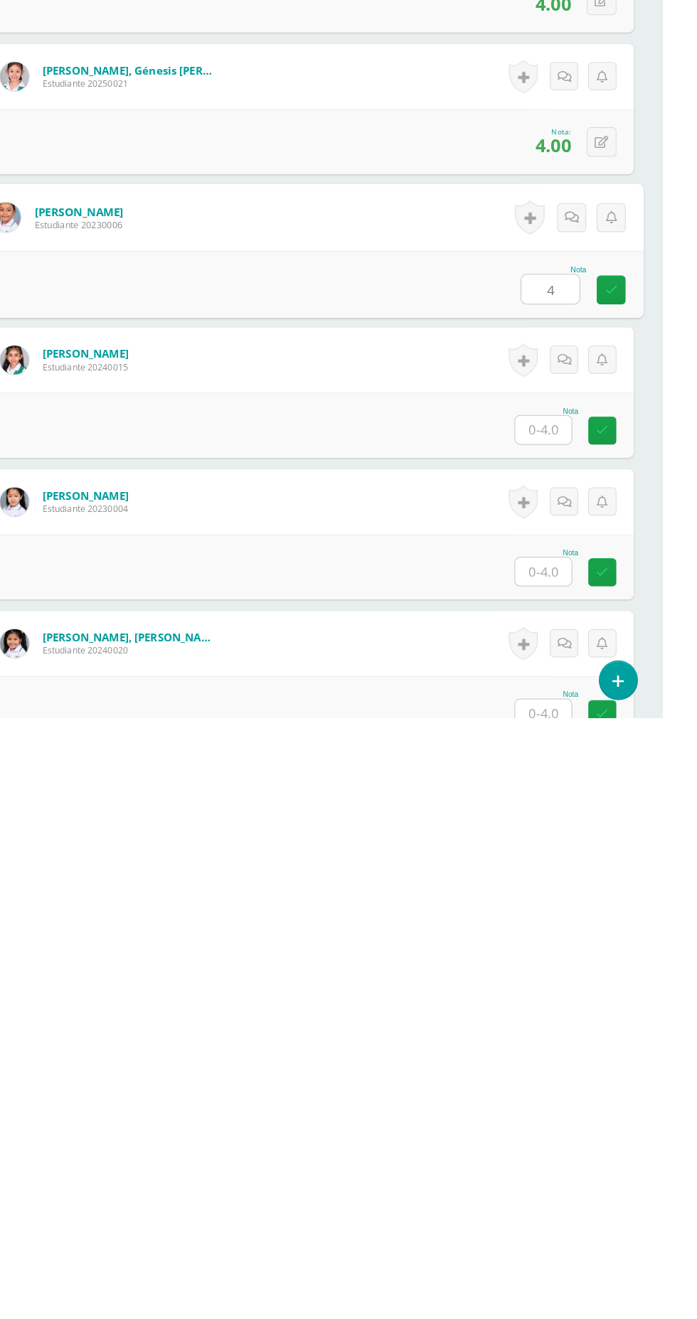
type input "4"
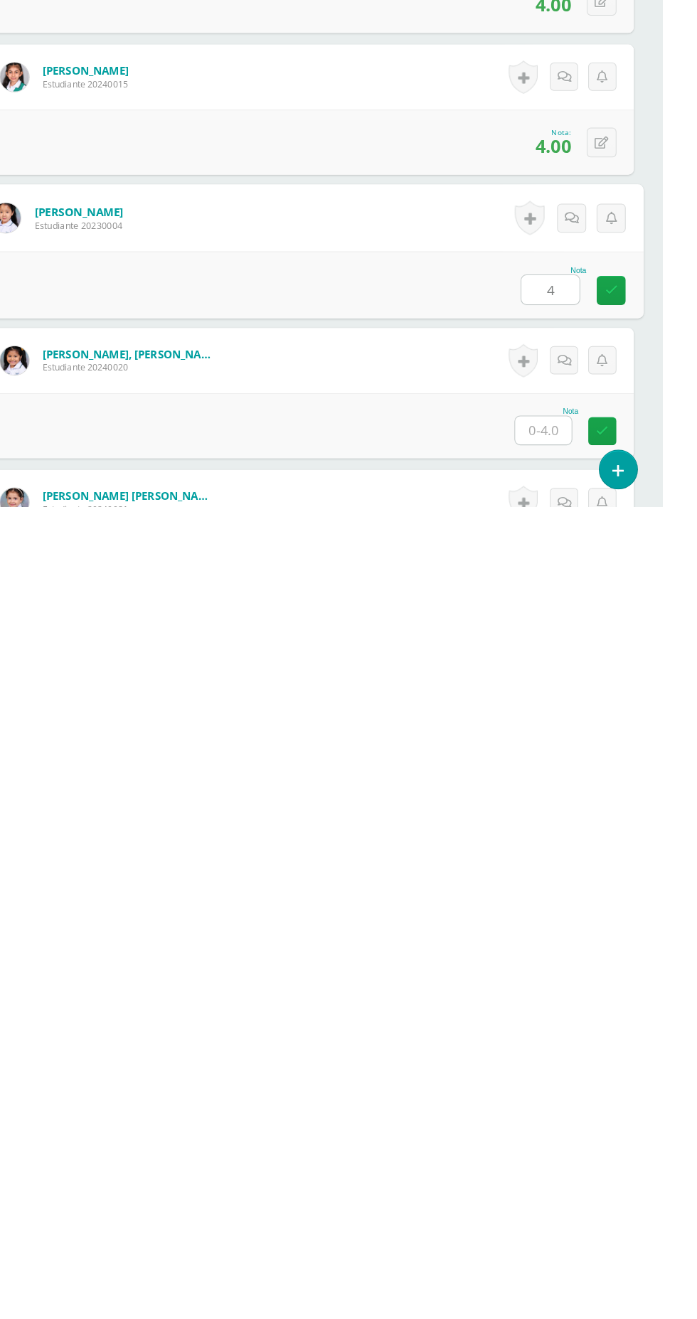
type input "4"
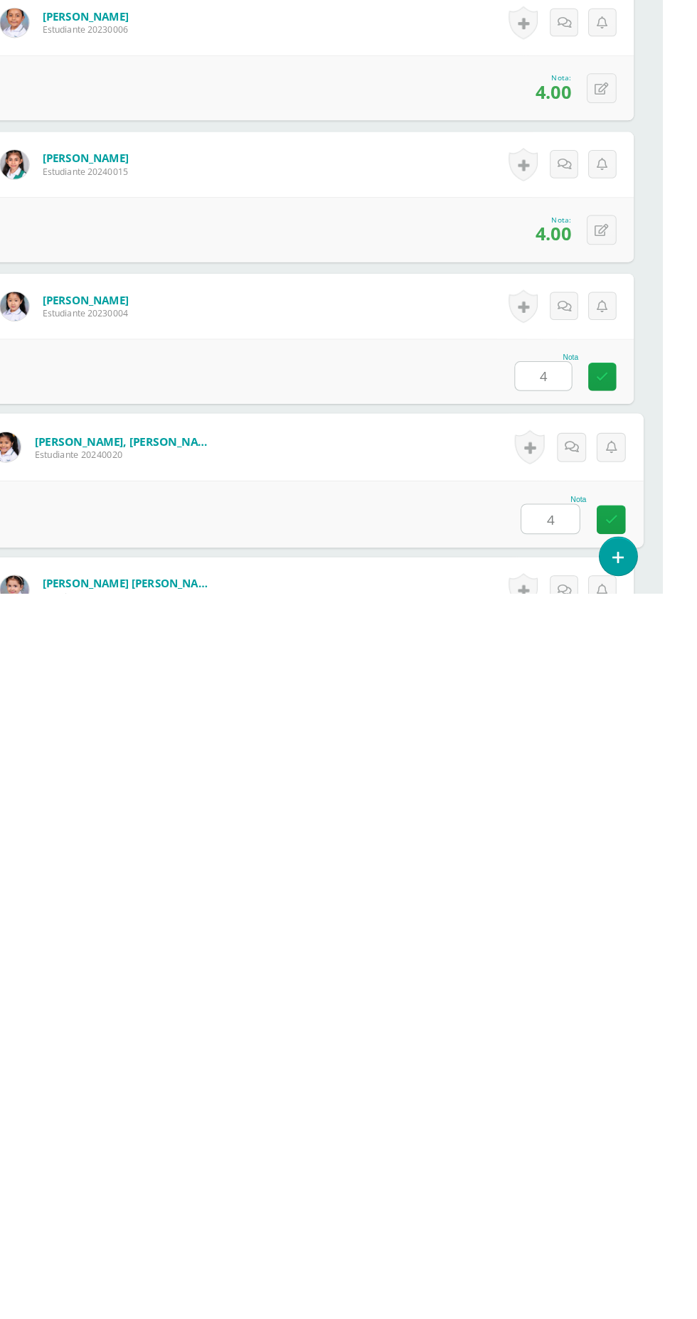
type input "4"
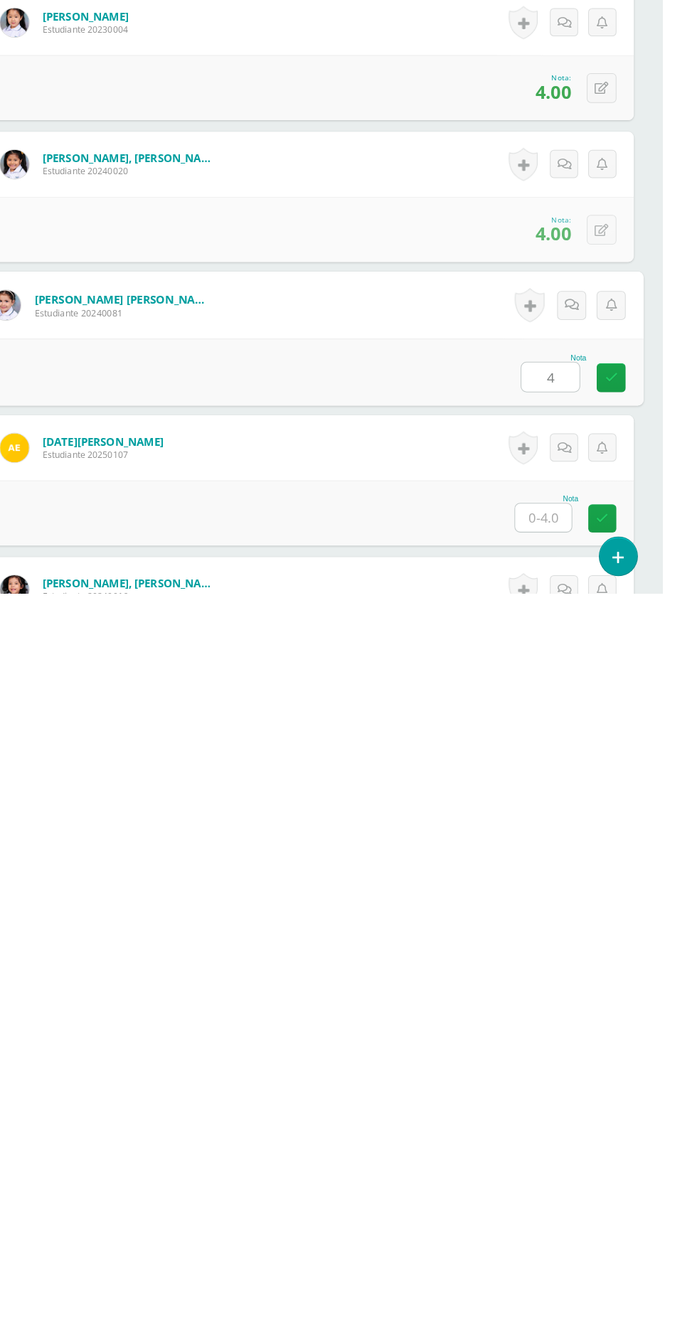
type input "4"
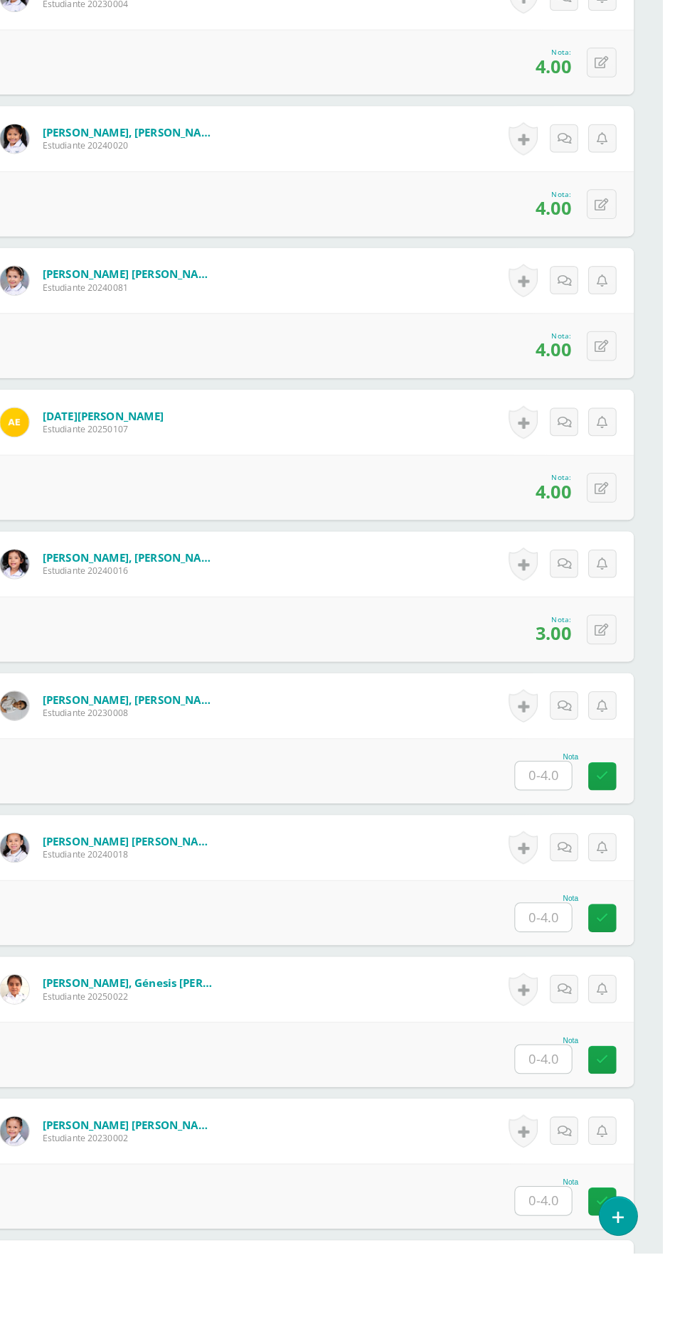
scroll to position [1034, 0]
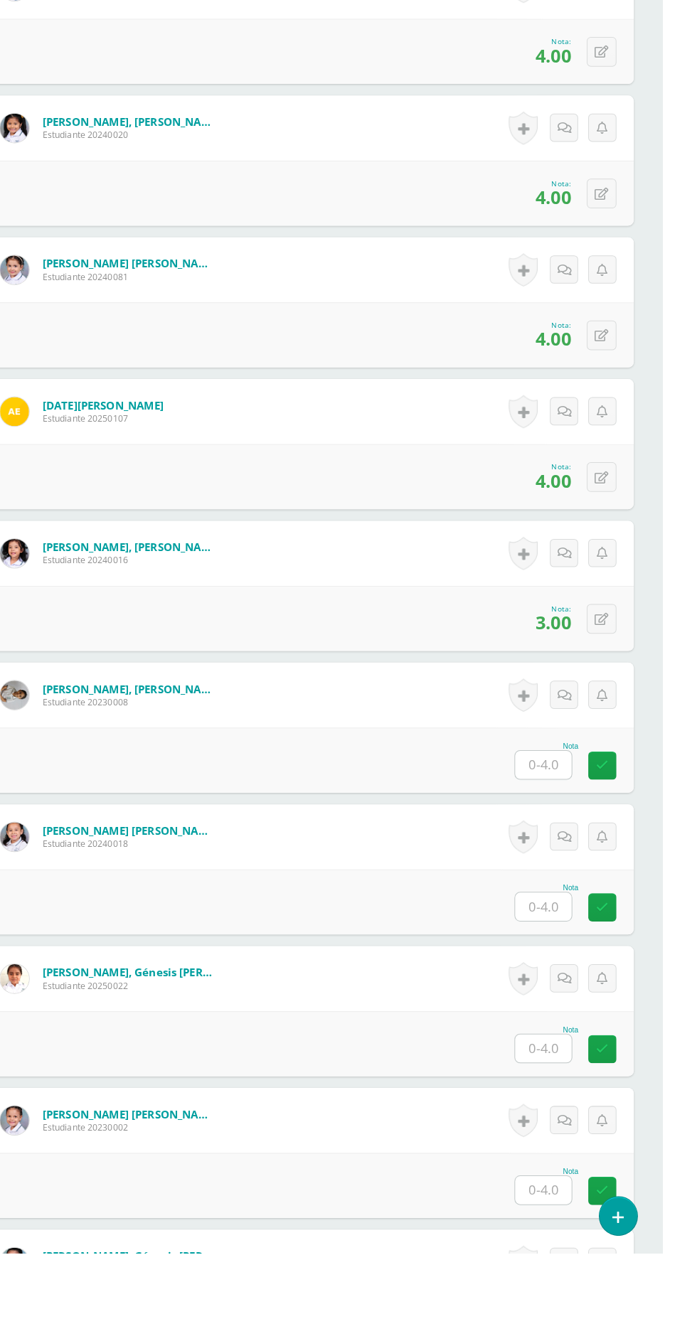
click at [584, 836] on input "text" at bounding box center [579, 839] width 55 height 28
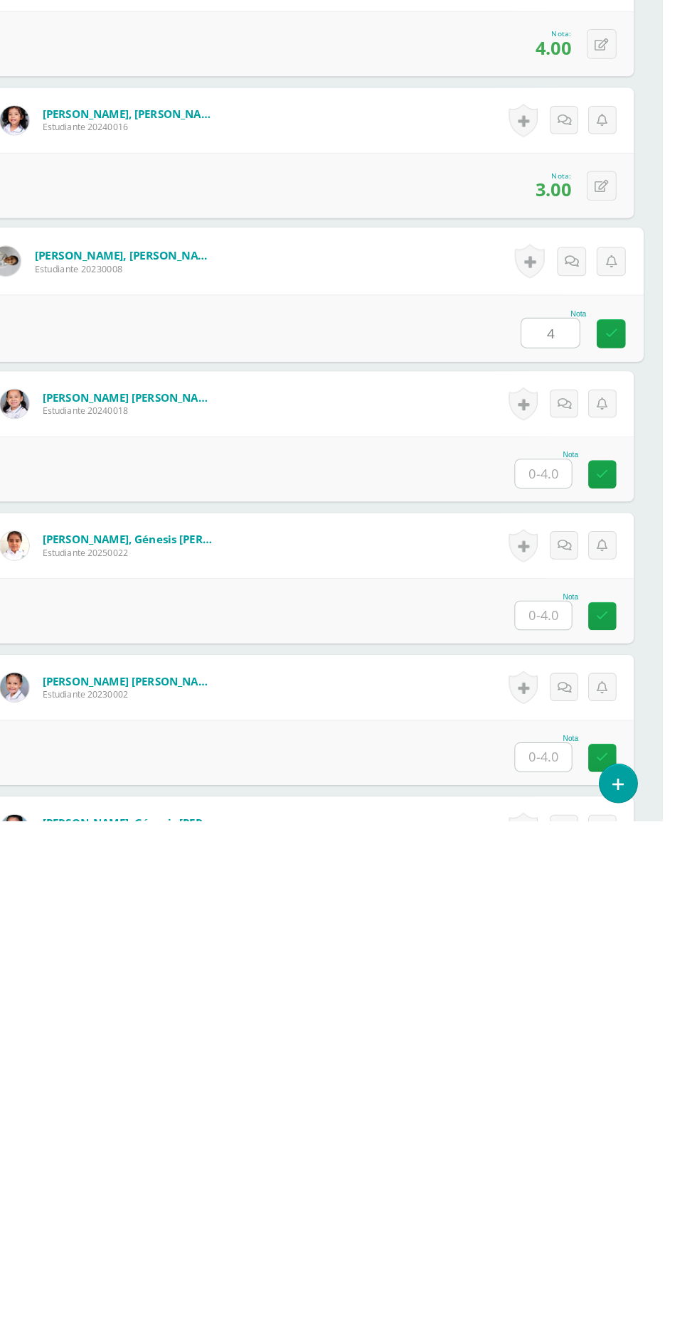
type input "4"
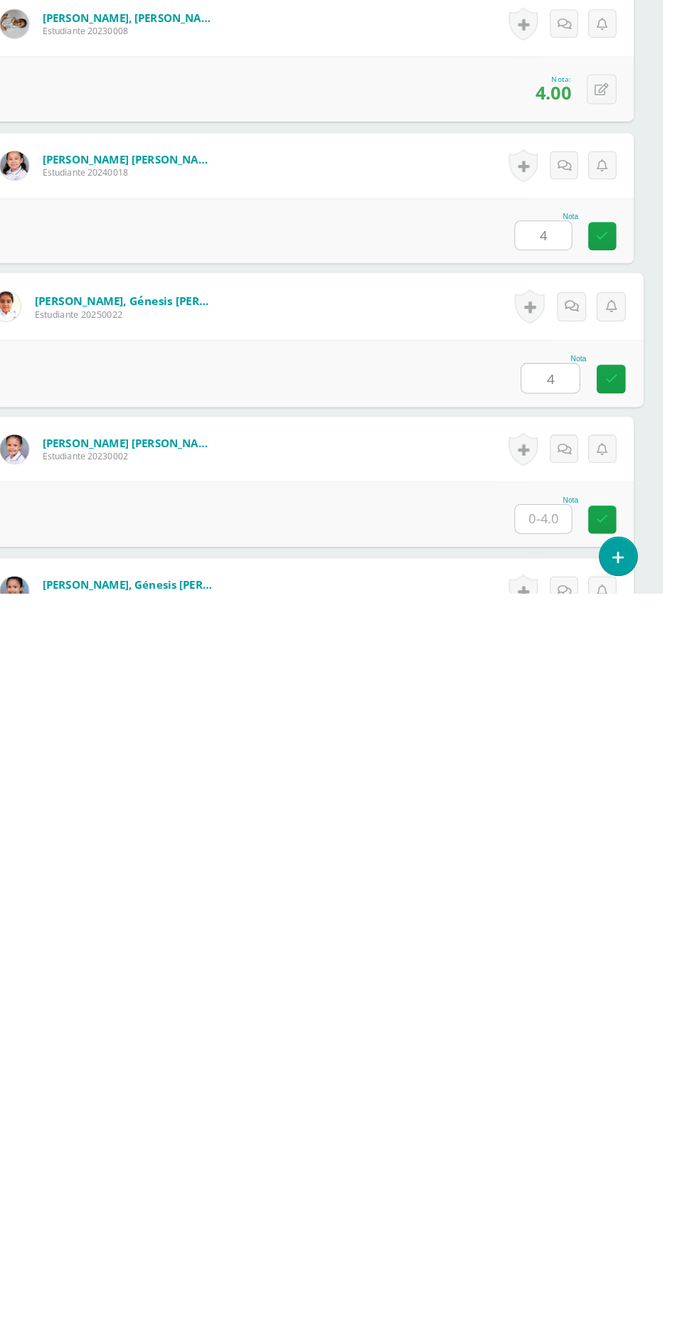
type input "4"
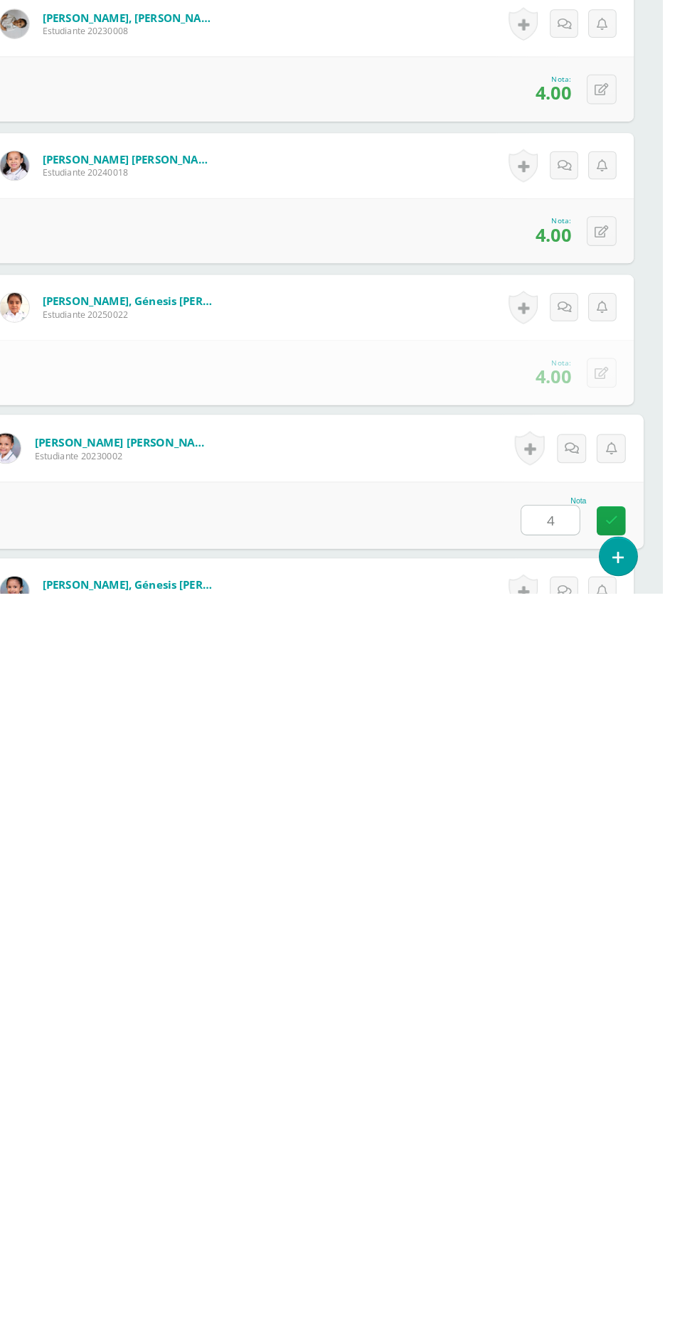
type input "4"
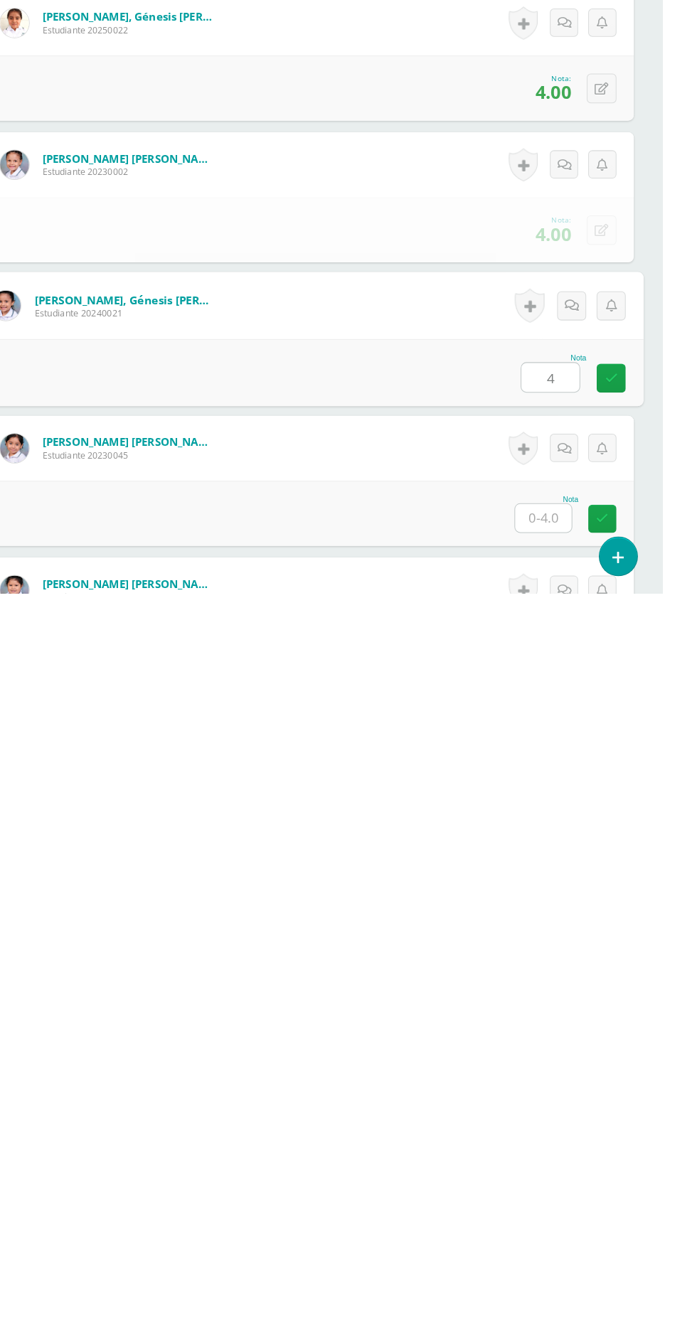
type input "4"
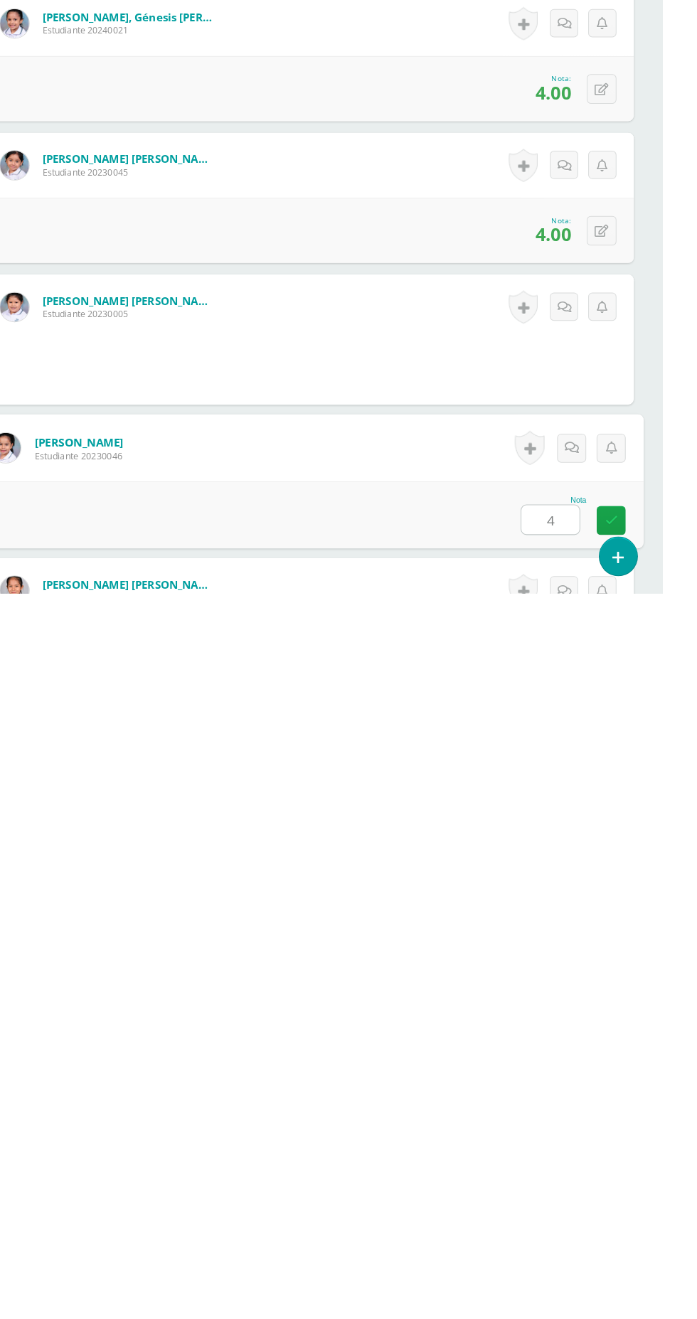
type input "4"
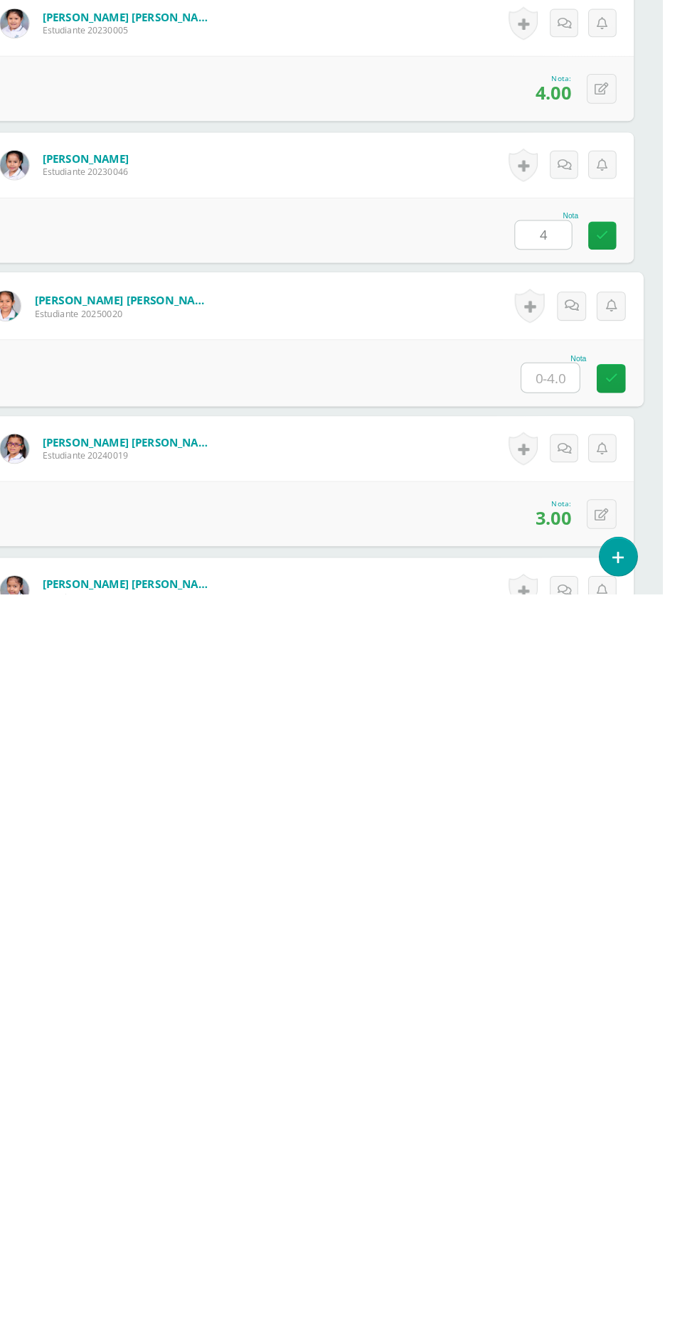
scroll to position [1882, 0]
type input "4"
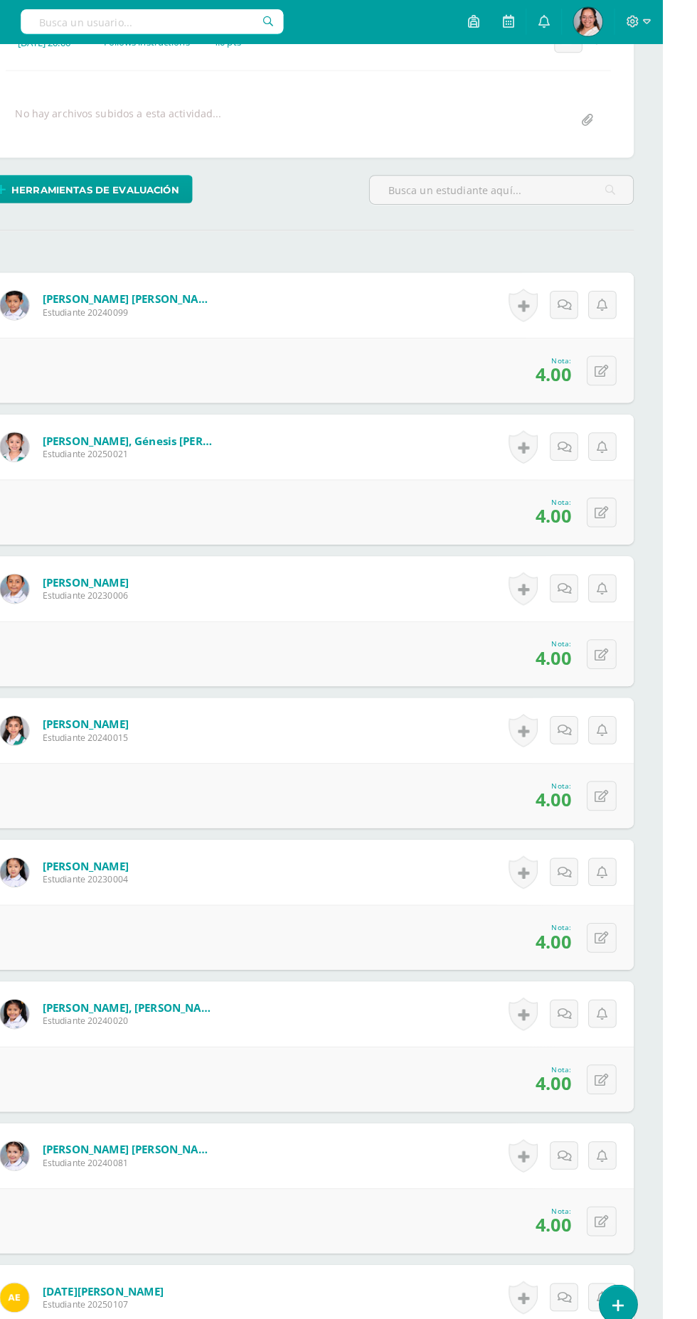
scroll to position [0, 0]
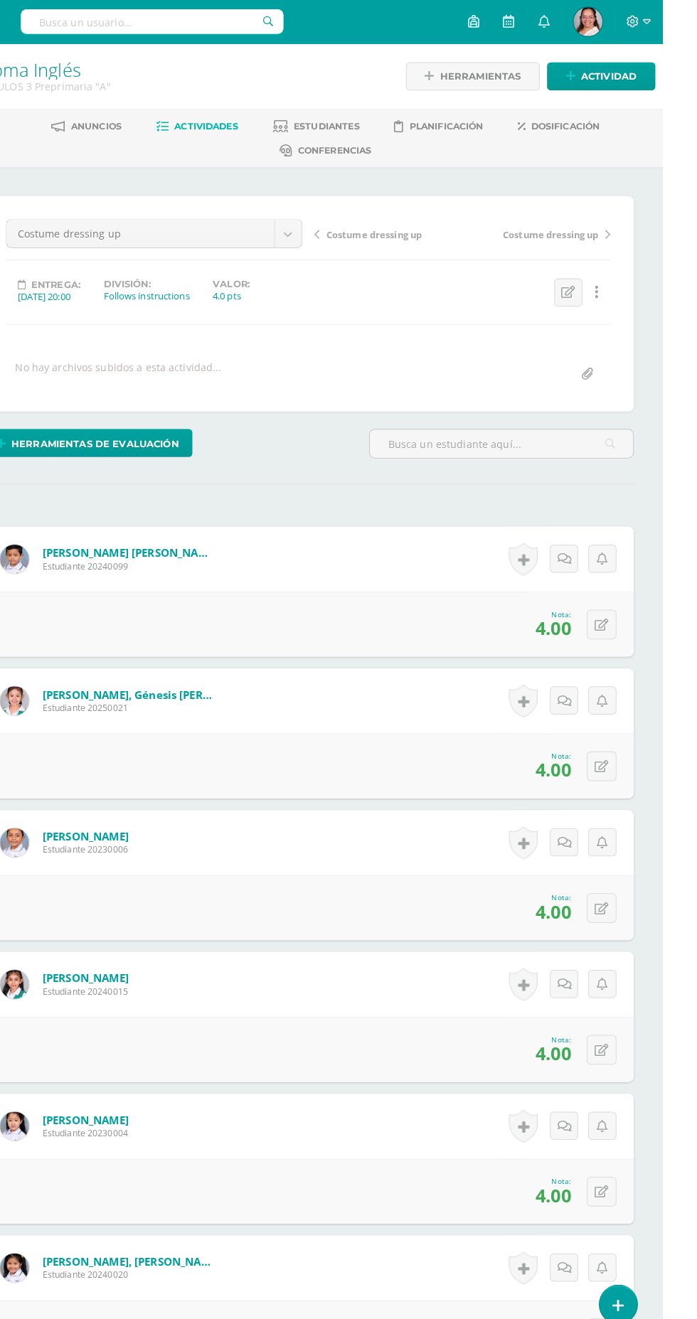
click at [412, 234] on span "Costume dressing up" at bounding box center [413, 230] width 94 height 13
